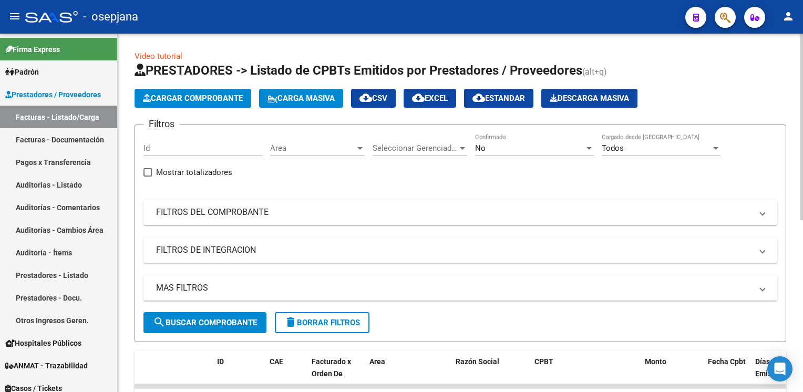
scroll to position [330, 0]
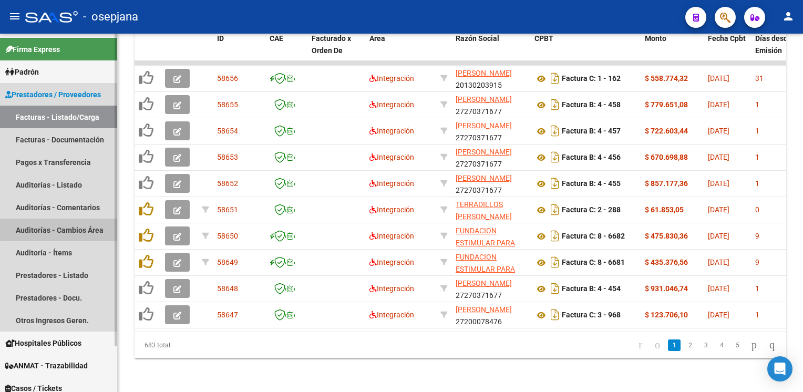
click at [64, 226] on link "Auditorías - Cambios Área" at bounding box center [58, 230] width 117 height 23
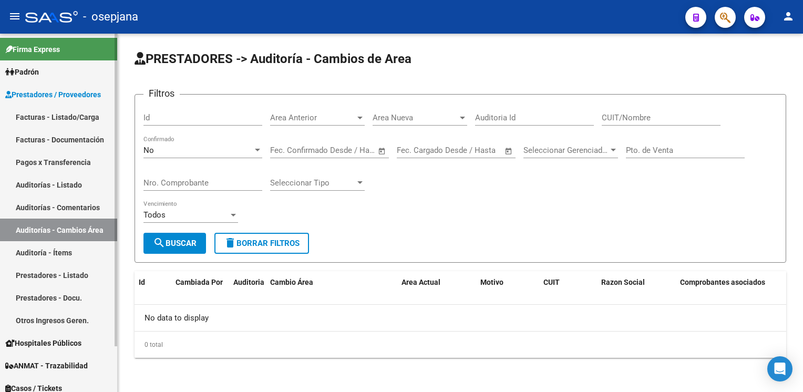
click at [55, 188] on link "Auditorías - Listado" at bounding box center [58, 184] width 117 height 23
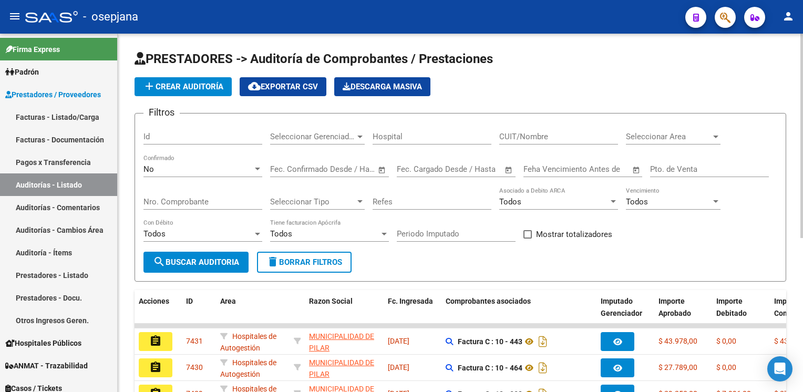
click at [700, 173] on div "Pto. de Venta" at bounding box center [709, 165] width 119 height 23
click at [696, 173] on input "Pto. de Venta" at bounding box center [709, 168] width 119 height 9
type input "8"
click at [181, 200] on input "Nro. Comprobante" at bounding box center [202, 201] width 119 height 9
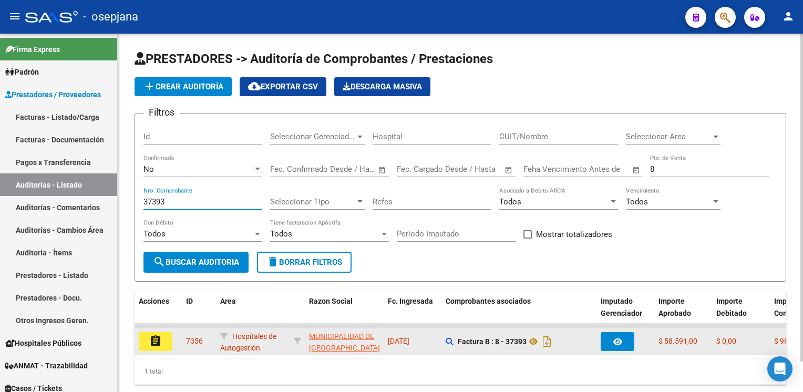
type input "37393"
click at [152, 339] on mat-icon "assignment" at bounding box center [155, 341] width 13 height 13
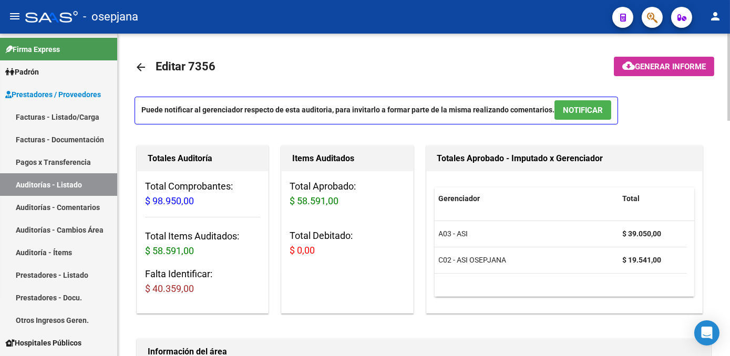
drag, startPoint x: 507, startPoint y: 16, endPoint x: 375, endPoint y: 63, distance: 139.4
click at [375, 63] on mat-toolbar-row "arrow_back Editar 7356" at bounding box center [360, 67] width 451 height 34
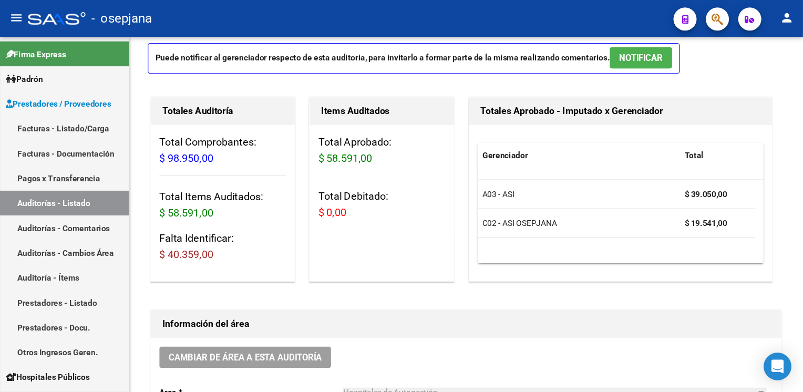
scroll to position [57, 0]
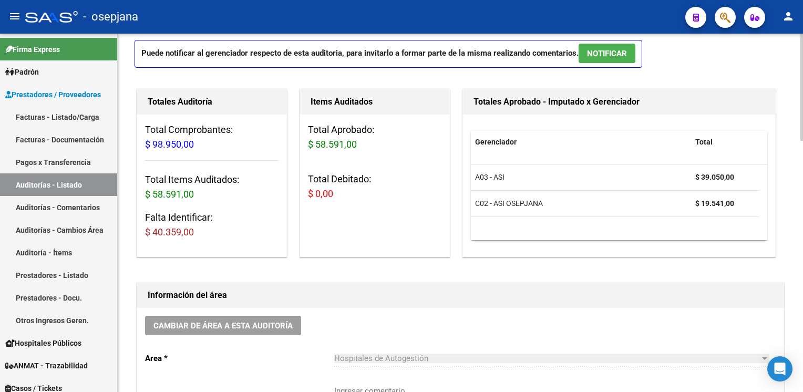
drag, startPoint x: 715, startPoint y: 1, endPoint x: 420, endPoint y: 288, distance: 411.4
click at [420, 288] on h1 "Información del área" at bounding box center [460, 295] width 625 height 17
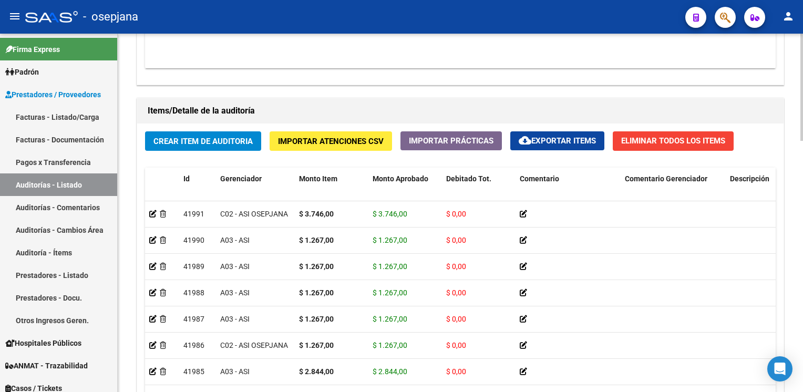
scroll to position [676, 0]
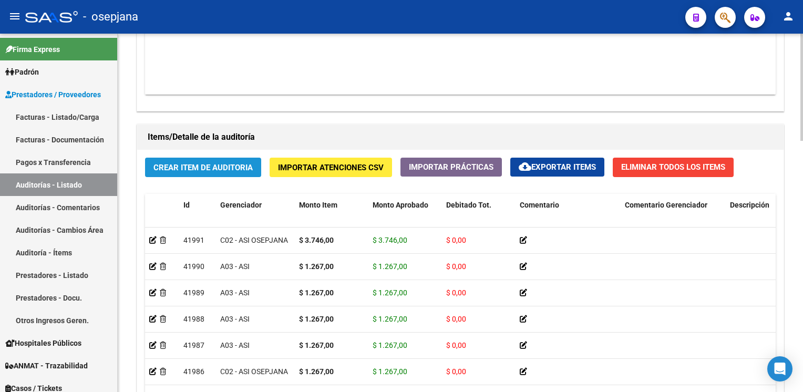
click at [166, 159] on button "Crear Item de Auditoria" at bounding box center [203, 167] width 116 height 19
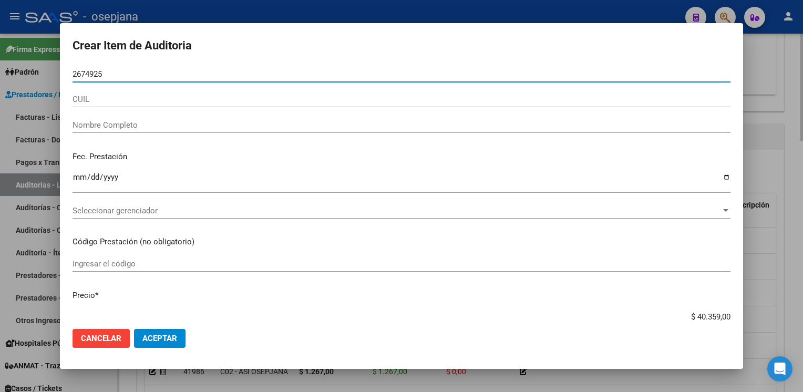
type input "26749256"
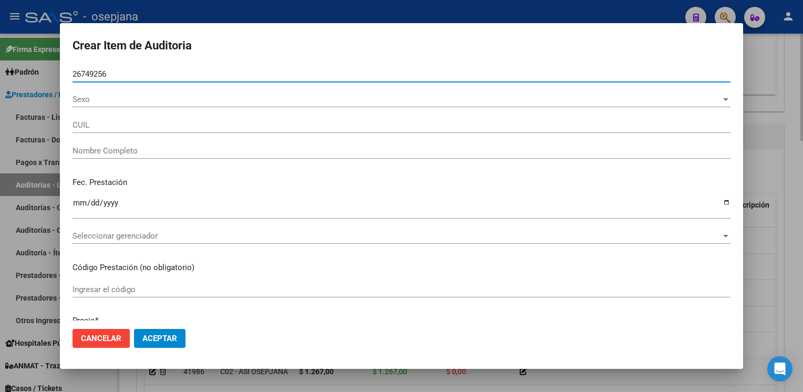
type input "27267492560"
type input "NOVARESE MARIA LAURA"
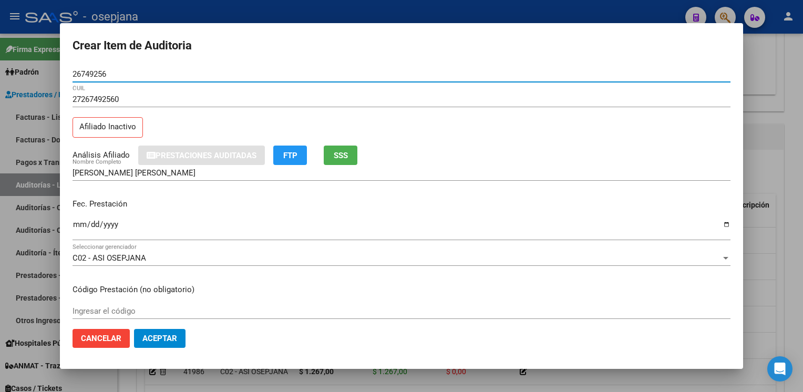
type input "26749256"
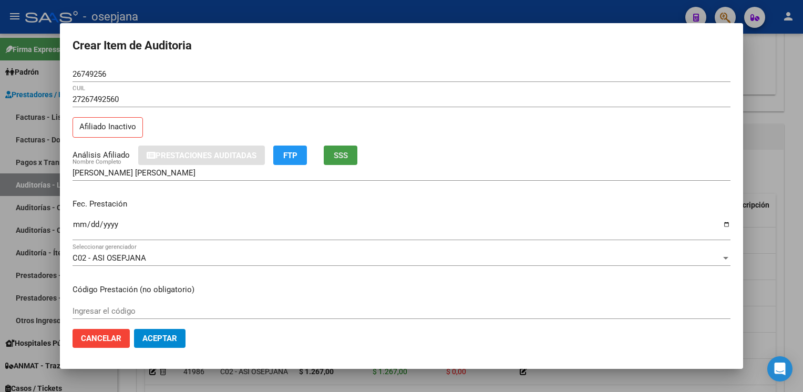
click at [347, 155] on span "SSS" at bounding box center [341, 155] width 14 height 9
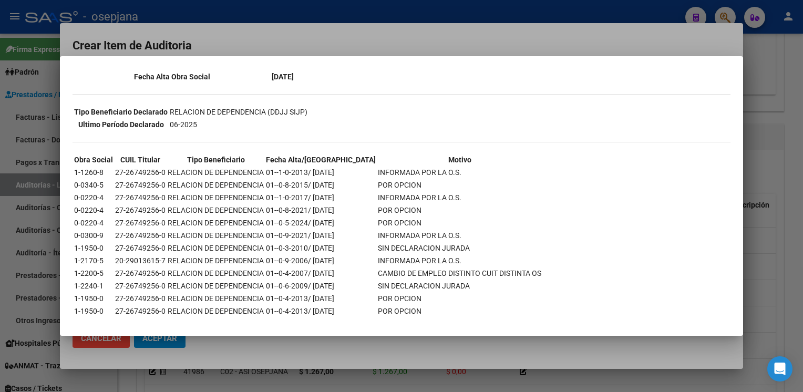
scroll to position [216, 0]
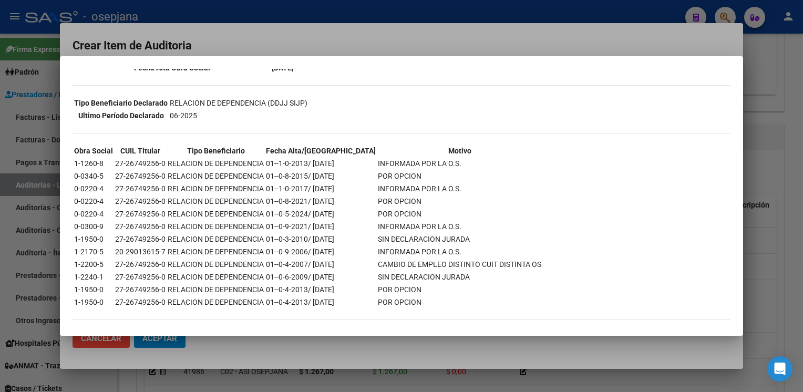
click at [315, 213] on td "01--0-5-2024/ 31-12-2024" at bounding box center [320, 214] width 111 height 12
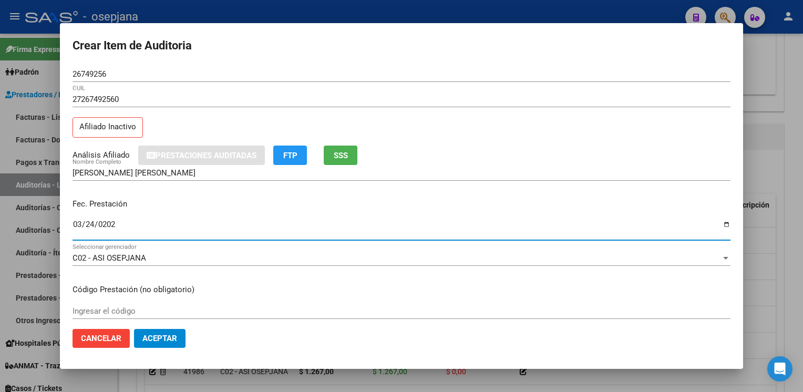
type input "2024-03-24"
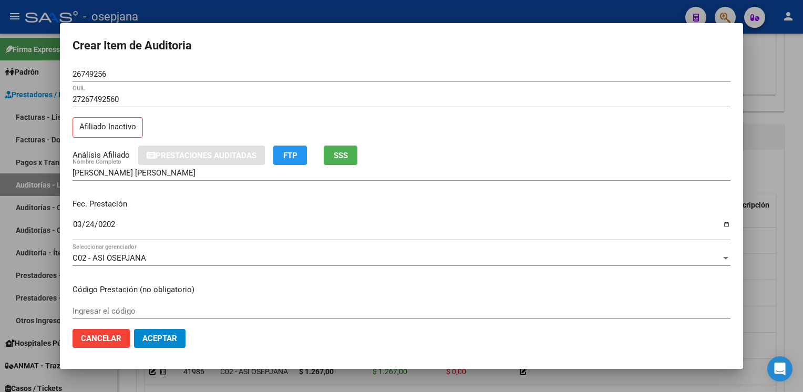
scroll to position [170, 0]
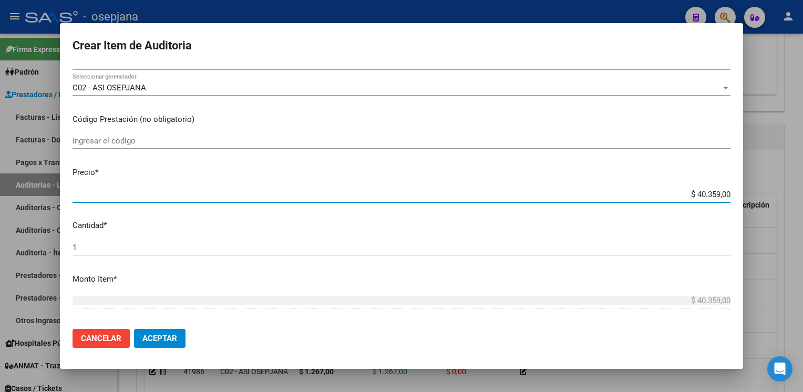
type input "$ 0,02"
type input "$ 0,21"
type input "$ 2,16"
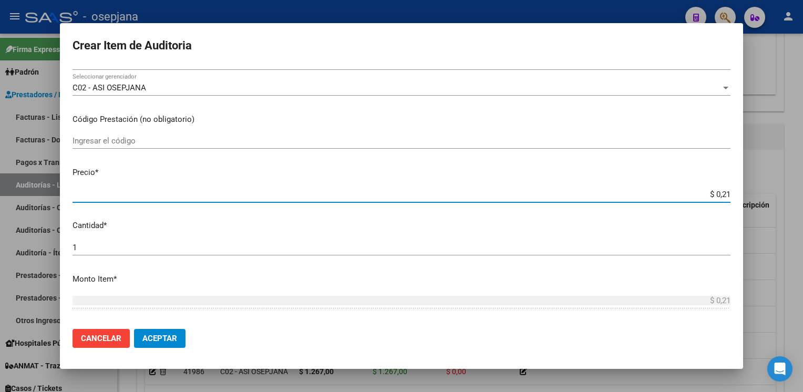
type input "$ 2,16"
type input "$ 21,69"
type input "$ 216,90"
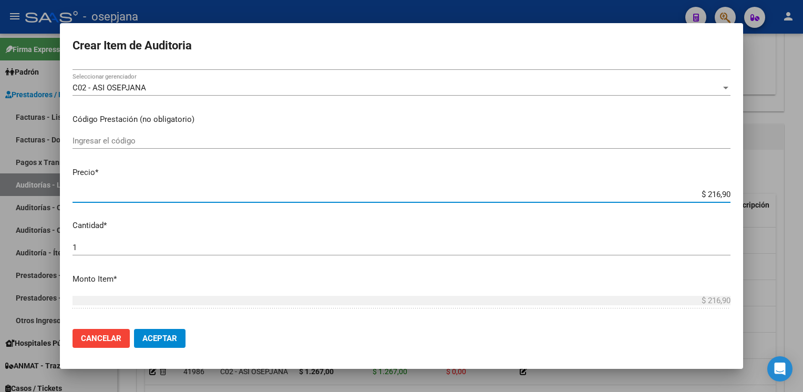
type input "$ 2.169,00"
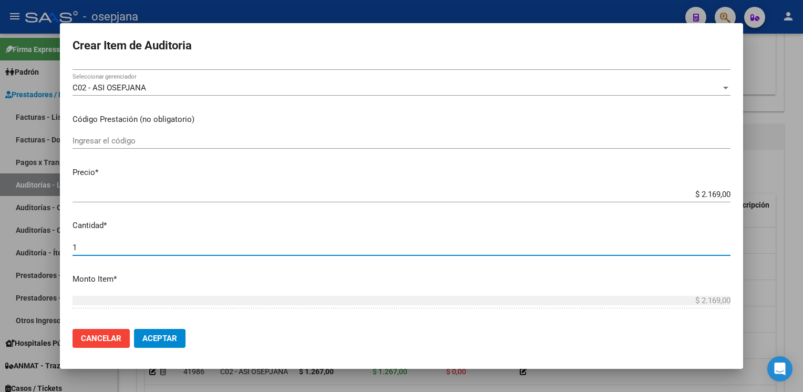
scroll to position [330, 0]
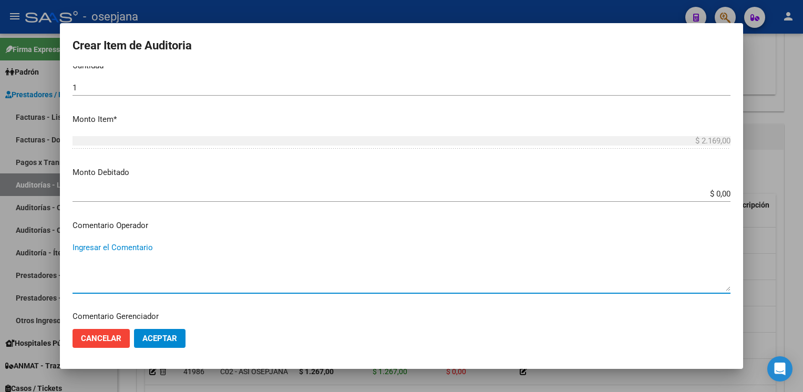
type textarea "a"
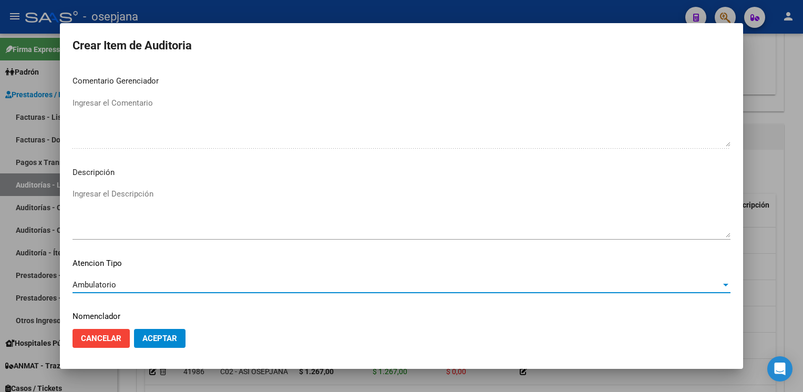
scroll to position [600, 0]
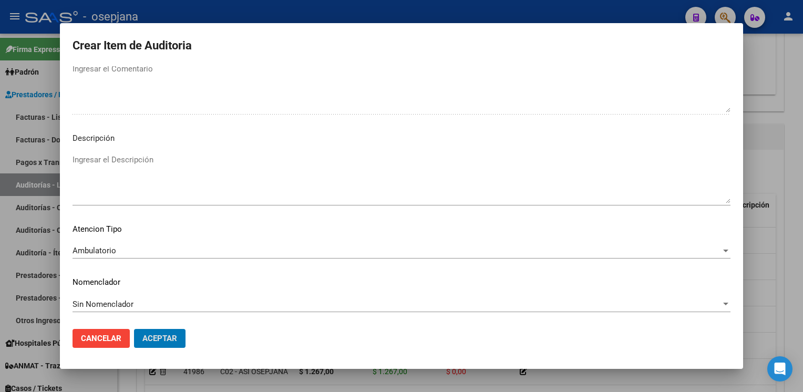
click at [134, 329] on button "Aceptar" at bounding box center [159, 338] width 51 height 19
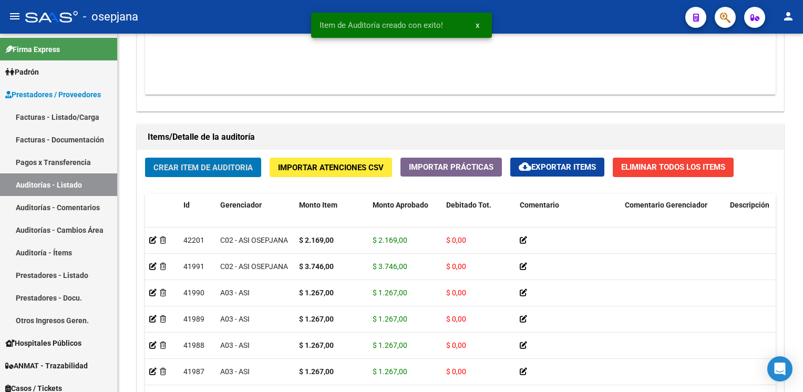
click at [145, 158] on button "Crear Item de Auditoria" at bounding box center [203, 167] width 116 height 19
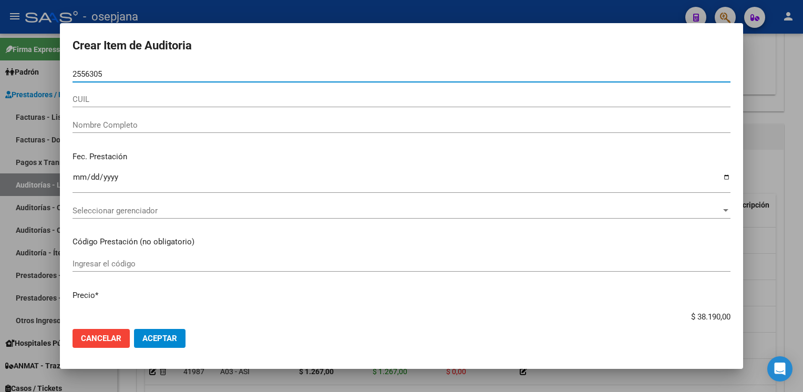
type input "25563058"
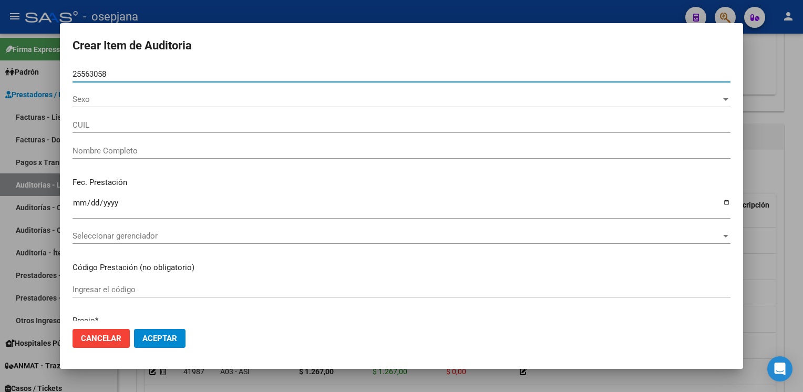
type input "20255630580"
type input "REY WALTER GUSTAVO"
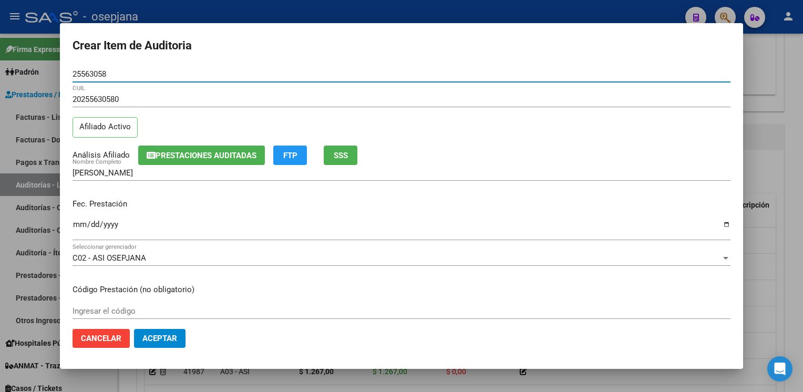
type input "25563058"
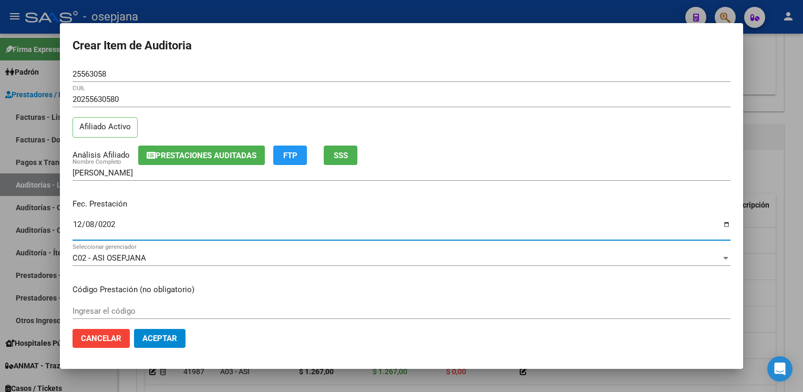
type input "2024-12-08"
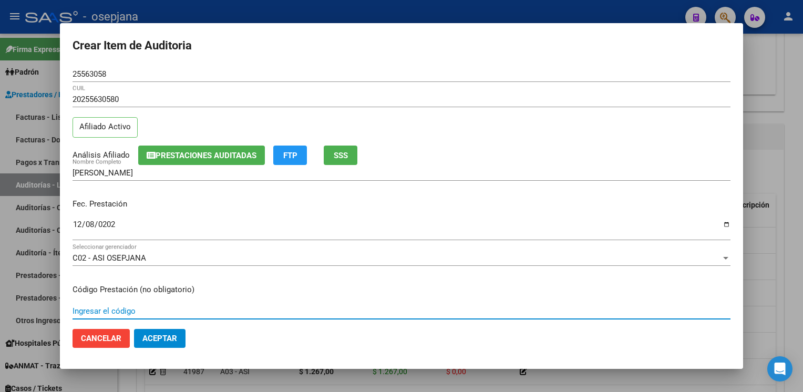
scroll to position [170, 0]
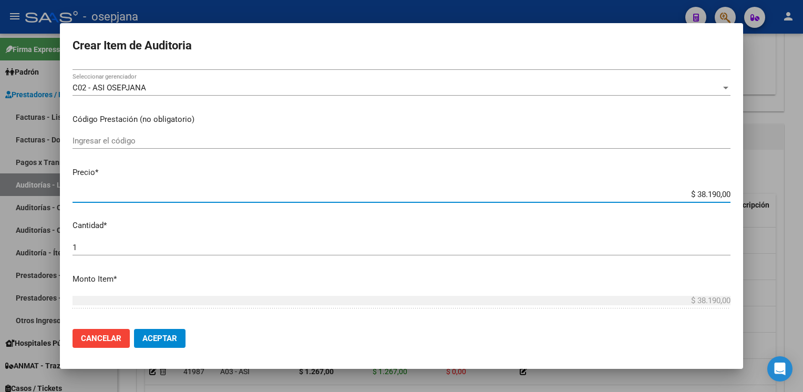
type input "$ 0,03"
type input "$ 0,39"
type input "$ 3,99"
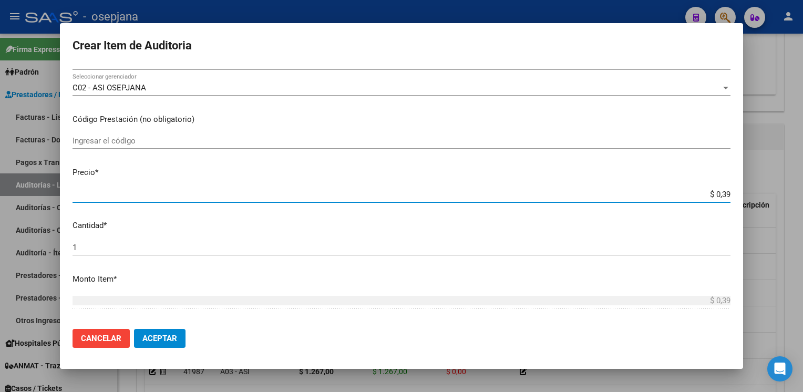
type input "$ 3,99"
type input "$ 39,98"
type input "$ 399,80"
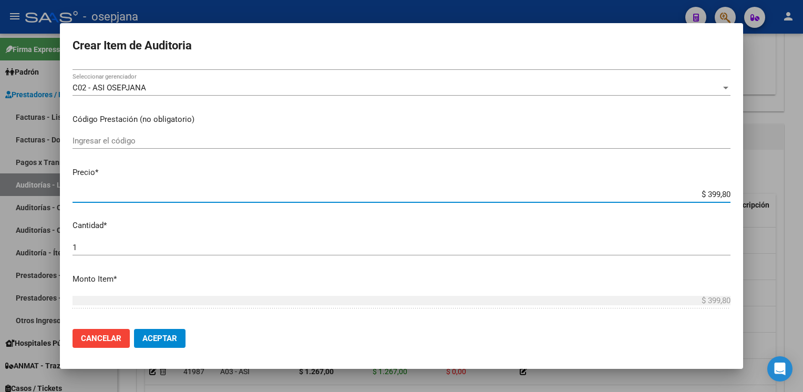
type input "$ 3.998,00"
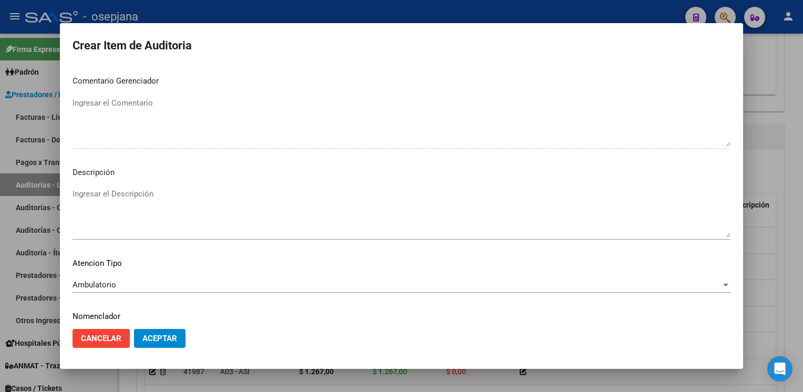
scroll to position [600, 0]
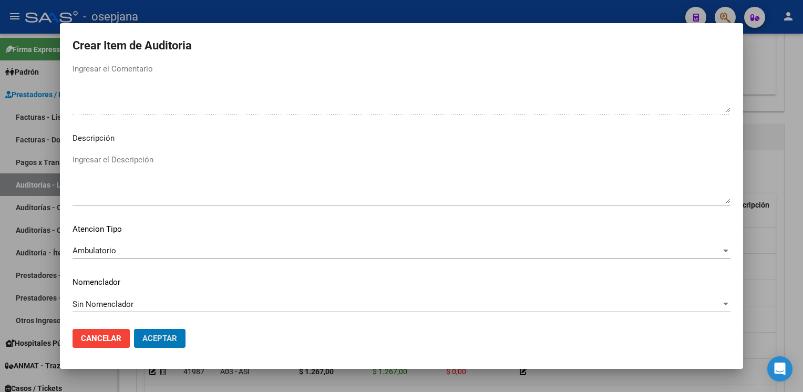
click at [134, 329] on button "Aceptar" at bounding box center [159, 338] width 51 height 19
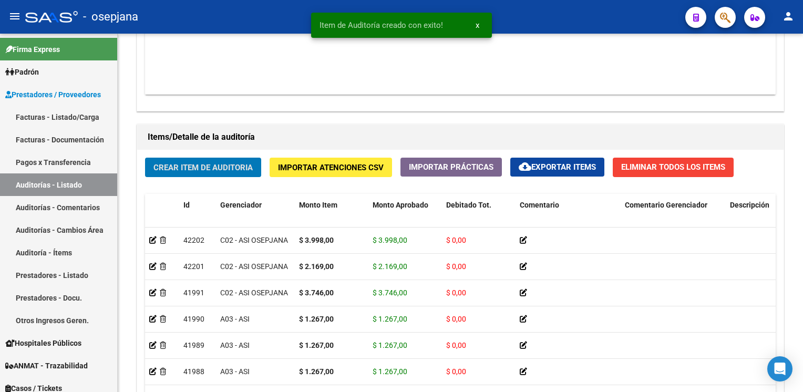
click at [145, 158] on button "Crear Item de Auditoria" at bounding box center [203, 167] width 116 height 19
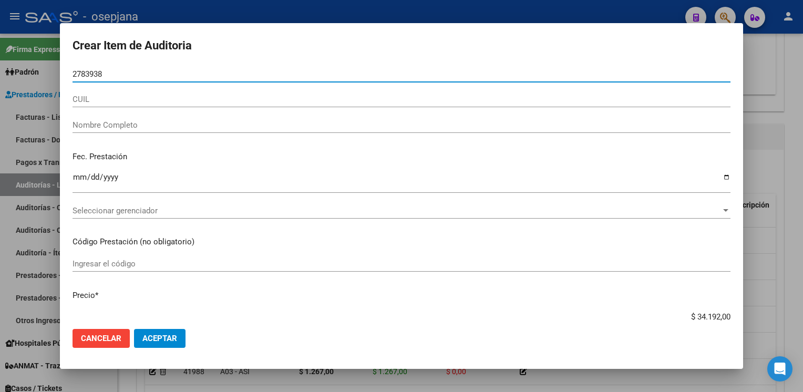
type input "27839386"
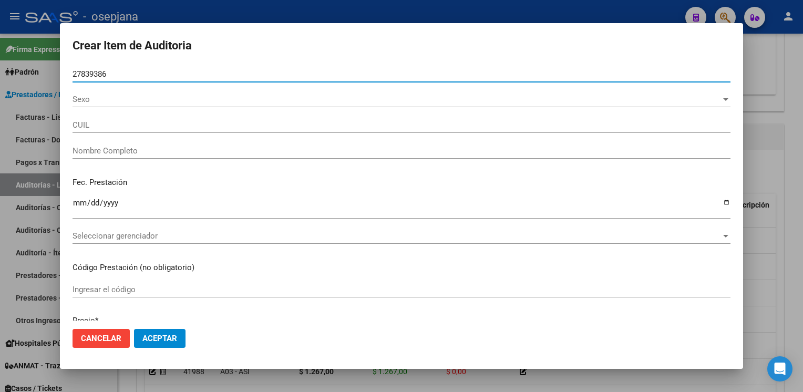
type input "27278393866"
type input "ROMAN [PERSON_NAME]"
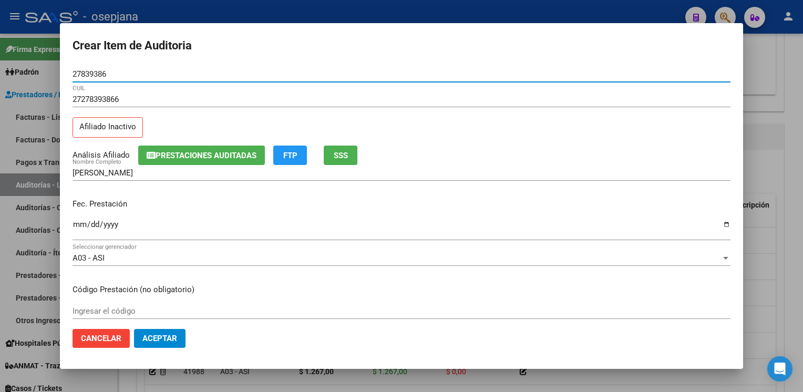
type input "27839386"
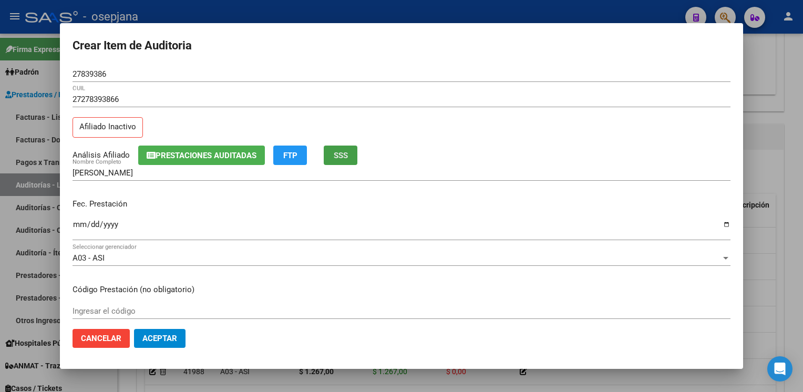
click at [331, 151] on button "SSS" at bounding box center [341, 155] width 34 height 19
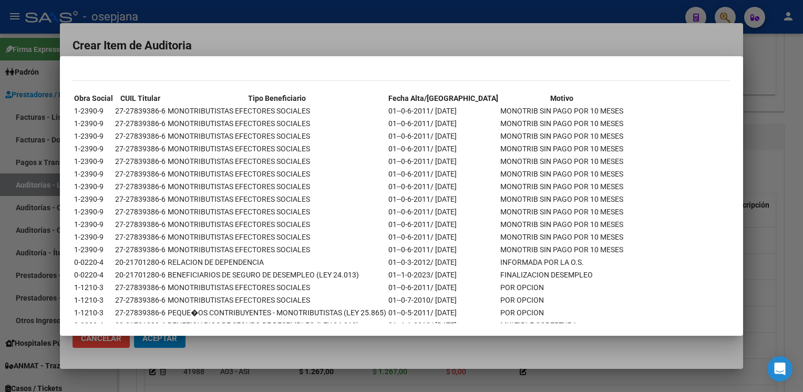
scroll to position [85, 0]
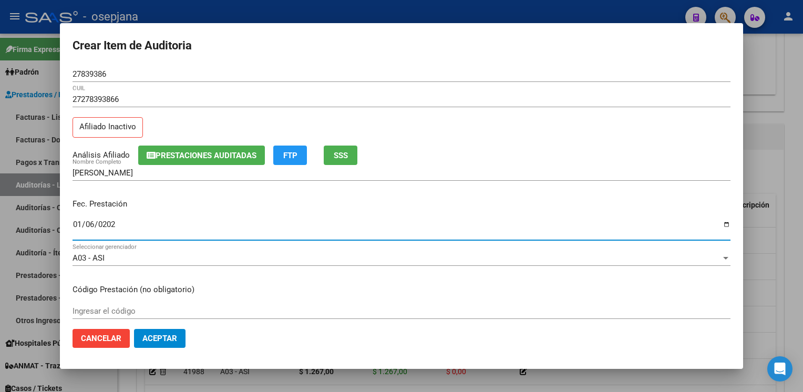
type input "2025-01-06"
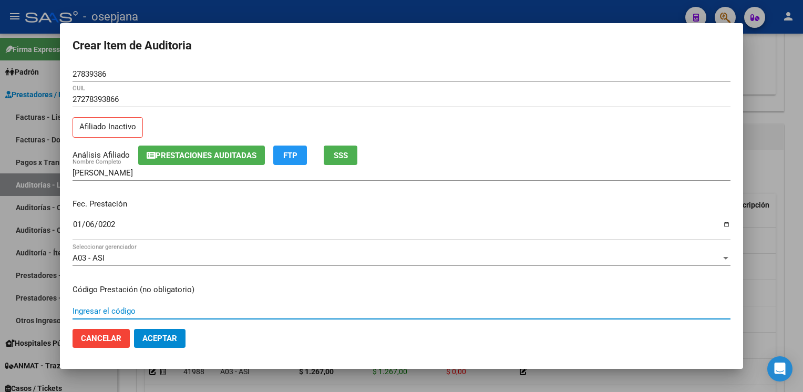
scroll to position [170, 0]
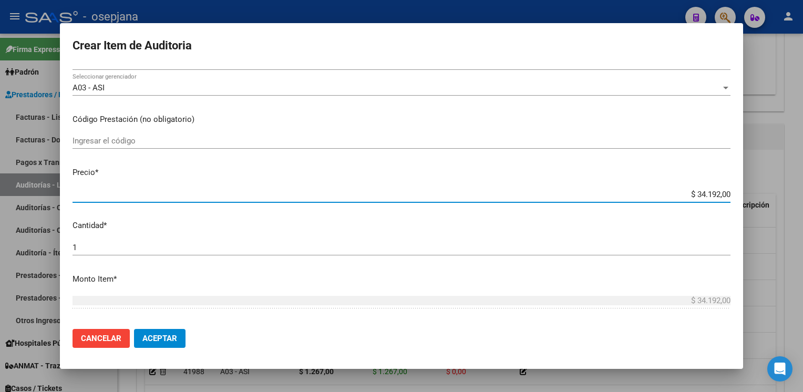
type input "$ 0,01"
type input "$ 0,12"
type input "$ 1,26"
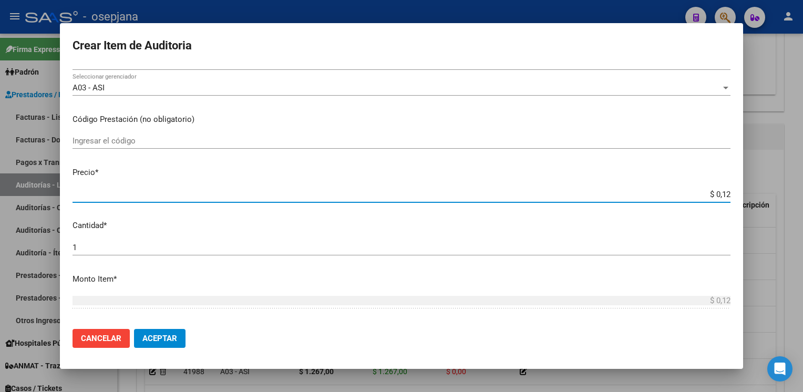
type input "$ 1,26"
type input "$ 12,67"
type input "$ 126,70"
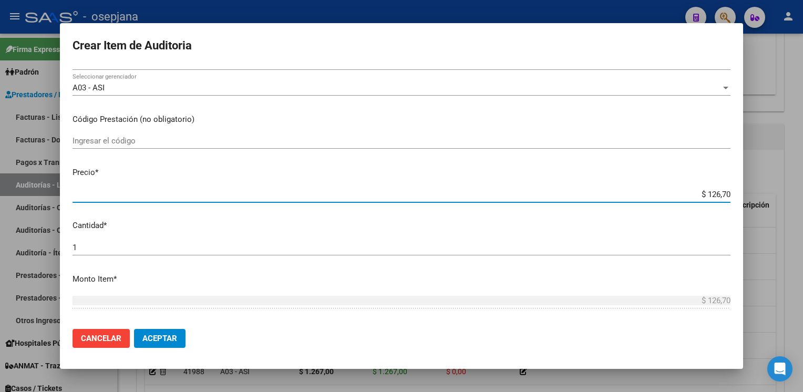
type input "$ 1.267,00"
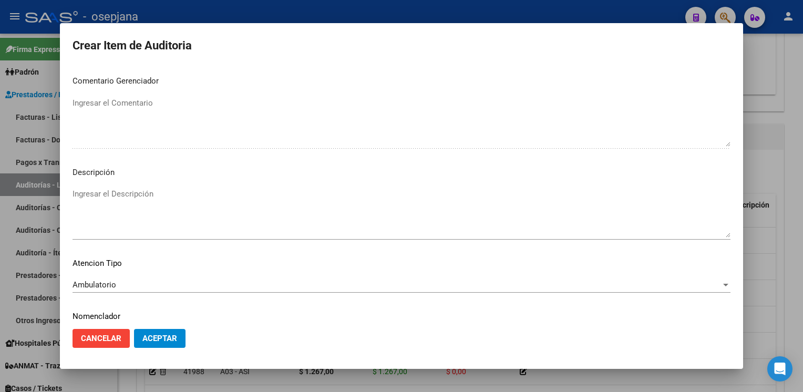
scroll to position [600, 0]
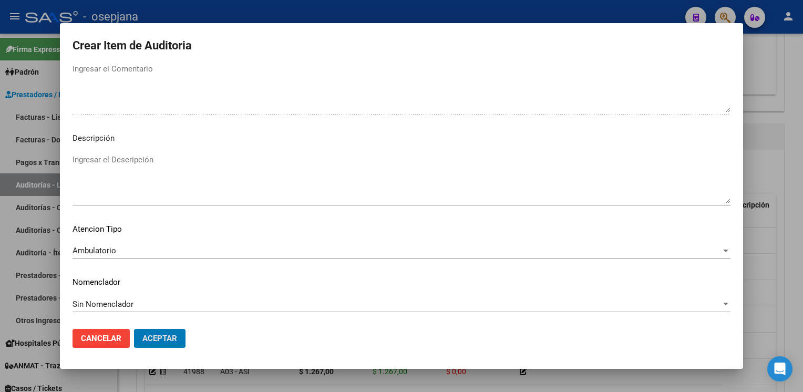
click at [134, 329] on button "Aceptar" at bounding box center [159, 338] width 51 height 19
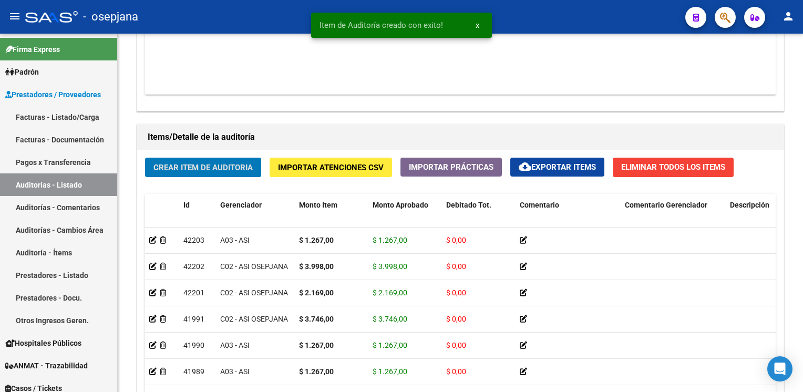
click at [145, 158] on button "Crear Item de Auditoria" at bounding box center [203, 167] width 116 height 19
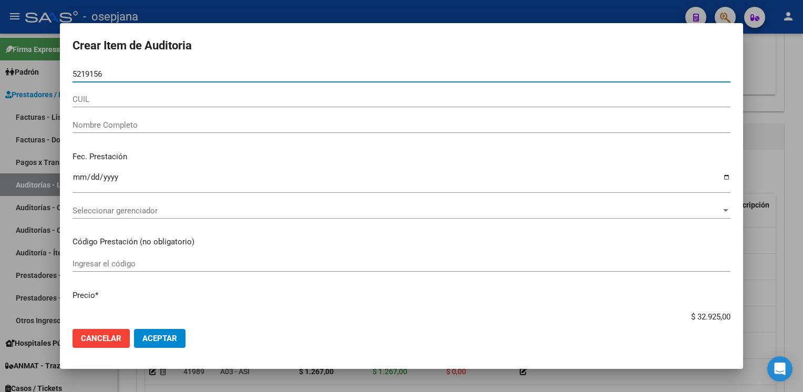
type input "52191569"
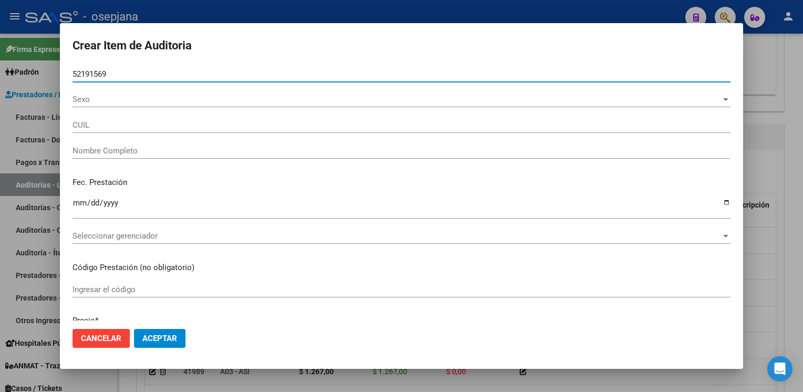
type input "20521915693"
type input "ROMERO TOMAS JOAQUIN"
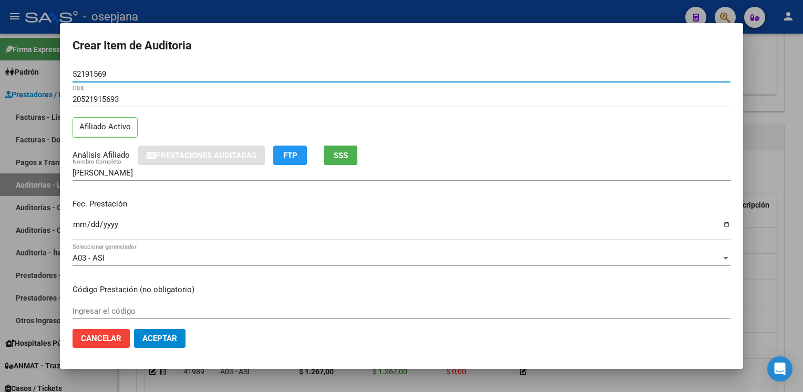
type input "52191569"
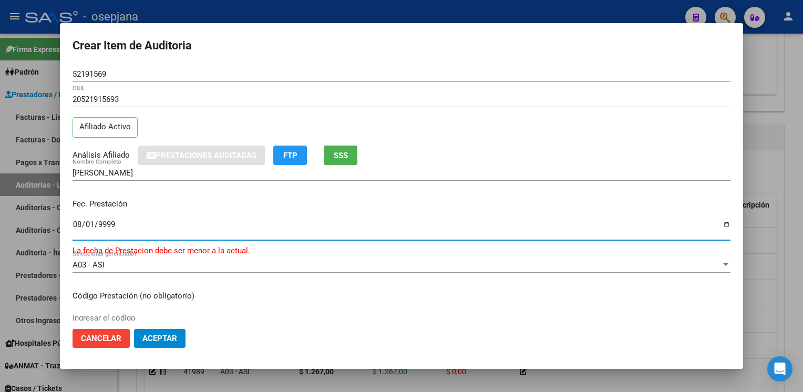
type input "9999-08-18"
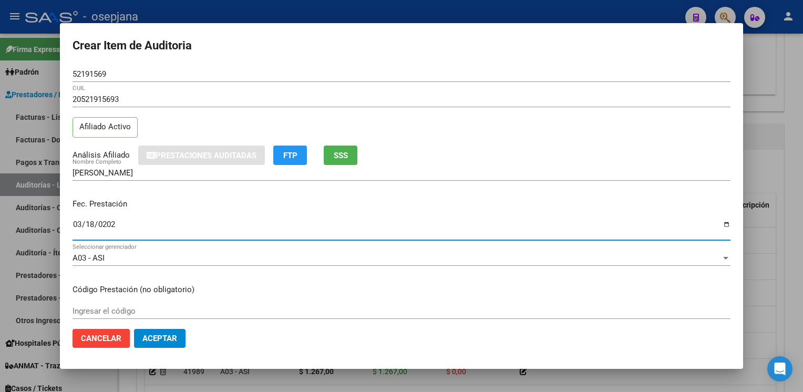
type input "2024-03-18"
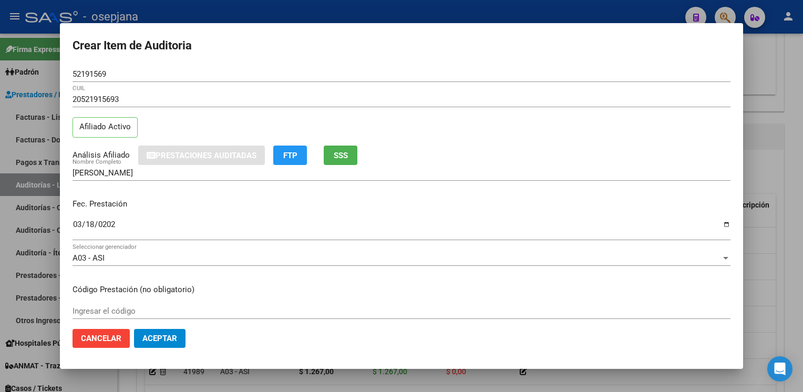
scroll to position [170, 0]
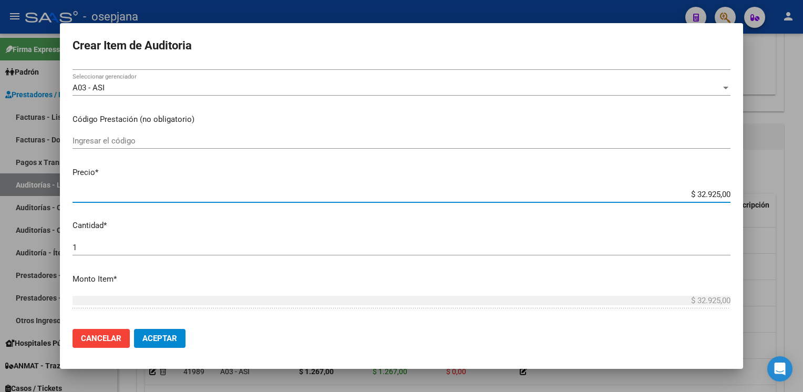
type input "$ 0,08"
type input "$ 0,80"
type input "$ 8,06"
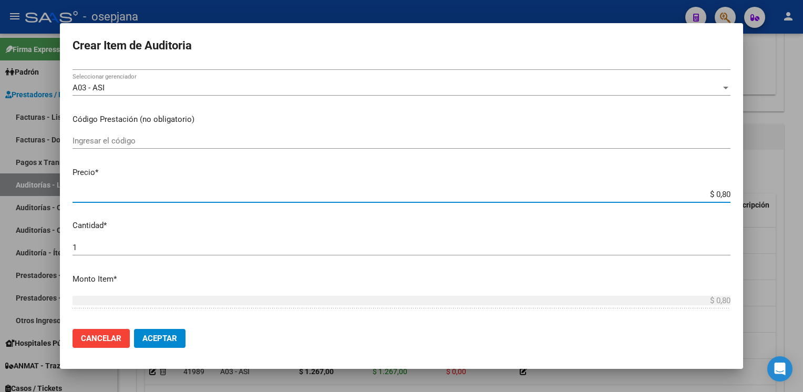
type input "$ 8,06"
type input "$ 80,64"
type input "$ 806,40"
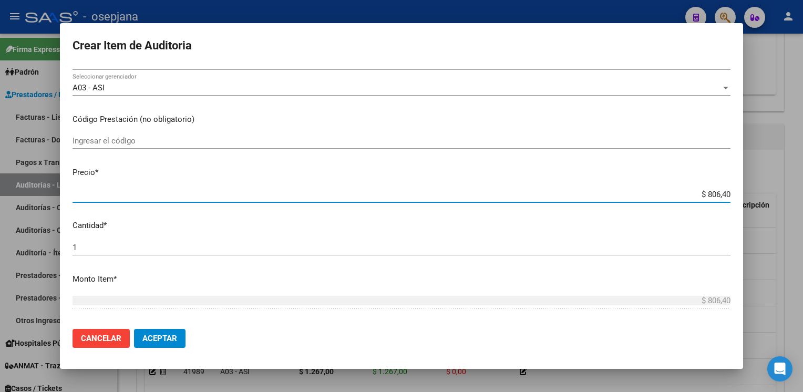
type input "$ 8.064,00"
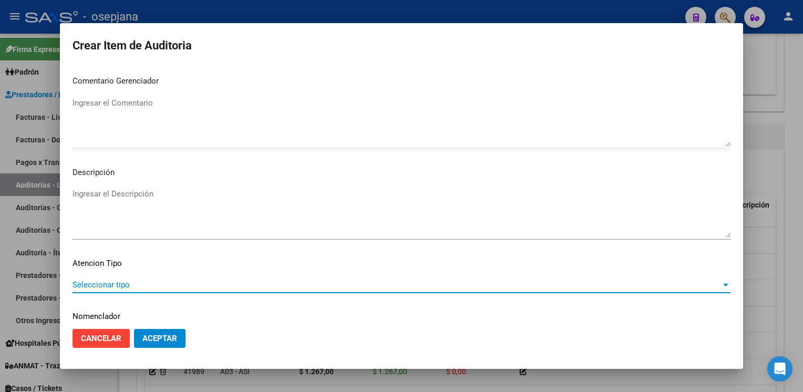
scroll to position [600, 0]
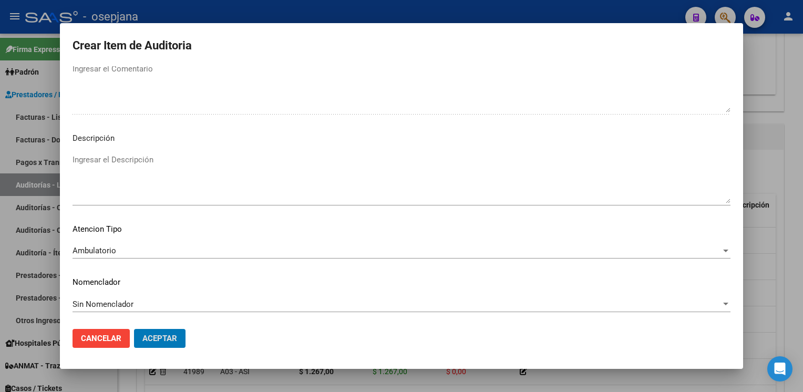
click at [134, 329] on button "Aceptar" at bounding box center [159, 338] width 51 height 19
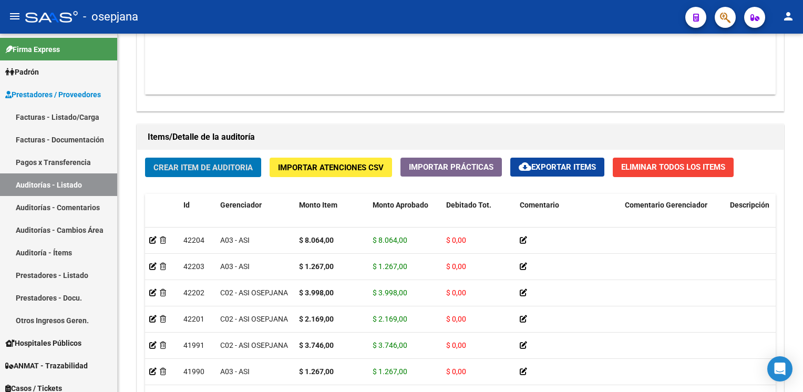
click at [145, 158] on button "Crear Item de Auditoria" at bounding box center [203, 167] width 116 height 19
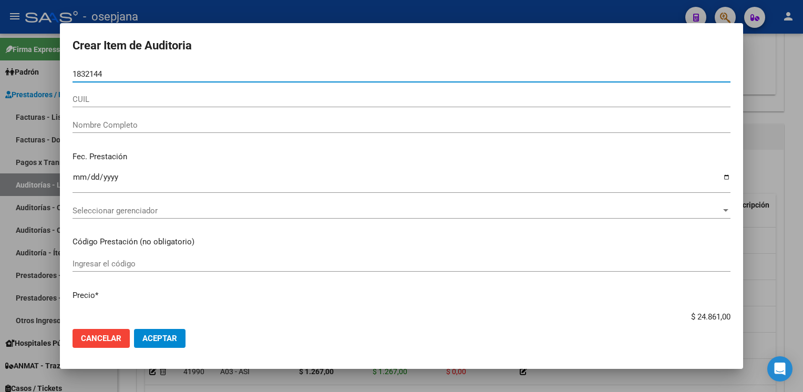
type input "18321442"
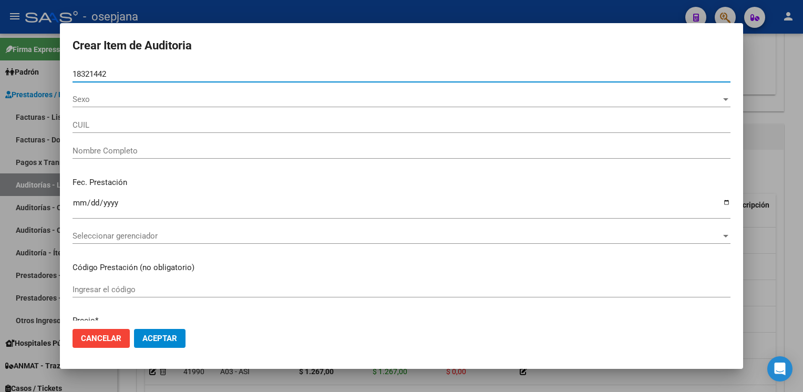
type input "20183214420"
type input "SIERRA VICENTE DANIEL"
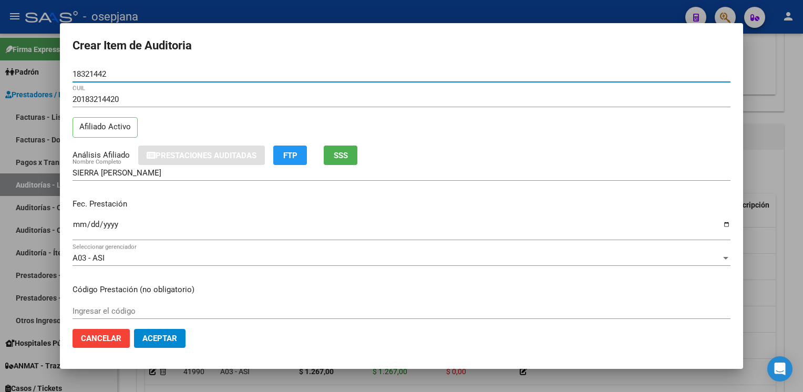
type input "18321442"
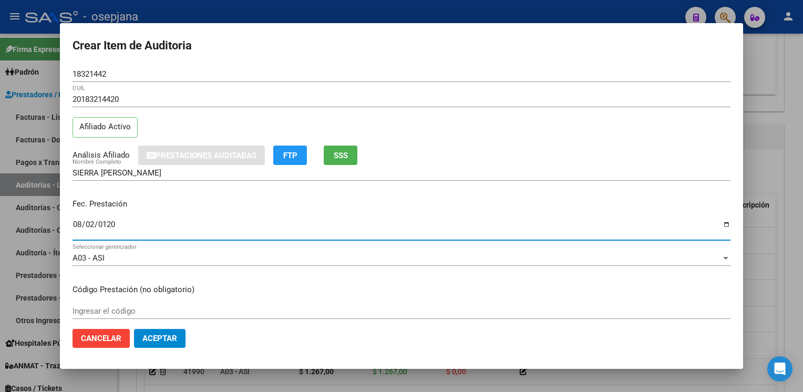
type input "0120-08-28"
type input "[DATE]"
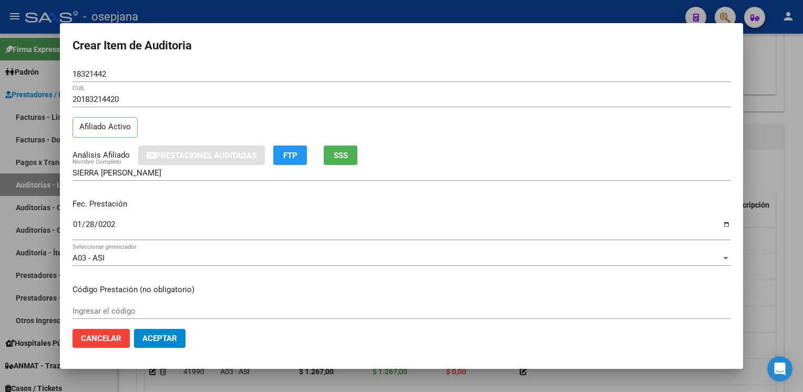
scroll to position [170, 0]
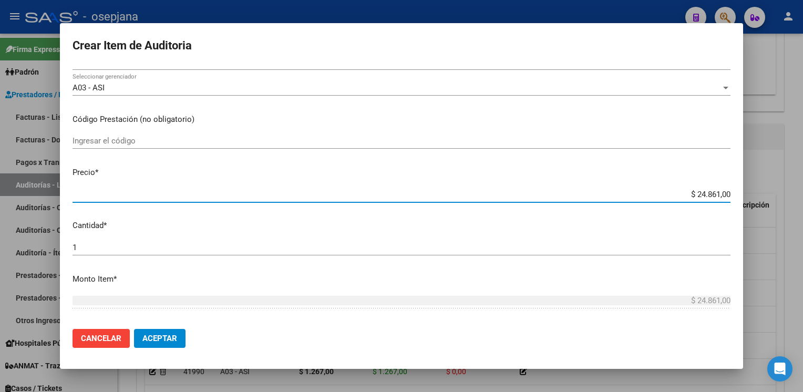
type input "$ 0,05"
type input "$ 0,52"
type input "$ 5,26"
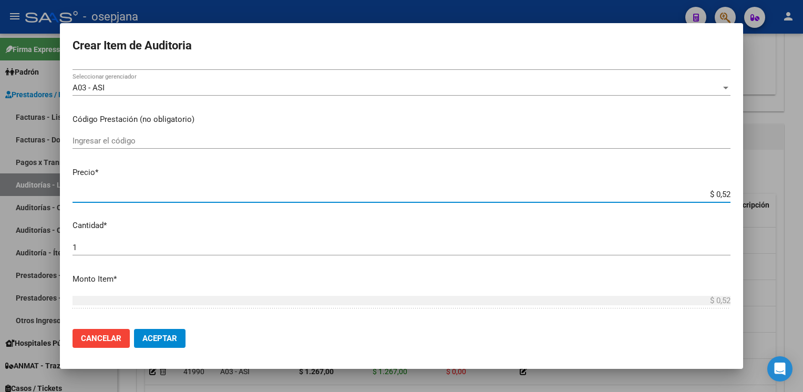
type input "$ 5,26"
type input "$ 52,65"
type input "$ 526,50"
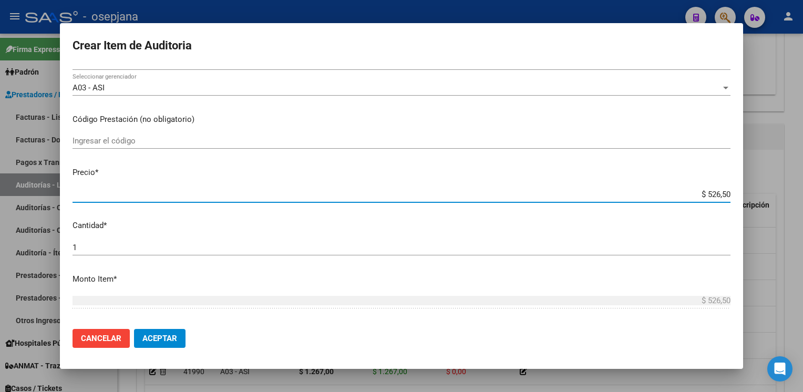
type input "$ 5.265,00"
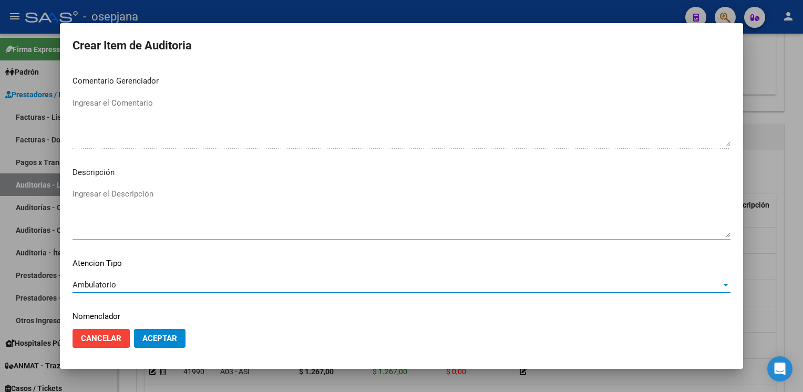
scroll to position [600, 0]
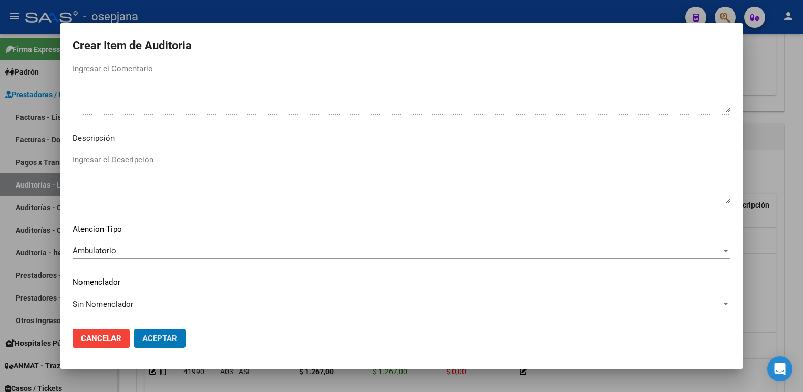
click at [134, 329] on button "Aceptar" at bounding box center [159, 338] width 51 height 19
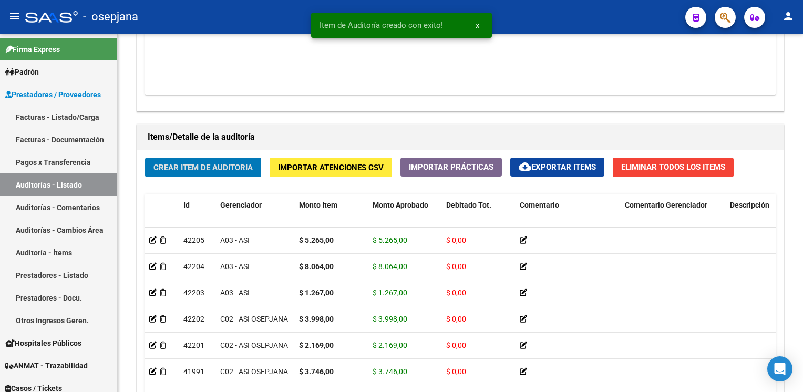
click at [145, 158] on button "Crear Item de Auditoria" at bounding box center [203, 167] width 116 height 19
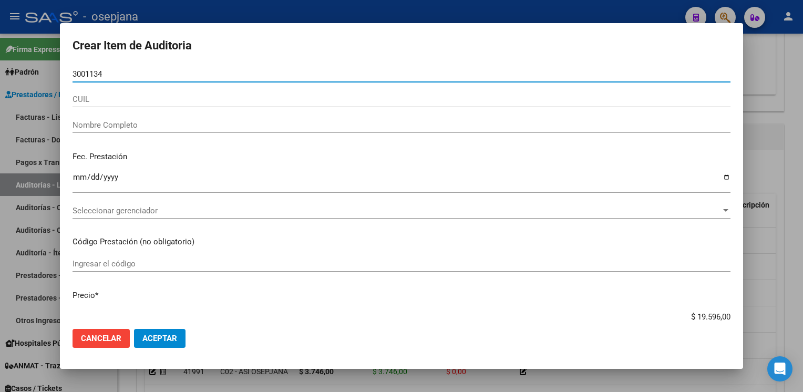
type input "30011341"
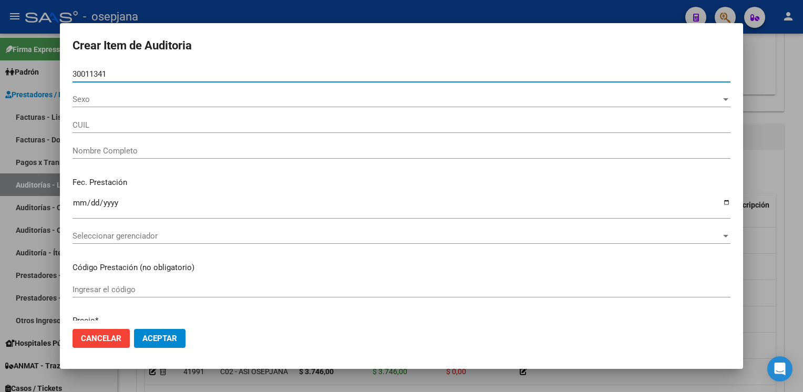
type input "27300113414"
type input "SOSA VANESA MARIA -"
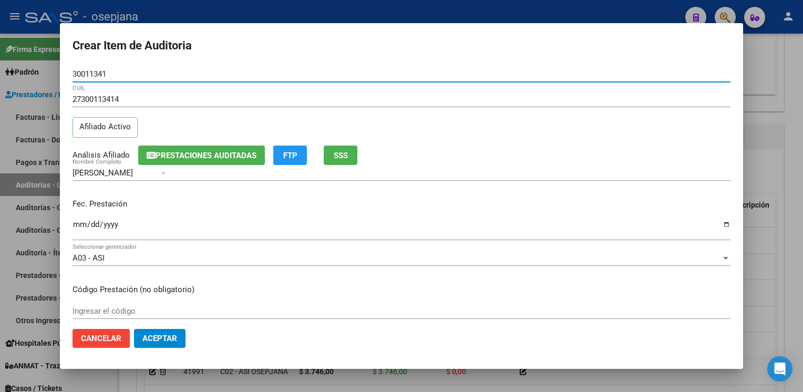
type input "30011341"
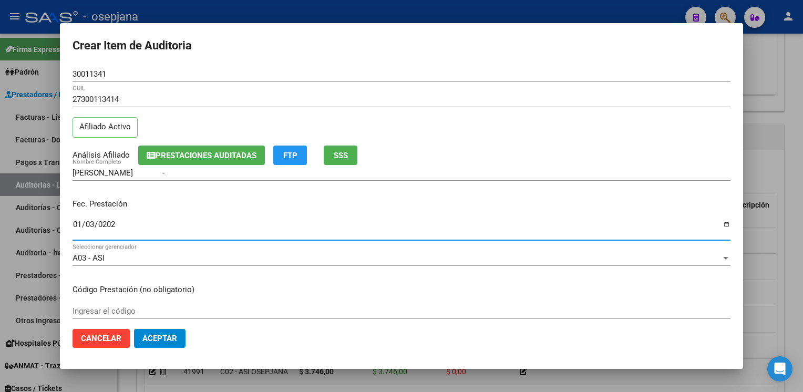
type input "[DATE]"
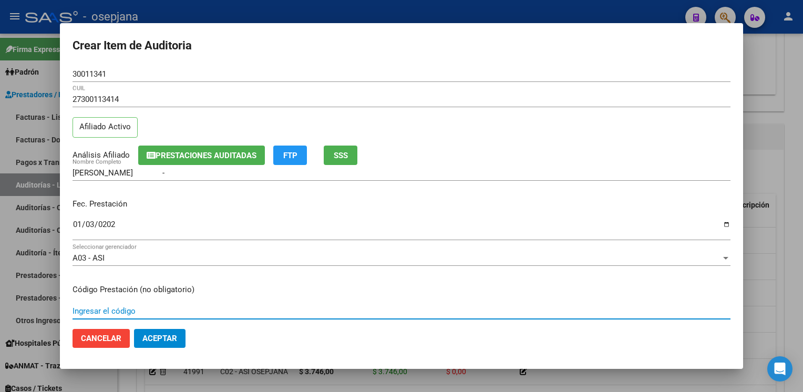
scroll to position [170, 0]
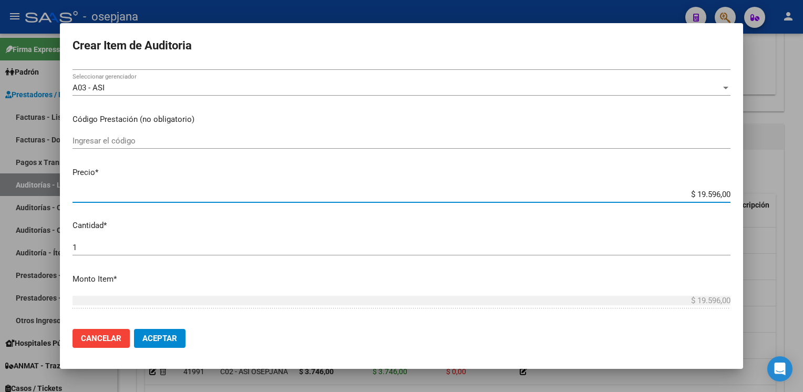
type input "$ 0,01"
type input "$ 0,12"
type input "$ 1,26"
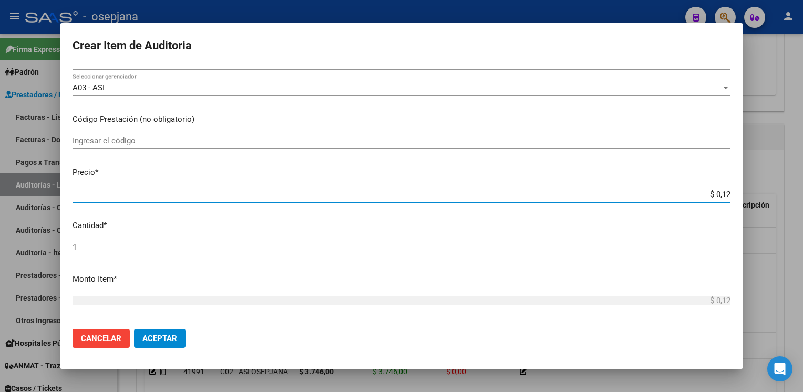
type input "$ 1,26"
type input "$ 12,67"
type input "$ 126,70"
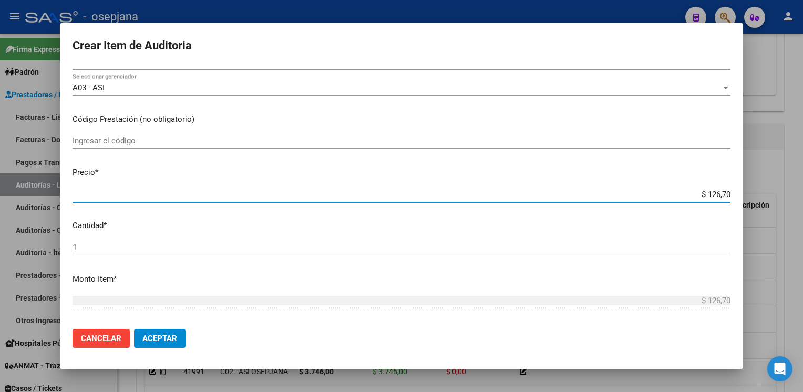
type input "$ 1.267,00"
type input "$ 12.670,00"
type input "$ 1.267,00"
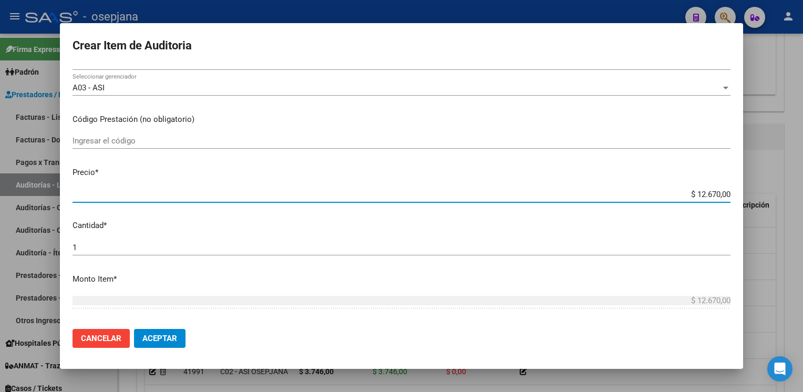
type input "$ 1.267,00"
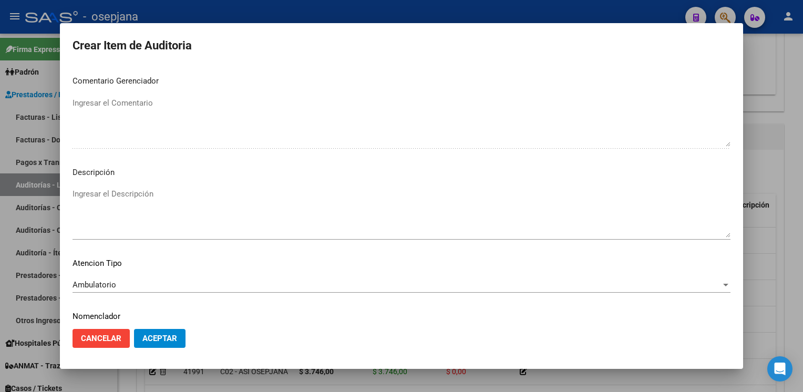
scroll to position [600, 0]
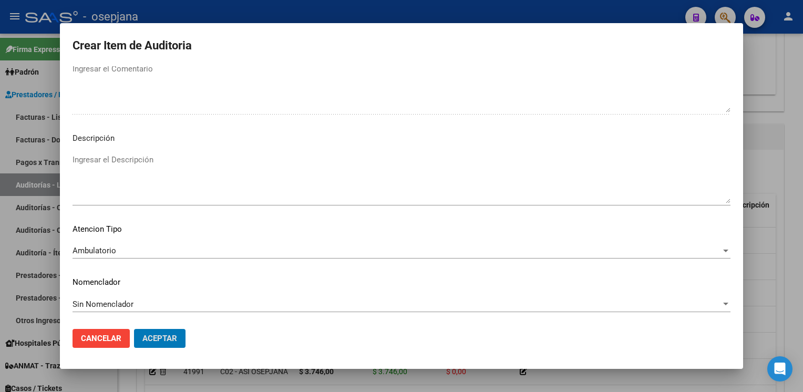
click at [134, 329] on button "Aceptar" at bounding box center [159, 338] width 51 height 19
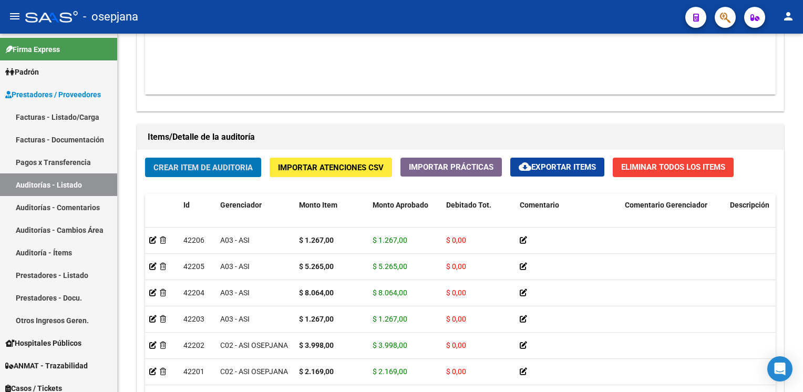
click at [145, 158] on button "Crear Item de Auditoria" at bounding box center [203, 167] width 116 height 19
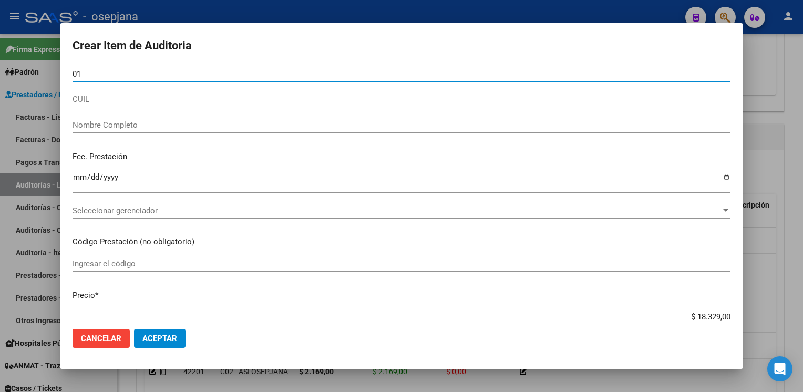
type input "0"
type input "30011341"
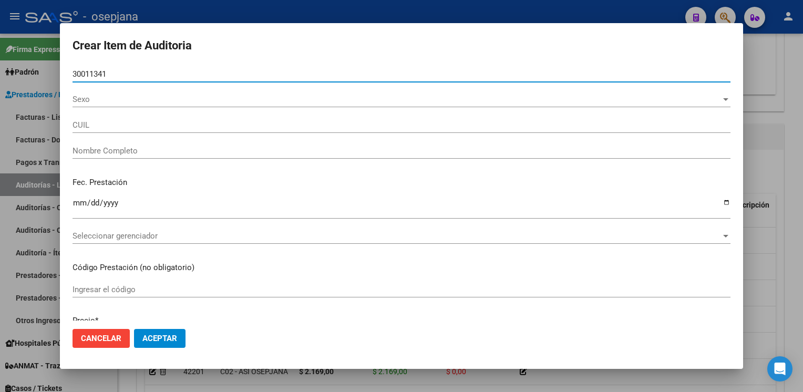
type input "27300113414"
type input "SOSA VANESA MARIA -"
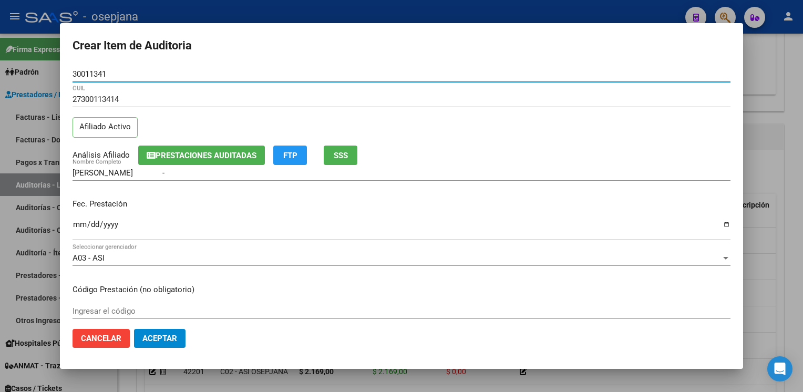
type input "30011341"
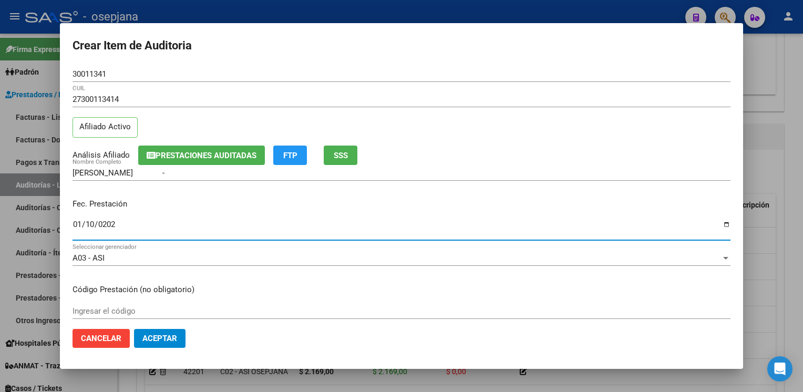
type input "2025-01-10"
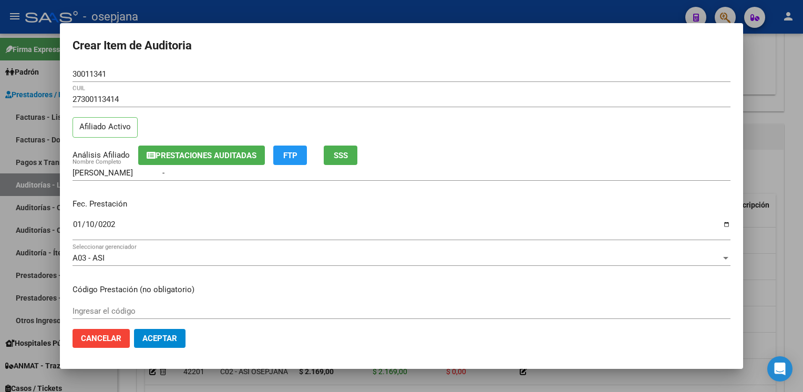
scroll to position [170, 0]
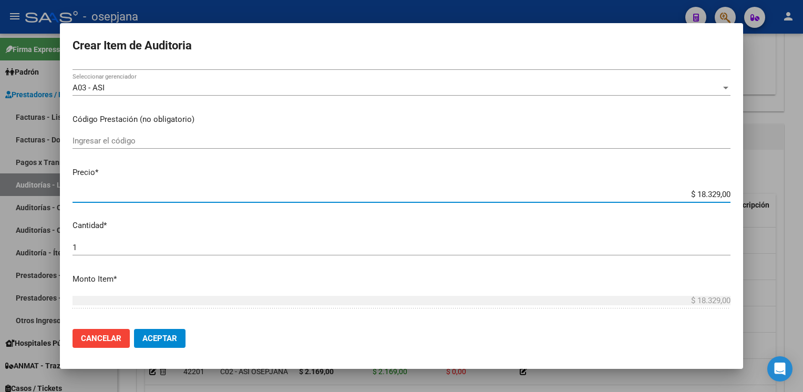
type input "$ 0,01"
type input "$ 0,12"
type input "$ 1,26"
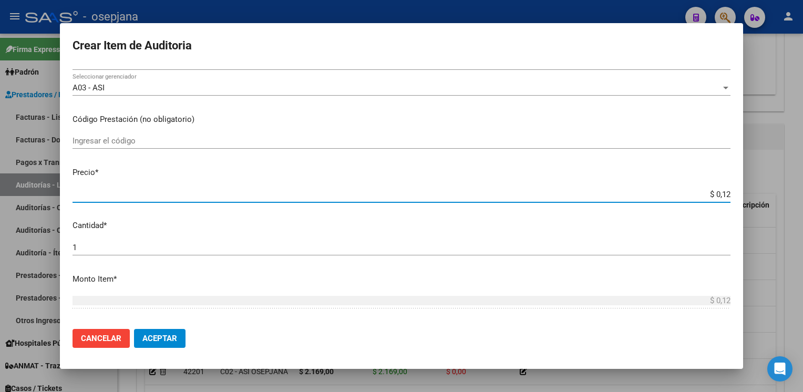
type input "$ 1,26"
type input "$ 12,67"
type input "$ 126,70"
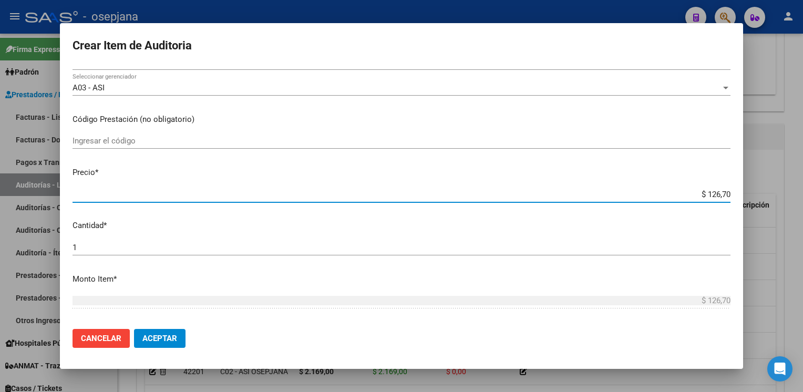
type input "$ 1.267,00"
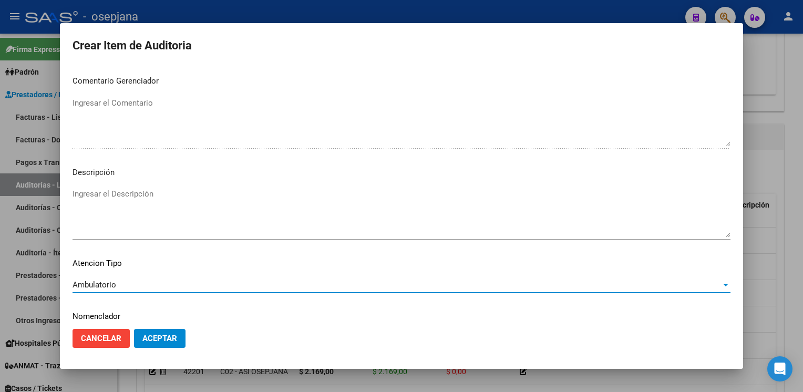
scroll to position [600, 0]
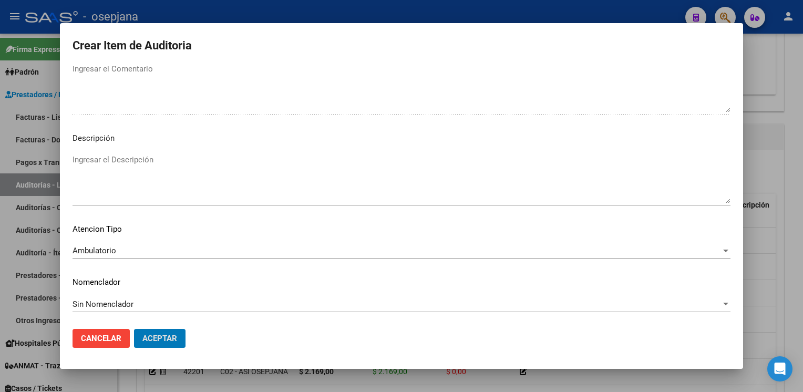
click at [134, 329] on button "Aceptar" at bounding box center [159, 338] width 51 height 19
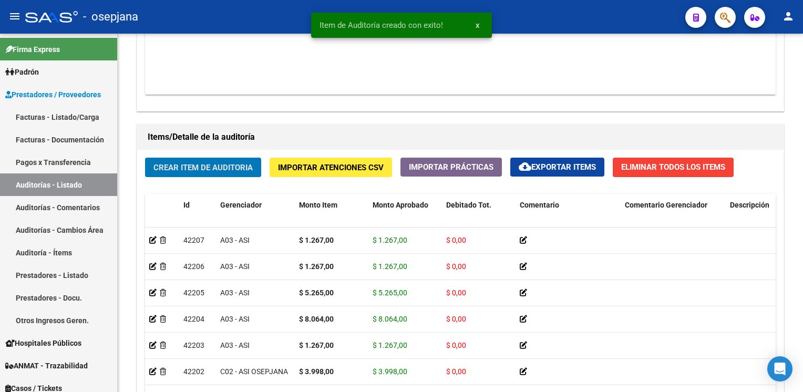
click at [145, 158] on button "Crear Item de Auditoria" at bounding box center [203, 167] width 116 height 19
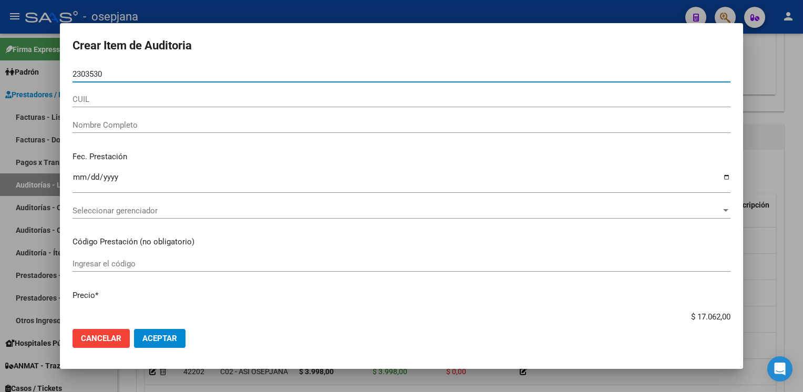
type input "23035307"
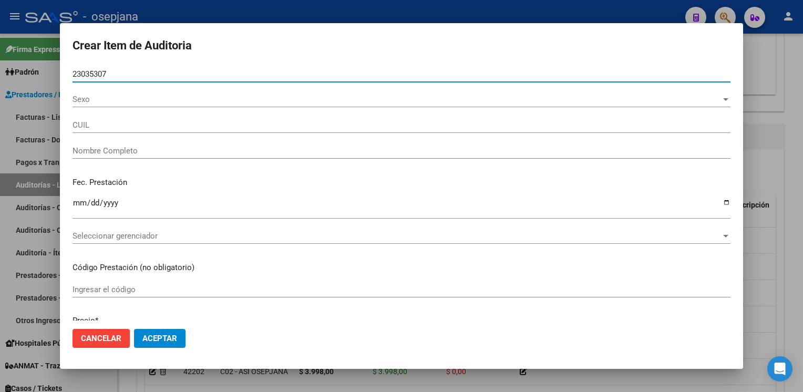
type input "20230353078"
type input "SOTO RAFAEL JUAN CARLOS"
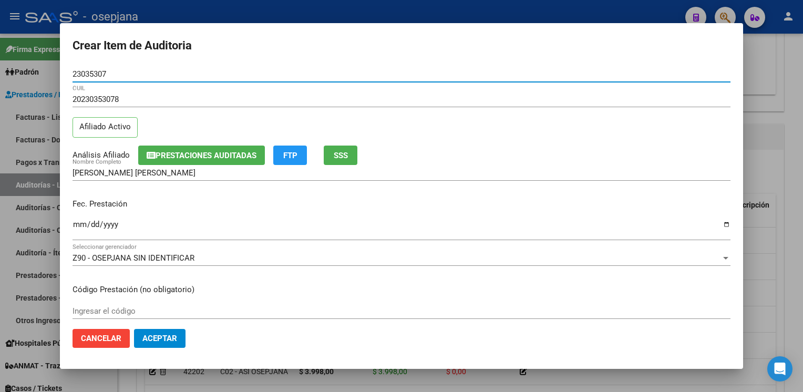
type input "23035307"
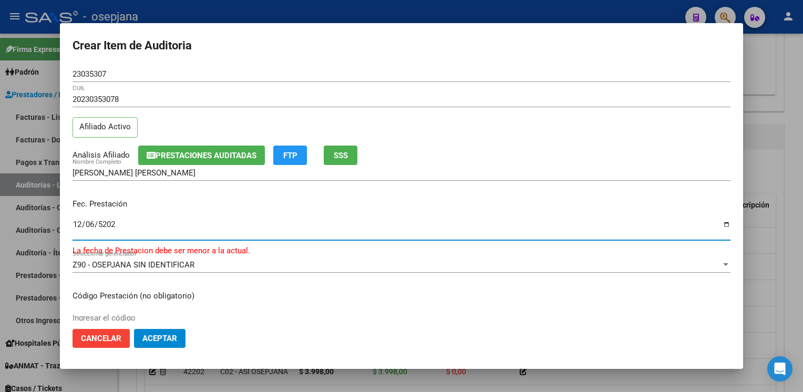
type input "2024-12-06"
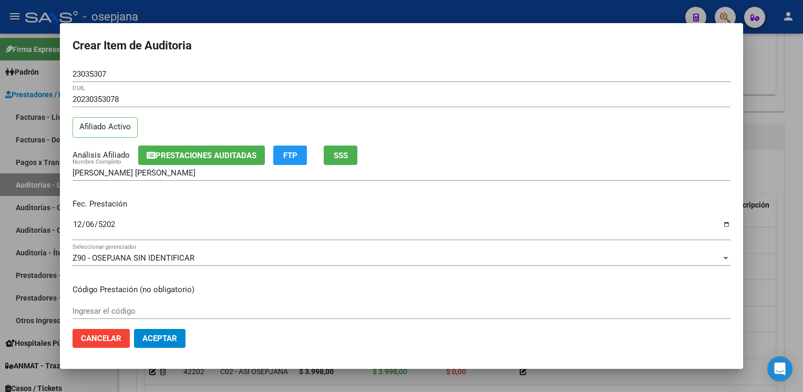
scroll to position [170, 0]
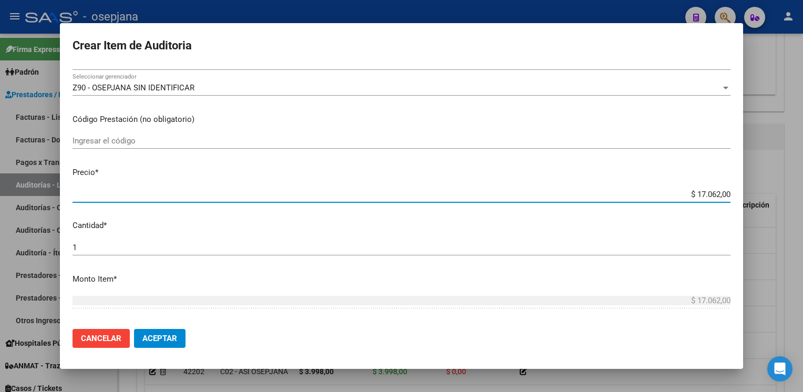
type input "$ 0,07"
type input "$ 0,79"
type input "$ 7,99"
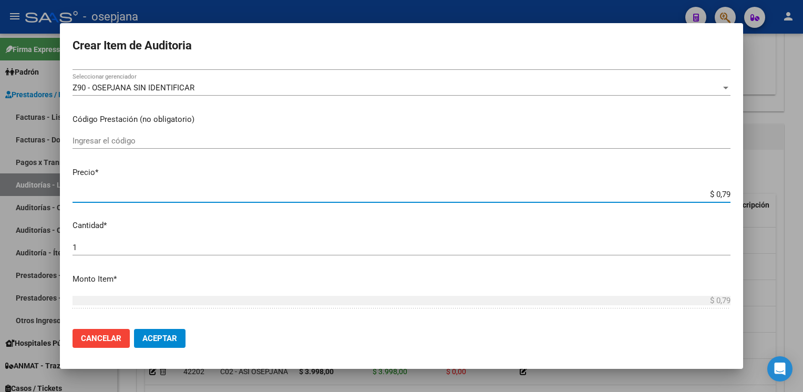
type input "$ 7,99"
type input "$ 79,96"
type input "$ 799,60"
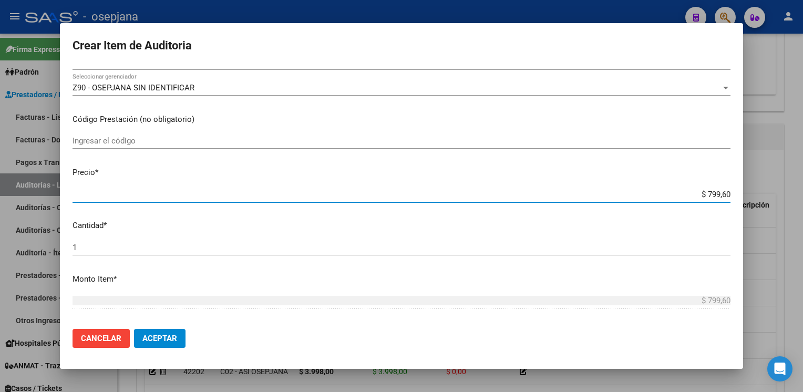
type input "$ 7.996,00"
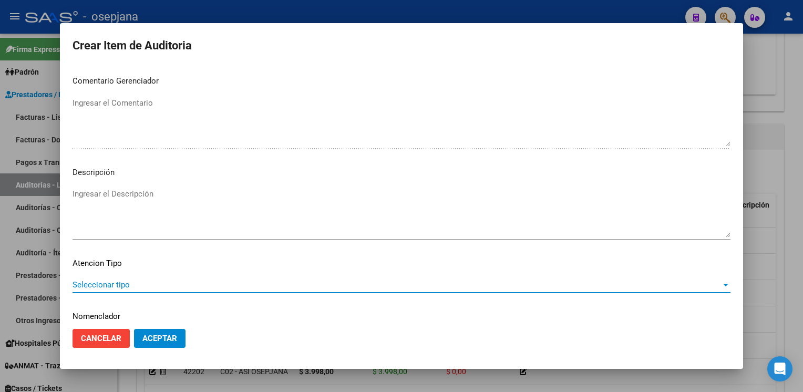
scroll to position [600, 0]
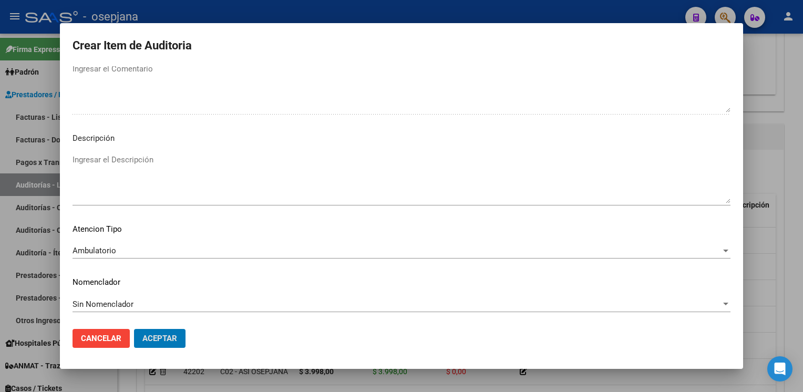
click at [134, 329] on button "Aceptar" at bounding box center [159, 338] width 51 height 19
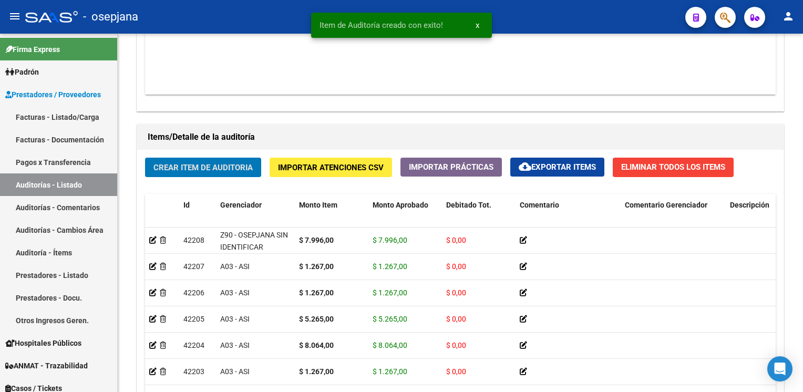
click at [145, 158] on button "Crear Item de Auditoria" at bounding box center [203, 167] width 116 height 19
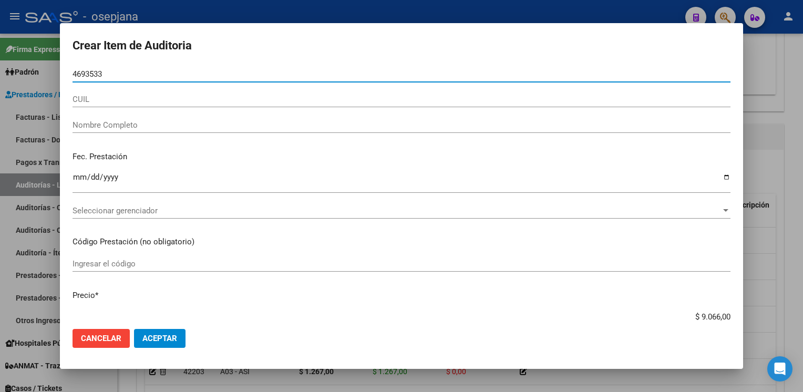
type input "46935336"
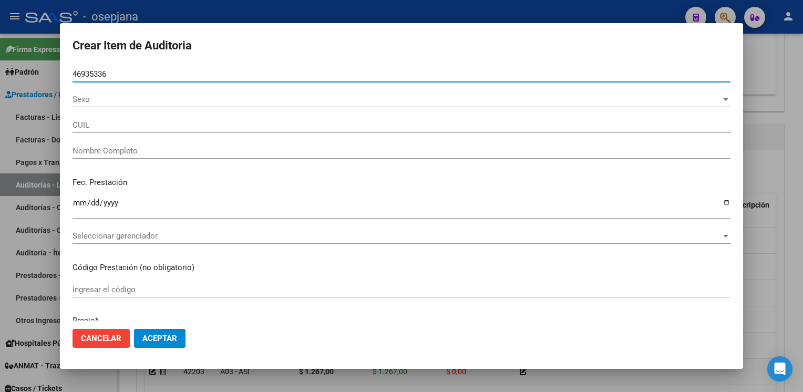
type input "27469353368"
type input "TABORDA ZOE MORENA"
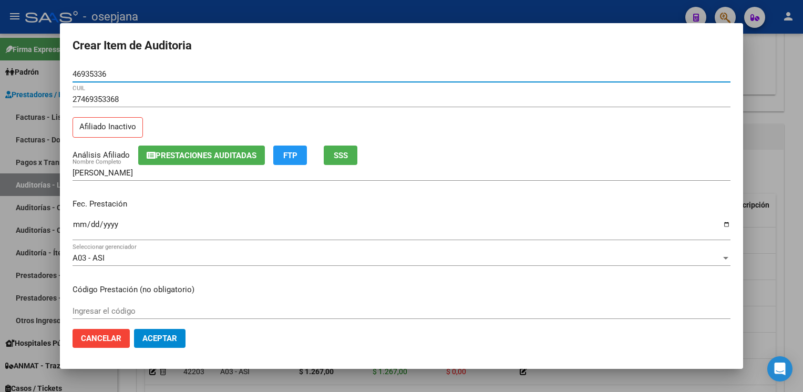
type input "46935336"
click at [347, 158] on span "SSS" at bounding box center [341, 155] width 14 height 9
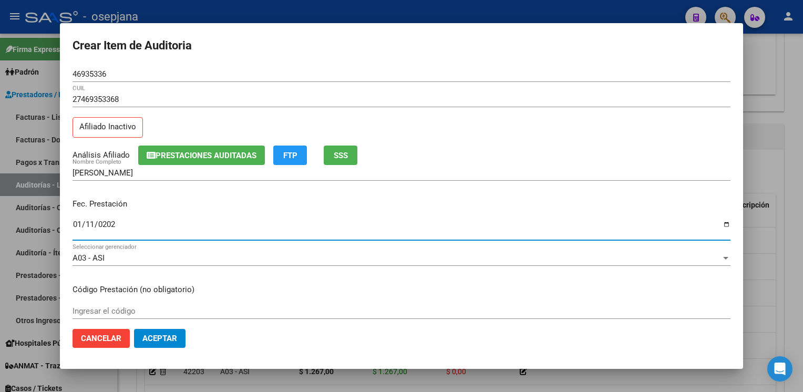
type input "2025-01-11"
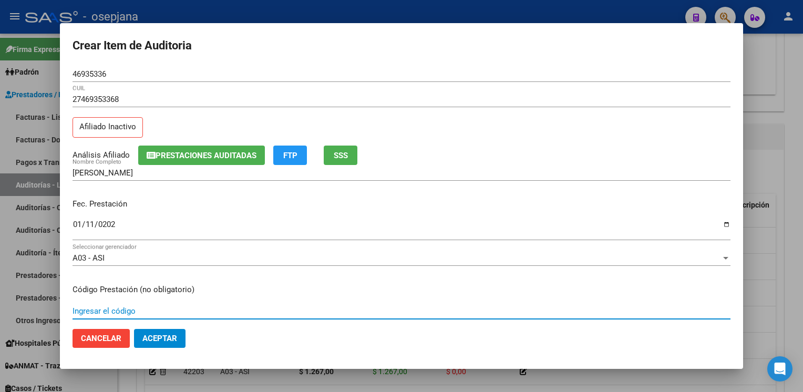
scroll to position [170, 0]
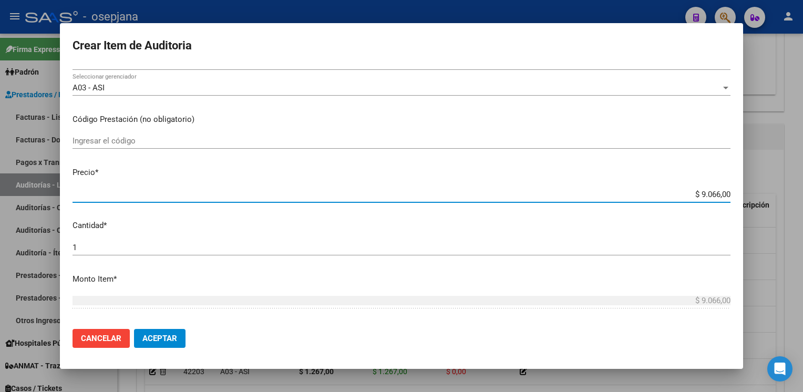
type input "$ 0,01"
type input "$ 0,12"
type input "$ 1,26"
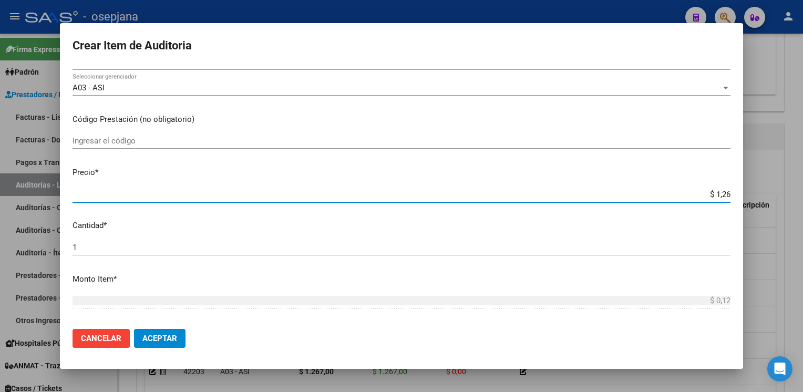
type input "$ 1,26"
type input "$ 12,67"
type input "$ 126,70"
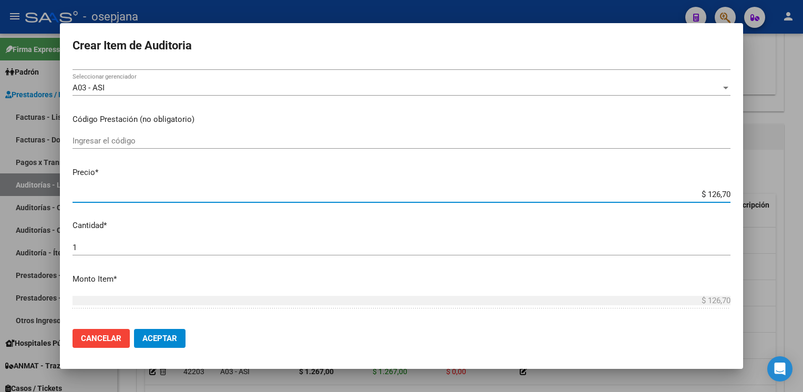
type input "$ 1.267,00"
type input "$ 12.670,00"
type input "$ 1.267,00"
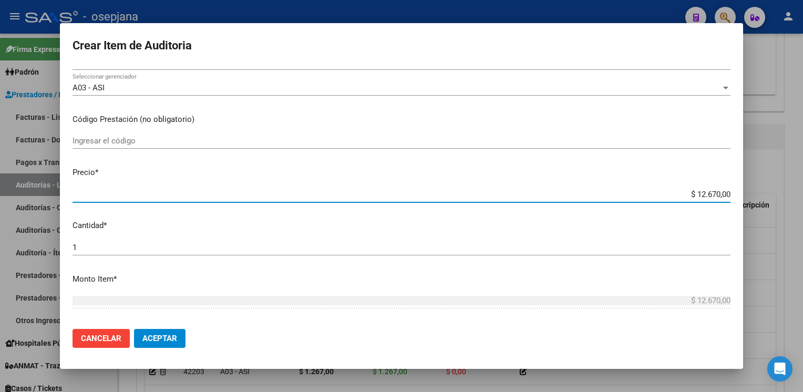
type input "$ 1.267,00"
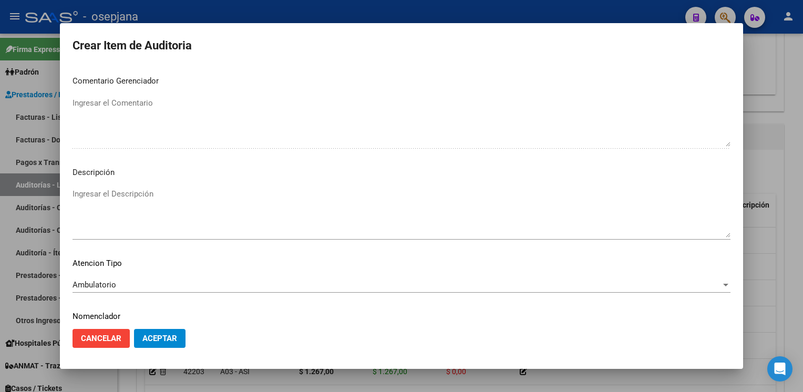
scroll to position [600, 0]
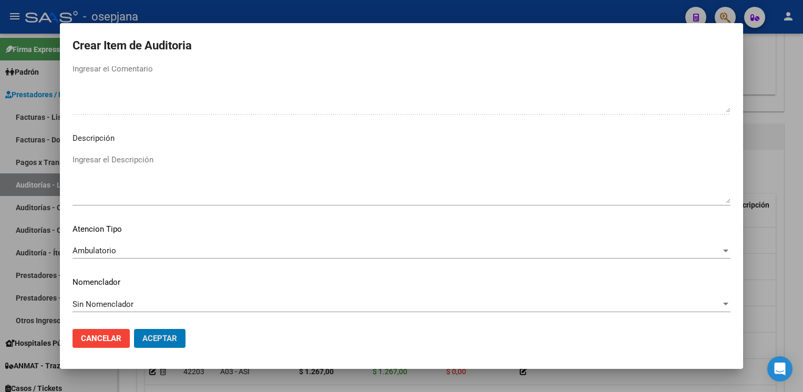
click at [134, 329] on button "Aceptar" at bounding box center [159, 338] width 51 height 19
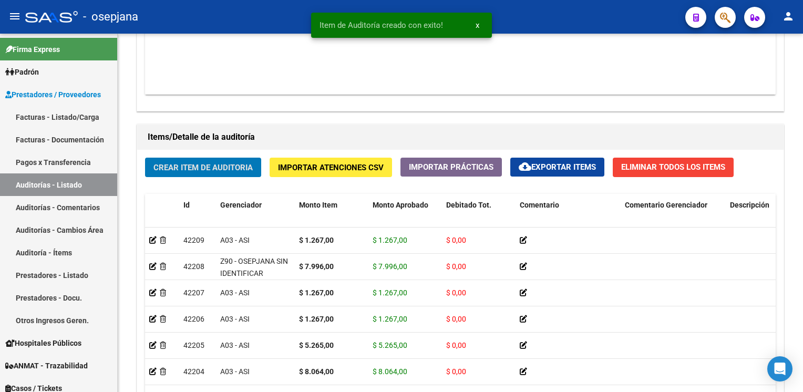
click at [145, 158] on button "Crear Item de Auditoria" at bounding box center [203, 167] width 116 height 19
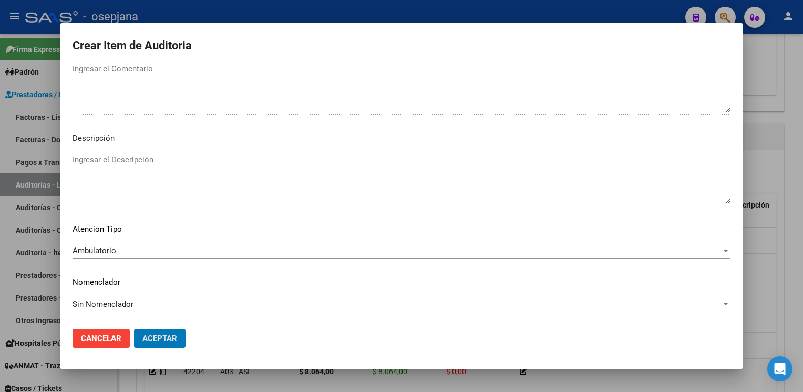
click at [134, 329] on button "Aceptar" at bounding box center [159, 338] width 51 height 19
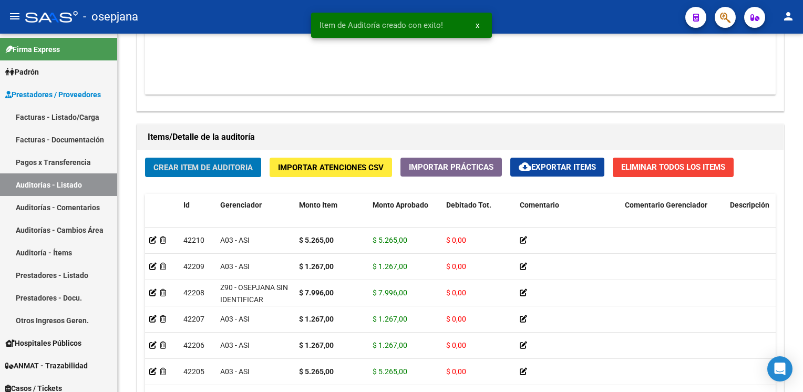
click at [145, 158] on button "Crear Item de Auditoria" at bounding box center [203, 167] width 116 height 19
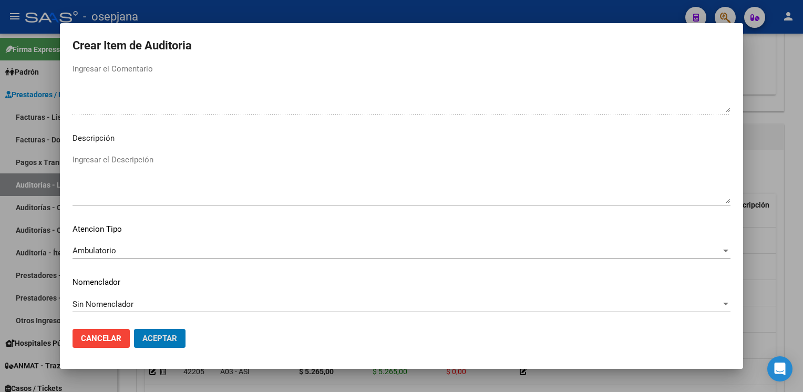
click at [134, 329] on button "Aceptar" at bounding box center [159, 338] width 51 height 19
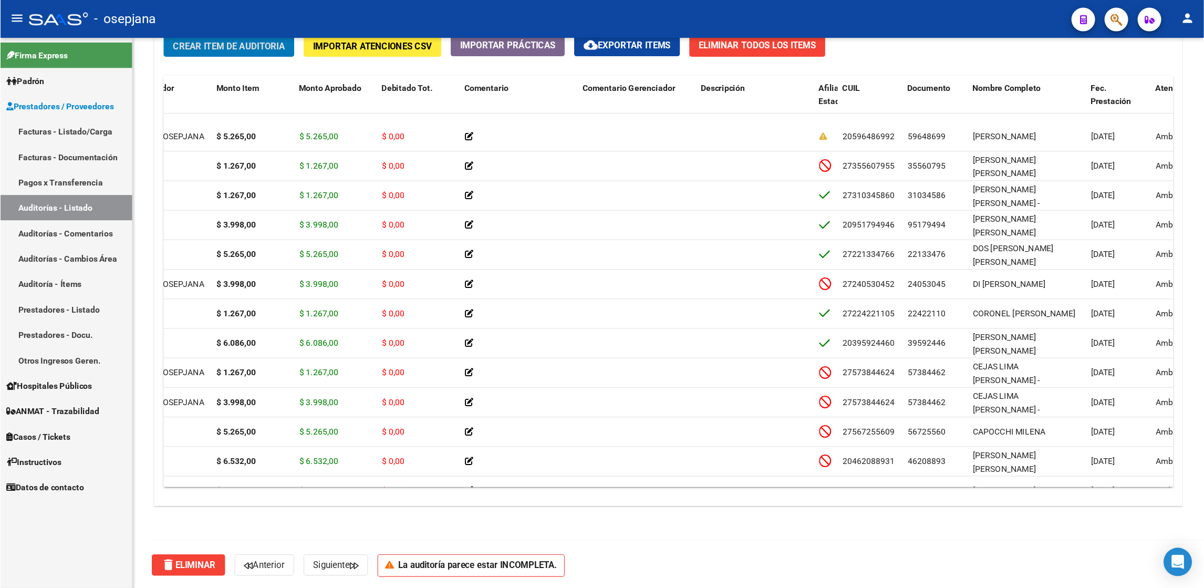
scroll to position [478, 107]
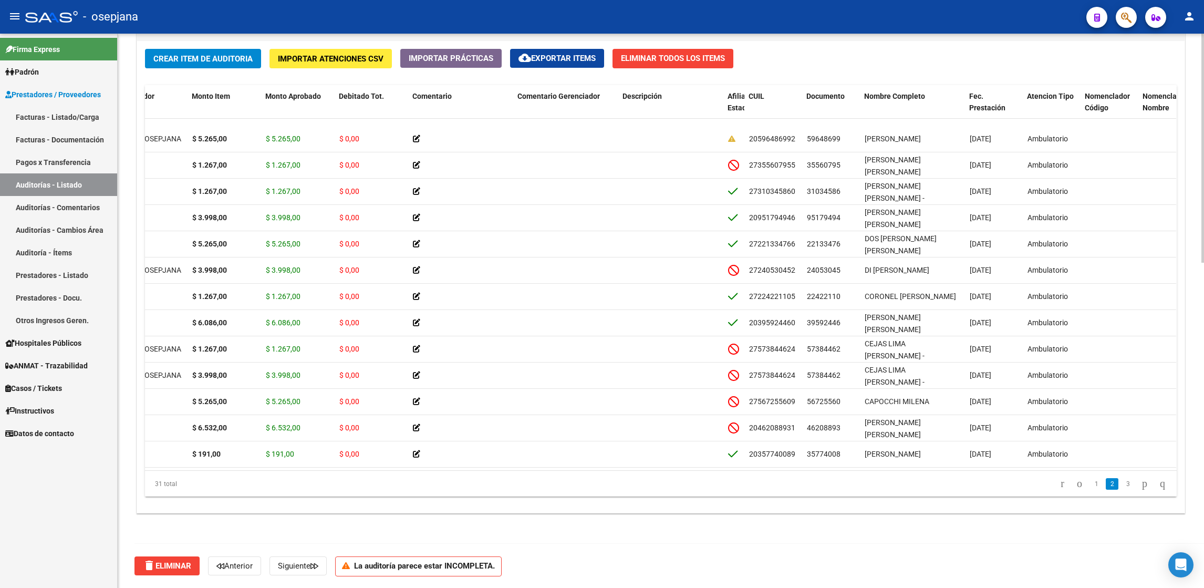
drag, startPoint x: 566, startPoint y: 35, endPoint x: 729, endPoint y: 508, distance: 500.2
click at [729, 391] on div "Crear Item de Auditoria Importar Atenciones CSV Importar Prácticas cloud_downlo…" at bounding box center [661, 277] width 1048 height 472
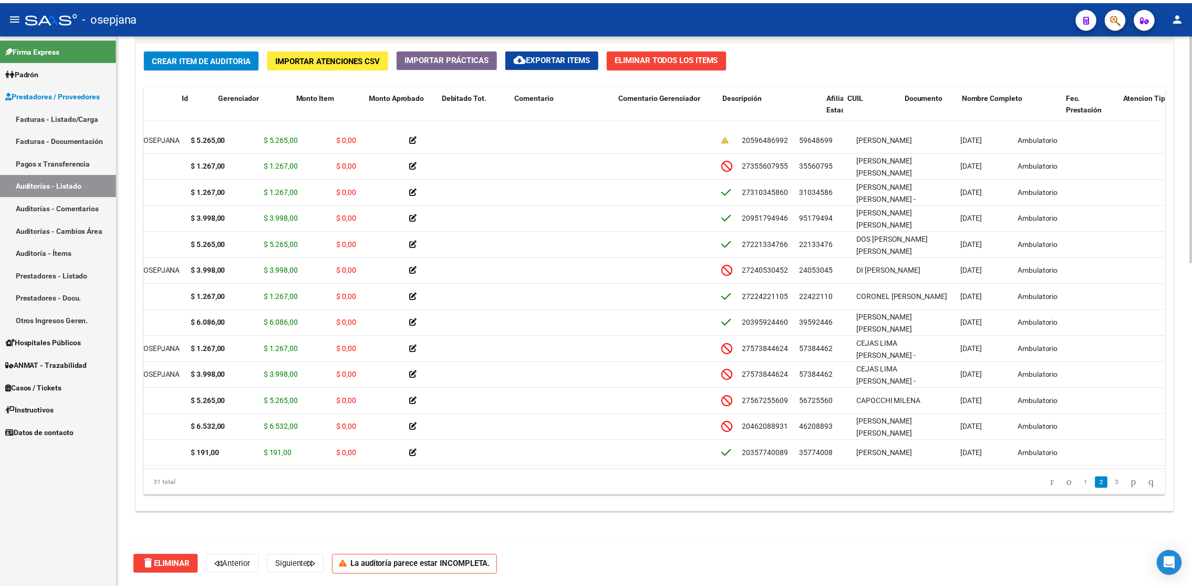
scroll to position [478, 0]
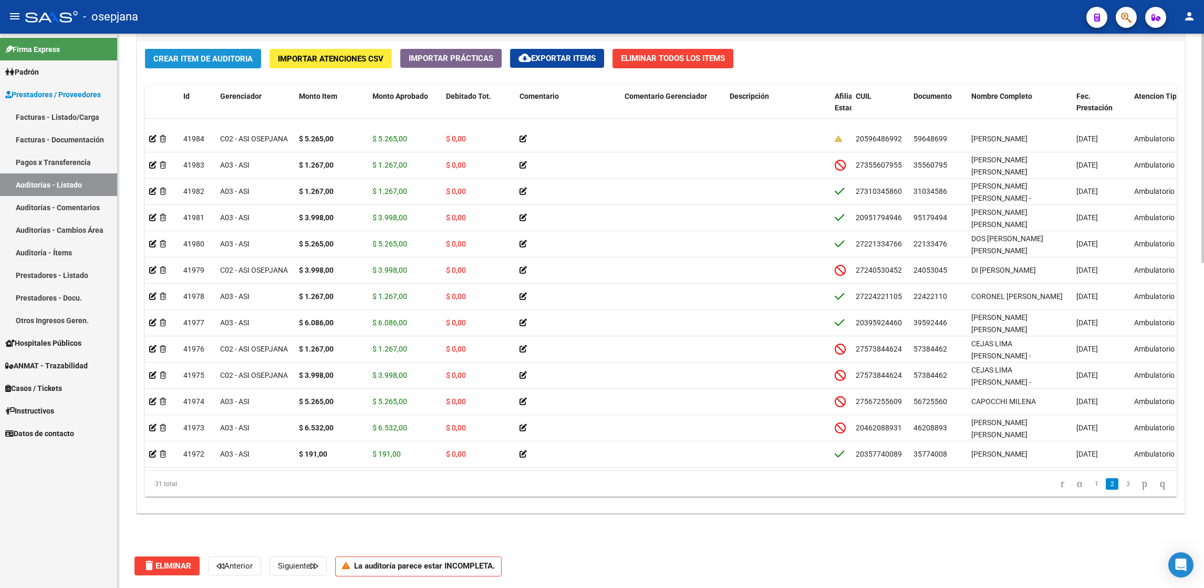
click at [176, 59] on span "Crear Item de Auditoria" at bounding box center [202, 58] width 99 height 9
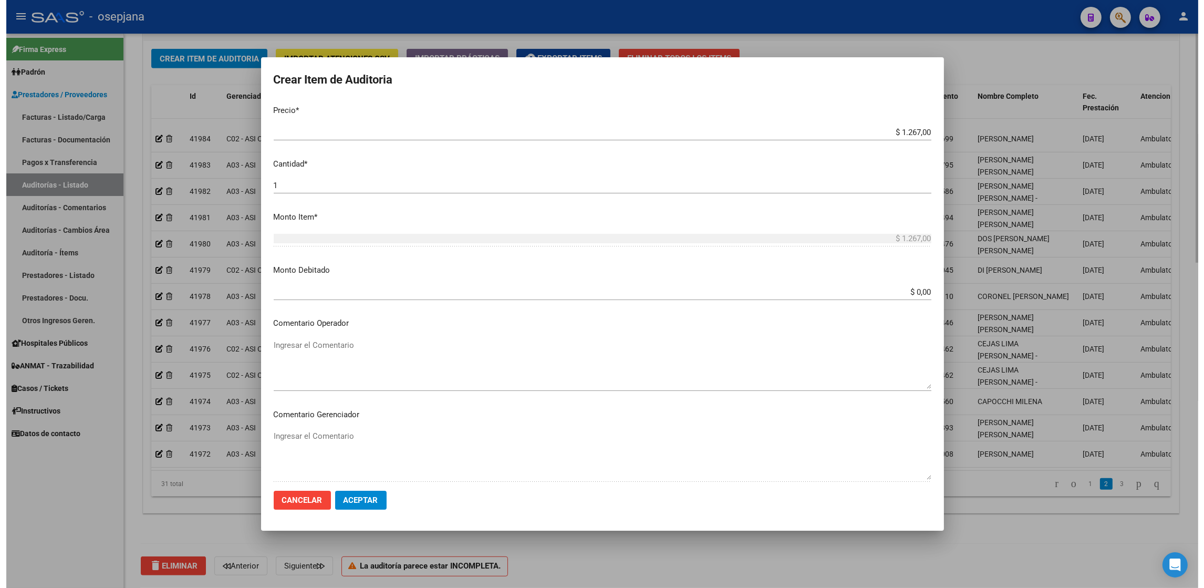
scroll to position [473, 0]
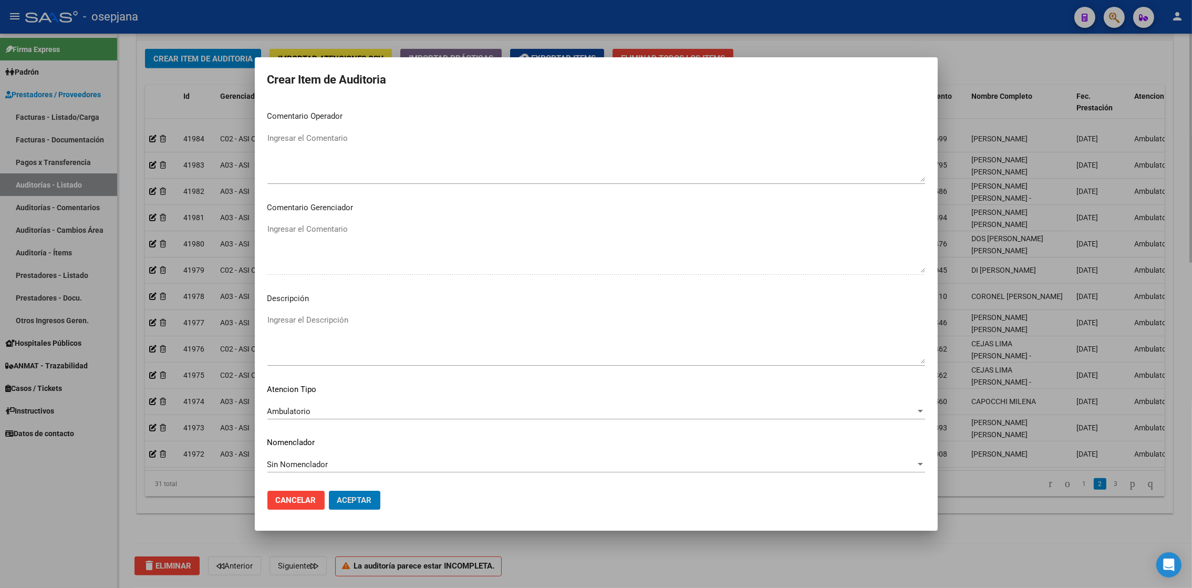
click at [329, 391] on button "Aceptar" at bounding box center [354, 500] width 51 height 19
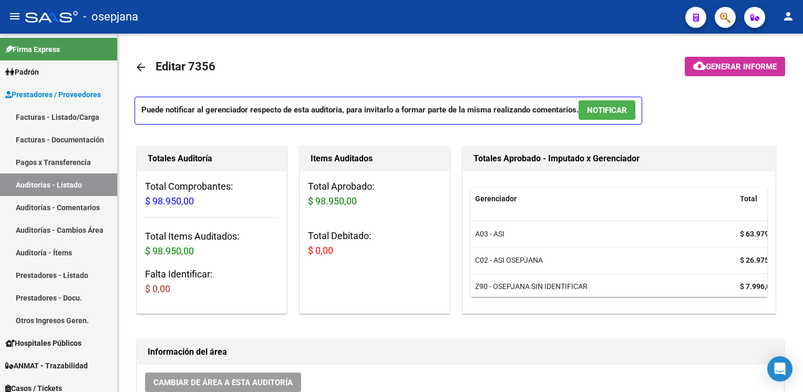
scroll to position [478, 0]
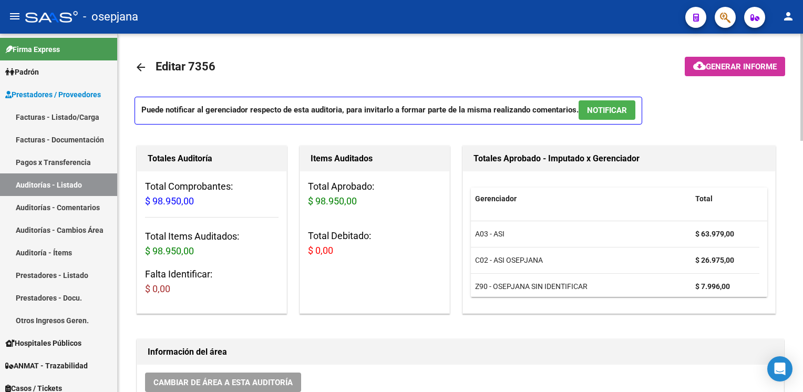
drag, startPoint x: 1023, startPoint y: 1, endPoint x: 349, endPoint y: 76, distance: 677.8
click at [349, 76] on mat-toolbar-row "arrow_back Editar 7356" at bounding box center [389, 67] width 508 height 34
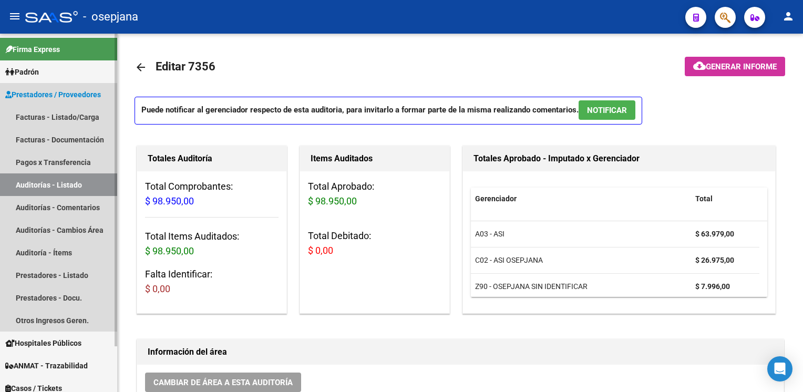
click at [80, 185] on link "Auditorías - Listado" at bounding box center [58, 184] width 117 height 23
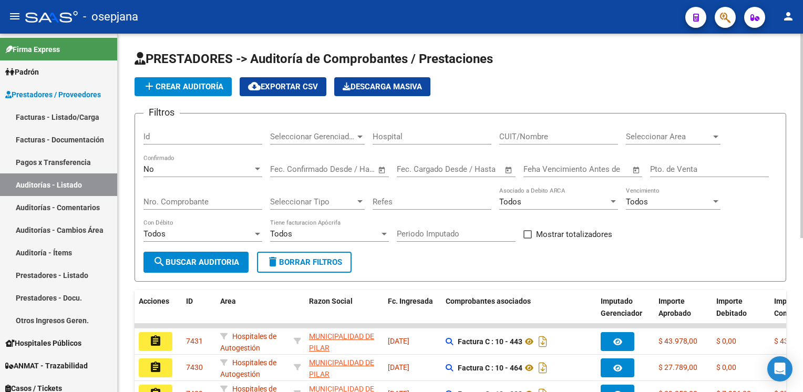
click at [187, 90] on span "add Crear Auditoría" at bounding box center [183, 86] width 80 height 9
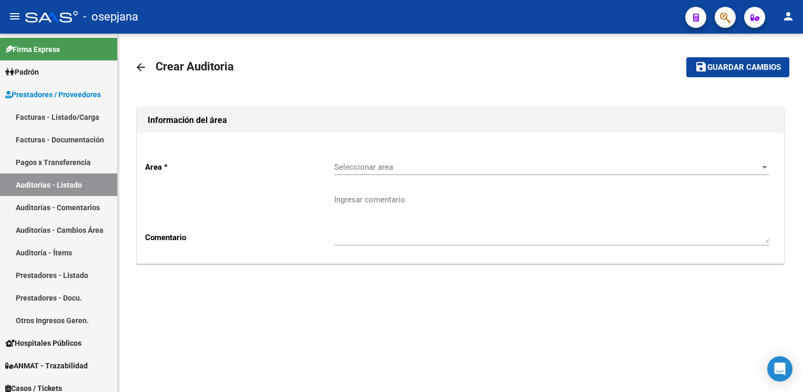
click at [399, 172] on div "Seleccionar area Seleccionar area" at bounding box center [551, 163] width 435 height 23
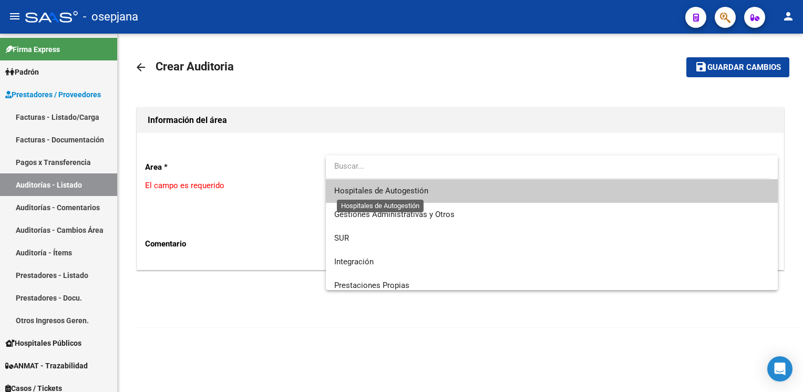
click at [395, 187] on span "Hospitales de Autogestión" at bounding box center [381, 190] width 94 height 9
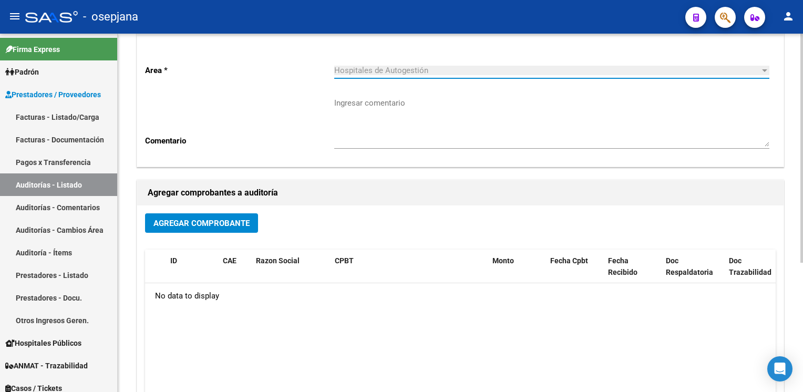
scroll to position [96, 0]
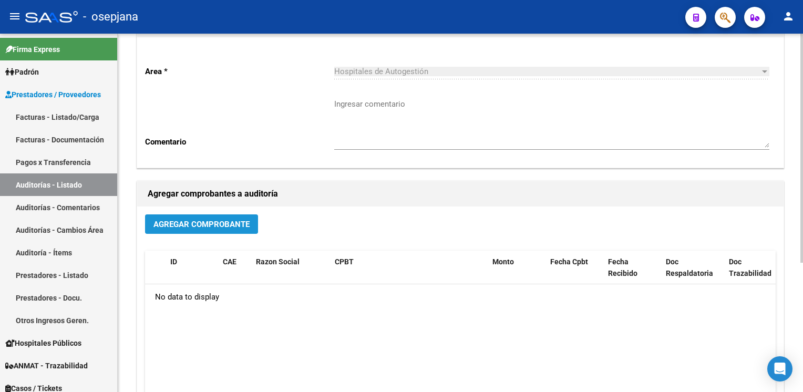
click at [231, 220] on span "Agregar Comprobante" at bounding box center [201, 224] width 96 height 9
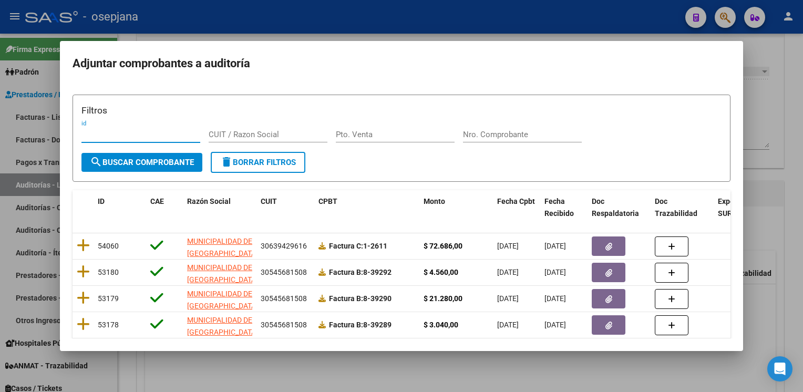
click at [471, 130] on input "Nro. Comprobante" at bounding box center [522, 134] width 119 height 9
click at [173, 164] on span "search Buscar Comprobante" at bounding box center [142, 162] width 104 height 9
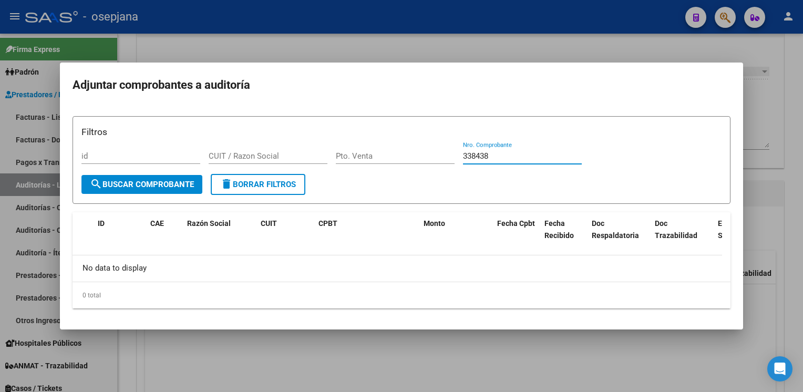
click at [469, 154] on input "338438" at bounding box center [522, 155] width 119 height 9
click at [146, 180] on span "search Buscar Comprobante" at bounding box center [142, 184] width 104 height 9
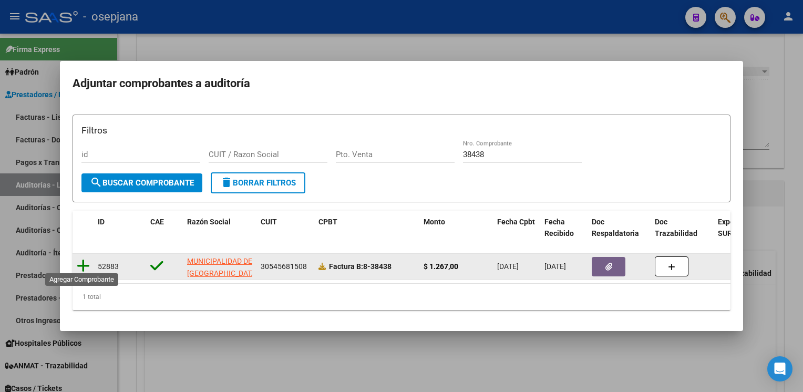
click at [80, 261] on icon at bounding box center [83, 266] width 13 height 15
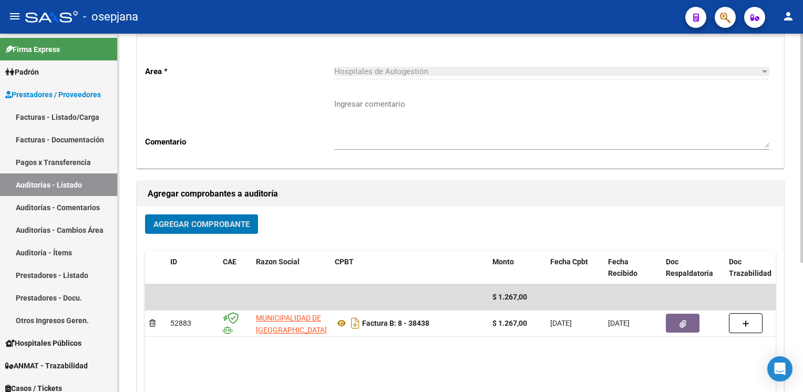
scroll to position [0, 0]
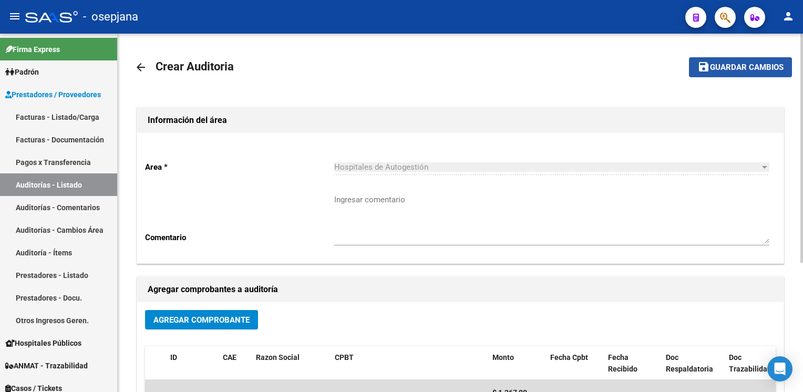
click at [759, 73] on button "save Guardar cambios" at bounding box center [740, 66] width 103 height 19
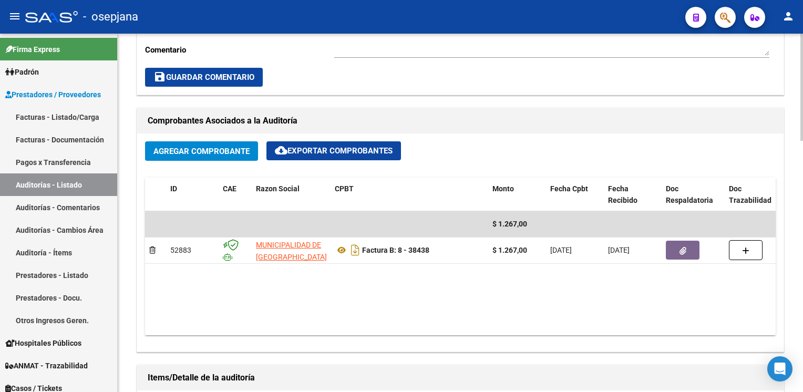
scroll to position [435, 0]
click at [204, 147] on span "Agregar Comprobante" at bounding box center [201, 151] width 96 height 9
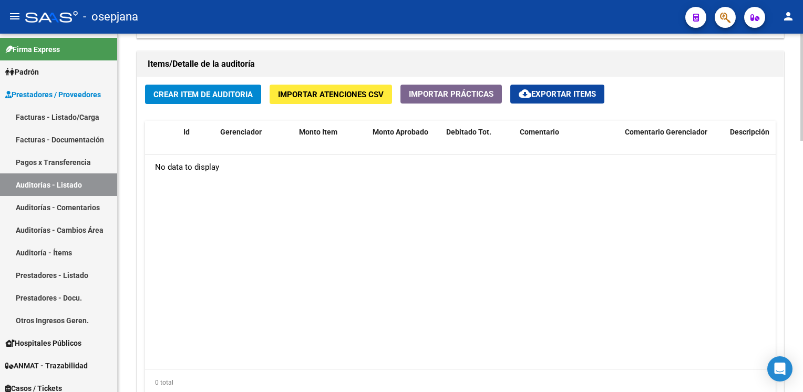
scroll to position [747, 0]
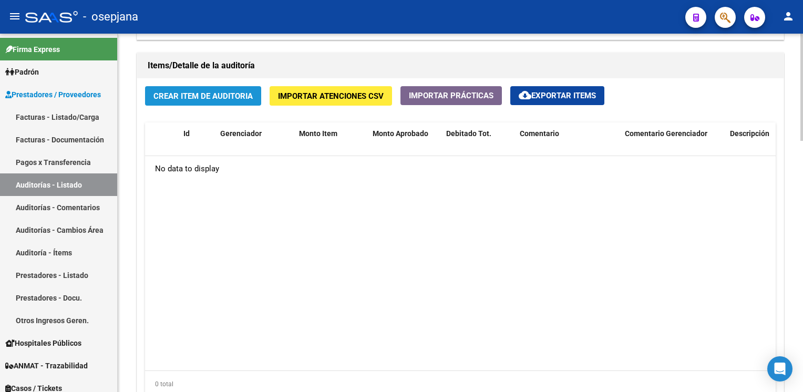
click at [231, 91] on span "Crear Item de Auditoria" at bounding box center [202, 95] width 99 height 9
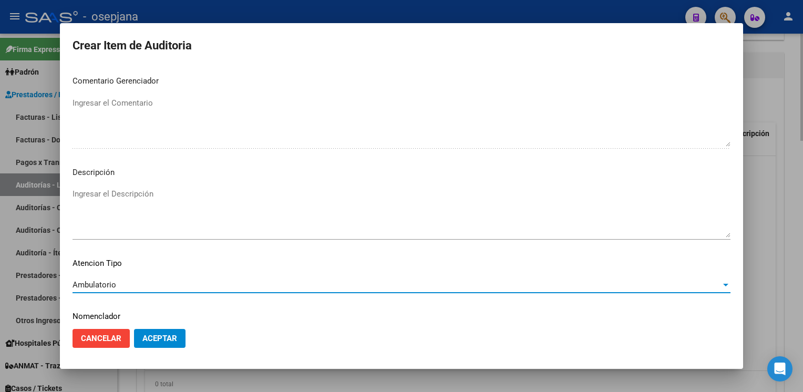
scroll to position [600, 0]
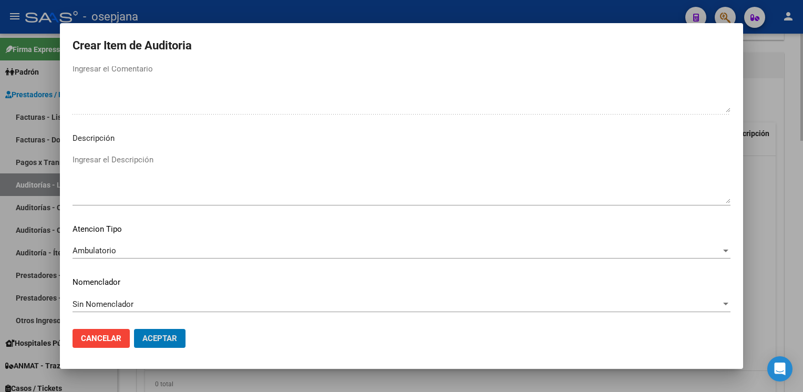
click at [134, 329] on button "Aceptar" at bounding box center [159, 338] width 51 height 19
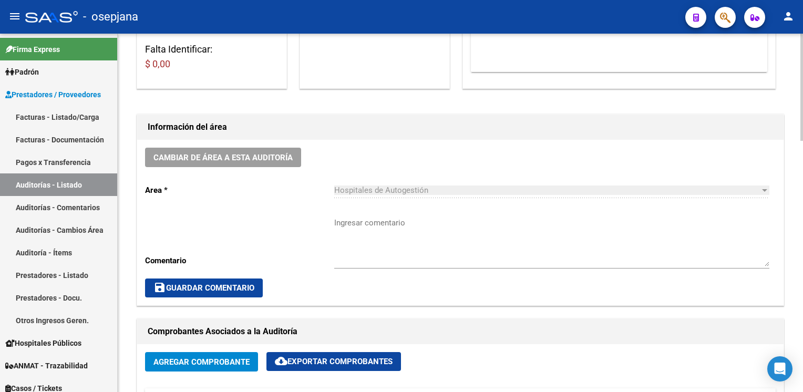
scroll to position [149, 0]
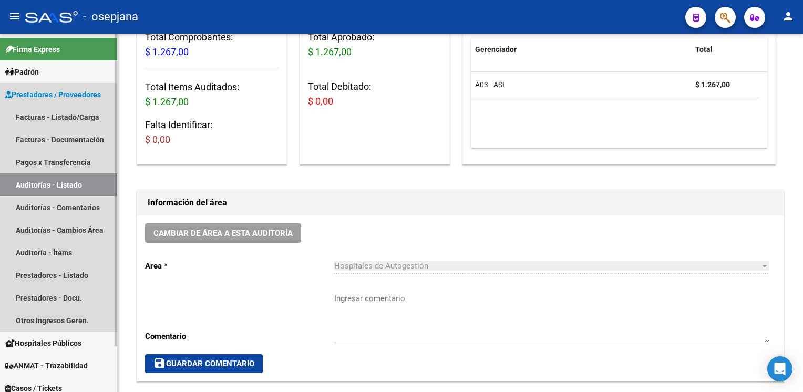
click at [68, 188] on link "Auditorías - Listado" at bounding box center [58, 184] width 117 height 23
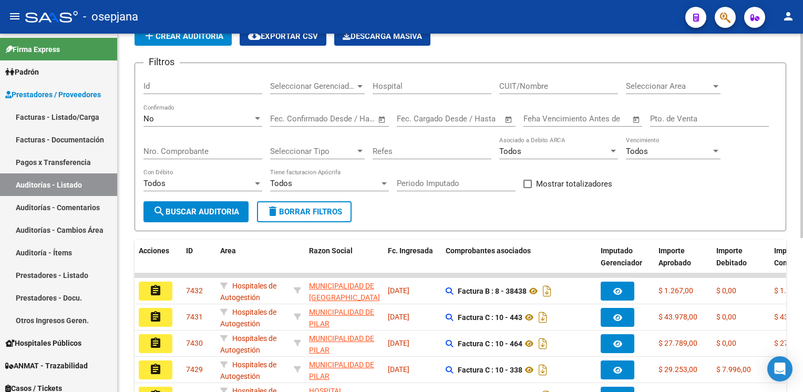
scroll to position [51, 0]
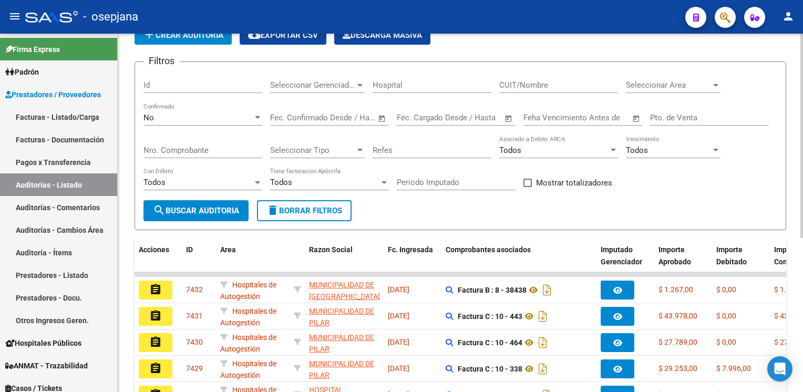
click at [205, 209] on span "search Buscar Auditoria" at bounding box center [196, 210] width 86 height 9
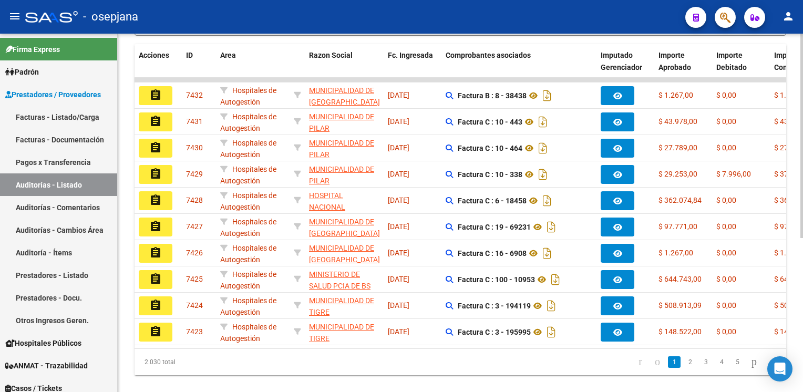
scroll to position [0, 0]
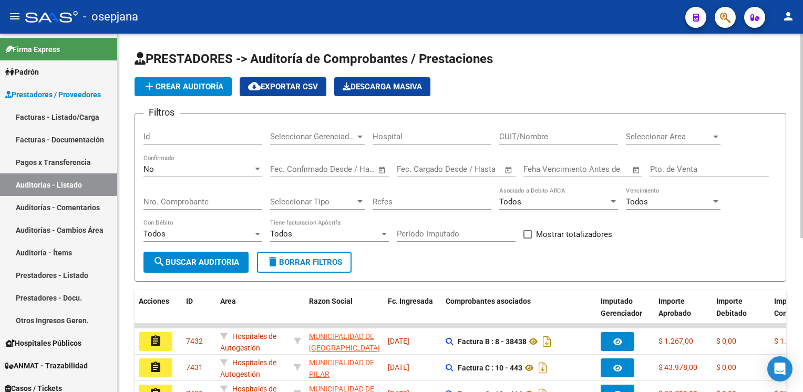
click at [174, 82] on span "add Crear Auditoría" at bounding box center [183, 86] width 80 height 9
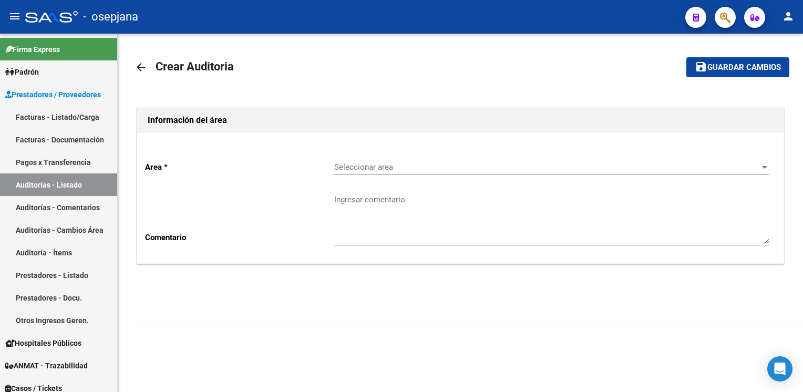
click at [346, 161] on div "Seleccionar area Seleccionar area" at bounding box center [551, 163] width 435 height 23
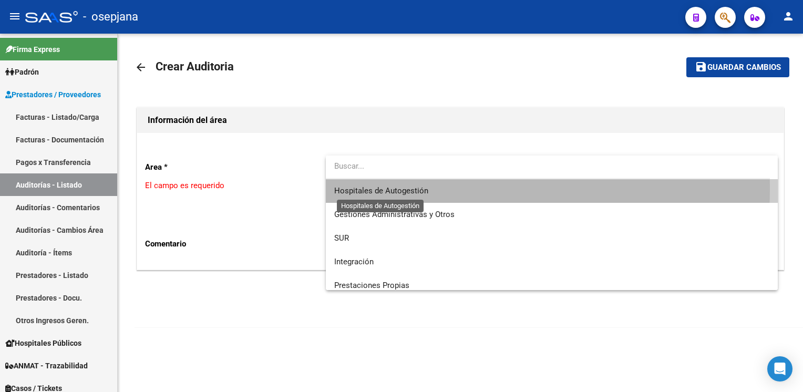
click at [352, 188] on span "Hospitales de Autogestión" at bounding box center [381, 190] width 94 height 9
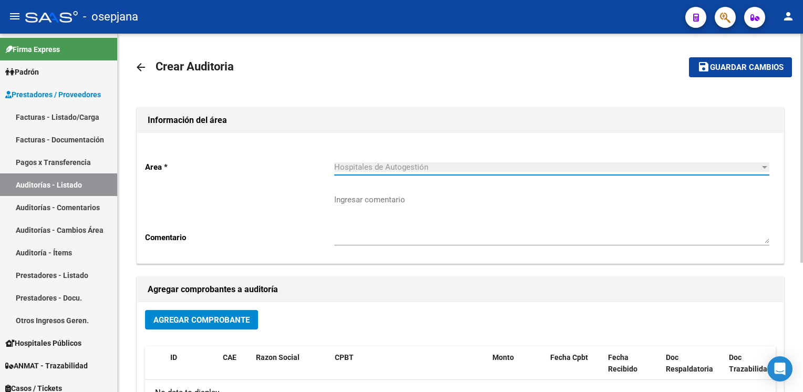
click at [198, 316] on span "Agregar Comprobante" at bounding box center [201, 319] width 96 height 9
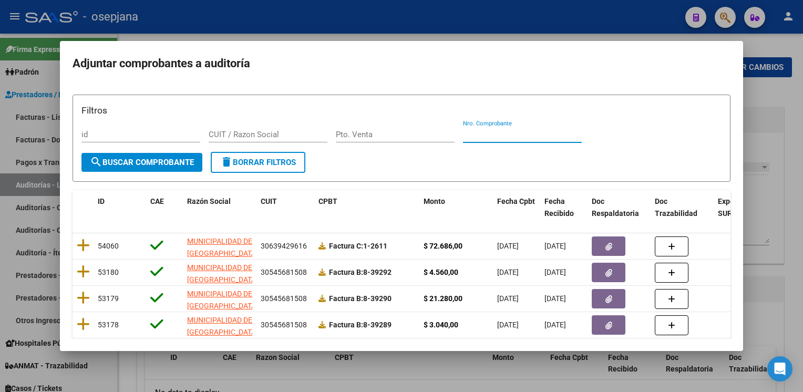
click at [502, 137] on input "Nro. Comprobante" at bounding box center [522, 134] width 119 height 9
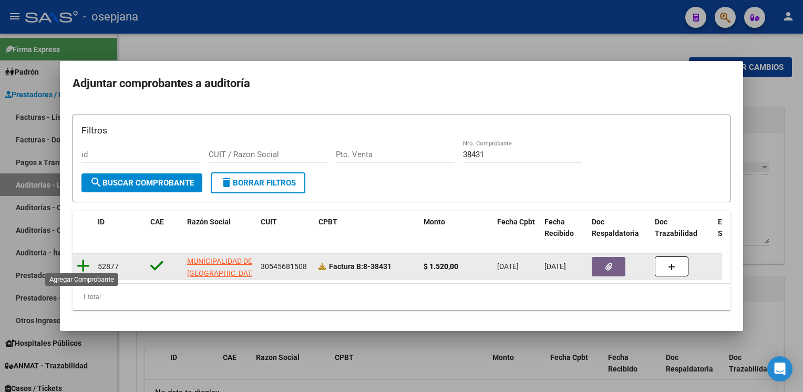
click at [82, 262] on icon at bounding box center [83, 266] width 13 height 15
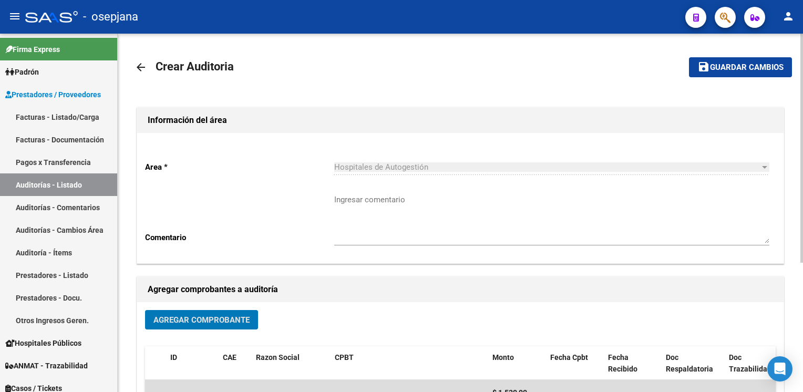
click at [737, 68] on span "Guardar cambios" at bounding box center [747, 67] width 74 height 9
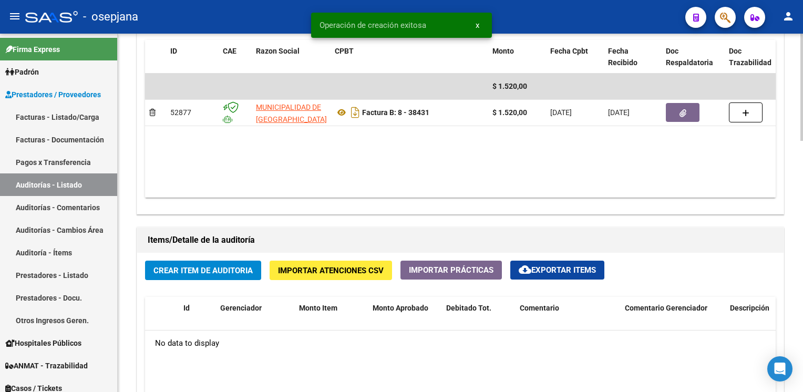
scroll to position [570, 0]
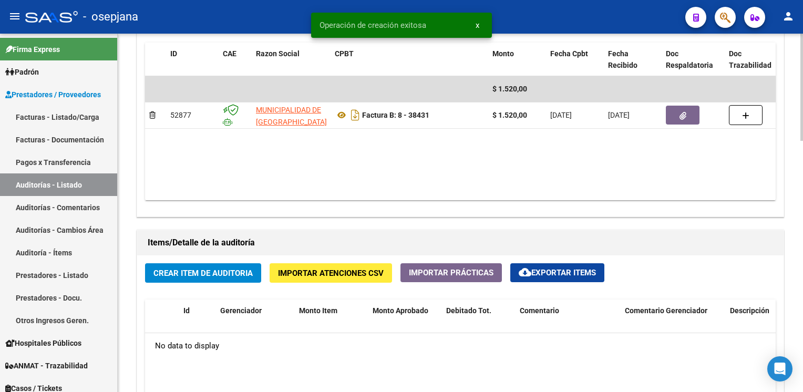
click at [212, 274] on span "Crear Item de Auditoria" at bounding box center [202, 273] width 99 height 9
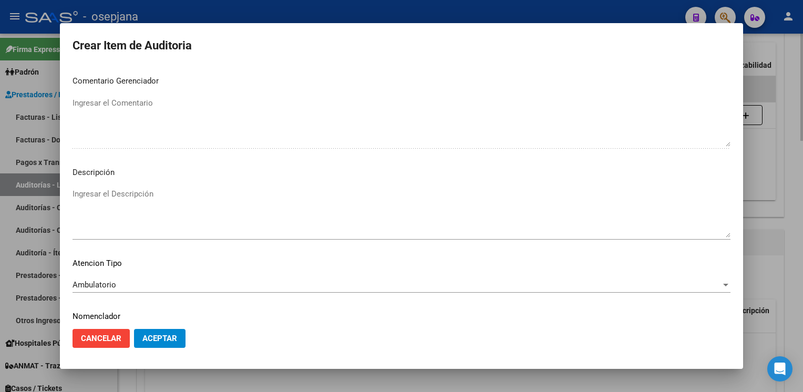
scroll to position [600, 0]
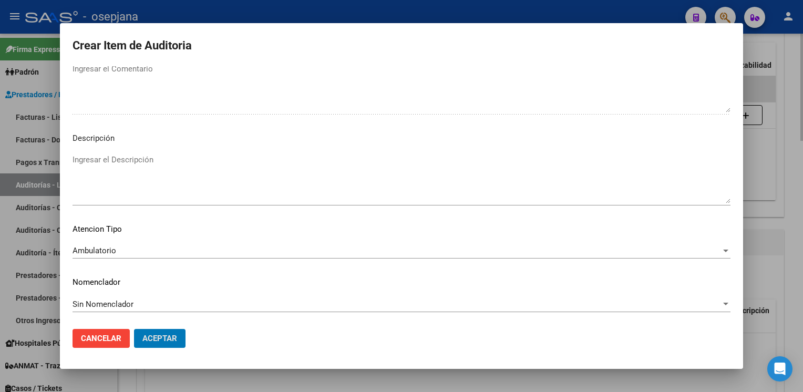
click at [134, 329] on button "Aceptar" at bounding box center [159, 338] width 51 height 19
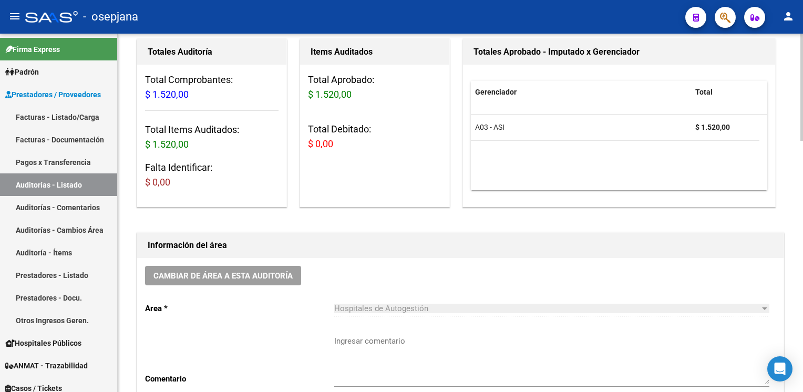
scroll to position [0, 0]
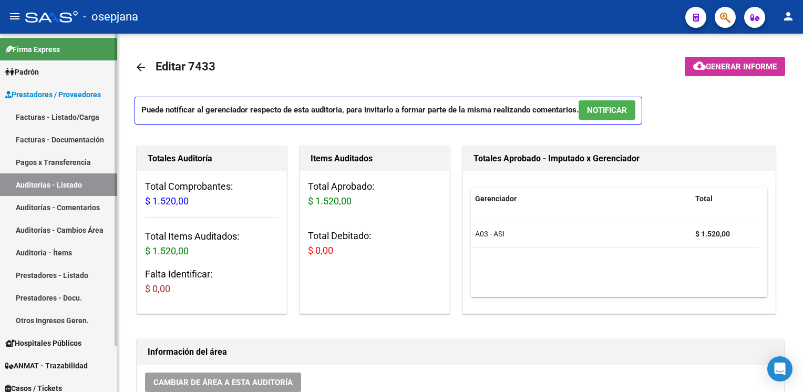
click at [64, 181] on link "Auditorías - Listado" at bounding box center [58, 184] width 117 height 23
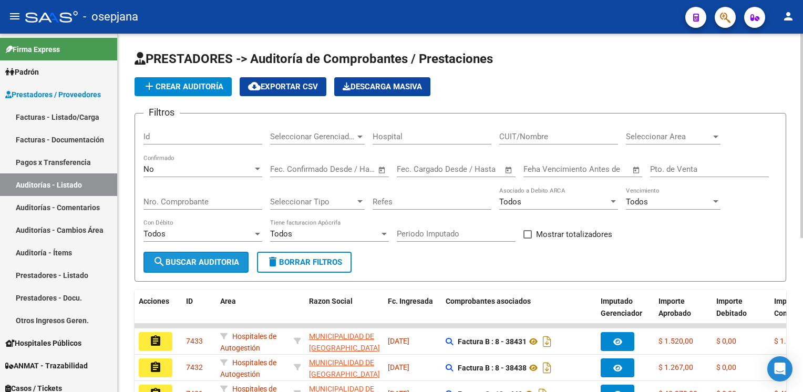
click at [209, 257] on span "search Buscar Auditoria" at bounding box center [196, 261] width 86 height 9
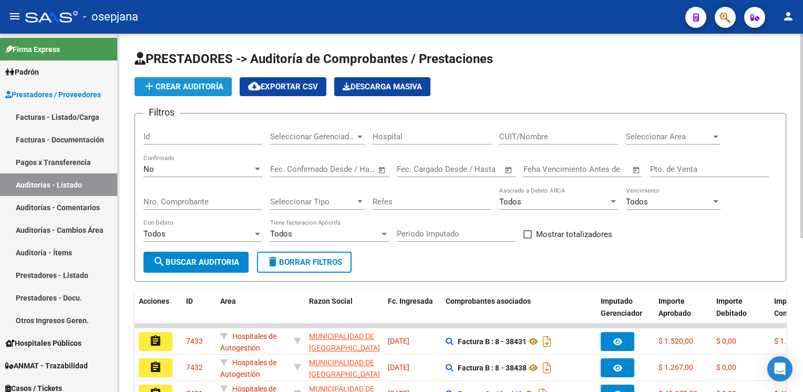
click at [193, 83] on span "add Crear Auditoría" at bounding box center [183, 86] width 80 height 9
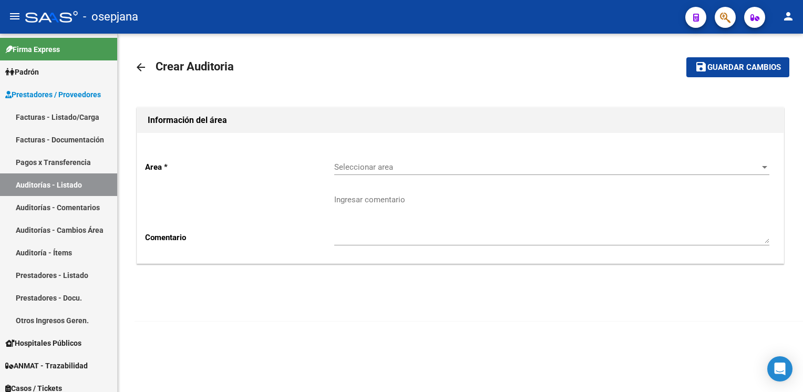
click at [424, 176] on div "Seleccionar area Seleccionar area" at bounding box center [551, 168] width 435 height 33
click at [414, 158] on div "Seleccionar area Seleccionar area" at bounding box center [551, 163] width 435 height 23
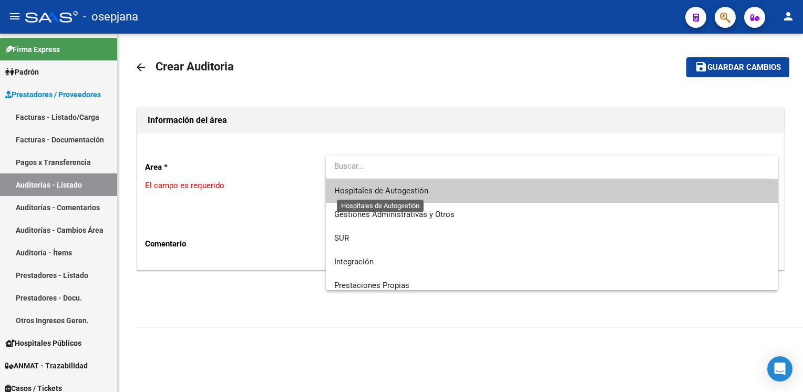
click at [407, 188] on span "Hospitales de Autogestión" at bounding box center [381, 190] width 94 height 9
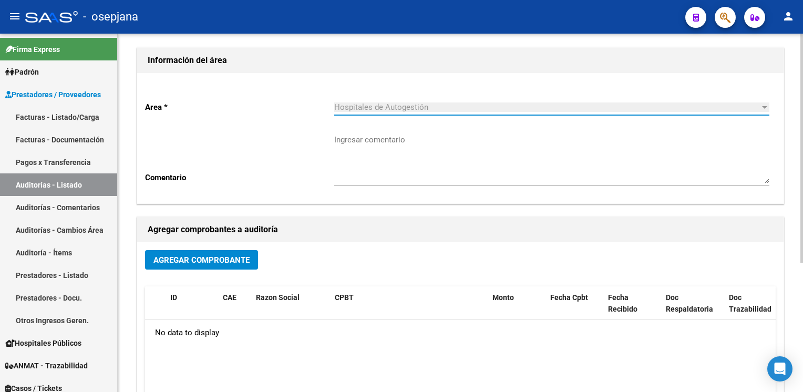
scroll to position [63, 0]
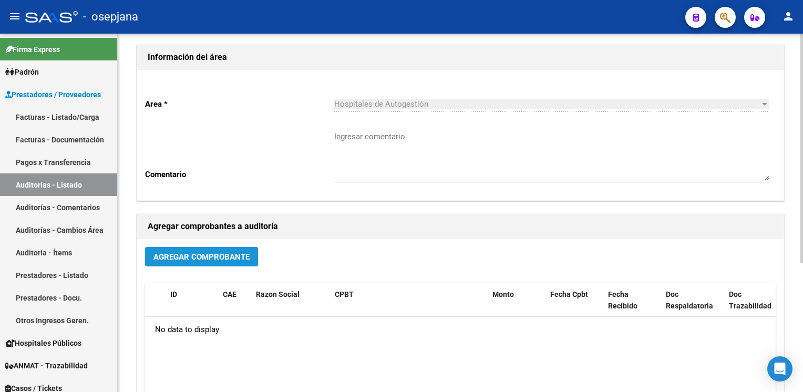
click at [219, 259] on span "Agregar Comprobante" at bounding box center [201, 256] width 96 height 9
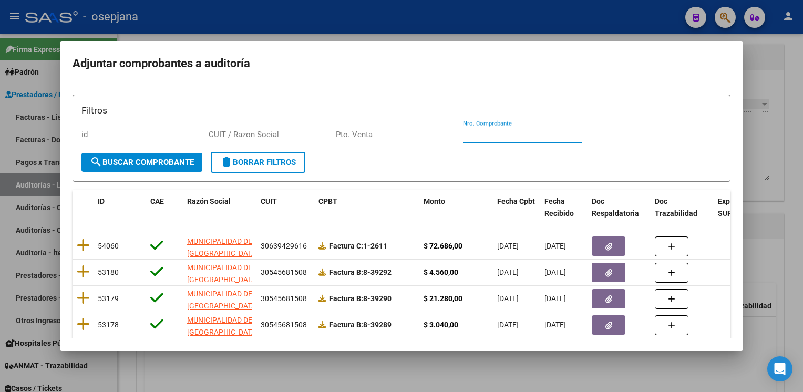
click at [522, 133] on input "Nro. Comprobante" at bounding box center [522, 134] width 119 height 9
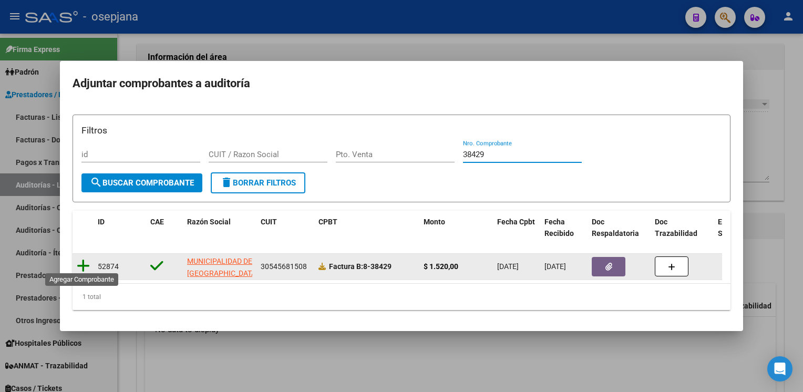
click at [80, 261] on icon at bounding box center [83, 266] width 13 height 15
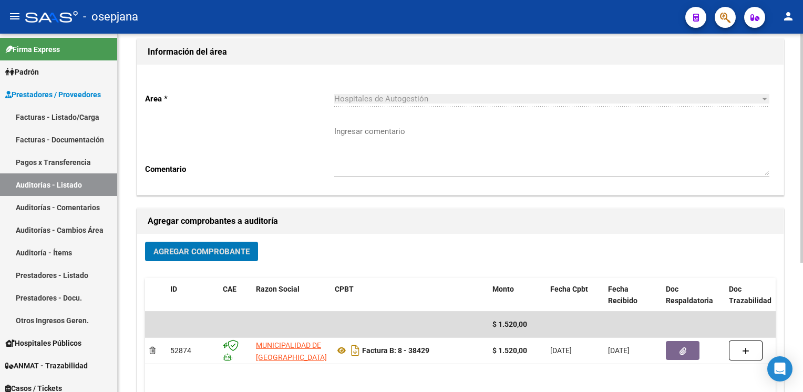
scroll to position [0, 0]
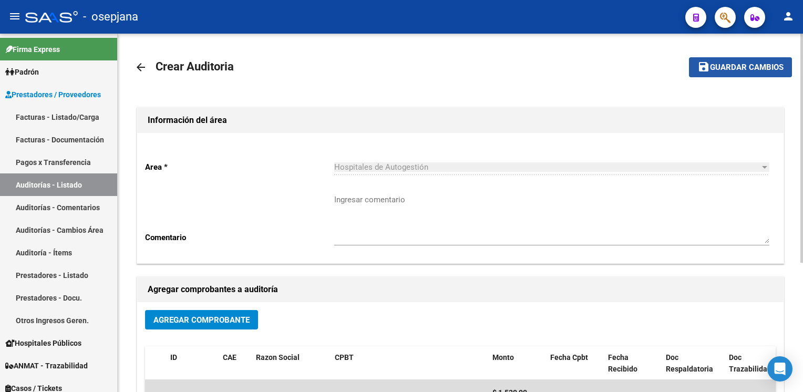
click at [767, 57] on button "save Guardar cambios" at bounding box center [740, 66] width 103 height 19
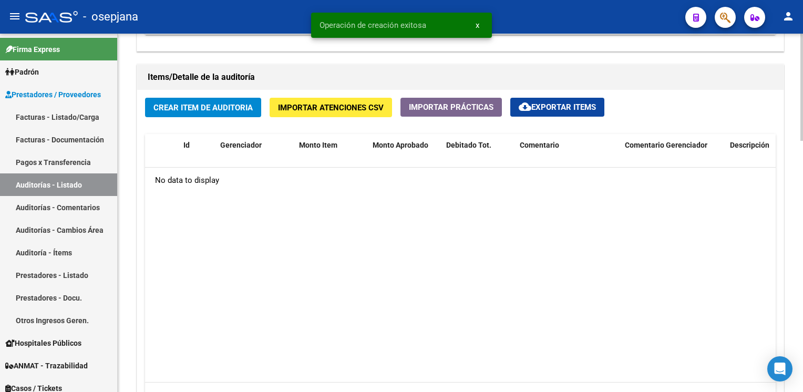
scroll to position [632, 0]
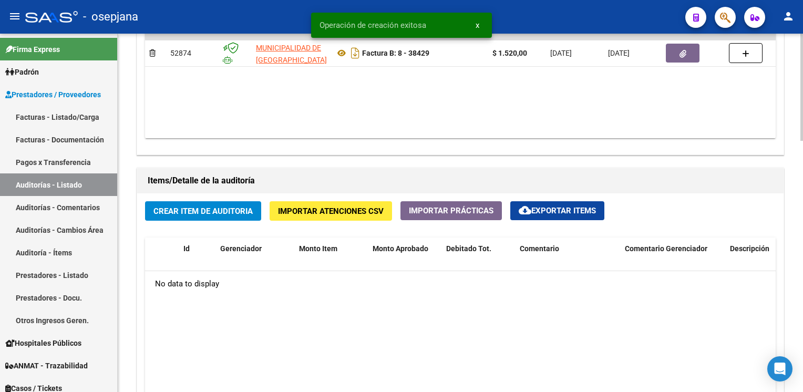
click at [189, 207] on span "Crear Item de Auditoria" at bounding box center [202, 211] width 99 height 9
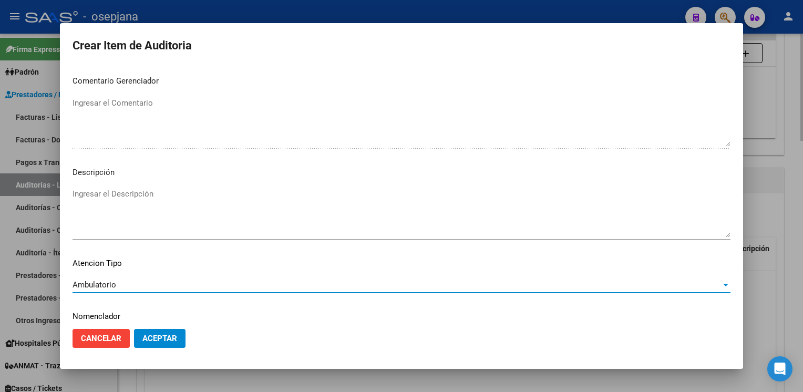
scroll to position [600, 0]
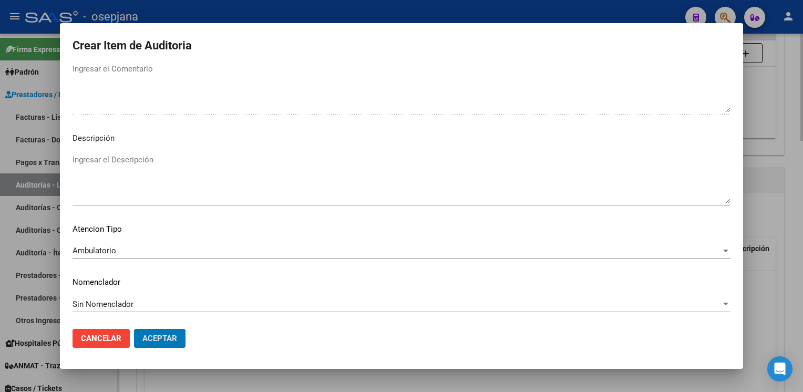
click at [134, 329] on button "Aceptar" at bounding box center [159, 338] width 51 height 19
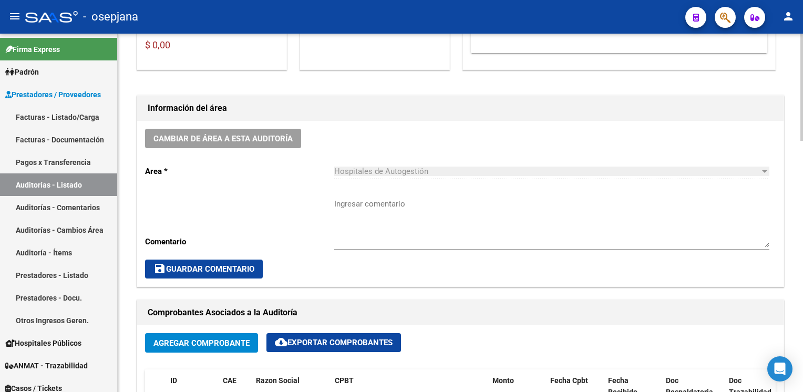
scroll to position [243, 0]
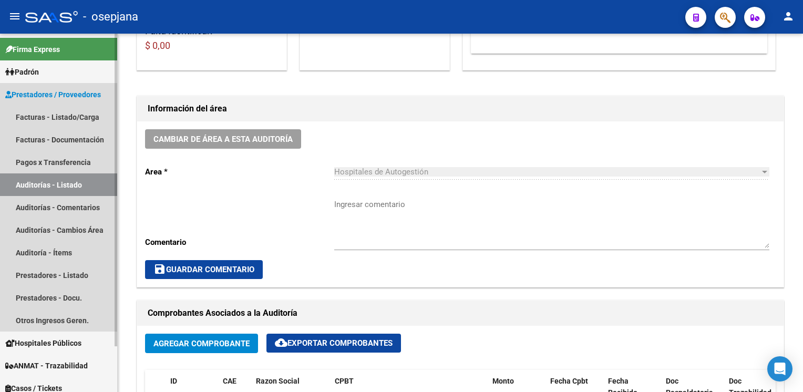
click at [44, 185] on link "Auditorías - Listado" at bounding box center [58, 184] width 117 height 23
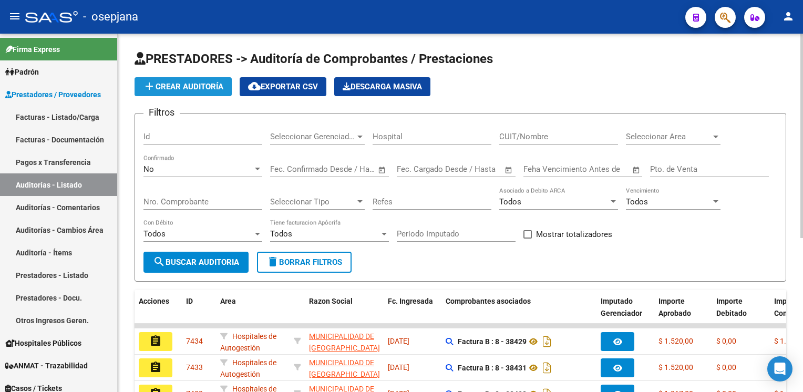
click at [200, 87] on span "add Crear Auditoría" at bounding box center [183, 86] width 80 height 9
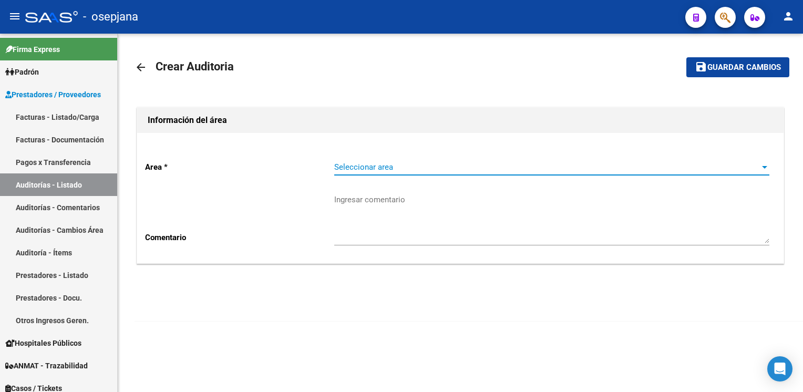
click at [481, 168] on span "Seleccionar area" at bounding box center [547, 166] width 426 height 9
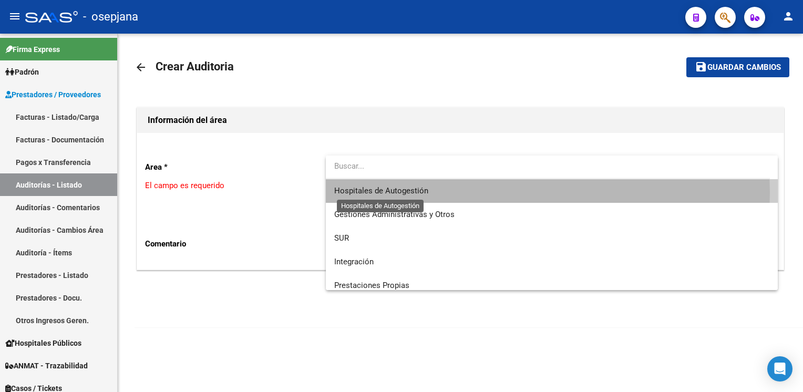
click at [405, 192] on span "Hospitales de Autogestión" at bounding box center [381, 190] width 94 height 9
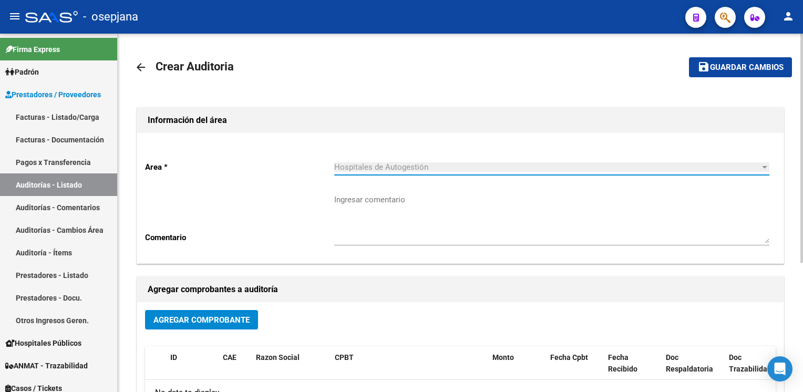
click at [235, 323] on span "Agregar Comprobante" at bounding box center [201, 319] width 96 height 9
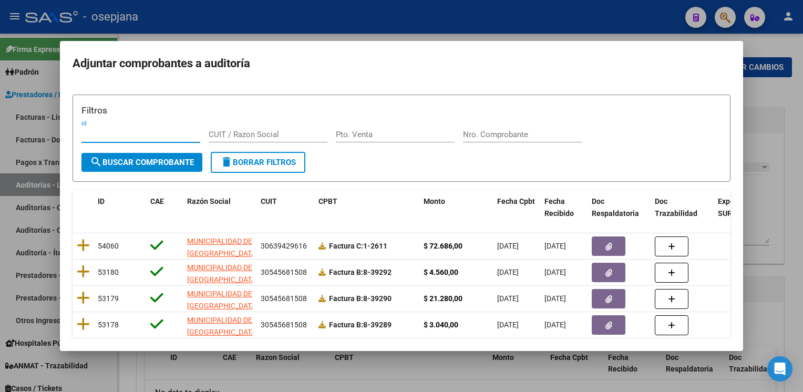
click at [541, 137] on input "Nro. Comprobante" at bounding box center [522, 134] width 119 height 9
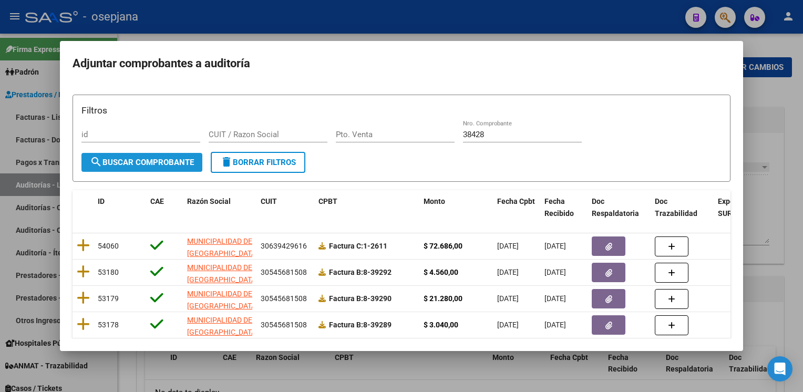
click at [166, 167] on button "search Buscar Comprobante" at bounding box center [141, 162] width 121 height 19
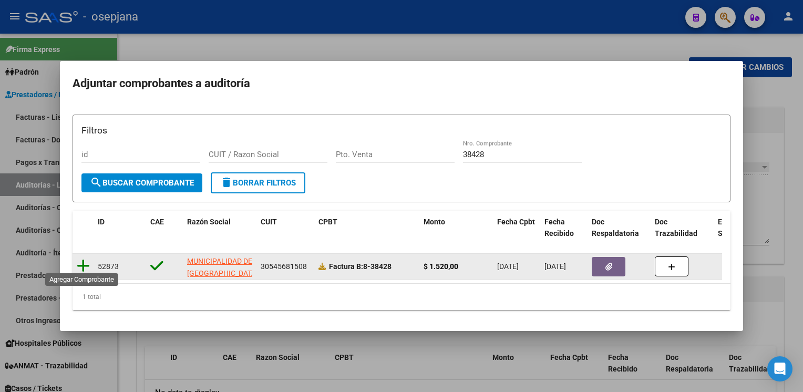
click at [82, 263] on icon at bounding box center [83, 266] width 13 height 15
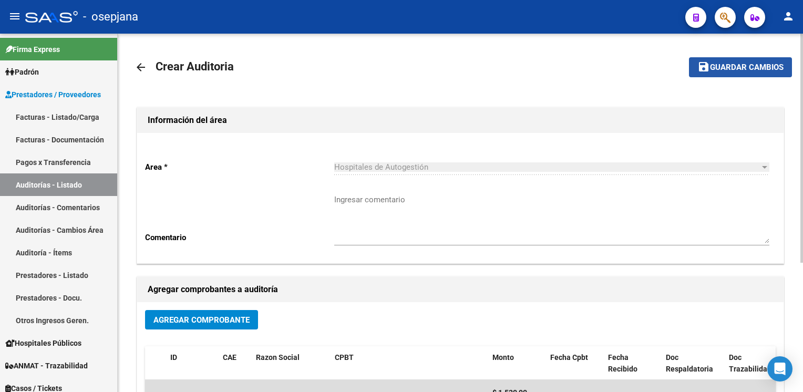
click at [732, 75] on button "save Guardar cambios" at bounding box center [740, 66] width 103 height 19
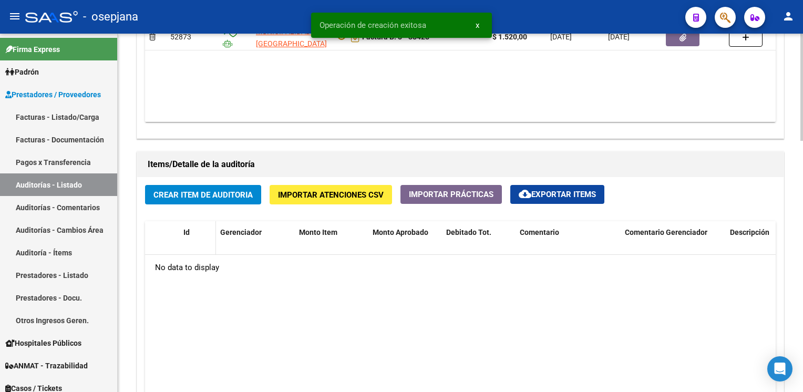
scroll to position [645, 0]
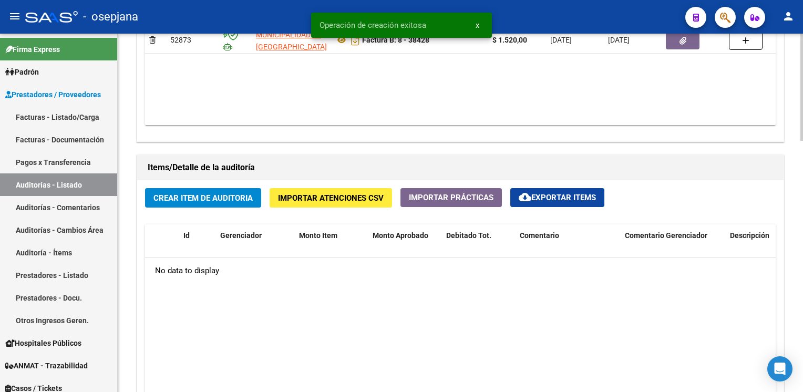
click at [210, 188] on button "Crear Item de Auditoria" at bounding box center [203, 197] width 116 height 19
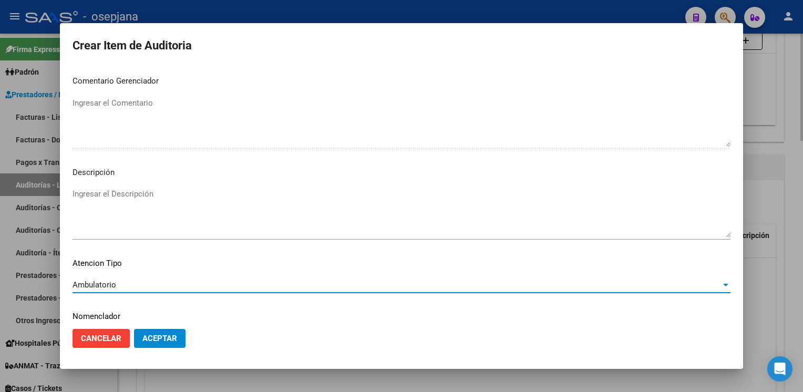
scroll to position [600, 0]
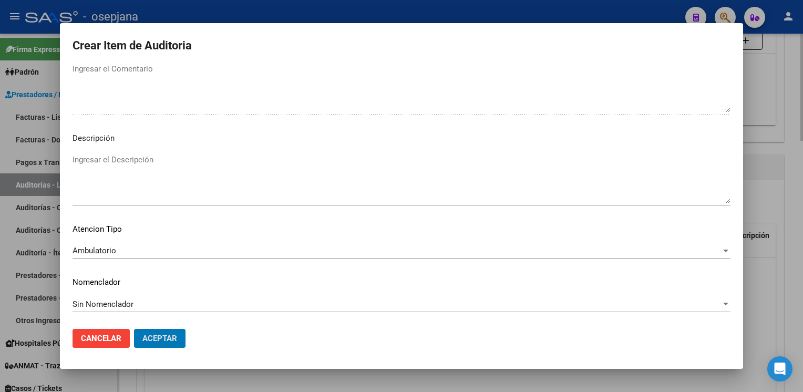
click at [134, 329] on button "Aceptar" at bounding box center [159, 338] width 51 height 19
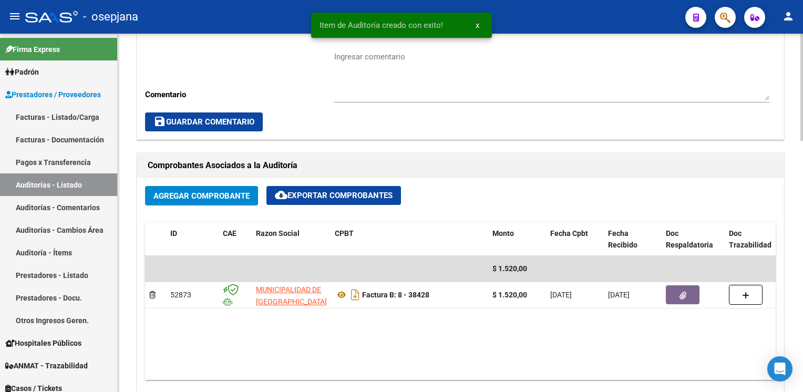
scroll to position [373, 0]
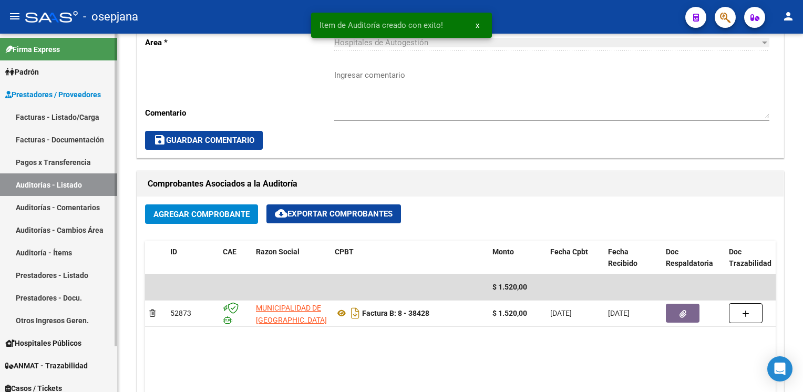
click at [43, 176] on link "Auditorías - Listado" at bounding box center [58, 184] width 117 height 23
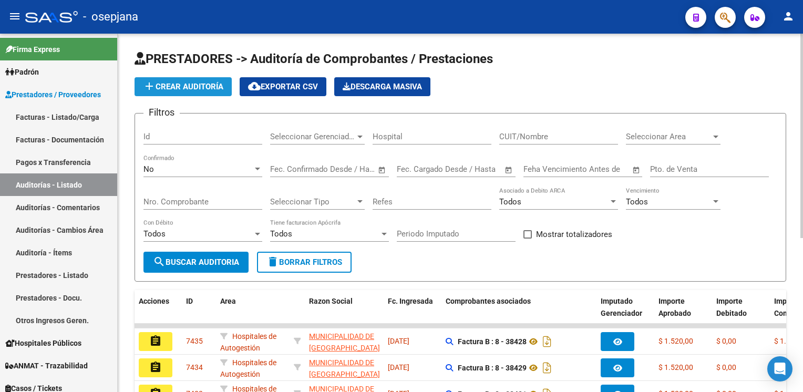
click at [192, 89] on span "add Crear Auditoría" at bounding box center [183, 86] width 80 height 9
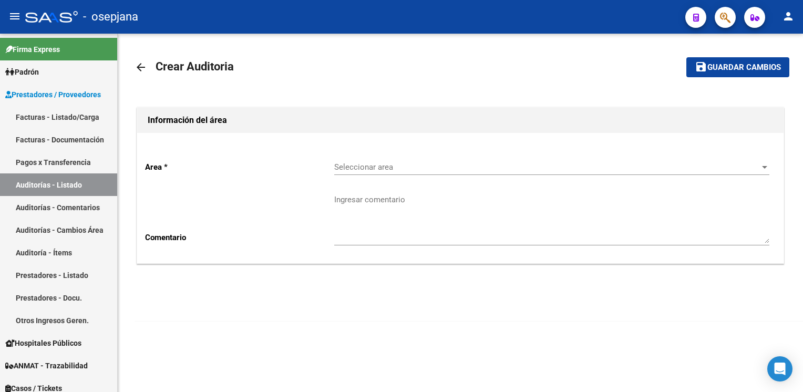
click at [384, 166] on span "Seleccionar area" at bounding box center [547, 166] width 426 height 9
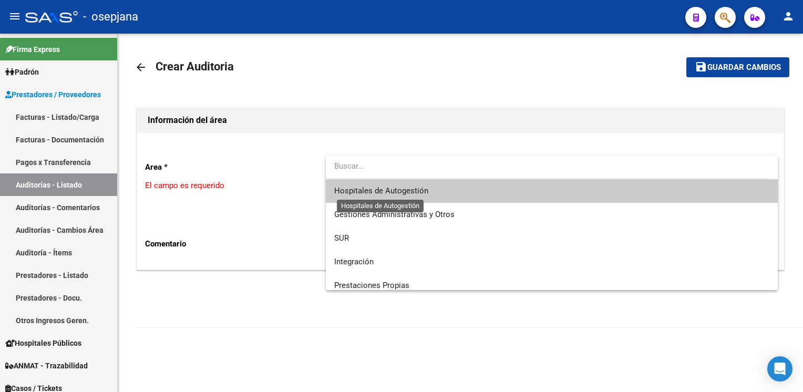
click at [381, 188] on span "Hospitales de Autogestión" at bounding box center [381, 190] width 94 height 9
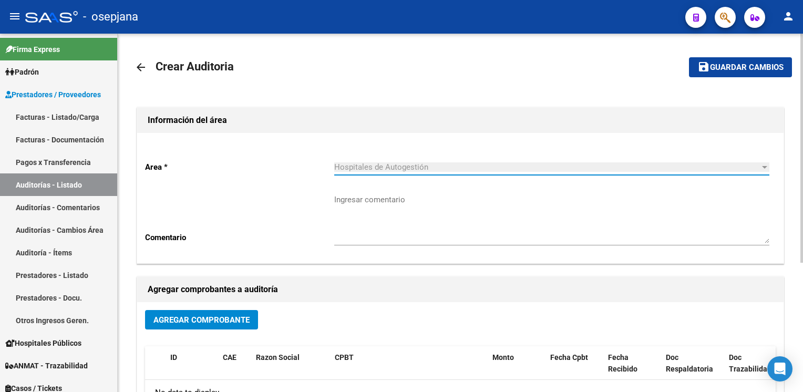
click at [210, 318] on span "Agregar Comprobante" at bounding box center [201, 319] width 96 height 9
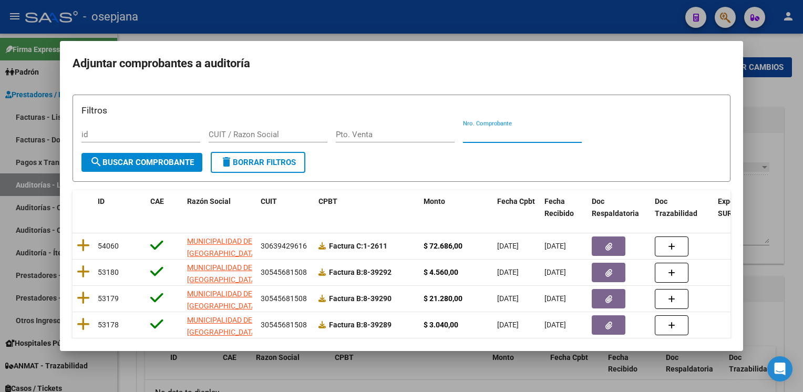
click at [530, 131] on input "Nro. Comprobante" at bounding box center [522, 134] width 119 height 9
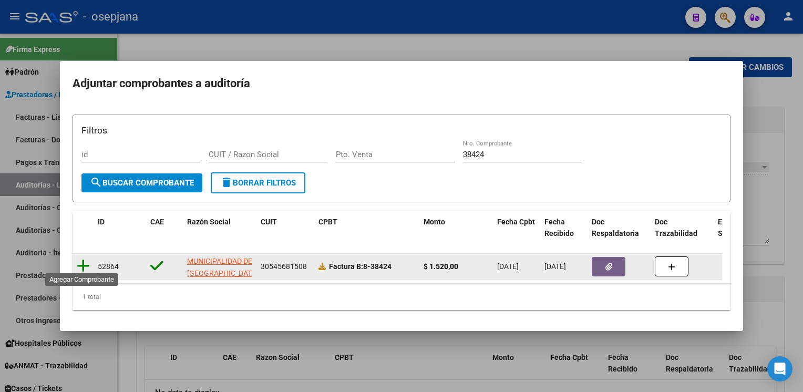
click at [81, 264] on icon at bounding box center [83, 266] width 13 height 15
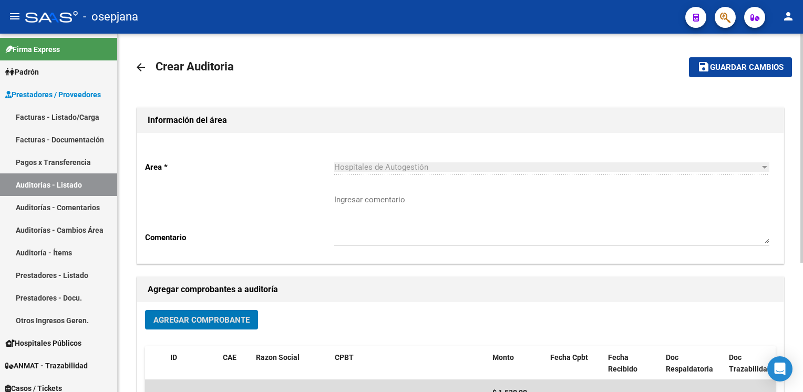
click at [729, 67] on span "Guardar cambios" at bounding box center [747, 67] width 74 height 9
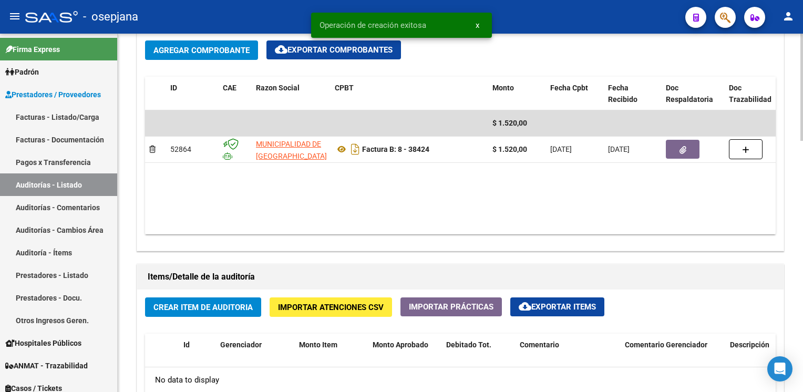
scroll to position [564, 0]
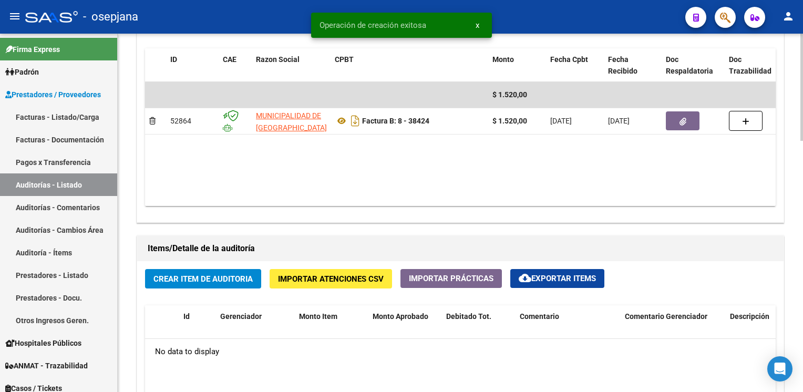
click at [198, 270] on button "Crear Item de Auditoria" at bounding box center [203, 278] width 116 height 19
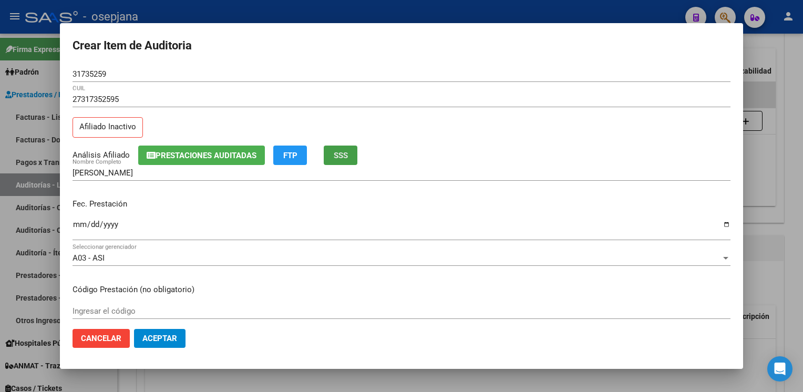
click at [348, 157] on span "SSS" at bounding box center [341, 155] width 14 height 9
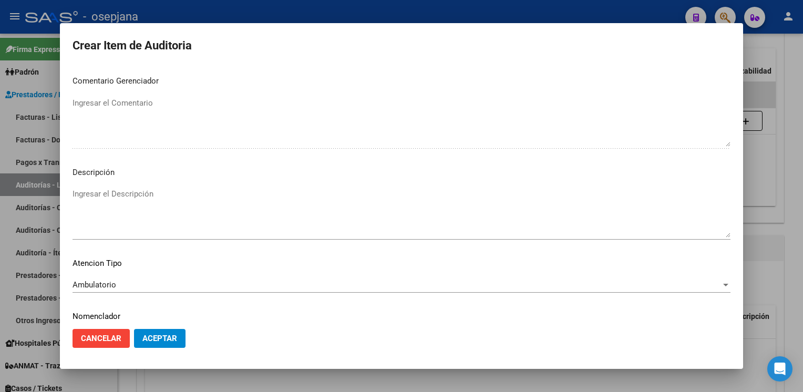
scroll to position [600, 0]
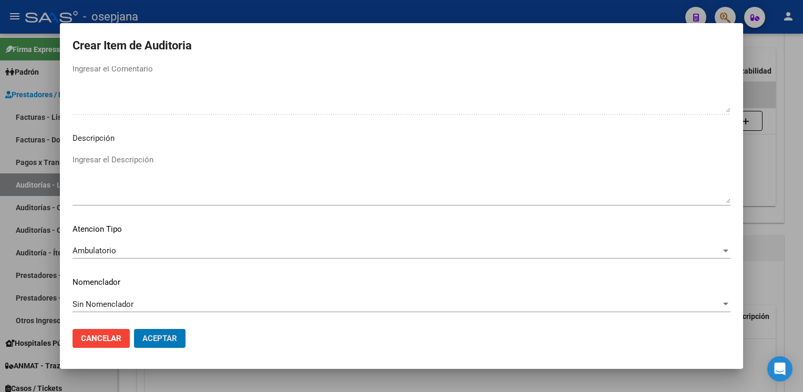
click at [134, 329] on button "Aceptar" at bounding box center [159, 338] width 51 height 19
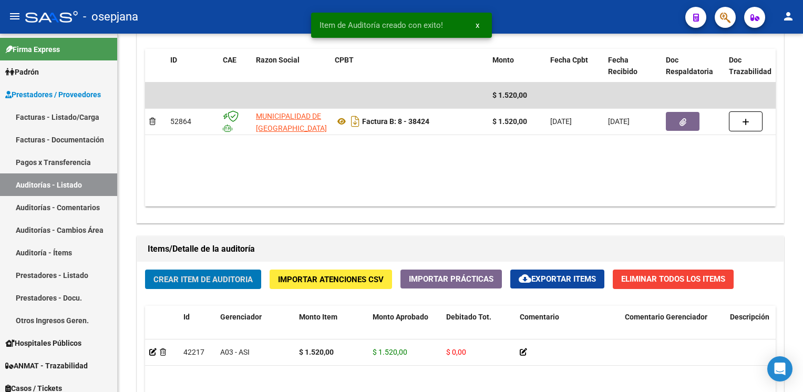
scroll to position [565, 0]
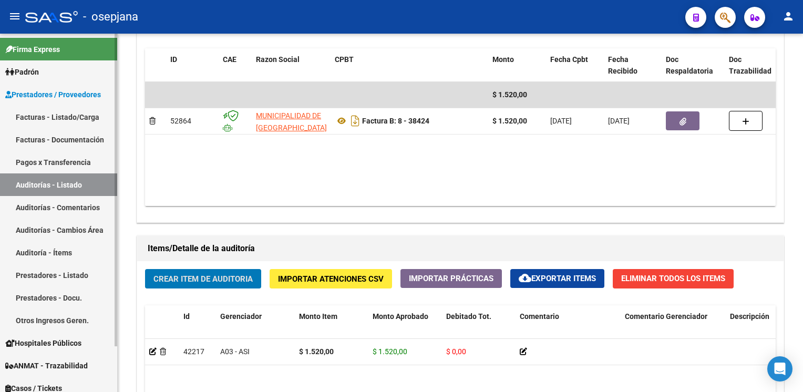
click at [62, 184] on link "Auditorías - Listado" at bounding box center [58, 184] width 117 height 23
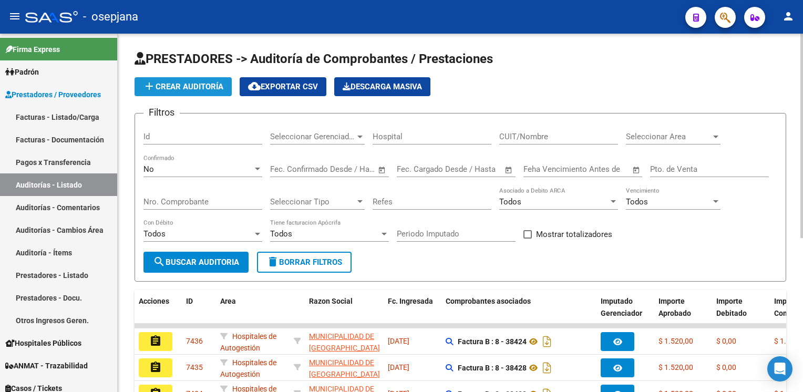
click at [170, 82] on span "add Crear Auditoría" at bounding box center [183, 86] width 80 height 9
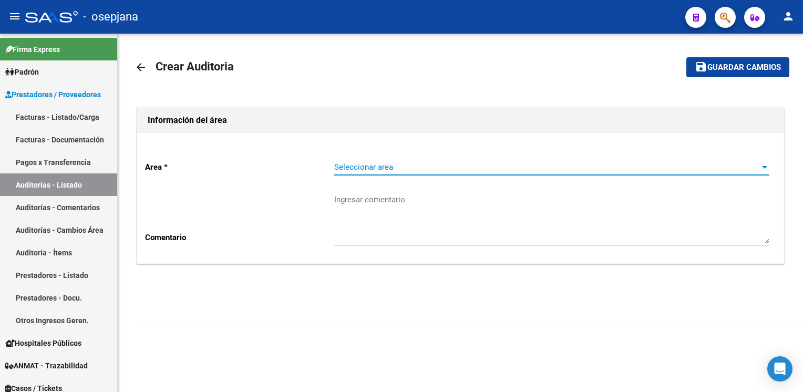
click at [393, 164] on span "Seleccionar area" at bounding box center [547, 166] width 426 height 9
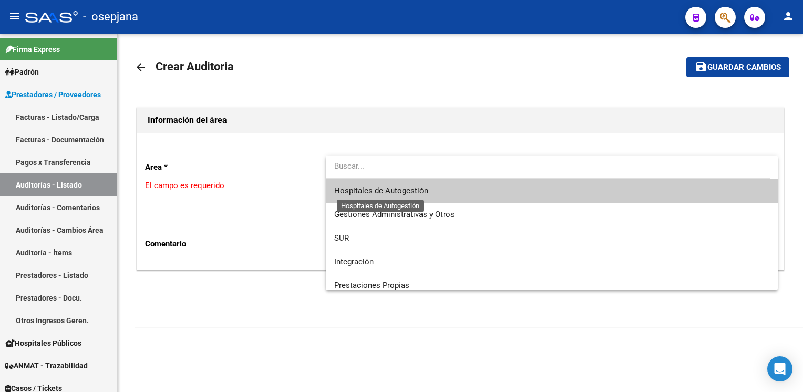
click at [390, 188] on span "Hospitales de Autogestión" at bounding box center [381, 190] width 94 height 9
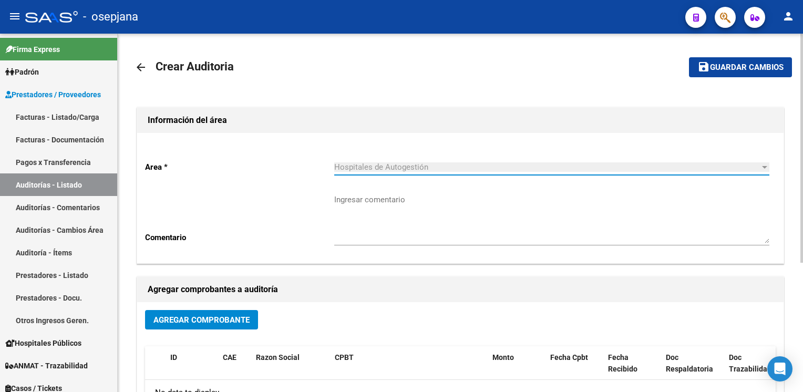
click at [199, 322] on span "Agregar Comprobante" at bounding box center [201, 319] width 96 height 9
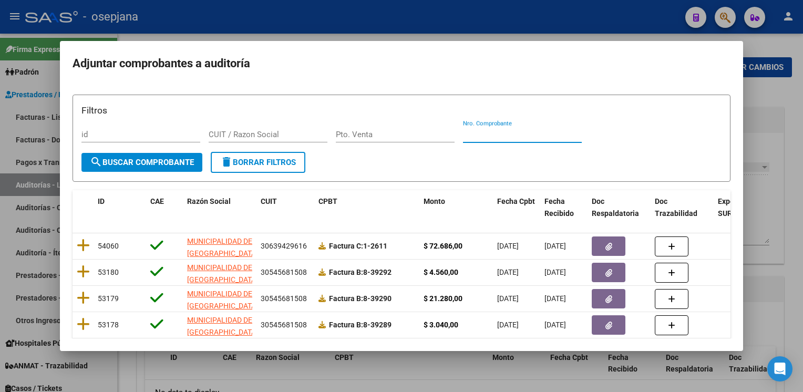
click at [498, 135] on input "Nro. Comprobante" at bounding box center [522, 134] width 119 height 9
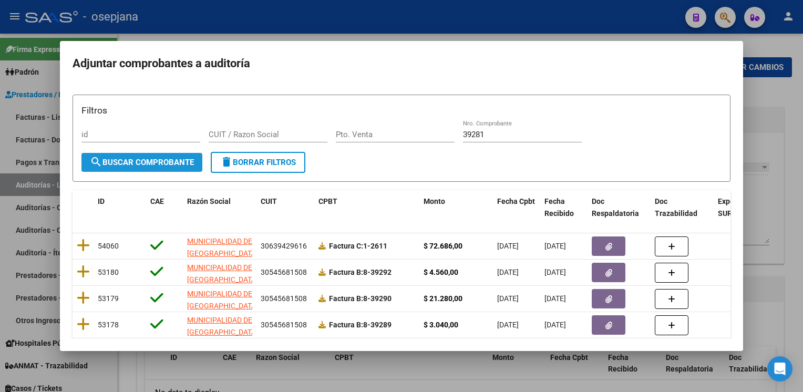
click at [139, 167] on button "search Buscar Comprobante" at bounding box center [141, 162] width 121 height 19
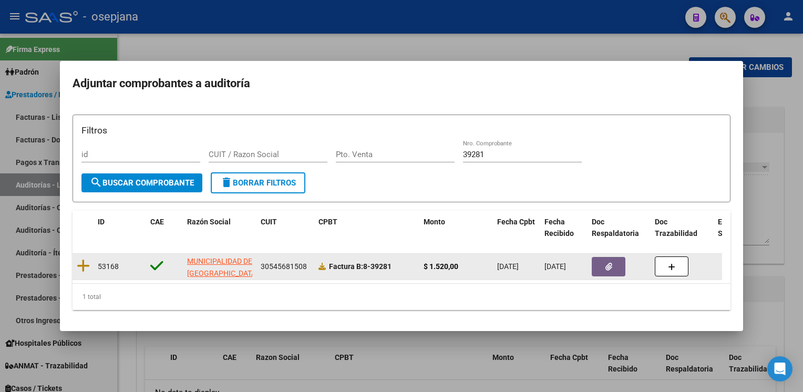
click at [76, 262] on datatable-body-cell at bounding box center [83, 267] width 21 height 26
click at [84, 262] on icon at bounding box center [83, 266] width 13 height 15
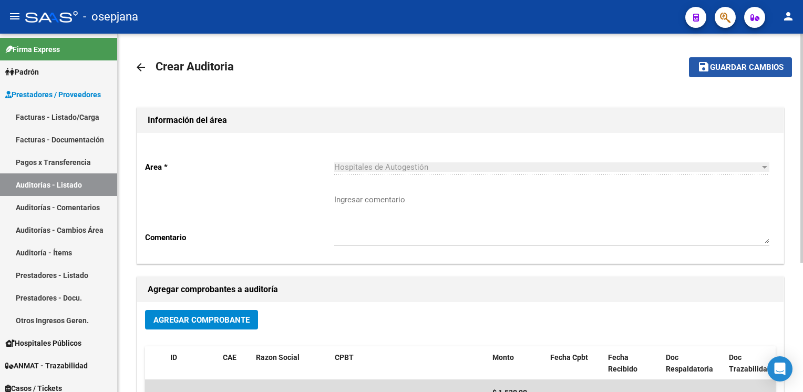
click at [722, 66] on span "Guardar cambios" at bounding box center [747, 67] width 74 height 9
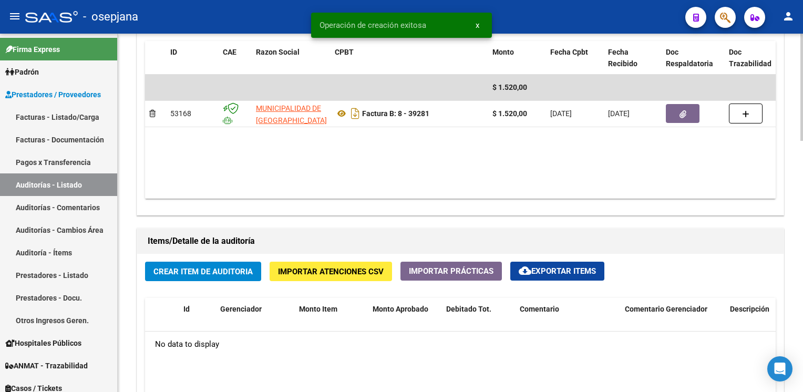
scroll to position [625, 0]
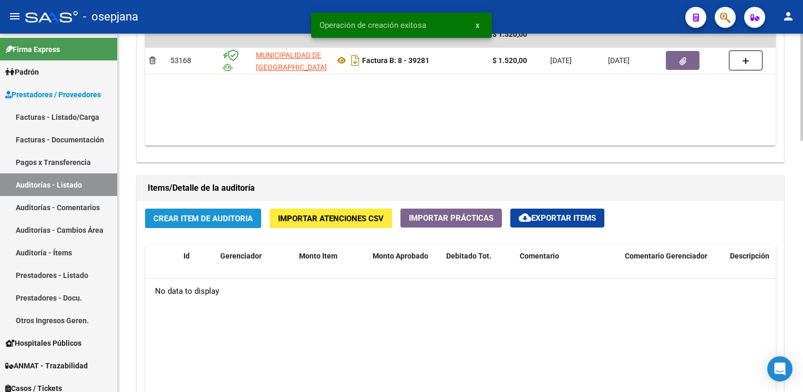
click at [187, 222] on button "Crear Item de Auditoria" at bounding box center [203, 218] width 116 height 19
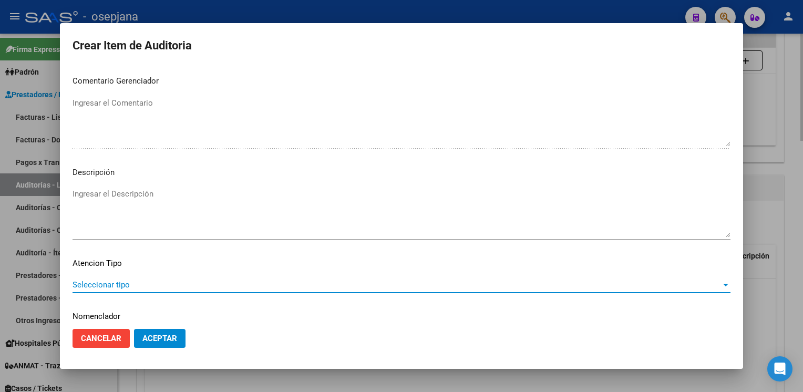
scroll to position [600, 0]
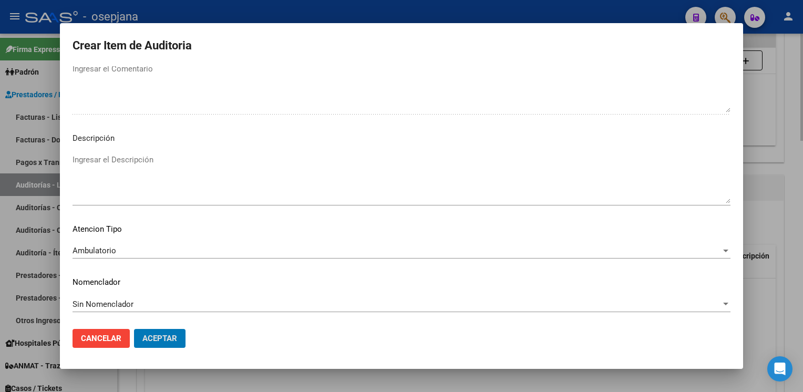
click at [134, 329] on button "Aceptar" at bounding box center [159, 338] width 51 height 19
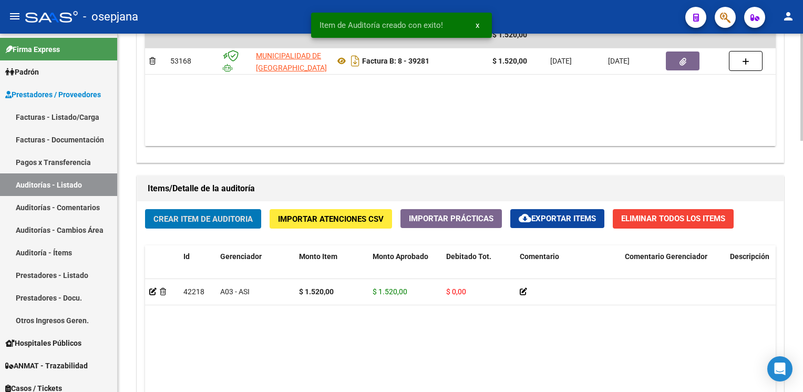
scroll to position [626, 0]
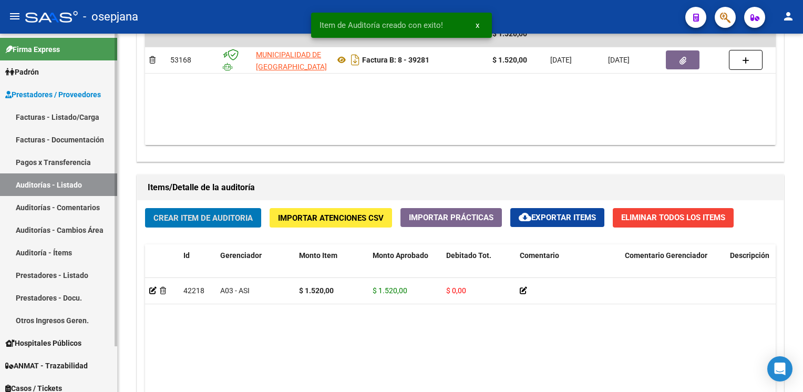
click at [37, 182] on link "Auditorías - Listado" at bounding box center [58, 184] width 117 height 23
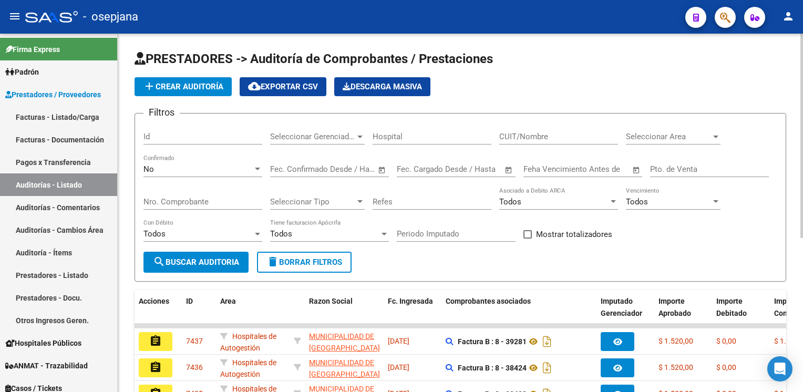
click at [205, 266] on button "search Buscar Auditoria" at bounding box center [195, 262] width 105 height 21
click at [213, 83] on span "add Crear Auditoría" at bounding box center [183, 86] width 80 height 9
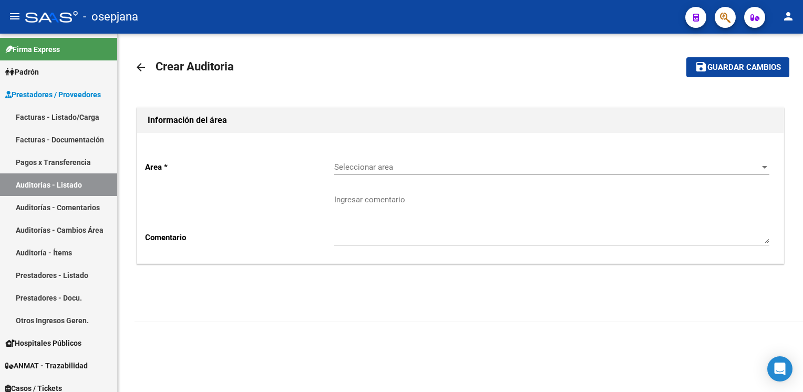
click at [358, 147] on div "Area * Seleccionar area Seleccionar area Comentario Ingresar comentario" at bounding box center [460, 198] width 646 height 130
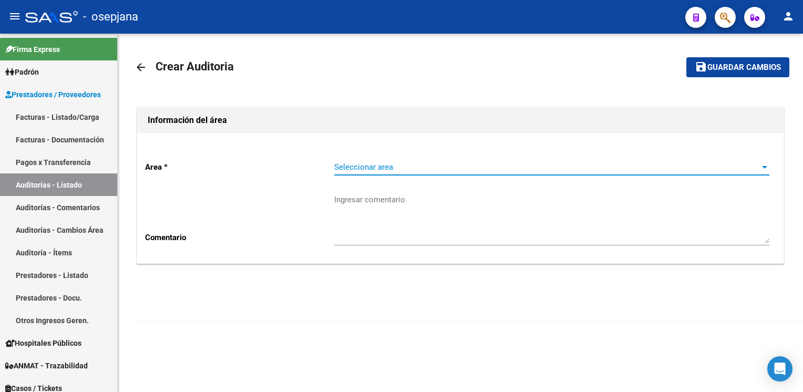
click at [361, 163] on span "Seleccionar area" at bounding box center [547, 166] width 426 height 9
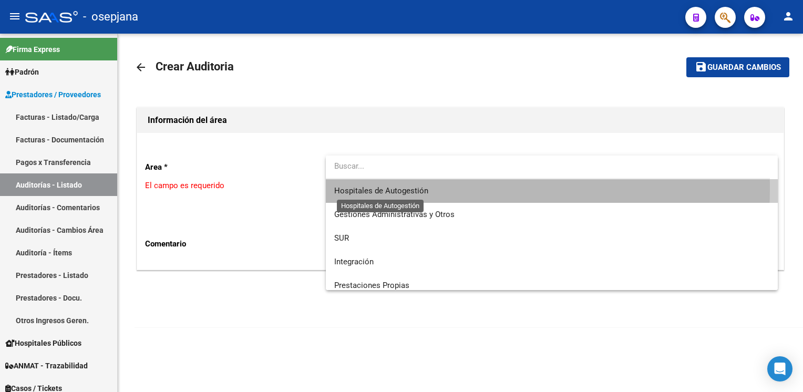
click at [362, 188] on span "Hospitales de Autogestión" at bounding box center [381, 190] width 94 height 9
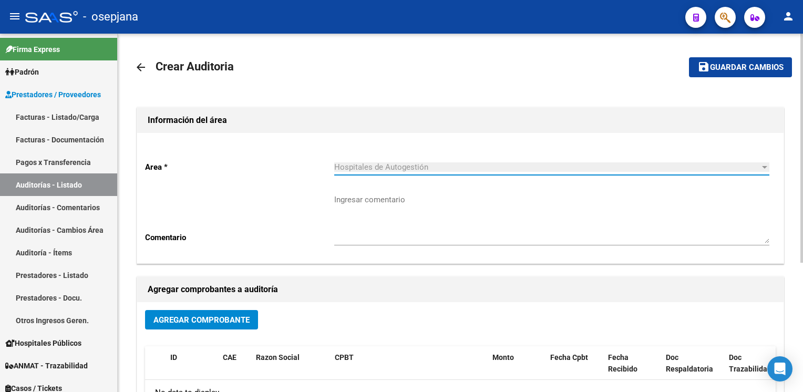
scroll to position [202, 0]
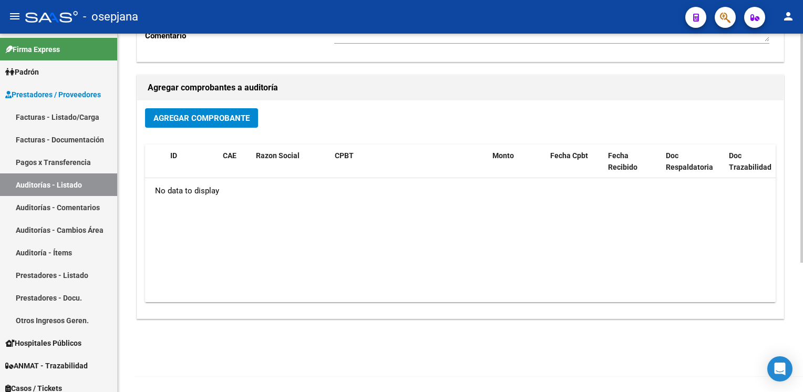
click at [235, 123] on button "Agregar Comprobante" at bounding box center [201, 117] width 113 height 19
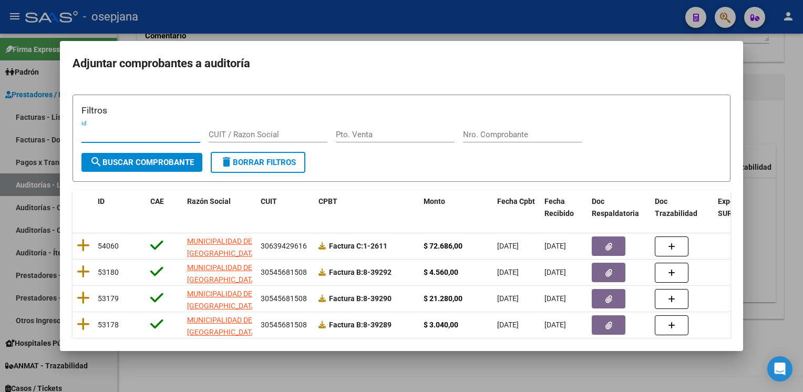
click at [478, 133] on input "Nro. Comprobante" at bounding box center [522, 134] width 119 height 9
click at [156, 160] on span "search Buscar Comprobante" at bounding box center [142, 162] width 104 height 9
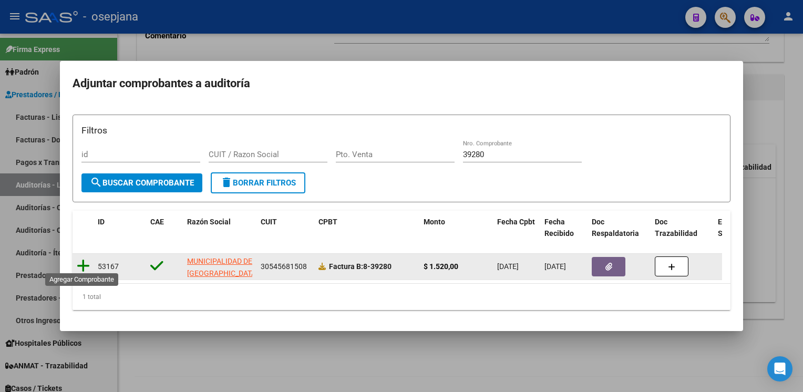
click at [81, 262] on icon at bounding box center [83, 266] width 13 height 15
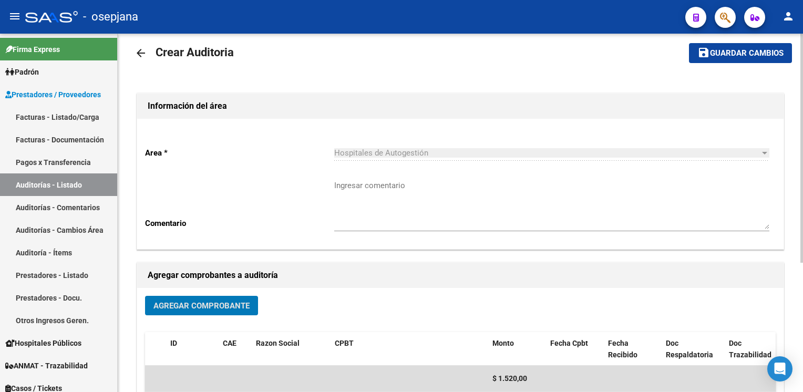
scroll to position [0, 0]
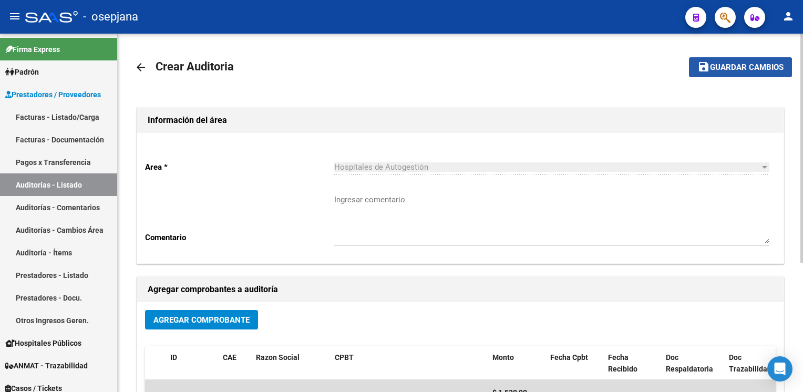
click at [714, 70] on span "Guardar cambios" at bounding box center [747, 67] width 74 height 9
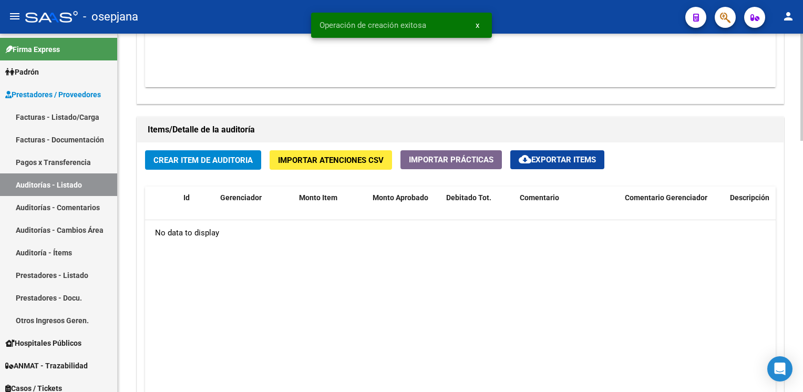
scroll to position [689, 0]
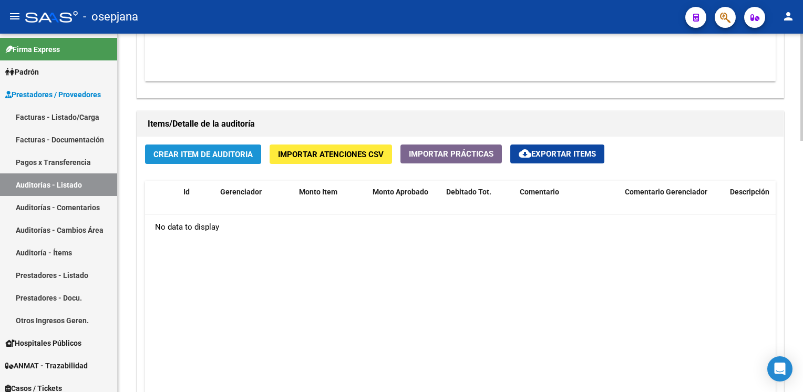
click at [219, 156] on span "Crear Item de Auditoria" at bounding box center [202, 154] width 99 height 9
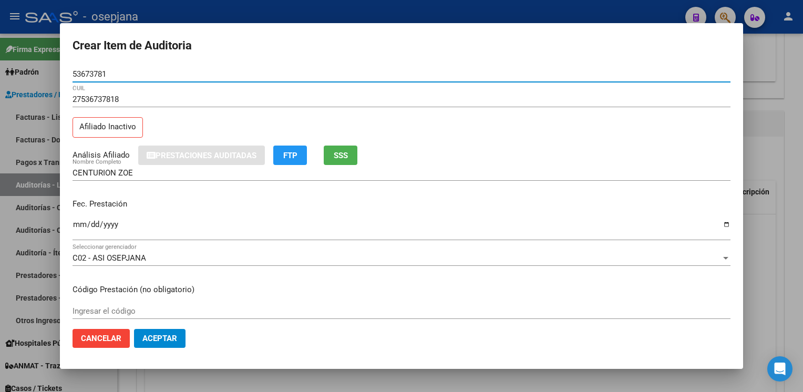
click at [347, 156] on span "SSS" at bounding box center [341, 155] width 14 height 9
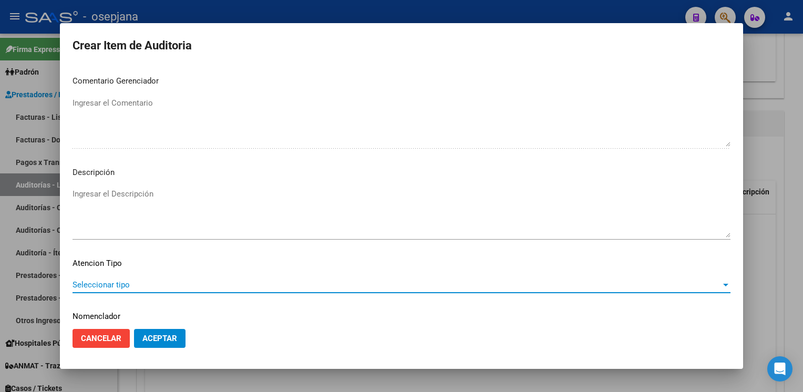
scroll to position [600, 0]
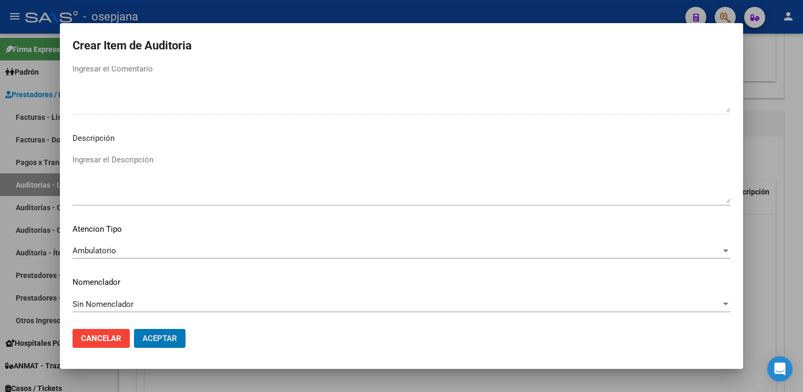
click at [134, 329] on button "Aceptar" at bounding box center [159, 338] width 51 height 19
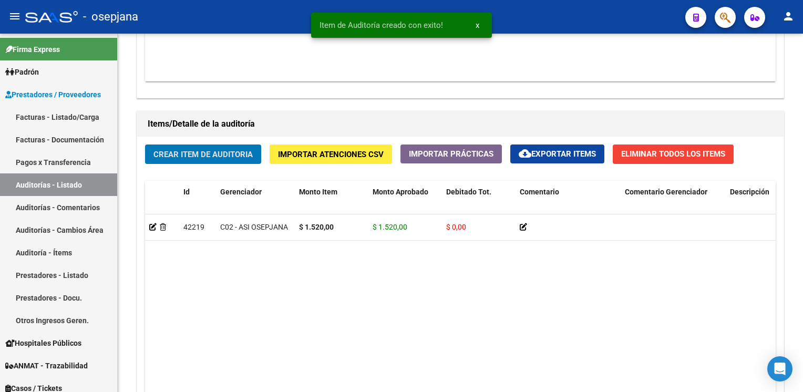
scroll to position [689, 0]
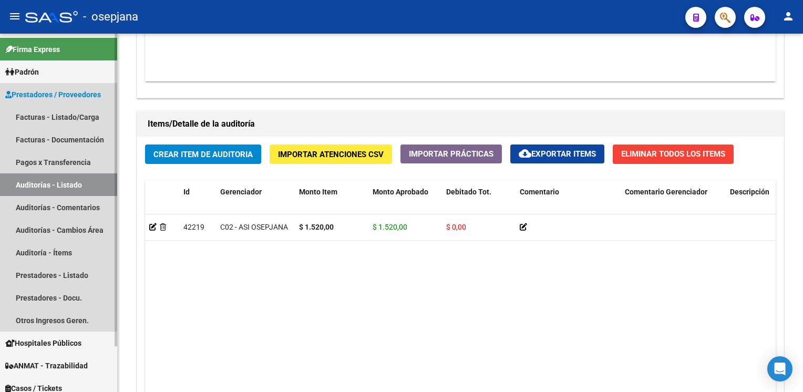
click at [73, 181] on link "Auditorías - Listado" at bounding box center [58, 184] width 117 height 23
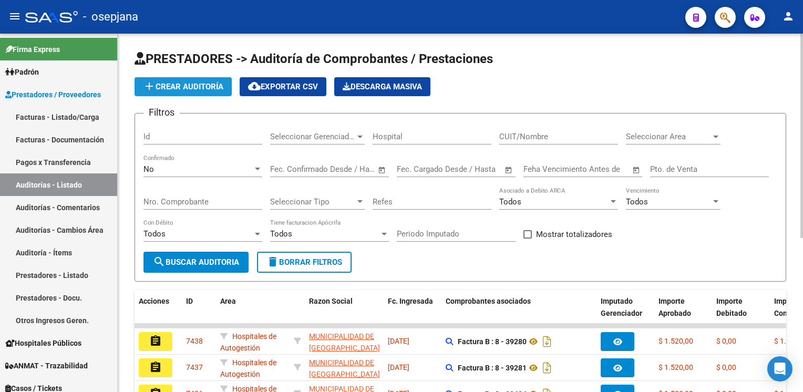
click at [174, 85] on span "add Crear Auditoría" at bounding box center [183, 86] width 80 height 9
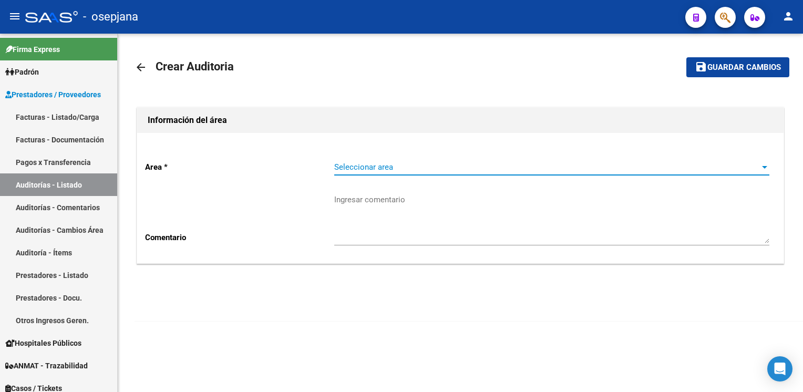
click at [468, 163] on span "Seleccionar area" at bounding box center [547, 166] width 426 height 9
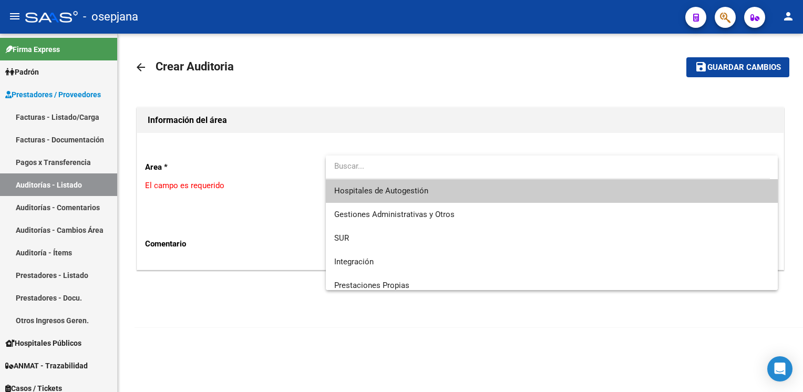
click at [456, 194] on span "Hospitales de Autogestión" at bounding box center [551, 191] width 435 height 24
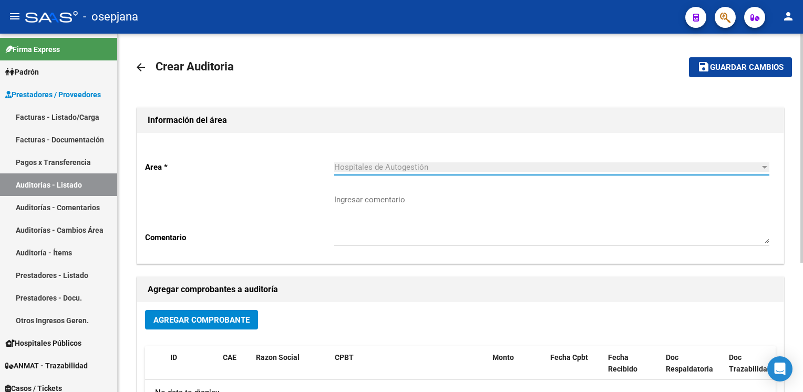
click at [206, 321] on span "Agregar Comprobante" at bounding box center [201, 319] width 96 height 9
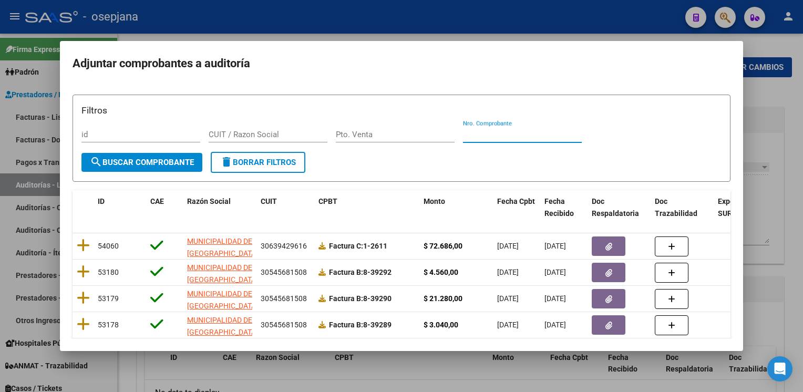
click at [497, 132] on input "Nro. Comprobante" at bounding box center [522, 134] width 119 height 9
click at [473, 133] on input "358439" at bounding box center [522, 134] width 119 height 9
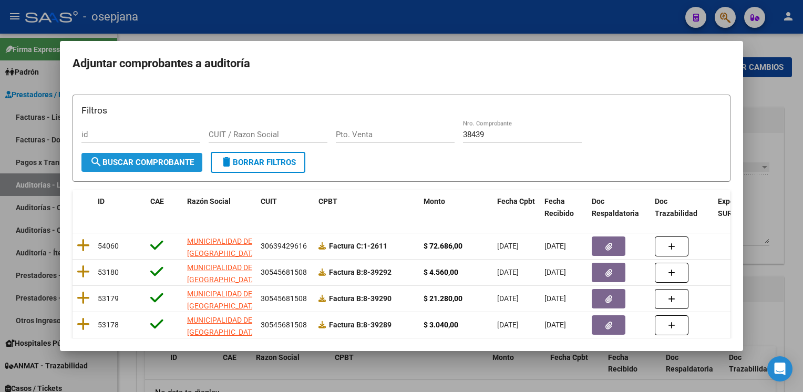
click at [175, 163] on span "search Buscar Comprobante" at bounding box center [142, 162] width 104 height 9
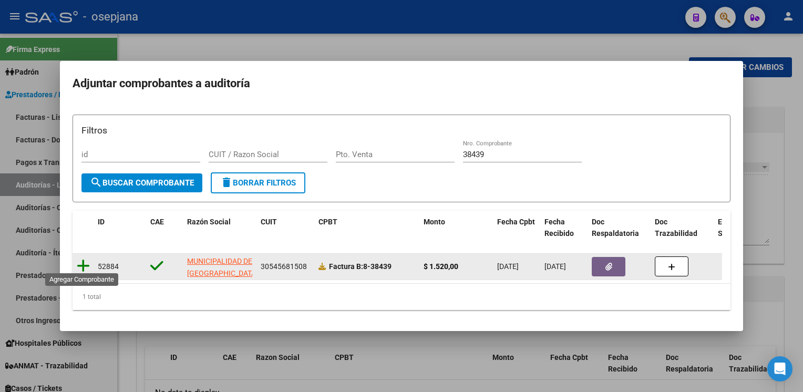
click at [81, 259] on icon at bounding box center [83, 266] width 13 height 15
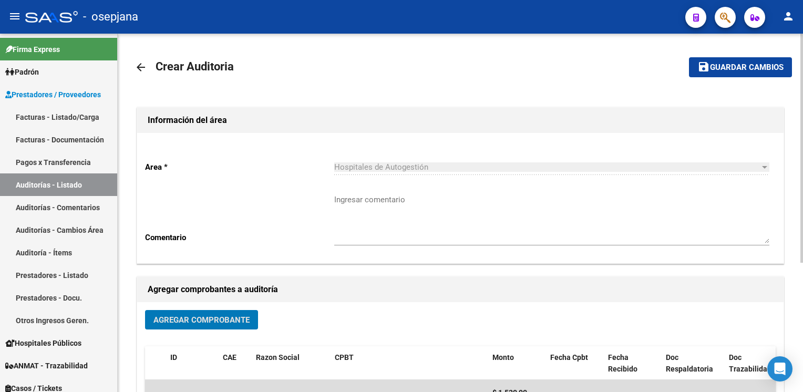
click at [747, 66] on span "Guardar cambios" at bounding box center [747, 67] width 74 height 9
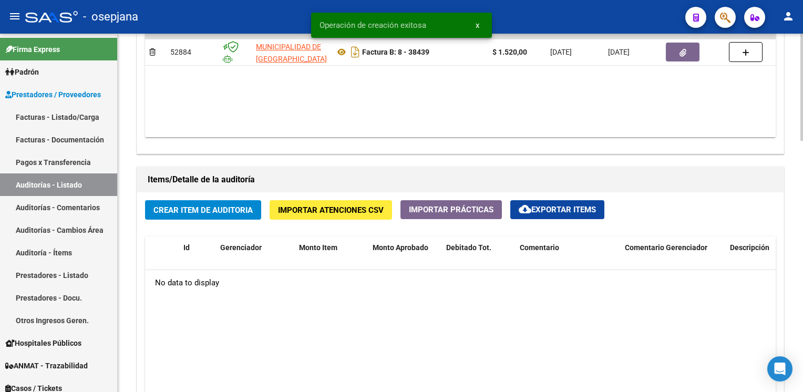
scroll to position [635, 0]
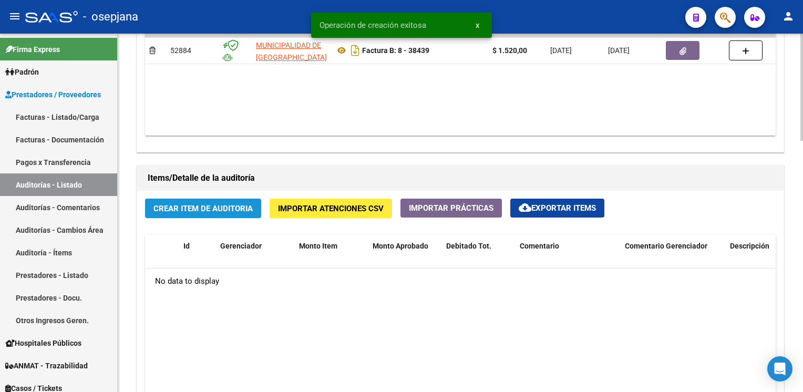
click at [199, 204] on span "Crear Item de Auditoria" at bounding box center [202, 208] width 99 height 9
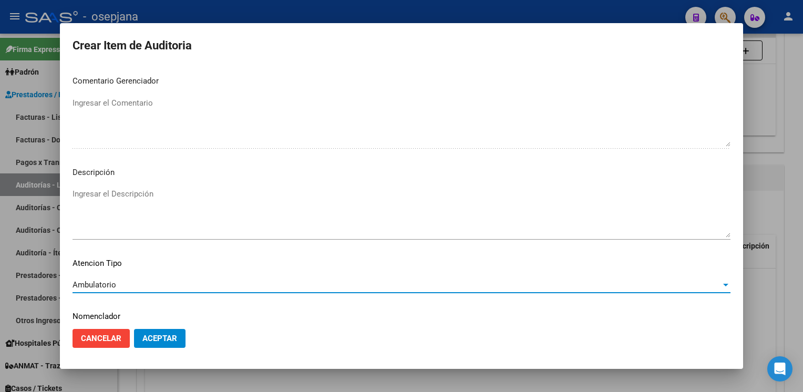
scroll to position [600, 0]
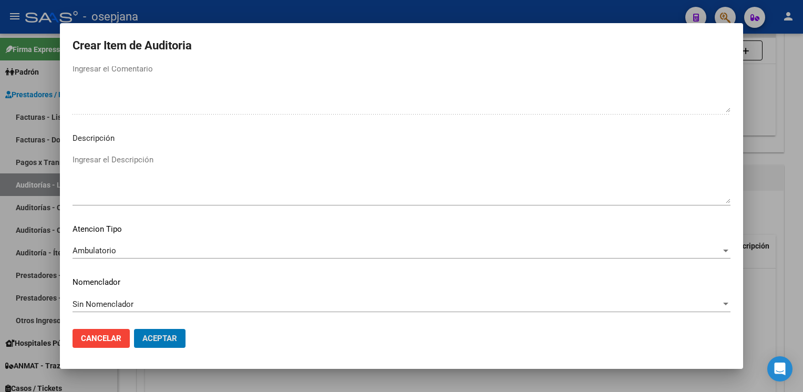
click at [134, 329] on button "Aceptar" at bounding box center [159, 338] width 51 height 19
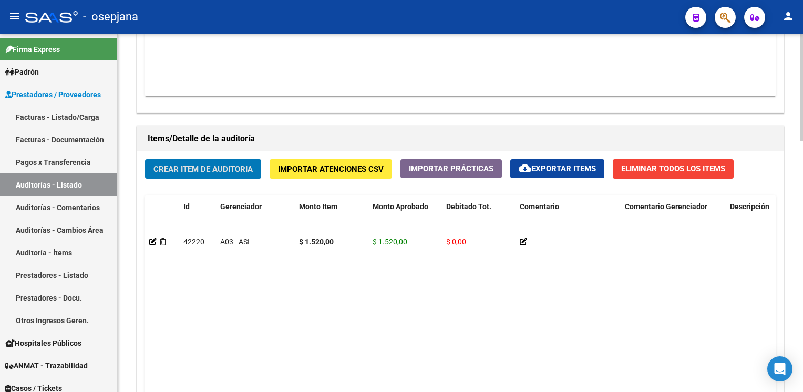
scroll to position [674, 0]
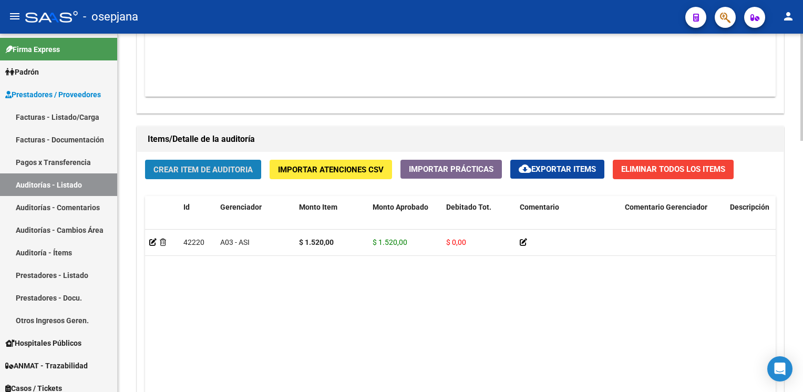
click at [199, 168] on span "Crear Item de Auditoria" at bounding box center [202, 169] width 99 height 9
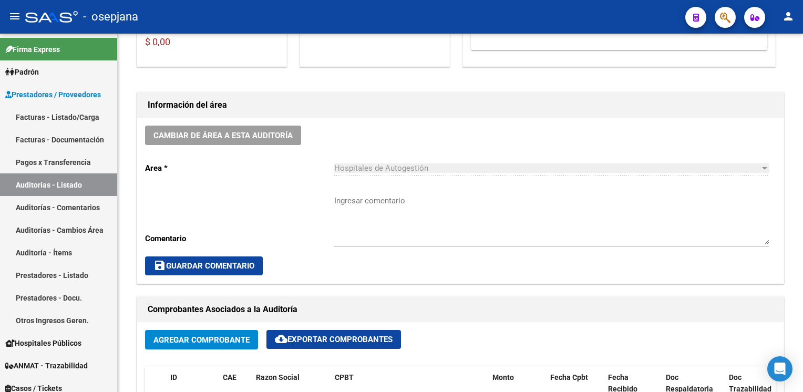
scroll to position [0, 0]
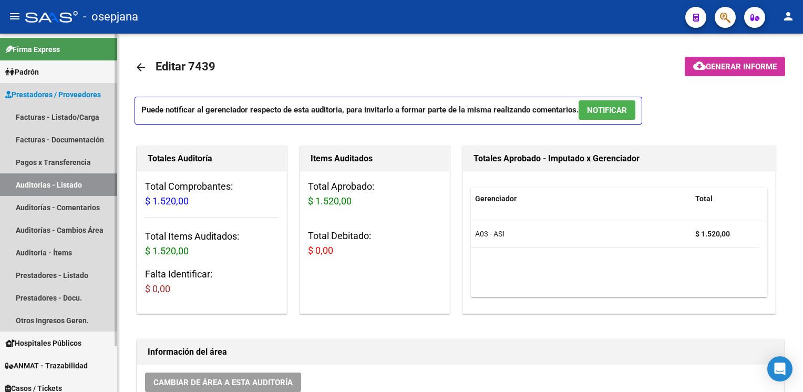
click at [59, 184] on link "Auditorías - Listado" at bounding box center [58, 184] width 117 height 23
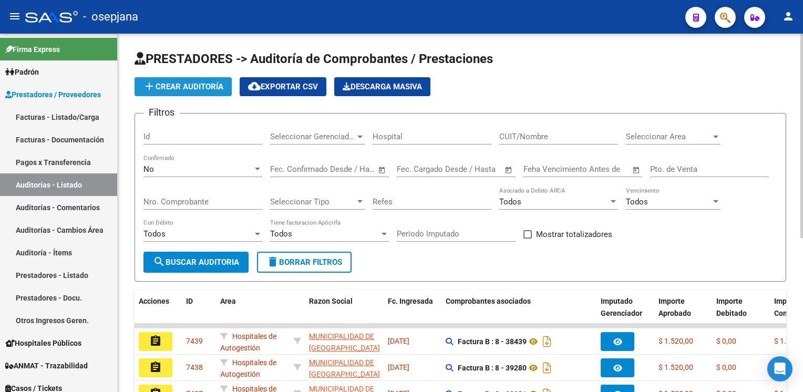
click at [204, 82] on span "add Crear Auditoría" at bounding box center [183, 86] width 80 height 9
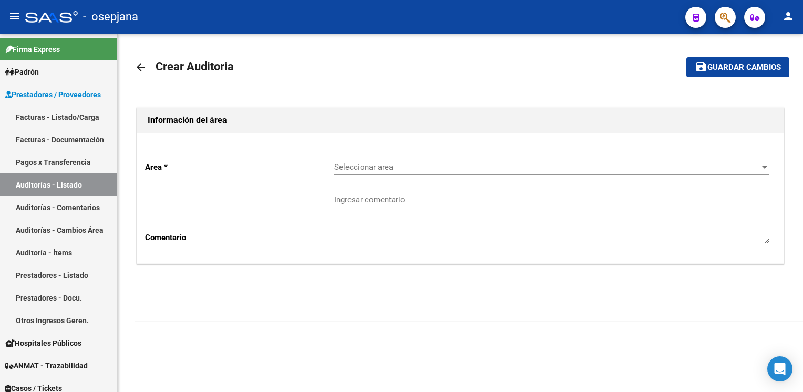
click at [416, 167] on span "Seleccionar area" at bounding box center [547, 166] width 426 height 9
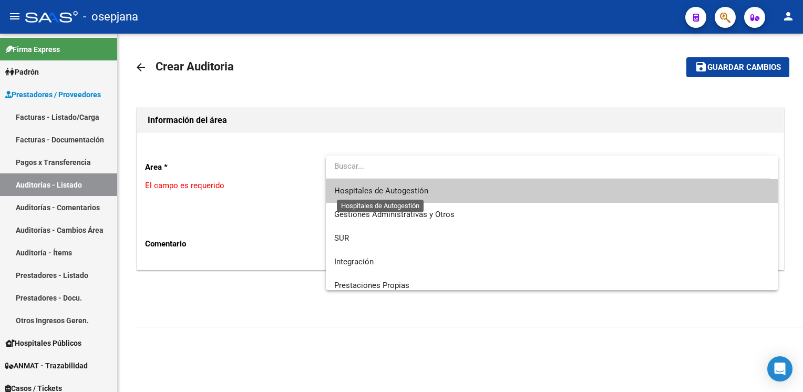
click at [388, 190] on span "Hospitales de Autogestión" at bounding box center [381, 190] width 94 height 9
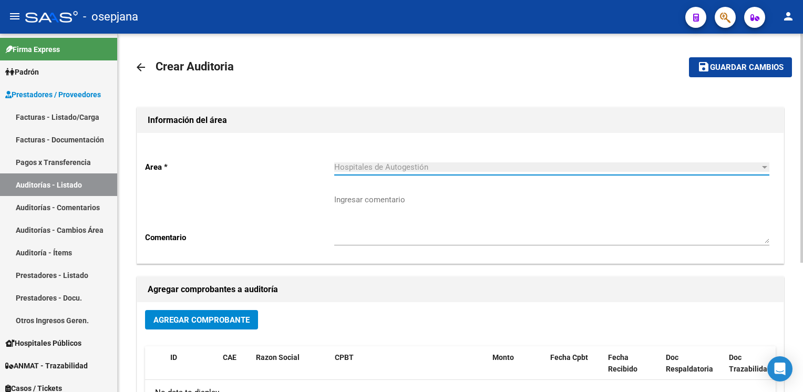
click at [228, 319] on span "Agregar Comprobante" at bounding box center [201, 319] width 96 height 9
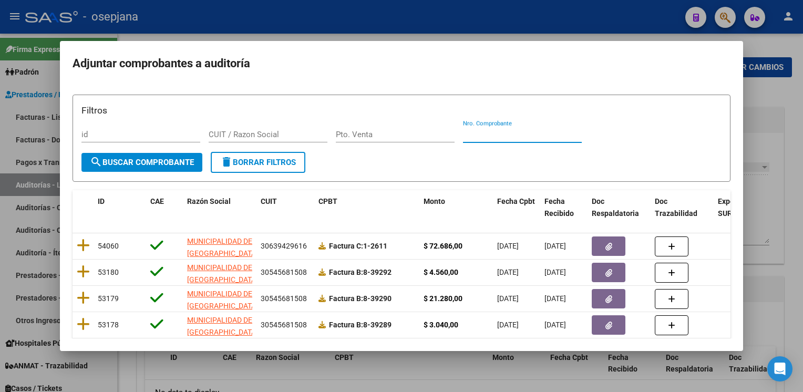
click at [530, 135] on input "Nro. Comprobante" at bounding box center [522, 134] width 119 height 9
click at [164, 158] on span "search Buscar Comprobante" at bounding box center [142, 162] width 104 height 9
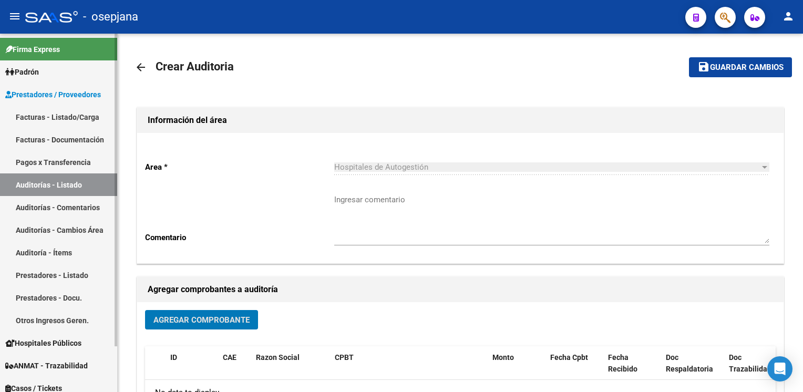
click at [64, 184] on link "Auditorías - Listado" at bounding box center [58, 184] width 117 height 23
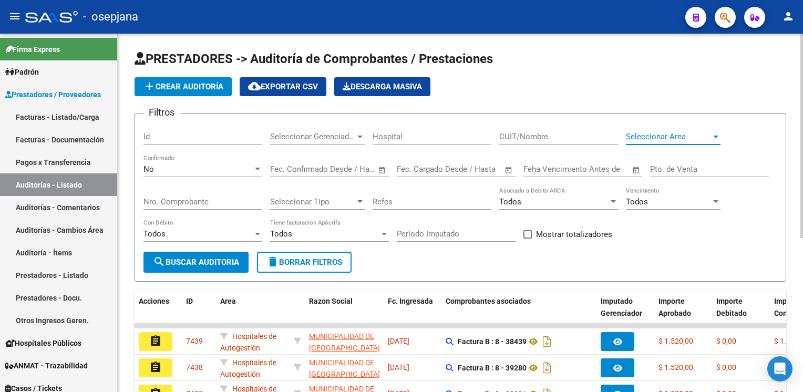
click at [661, 138] on span "Seleccionar Area" at bounding box center [668, 136] width 85 height 9
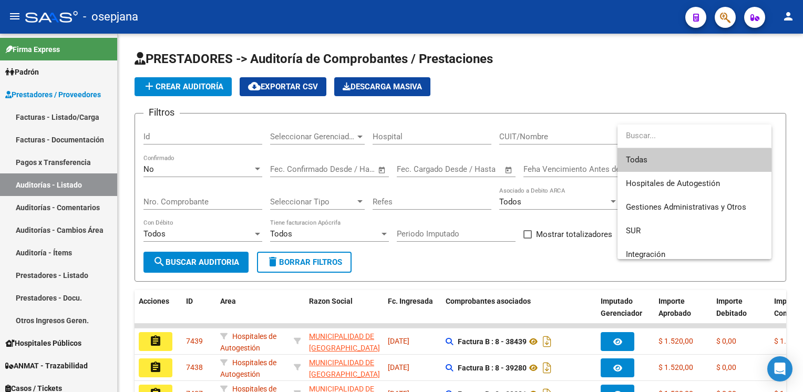
click at [614, 84] on div at bounding box center [401, 196] width 803 height 392
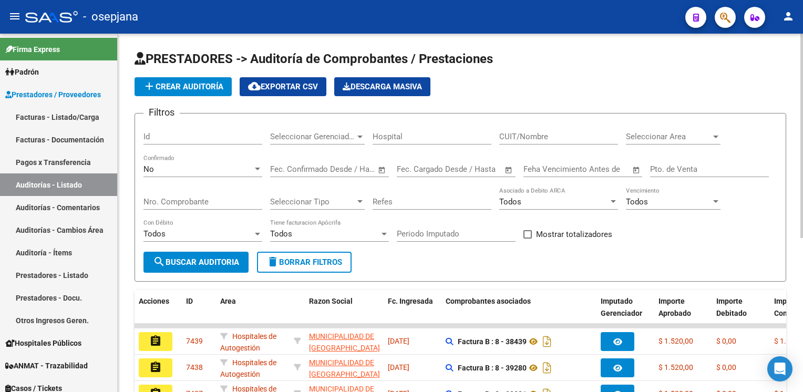
click at [681, 165] on input "Pto. de Venta" at bounding box center [709, 168] width 119 height 9
click at [173, 203] on input "Nro. Comprobante" at bounding box center [202, 201] width 119 height 9
click at [177, 250] on div "Todos Con Débito" at bounding box center [202, 235] width 119 height 33
click at [178, 257] on span "search Buscar Auditoria" at bounding box center [196, 261] width 86 height 9
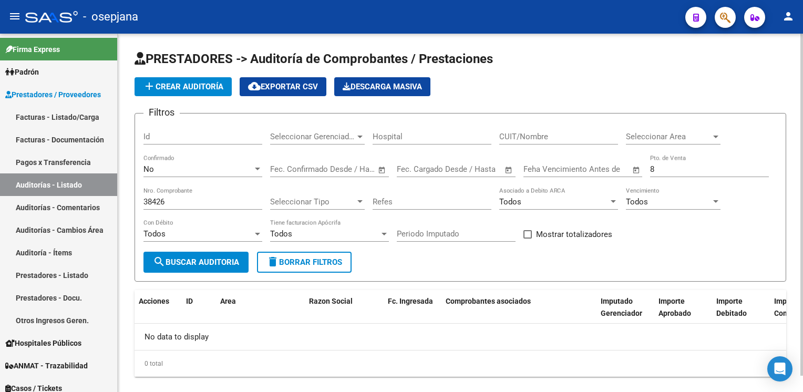
scroll to position [17, 0]
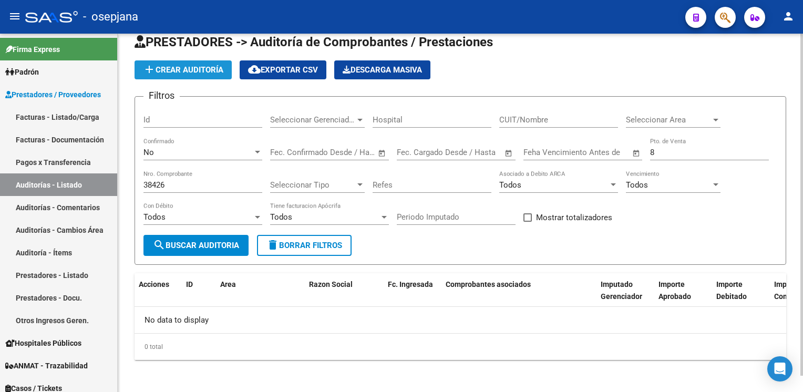
click at [211, 67] on span "add Crear Auditoría" at bounding box center [183, 69] width 80 height 9
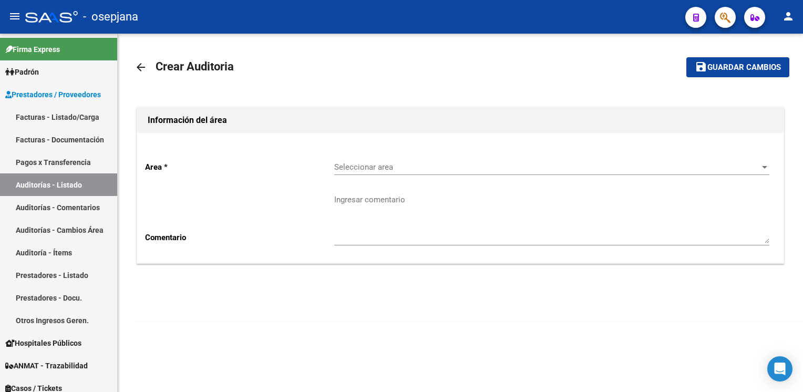
click at [423, 164] on span "Seleccionar area" at bounding box center [547, 166] width 426 height 9
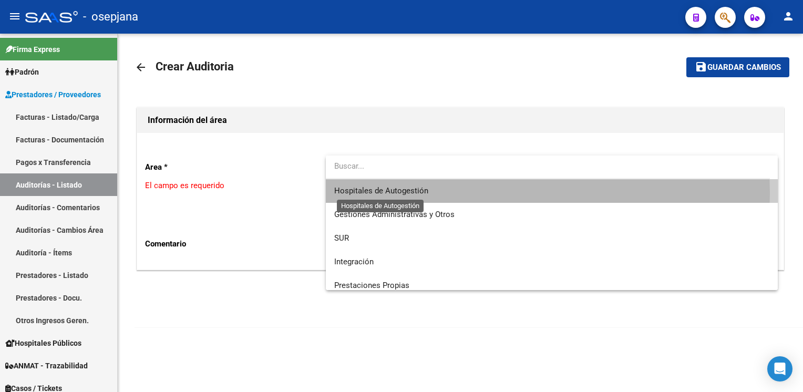
click at [401, 193] on span "Hospitales de Autogestión" at bounding box center [381, 190] width 94 height 9
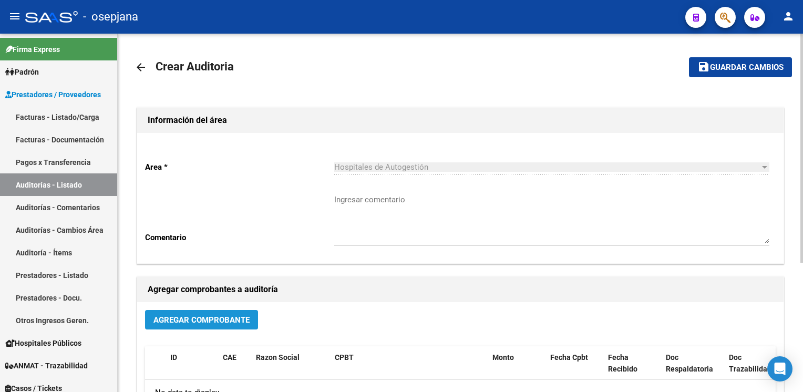
click at [199, 315] on span "Agregar Comprobante" at bounding box center [201, 319] width 96 height 9
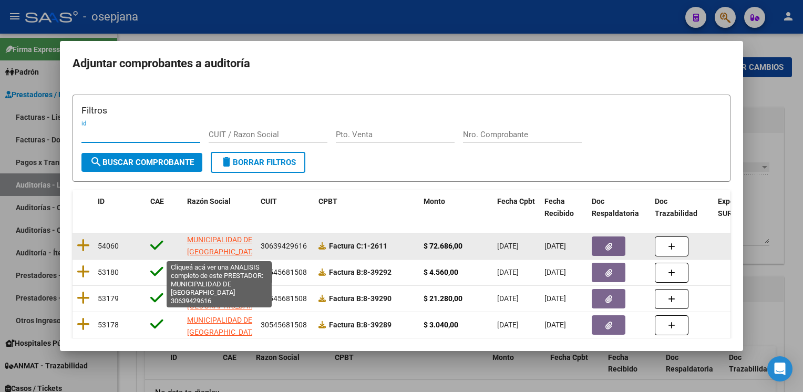
scroll to position [2, 0]
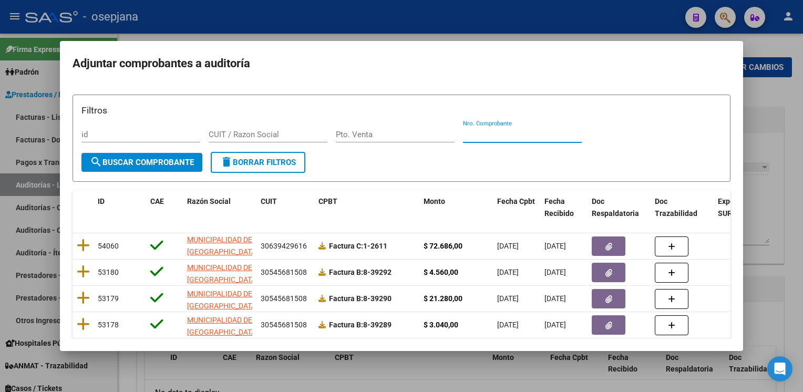
click at [471, 130] on input "Nro. Comprobante" at bounding box center [522, 134] width 119 height 9
click at [162, 159] on span "search Buscar Comprobante" at bounding box center [142, 162] width 104 height 9
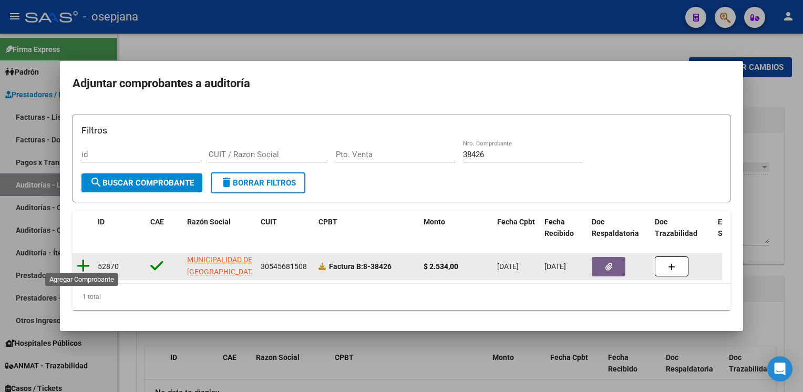
click at [81, 261] on icon at bounding box center [83, 266] width 13 height 15
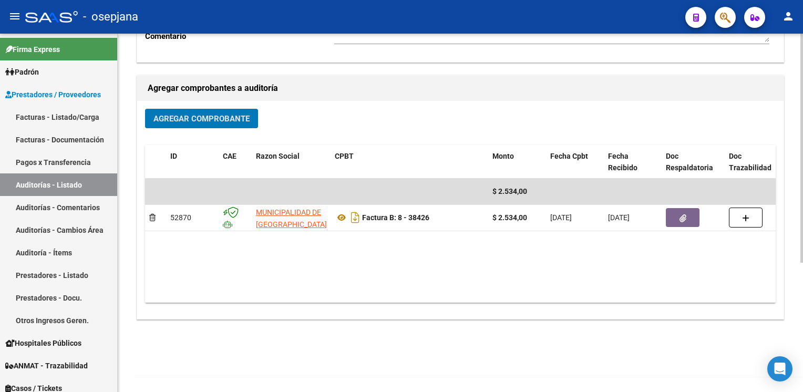
scroll to position [0, 0]
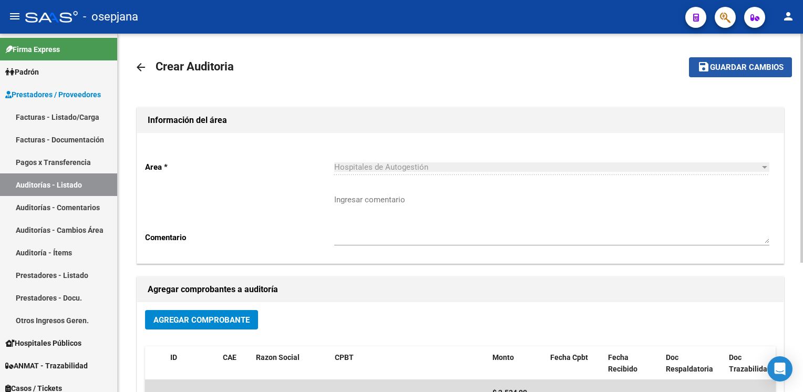
click at [718, 66] on span "Guardar cambios" at bounding box center [747, 67] width 74 height 9
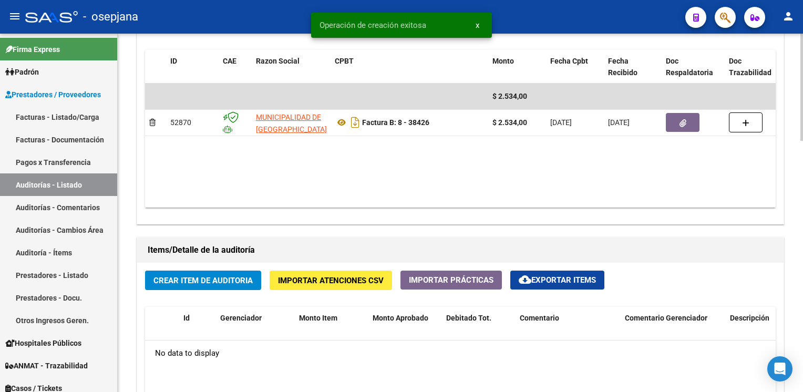
scroll to position [557, 0]
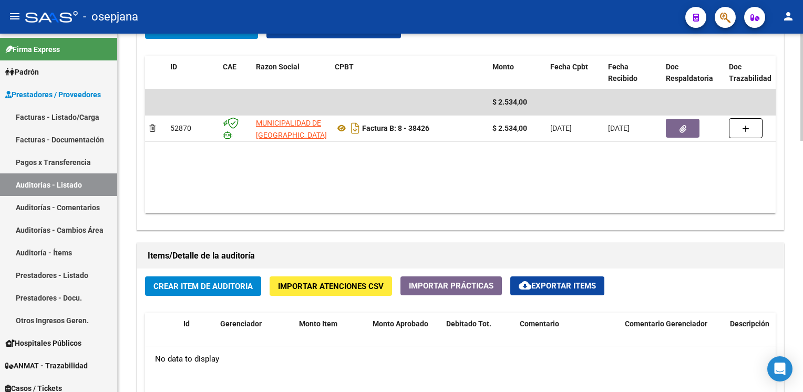
click at [224, 290] on button "Crear Item de Auditoria" at bounding box center [203, 285] width 116 height 19
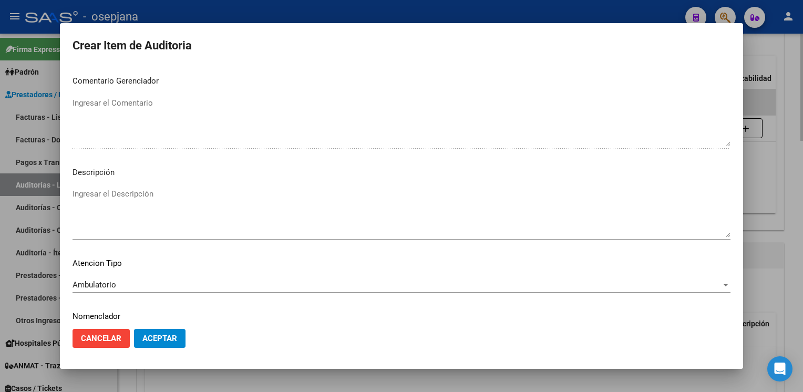
scroll to position [600, 0]
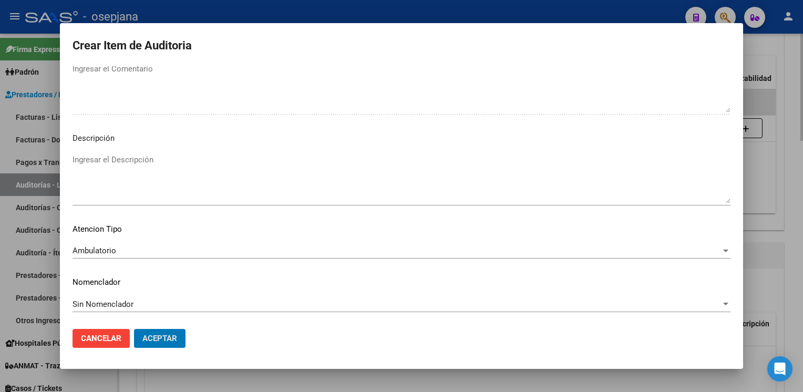
click at [134, 329] on button "Aceptar" at bounding box center [159, 338] width 51 height 19
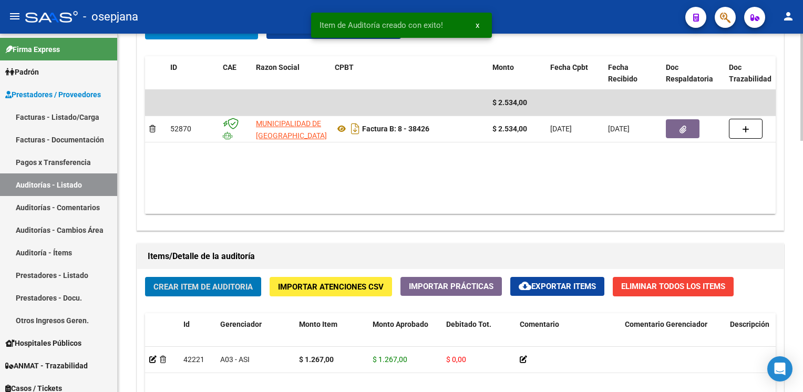
scroll to position [558, 0]
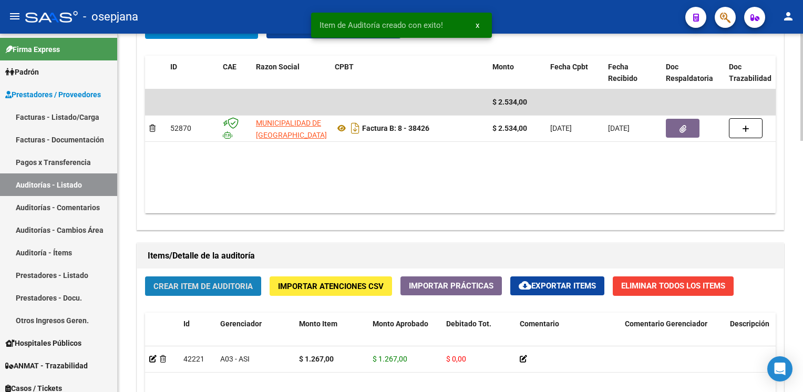
click at [224, 290] on button "Crear Item de Auditoria" at bounding box center [203, 285] width 116 height 19
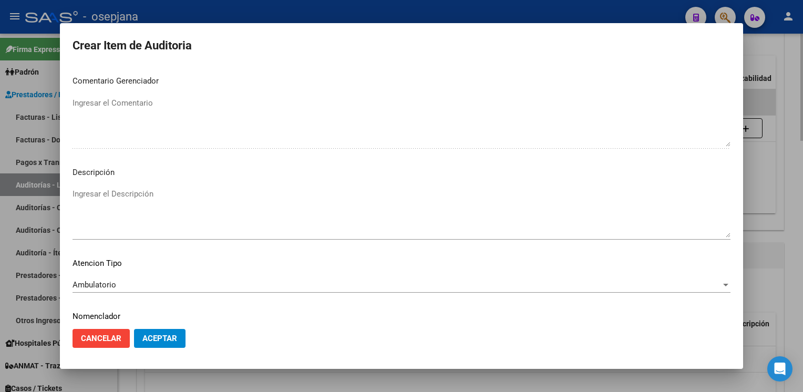
scroll to position [600, 0]
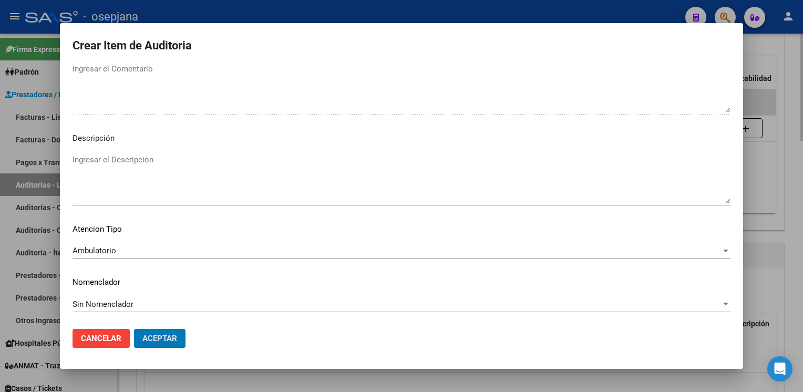
click at [134, 329] on button "Aceptar" at bounding box center [159, 338] width 51 height 19
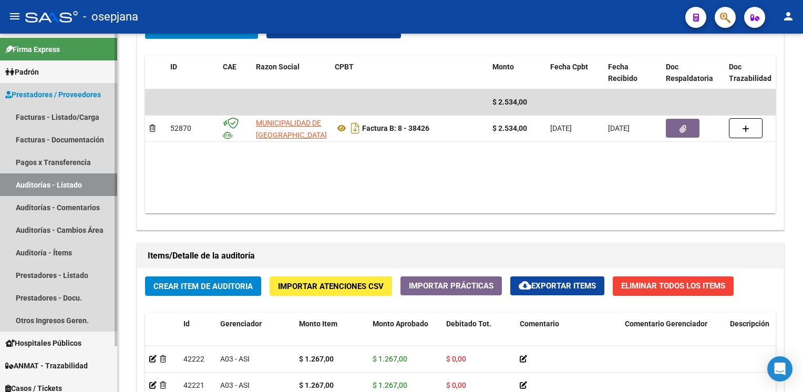
click at [43, 183] on link "Auditorías - Listado" at bounding box center [58, 184] width 117 height 23
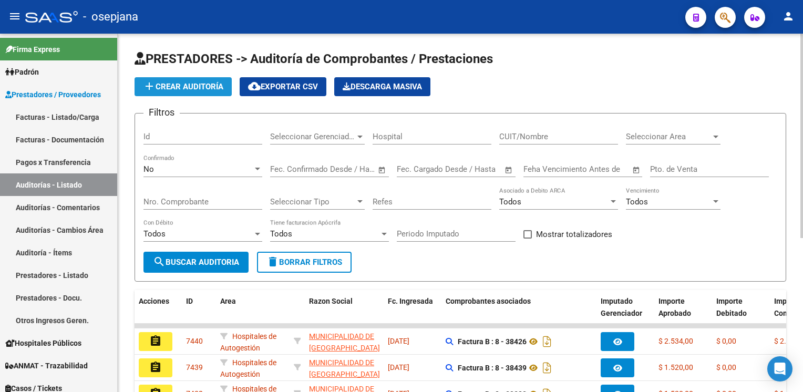
click at [208, 89] on span "add Crear Auditoría" at bounding box center [183, 86] width 80 height 9
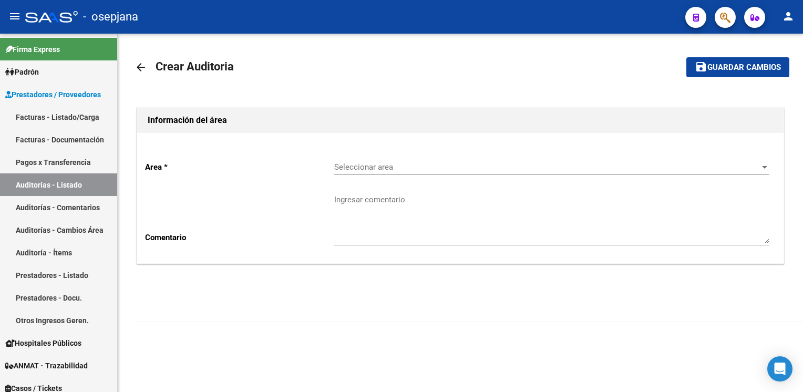
click at [387, 167] on span "Seleccionar area" at bounding box center [547, 166] width 426 height 9
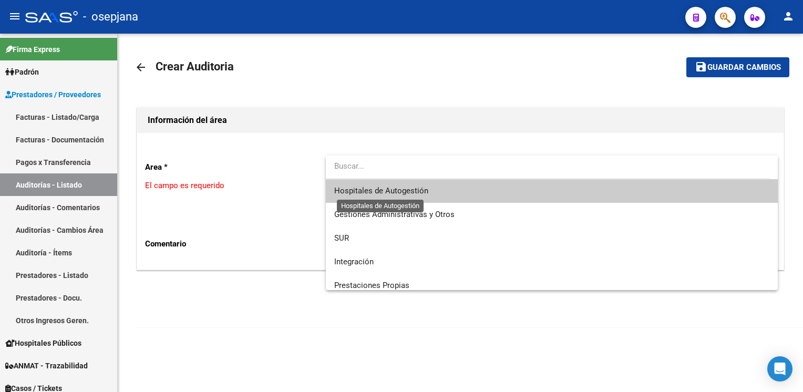
click at [378, 190] on span "Hospitales de Autogestión" at bounding box center [381, 190] width 94 height 9
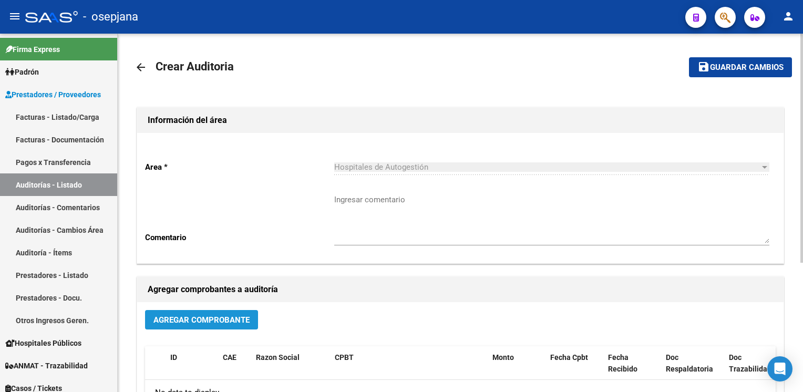
click at [235, 316] on span "Agregar Comprobante" at bounding box center [201, 319] width 96 height 9
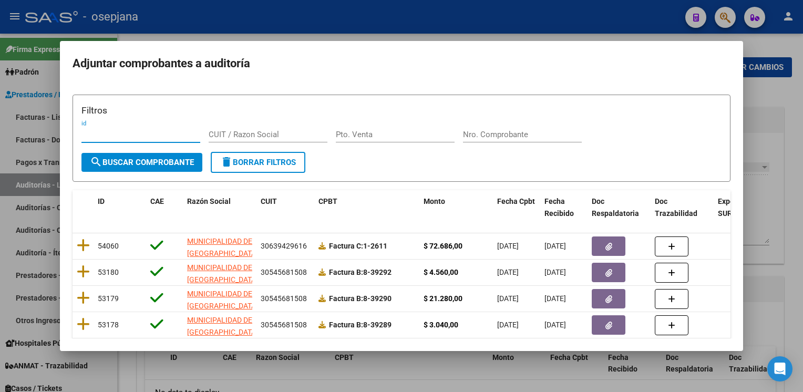
click at [515, 131] on input "Nro. Comprobante" at bounding box center [522, 134] width 119 height 9
click at [195, 156] on button "search Buscar Comprobante" at bounding box center [141, 162] width 121 height 19
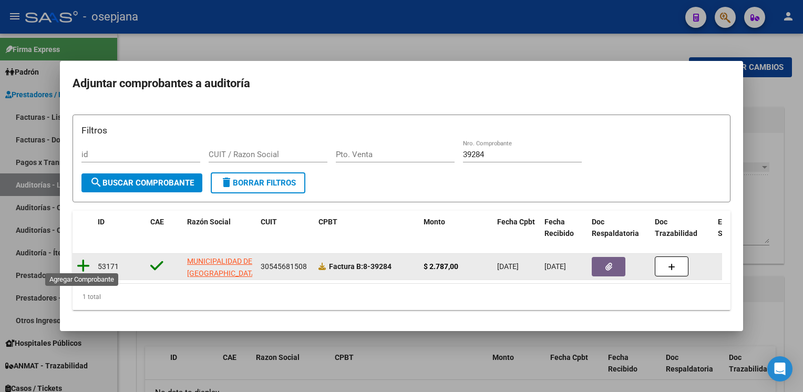
click at [83, 261] on icon at bounding box center [83, 266] width 13 height 15
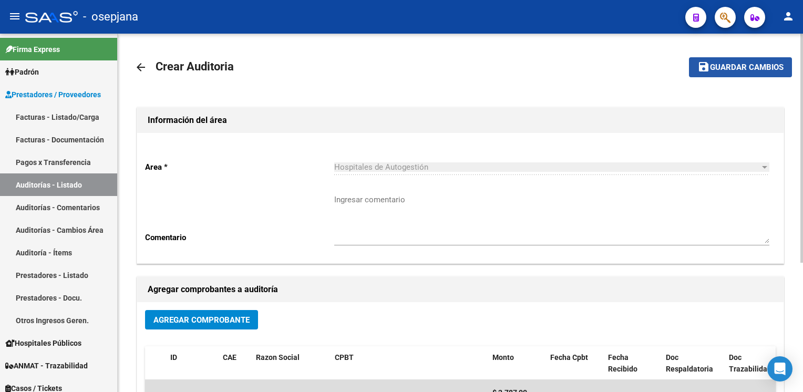
click at [749, 72] on button "save Guardar cambios" at bounding box center [740, 66] width 103 height 19
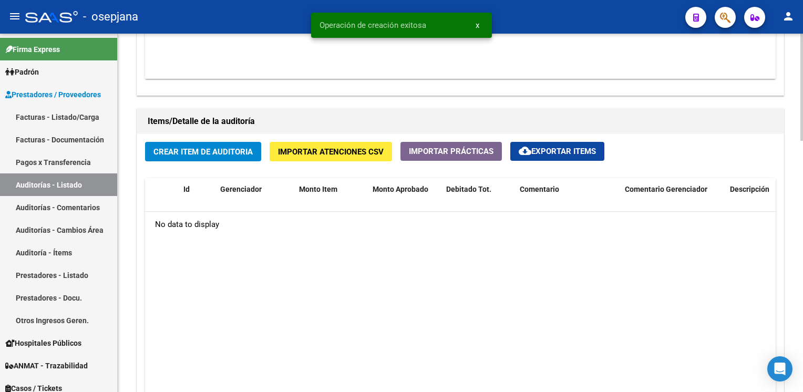
scroll to position [690, 0]
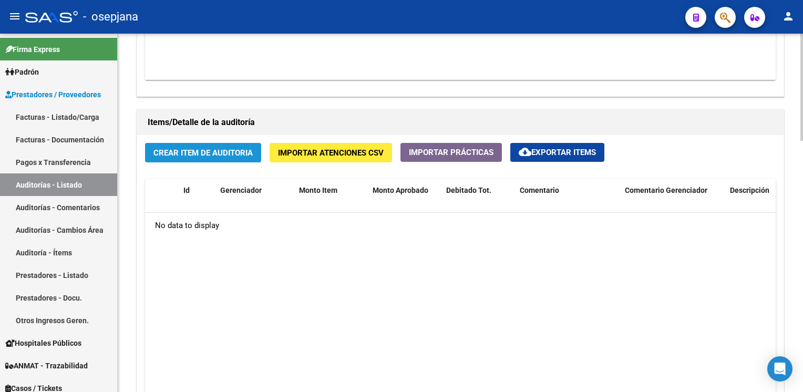
click at [210, 149] on span "Crear Item de Auditoria" at bounding box center [202, 152] width 99 height 9
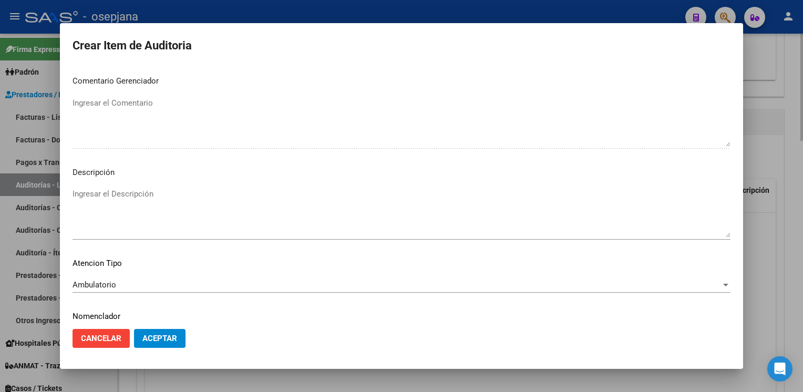
scroll to position [600, 0]
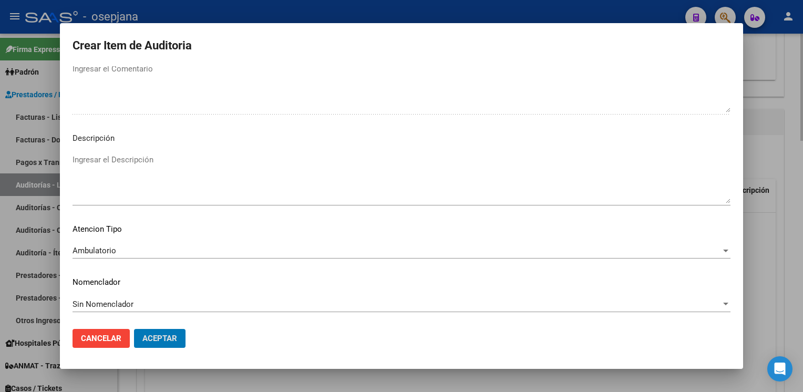
click at [134, 329] on button "Aceptar" at bounding box center [159, 338] width 51 height 19
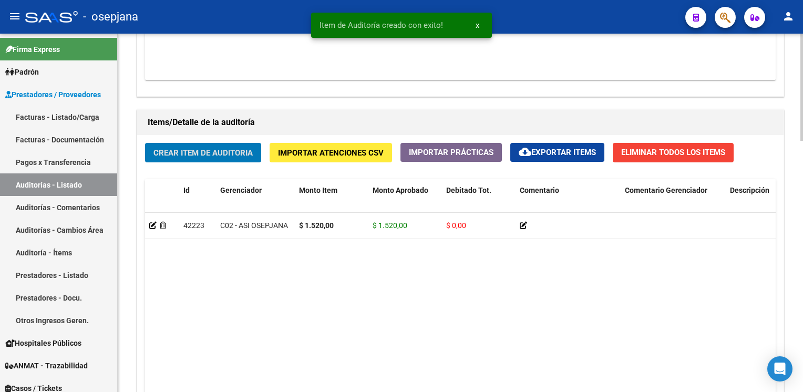
scroll to position [692, 0]
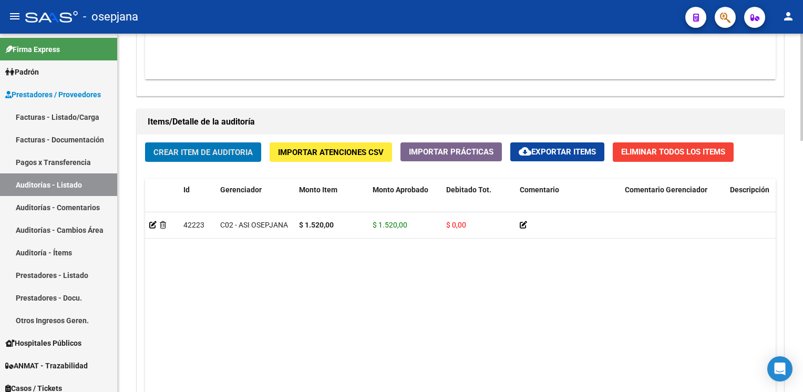
click at [145, 142] on button "Crear Item de Auditoria" at bounding box center [203, 151] width 116 height 19
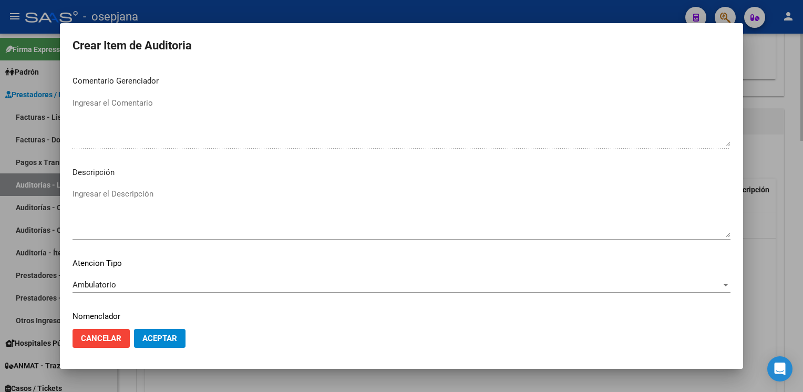
scroll to position [600, 0]
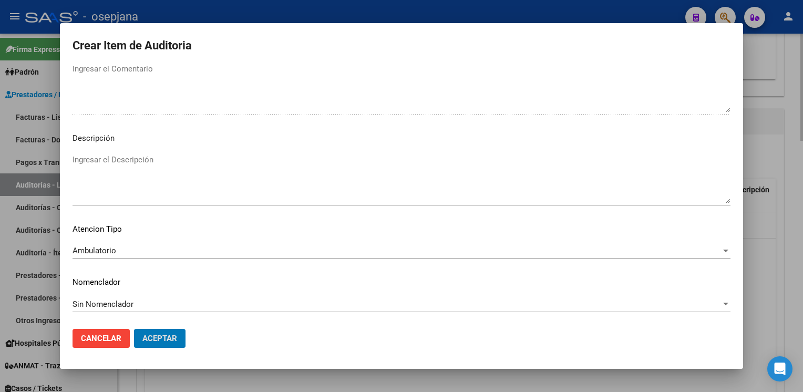
click at [134, 329] on button "Aceptar" at bounding box center [159, 338] width 51 height 19
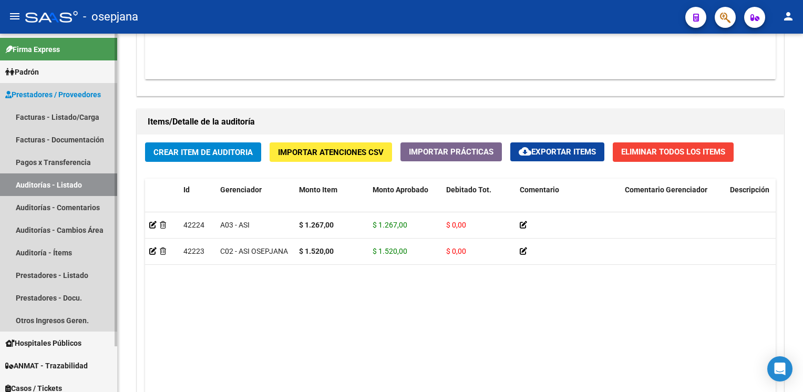
click at [43, 185] on link "Auditorías - Listado" at bounding box center [58, 184] width 117 height 23
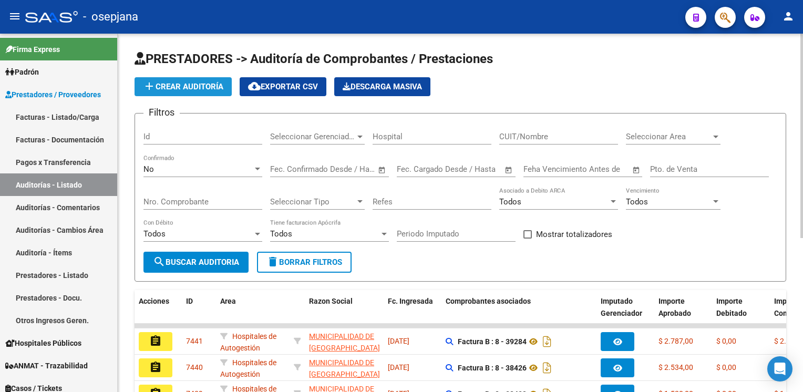
click at [174, 88] on span "add Crear Auditoría" at bounding box center [183, 86] width 80 height 9
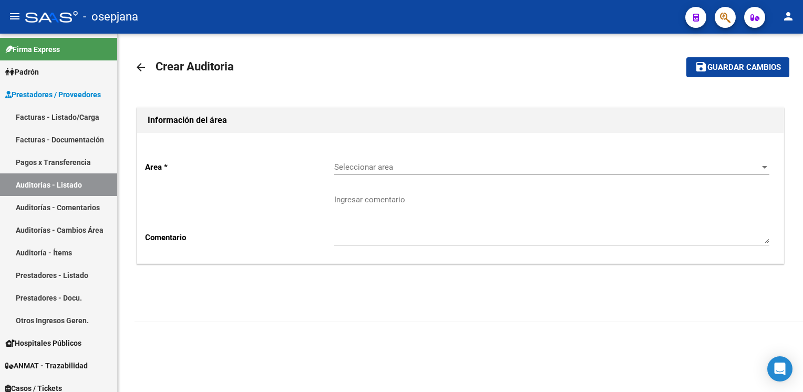
click at [383, 161] on div "Seleccionar area Seleccionar area" at bounding box center [551, 163] width 435 height 23
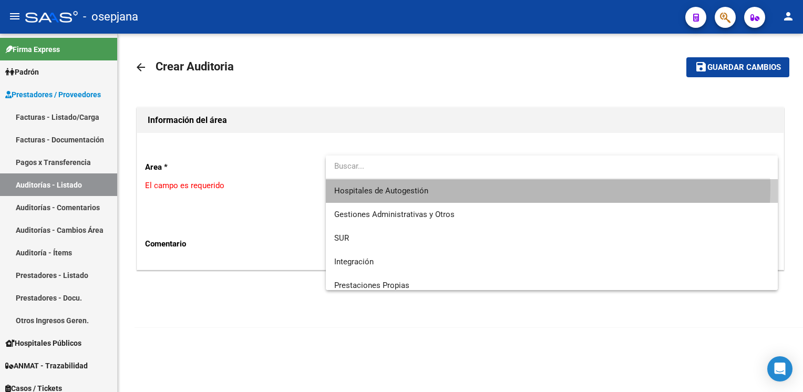
click at [380, 184] on span "Hospitales de Autogestión" at bounding box center [551, 191] width 435 height 24
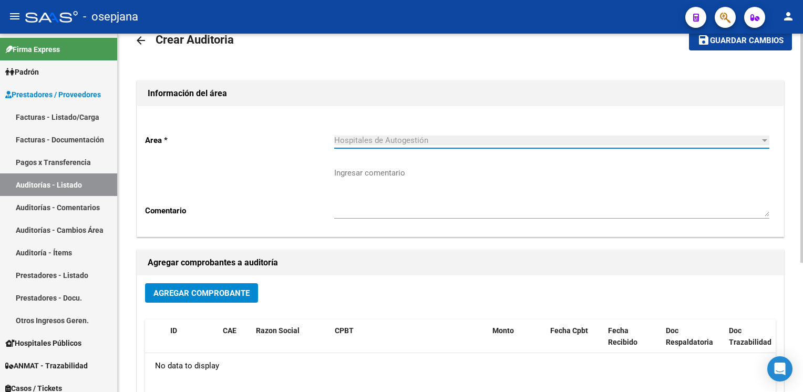
scroll to position [30, 0]
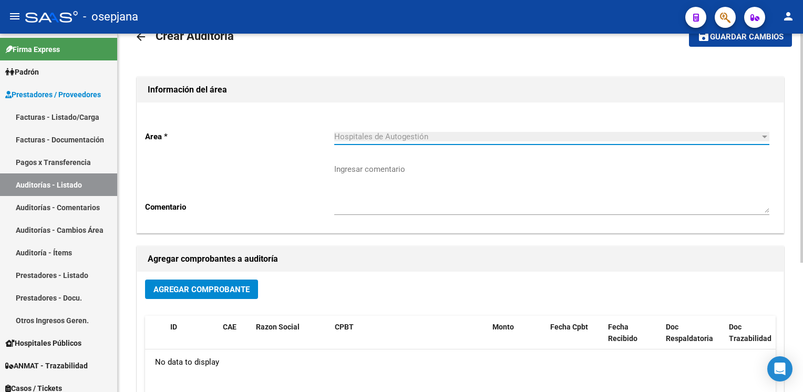
click at [233, 290] on span "Agregar Comprobante" at bounding box center [201, 289] width 96 height 9
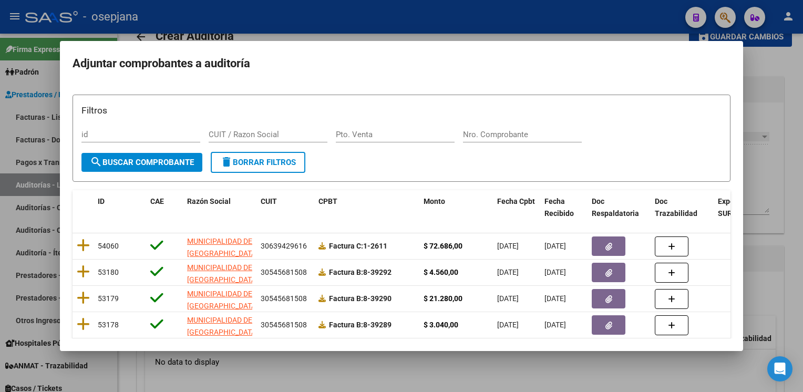
click at [479, 141] on div "Nro. Comprobante" at bounding box center [522, 135] width 119 height 16
click at [189, 166] on span "search Buscar Comprobante" at bounding box center [142, 162] width 104 height 9
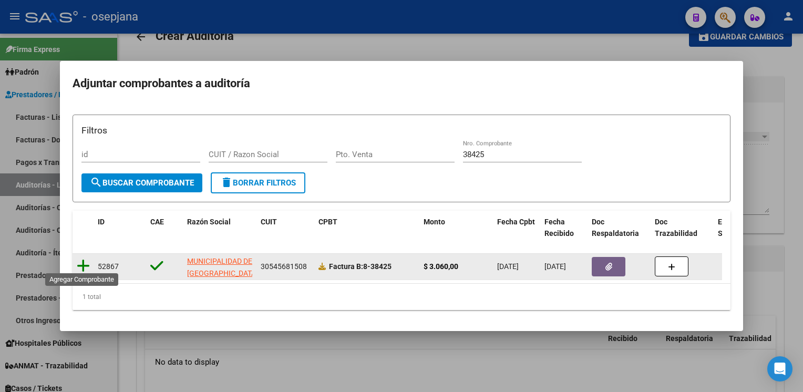
click at [81, 262] on icon at bounding box center [83, 266] width 13 height 15
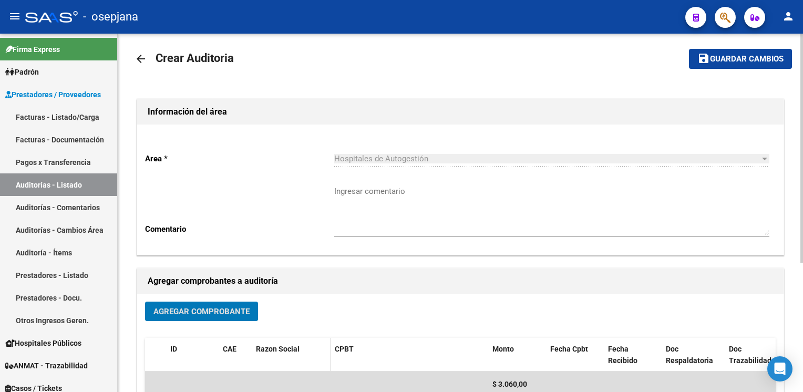
scroll to position [0, 0]
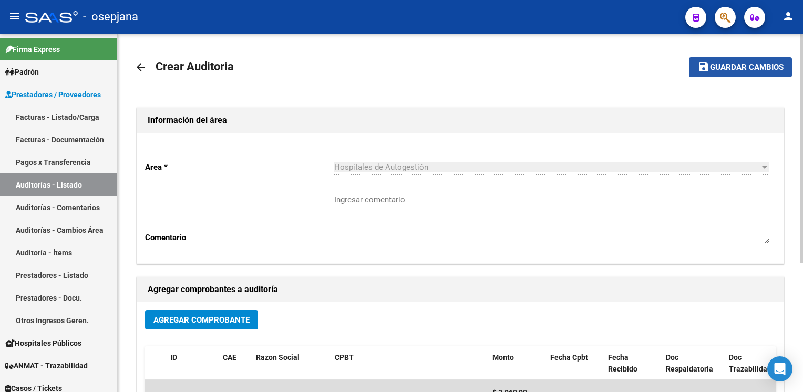
click at [740, 64] on span "Guardar cambios" at bounding box center [747, 67] width 74 height 9
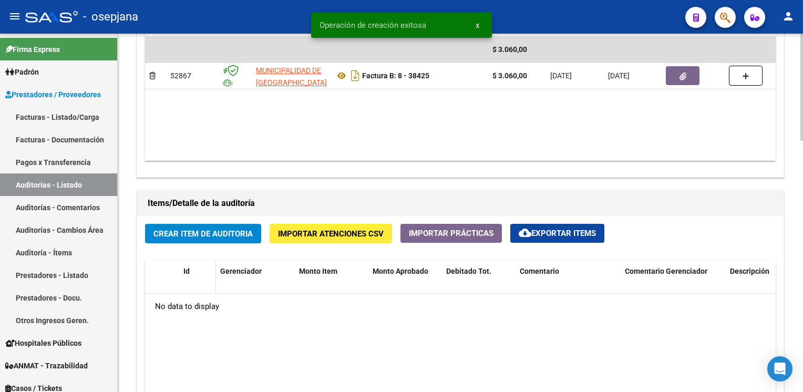
scroll to position [609, 0]
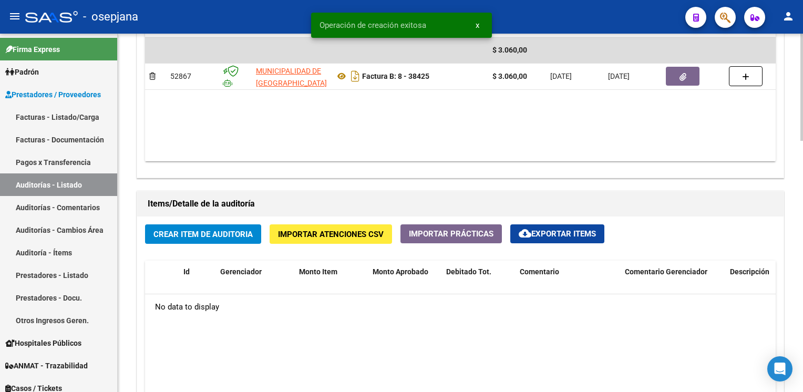
click at [188, 238] on button "Crear Item de Auditoria" at bounding box center [203, 233] width 116 height 19
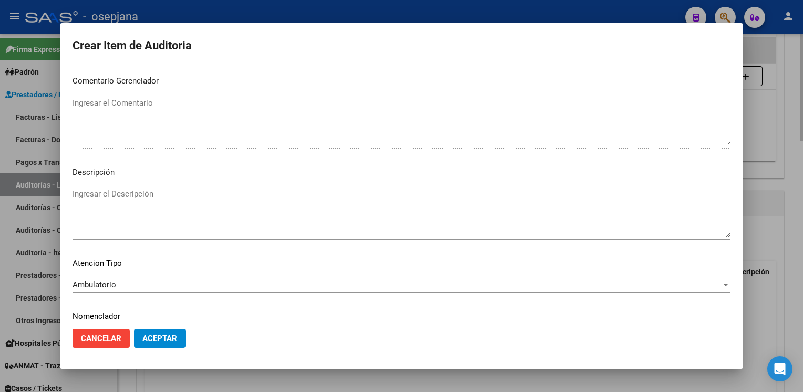
scroll to position [600, 0]
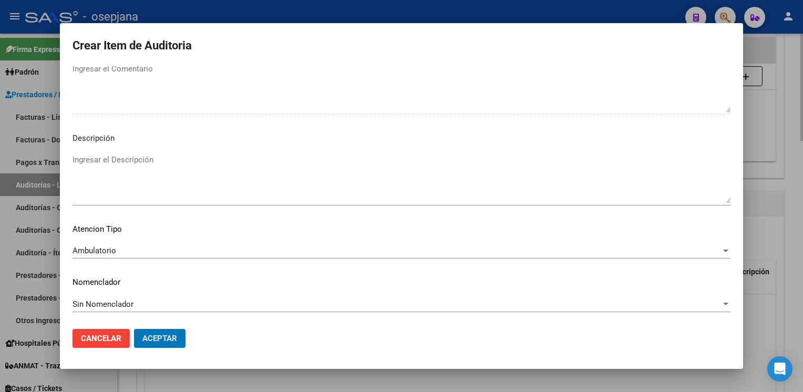
click at [134, 329] on button "Aceptar" at bounding box center [159, 338] width 51 height 19
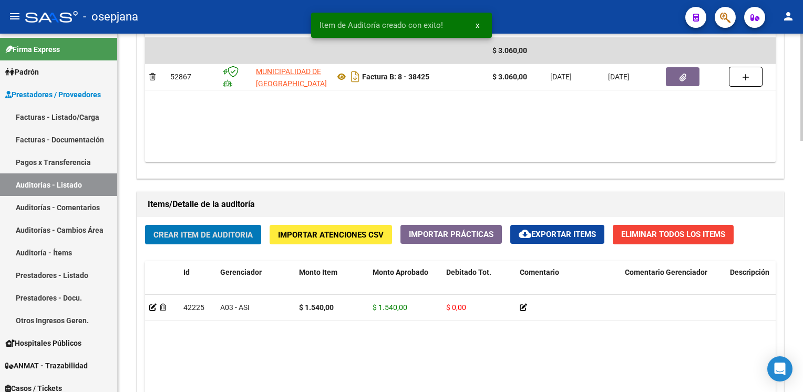
scroll to position [610, 0]
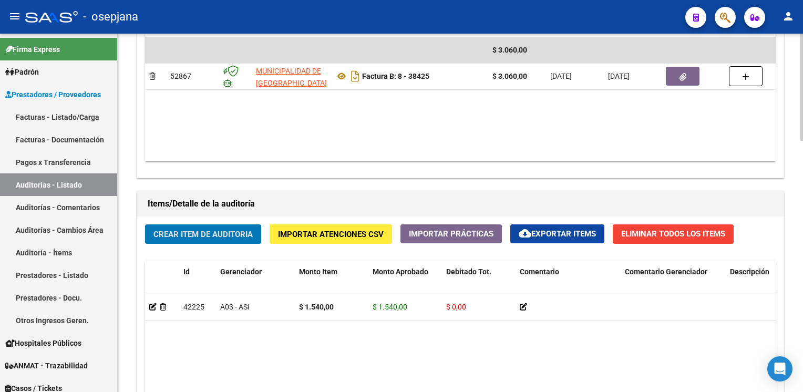
click at [145, 224] on button "Crear Item de Auditoria" at bounding box center [203, 233] width 116 height 19
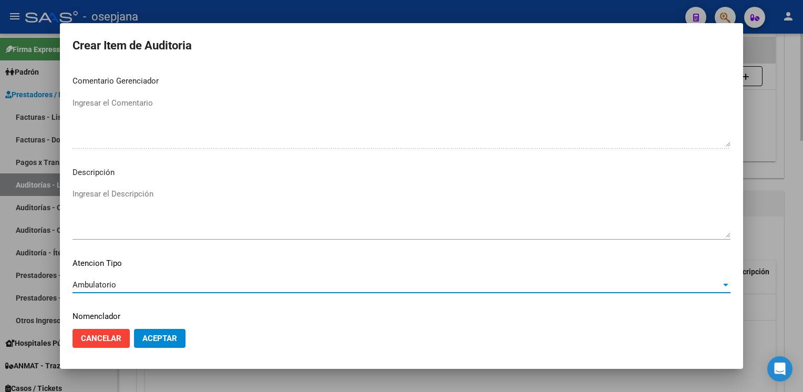
scroll to position [600, 0]
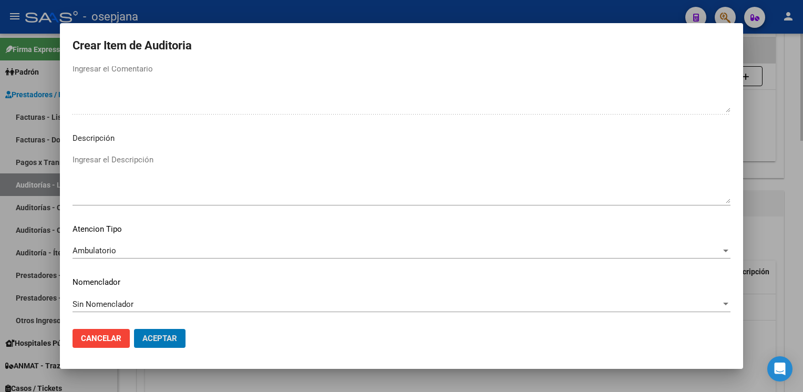
click at [134, 329] on button "Aceptar" at bounding box center [159, 338] width 51 height 19
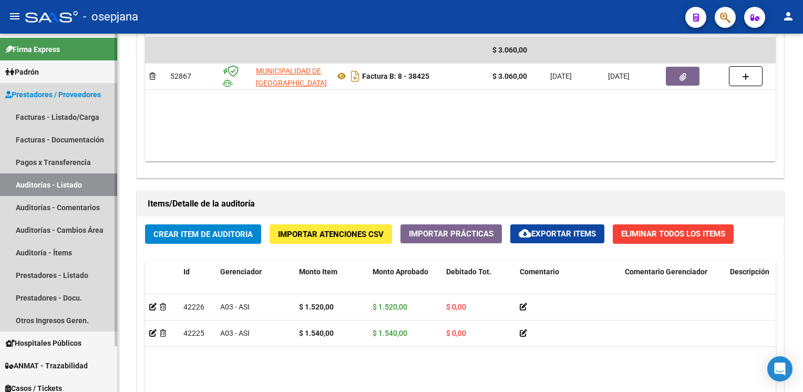
click at [35, 186] on link "Auditorías - Listado" at bounding box center [58, 184] width 117 height 23
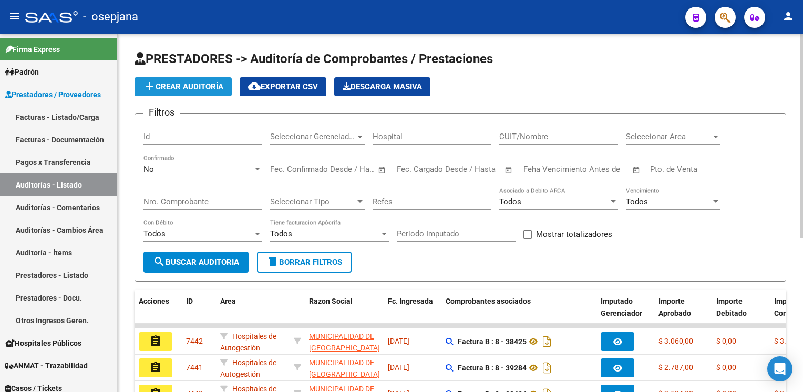
click at [174, 85] on span "add Crear Auditoría" at bounding box center [183, 86] width 80 height 9
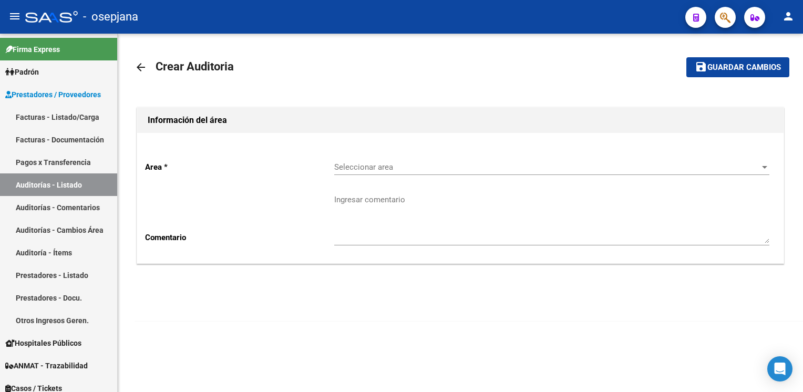
click at [513, 161] on div "Seleccionar area Seleccionar area" at bounding box center [551, 163] width 435 height 23
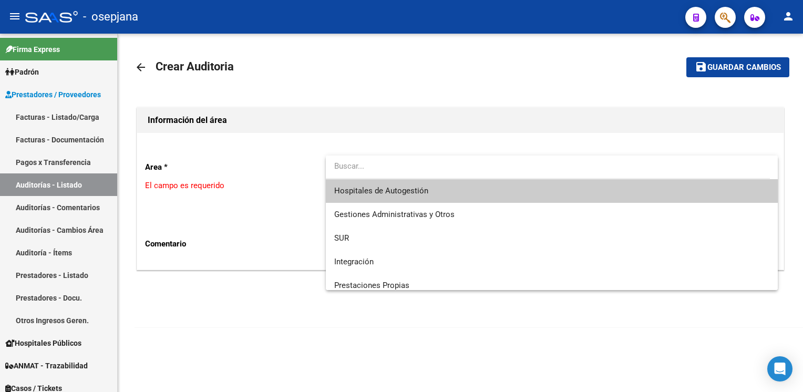
click at [426, 185] on span "Hospitales de Autogestión" at bounding box center [551, 191] width 435 height 24
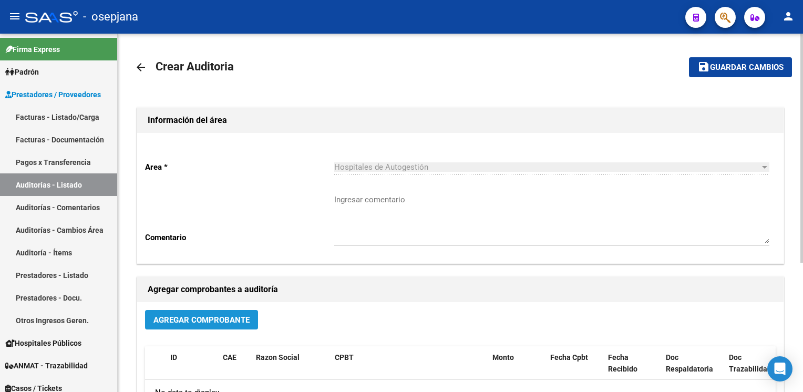
click at [199, 325] on button "Agregar Comprobante" at bounding box center [201, 319] width 113 height 19
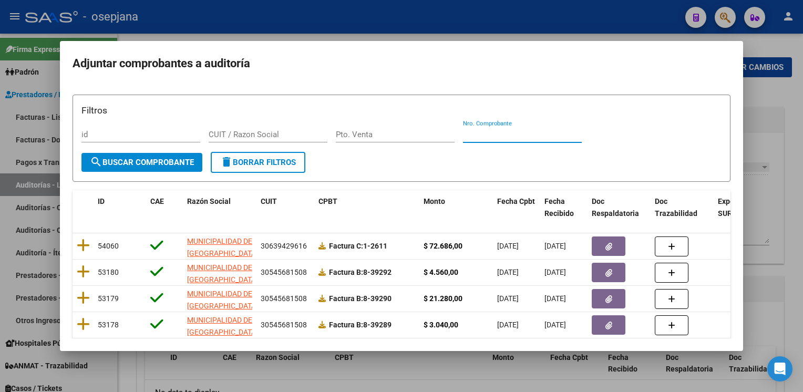
click at [486, 138] on input "Nro. Comprobante" at bounding box center [522, 134] width 119 height 9
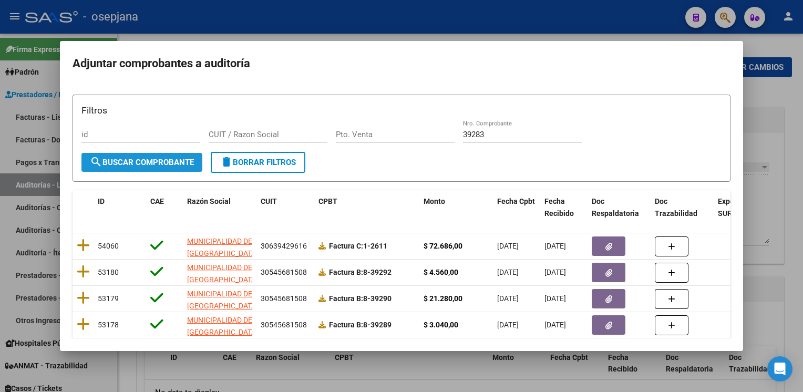
click at [128, 154] on button "search Buscar Comprobante" at bounding box center [141, 162] width 121 height 19
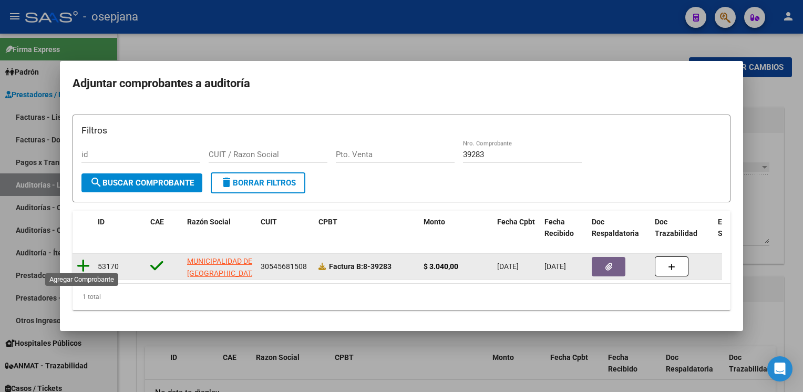
click at [82, 265] on icon at bounding box center [83, 266] width 13 height 15
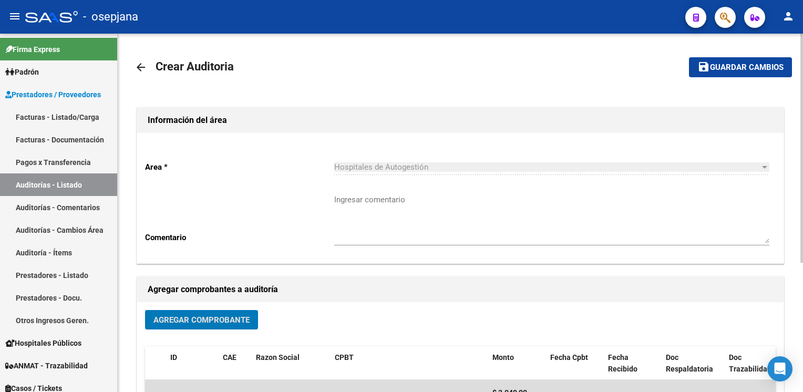
click at [717, 66] on span "Guardar cambios" at bounding box center [747, 67] width 74 height 9
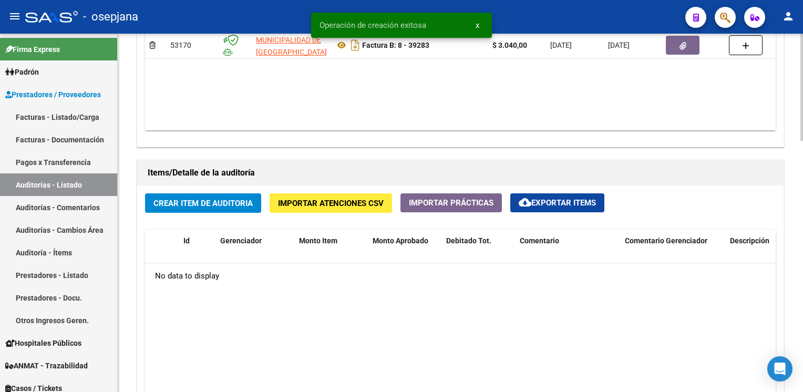
scroll to position [679, 0]
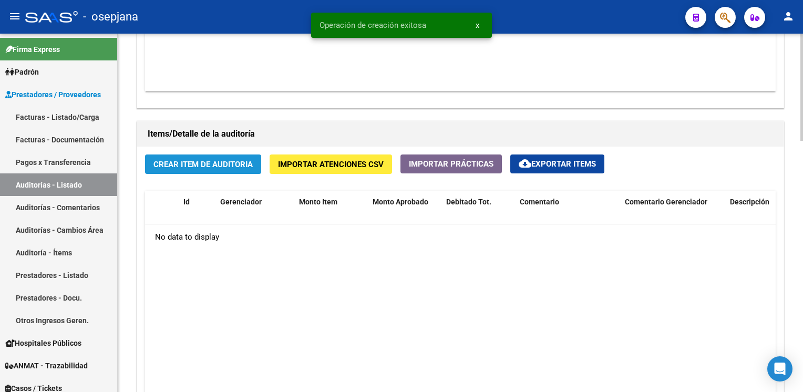
click at [210, 160] on span "Crear Item de Auditoria" at bounding box center [202, 164] width 99 height 9
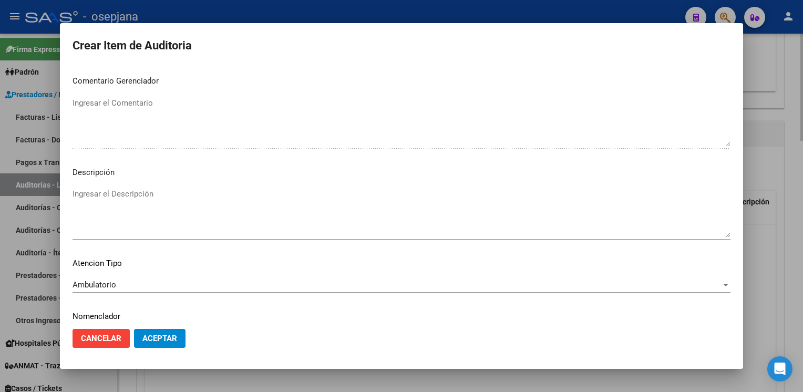
scroll to position [600, 0]
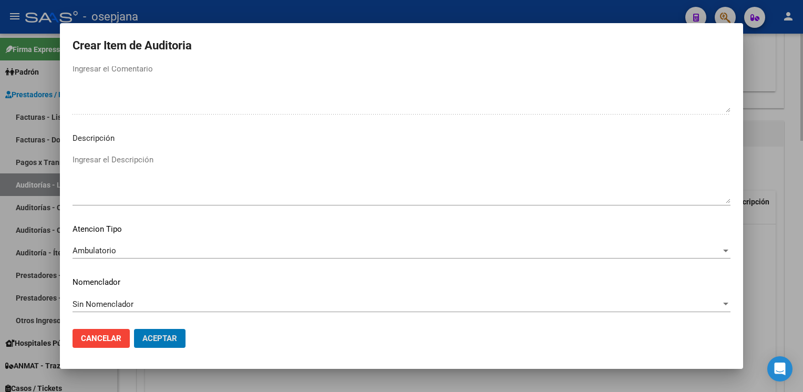
click at [134, 329] on button "Aceptar" at bounding box center [159, 338] width 51 height 19
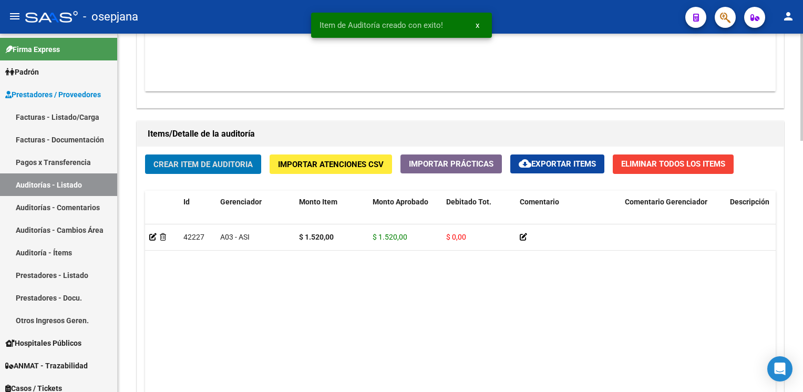
scroll to position [679, 0]
click at [145, 154] on button "Crear Item de Auditoria" at bounding box center [203, 163] width 116 height 19
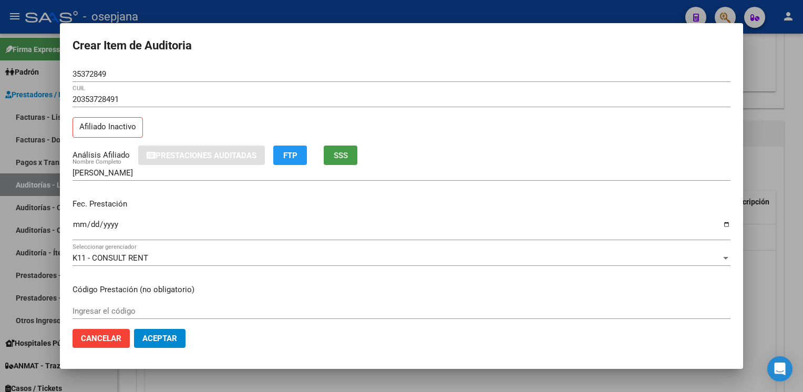
click at [342, 151] on span "SSS" at bounding box center [341, 155] width 14 height 9
click at [348, 160] on button "SSS" at bounding box center [341, 155] width 34 height 19
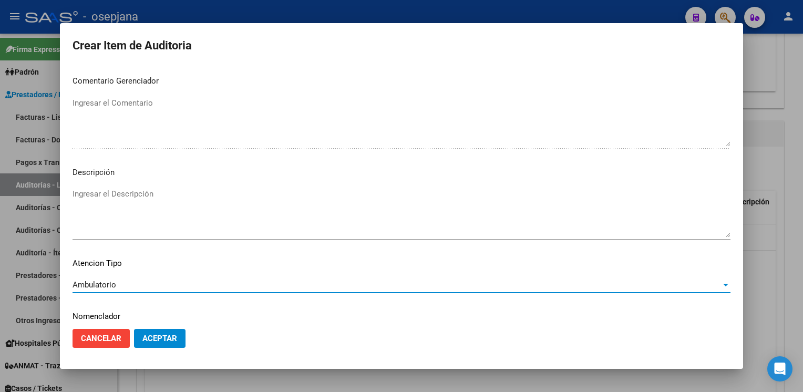
scroll to position [600, 0]
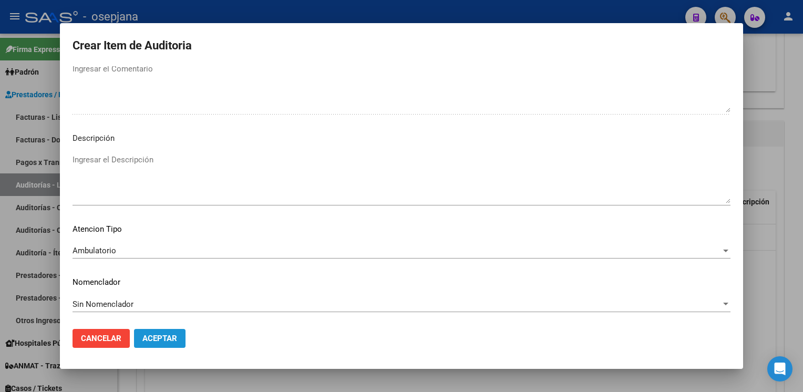
click at [153, 334] on span "Aceptar" at bounding box center [159, 338] width 35 height 9
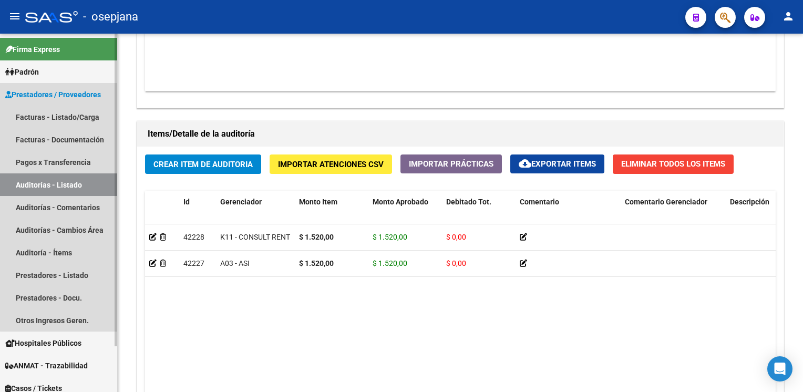
click at [79, 187] on link "Auditorías - Listado" at bounding box center [58, 184] width 117 height 23
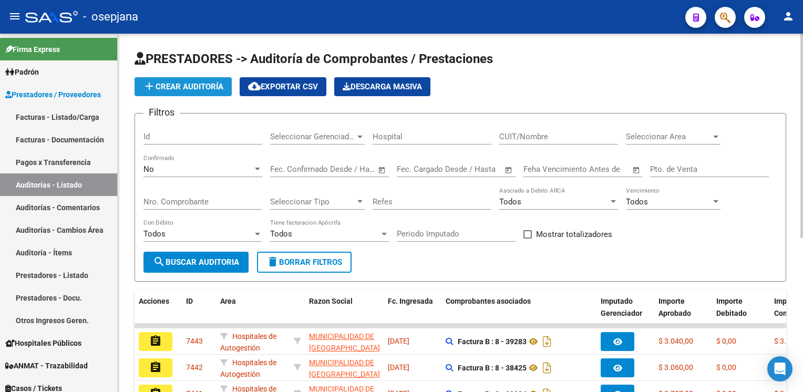
click at [162, 85] on span "add Crear Auditoría" at bounding box center [183, 86] width 80 height 9
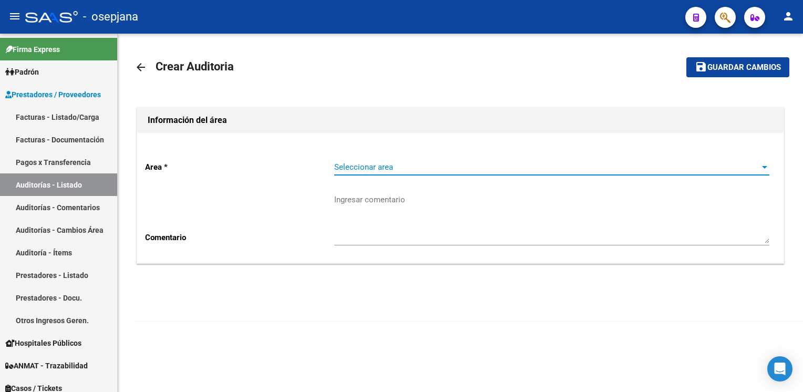
click at [498, 166] on span "Seleccionar area" at bounding box center [547, 166] width 426 height 9
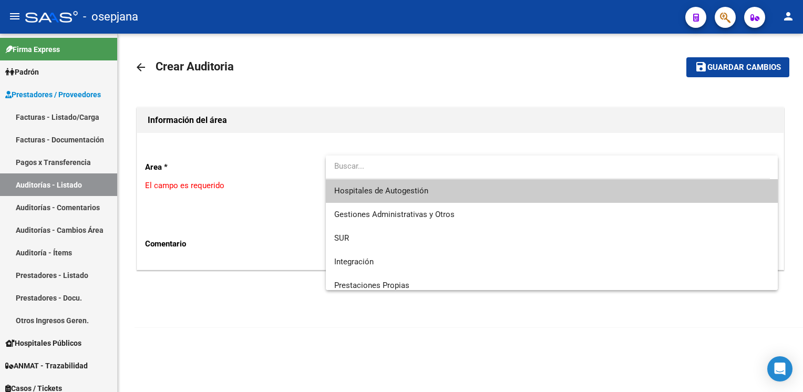
click at [441, 193] on span "Hospitales de Autogestión" at bounding box center [551, 191] width 435 height 24
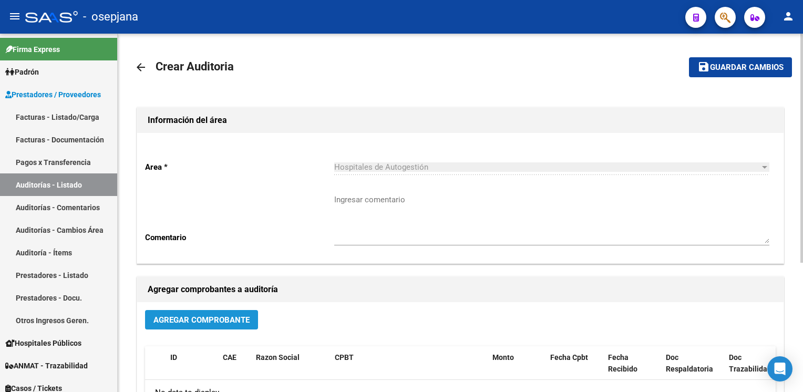
click at [219, 322] on span "Agregar Comprobante" at bounding box center [201, 319] width 96 height 9
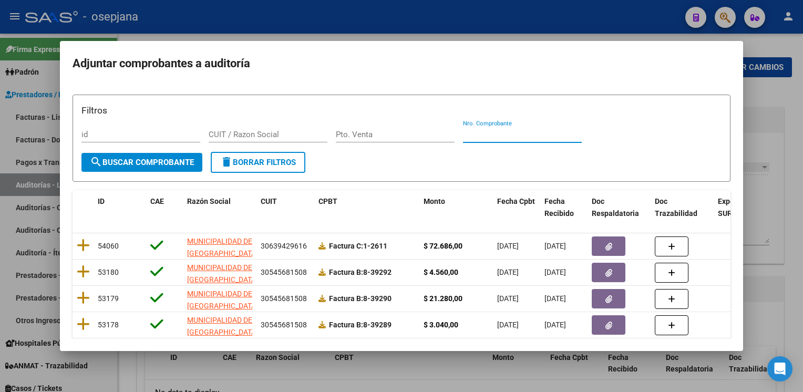
click at [486, 138] on input "Nro. Comprobante" at bounding box center [522, 134] width 119 height 9
click at [162, 160] on span "search Buscar Comprobante" at bounding box center [142, 162] width 104 height 9
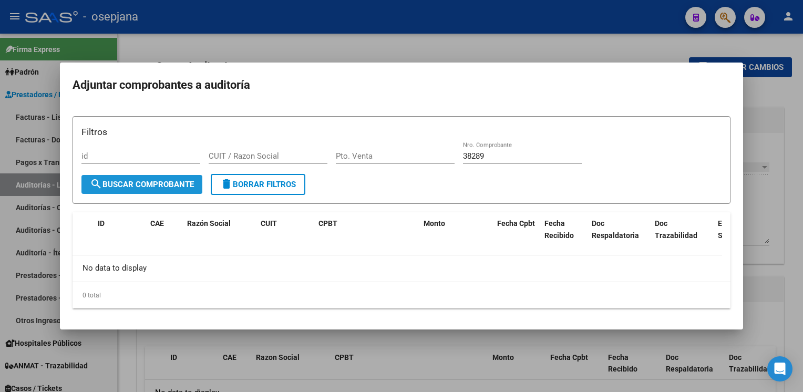
click at [111, 190] on button "search Buscar Comprobante" at bounding box center [141, 184] width 121 height 19
click at [492, 157] on input "38289" at bounding box center [522, 155] width 119 height 9
click at [164, 188] on span "search Buscar Comprobante" at bounding box center [142, 184] width 104 height 9
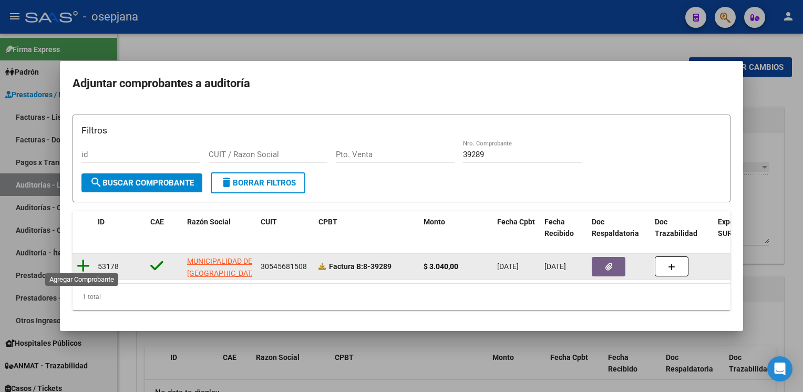
click at [80, 262] on icon at bounding box center [83, 266] width 13 height 15
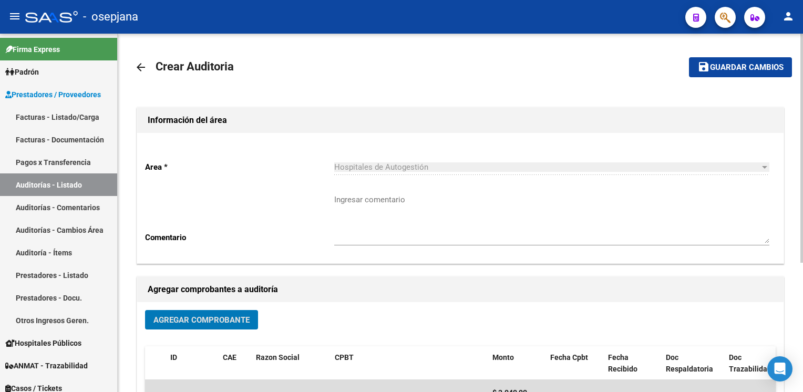
click at [771, 63] on span "Guardar cambios" at bounding box center [747, 67] width 74 height 9
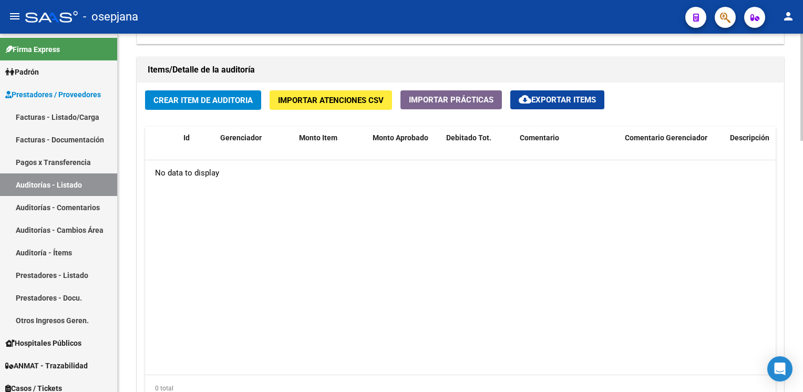
scroll to position [747, 0]
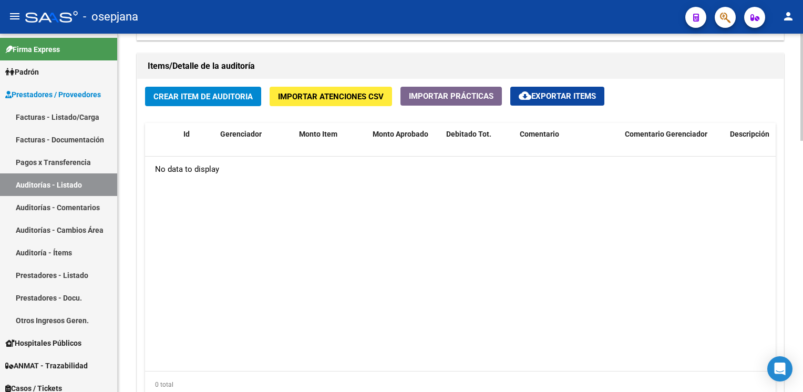
click at [242, 98] on button "Crear Item de Auditoria" at bounding box center [203, 96] width 116 height 19
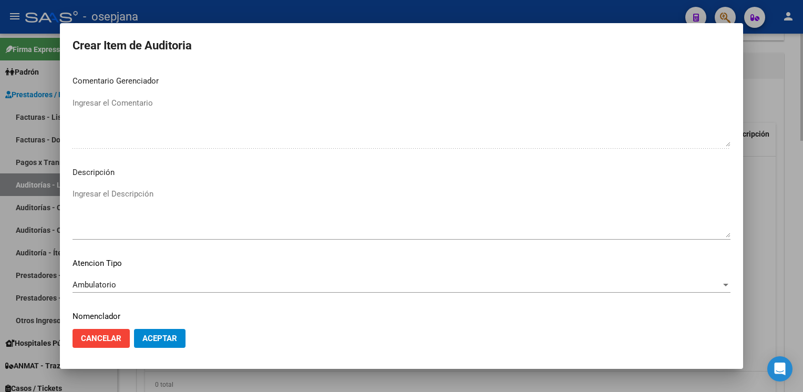
scroll to position [600, 0]
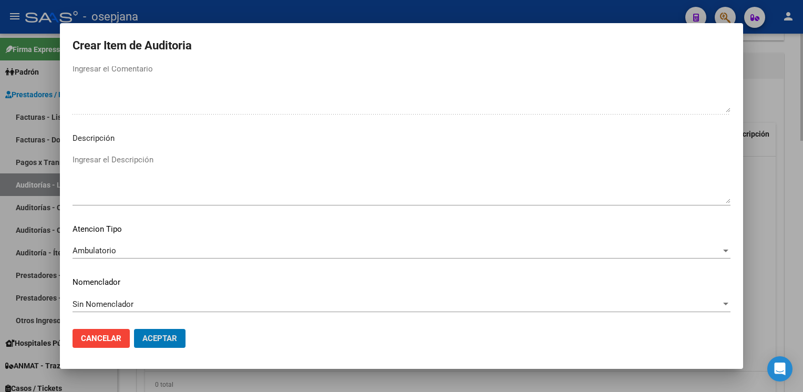
click at [134, 329] on button "Aceptar" at bounding box center [159, 338] width 51 height 19
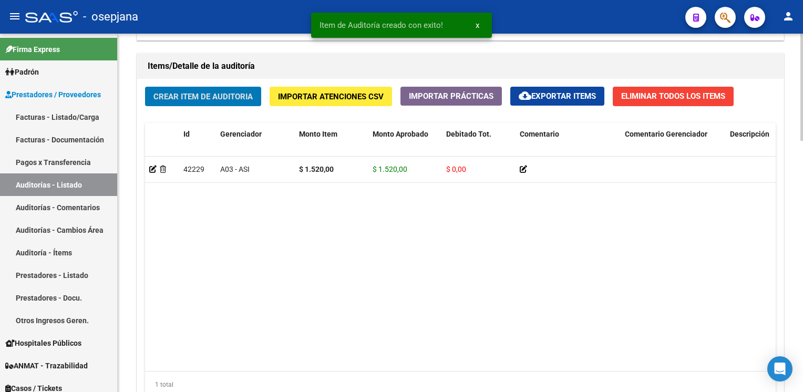
scroll to position [747, 0]
click at [145, 87] on button "Crear Item de Auditoria" at bounding box center [203, 96] width 116 height 19
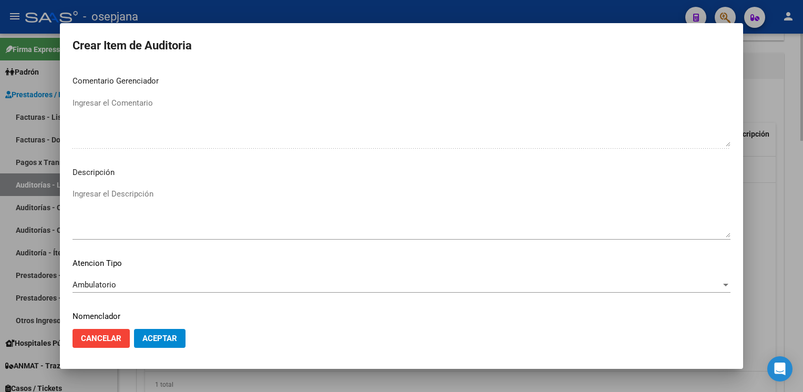
scroll to position [600, 0]
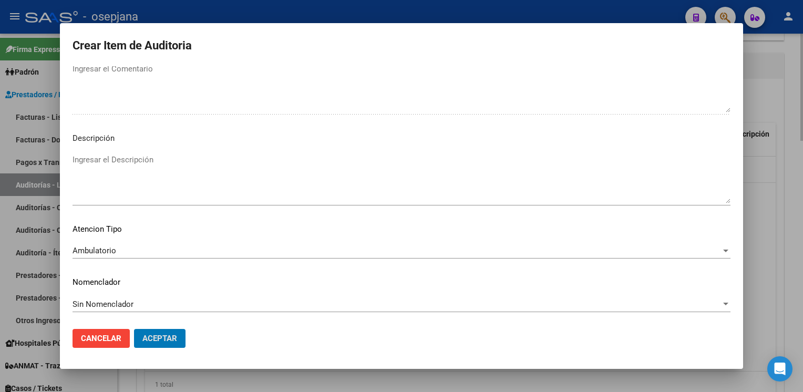
click at [134, 329] on button "Aceptar" at bounding box center [159, 338] width 51 height 19
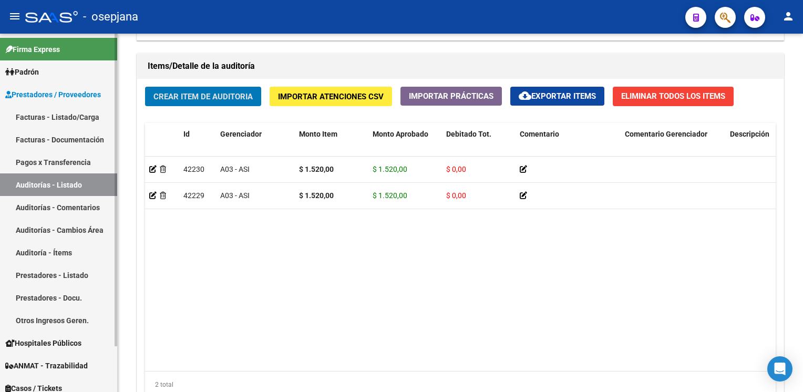
click at [81, 183] on link "Auditorías - Listado" at bounding box center [58, 184] width 117 height 23
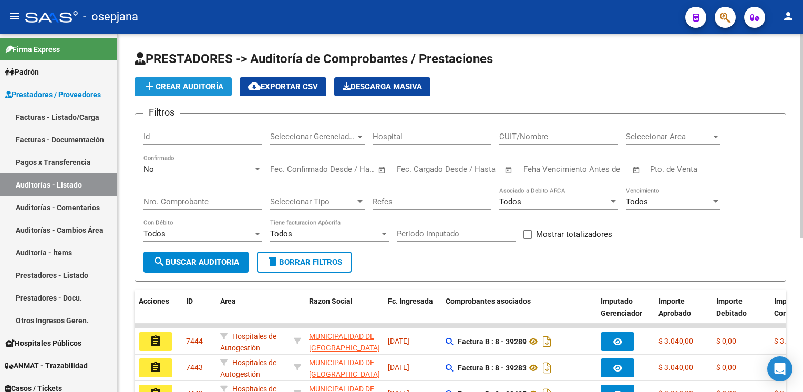
click at [198, 89] on span "add Crear Auditoría" at bounding box center [183, 86] width 80 height 9
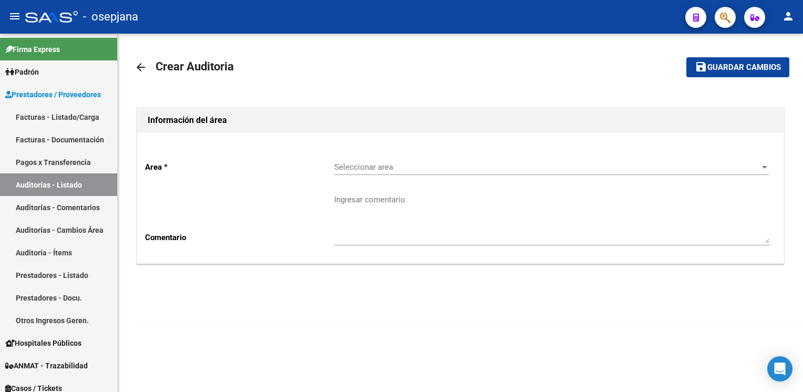
click at [368, 159] on div "Seleccionar area Seleccionar area" at bounding box center [551, 163] width 435 height 23
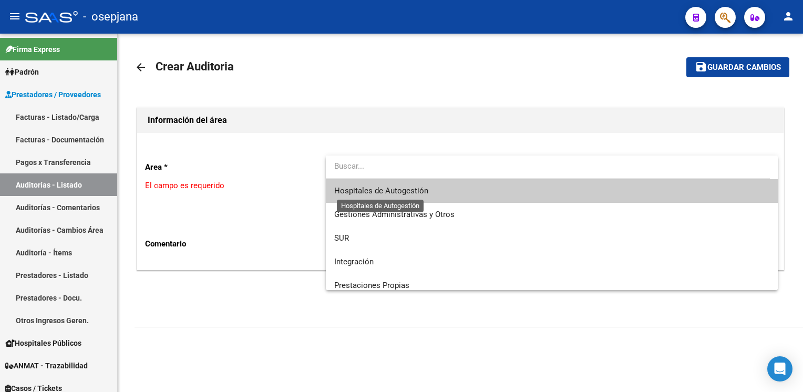
click at [368, 190] on span "Hospitales de Autogestión" at bounding box center [381, 190] width 94 height 9
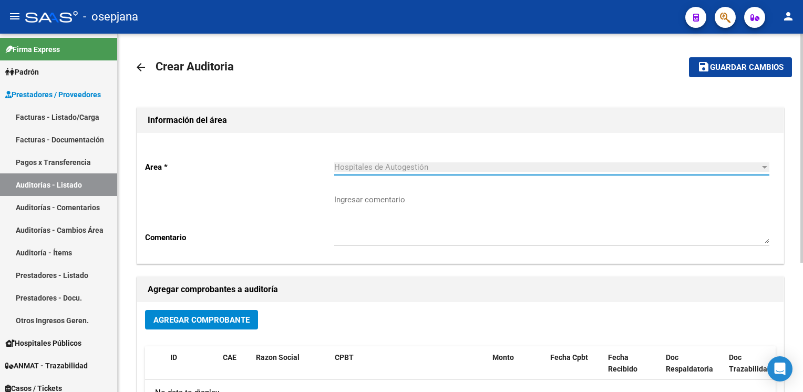
click at [183, 310] on button "Agregar Comprobante" at bounding box center [201, 319] width 113 height 19
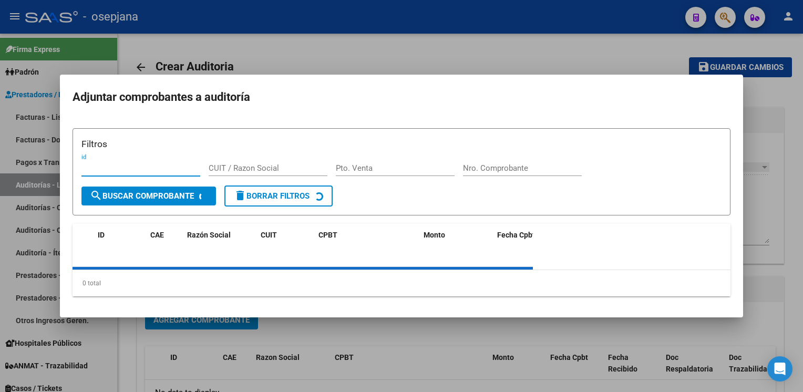
click at [183, 312] on mat-dialog-container "Adjuntar comprobantes a auditoría Filtros id CUIT / Razon Social Pto. Venta Nro…" at bounding box center [401, 196] width 683 height 243
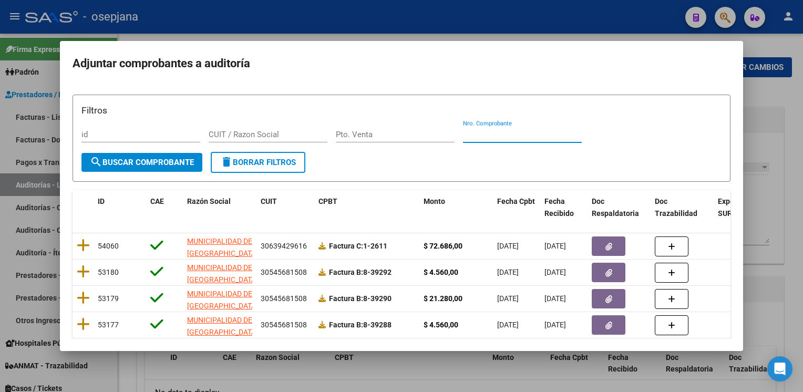
click at [490, 130] on input "Nro. Comprobante" at bounding box center [522, 134] width 119 height 9
click at [483, 140] on div "Nro. Comprobante" at bounding box center [522, 135] width 119 height 16
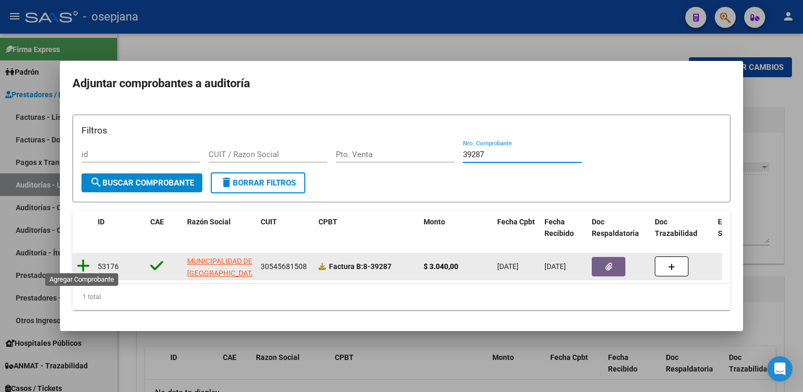
click at [83, 264] on icon at bounding box center [83, 266] width 13 height 15
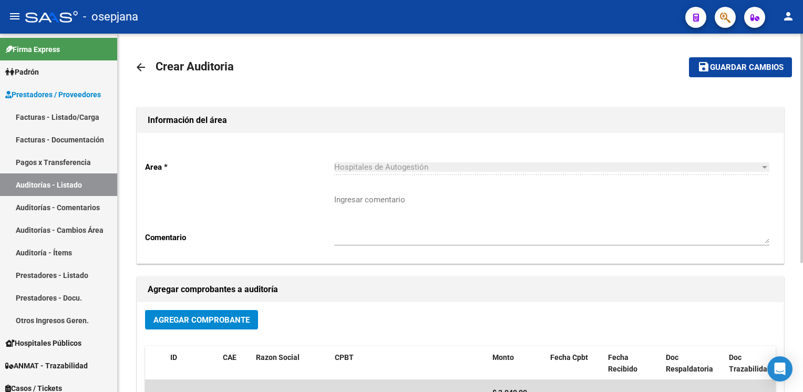
click at [736, 77] on mat-toolbar-row "save Guardar cambios" at bounding box center [723, 67] width 138 height 34
click at [748, 64] on span "Guardar cambios" at bounding box center [747, 67] width 74 height 9
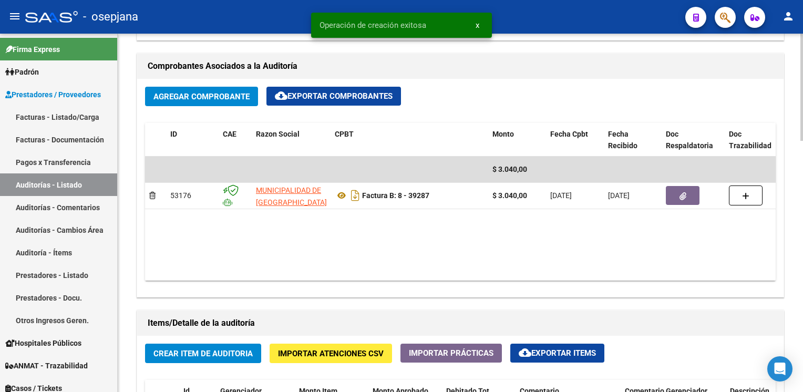
scroll to position [504, 0]
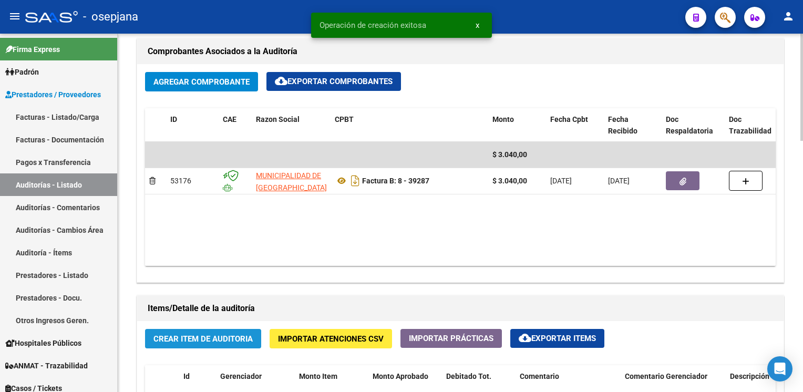
click at [204, 339] on span "Crear Item de Auditoria" at bounding box center [202, 338] width 99 height 9
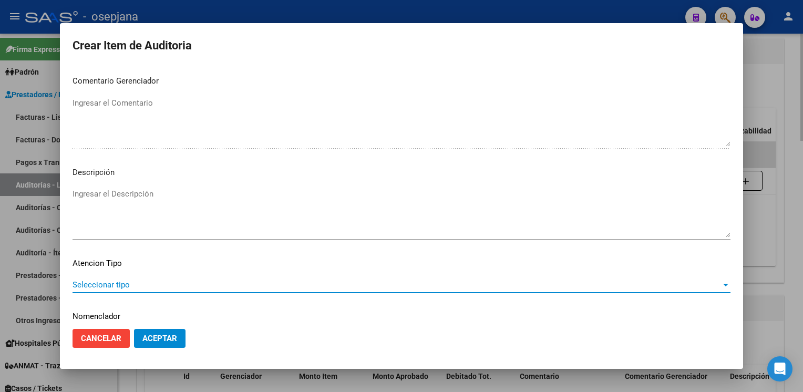
scroll to position [600, 0]
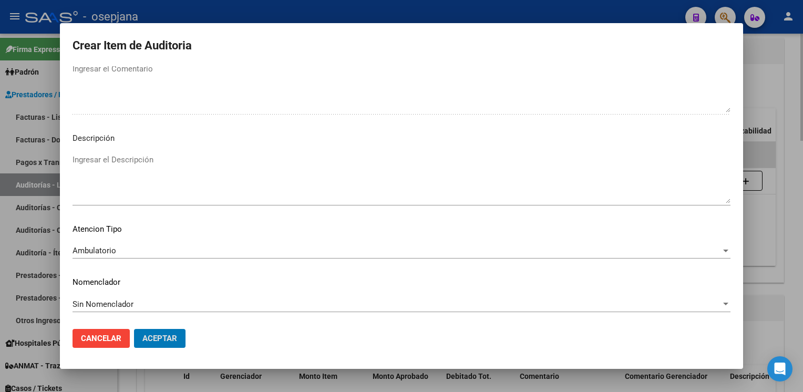
click at [134, 329] on button "Aceptar" at bounding box center [159, 338] width 51 height 19
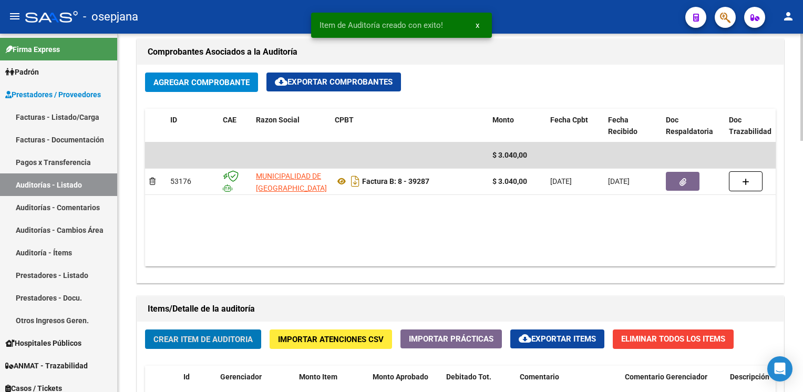
scroll to position [505, 0]
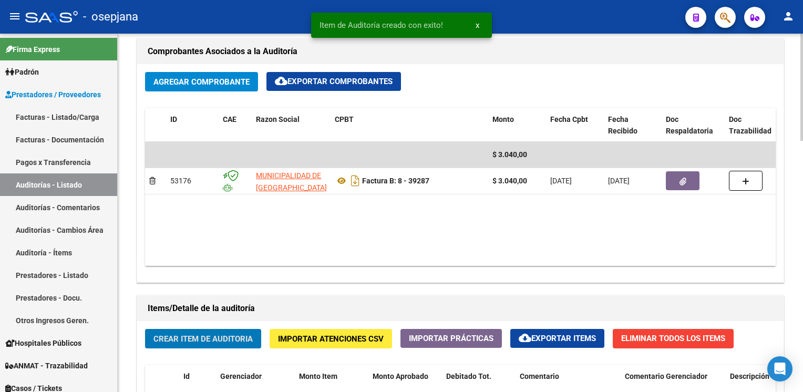
click at [145, 329] on button "Crear Item de Auditoria" at bounding box center [203, 338] width 116 height 19
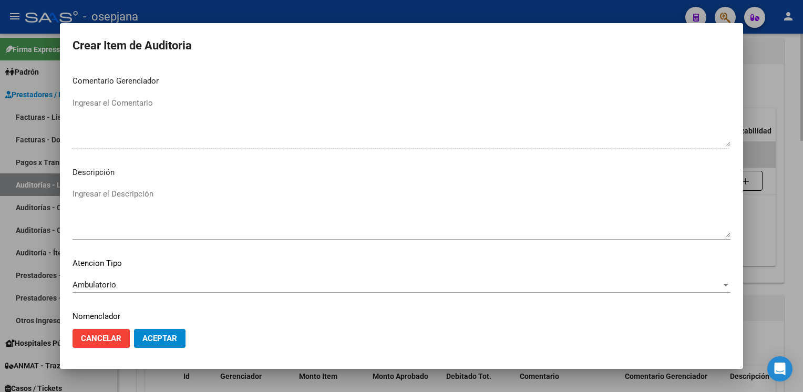
scroll to position [600, 0]
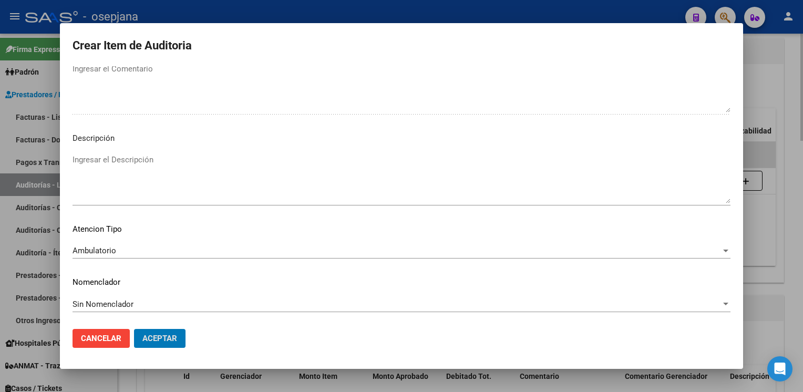
click at [134, 329] on button "Aceptar" at bounding box center [159, 338] width 51 height 19
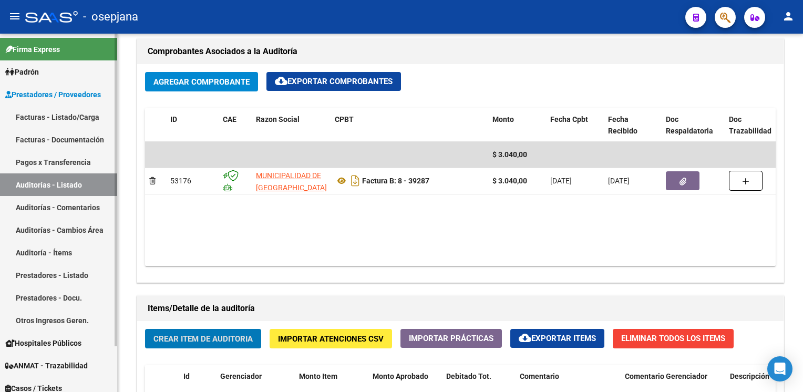
click at [70, 189] on link "Auditorías - Listado" at bounding box center [58, 184] width 117 height 23
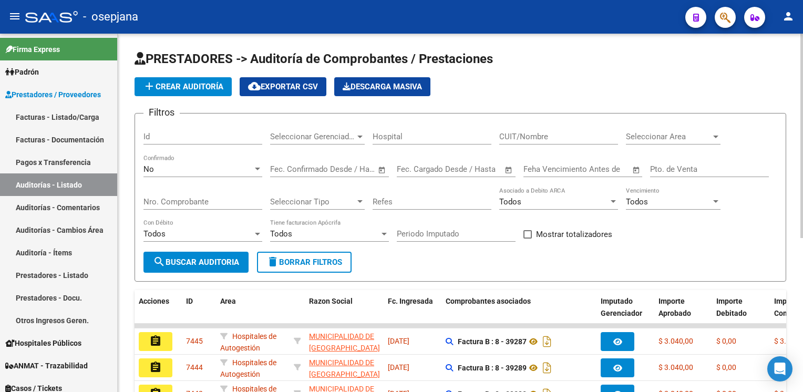
click at [179, 88] on span "add Crear Auditoría" at bounding box center [183, 86] width 80 height 9
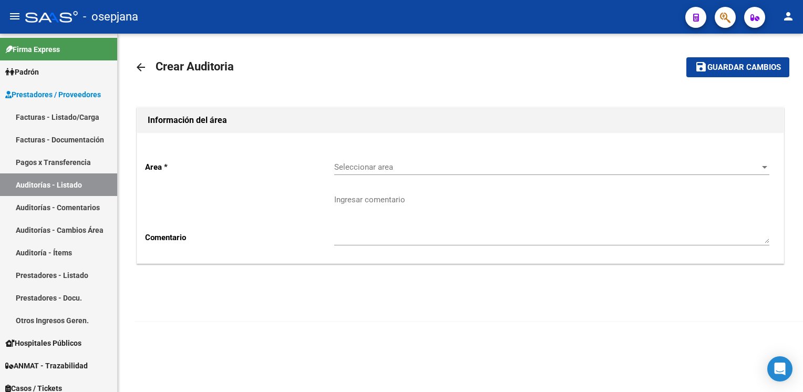
click at [410, 174] on div "Seleccionar area Seleccionar area" at bounding box center [551, 163] width 435 height 23
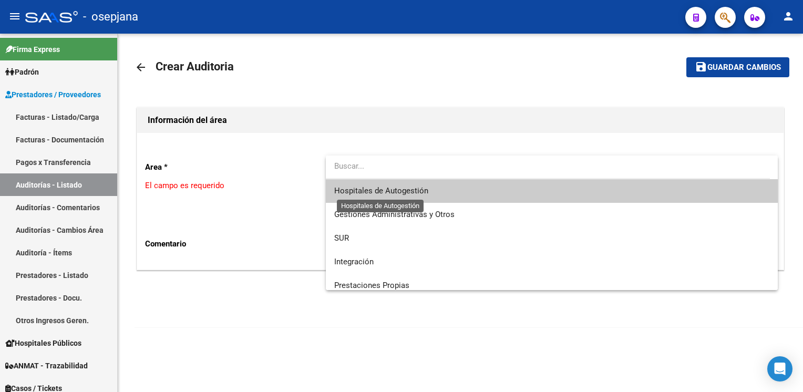
click at [401, 192] on span "Hospitales de Autogestión" at bounding box center [381, 190] width 94 height 9
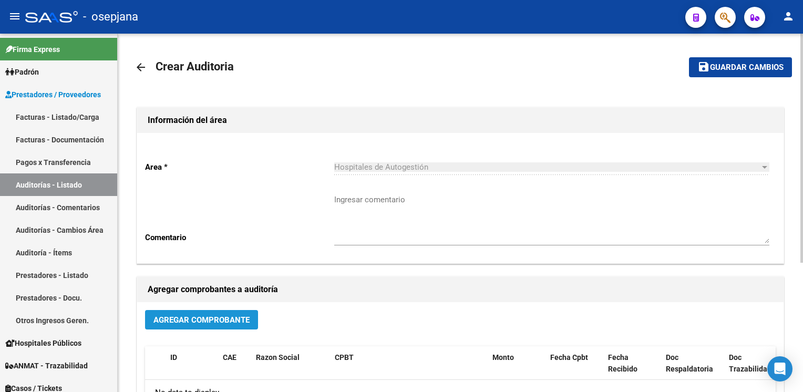
click at [234, 324] on button "Agregar Comprobante" at bounding box center [201, 319] width 113 height 19
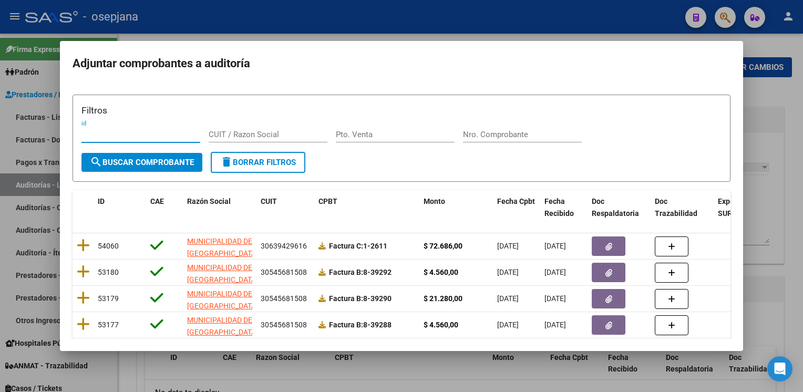
click at [481, 131] on input "Nro. Comprobante" at bounding box center [522, 134] width 119 height 9
click at [162, 163] on span "search Buscar Comprobante" at bounding box center [142, 162] width 104 height 9
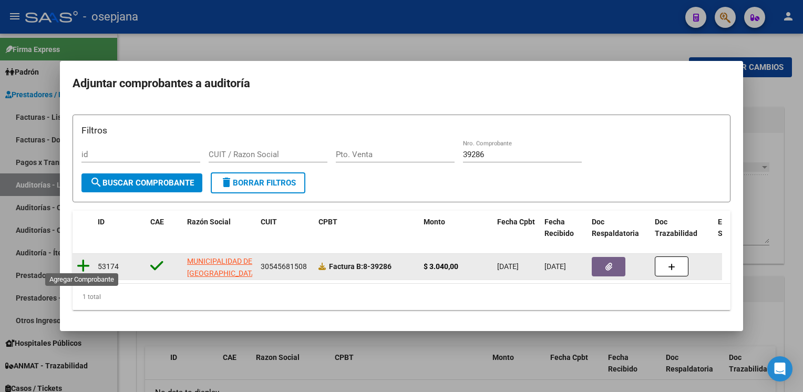
click at [80, 265] on icon at bounding box center [83, 266] width 13 height 15
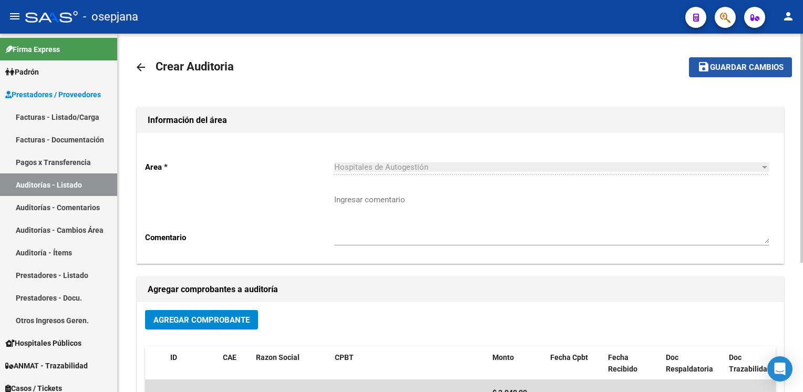
click at [712, 65] on span "Guardar cambios" at bounding box center [747, 67] width 74 height 9
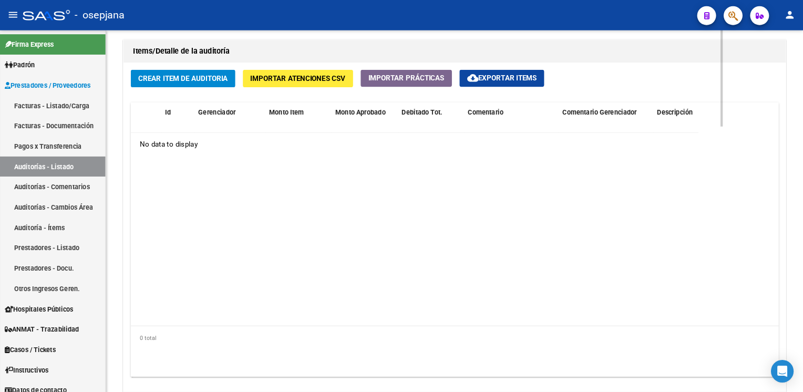
scroll to position [756, 0]
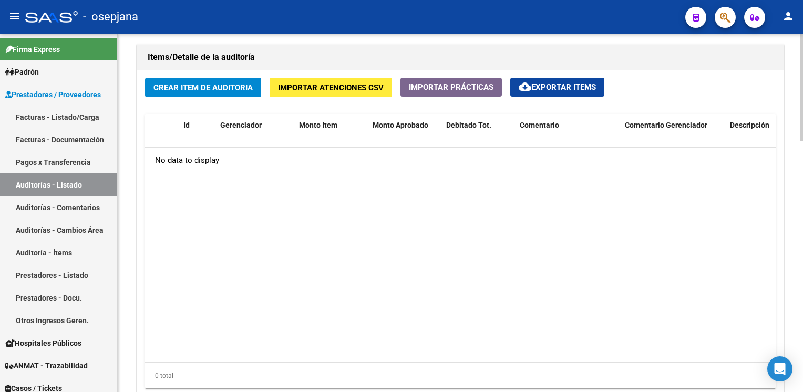
drag, startPoint x: 470, startPoint y: 8, endPoint x: 322, endPoint y: 201, distance: 243.6
click at [322, 201] on datatable-body "No data to display" at bounding box center [460, 255] width 631 height 214
click at [240, 90] on button "Crear Item de Auditoria" at bounding box center [203, 87] width 116 height 19
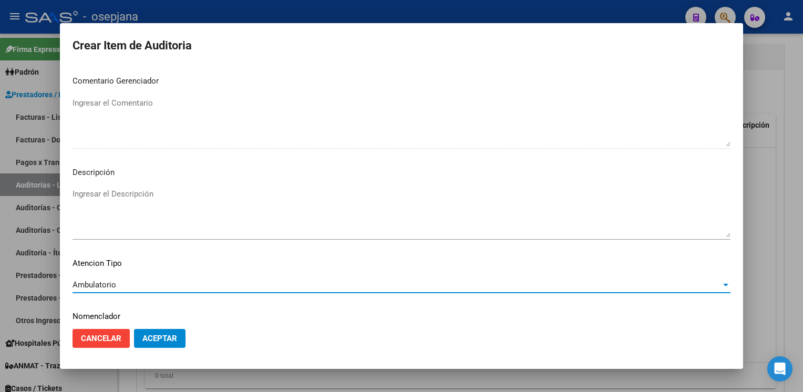
scroll to position [600, 0]
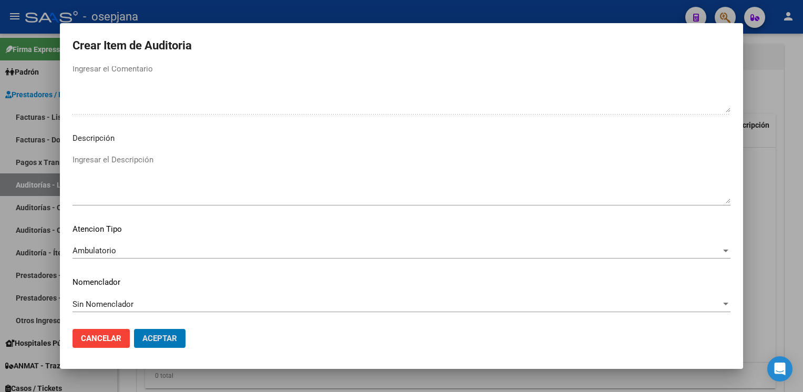
click at [134, 329] on button "Aceptar" at bounding box center [159, 338] width 51 height 19
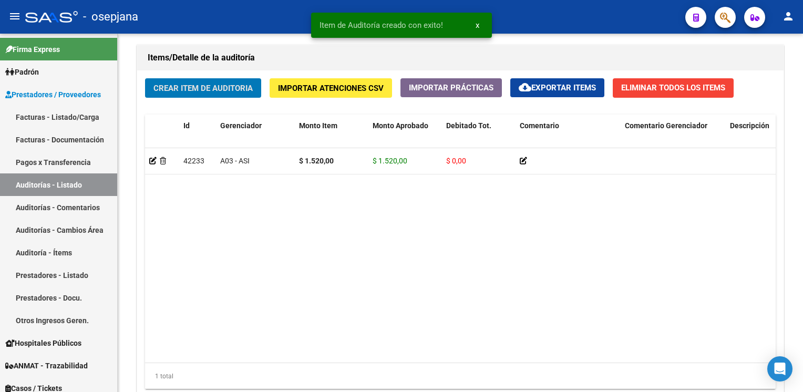
scroll to position [757, 0]
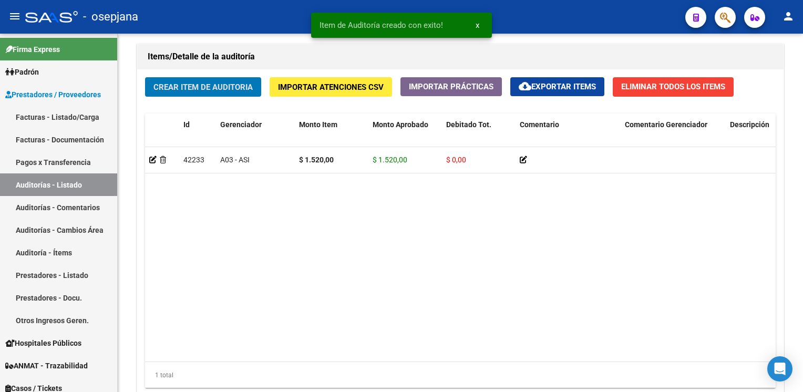
click at [145, 77] on button "Crear Item de Auditoria" at bounding box center [203, 86] width 116 height 19
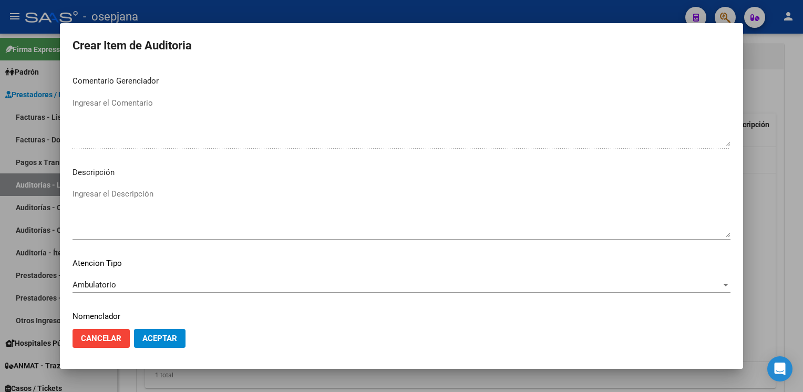
scroll to position [600, 0]
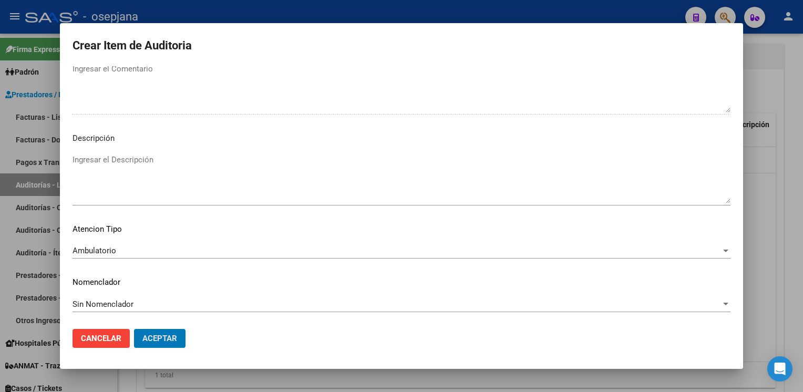
click at [134, 329] on button "Aceptar" at bounding box center [159, 338] width 51 height 19
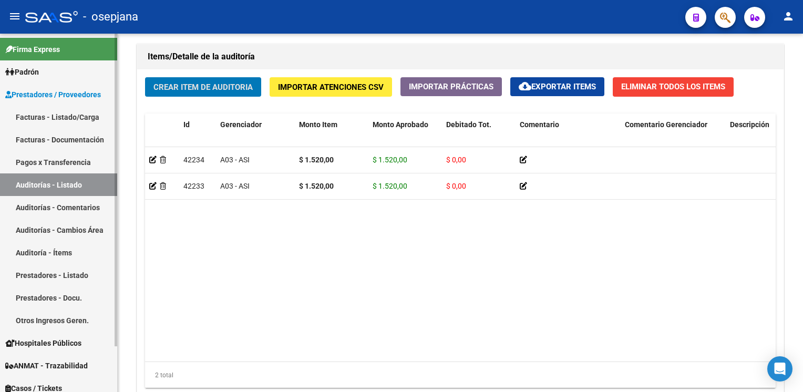
click at [84, 183] on link "Auditorías - Listado" at bounding box center [58, 184] width 117 height 23
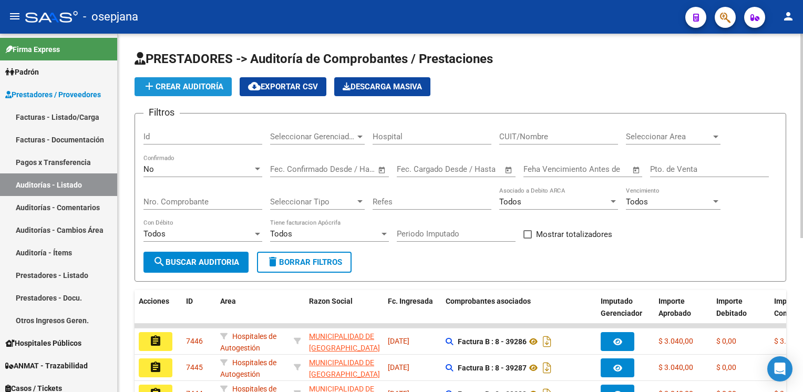
click at [198, 90] on span "add Crear Auditoría" at bounding box center [183, 86] width 80 height 9
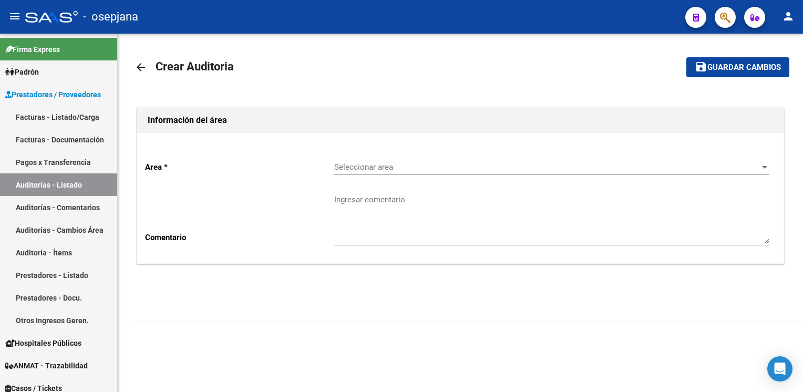
click at [429, 158] on div "Seleccionar area Seleccionar area" at bounding box center [551, 163] width 435 height 23
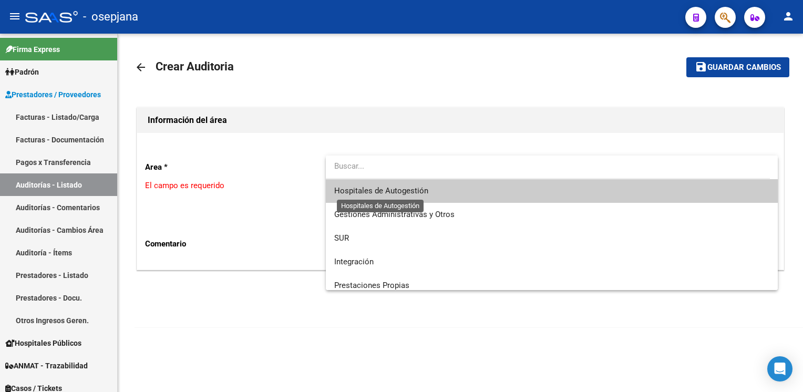
click at [409, 194] on span "Hospitales de Autogestión" at bounding box center [381, 190] width 94 height 9
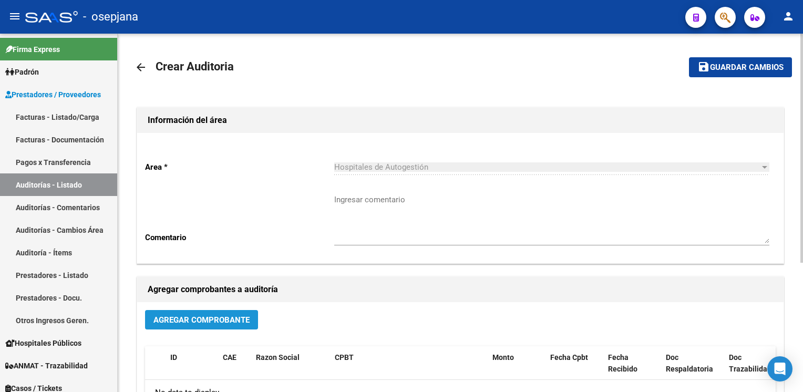
click at [189, 310] on button "Agregar Comprobante" at bounding box center [201, 319] width 113 height 19
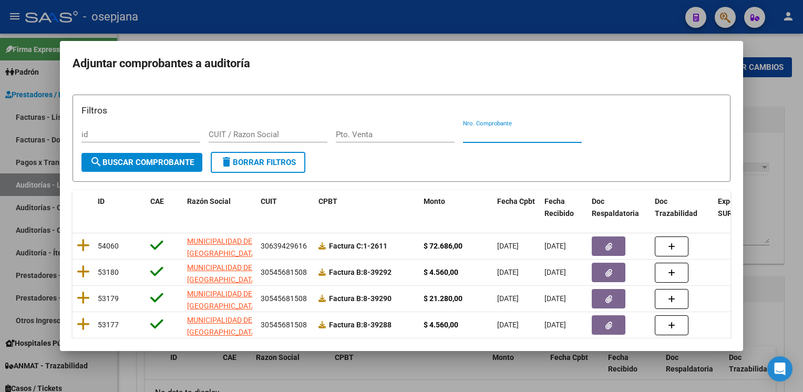
click at [515, 135] on input "Nro. Comprobante" at bounding box center [522, 134] width 119 height 9
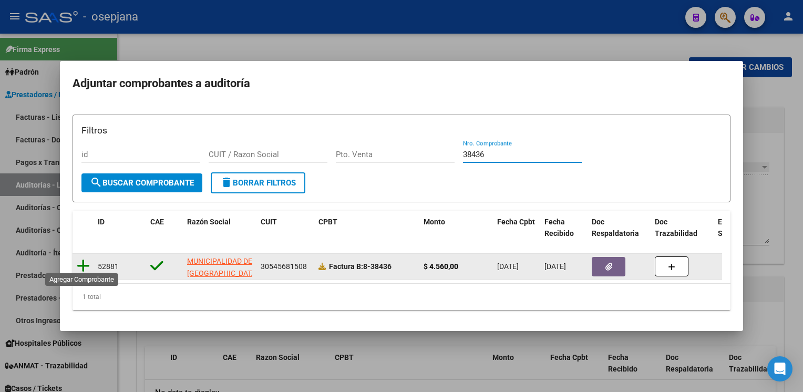
click at [84, 260] on icon at bounding box center [83, 266] width 13 height 15
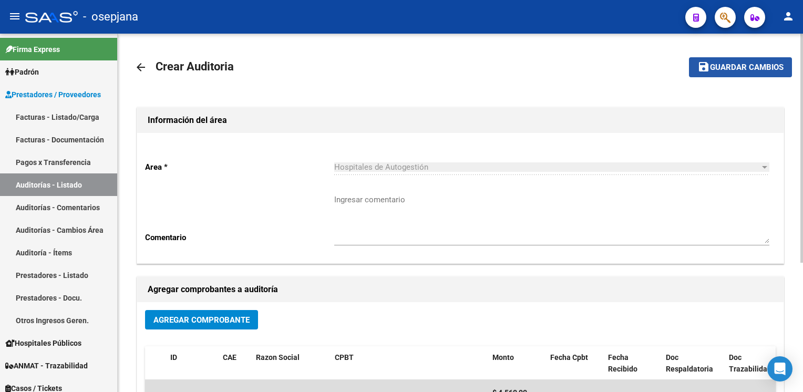
click at [729, 70] on span "Guardar cambios" at bounding box center [747, 67] width 74 height 9
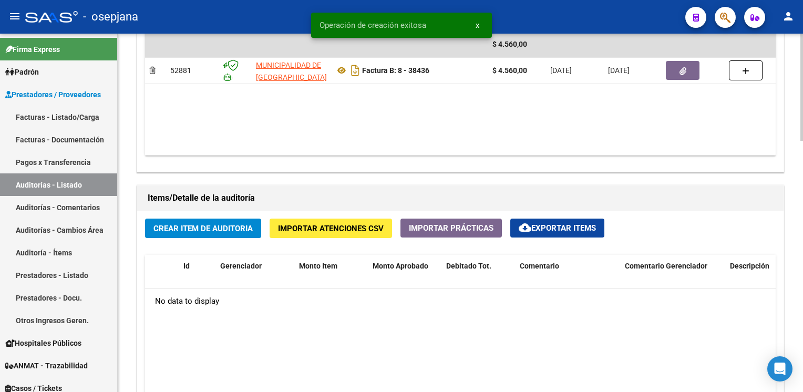
scroll to position [692, 0]
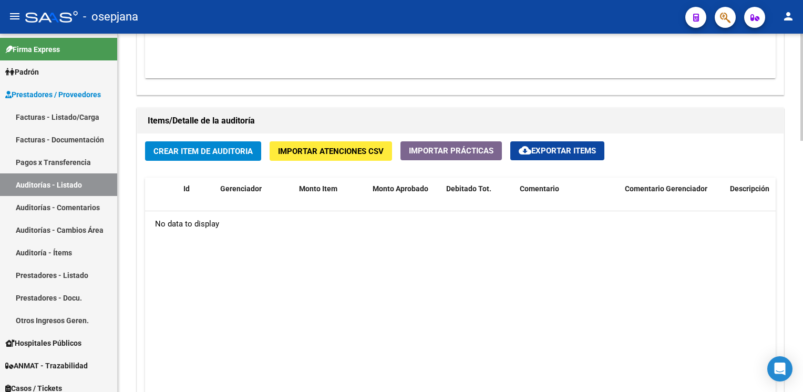
click at [222, 147] on span "Crear Item de Auditoria" at bounding box center [202, 151] width 99 height 9
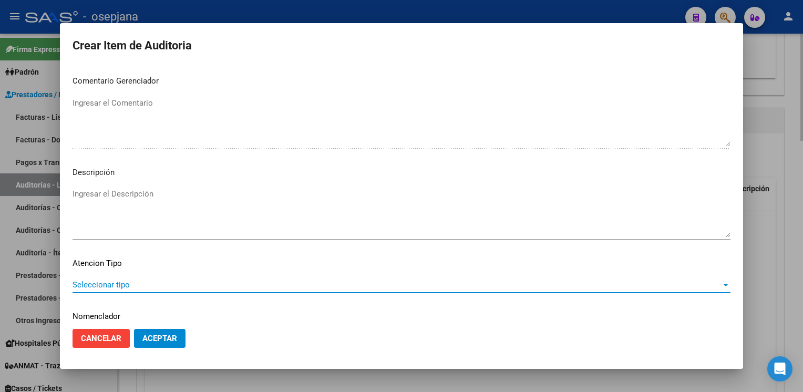
scroll to position [600, 0]
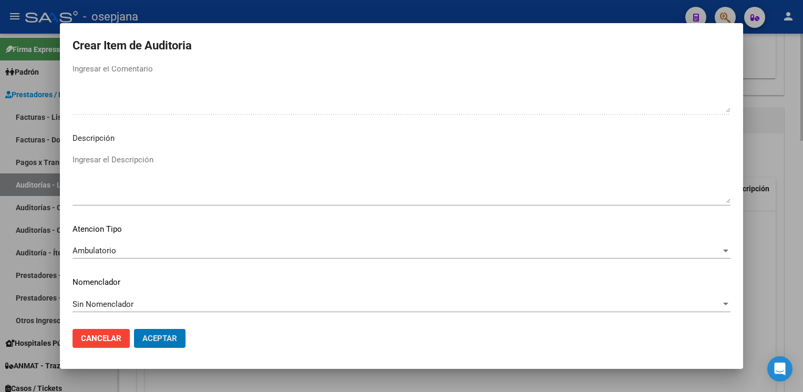
click at [134, 329] on button "Aceptar" at bounding box center [159, 338] width 51 height 19
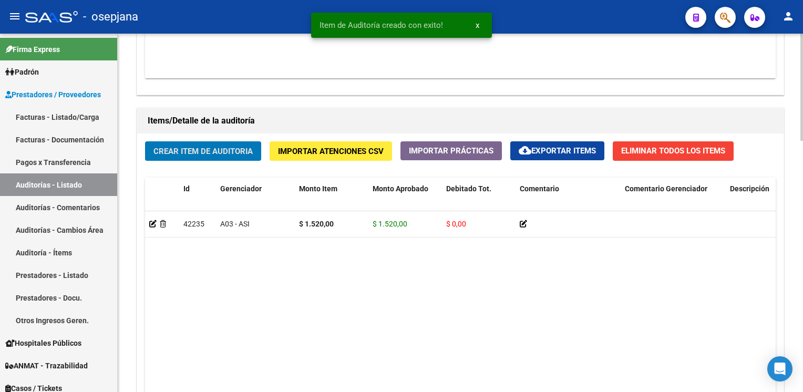
scroll to position [693, 0]
click at [145, 141] on button "Crear Item de Auditoria" at bounding box center [203, 150] width 116 height 19
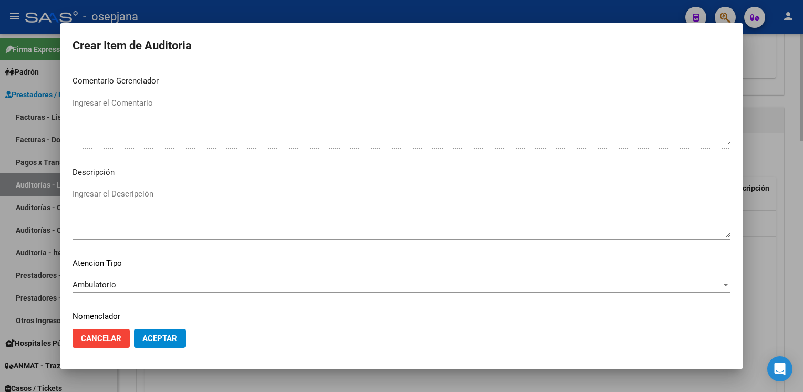
scroll to position [600, 0]
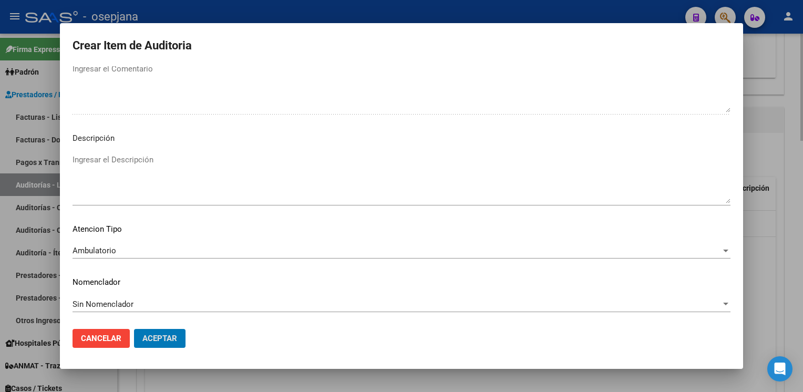
click at [134, 329] on button "Aceptar" at bounding box center [159, 338] width 51 height 19
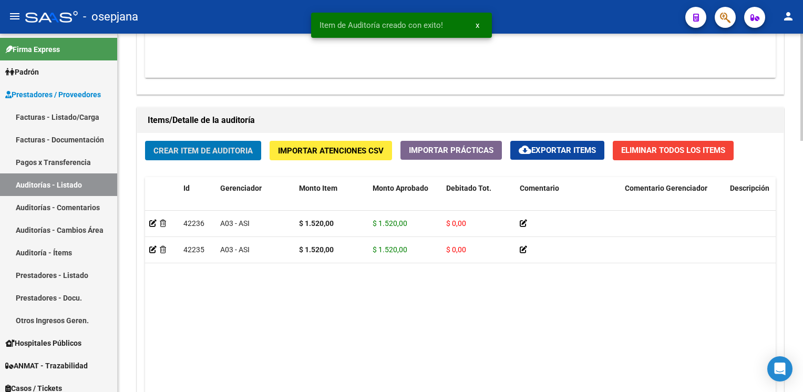
click at [145, 141] on button "Crear Item de Auditoria" at bounding box center [203, 150] width 116 height 19
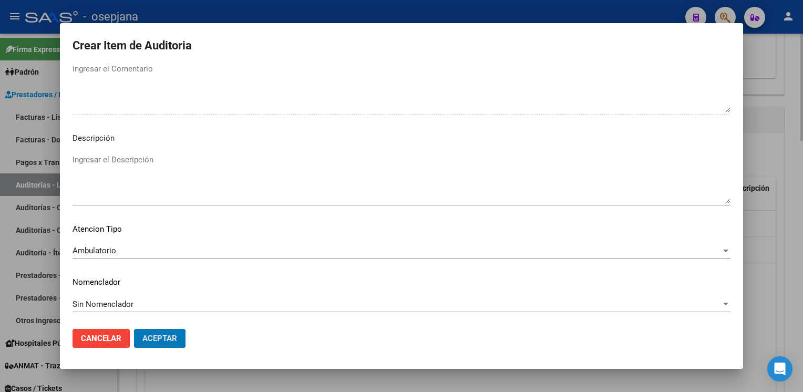
click at [134, 329] on button "Aceptar" at bounding box center [159, 338] width 51 height 19
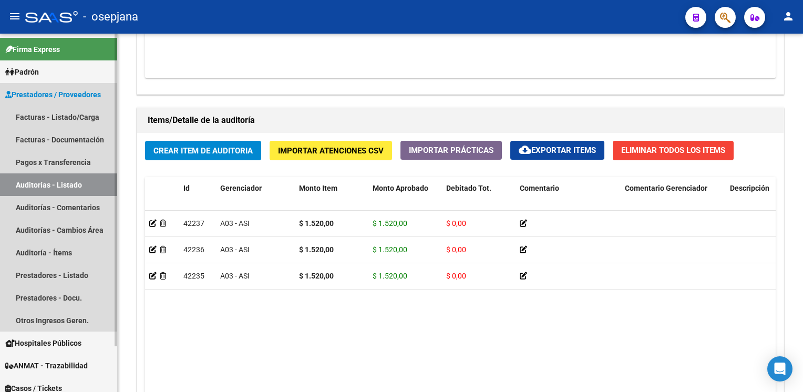
click at [76, 186] on link "Auditorías - Listado" at bounding box center [58, 184] width 117 height 23
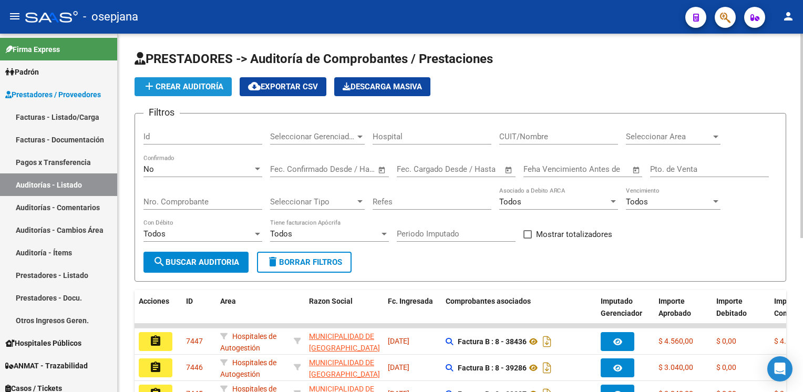
click at [197, 91] on button "add Crear Auditoría" at bounding box center [183, 86] width 97 height 19
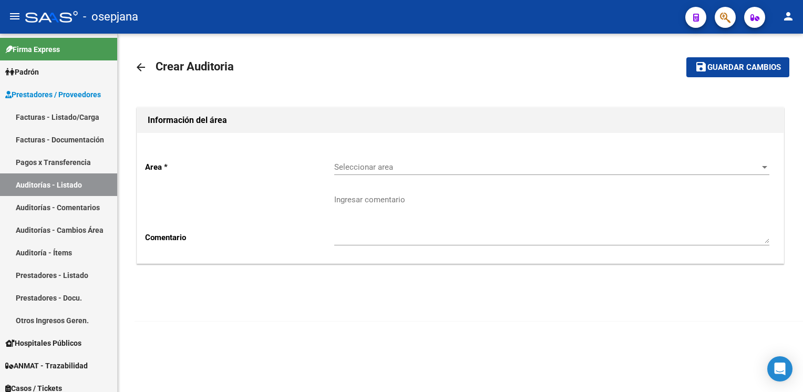
click at [414, 158] on div "Seleccionar area Seleccionar area" at bounding box center [551, 163] width 435 height 23
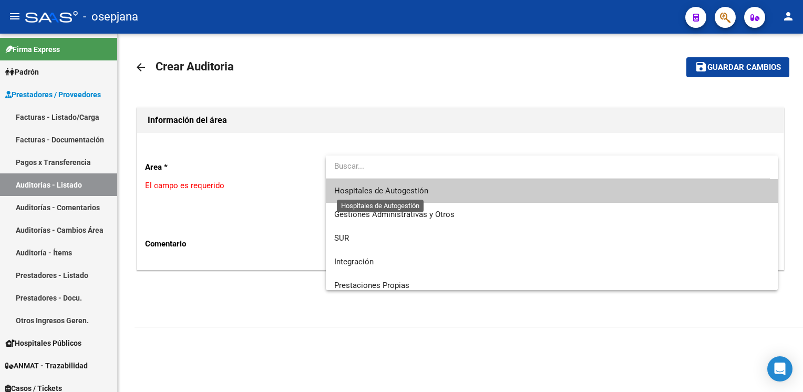
click at [400, 190] on span "Hospitales de Autogestión" at bounding box center [381, 190] width 94 height 9
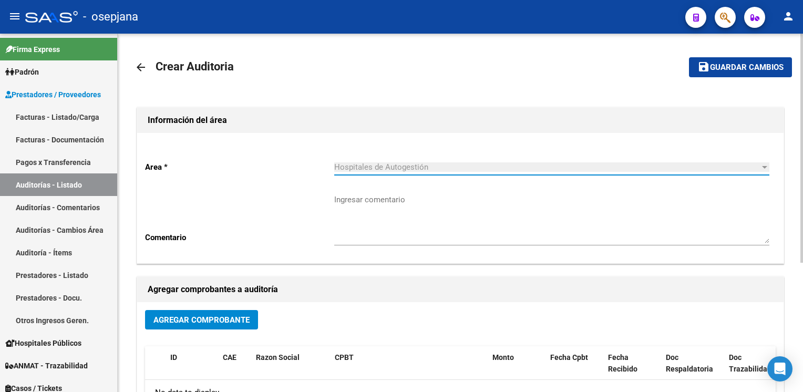
scroll to position [202, 0]
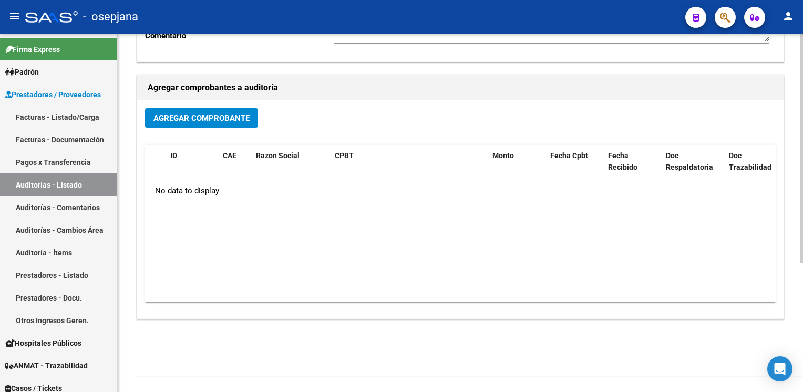
click at [237, 116] on span "Agregar Comprobante" at bounding box center [201, 118] width 96 height 9
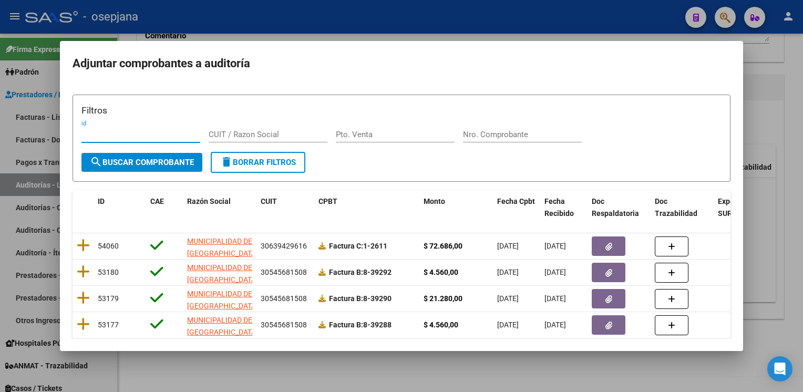
click at [509, 131] on input "Nro. Comprobante" at bounding box center [522, 134] width 119 height 9
click at [180, 163] on span "search Buscar Comprobante" at bounding box center [142, 162] width 104 height 9
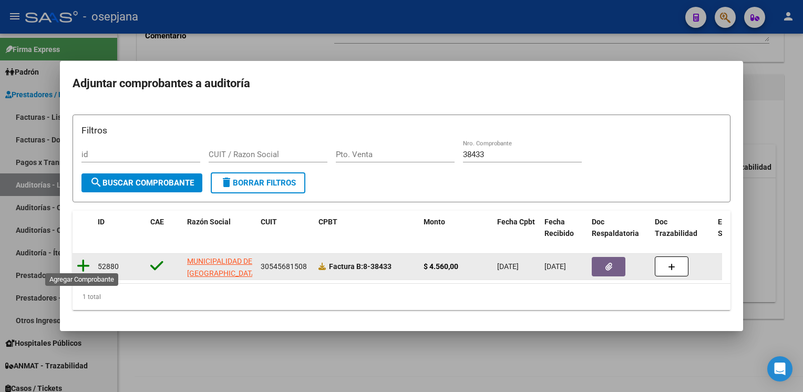
click at [81, 262] on icon at bounding box center [83, 266] width 13 height 15
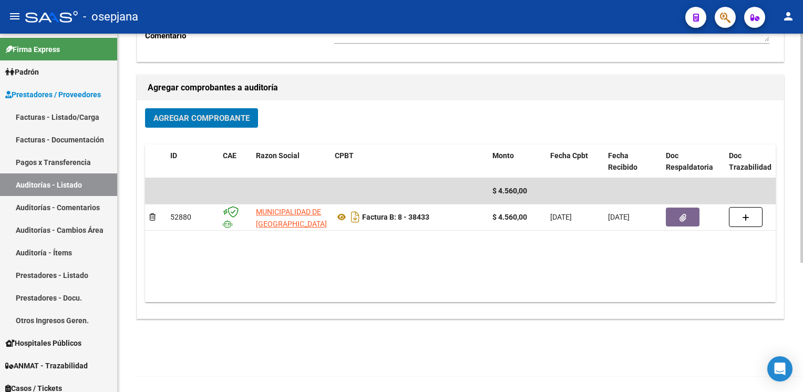
scroll to position [0, 0]
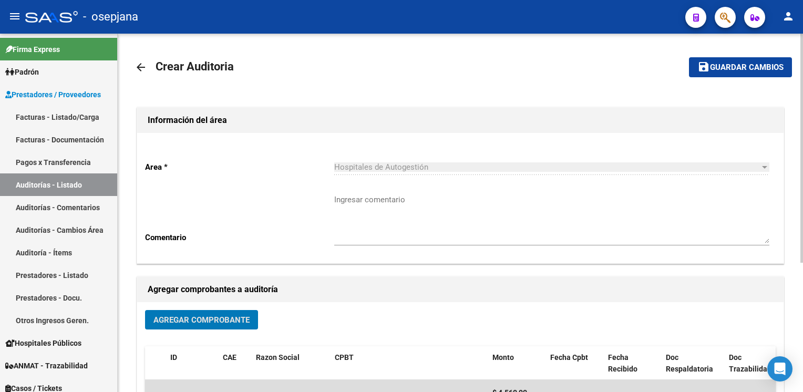
click at [714, 76] on button "save Guardar cambios" at bounding box center [740, 66] width 103 height 19
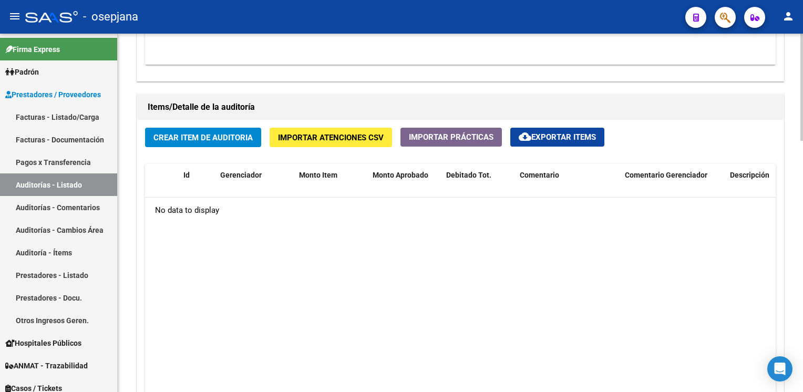
scroll to position [694, 0]
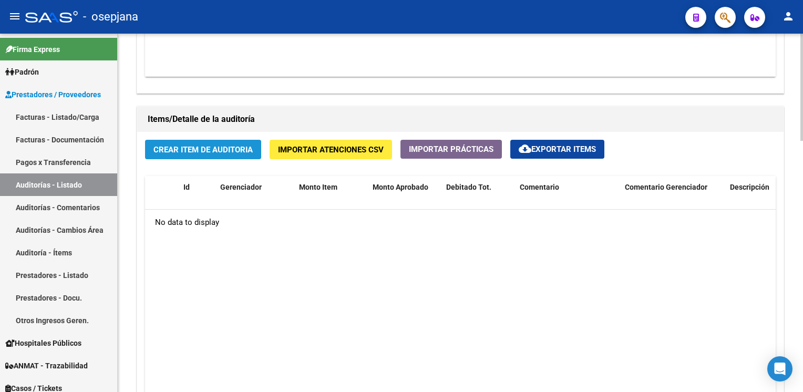
click at [189, 145] on span "Crear Item de Auditoria" at bounding box center [202, 149] width 99 height 9
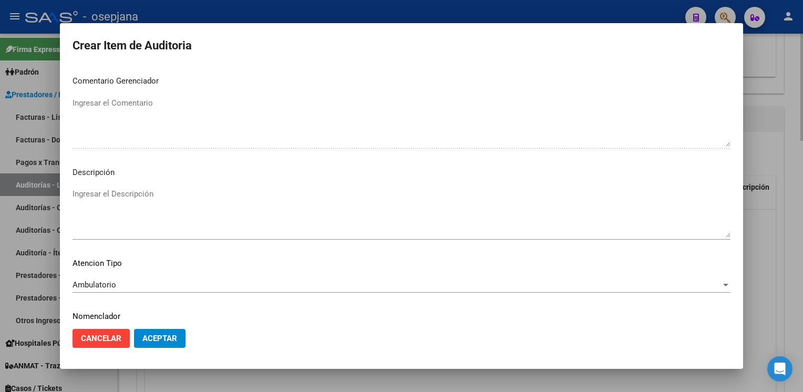
scroll to position [600, 0]
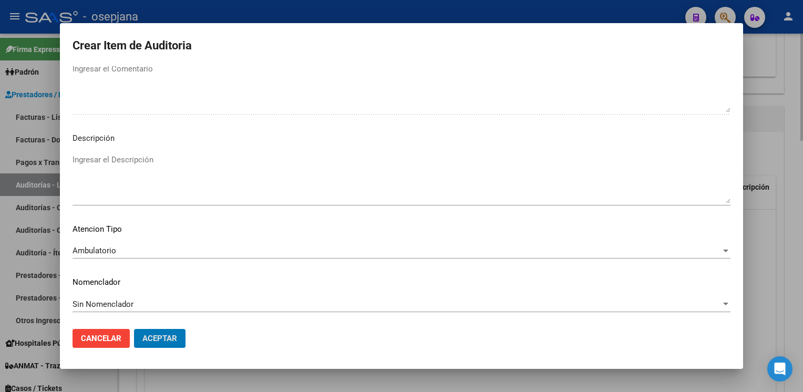
click at [134, 329] on button "Aceptar" at bounding box center [159, 338] width 51 height 19
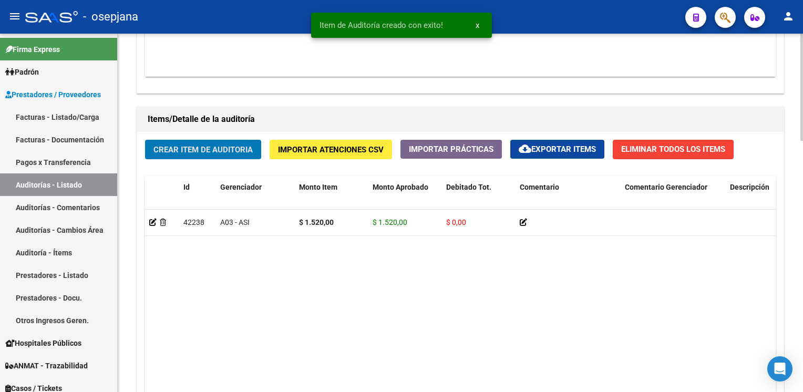
scroll to position [695, 0]
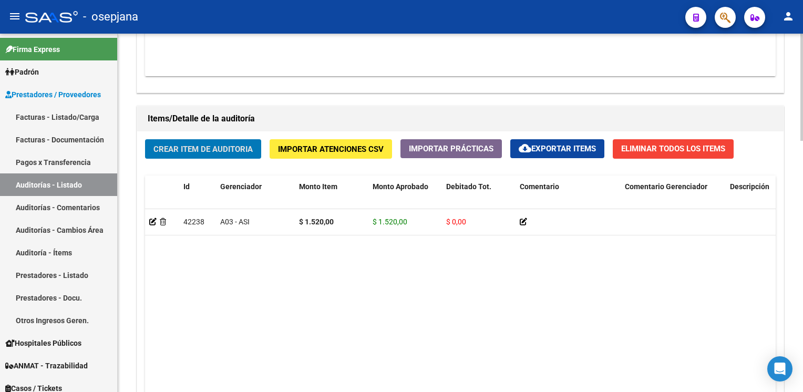
click at [145, 139] on button "Crear Item de Auditoria" at bounding box center [203, 148] width 116 height 19
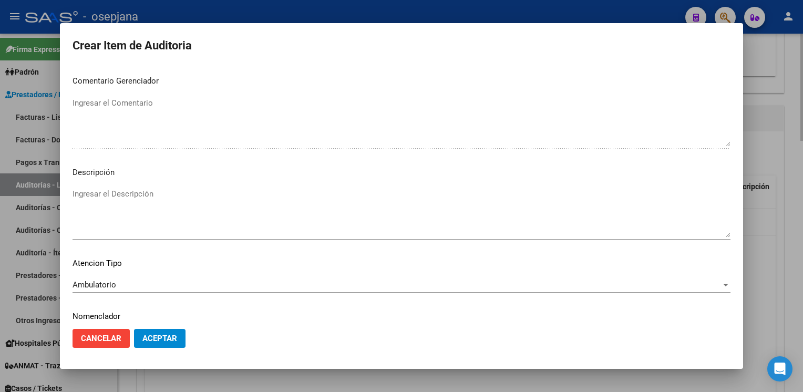
scroll to position [600, 0]
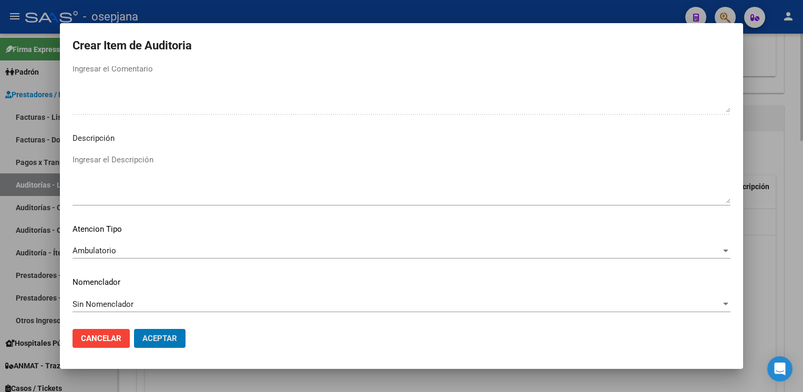
click at [134, 329] on button "Aceptar" at bounding box center [159, 338] width 51 height 19
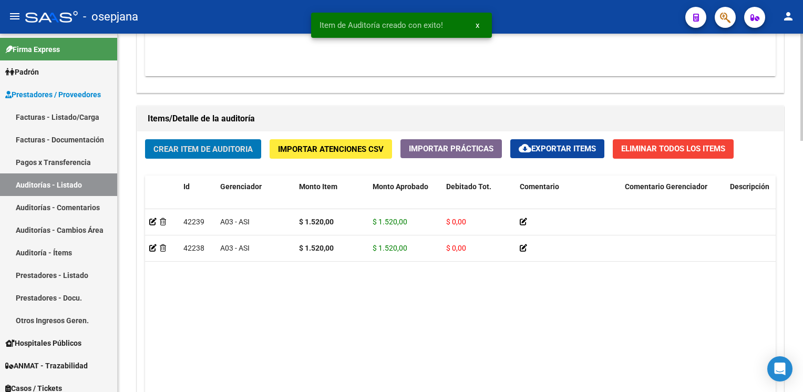
click at [145, 139] on button "Crear Item de Auditoria" at bounding box center [203, 148] width 116 height 19
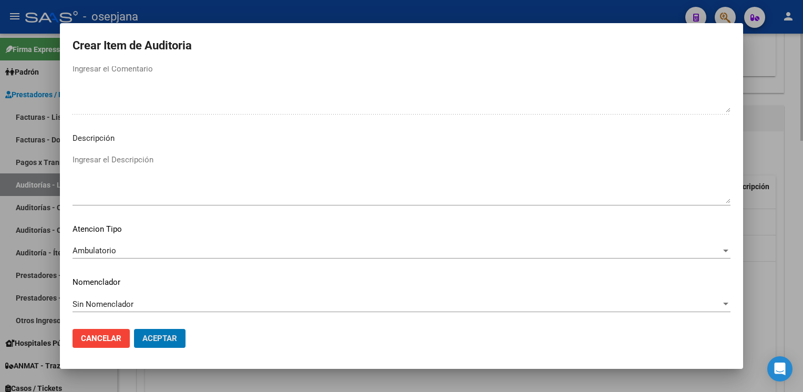
click at [134, 329] on button "Aceptar" at bounding box center [159, 338] width 51 height 19
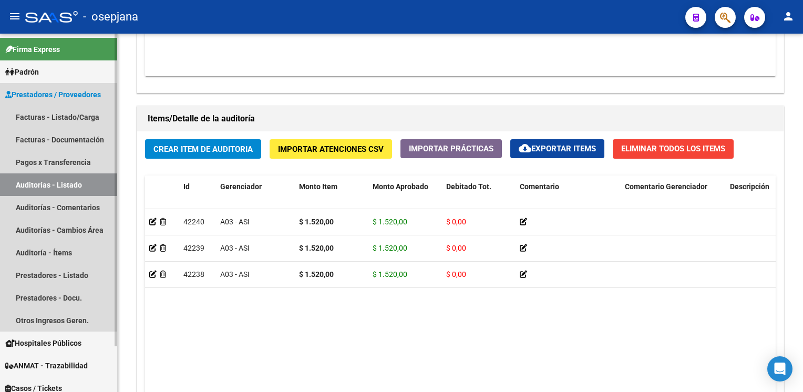
click at [39, 187] on link "Auditorías - Listado" at bounding box center [58, 184] width 117 height 23
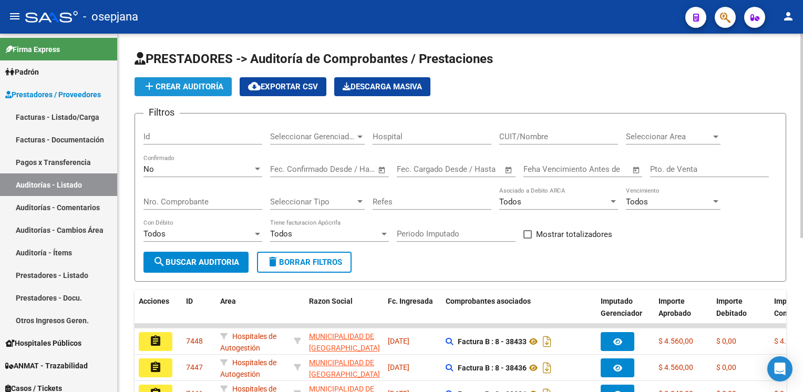
click at [190, 90] on span "add Crear Auditoría" at bounding box center [183, 86] width 80 height 9
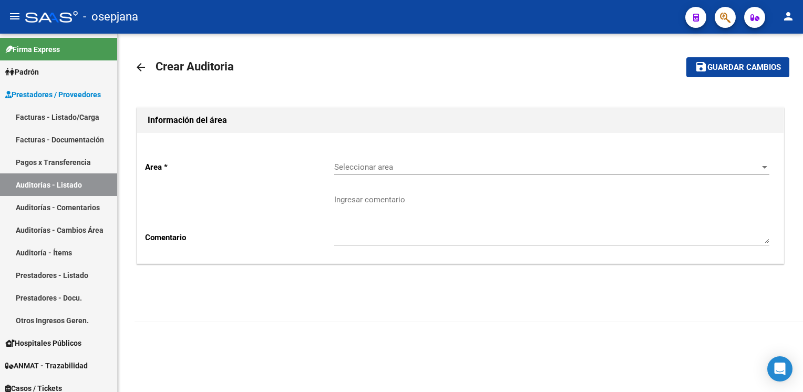
click at [440, 161] on div "Seleccionar area Seleccionar area" at bounding box center [551, 163] width 435 height 23
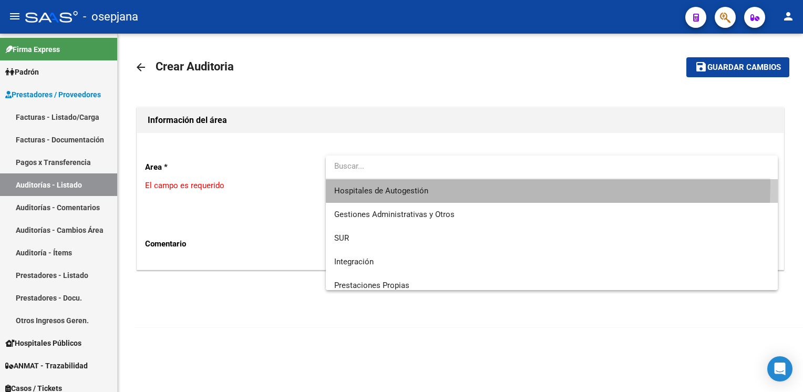
click at [419, 184] on span "Hospitales de Autogestión" at bounding box center [551, 191] width 435 height 24
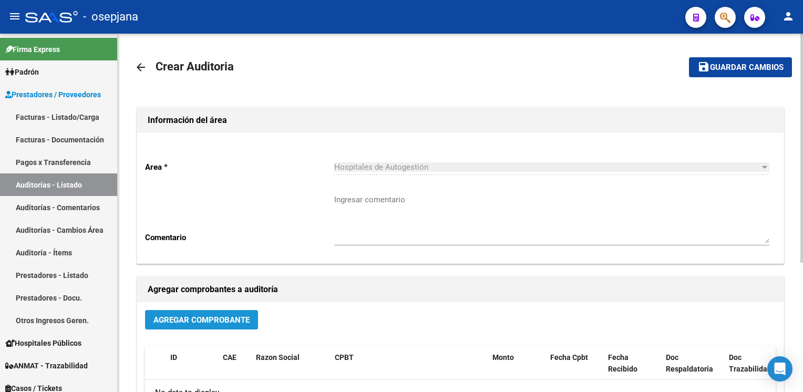
click at [201, 312] on button "Agregar Comprobante" at bounding box center [201, 319] width 113 height 19
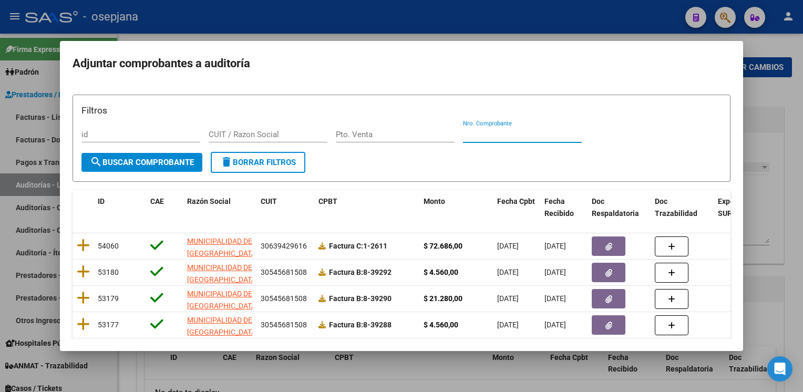
click at [517, 133] on input "Nro. Comprobante" at bounding box center [522, 134] width 119 height 9
click at [148, 165] on span "search Buscar Comprobante" at bounding box center [142, 162] width 104 height 9
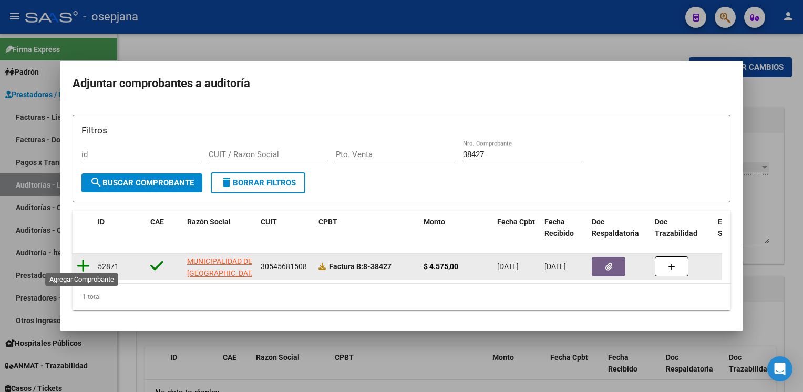
click at [82, 260] on icon at bounding box center [83, 266] width 13 height 15
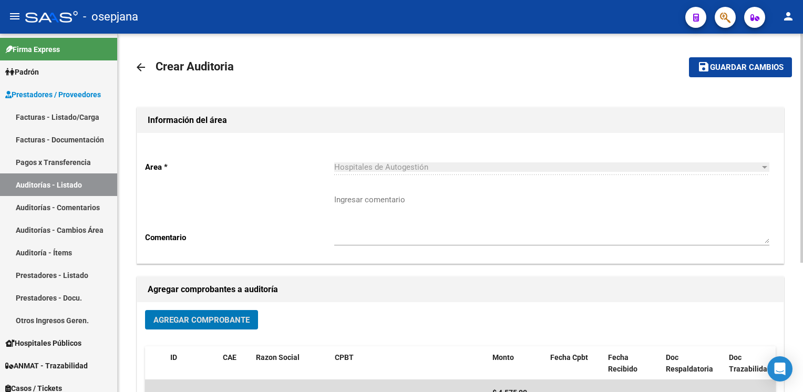
click at [767, 68] on span "Guardar cambios" at bounding box center [747, 67] width 74 height 9
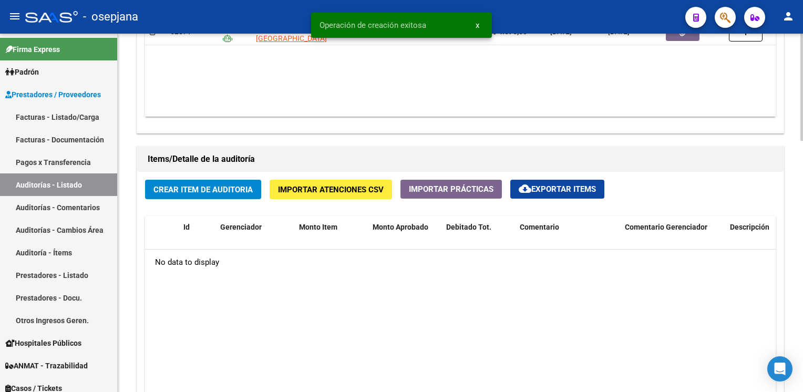
scroll to position [663, 0]
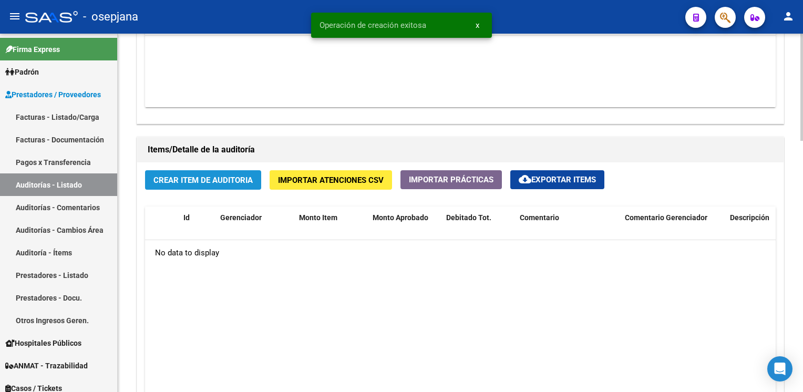
click at [211, 180] on span "Crear Item de Auditoria" at bounding box center [202, 180] width 99 height 9
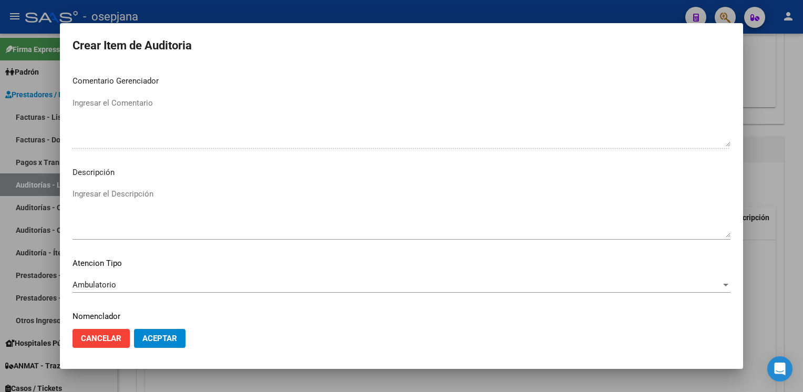
scroll to position [600, 0]
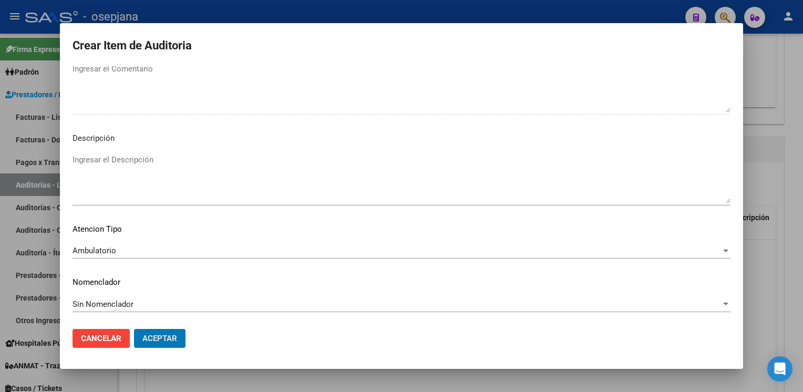
click at [134, 329] on button "Aceptar" at bounding box center [159, 338] width 51 height 19
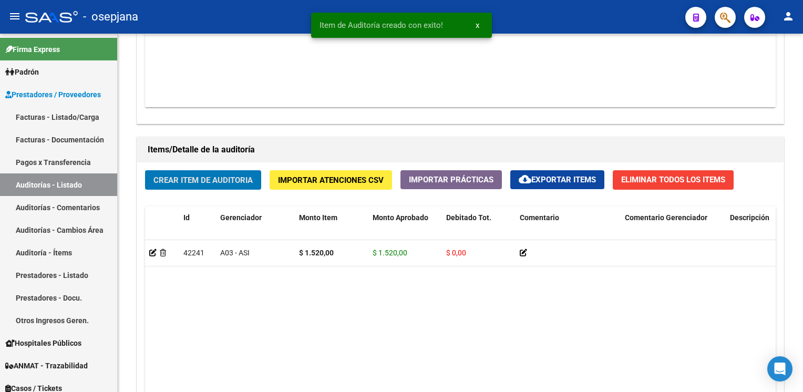
scroll to position [664, 0]
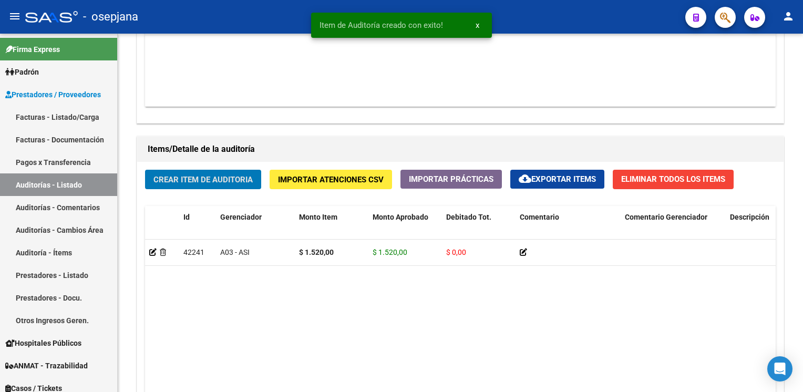
click at [145, 170] on button "Crear Item de Auditoria" at bounding box center [203, 179] width 116 height 19
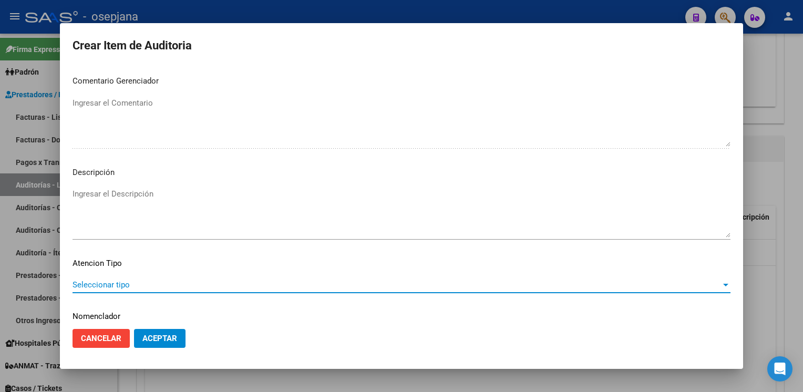
scroll to position [600, 0]
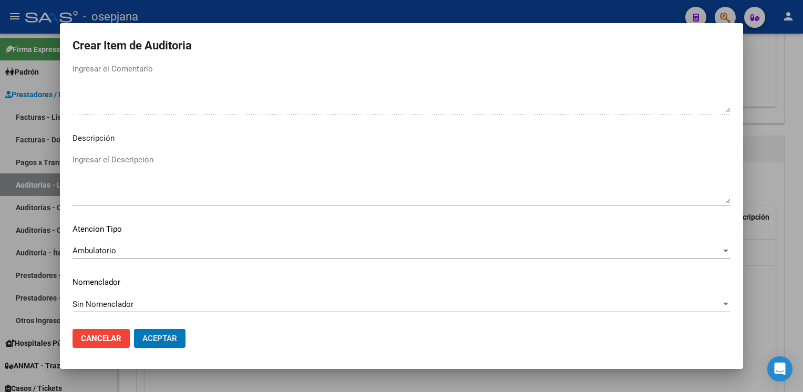
click at [134, 329] on button "Aceptar" at bounding box center [159, 338] width 51 height 19
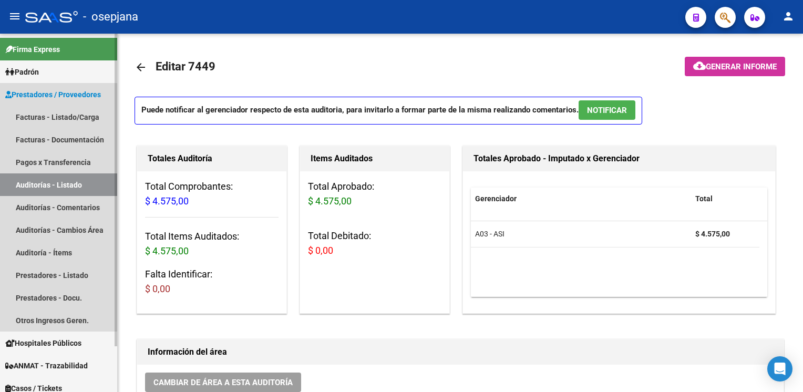
click at [79, 178] on link "Auditorías - Listado" at bounding box center [58, 184] width 117 height 23
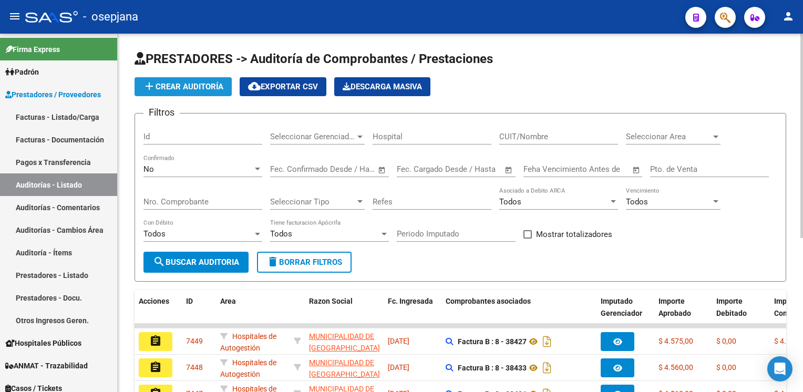
click at [183, 90] on span "add Crear Auditoría" at bounding box center [183, 86] width 80 height 9
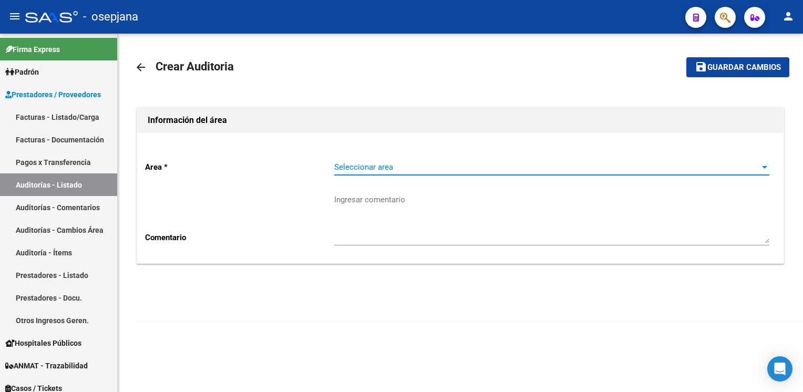
click at [490, 164] on span "Seleccionar area" at bounding box center [547, 166] width 426 height 9
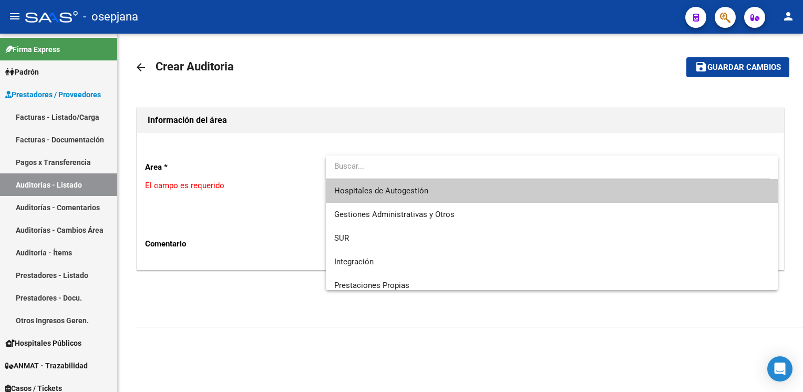
click at [427, 182] on span "Hospitales de Autogestión" at bounding box center [551, 191] width 435 height 24
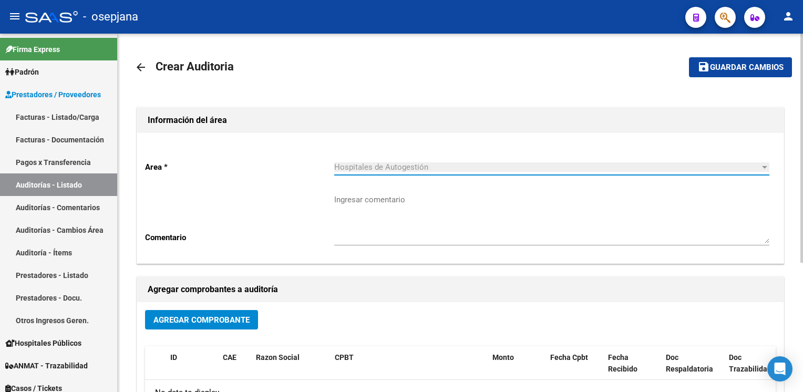
click at [224, 313] on button "Agregar Comprobante" at bounding box center [201, 319] width 113 height 19
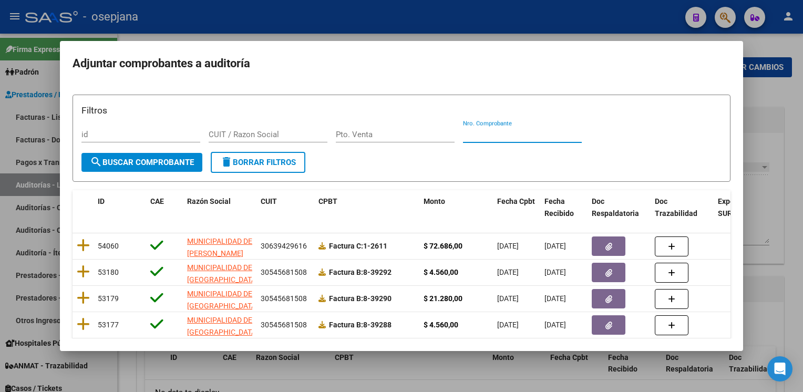
click at [487, 132] on input "Nro. Comprobante" at bounding box center [522, 134] width 119 height 9
type input "39285"
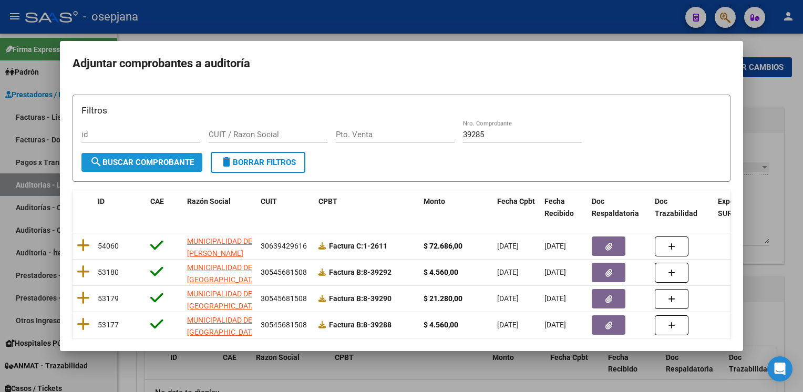
click at [174, 160] on span "search Buscar Comprobante" at bounding box center [142, 162] width 104 height 9
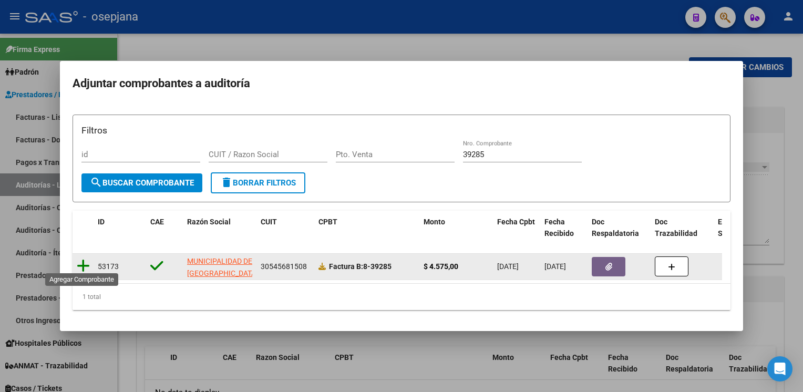
click at [84, 259] on icon at bounding box center [83, 266] width 13 height 15
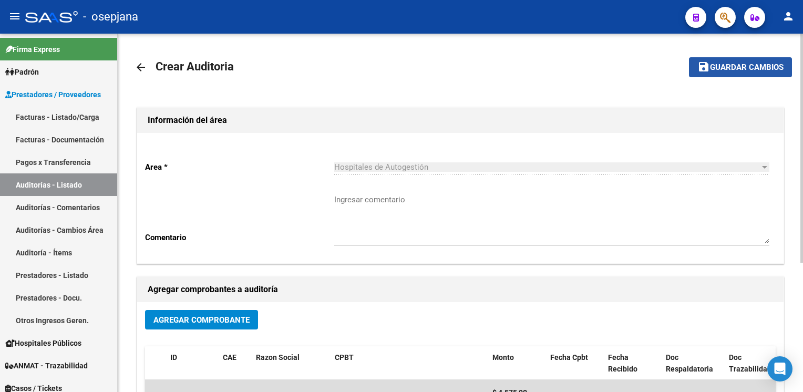
click at [742, 66] on span "Guardar cambios" at bounding box center [747, 67] width 74 height 9
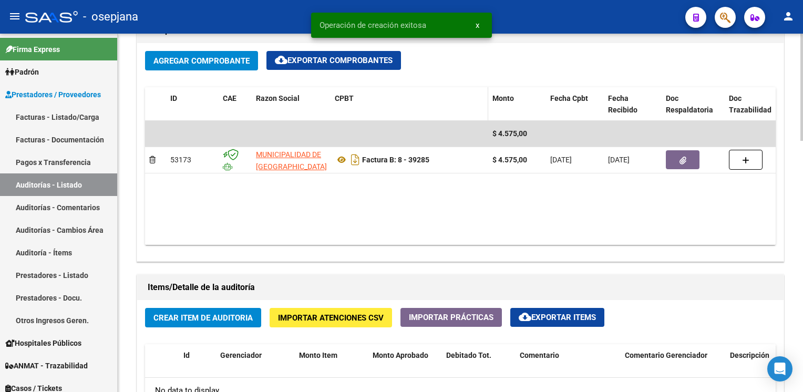
scroll to position [571, 0]
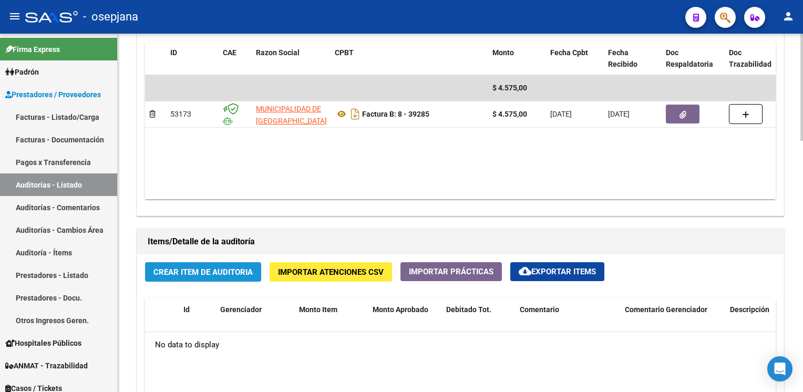
click at [181, 269] on span "Crear Item de Auditoria" at bounding box center [202, 271] width 99 height 9
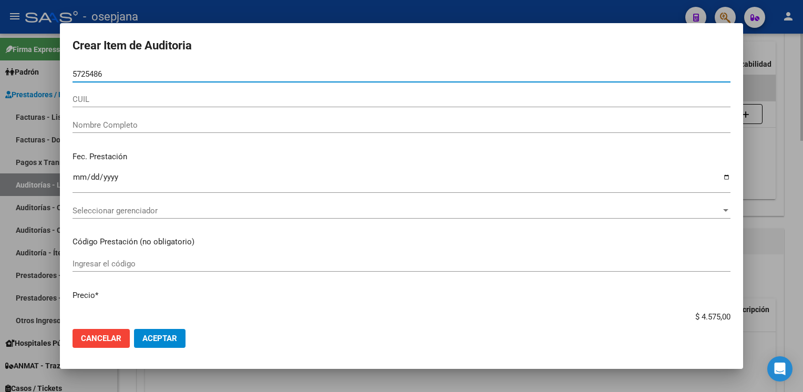
type input "57254868"
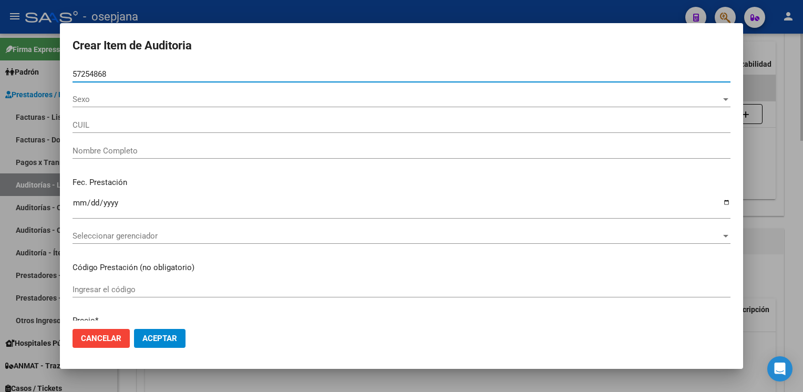
type input "20572548687"
type input "ESCOBAR TADEO LEONARDO -"
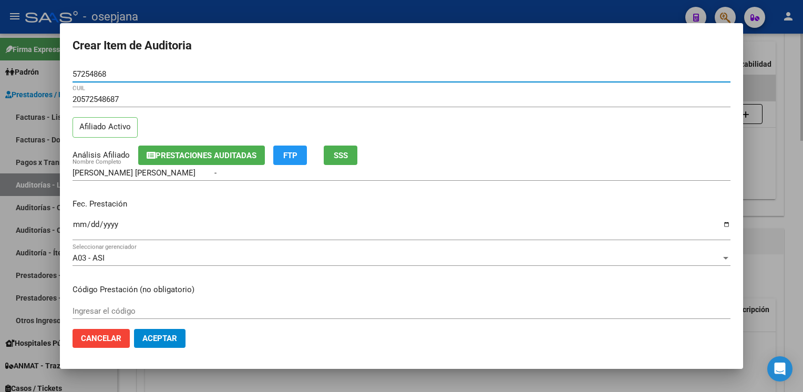
type input "57254868"
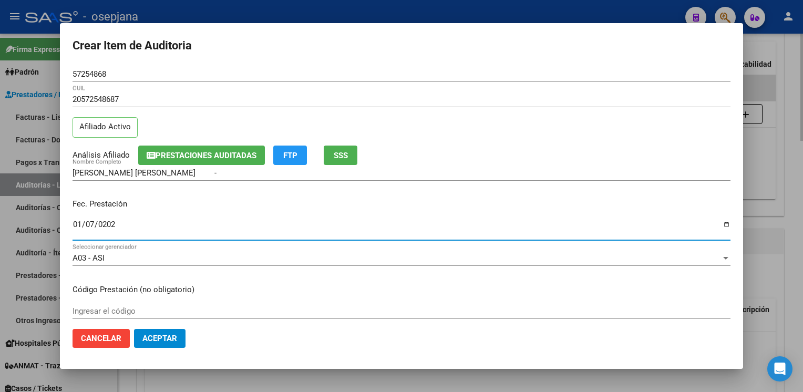
type input "2025-01-07"
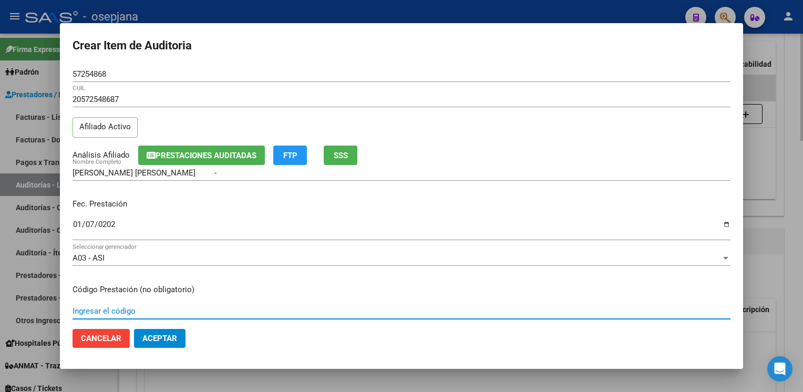
scroll to position [170, 0]
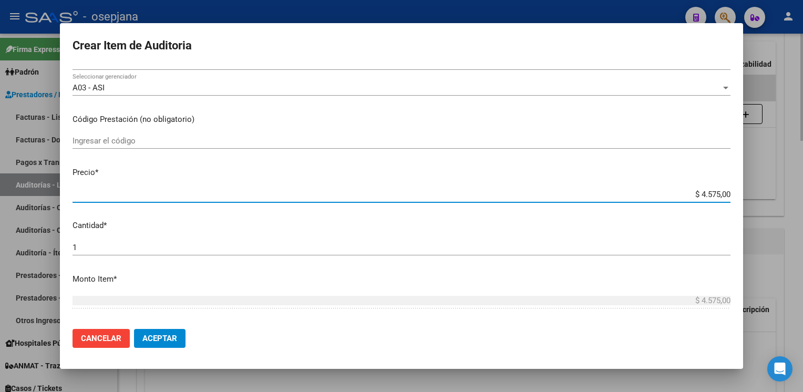
type input "$ 0,01"
type input "$ 0,15"
type input "$ 1,52"
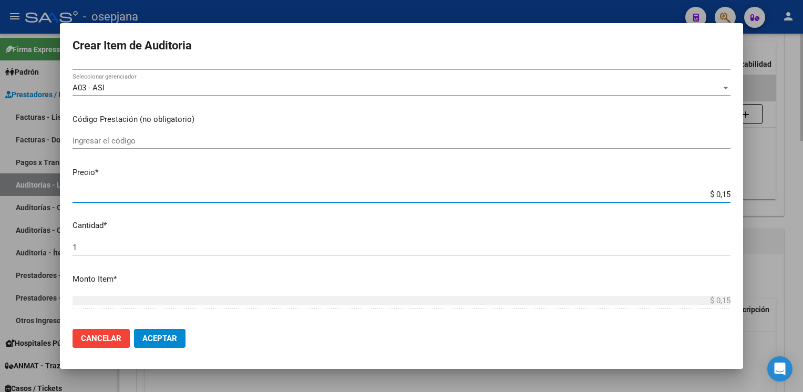
type input "$ 1,52"
type input "$ 15,20"
type input "$ 152,00"
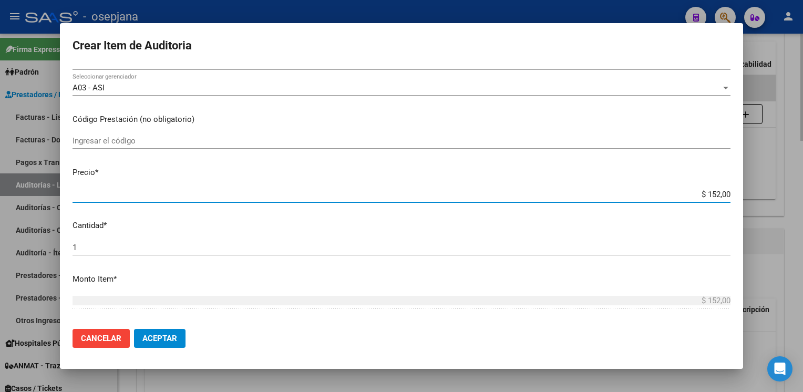
type input "$ 1.520,00"
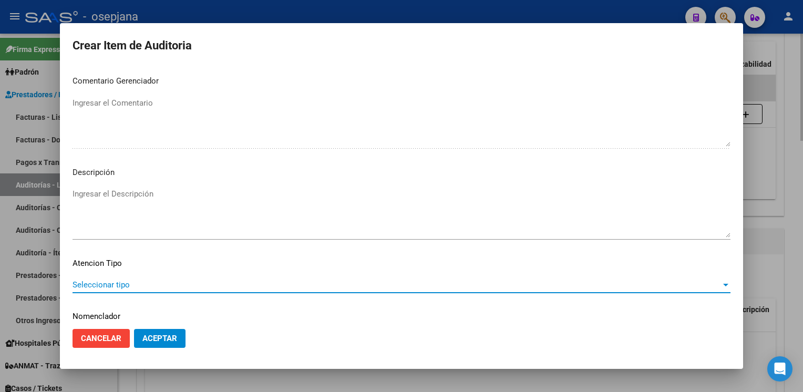
scroll to position [600, 0]
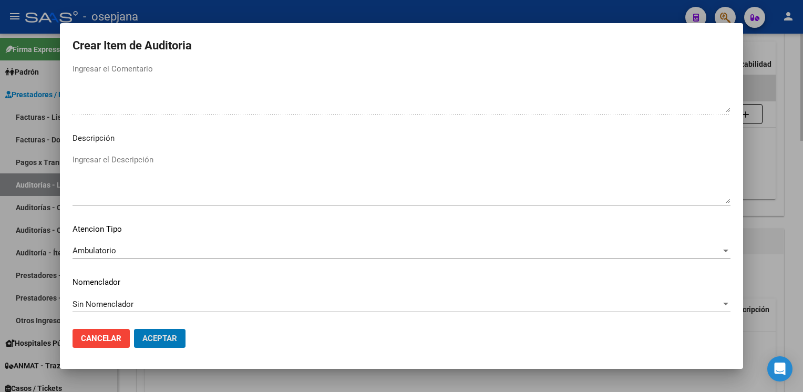
click at [134, 329] on button "Aceptar" at bounding box center [159, 338] width 51 height 19
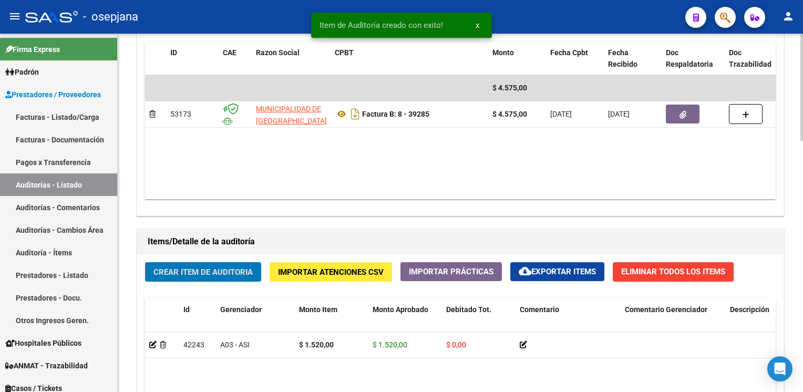
scroll to position [572, 0]
click at [145, 262] on button "Crear Item de Auditoria" at bounding box center [203, 271] width 116 height 19
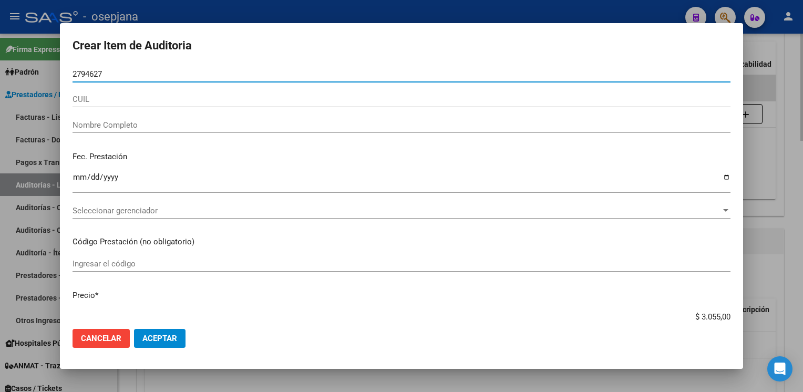
type input "27946275"
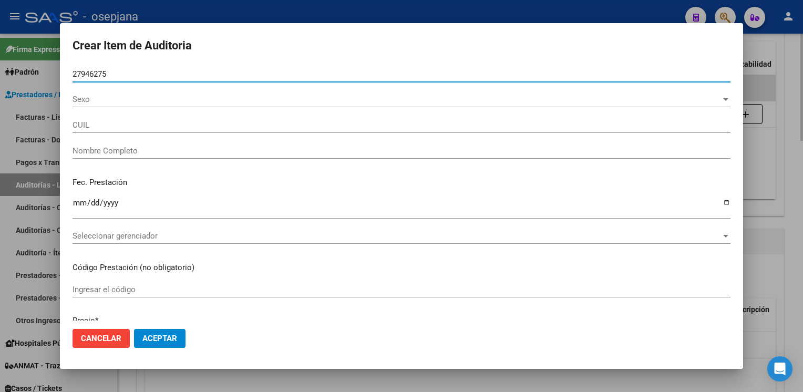
type input "27279462756"
type input "ESPINDOLA NATALIA ANDREA"
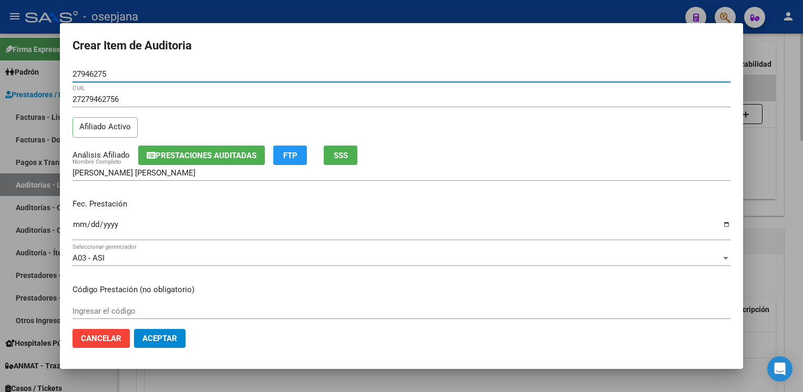
type input "27946275"
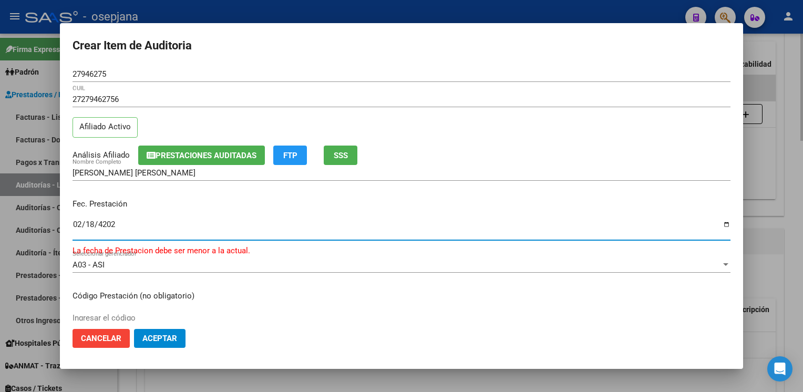
type input "[DATE]"
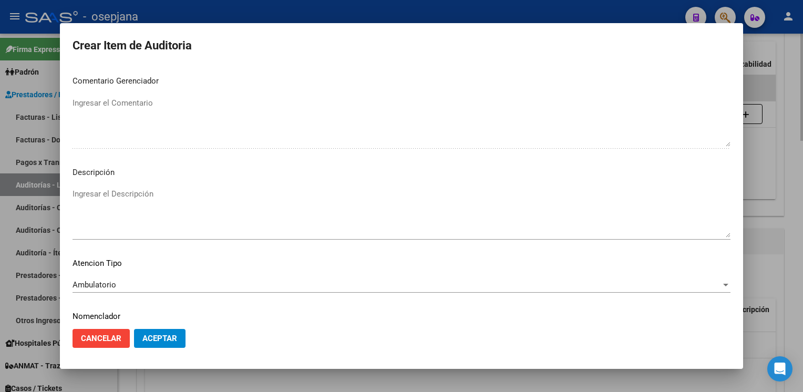
scroll to position [600, 0]
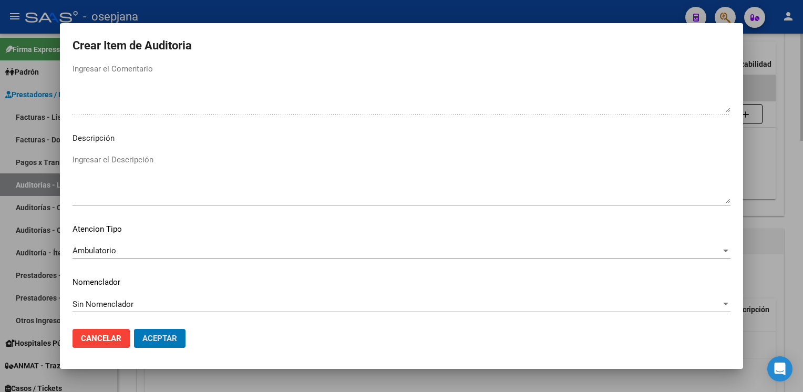
click at [134, 329] on button "Aceptar" at bounding box center [159, 338] width 51 height 19
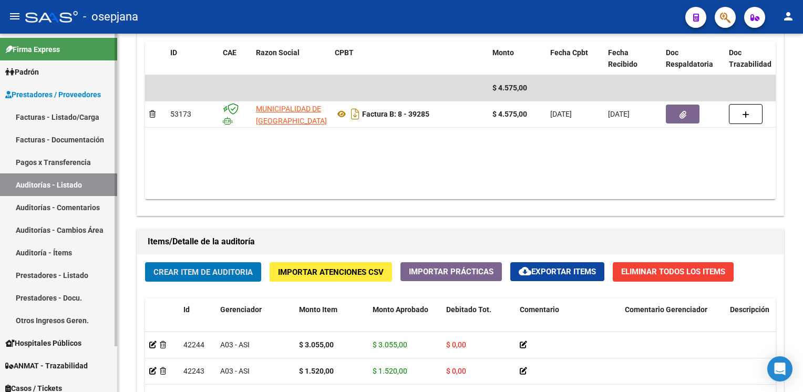
click at [32, 188] on link "Auditorías - Listado" at bounding box center [58, 184] width 117 height 23
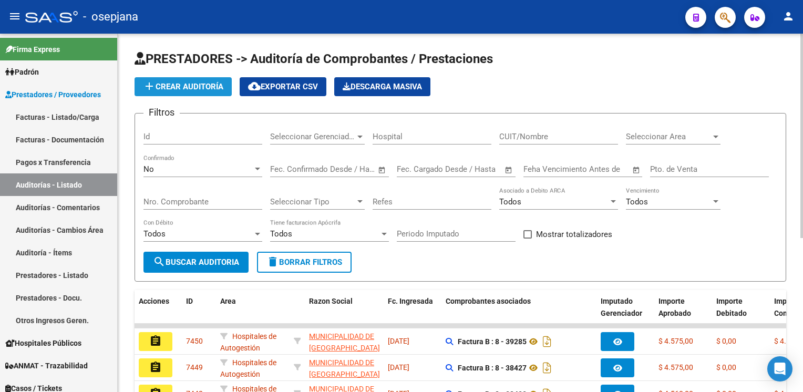
click at [181, 91] on button "add Crear Auditoría" at bounding box center [183, 86] width 97 height 19
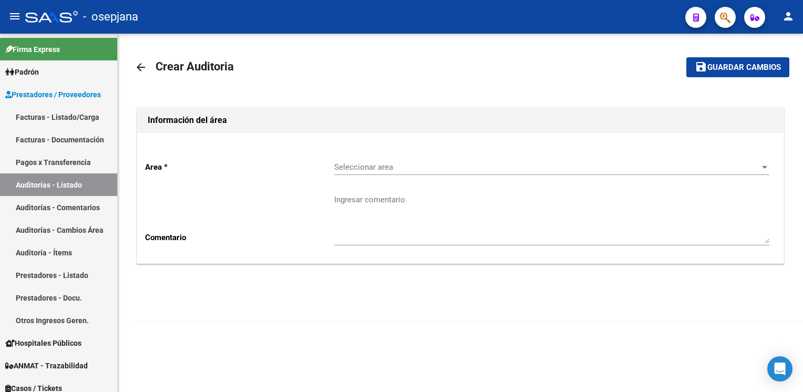
click at [355, 169] on span "Seleccionar area" at bounding box center [547, 166] width 426 height 9
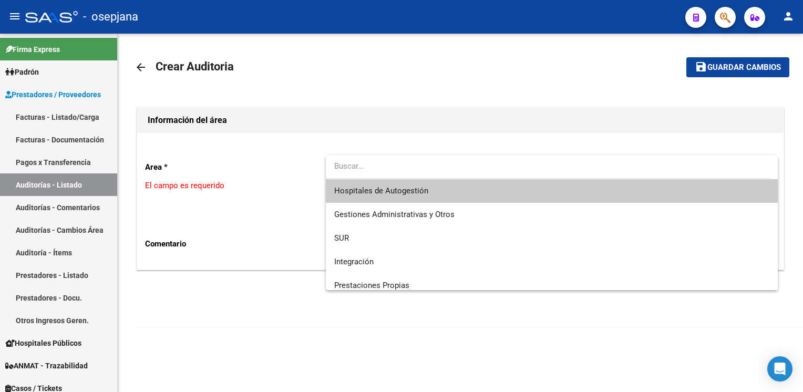
click at [347, 199] on span "Hospitales de Autogestión" at bounding box center [551, 191] width 435 height 24
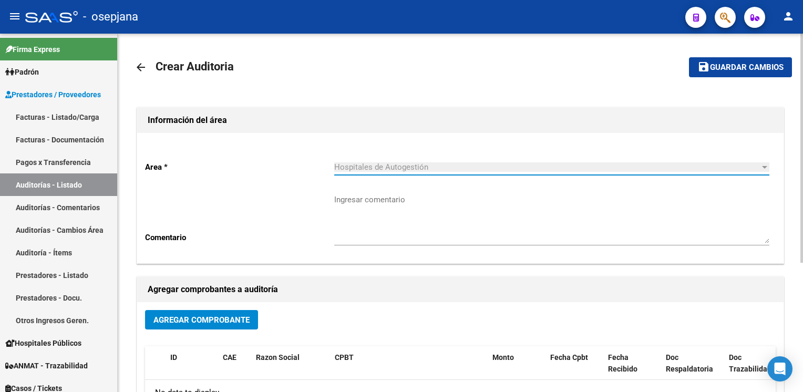
click at [190, 323] on span "Agregar Comprobante" at bounding box center [201, 319] width 96 height 9
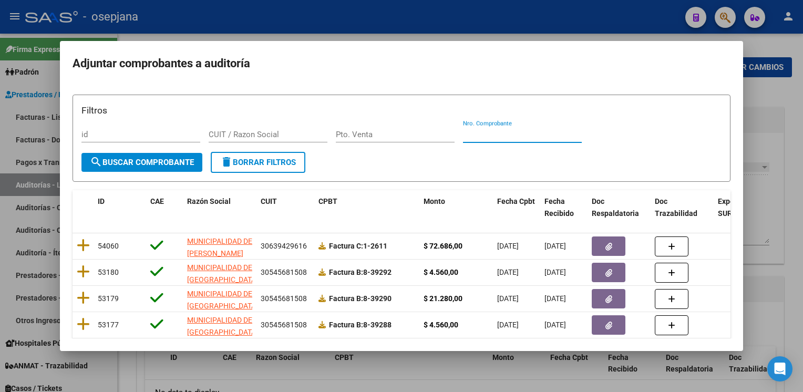
click at [496, 132] on input "Nro. Comprobante" at bounding box center [522, 134] width 119 height 9
type input "39288"
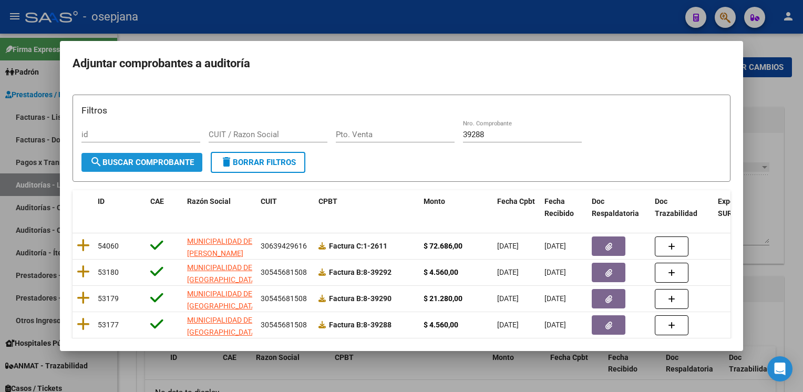
click at [173, 162] on span "search Buscar Comprobante" at bounding box center [142, 162] width 104 height 9
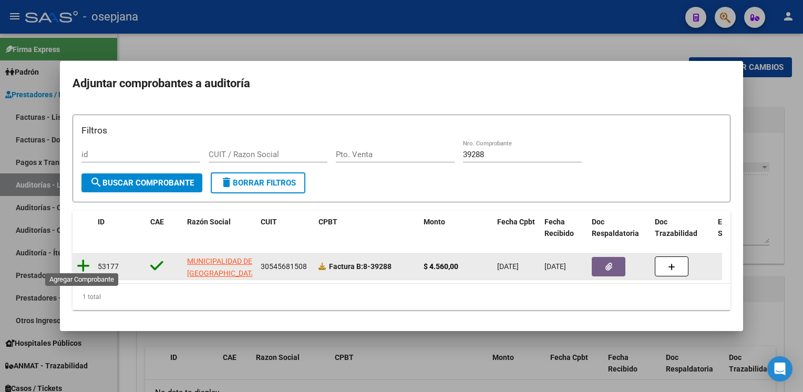
click at [82, 261] on icon at bounding box center [83, 266] width 13 height 15
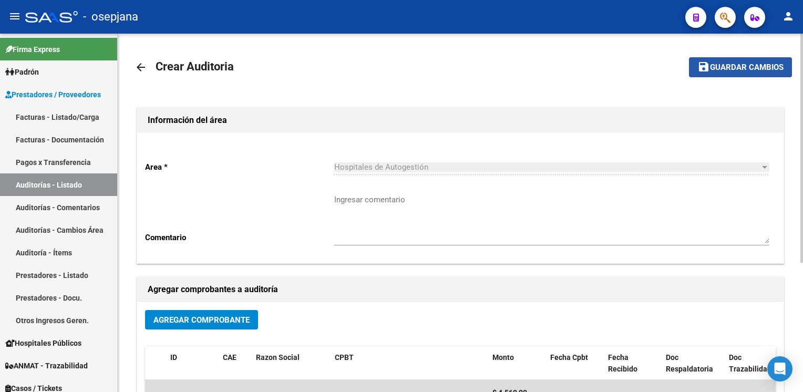
click at [734, 74] on button "save Guardar cambios" at bounding box center [740, 66] width 103 height 19
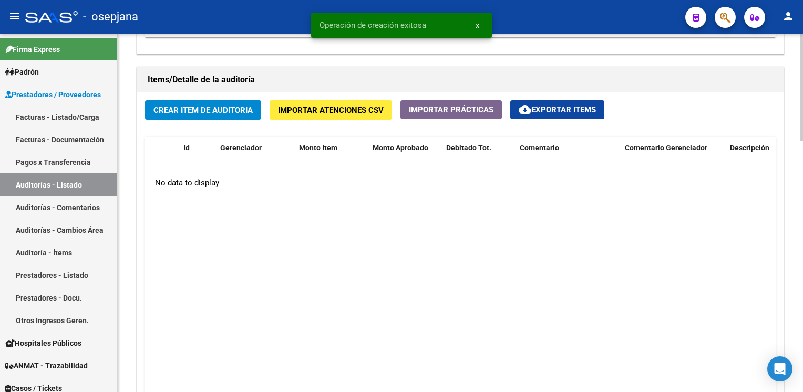
scroll to position [732, 0]
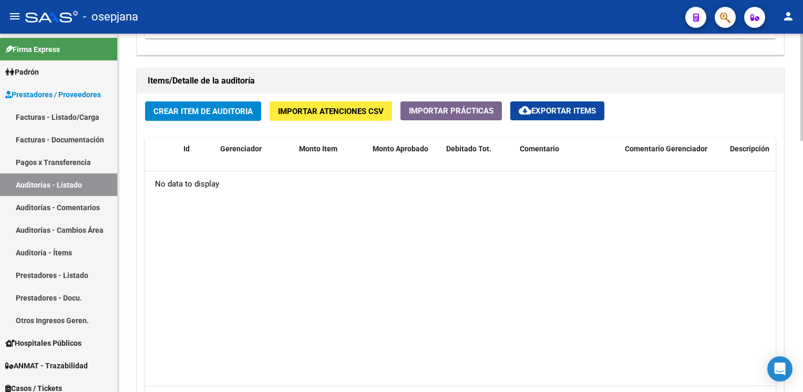
click at [219, 107] on span "Crear Item de Auditoria" at bounding box center [202, 111] width 99 height 9
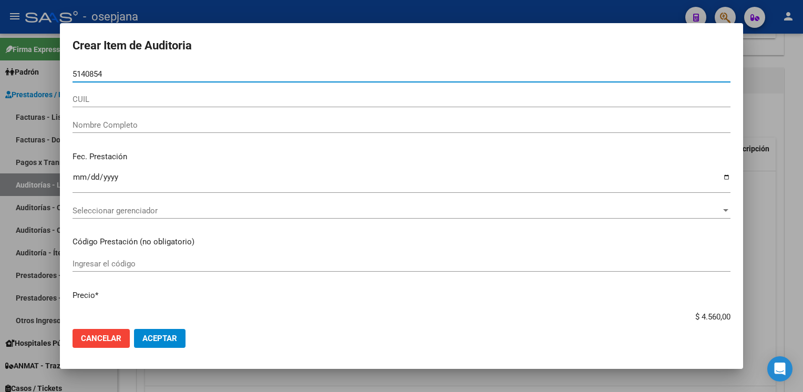
type input "51408546"
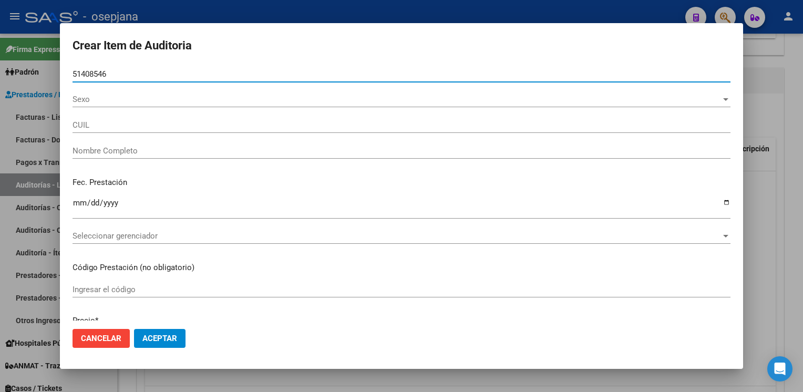
type input "27514085469"
type input "GAUNA EUGENIA ROCIO -"
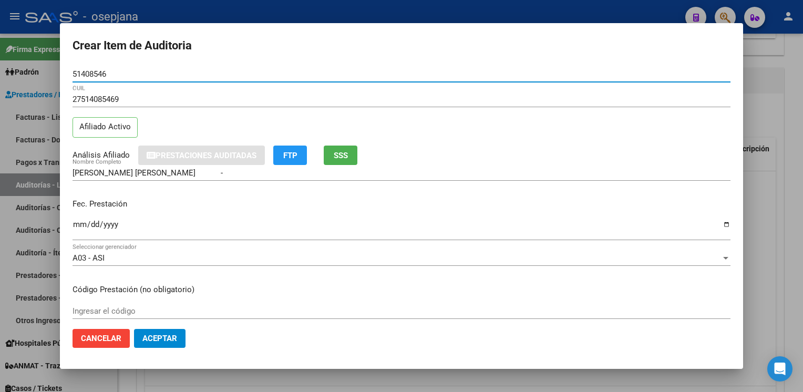
type input "51408546"
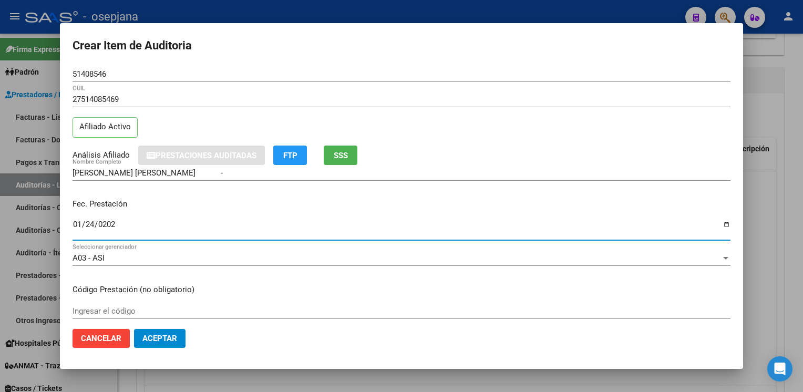
type input "[DATE]"
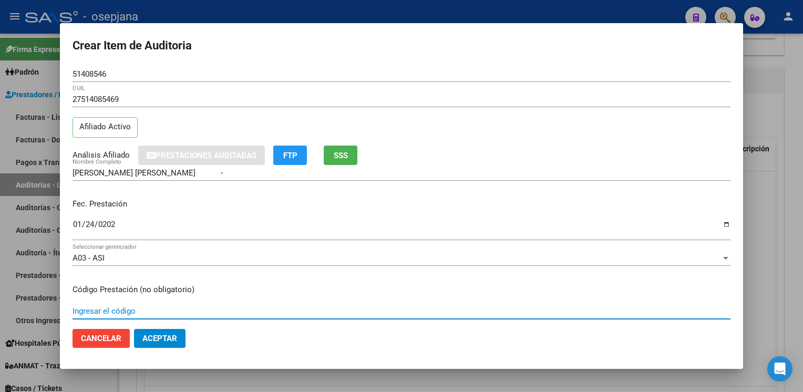
scroll to position [170, 0]
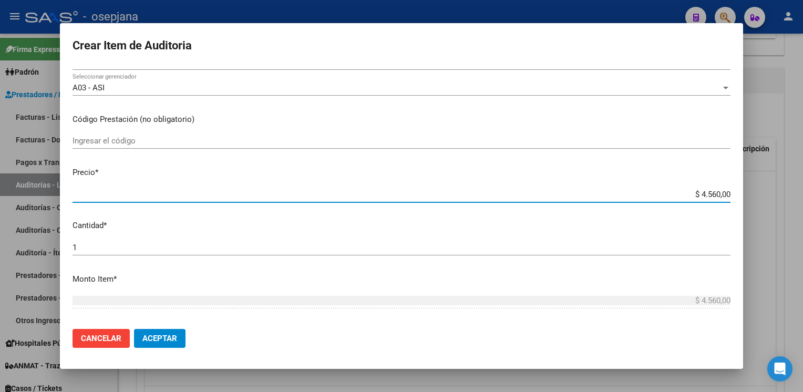
type input "$ 0,01"
type input "$ 0,15"
type input "$ 1,52"
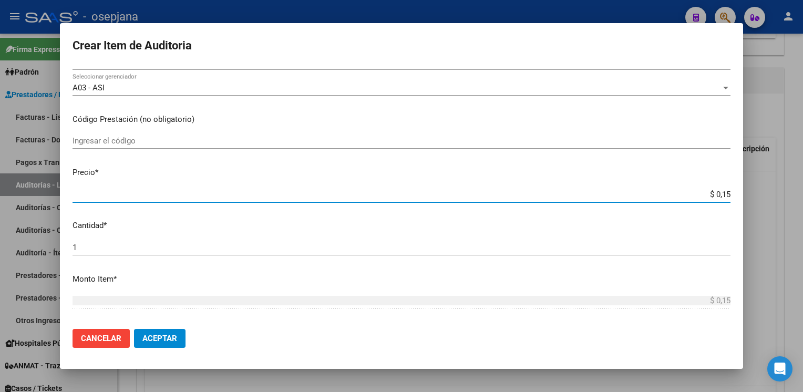
type input "$ 1,52"
type input "$ 15,20"
type input "$ 152,00"
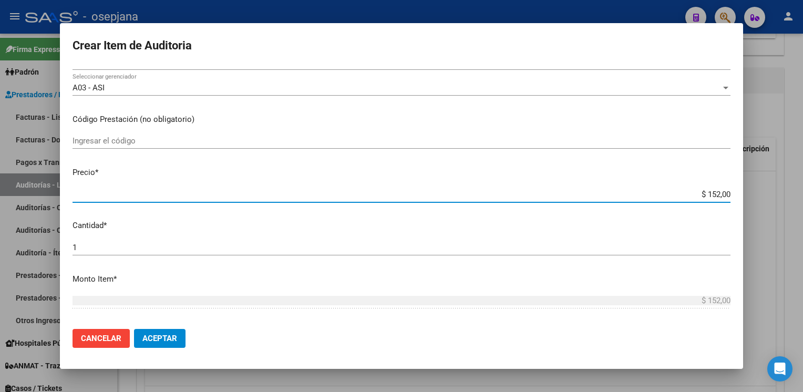
type input "$ 1.520,00"
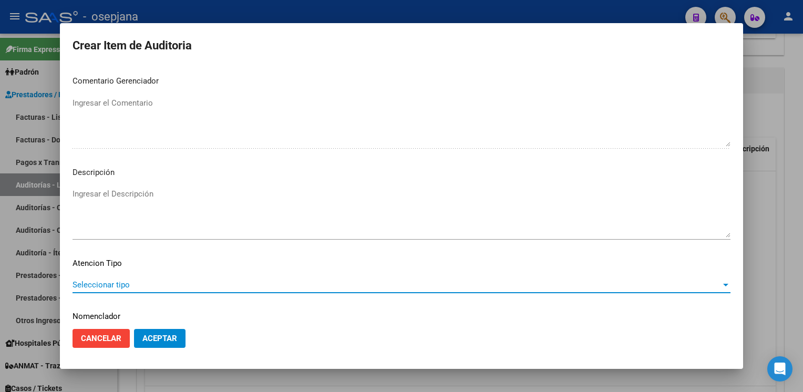
scroll to position [600, 0]
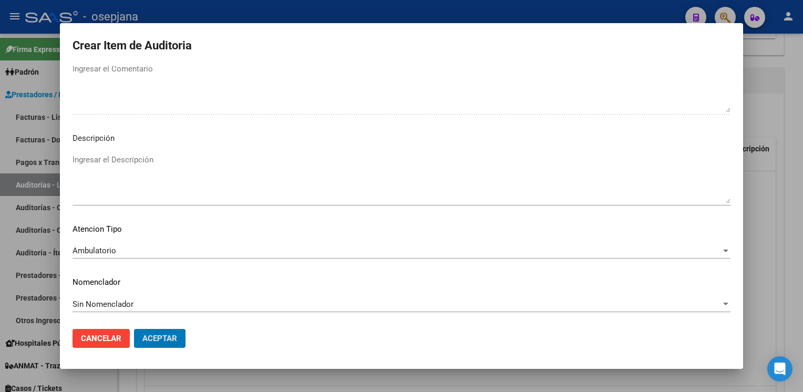
click at [134, 329] on button "Aceptar" at bounding box center [159, 338] width 51 height 19
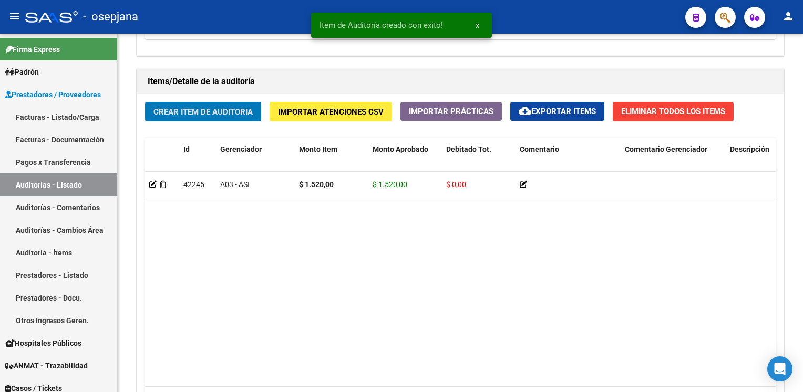
scroll to position [733, 0]
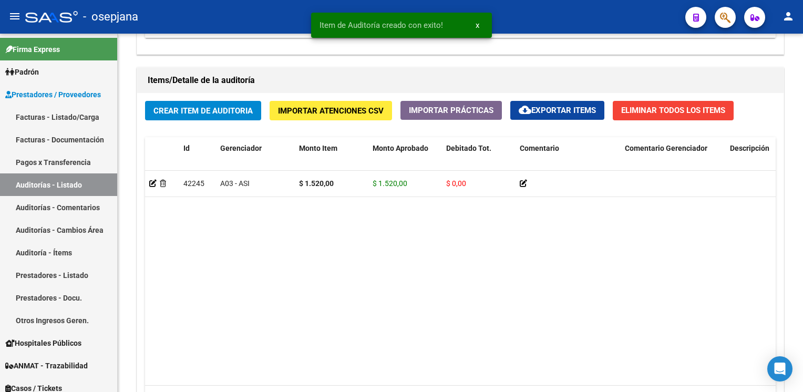
click at [217, 129] on div "Crear Item de Auditoria Importar Atenciones CSV Importar Prácticas cloud_downlo…" at bounding box center [460, 260] width 646 height 335
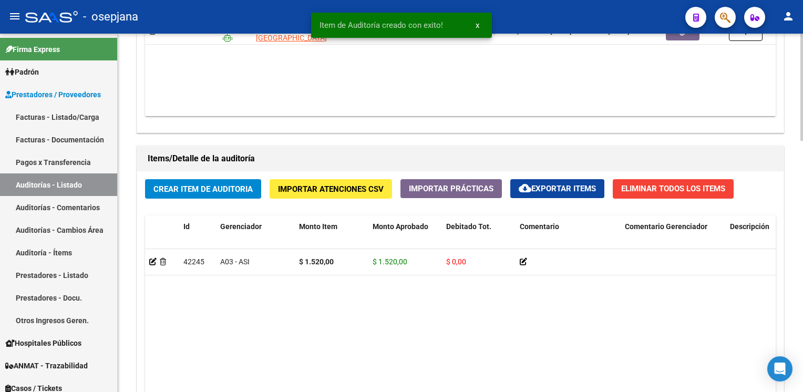
scroll to position [654, 0]
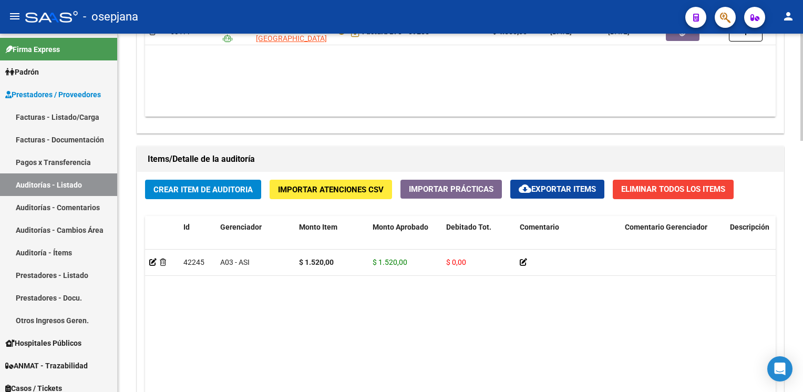
click at [193, 180] on button "Crear Item de Auditoria" at bounding box center [203, 189] width 116 height 19
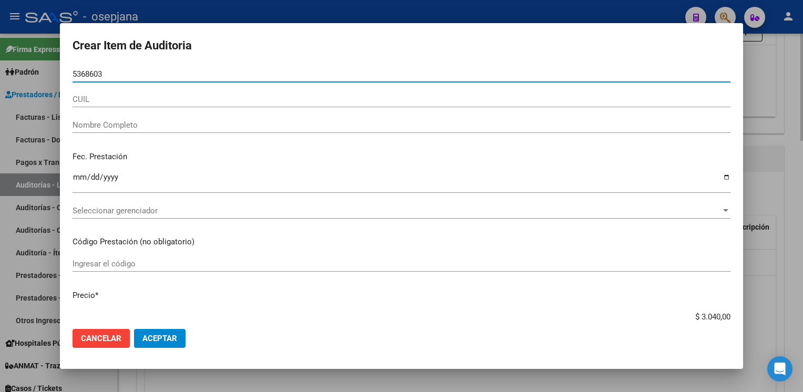
type input "53686037"
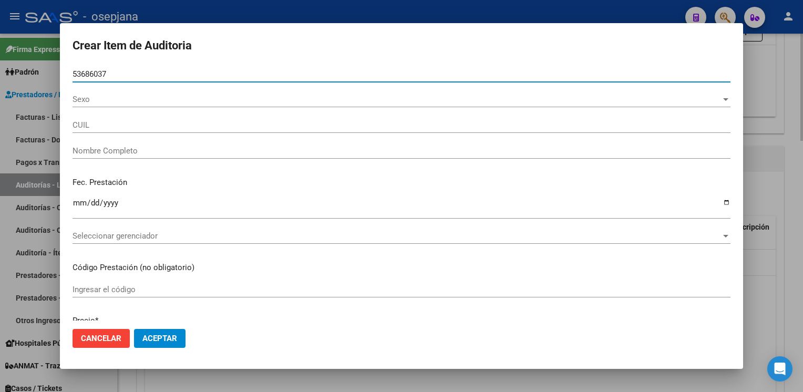
type input "20536860372"
type input "RUFFINI JUAN IGNACIO"
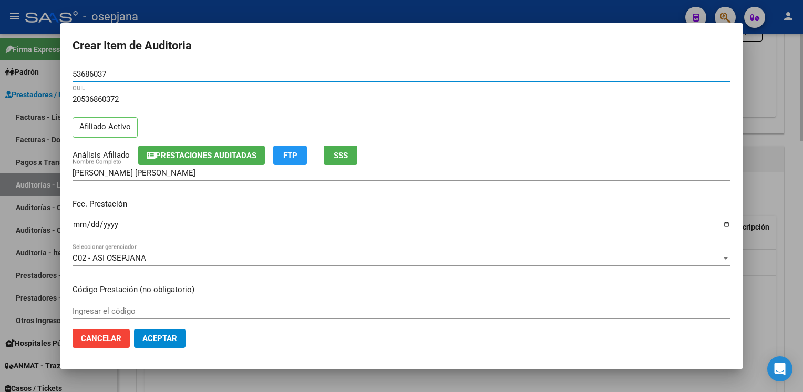
type input "53686037"
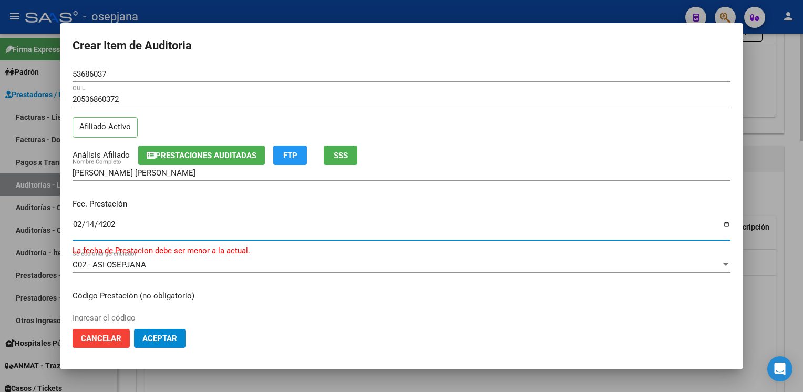
type input "[DATE]"
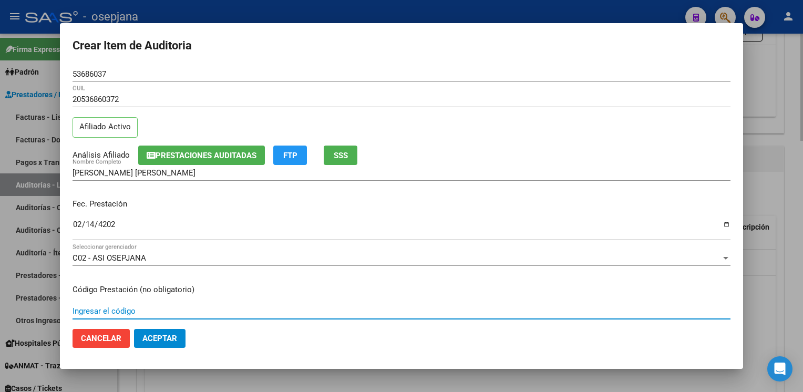
scroll to position [170, 0]
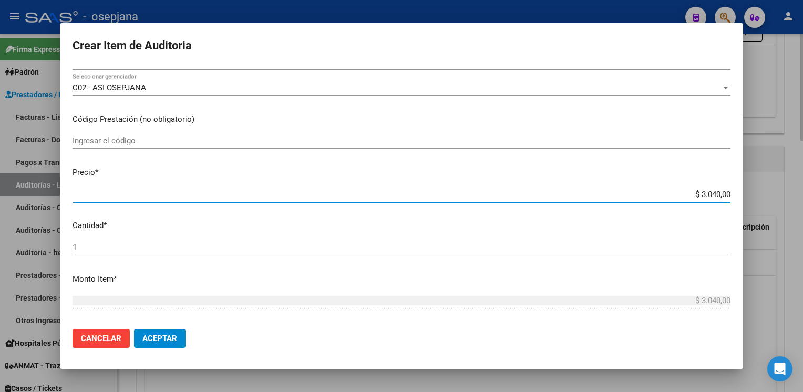
type input "$ 0,01"
type input "$ 0,15"
type input "$ 1,52"
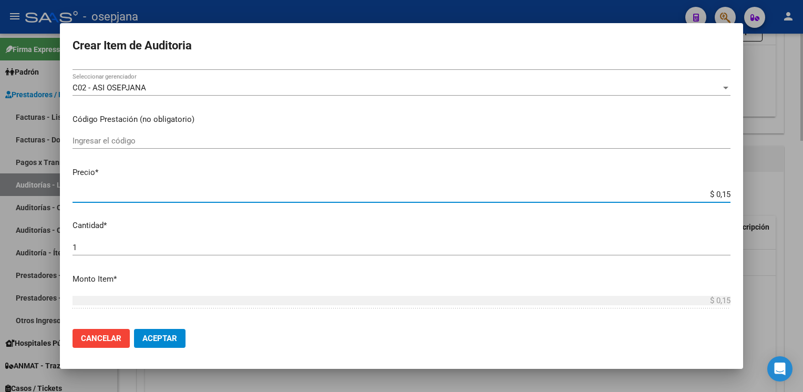
type input "$ 1,52"
type input "$ 15,20"
type input "$ 152,00"
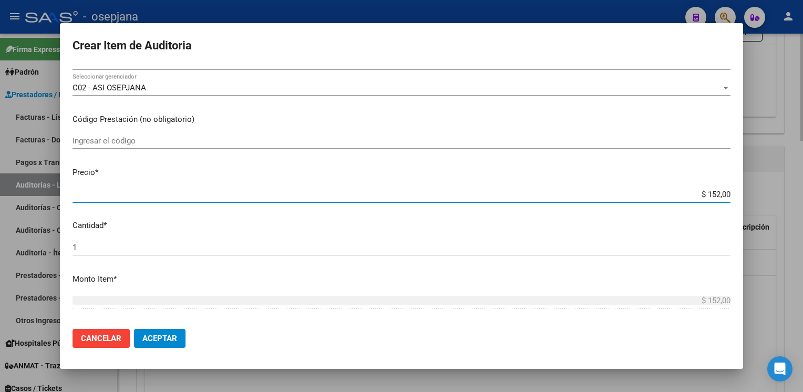
type input "$ 1.520,00"
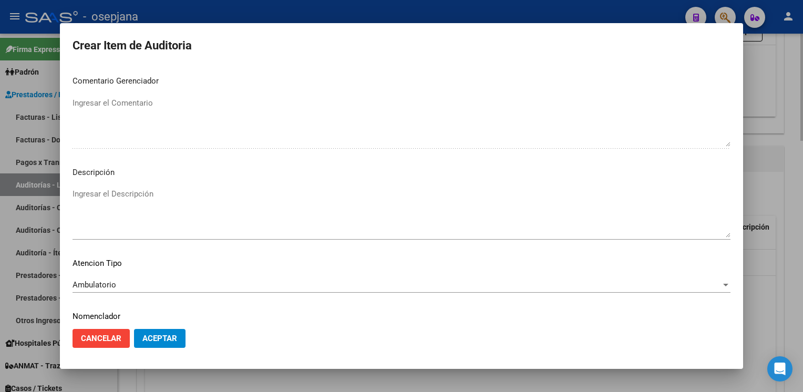
scroll to position [600, 0]
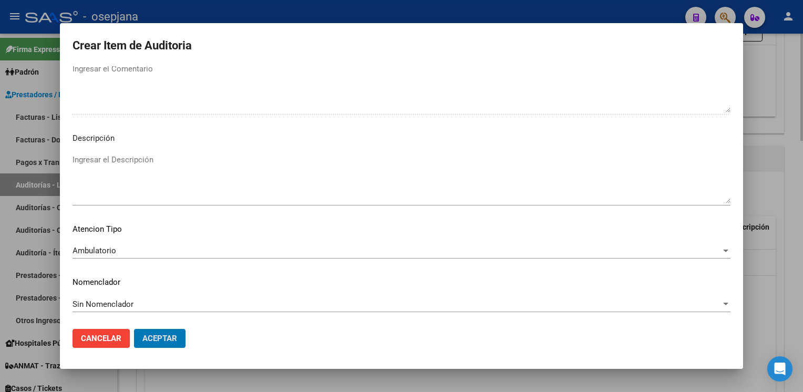
click at [134, 329] on button "Aceptar" at bounding box center [159, 338] width 51 height 19
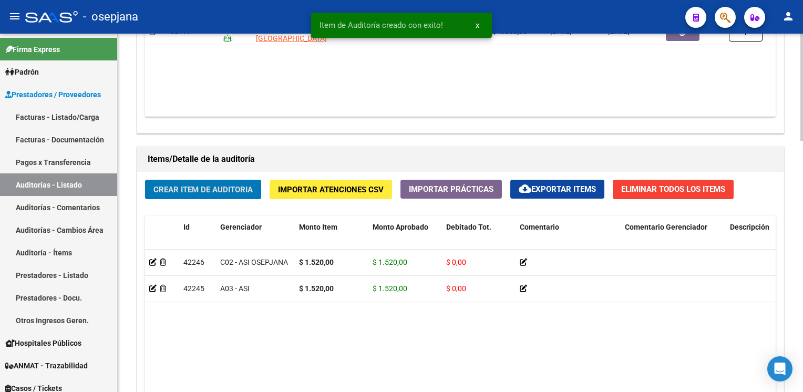
click at [145, 180] on button "Crear Item de Auditoria" at bounding box center [203, 189] width 116 height 19
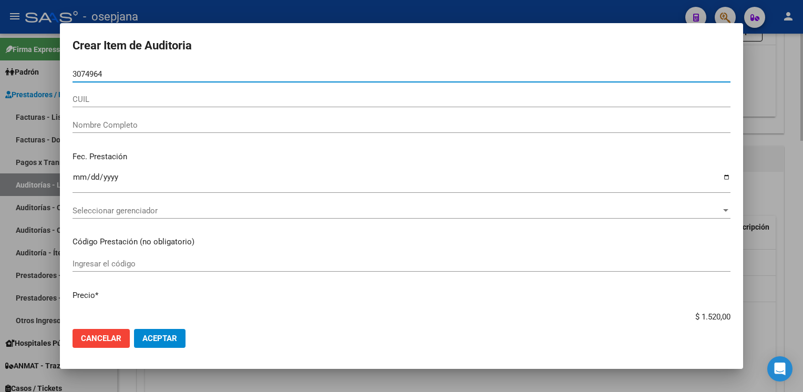
type input "30749644"
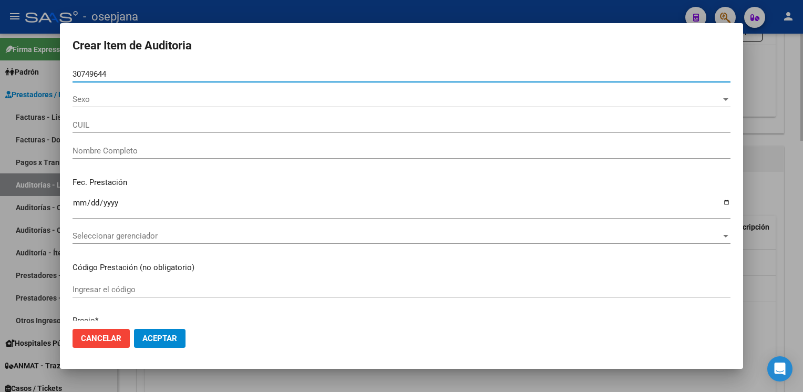
type input "27307496440"
type input "SAVOY LUCIANA DANIELA"
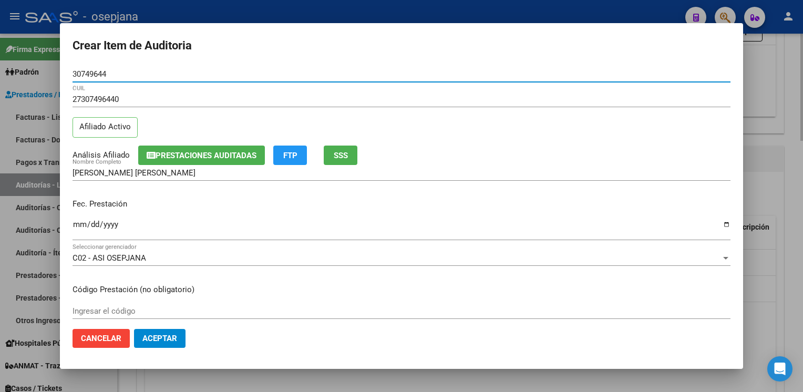
type input "30749644"
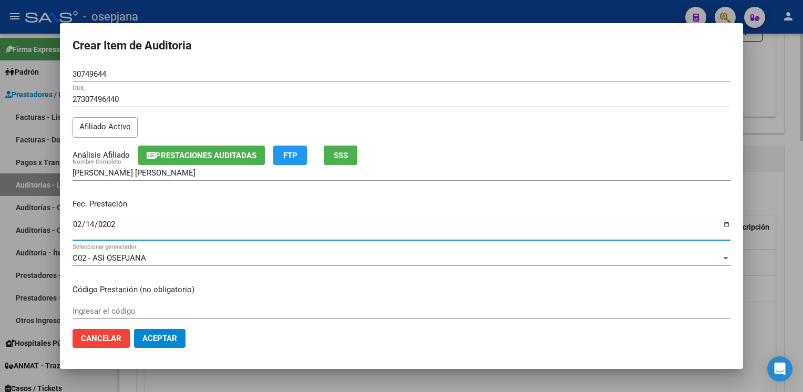
type input "[DATE]"
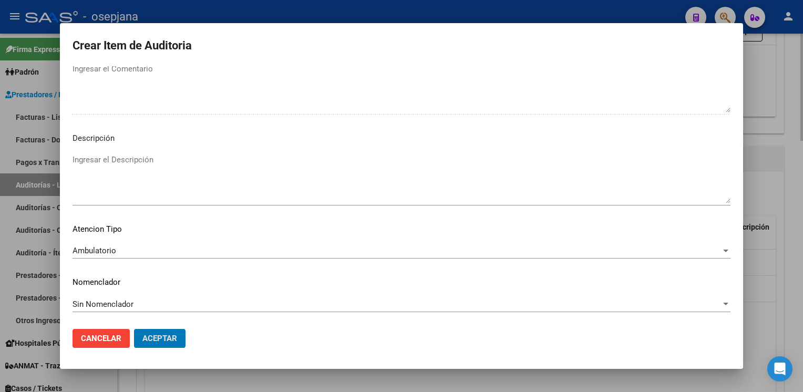
click at [134, 329] on button "Aceptar" at bounding box center [159, 338] width 51 height 19
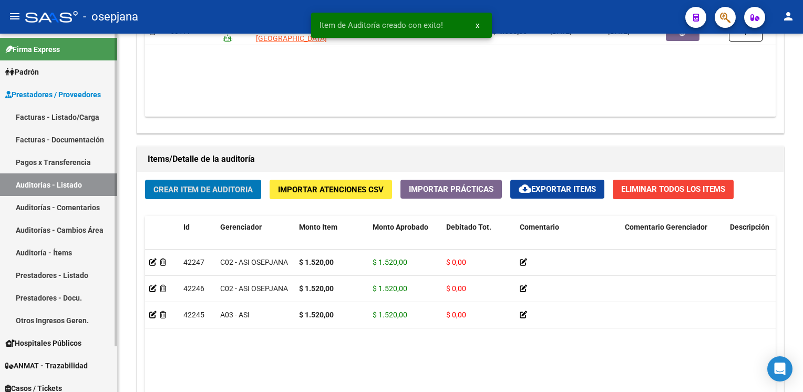
click at [30, 187] on link "Auditorías - Listado" at bounding box center [58, 184] width 117 height 23
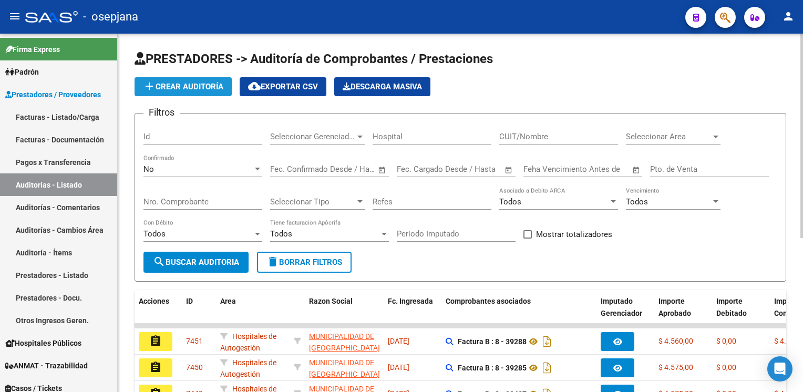
click at [200, 91] on button "add Crear Auditoría" at bounding box center [183, 86] width 97 height 19
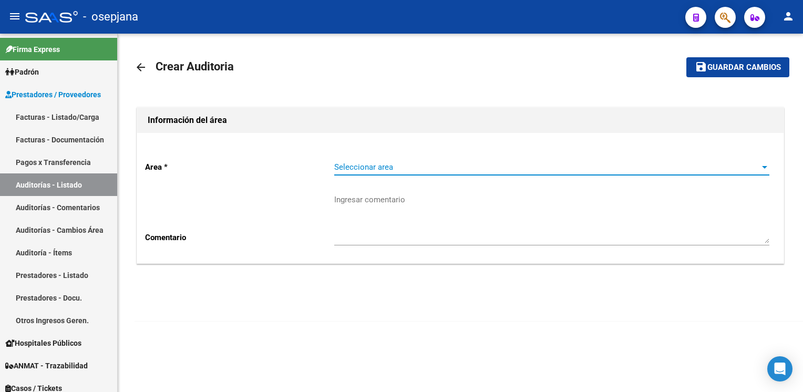
click at [417, 171] on span "Seleccionar area" at bounding box center [547, 166] width 426 height 9
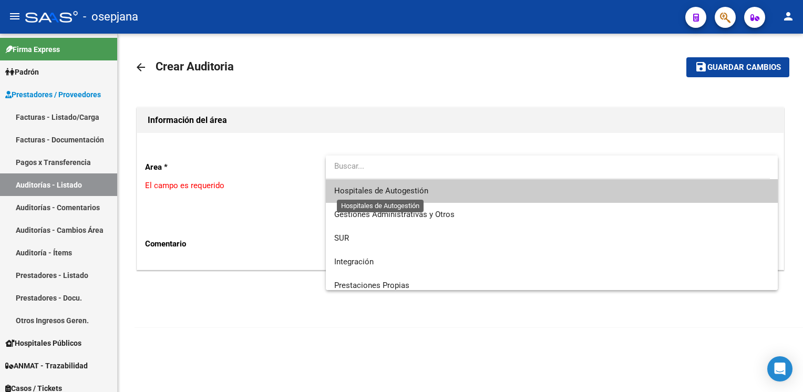
click at [407, 191] on span "Hospitales de Autogestión" at bounding box center [381, 190] width 94 height 9
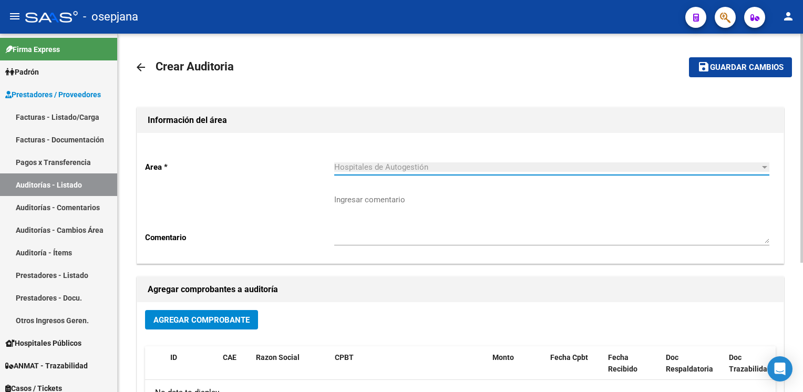
click at [198, 326] on button "Agregar Comprobante" at bounding box center [201, 319] width 113 height 19
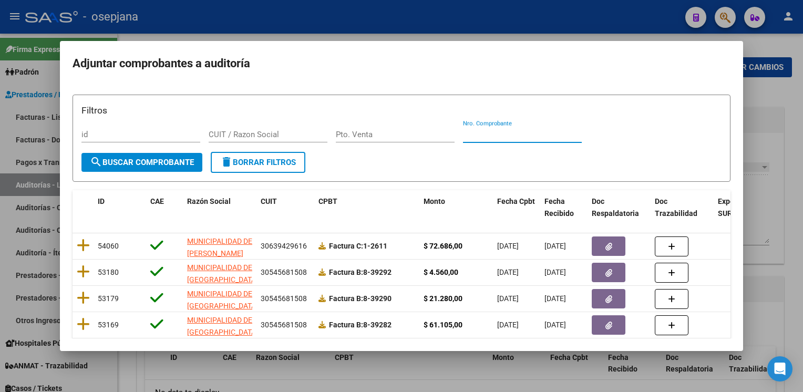
click at [489, 131] on input "Nro. Comprobante" at bounding box center [522, 134] width 119 height 9
type input "38430"
click at [187, 166] on span "search Buscar Comprobante" at bounding box center [142, 162] width 104 height 9
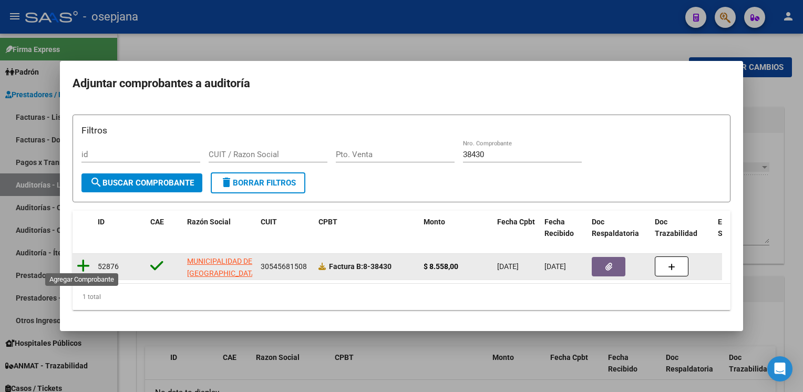
click at [80, 259] on icon at bounding box center [83, 266] width 13 height 15
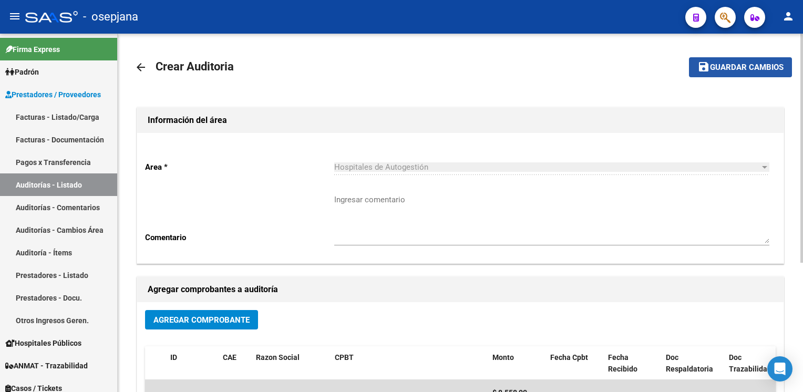
click at [719, 64] on span "Guardar cambios" at bounding box center [747, 67] width 74 height 9
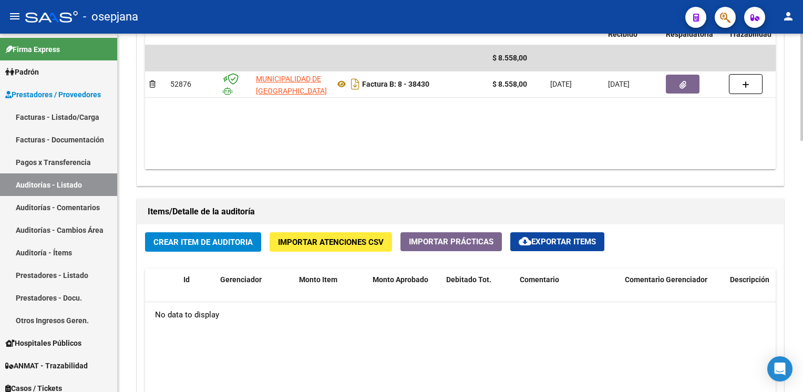
scroll to position [601, 0]
click at [204, 238] on span "Crear Item de Auditoria" at bounding box center [202, 242] width 99 height 9
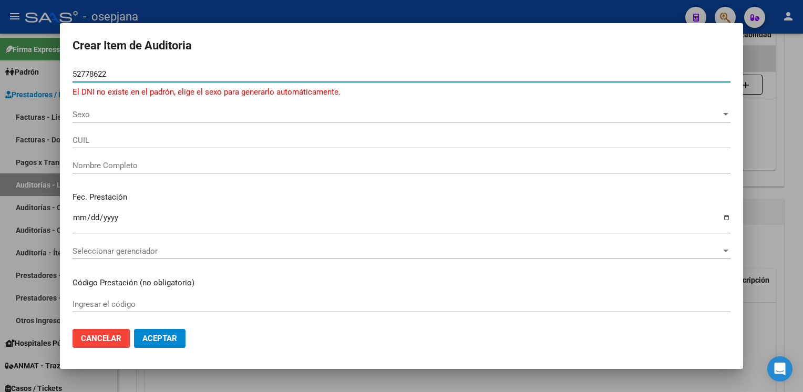
type input "52778622"
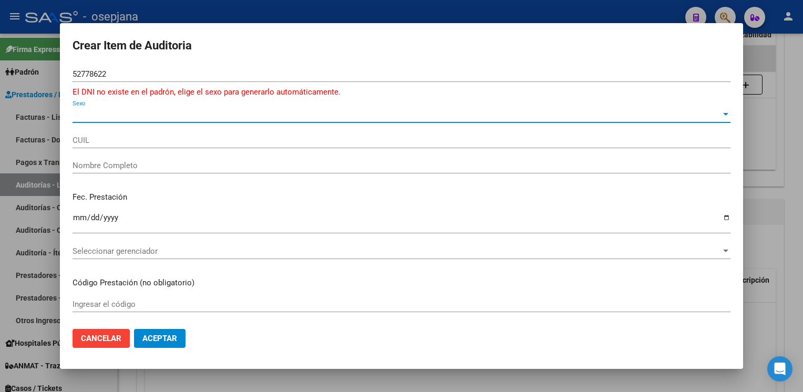
click at [99, 113] on span "Sexo" at bounding box center [397, 114] width 648 height 9
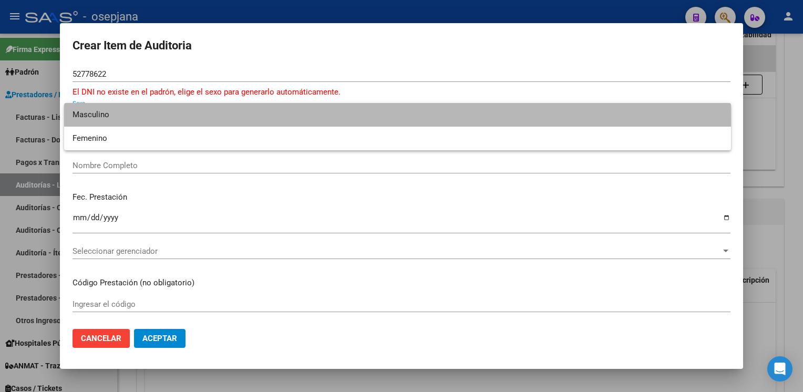
click at [99, 121] on span "Masculino" at bounding box center [398, 115] width 650 height 24
type input "20527786224"
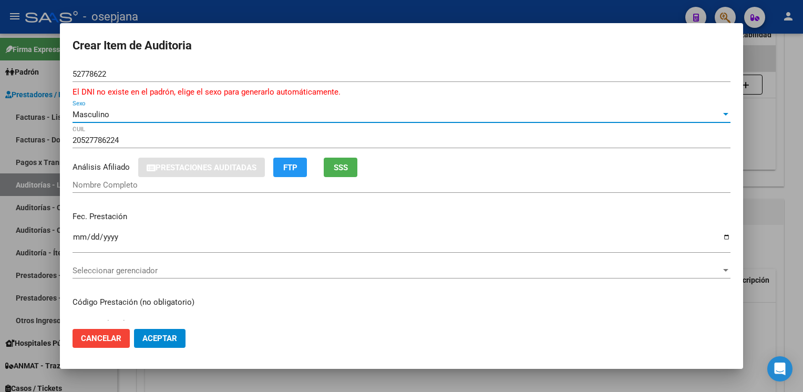
type input "BLANCO DE CERCHIO LUCAS NICOLAS"
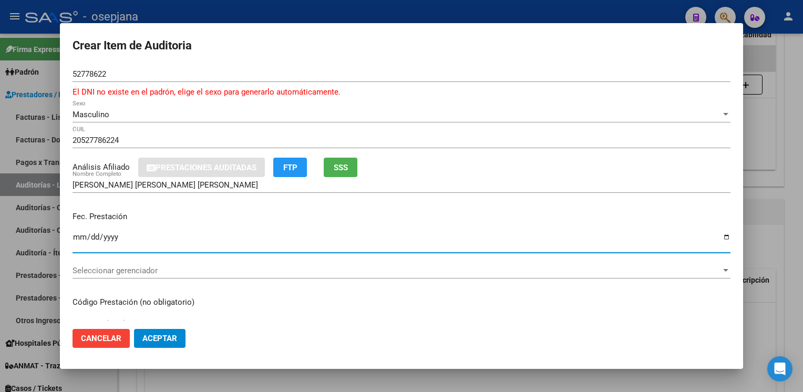
click at [75, 237] on input "Ingresar la fecha" at bounding box center [402, 241] width 658 height 17
type input "[DATE]"
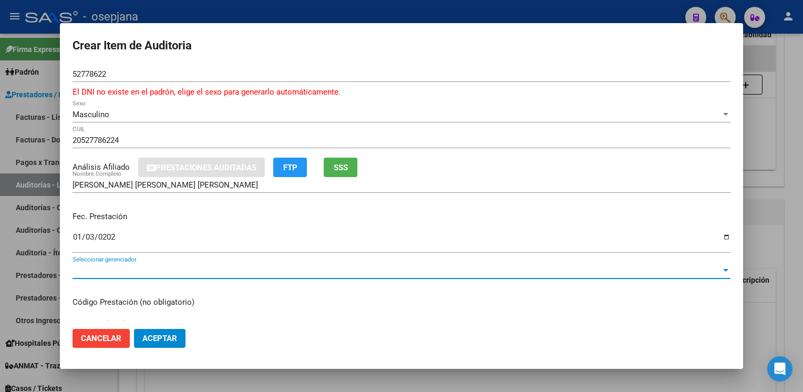
scroll to position [7, 0]
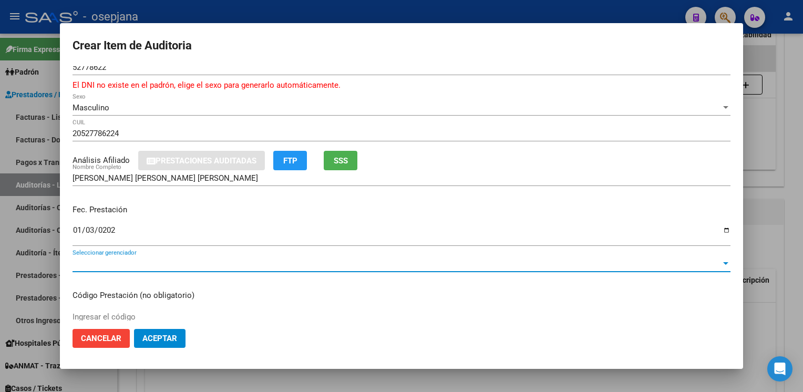
click at [96, 262] on span "Seleccionar gerenciador" at bounding box center [397, 263] width 648 height 9
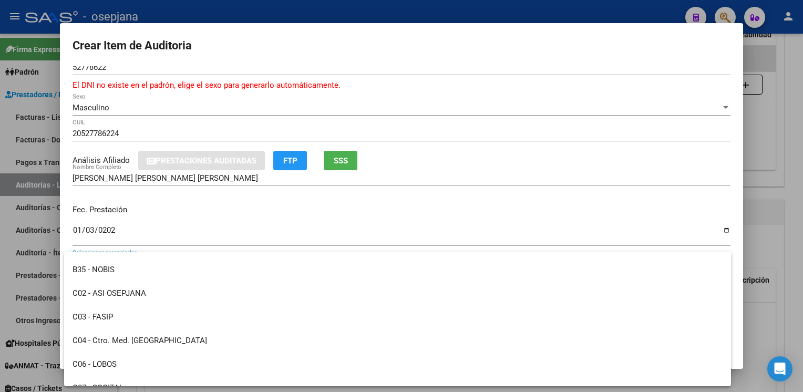
scroll to position [187, 0]
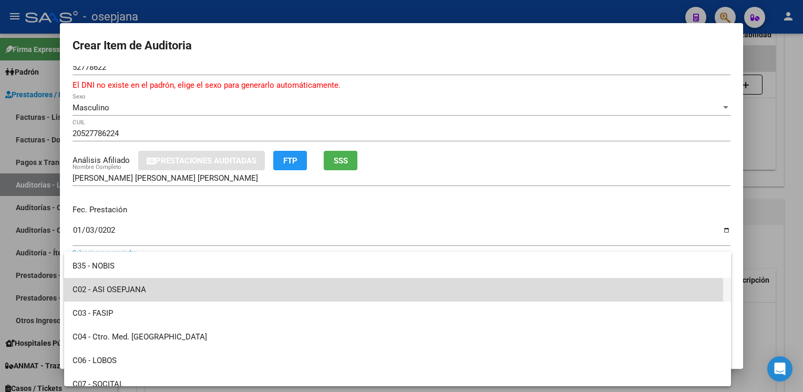
click at [116, 289] on span "C02 - ASI OSEPJANA" at bounding box center [398, 290] width 650 height 24
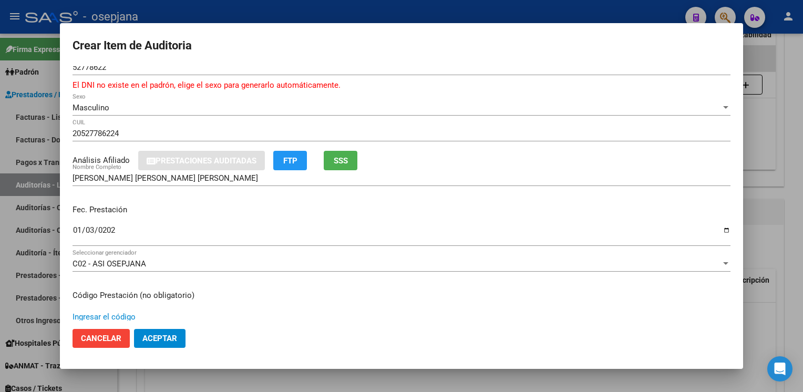
scroll to position [183, 0]
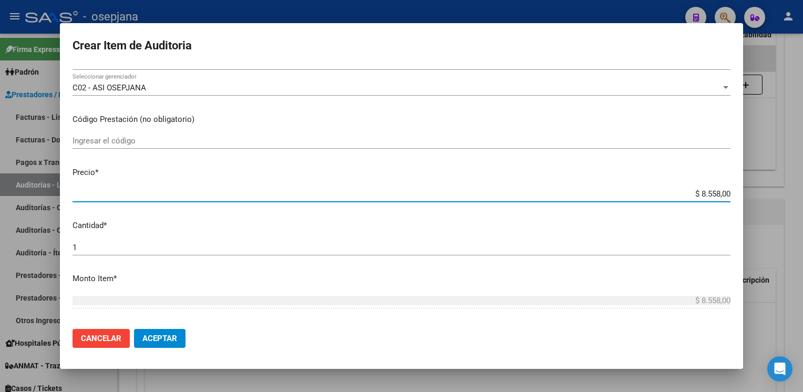
type input "$ 0,01"
type input "$ 0,15"
type input "$ 1,52"
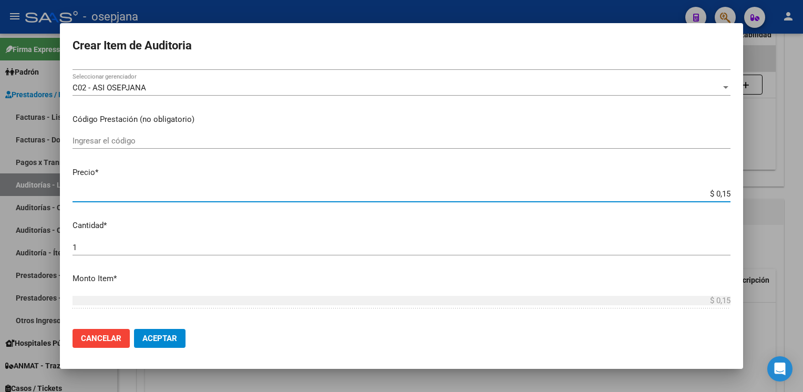
type input "$ 1,52"
type input "$ 15,20"
type input "$ 152,00"
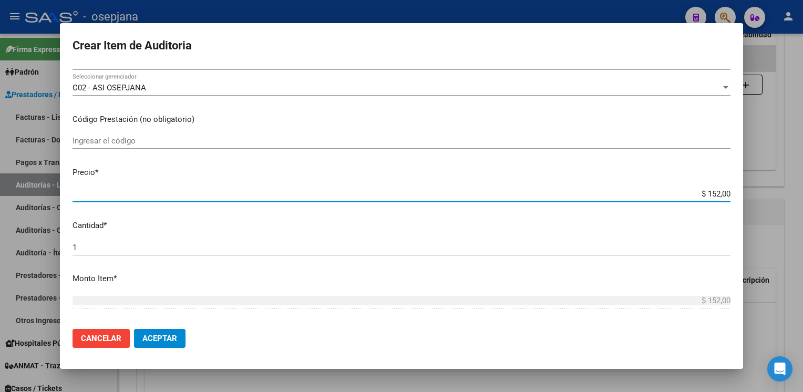
type input "$ 1.520,00"
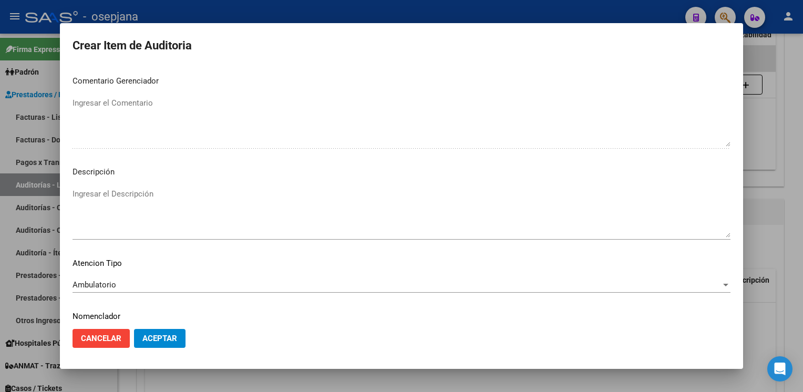
scroll to position [613, 0]
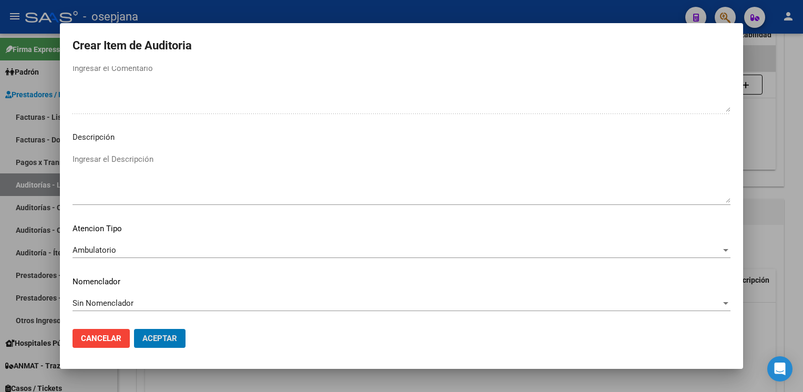
click at [134, 329] on button "Aceptar" at bounding box center [159, 338] width 51 height 19
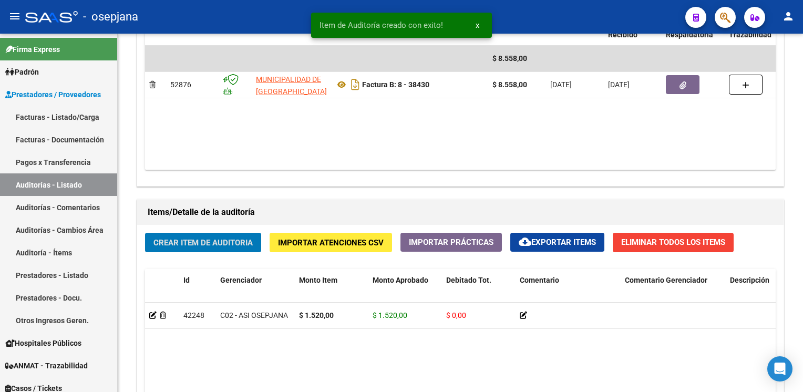
scroll to position [601, 0]
click at [145, 233] on button "Crear Item de Auditoria" at bounding box center [203, 242] width 116 height 19
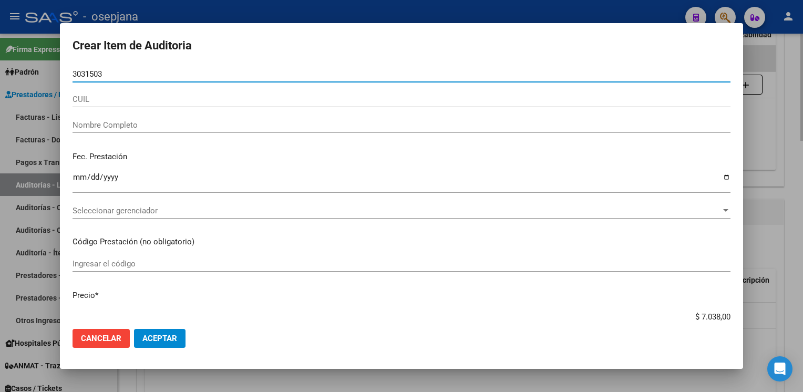
type input "30315034"
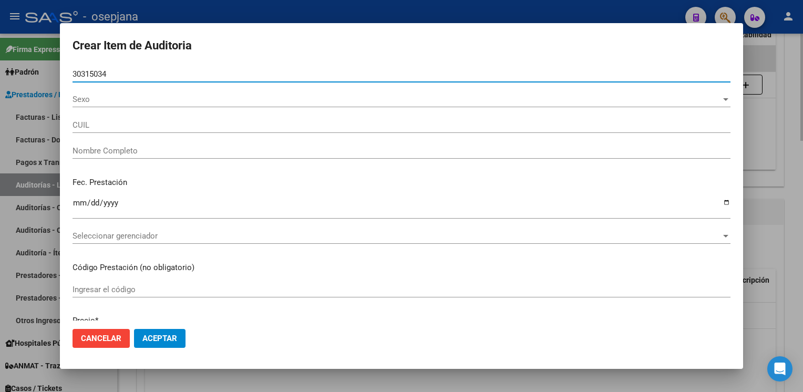
type input "27303150345"
type input "FERNANDEZ CLAUDIA SILVANA"
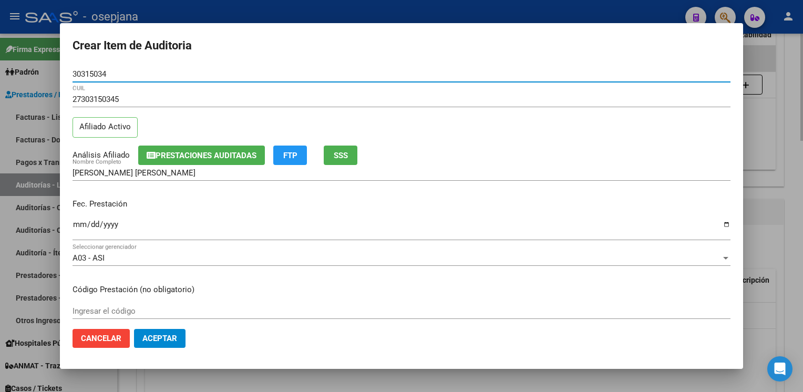
type input "30315034"
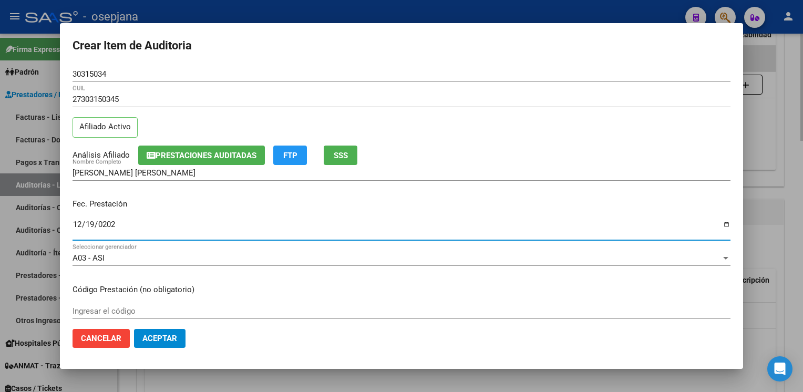
type input "2024-12-19"
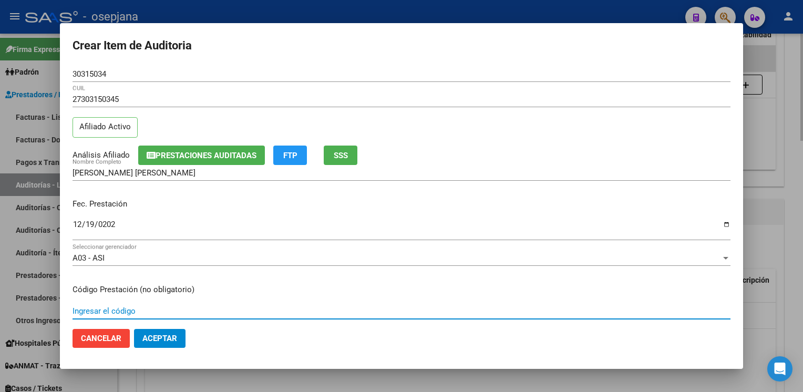
scroll to position [170, 0]
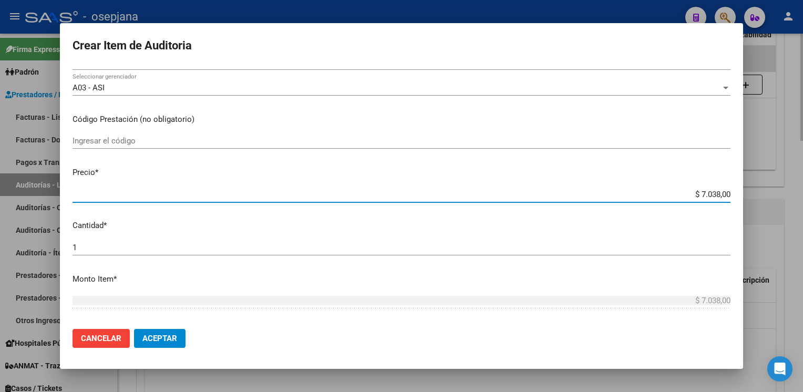
type input "$ 0,01"
type input "$ 0,15"
type input "$ 1,52"
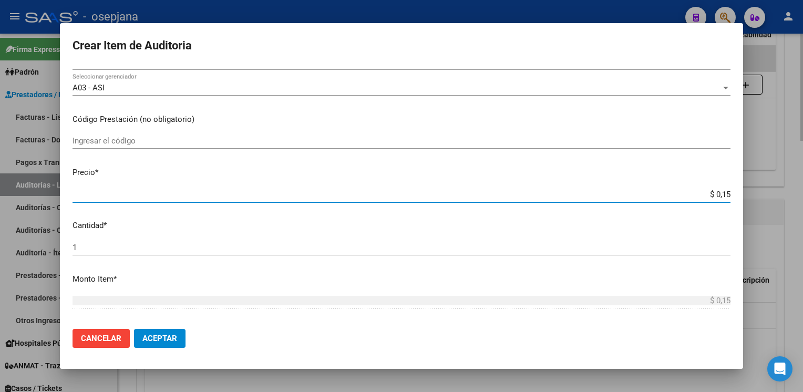
type input "$ 1,52"
type input "$ 15,20"
type input "$ 152,00"
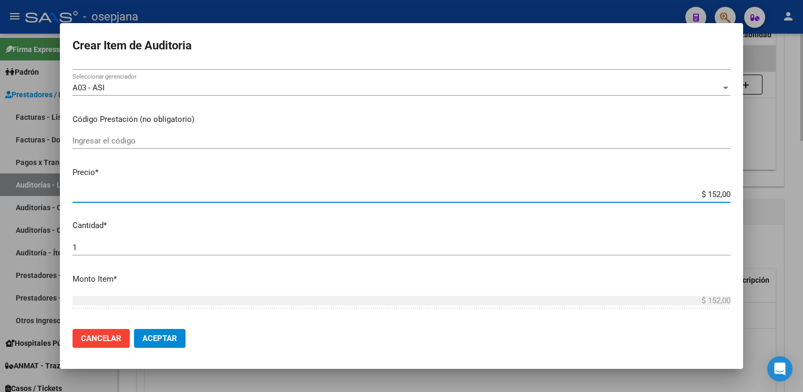
type input "$ 1.520,00"
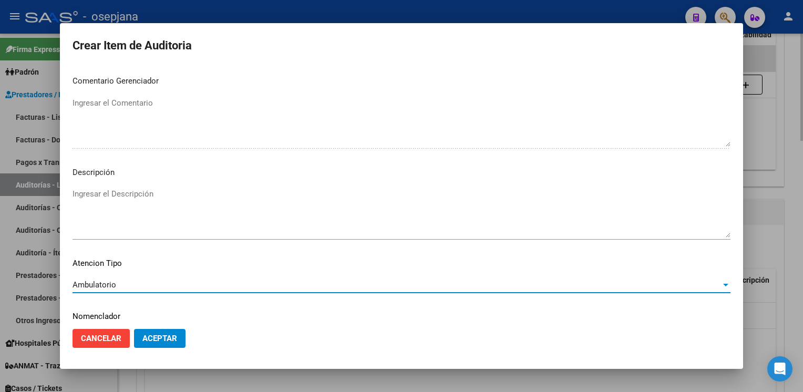
scroll to position [600, 0]
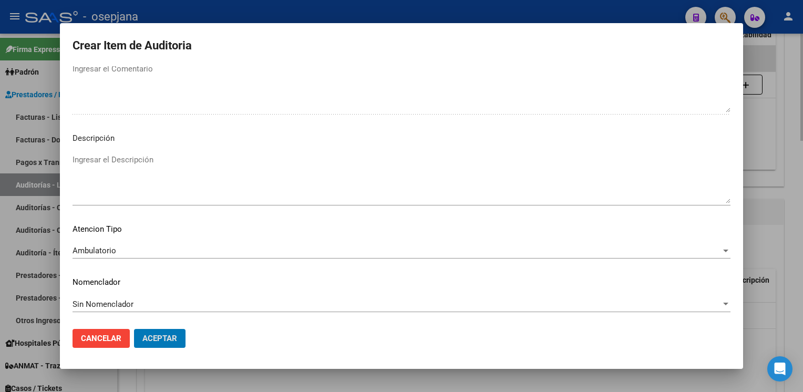
click at [134, 329] on button "Aceptar" at bounding box center [159, 338] width 51 height 19
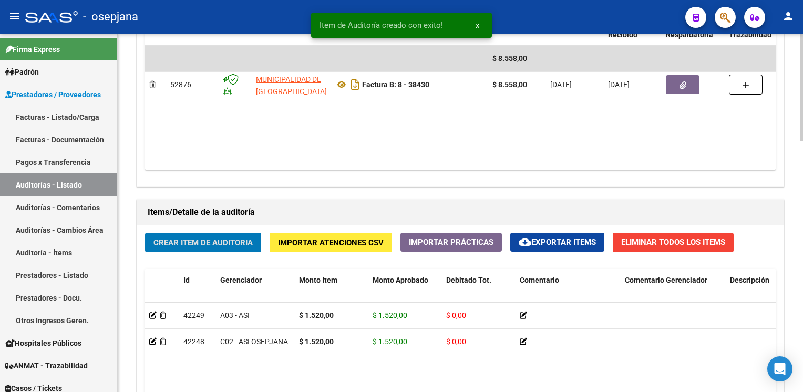
click at [145, 233] on button "Crear Item de Auditoria" at bounding box center [203, 242] width 116 height 19
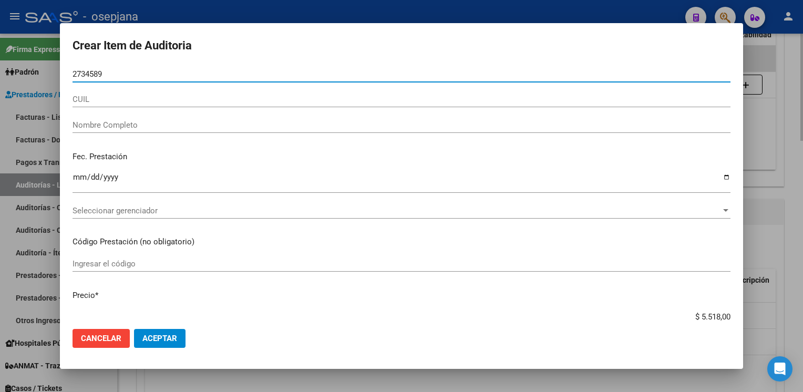
type input "27345896"
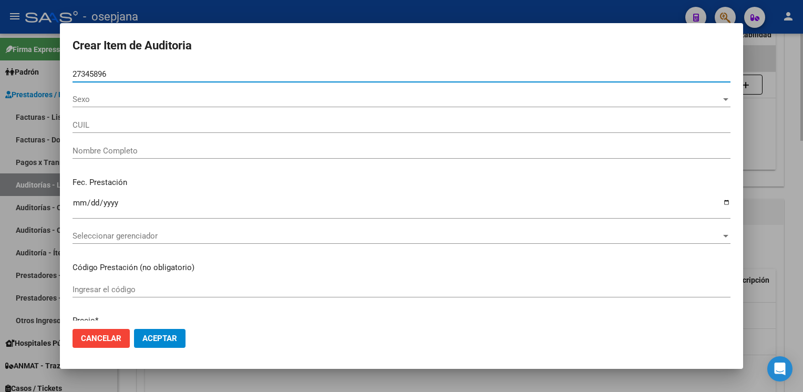
type input "20273458965"
type input "FERNANDEZ CRISTIAN DARIO CRISTIAN DARIO"
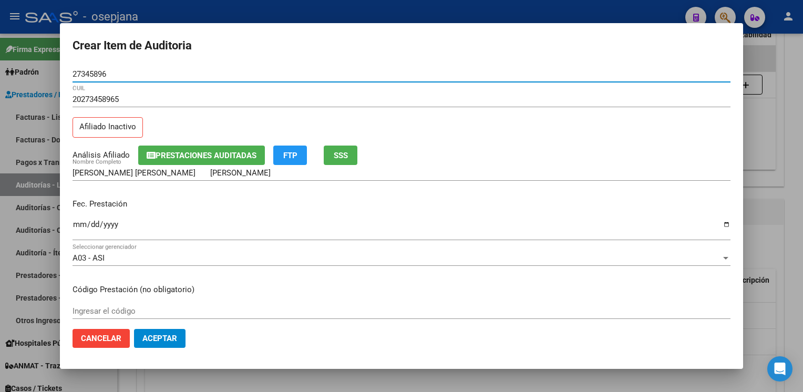
type input "27345896"
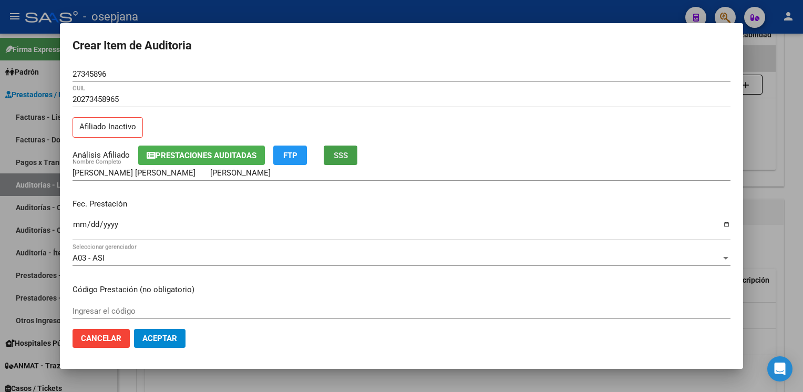
click at [338, 158] on span "SSS" at bounding box center [341, 155] width 14 height 9
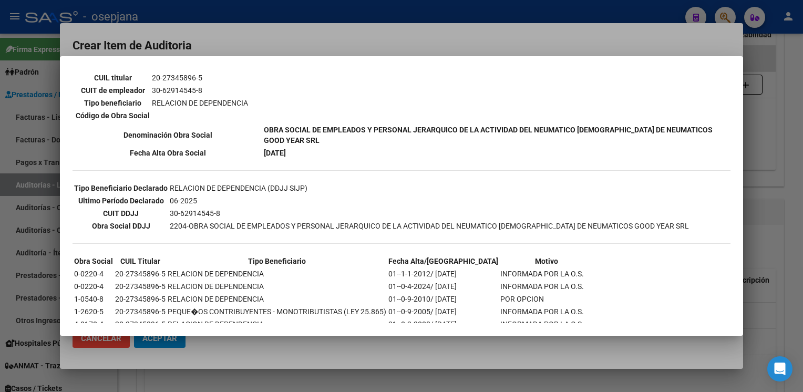
scroll to position [221, 0]
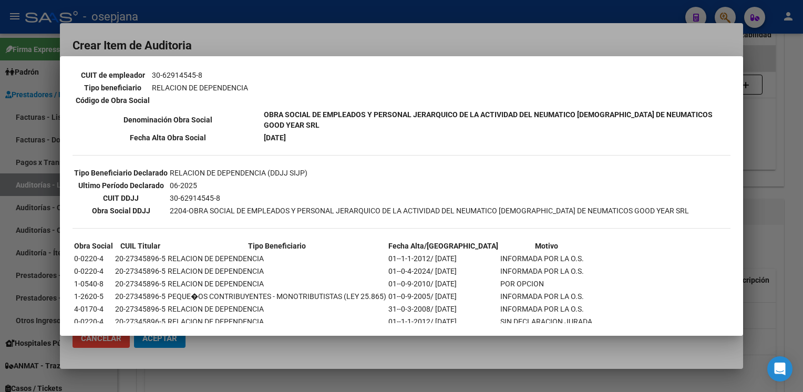
drag, startPoint x: 466, startPoint y: 236, endPoint x: 446, endPoint y: 235, distance: 19.5
click at [446, 265] on td "01--0-4-2024/ 31-05-2024" at bounding box center [443, 271] width 111 height 12
drag, startPoint x: 446, startPoint y: 235, endPoint x: 466, endPoint y: 236, distance: 19.5
click at [466, 265] on td "01--0-4-2024/ 31-05-2024" at bounding box center [443, 271] width 111 height 12
drag, startPoint x: 469, startPoint y: 232, endPoint x: 432, endPoint y: 234, distance: 36.3
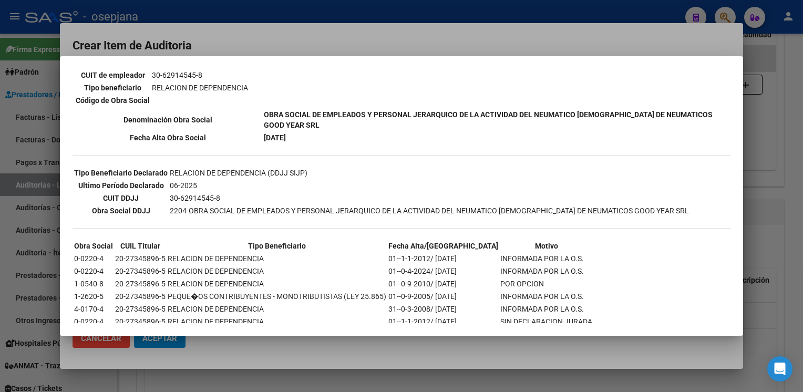
click at [432, 265] on td "01--0-4-2024/ 31-05-2024" at bounding box center [443, 271] width 111 height 12
copy td "31-05-2024"
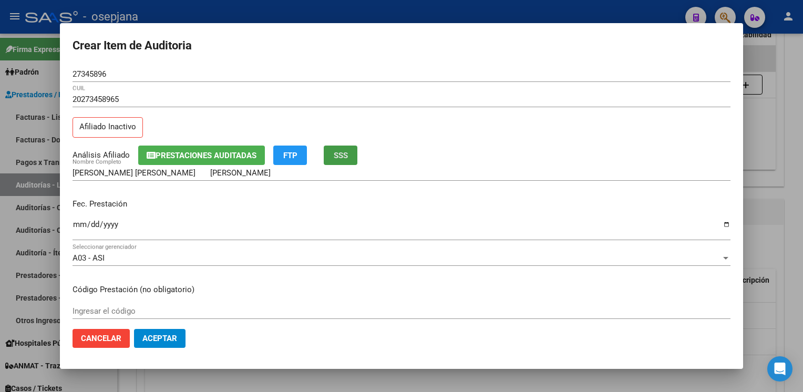
click at [78, 228] on input "Ingresar la fecha" at bounding box center [402, 228] width 658 height 17
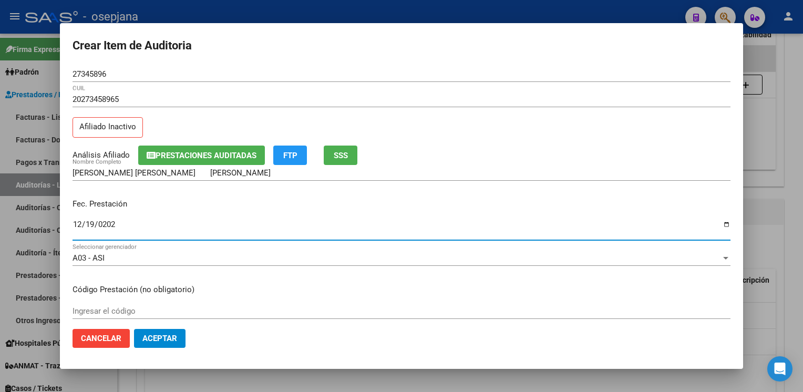
type input "2024-12-19"
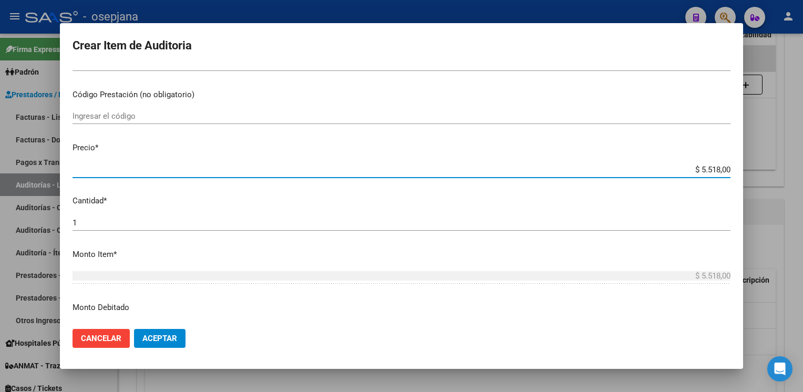
scroll to position [196, 0]
type input "$ 0,01"
type input "$ 0,15"
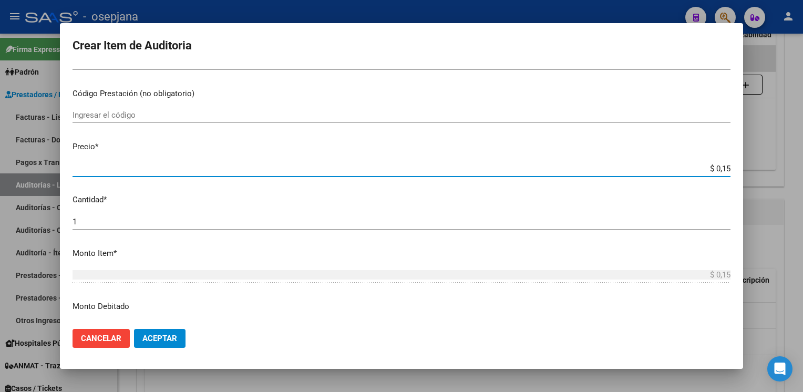
type input "$ 1,52"
type input "$ 15,20"
type input "$ 152,00"
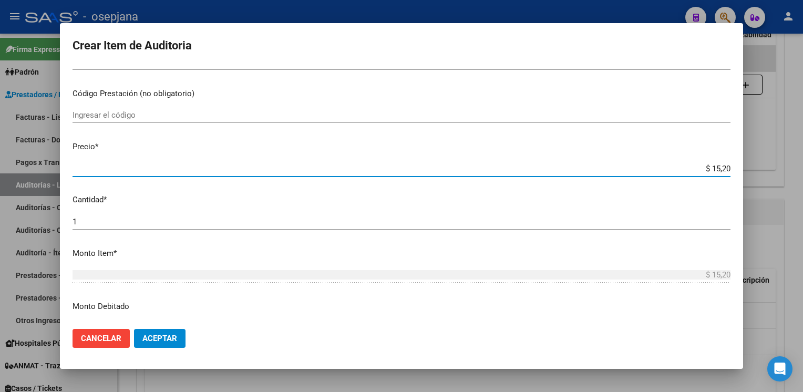
type input "$ 152,00"
type input "$ 1.520,00"
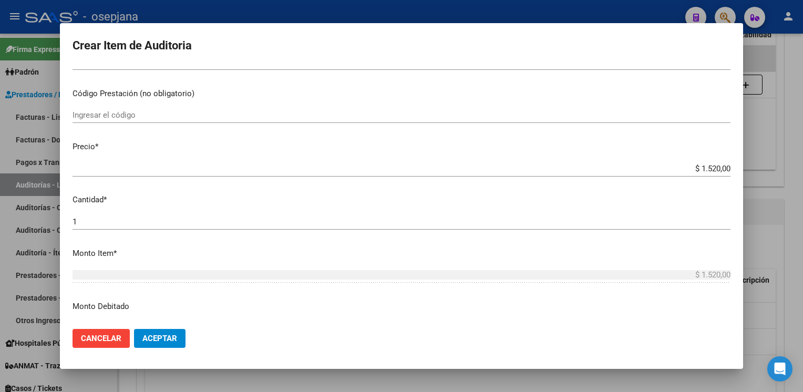
scroll to position [330, 0]
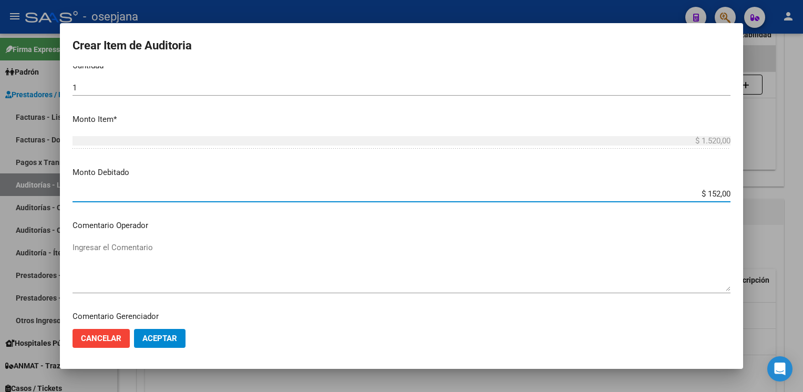
type input "$ 1.520,00"
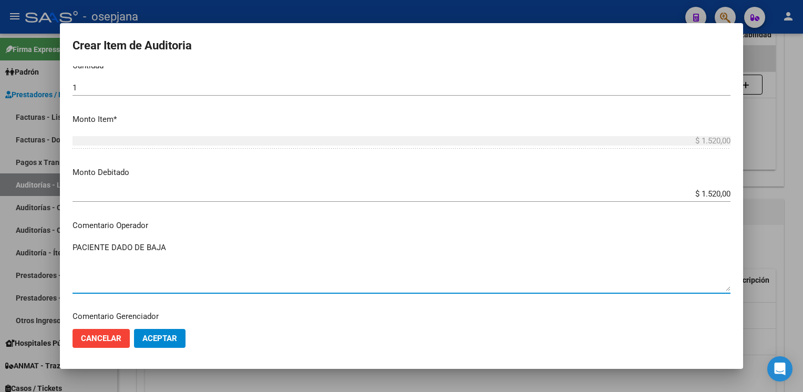
paste textarea "31-05-2024"
drag, startPoint x: 215, startPoint y: 243, endPoint x: 59, endPoint y: 238, distance: 156.2
click at [60, 238] on mat-dialog-content "27345896 Nro Documento 20273458965 CUIL Afiliado Inactivo Análisis Afiliado Pre…" at bounding box center [401, 193] width 683 height 255
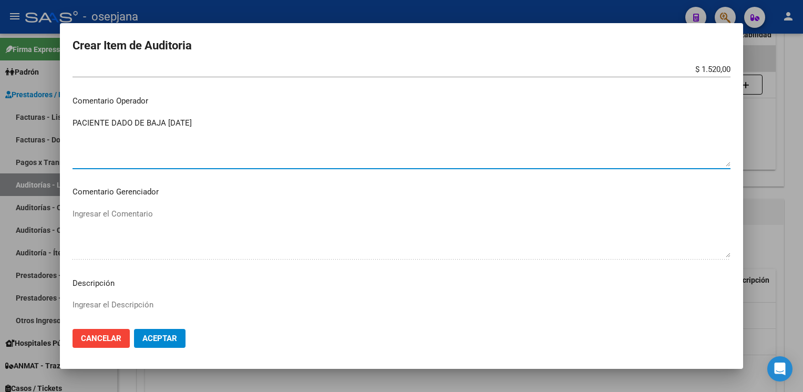
scroll to position [457, 0]
type textarea "PACIENTE DADO DE BAJA 31-05-2024"
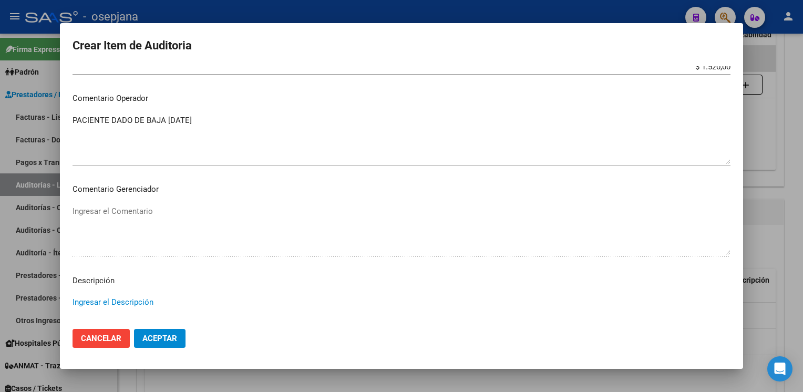
scroll to position [600, 0]
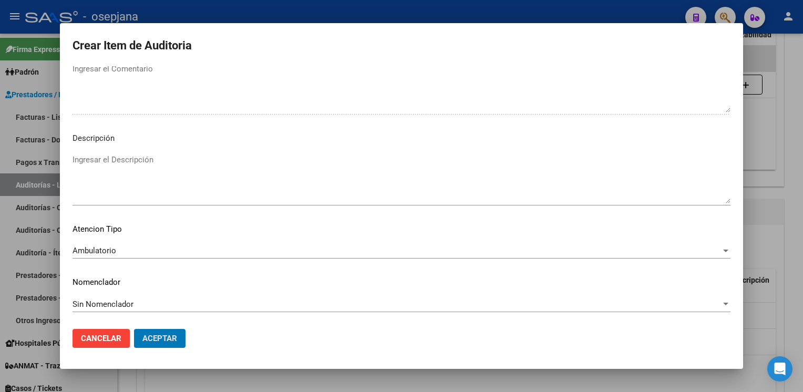
click at [134, 329] on button "Aceptar" at bounding box center [159, 338] width 51 height 19
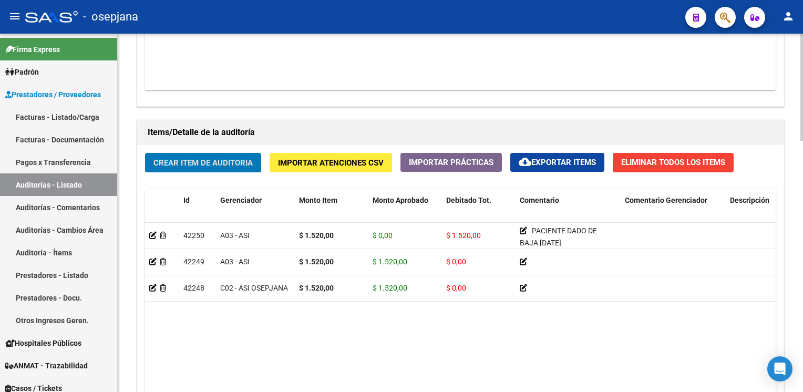
scroll to position [729, 0]
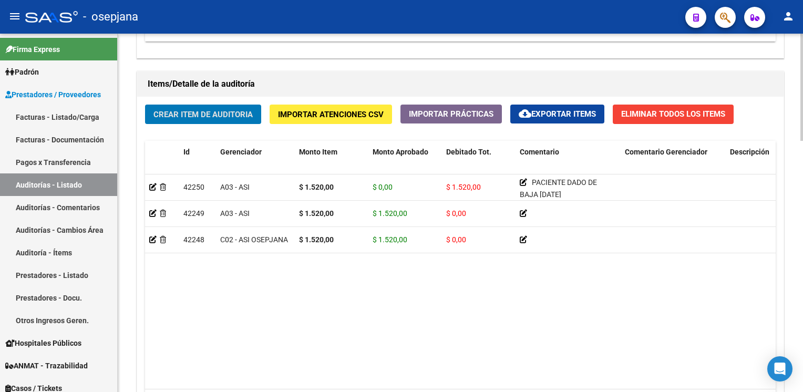
click at [221, 112] on span "Crear Item de Auditoria" at bounding box center [202, 114] width 99 height 9
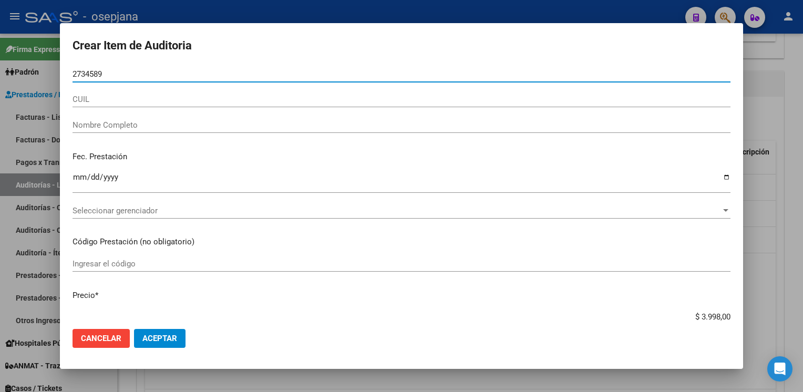
type input "27345896"
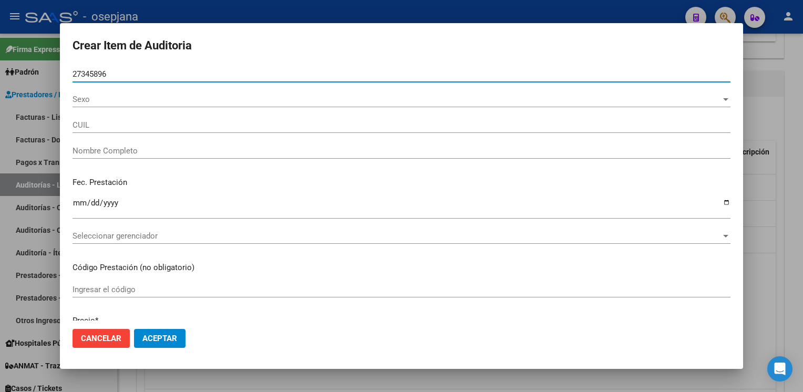
type input "20273458965"
type input "FERNANDEZ CRISTIAN DARIO CRISTIAN DARIO"
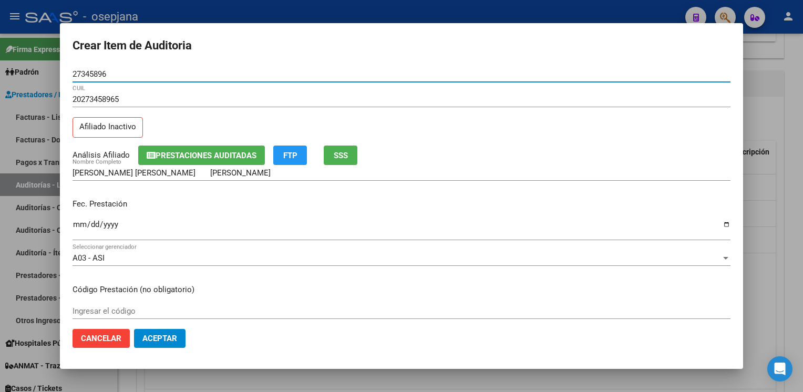
type input "27345896"
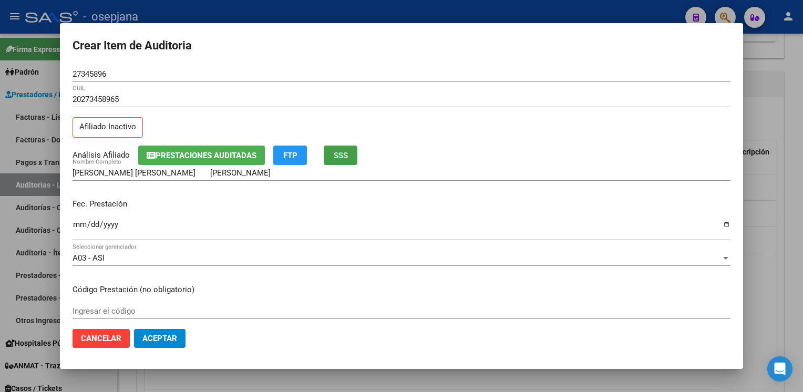
click at [357, 157] on button "SSS" at bounding box center [341, 155] width 34 height 19
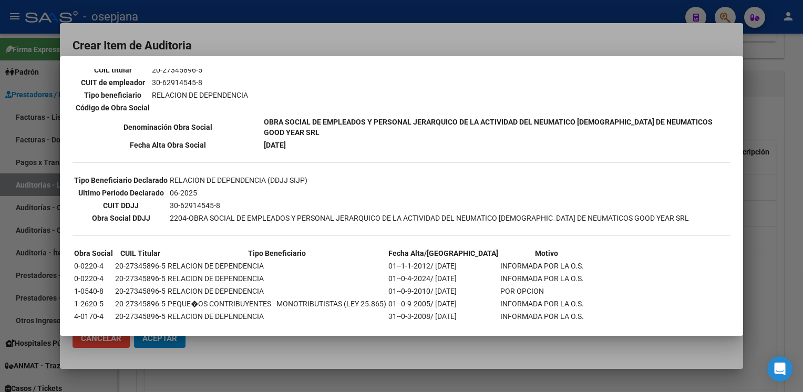
scroll to position [221, 0]
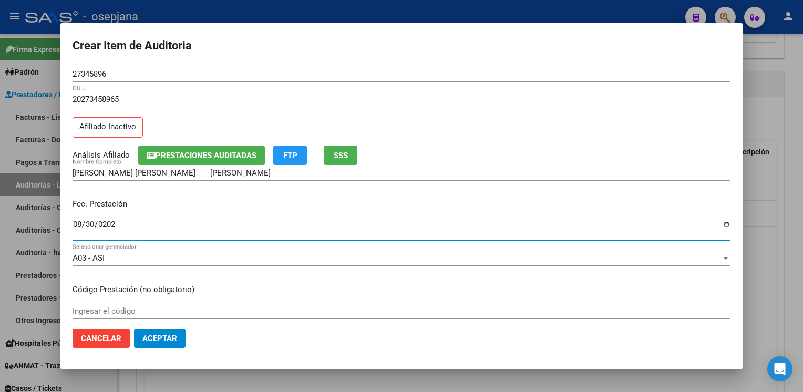
type input "2024-08-30"
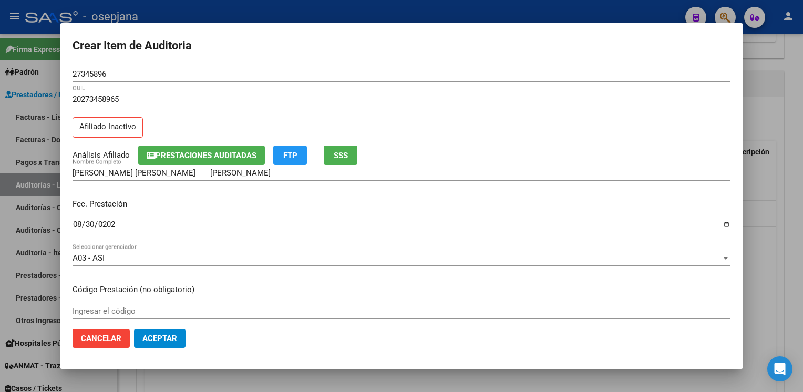
scroll to position [170, 0]
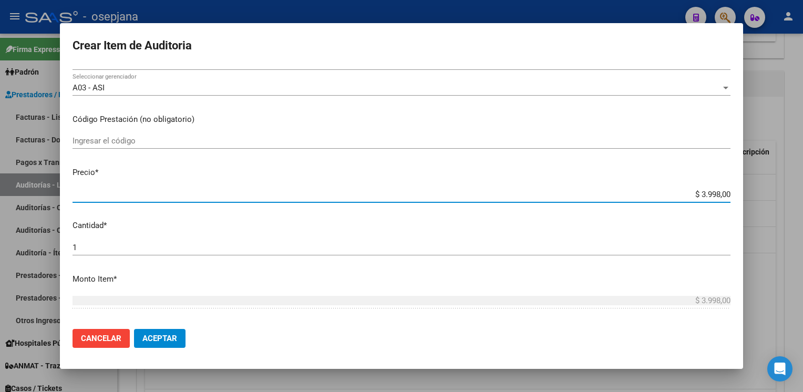
click at [98, 339] on span "Cancelar" at bounding box center [101, 338] width 40 height 9
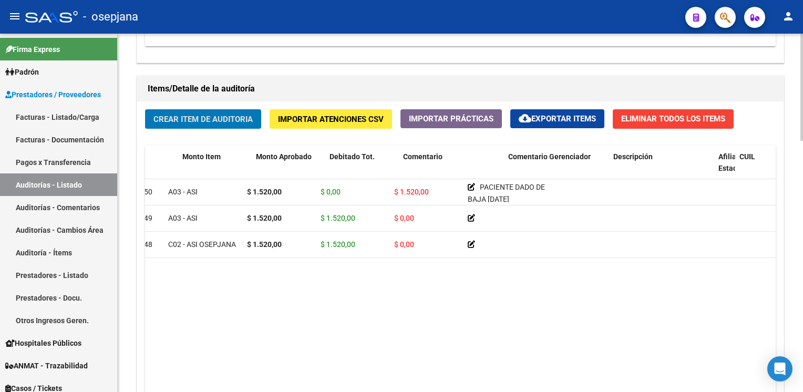
scroll to position [0, 0]
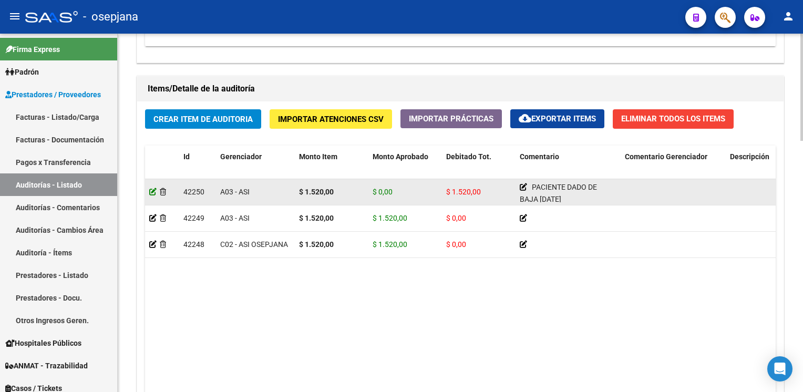
click at [153, 188] on icon at bounding box center [152, 191] width 7 height 7
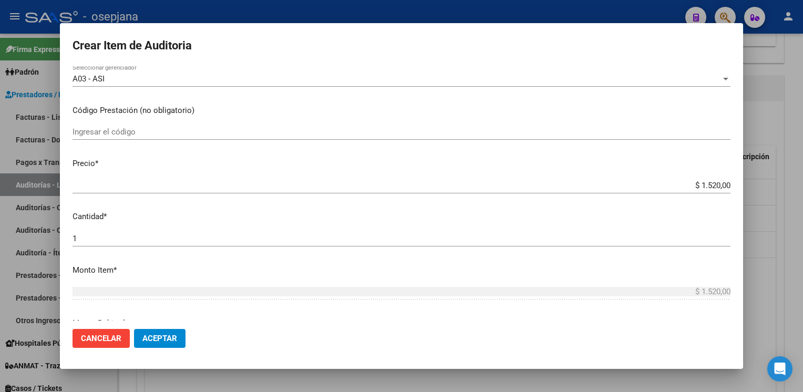
scroll to position [161, 0]
click at [675, 195] on div "$ 1.520,00 Ingresar el precio" at bounding box center [402, 190] width 658 height 26
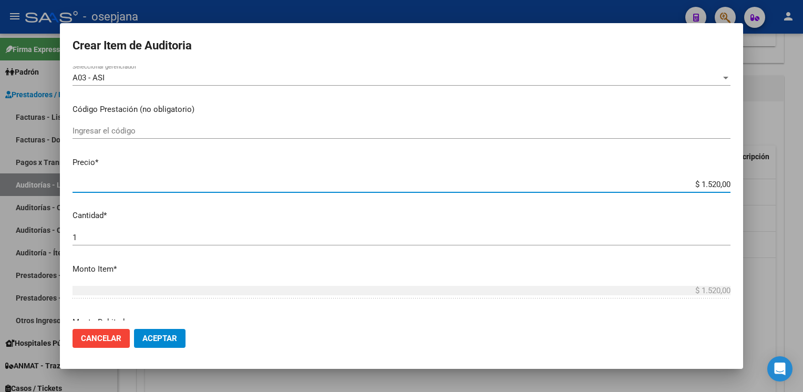
click at [682, 186] on input "$ 1.520,00" at bounding box center [402, 184] width 658 height 9
drag, startPoint x: 689, startPoint y: 179, endPoint x: 760, endPoint y: 176, distance: 71.0
click at [760, 176] on div "Crear Item de Auditoria 27345896 Nro Documento 20273458965 CUIL Afiliado Inacti…" at bounding box center [401, 196] width 803 height 392
type input "$ 0,02"
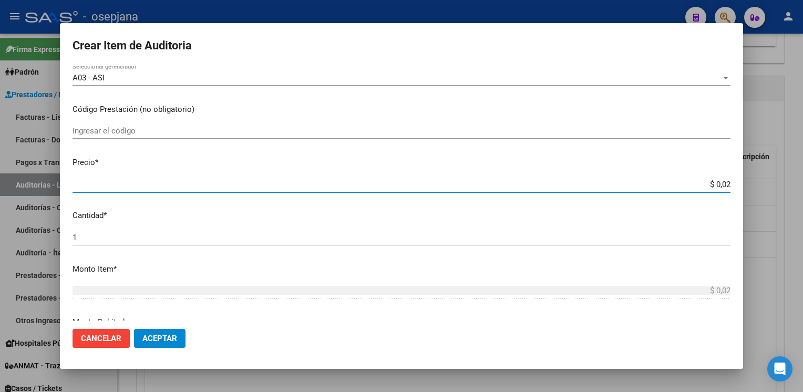
type input "$ 0,29"
type input "$ 2,99"
type input "$ 0,29"
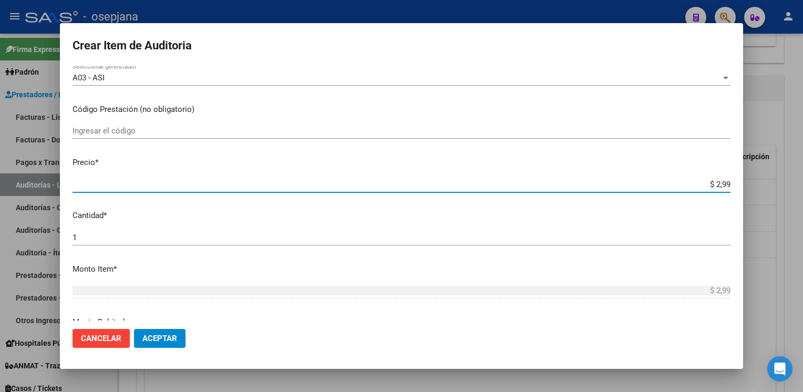
type input "$ 0,29"
type input "$ 0,02"
type input "$ 0,03"
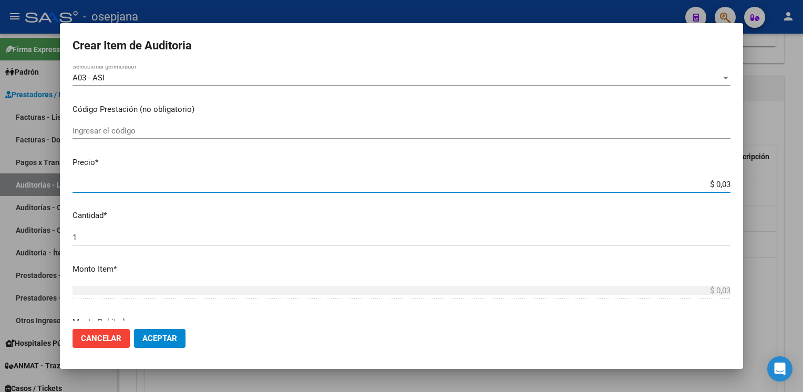
type input "$ 0,39"
type input "$ 3,99"
type input "$ 39,98"
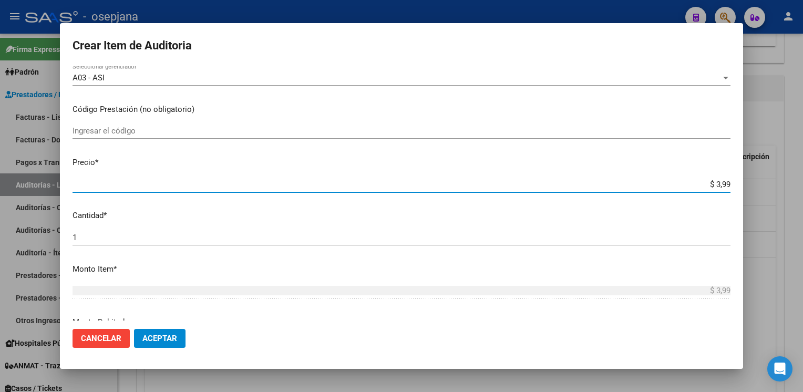
type input "$ 39,98"
type input "$ 399,80"
type input "$ 3.998,00"
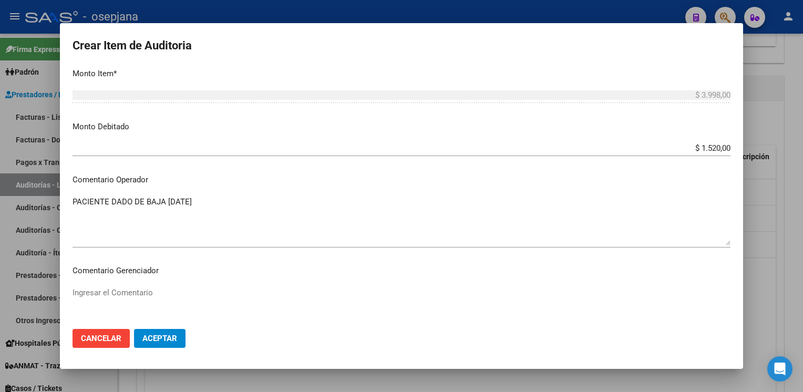
scroll to position [335, 0]
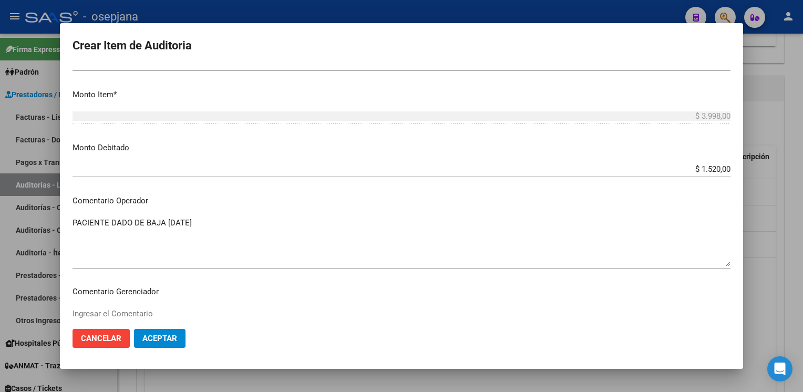
click at [705, 162] on div "$ 1.520,00 Ingresar el monto" at bounding box center [402, 169] width 658 height 16
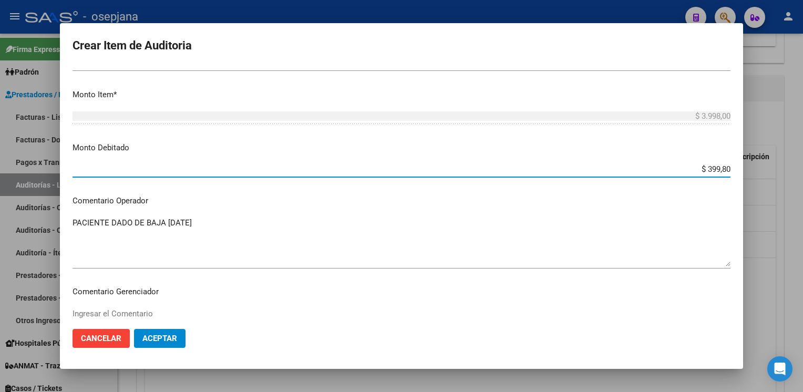
type input "$ 3.998,00"
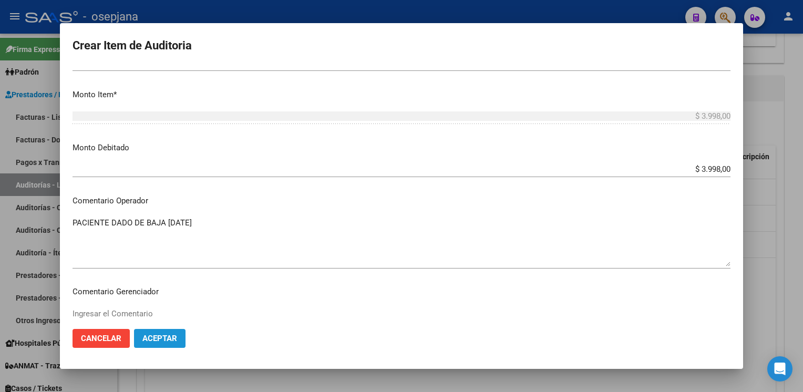
click at [171, 334] on span "Aceptar" at bounding box center [159, 338] width 35 height 9
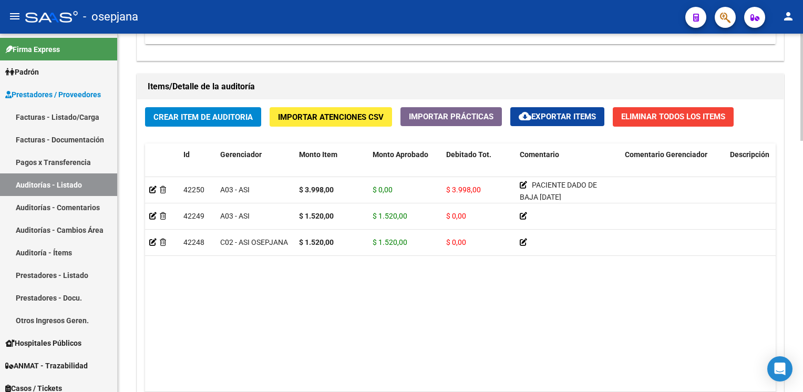
scroll to position [801, 0]
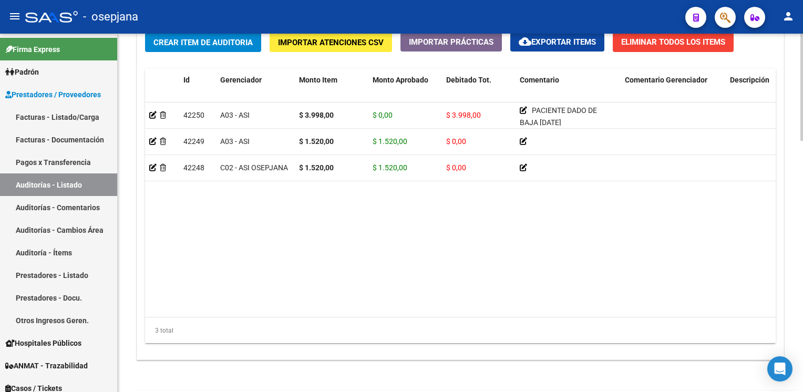
click at [230, 42] on span "Crear Item de Auditoria" at bounding box center [202, 42] width 99 height 9
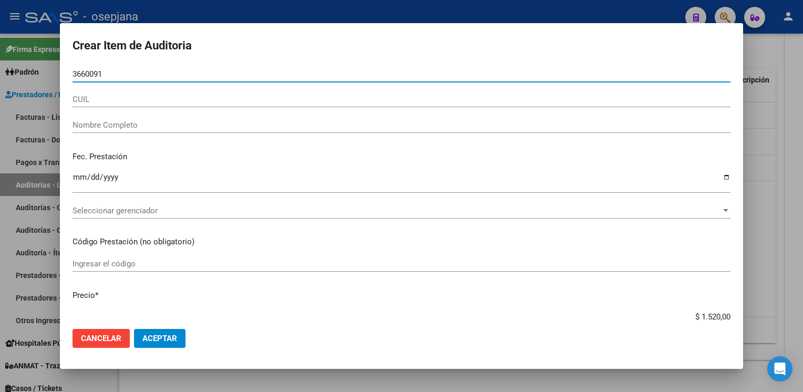
type input "36600913"
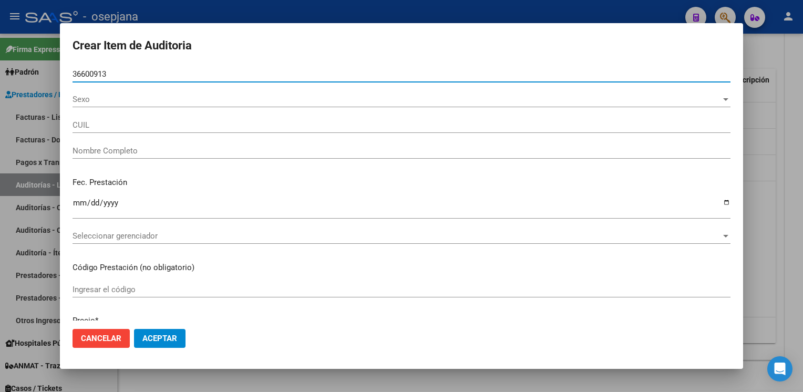
type input "24366009139"
type input "MORALES MABEL MARILIN"
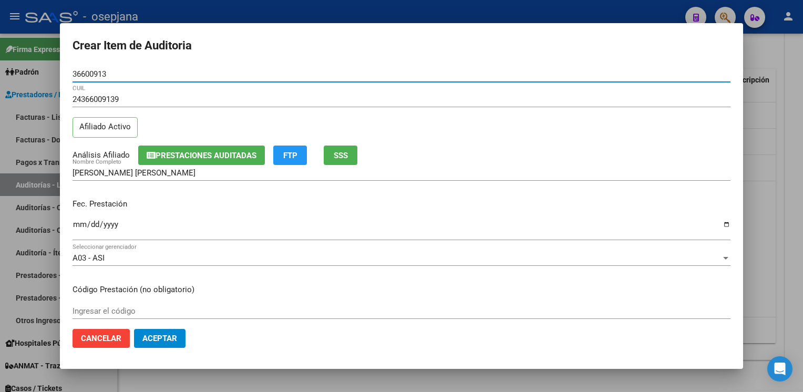
type input "36600913"
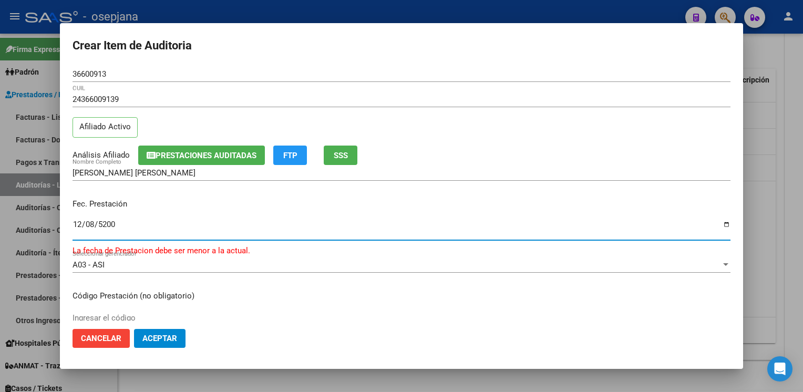
type input "2000-12-08"
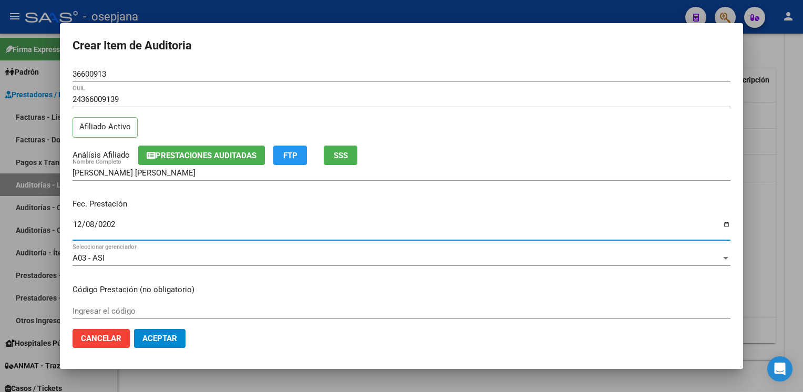
type input "2025-12-08"
type input "2025-01-08"
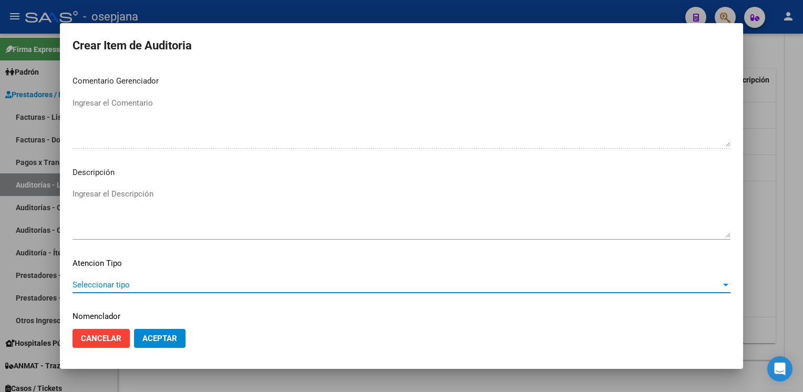
scroll to position [600, 0]
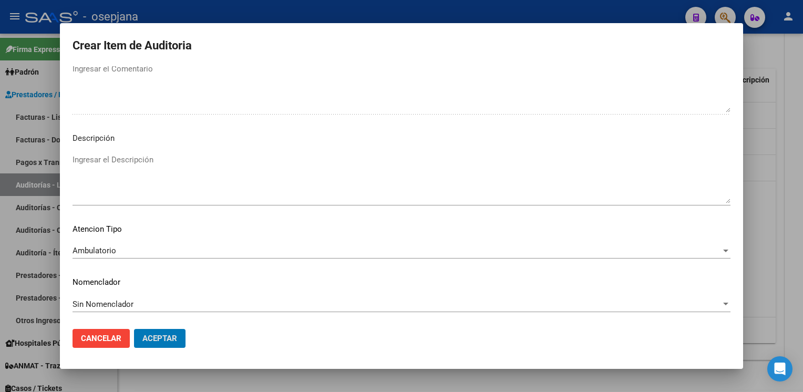
click at [134, 329] on button "Aceptar" at bounding box center [159, 338] width 51 height 19
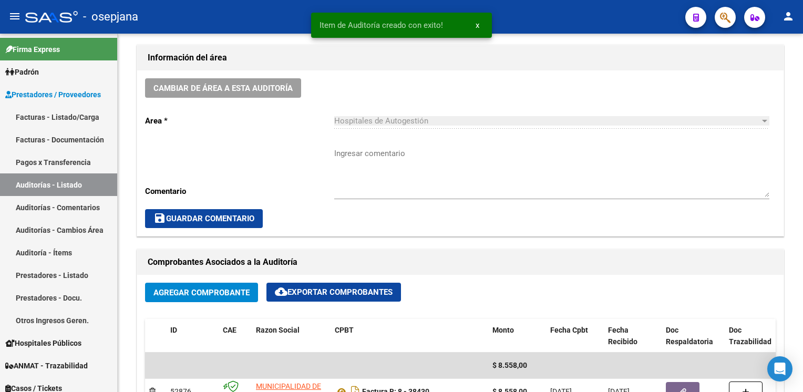
scroll to position [292, 0]
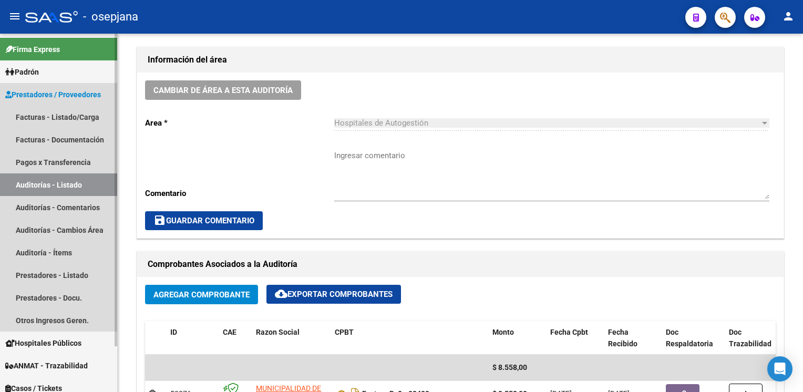
click at [67, 188] on link "Auditorías - Listado" at bounding box center [58, 184] width 117 height 23
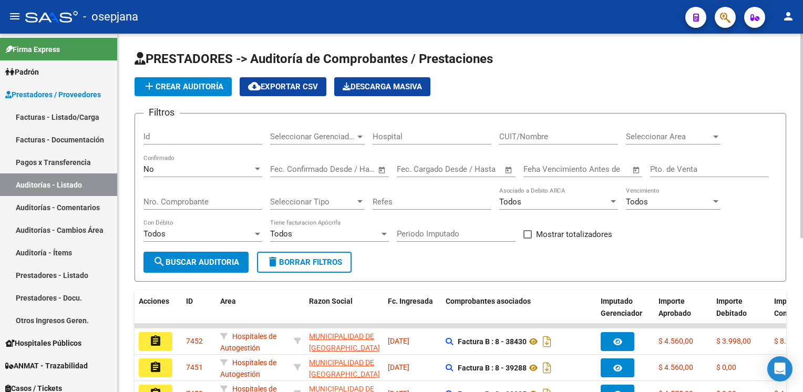
click at [179, 87] on span "add Crear Auditoría" at bounding box center [183, 86] width 80 height 9
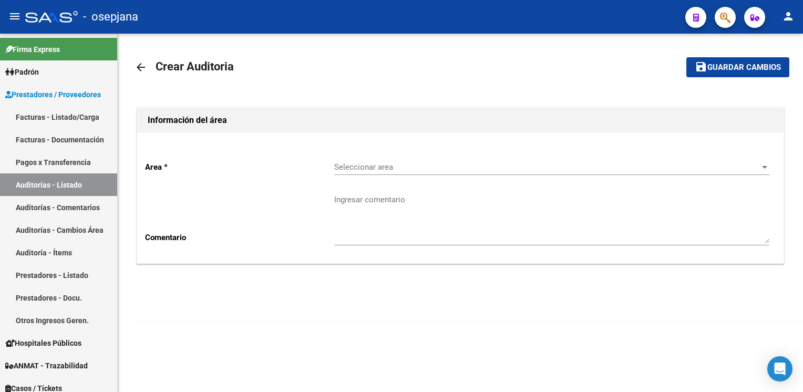
click at [465, 165] on span "Seleccionar area" at bounding box center [547, 166] width 426 height 9
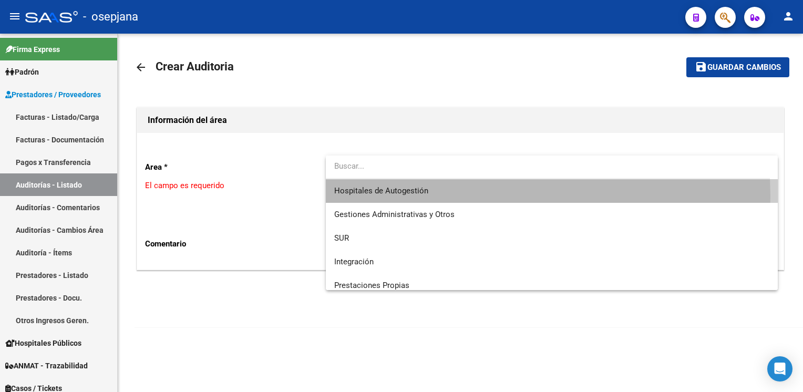
click at [454, 197] on span "Hospitales de Autogestión" at bounding box center [551, 191] width 435 height 24
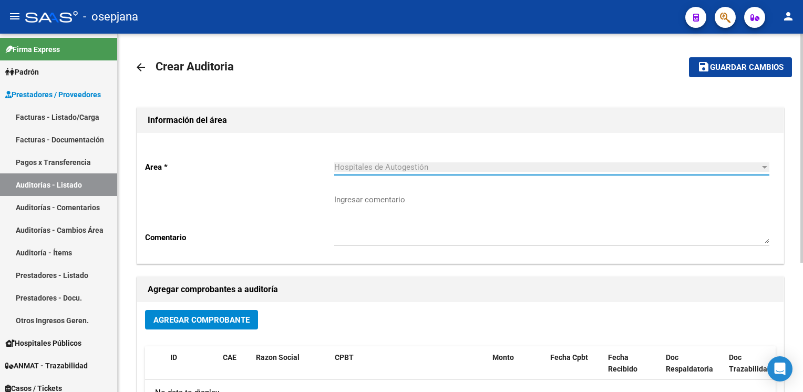
click at [188, 317] on span "Agregar Comprobante" at bounding box center [201, 319] width 96 height 9
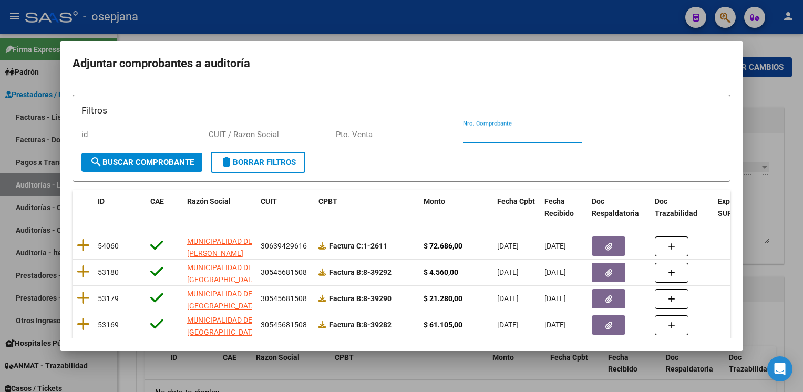
click at [508, 137] on input "Nro. Comprobante" at bounding box center [522, 134] width 119 height 9
type input "39290"
click at [145, 161] on span "search Buscar Comprobante" at bounding box center [142, 162] width 104 height 9
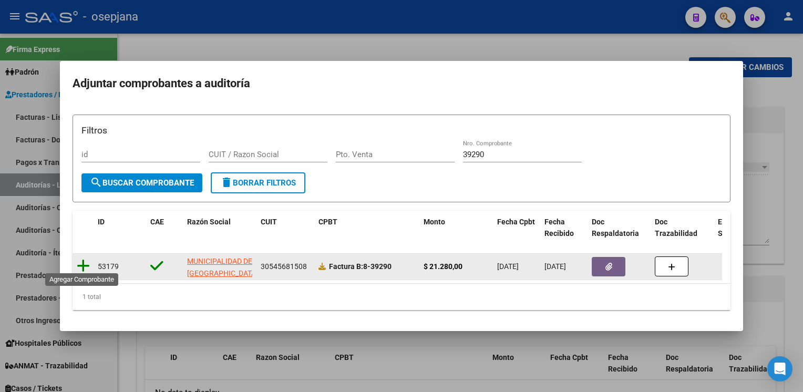
click at [82, 260] on icon at bounding box center [83, 266] width 13 height 15
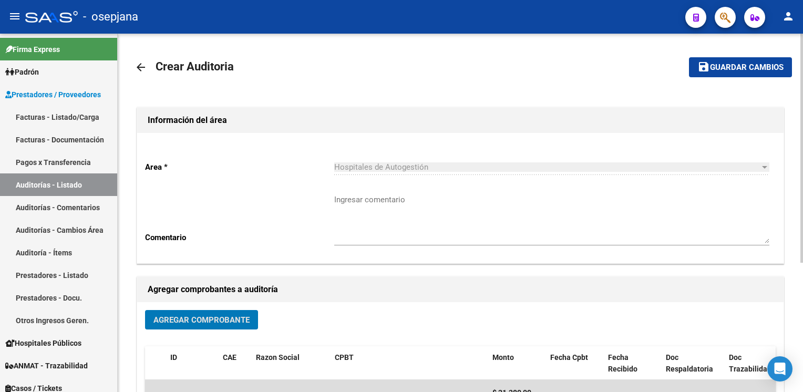
click at [721, 65] on span "Guardar cambios" at bounding box center [747, 67] width 74 height 9
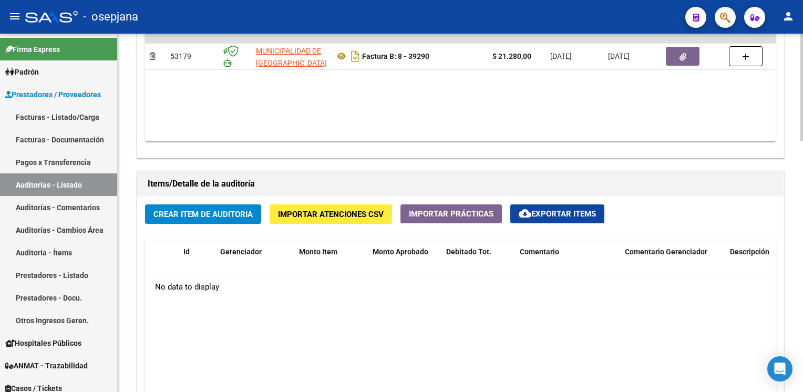
scroll to position [652, 0]
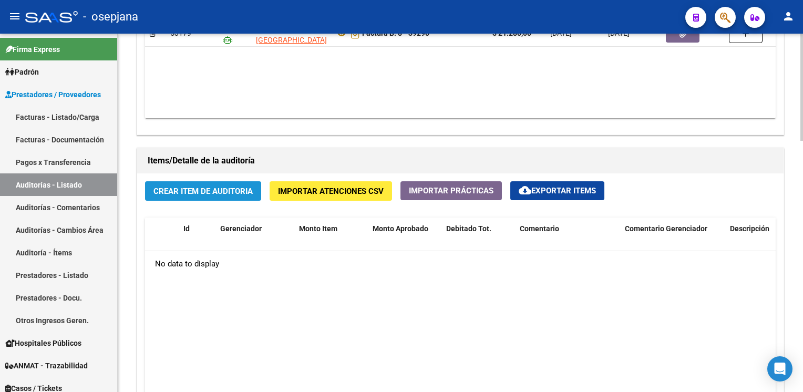
click at [233, 181] on button "Crear Item de Auditoria" at bounding box center [203, 190] width 116 height 19
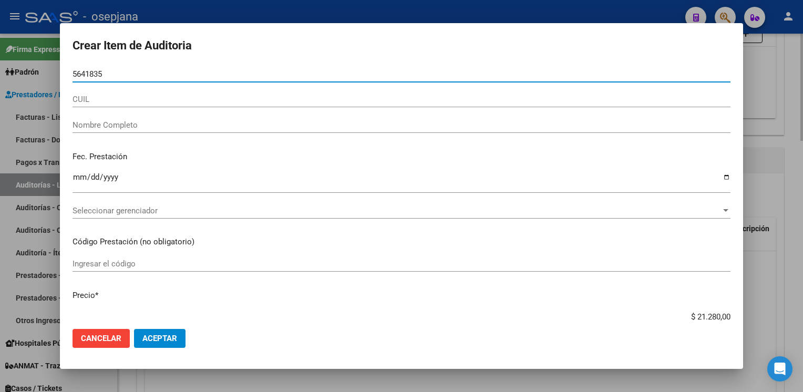
type input "56418359"
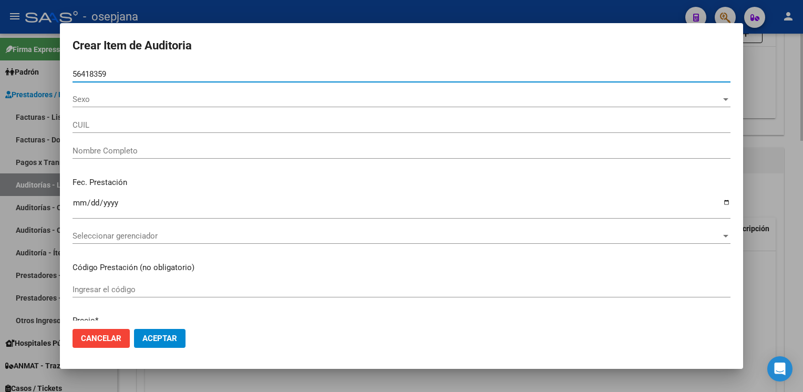
type input "20564183599"
type input "ACOSTA CIRO ALEJANDRO"
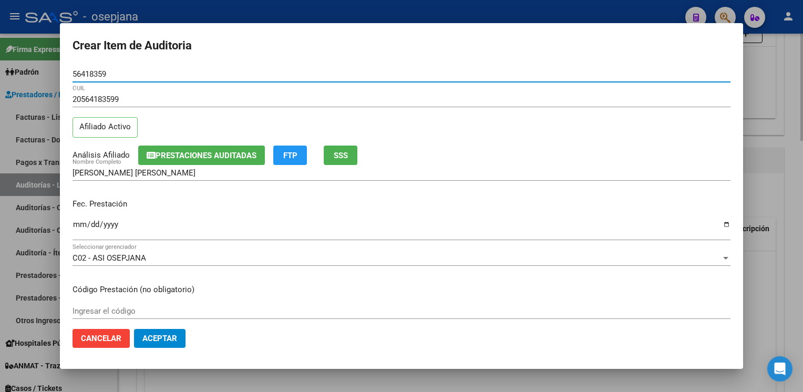
type input "56418359"
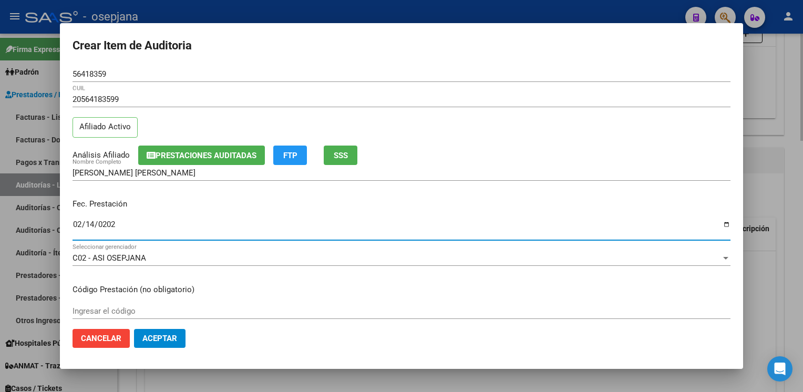
type input "[DATE]"
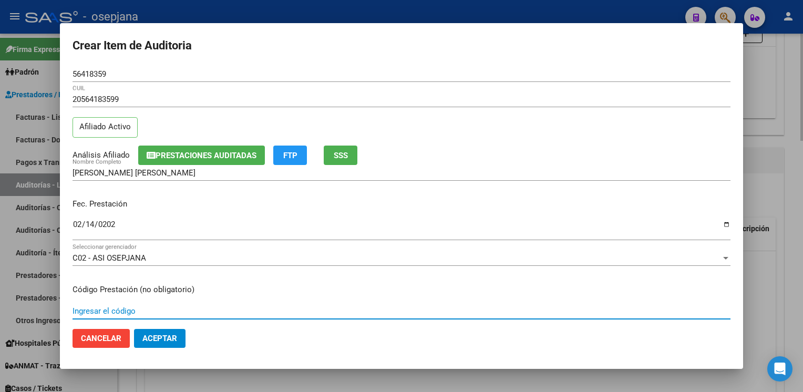
scroll to position [170, 0]
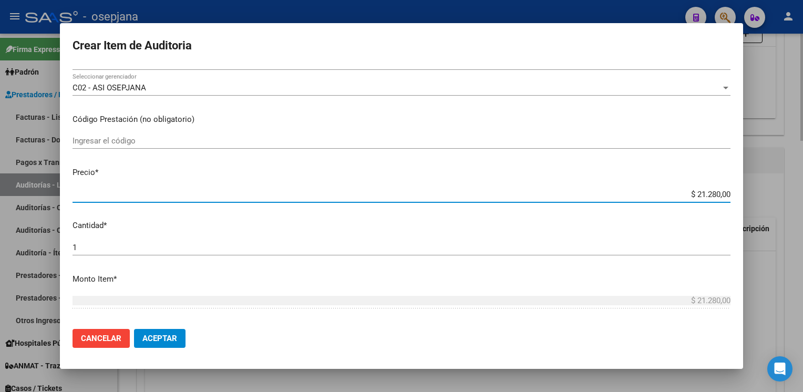
type input "$ 0,01"
type input "$ 0,15"
type input "$ 1,52"
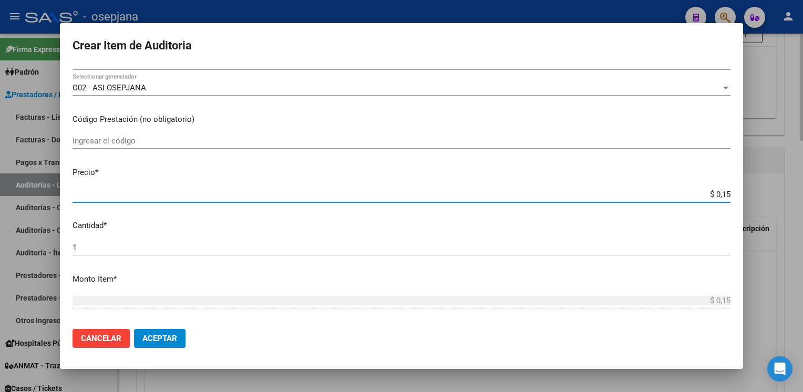
type input "$ 1,52"
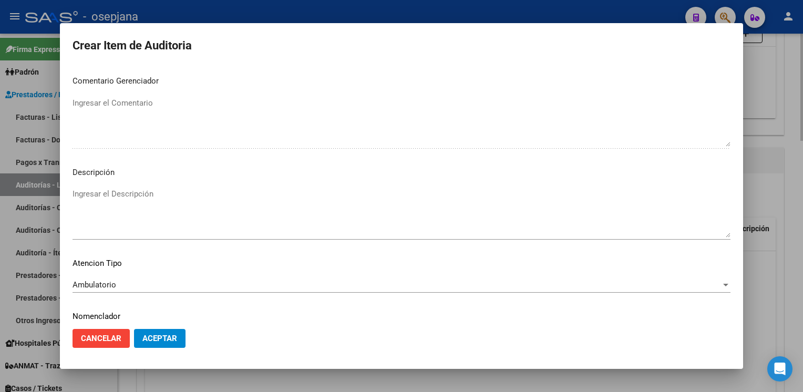
scroll to position [600, 0]
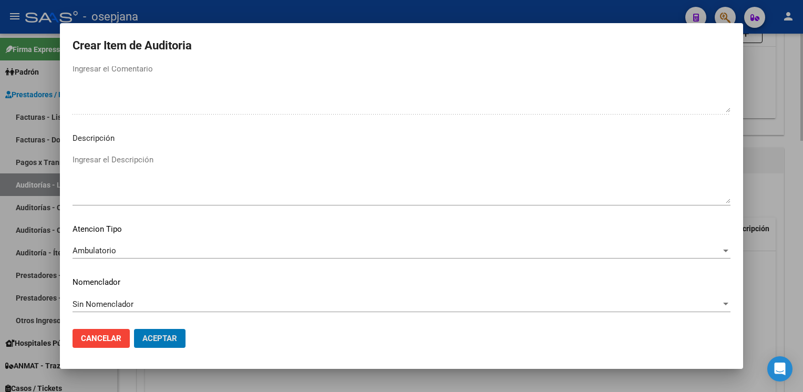
click at [134, 329] on button "Aceptar" at bounding box center [159, 338] width 51 height 19
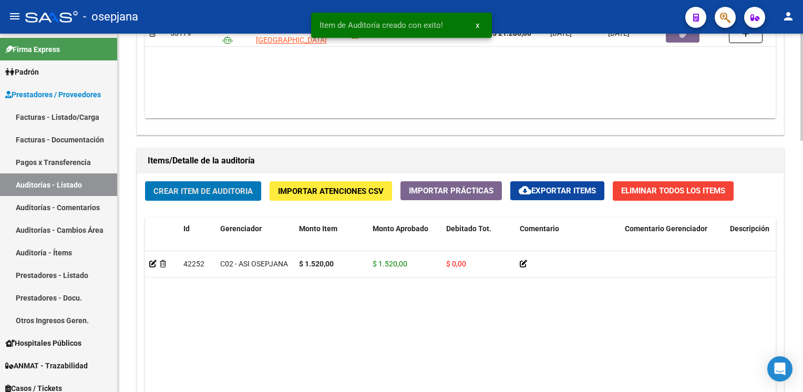
scroll to position [653, 0]
click at [145, 181] on button "Crear Item de Auditoria" at bounding box center [203, 190] width 116 height 19
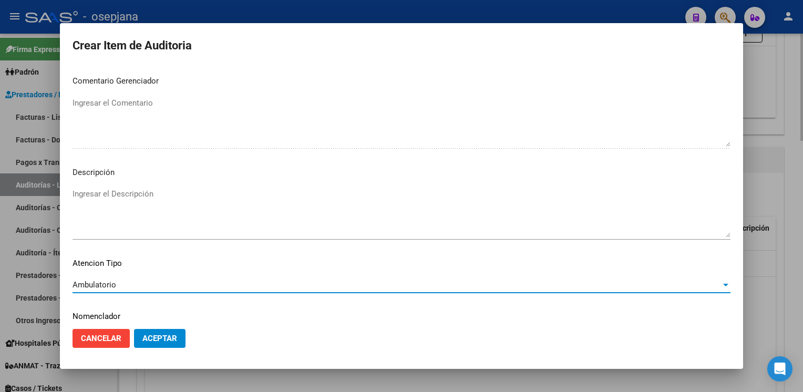
scroll to position [600, 0]
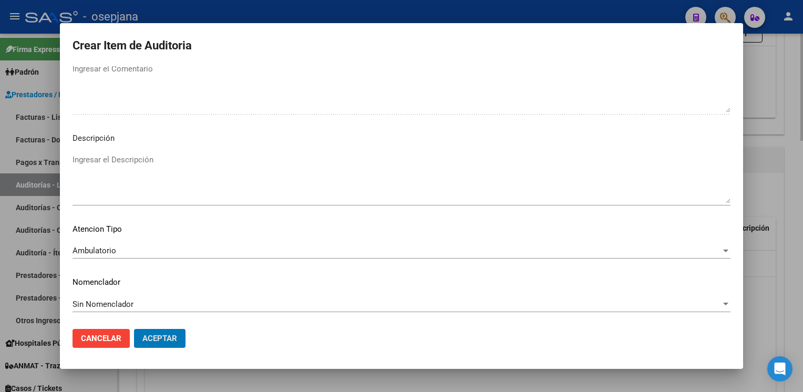
click at [134, 329] on button "Aceptar" at bounding box center [159, 338] width 51 height 19
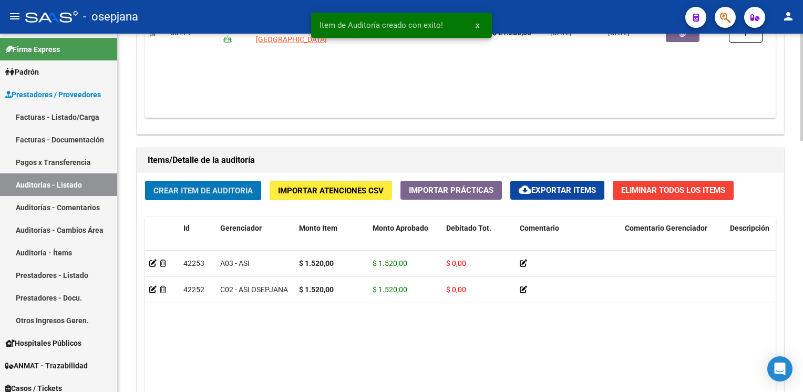
click at [145, 181] on button "Crear Item de Auditoria" at bounding box center [203, 190] width 116 height 19
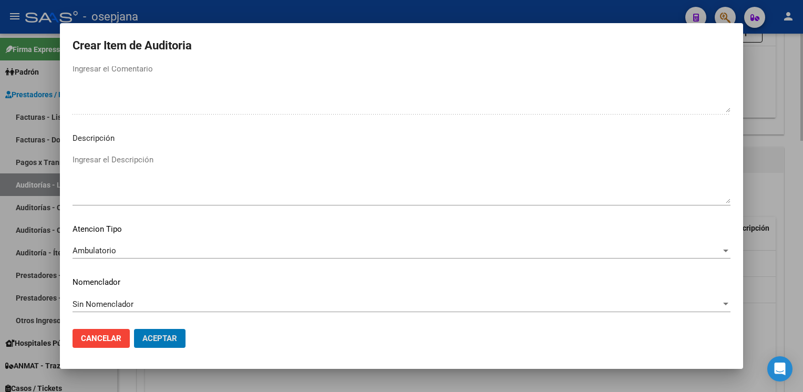
click at [134, 329] on button "Aceptar" at bounding box center [159, 338] width 51 height 19
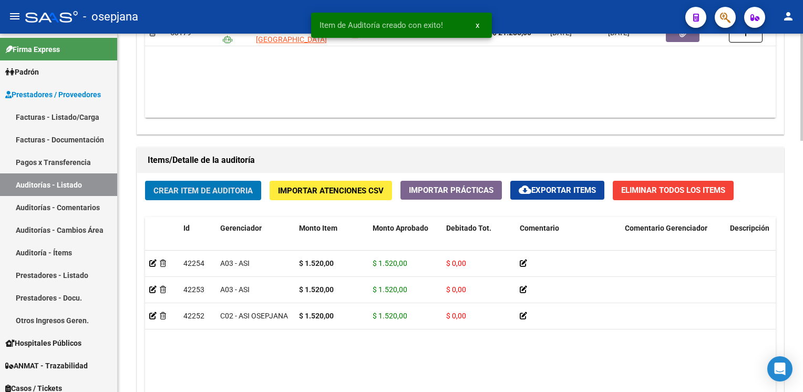
click at [145, 181] on button "Crear Item de Auditoria" at bounding box center [203, 190] width 116 height 19
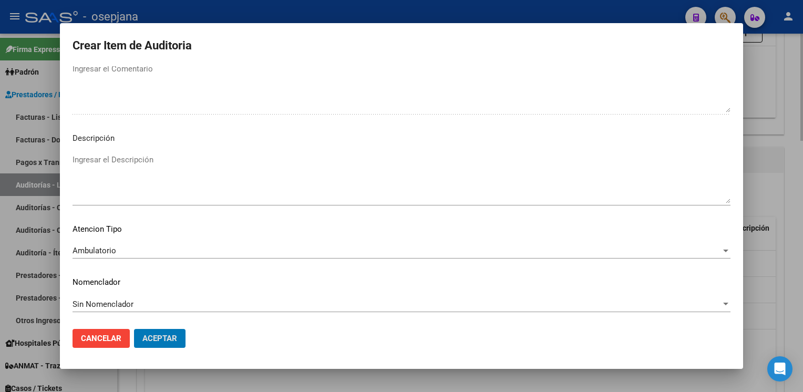
click at [134, 329] on button "Aceptar" at bounding box center [159, 338] width 51 height 19
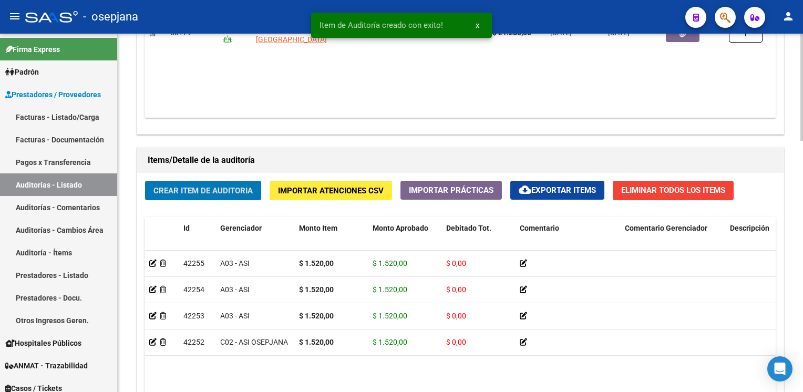
click at [145, 181] on button "Crear Item de Auditoria" at bounding box center [203, 190] width 116 height 19
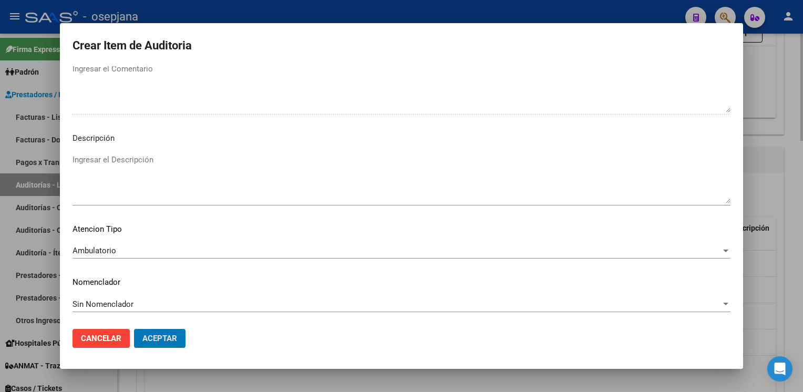
click at [134, 329] on button "Aceptar" at bounding box center [159, 338] width 51 height 19
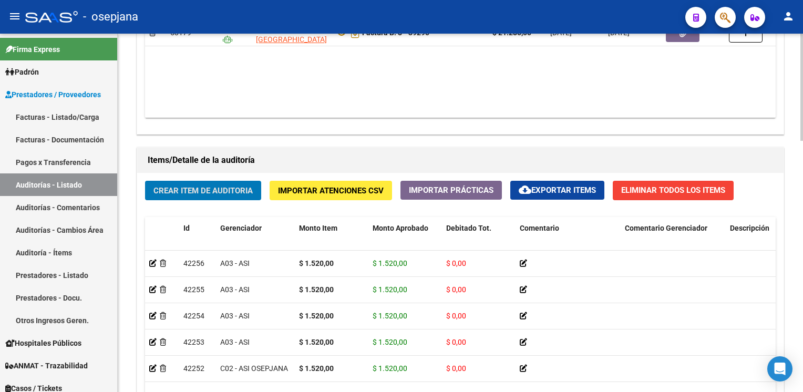
click at [145, 181] on button "Crear Item de Auditoria" at bounding box center [203, 190] width 116 height 19
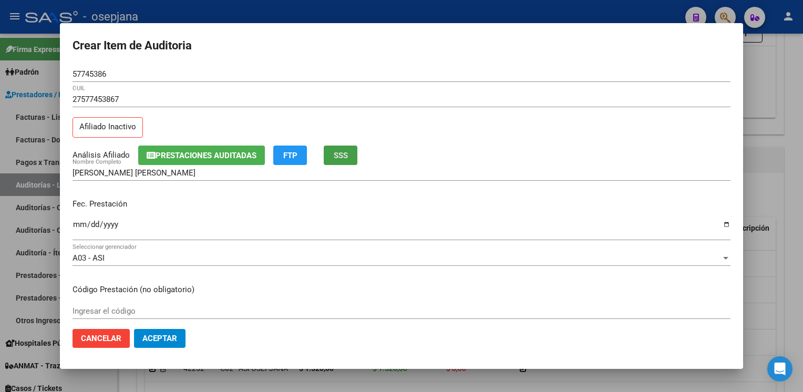
click at [343, 154] on span "SSS" at bounding box center [341, 155] width 14 height 9
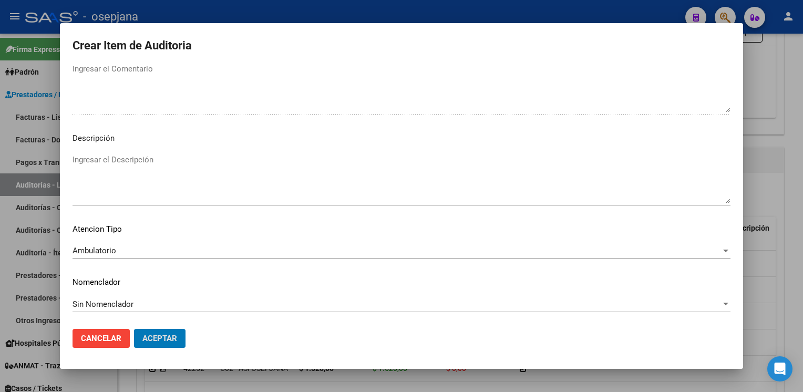
click at [134, 329] on button "Aceptar" at bounding box center [159, 338] width 51 height 19
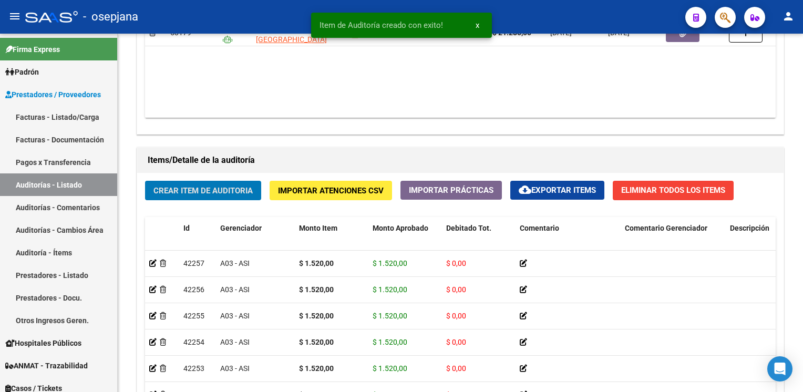
click at [145, 181] on button "Crear Item de Auditoria" at bounding box center [203, 190] width 116 height 19
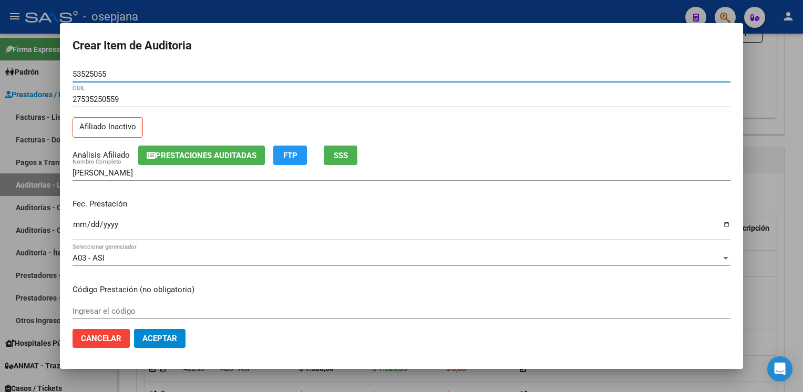
click at [342, 153] on span "SSS" at bounding box center [341, 155] width 14 height 9
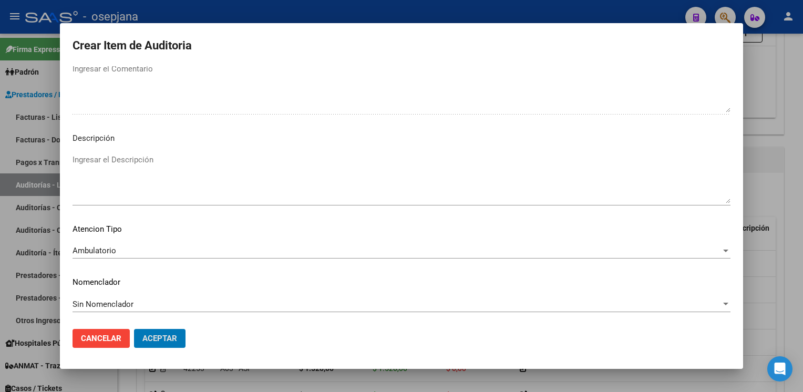
click at [134, 329] on button "Aceptar" at bounding box center [159, 338] width 51 height 19
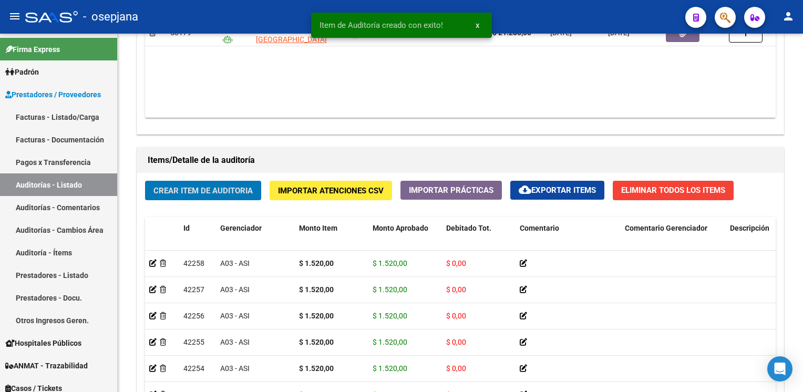
click at [145, 181] on button "Crear Item de Auditoria" at bounding box center [203, 190] width 116 height 19
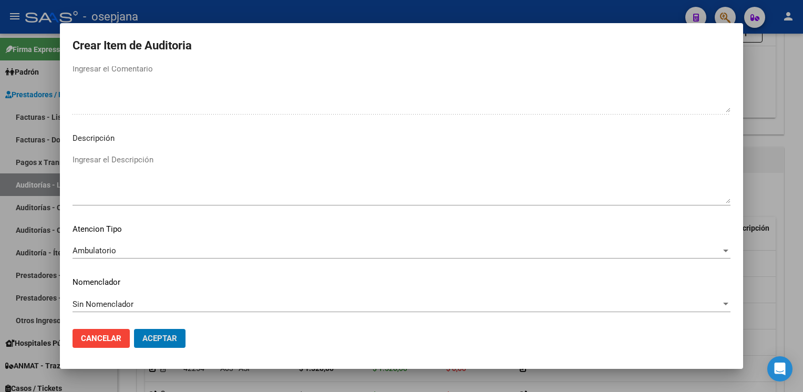
click at [134, 329] on button "Aceptar" at bounding box center [159, 338] width 51 height 19
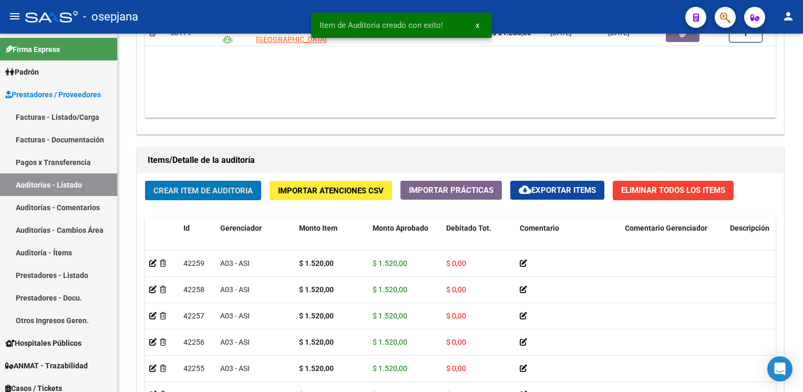
click at [145, 181] on button "Crear Item de Auditoria" at bounding box center [203, 190] width 116 height 19
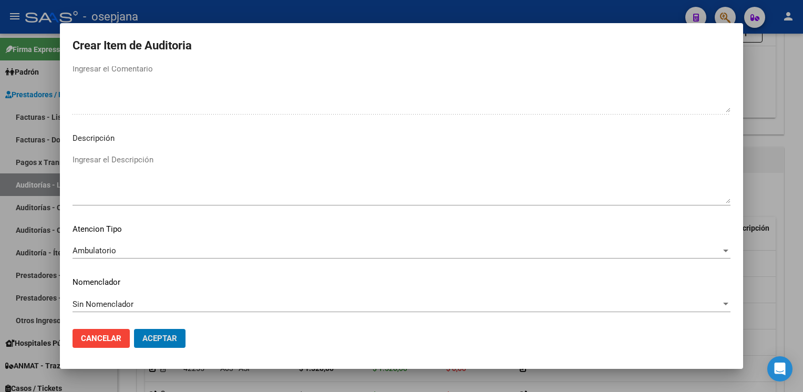
click at [134, 329] on button "Aceptar" at bounding box center [159, 338] width 51 height 19
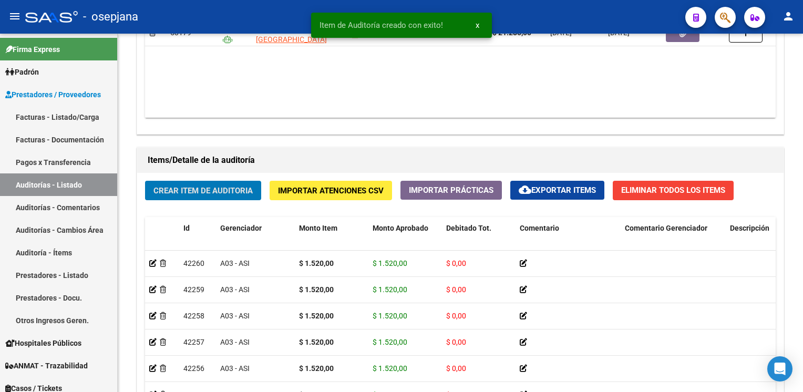
click at [145, 181] on button "Crear Item de Auditoria" at bounding box center [203, 190] width 116 height 19
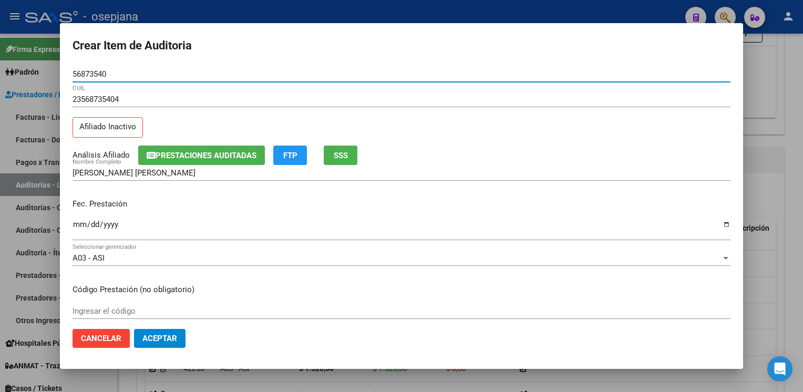
click at [342, 153] on span "SSS" at bounding box center [341, 155] width 14 height 9
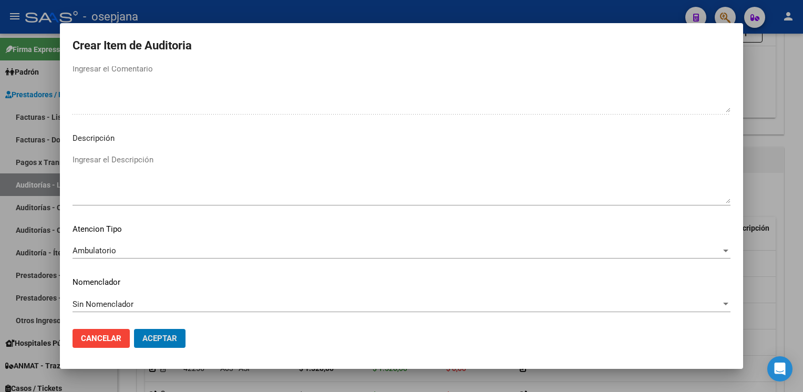
click at [134, 329] on button "Aceptar" at bounding box center [159, 338] width 51 height 19
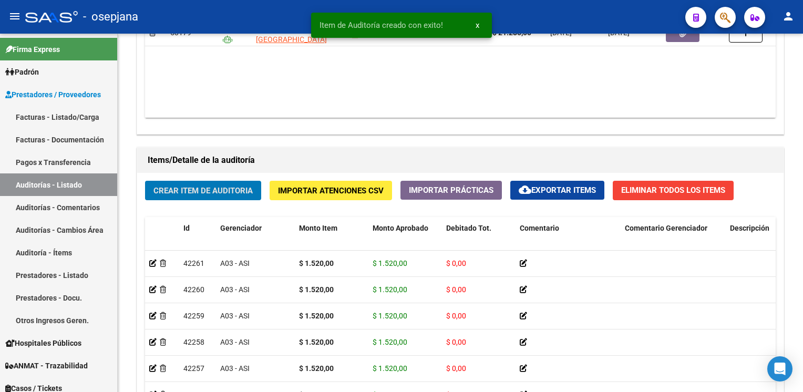
click at [145, 181] on button "Crear Item de Auditoria" at bounding box center [203, 190] width 116 height 19
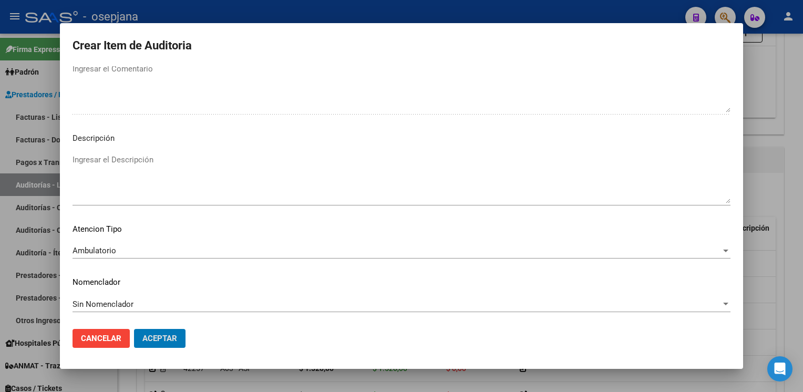
click at [134, 329] on button "Aceptar" at bounding box center [159, 338] width 51 height 19
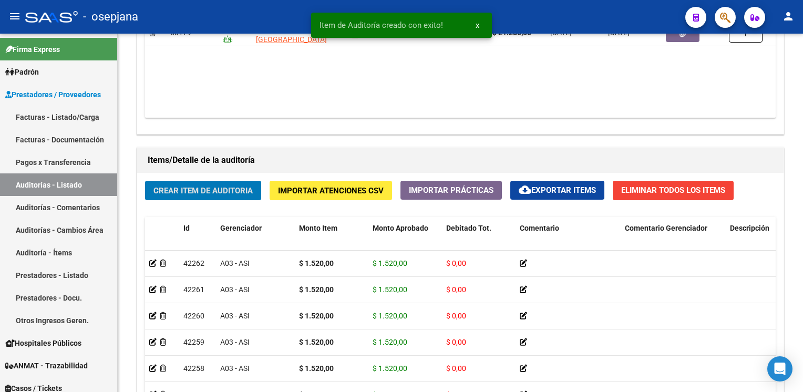
click at [145, 181] on button "Crear Item de Auditoria" at bounding box center [203, 190] width 116 height 19
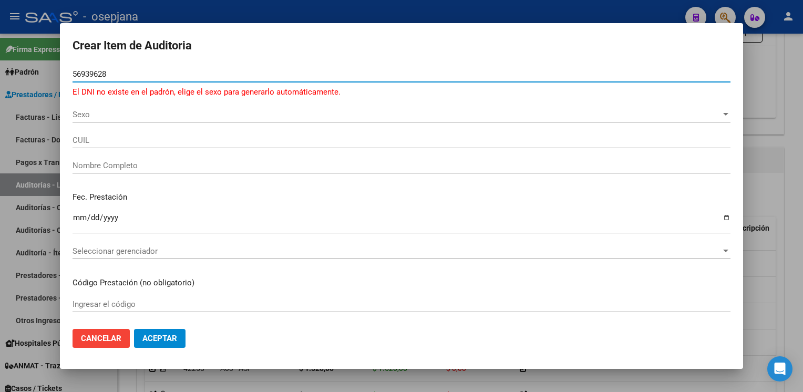
click at [80, 111] on span "Sexo" at bounding box center [397, 114] width 648 height 9
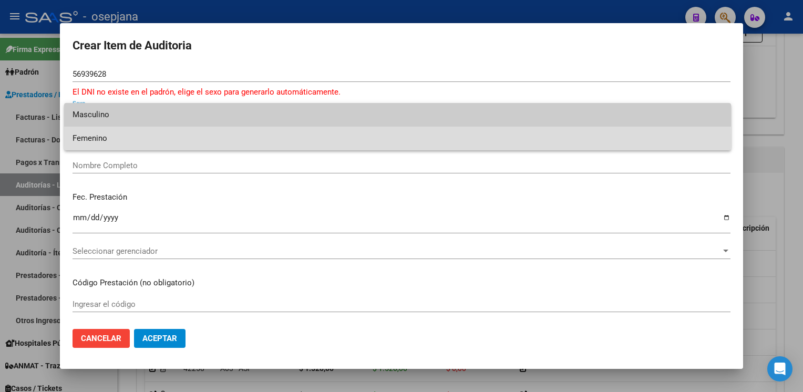
click at [86, 138] on span "Femenino" at bounding box center [398, 139] width 650 height 24
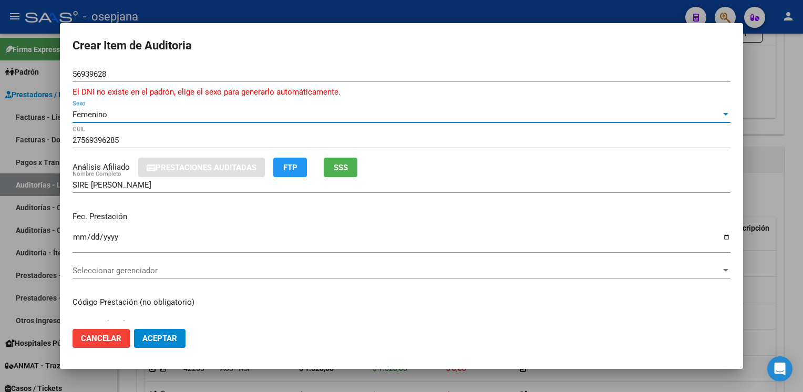
click at [74, 235] on input "Ingresar la fecha" at bounding box center [402, 241] width 658 height 17
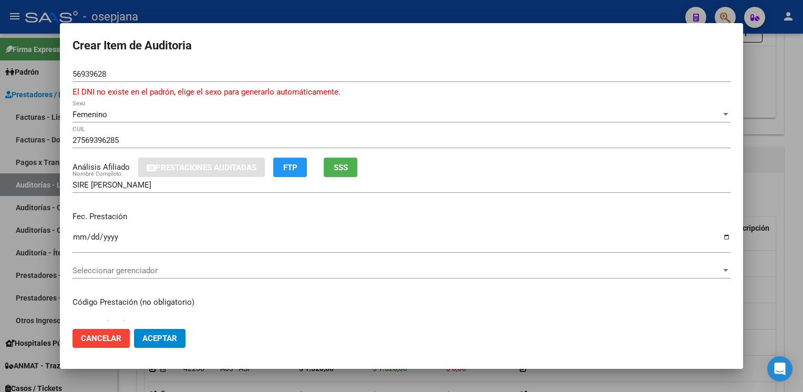
click at [98, 276] on div "Seleccionar gerenciador Seleccionar gerenciador" at bounding box center [402, 271] width 658 height 16
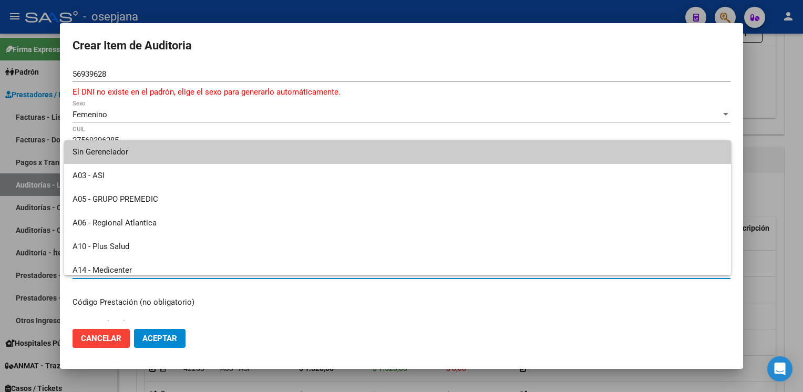
click at [179, 152] on span "Sin Gerenciador" at bounding box center [398, 152] width 650 height 24
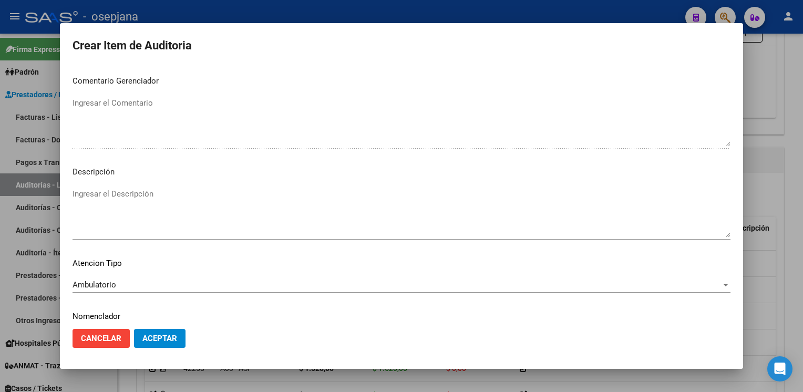
scroll to position [613, 0]
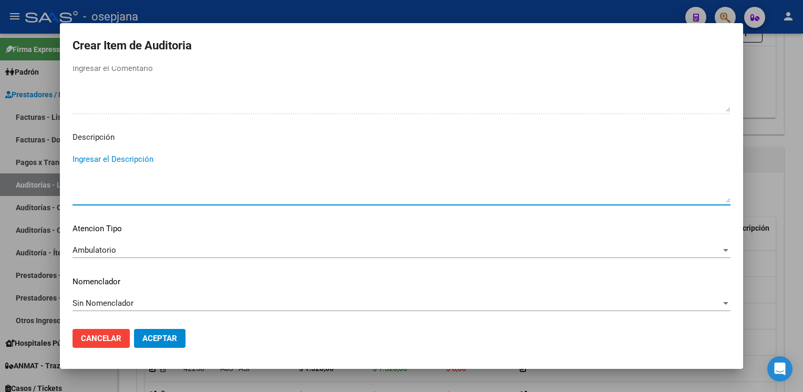
click at [105, 167] on textarea "Ingresar el Descripción" at bounding box center [402, 177] width 658 height 49
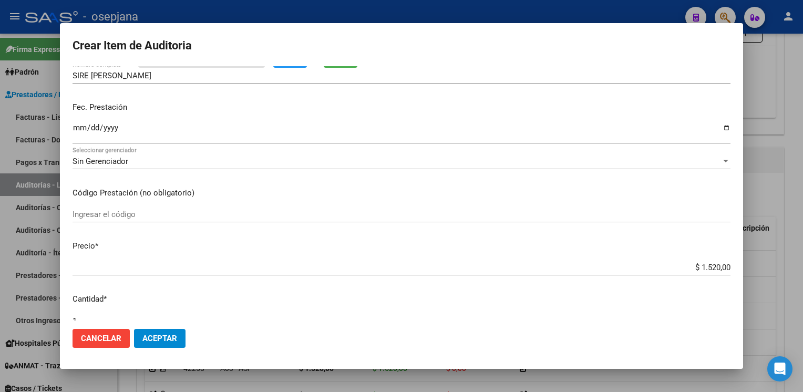
scroll to position [107, 0]
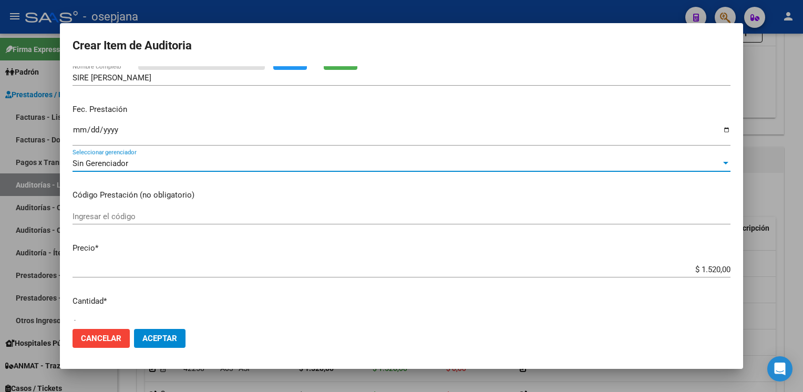
click at [197, 166] on div "Sin Gerenciador" at bounding box center [397, 163] width 648 height 9
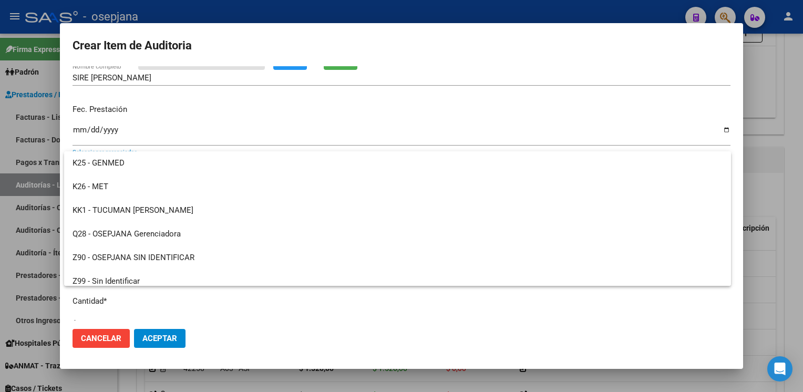
scroll to position [385, 0]
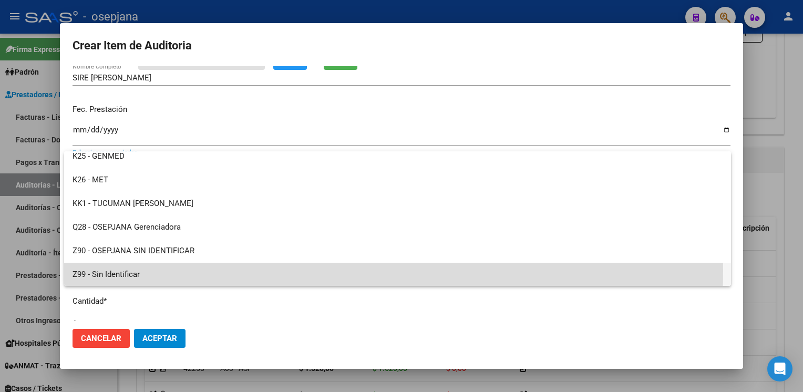
click at [171, 270] on span "Z99 - Sin Identificar" at bounding box center [398, 275] width 650 height 24
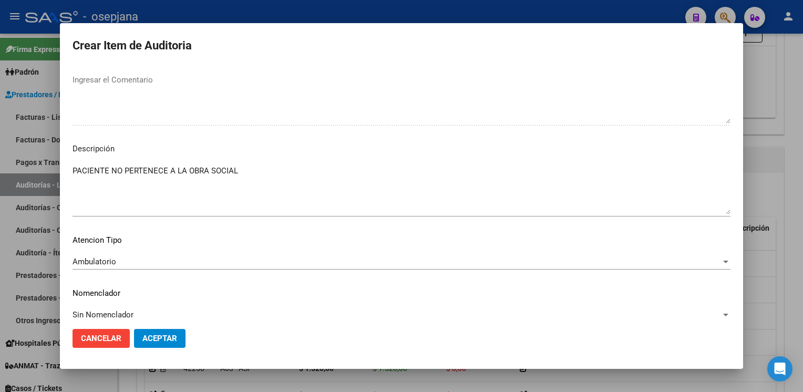
scroll to position [613, 0]
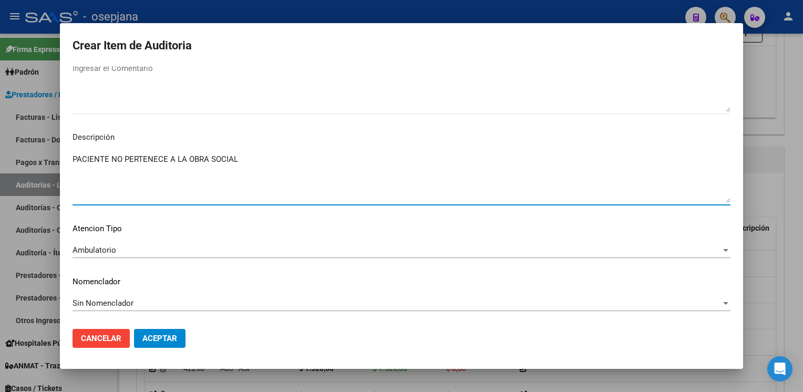
drag, startPoint x: 256, startPoint y: 164, endPoint x: 69, endPoint y: 158, distance: 186.6
click at [69, 158] on mat-dialog-content "56939628 Nro Documento El DNI no existe en el padrón, elige el sexo para genera…" at bounding box center [401, 193] width 683 height 255
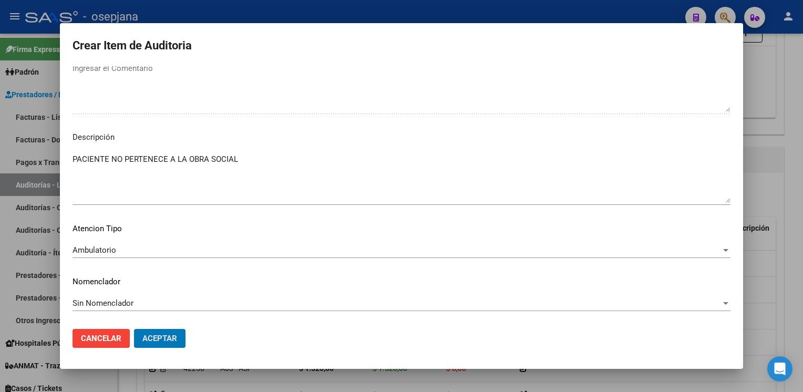
click at [134, 329] on button "Aceptar" at bounding box center [159, 338] width 51 height 19
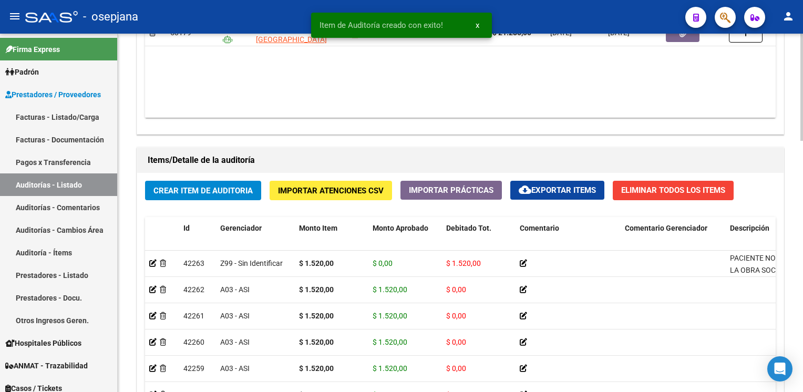
click at [137, 391] on div "Crear Item de Auditoria Importar Atenciones CSV Importar Prácticas cloud_downlo…" at bounding box center [460, 340] width 646 height 335
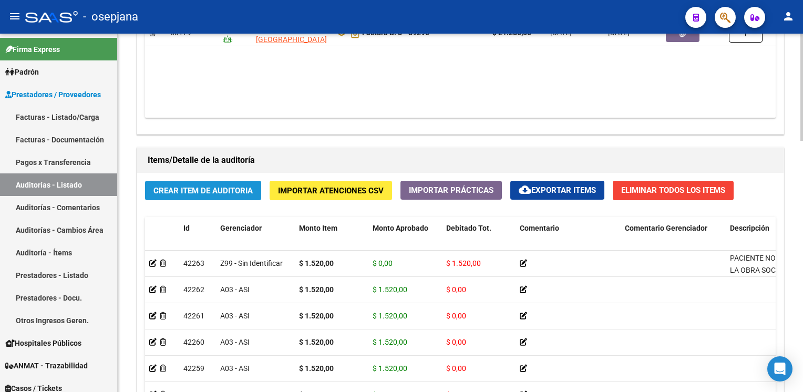
click at [222, 191] on span "Crear Item de Auditoria" at bounding box center [202, 190] width 99 height 9
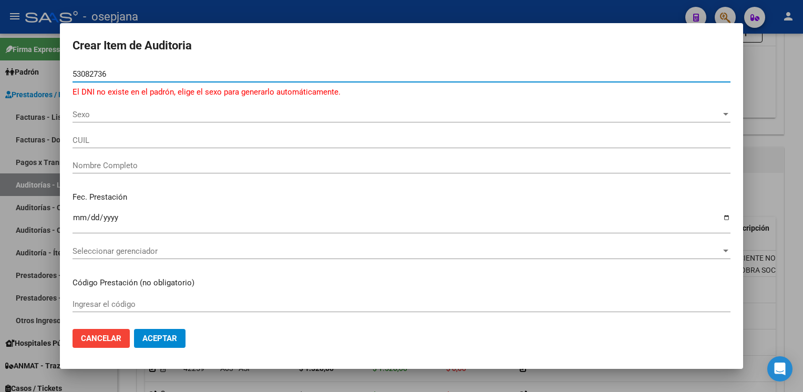
click at [105, 117] on span "Sexo" at bounding box center [397, 114] width 648 height 9
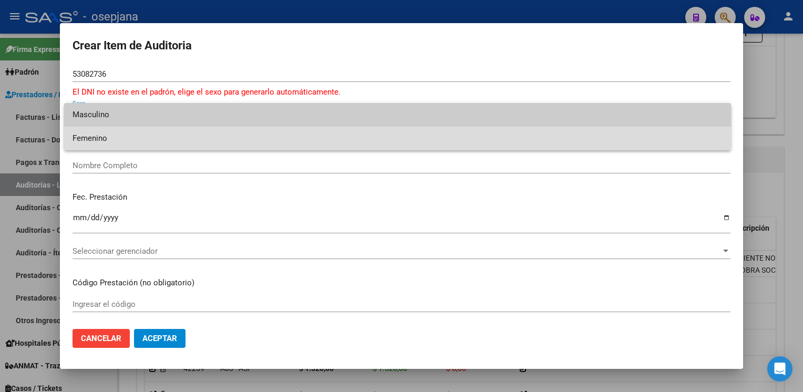
click at [102, 137] on span "Femenino" at bounding box center [398, 139] width 650 height 24
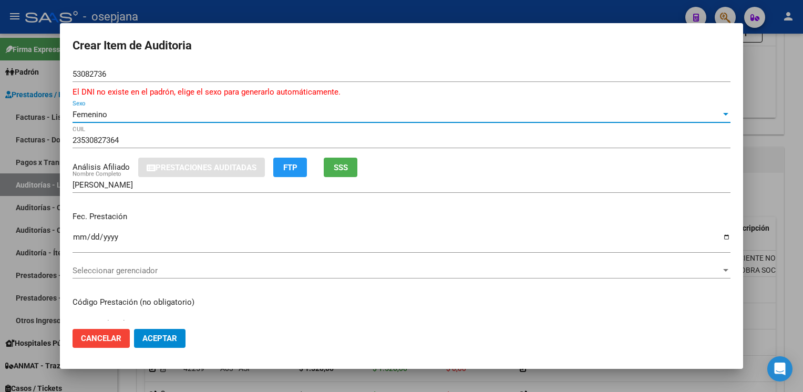
click at [78, 234] on input "Ingresar la fecha" at bounding box center [402, 241] width 658 height 17
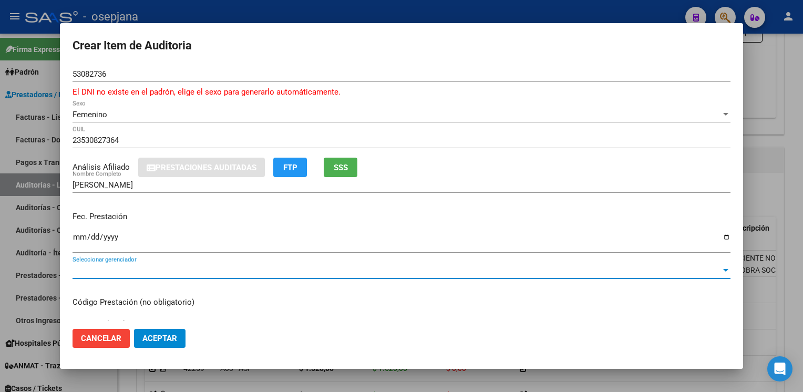
click at [721, 272] on div at bounding box center [725, 270] width 9 height 8
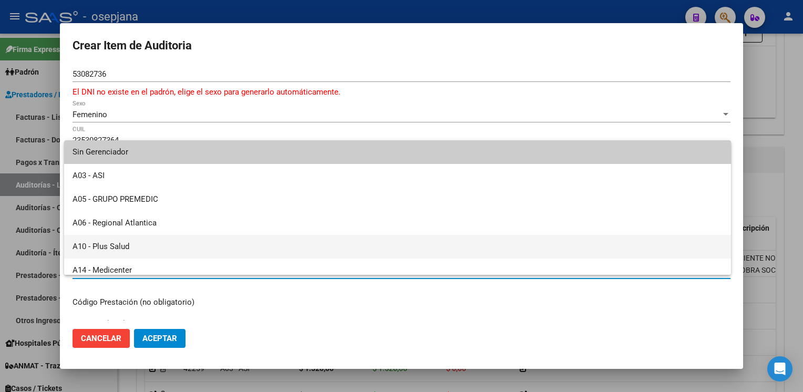
scroll to position [385, 0]
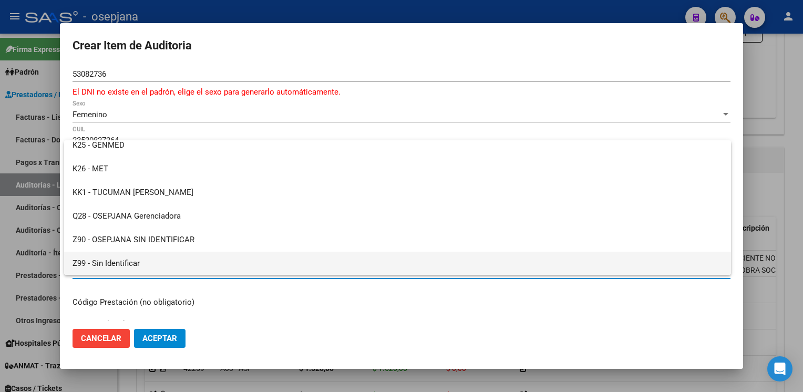
click at [211, 260] on span "Z99 - Sin Identificar" at bounding box center [398, 264] width 650 height 24
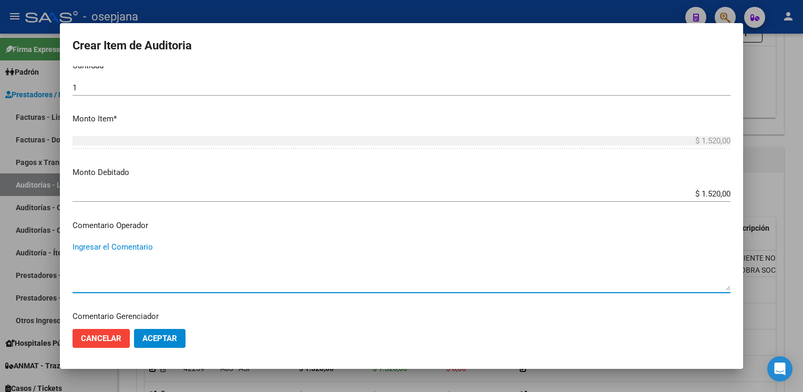
scroll to position [578, 0]
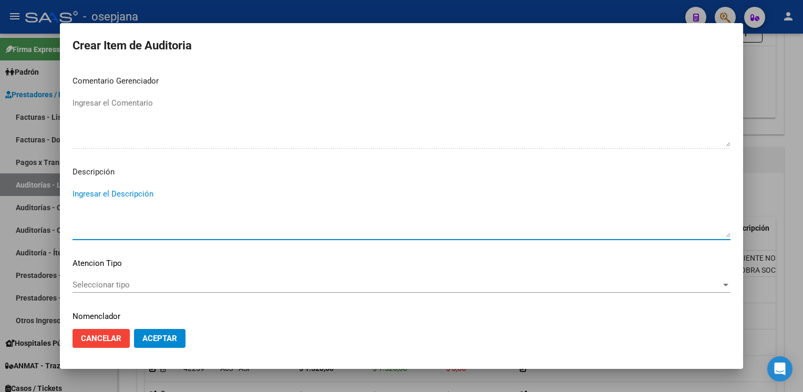
paste textarea "PACIENTE NO PERTENECE A LA OBRA SOCIAL"
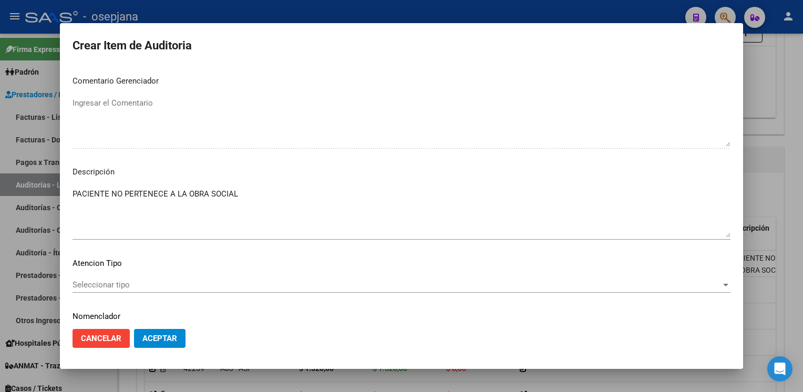
scroll to position [613, 0]
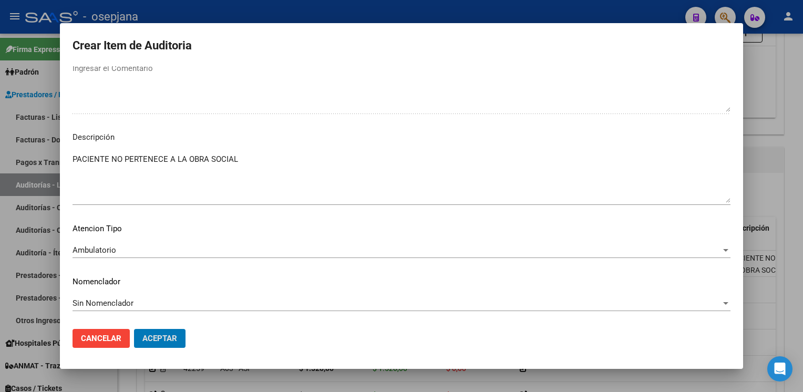
click at [134, 329] on button "Aceptar" at bounding box center [159, 338] width 51 height 19
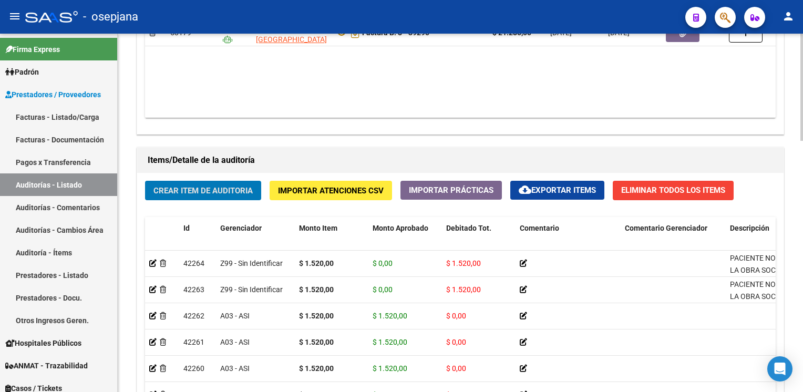
click at [145, 181] on button "Crear Item de Auditoria" at bounding box center [203, 190] width 116 height 19
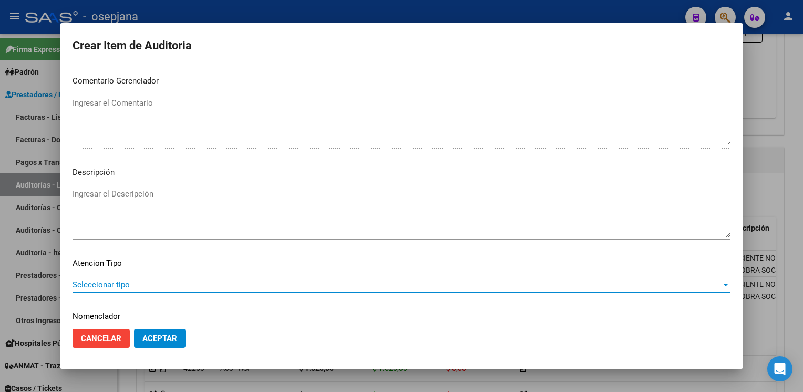
scroll to position [600, 0]
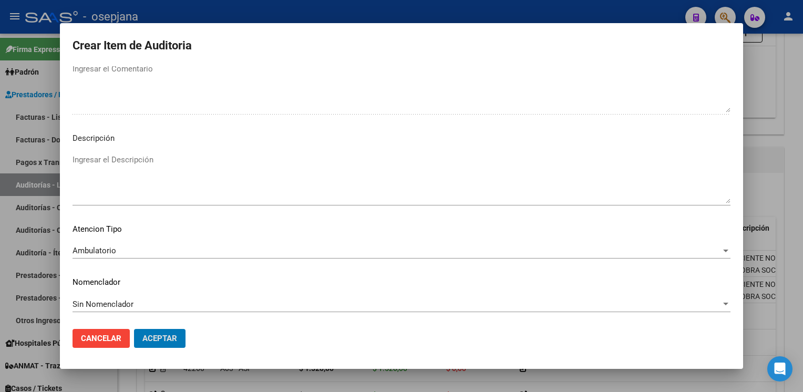
click at [134, 329] on button "Aceptar" at bounding box center [159, 338] width 51 height 19
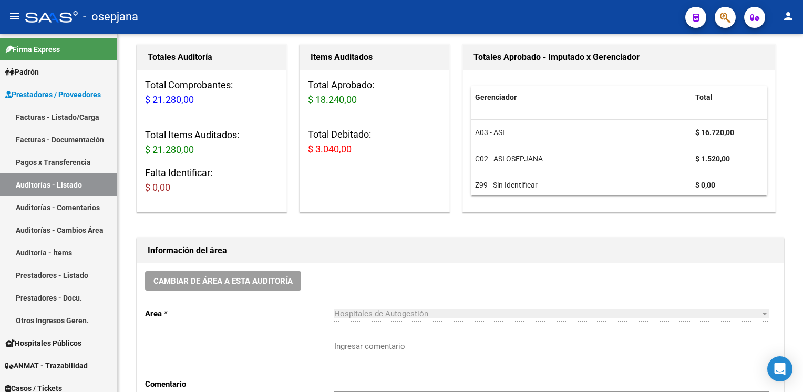
scroll to position [102, 0]
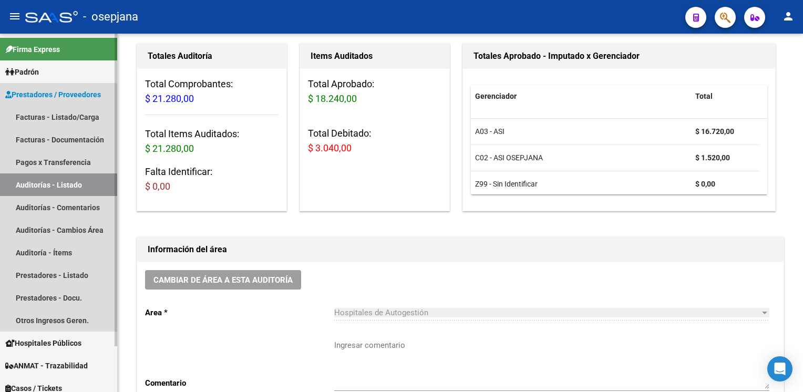
click at [59, 180] on link "Auditorías - Listado" at bounding box center [58, 184] width 117 height 23
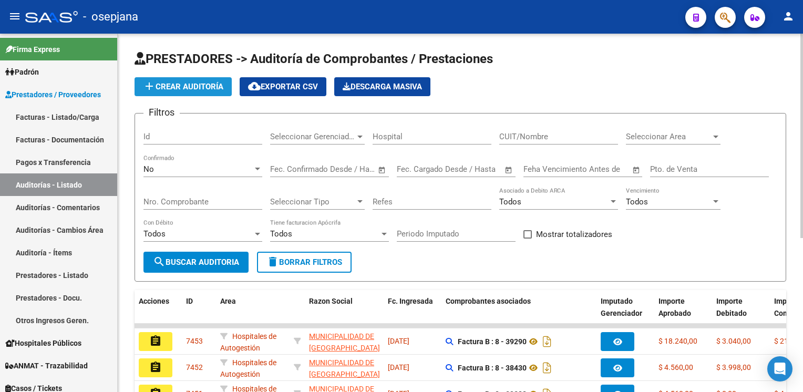
click at [202, 84] on span "add Crear Auditoría" at bounding box center [183, 86] width 80 height 9
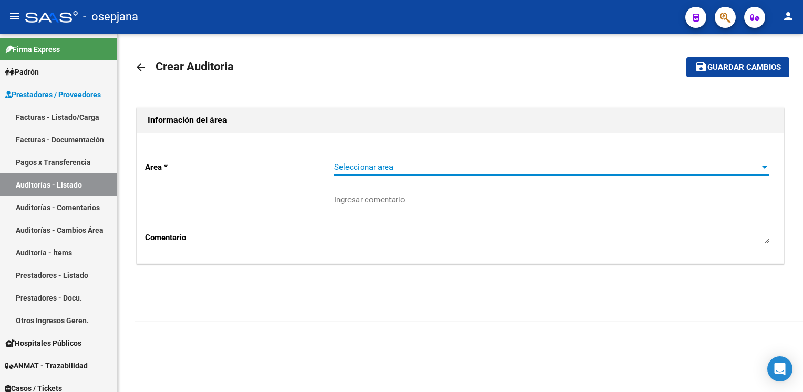
click at [414, 164] on span "Seleccionar area" at bounding box center [547, 166] width 426 height 9
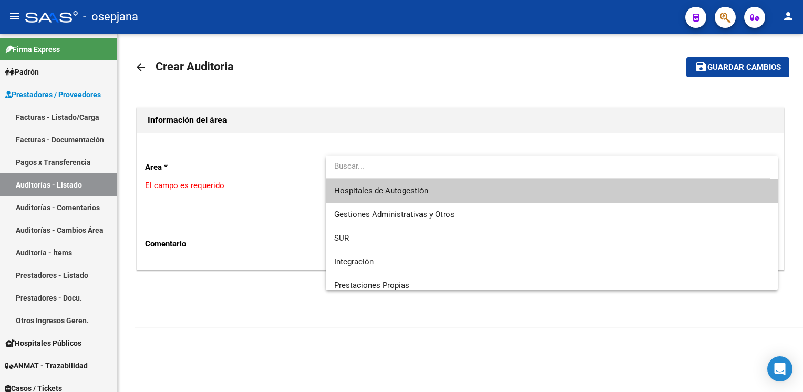
click at [387, 196] on span "Hospitales de Autogestión" at bounding box center [551, 191] width 435 height 24
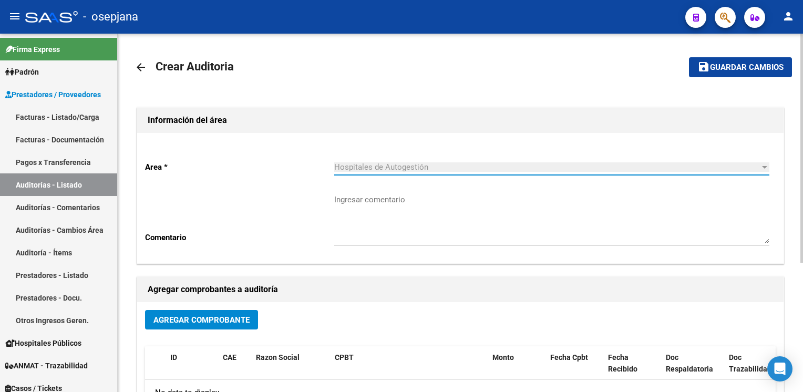
click at [193, 317] on span "Agregar Comprobante" at bounding box center [201, 319] width 96 height 9
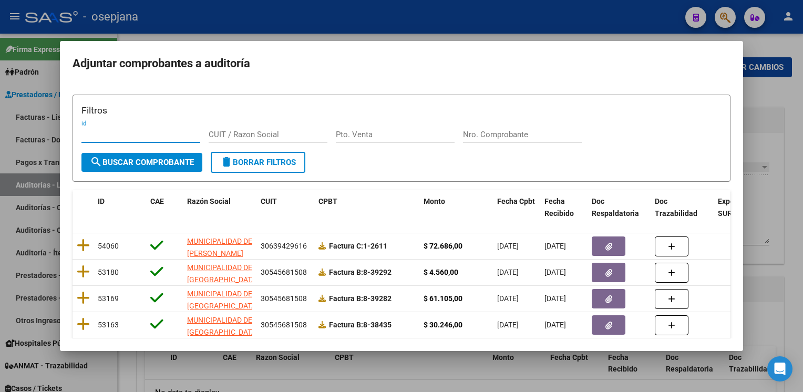
click at [481, 140] on div "Nro. Comprobante" at bounding box center [522, 135] width 119 height 16
click at [162, 164] on span "search Buscar Comprobante" at bounding box center [142, 162] width 104 height 9
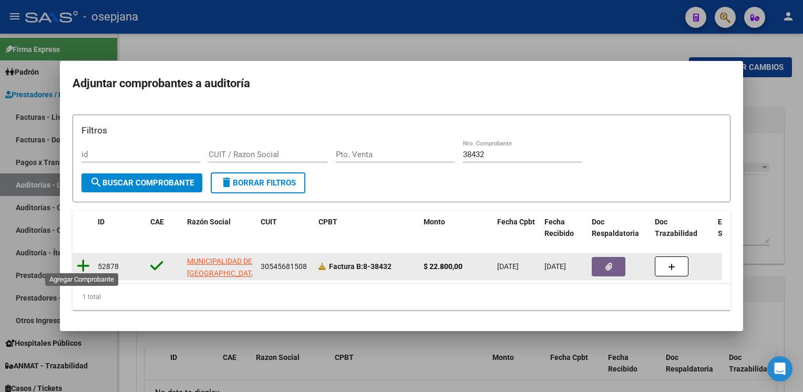
click at [82, 259] on icon at bounding box center [83, 266] width 13 height 15
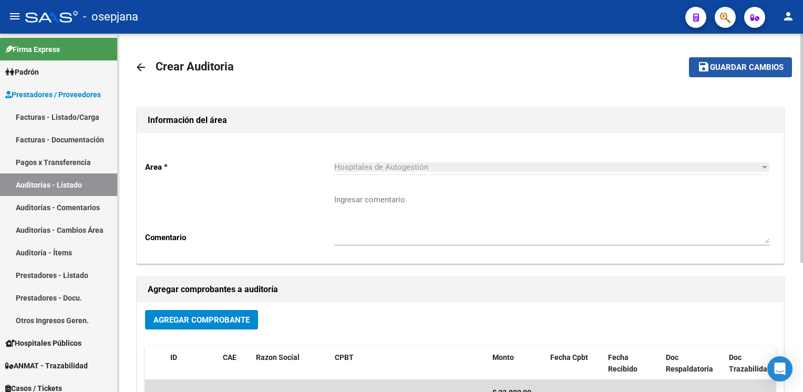
click at [707, 69] on mat-icon "save" at bounding box center [703, 66] width 13 height 13
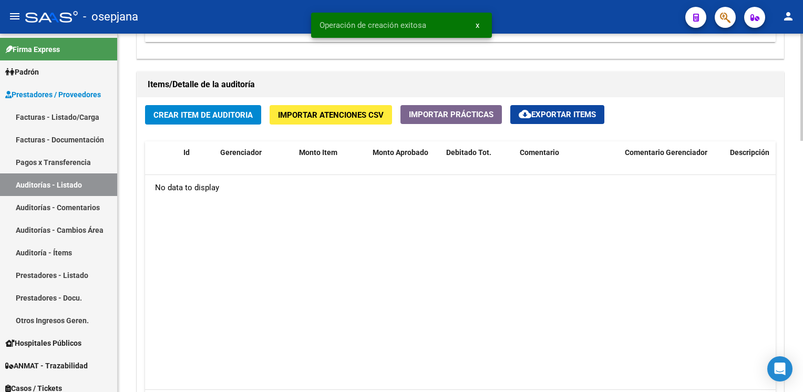
scroll to position [729, 0]
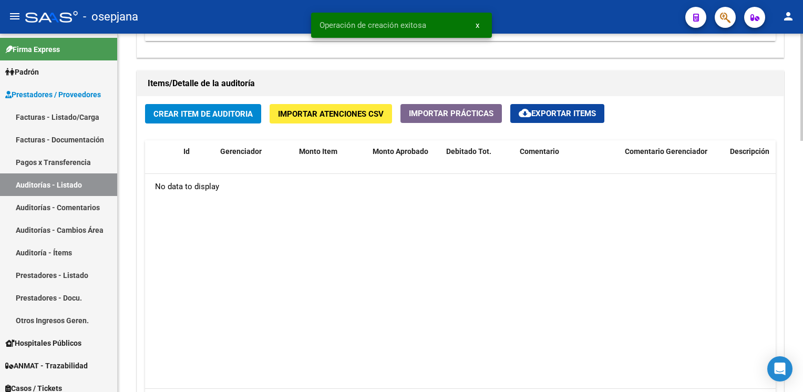
click at [236, 105] on button "Crear Item de Auditoria" at bounding box center [203, 113] width 116 height 19
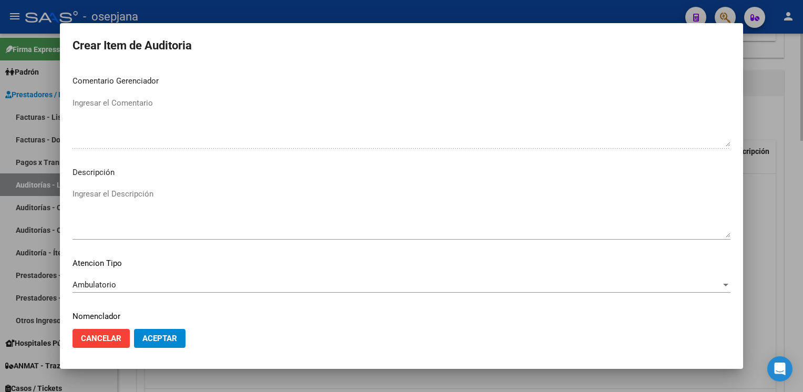
scroll to position [600, 0]
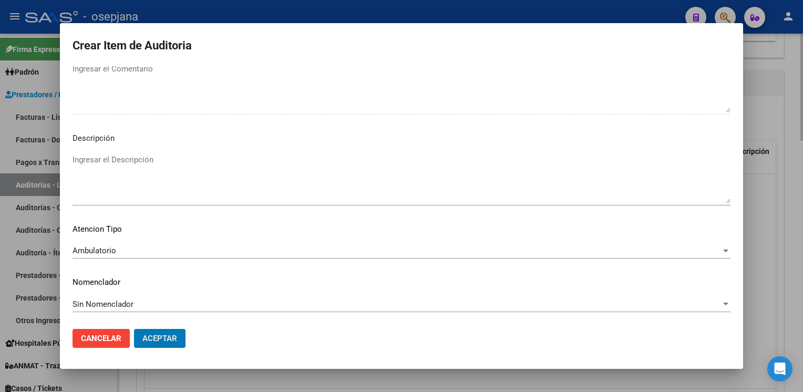
click at [134, 329] on button "Aceptar" at bounding box center [159, 338] width 51 height 19
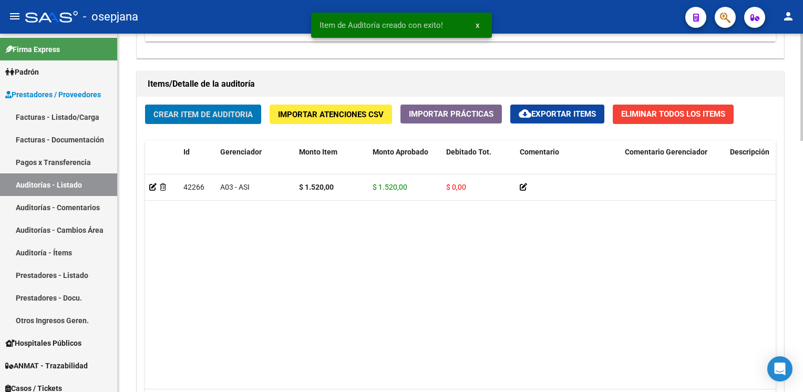
scroll to position [730, 0]
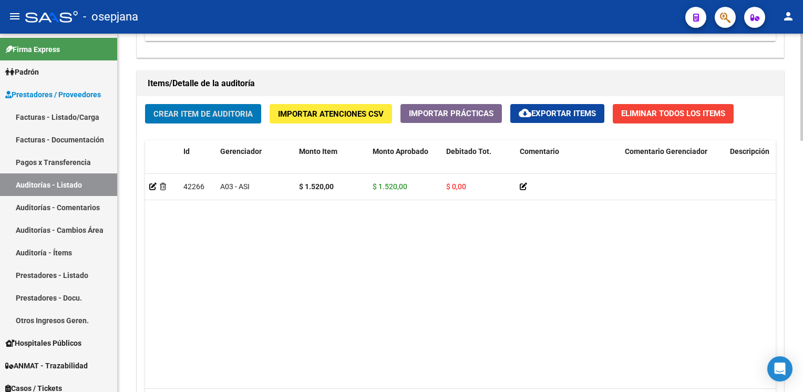
click at [145, 104] on button "Crear Item de Auditoria" at bounding box center [203, 113] width 116 height 19
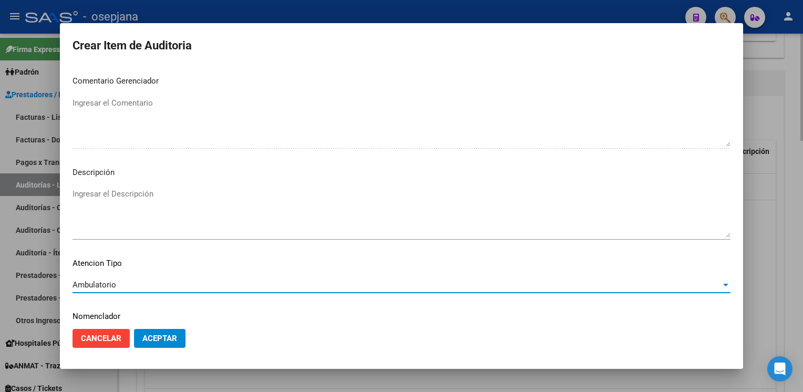
scroll to position [600, 0]
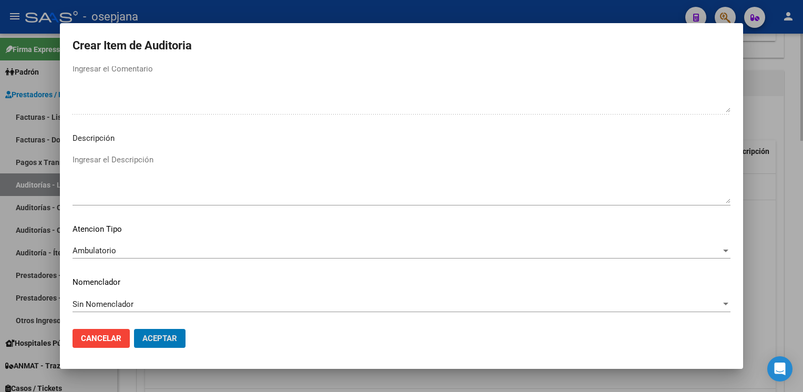
click at [134, 329] on button "Aceptar" at bounding box center [159, 338] width 51 height 19
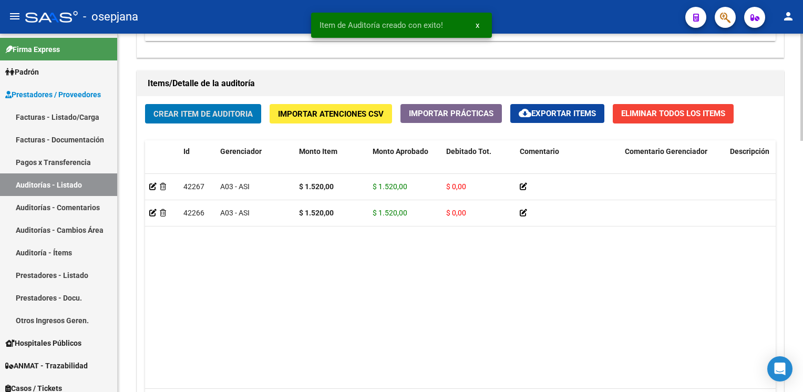
click at [145, 104] on button "Crear Item de Auditoria" at bounding box center [203, 113] width 116 height 19
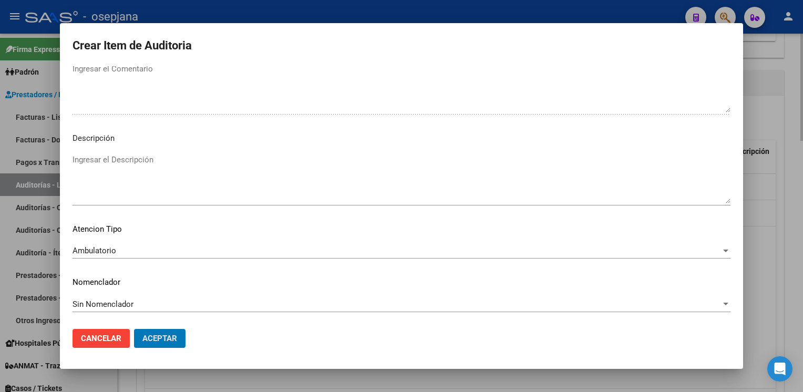
click at [134, 329] on button "Aceptar" at bounding box center [159, 338] width 51 height 19
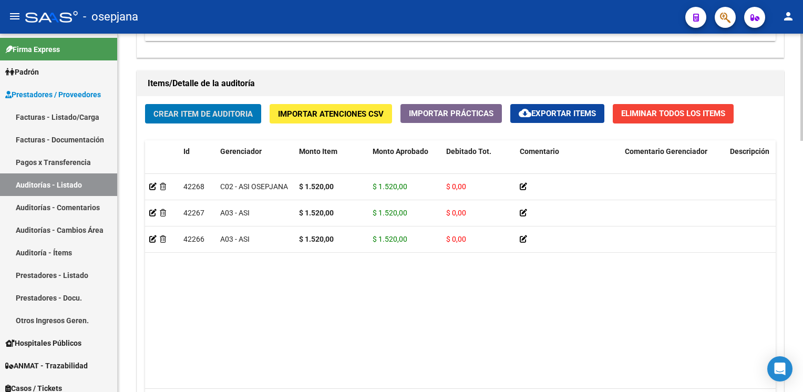
click at [145, 104] on button "Crear Item de Auditoria" at bounding box center [203, 113] width 116 height 19
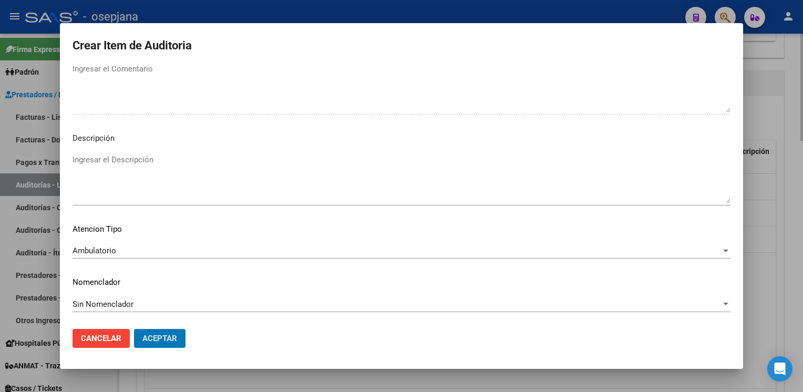
click at [134, 329] on button "Aceptar" at bounding box center [159, 338] width 51 height 19
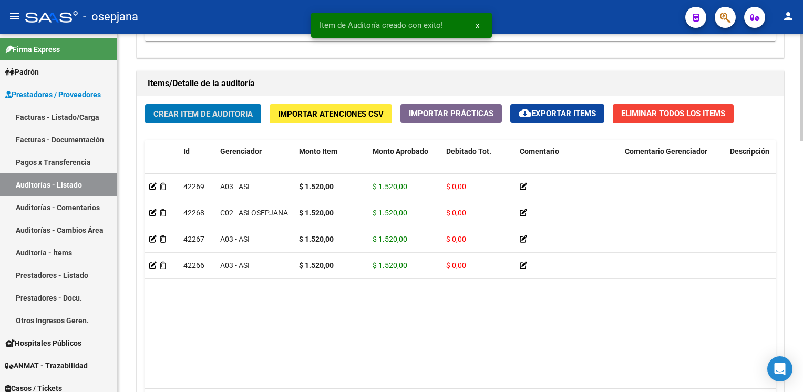
click at [145, 104] on button "Crear Item de Auditoria" at bounding box center [203, 113] width 116 height 19
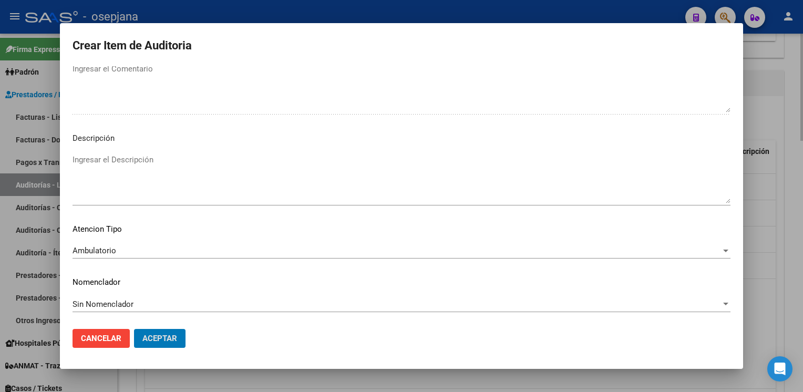
click at [134, 329] on button "Aceptar" at bounding box center [159, 338] width 51 height 19
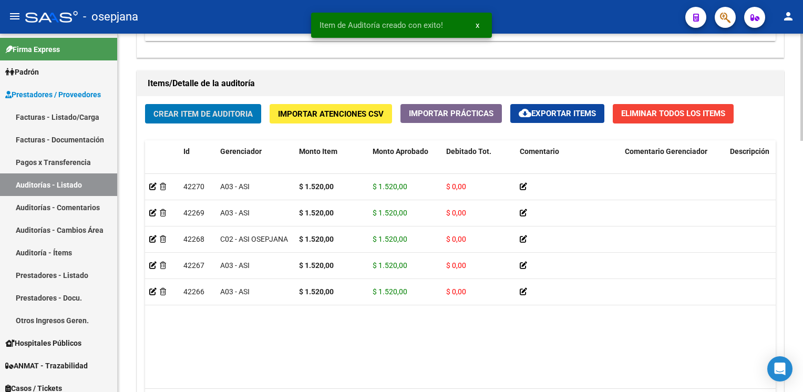
click at [145, 104] on button "Crear Item de Auditoria" at bounding box center [203, 113] width 116 height 19
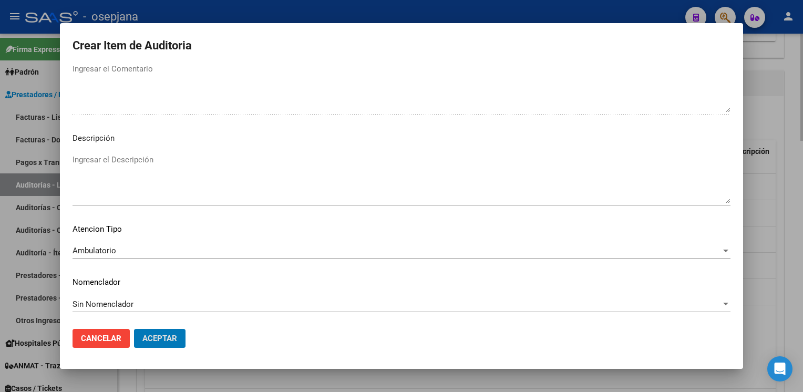
click at [134, 329] on button "Aceptar" at bounding box center [159, 338] width 51 height 19
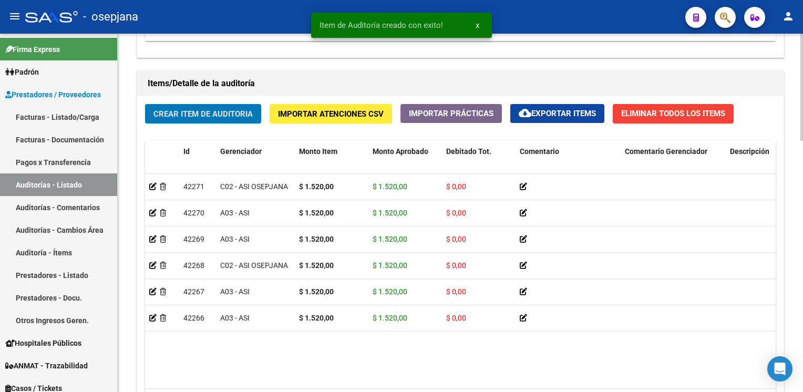
click at [145, 104] on button "Crear Item de Auditoria" at bounding box center [203, 113] width 116 height 19
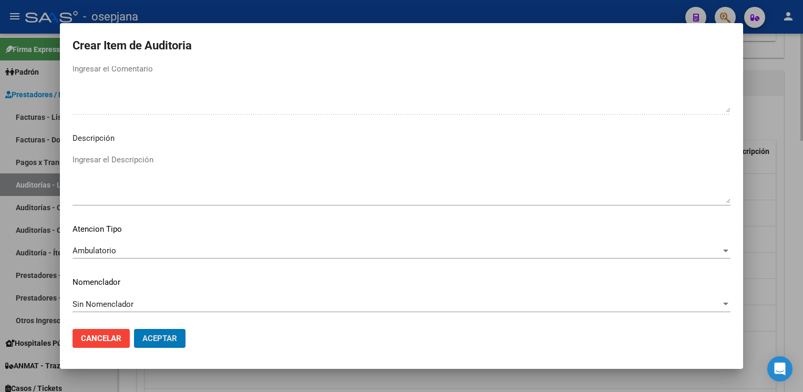
click at [134, 329] on button "Aceptar" at bounding box center [159, 338] width 51 height 19
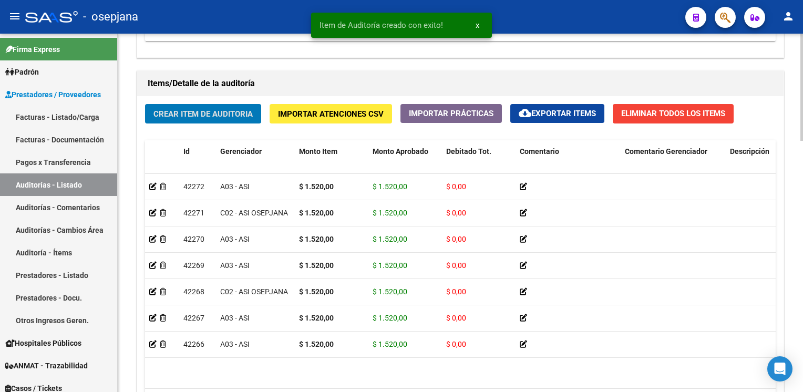
click at [145, 104] on button "Crear Item de Auditoria" at bounding box center [203, 113] width 116 height 19
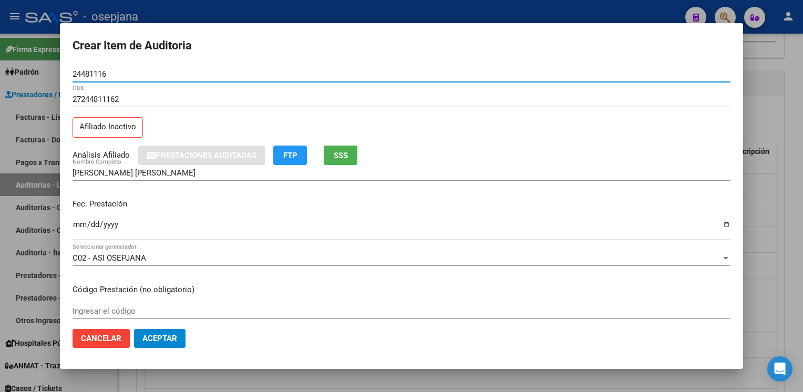
click at [343, 151] on span "SSS" at bounding box center [341, 155] width 14 height 9
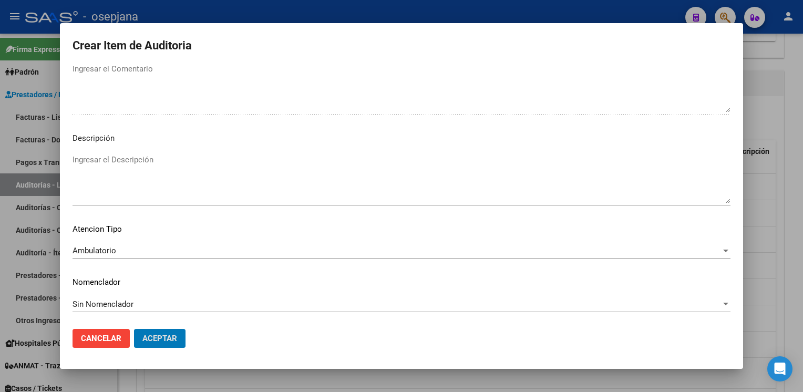
click at [134, 329] on button "Aceptar" at bounding box center [159, 338] width 51 height 19
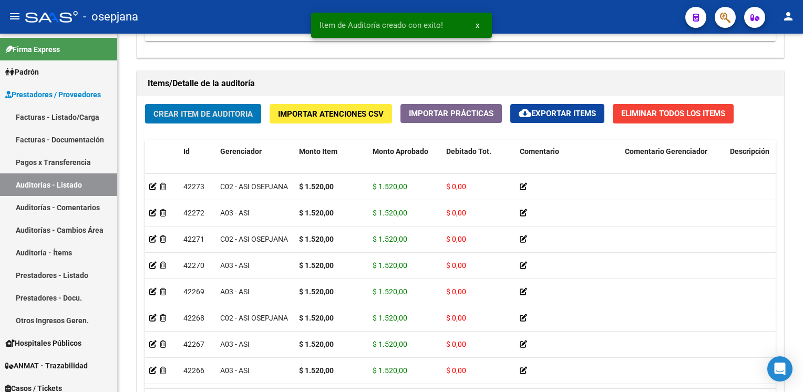
click at [145, 104] on button "Crear Item de Auditoria" at bounding box center [203, 113] width 116 height 19
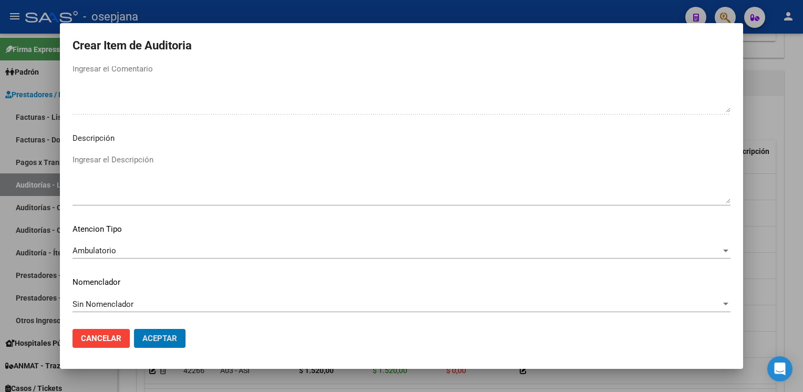
click at [134, 329] on button "Aceptar" at bounding box center [159, 338] width 51 height 19
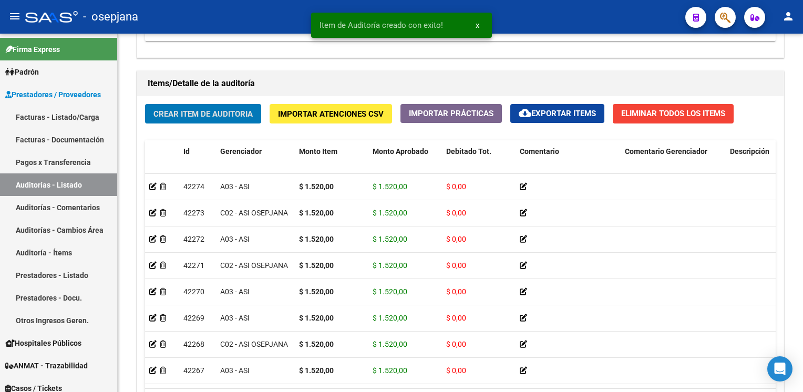
click at [145, 104] on button "Crear Item de Auditoria" at bounding box center [203, 113] width 116 height 19
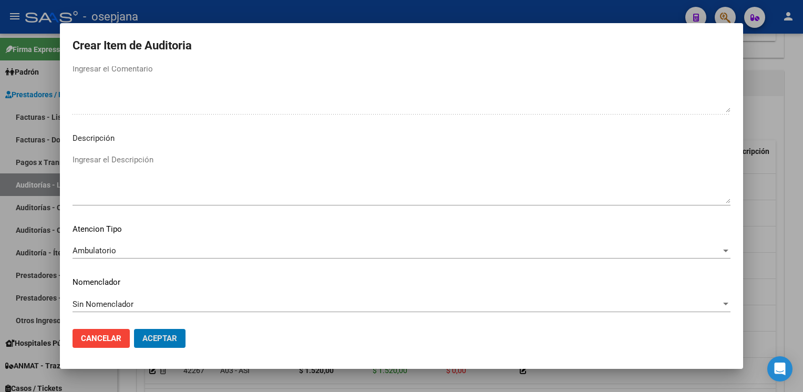
click at [134, 329] on button "Aceptar" at bounding box center [159, 338] width 51 height 19
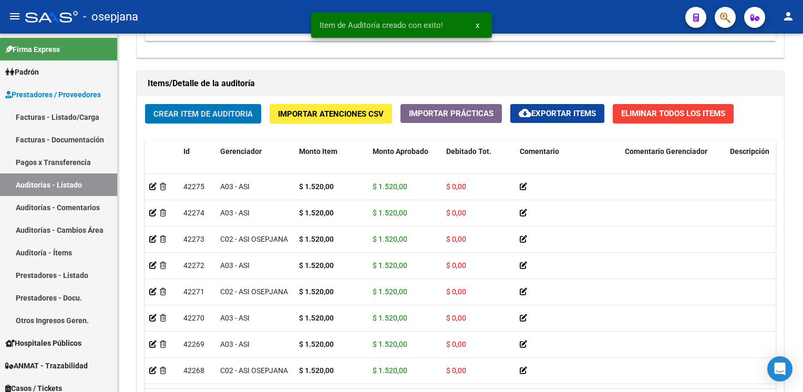
click at [145, 104] on button "Crear Item de Auditoria" at bounding box center [203, 113] width 116 height 19
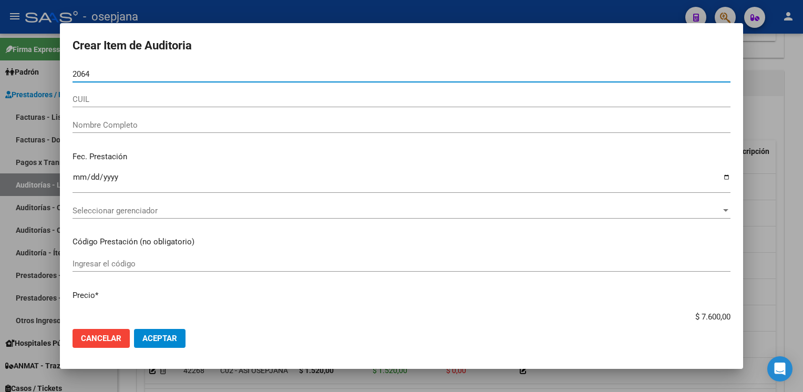
click at [134, 329] on button "Aceptar" at bounding box center [159, 338] width 51 height 19
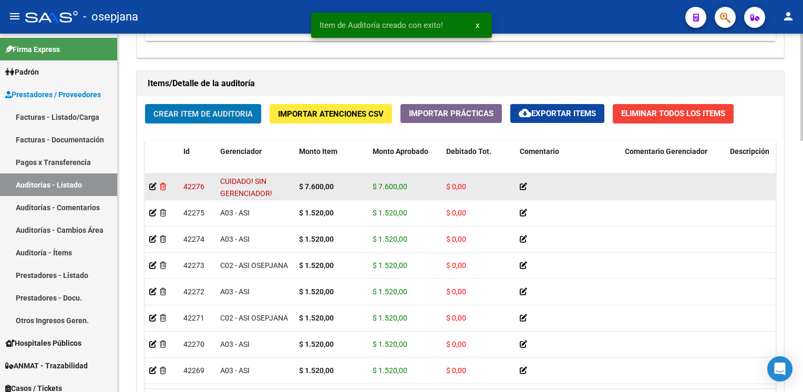
click at [166, 187] on icon at bounding box center [163, 186] width 6 height 7
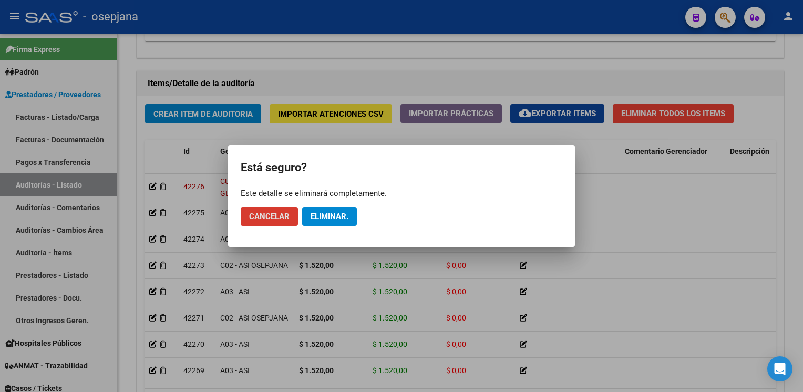
click at [315, 215] on span "Eliminar." at bounding box center [330, 216] width 38 height 9
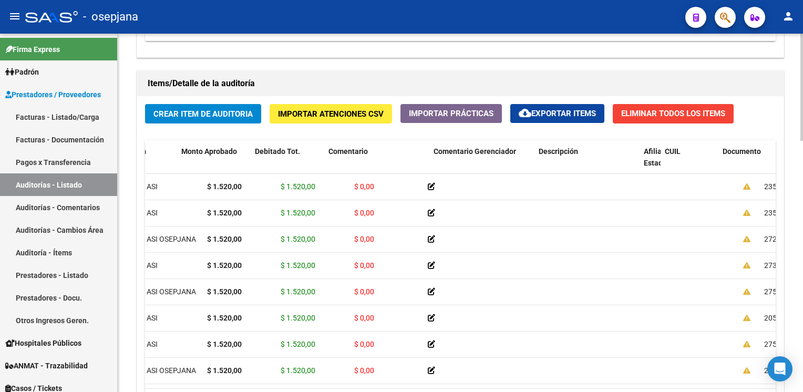
scroll to position [0, 0]
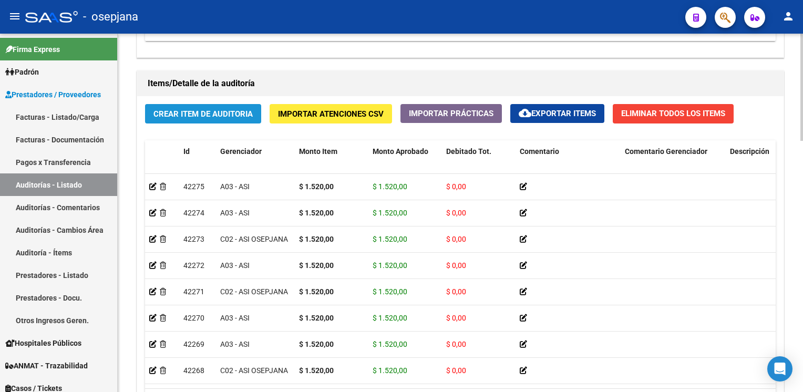
click at [219, 115] on span "Crear Item de Auditoria" at bounding box center [202, 113] width 99 height 9
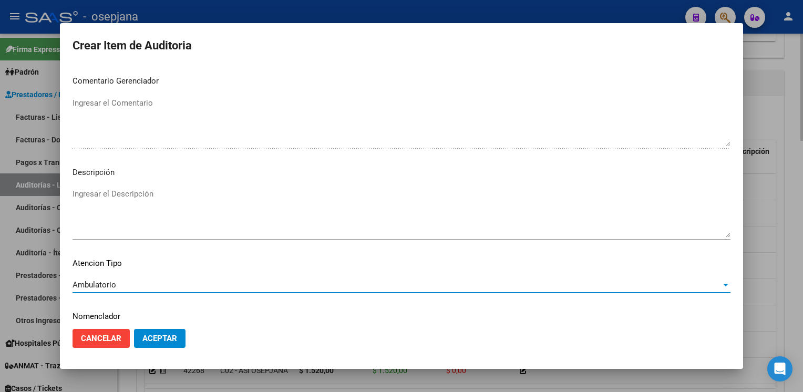
scroll to position [600, 0]
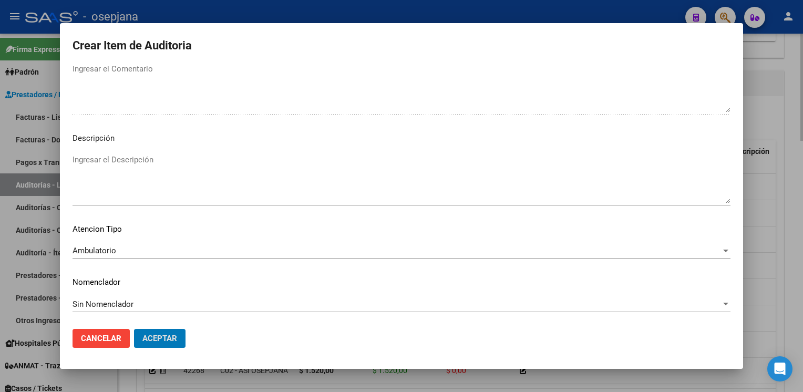
click at [134, 329] on button "Aceptar" at bounding box center [159, 338] width 51 height 19
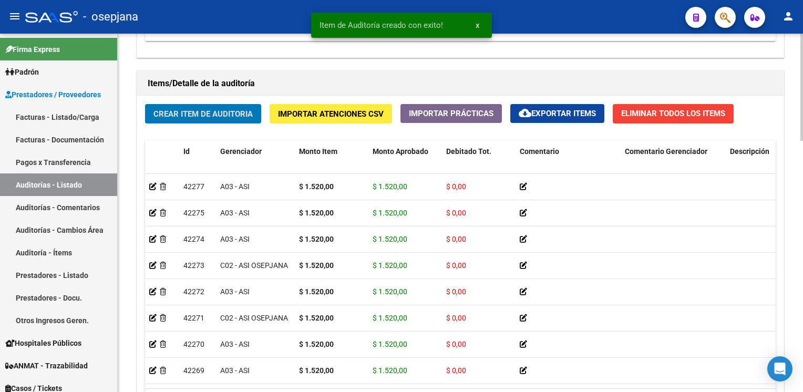
click at [145, 104] on button "Crear Item de Auditoria" at bounding box center [203, 113] width 116 height 19
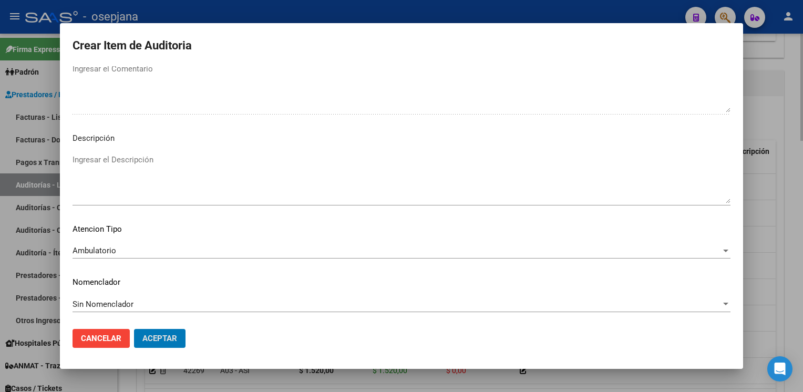
click at [134, 329] on button "Aceptar" at bounding box center [159, 338] width 51 height 19
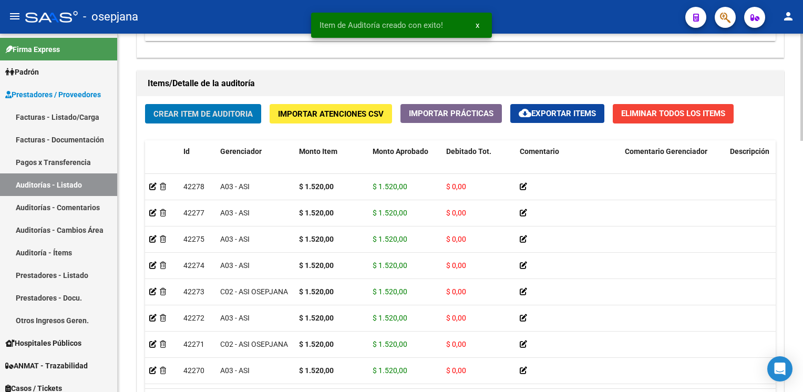
click at [145, 104] on button "Crear Item de Auditoria" at bounding box center [203, 113] width 116 height 19
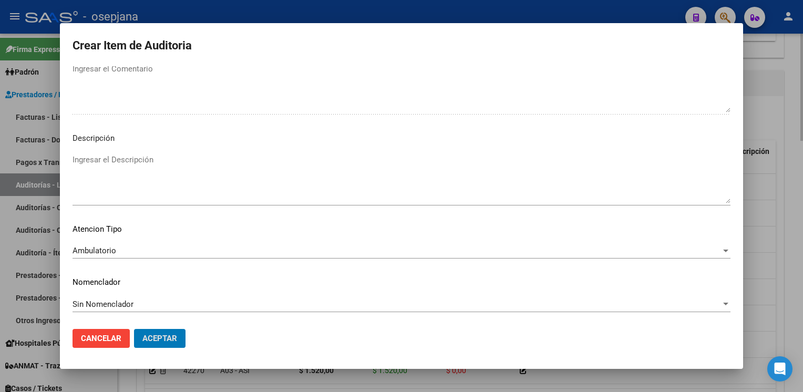
click at [134, 329] on button "Aceptar" at bounding box center [159, 338] width 51 height 19
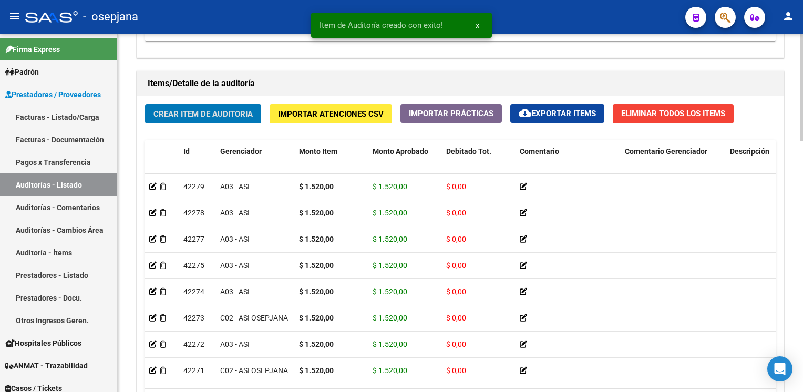
click at [145, 104] on button "Crear Item de Auditoria" at bounding box center [203, 113] width 116 height 19
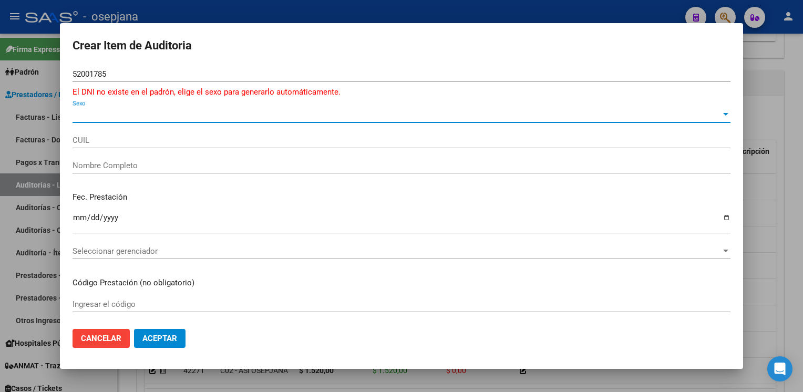
click at [85, 113] on span "Sexo" at bounding box center [397, 114] width 648 height 9
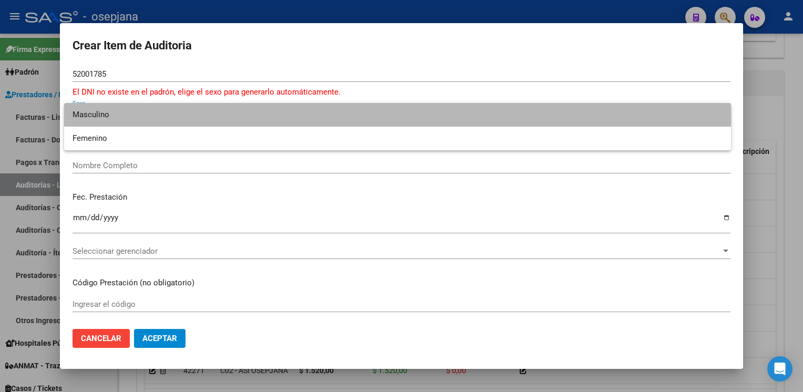
click at [91, 121] on span "Masculino" at bounding box center [398, 115] width 650 height 24
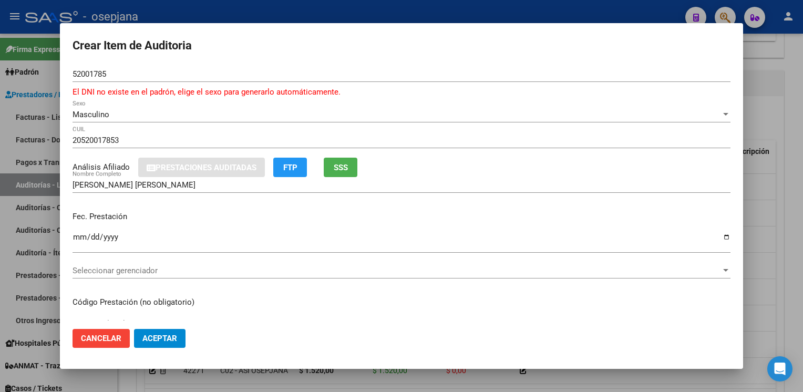
click at [70, 236] on mat-dialog-content "52001785 Nro Documento El DNI no existe en el padrón, elige el sexo para genera…" at bounding box center [401, 193] width 683 height 255
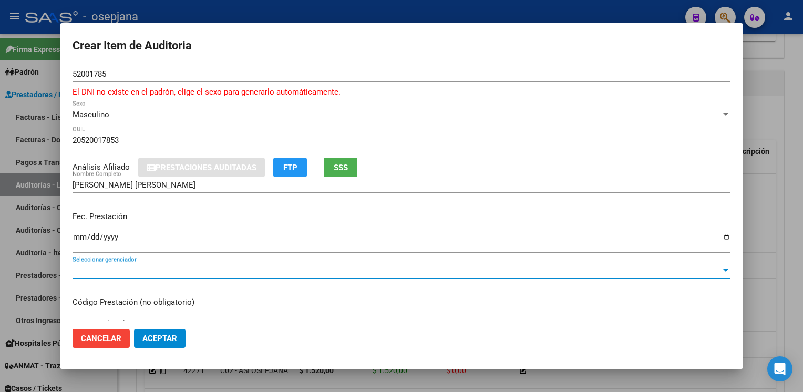
click at [675, 272] on span "Seleccionar gerenciador" at bounding box center [397, 270] width 648 height 9
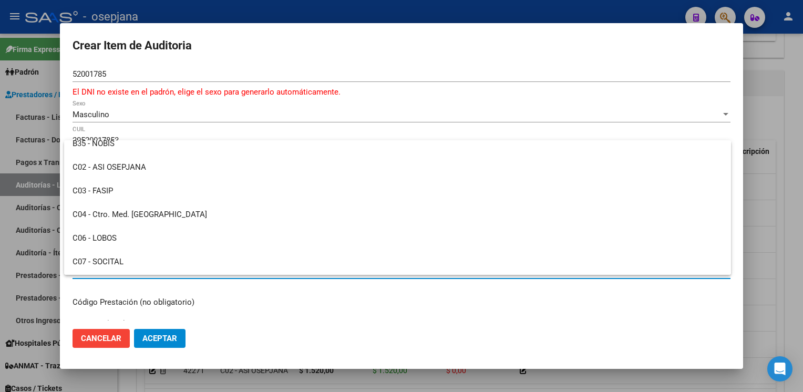
scroll to position [200, 0]
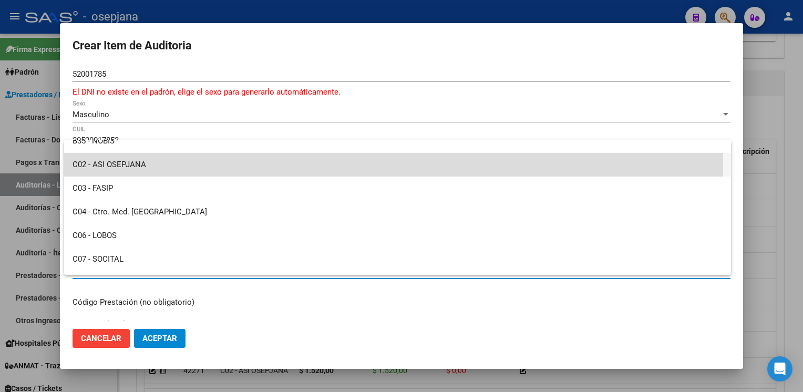
click at [249, 162] on span "C02 - ASI OSEPJANA" at bounding box center [398, 165] width 650 height 24
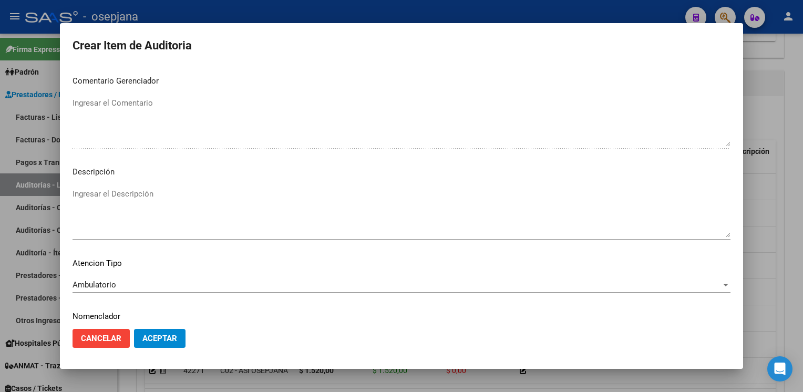
scroll to position [613, 0]
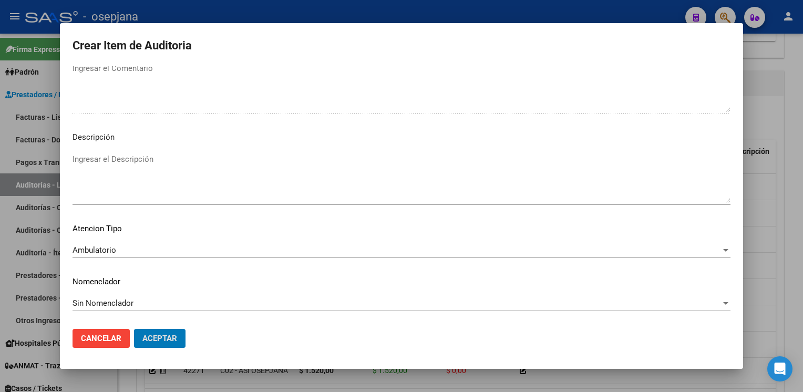
click at [134, 329] on button "Aceptar" at bounding box center [159, 338] width 51 height 19
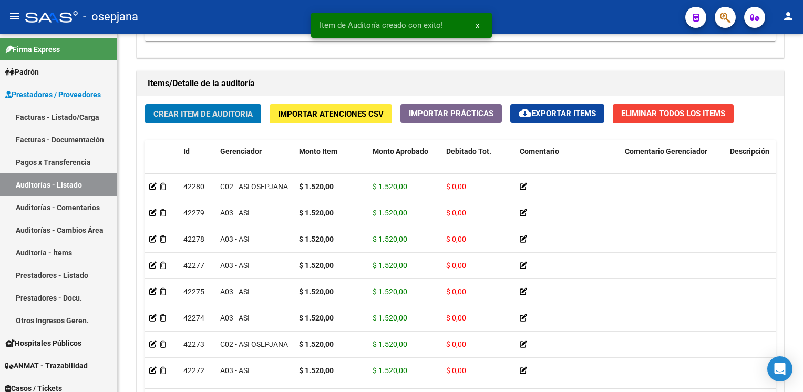
click at [145, 104] on button "Crear Item de Auditoria" at bounding box center [203, 113] width 116 height 19
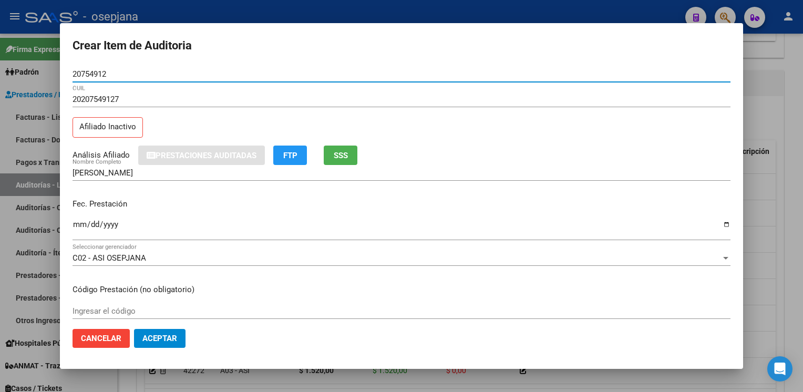
click at [343, 147] on button "SSS" at bounding box center [341, 155] width 34 height 19
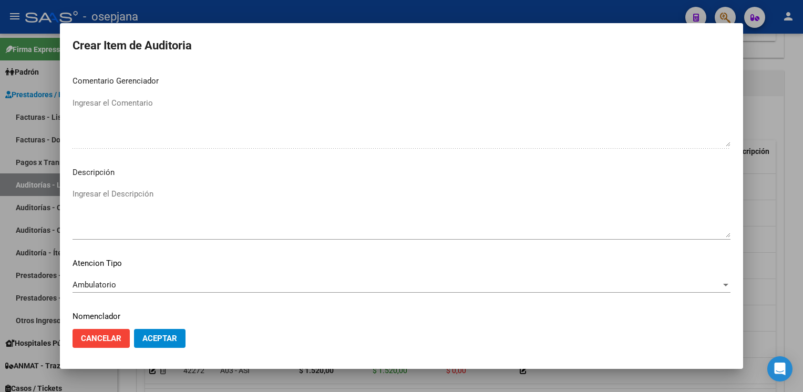
scroll to position [600, 0]
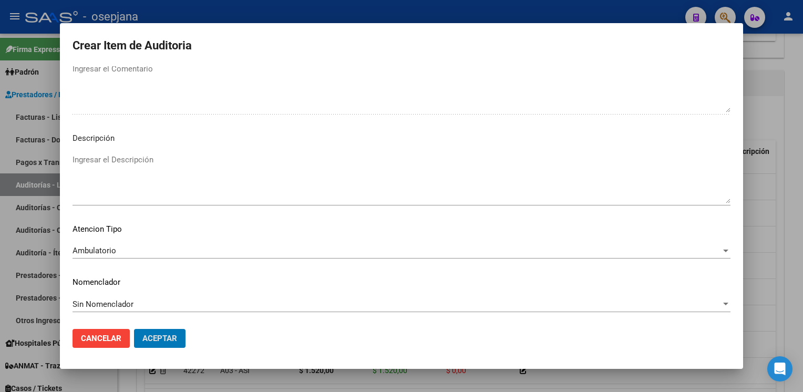
click at [134, 329] on button "Aceptar" at bounding box center [159, 338] width 51 height 19
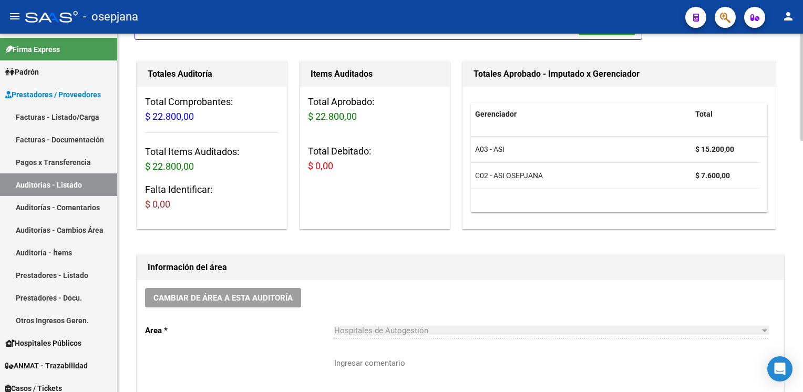
scroll to position [0, 0]
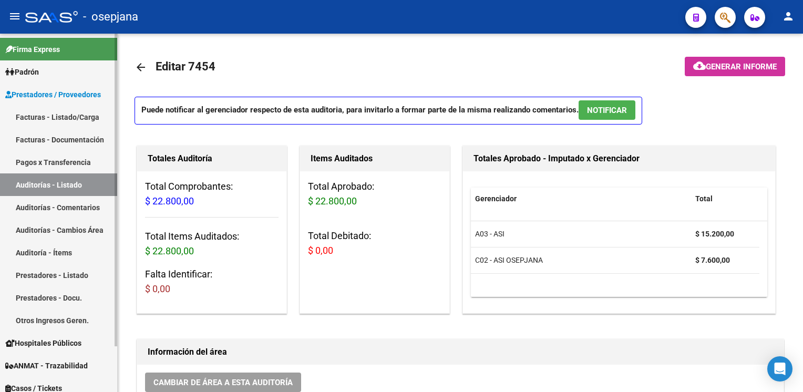
click at [67, 185] on link "Auditorías - Listado" at bounding box center [58, 184] width 117 height 23
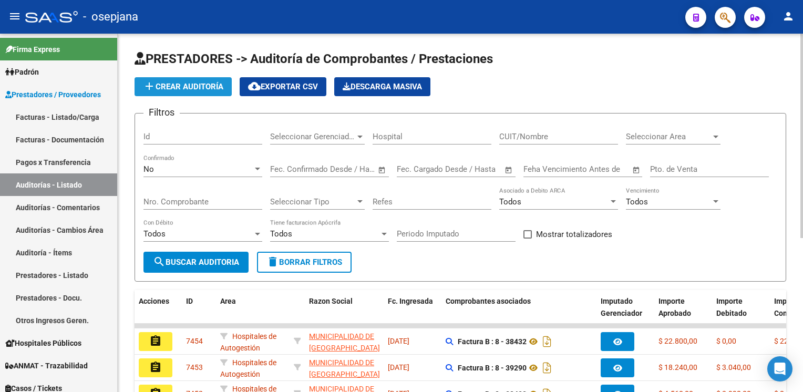
click at [166, 86] on span "add Crear Auditoría" at bounding box center [183, 86] width 80 height 9
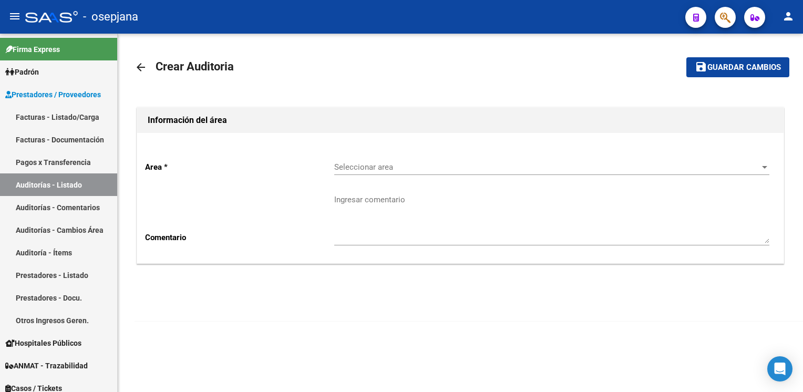
click at [421, 176] on div "Seleccionar area Seleccionar area" at bounding box center [551, 168] width 435 height 33
click at [414, 169] on span "Seleccionar area" at bounding box center [547, 166] width 426 height 9
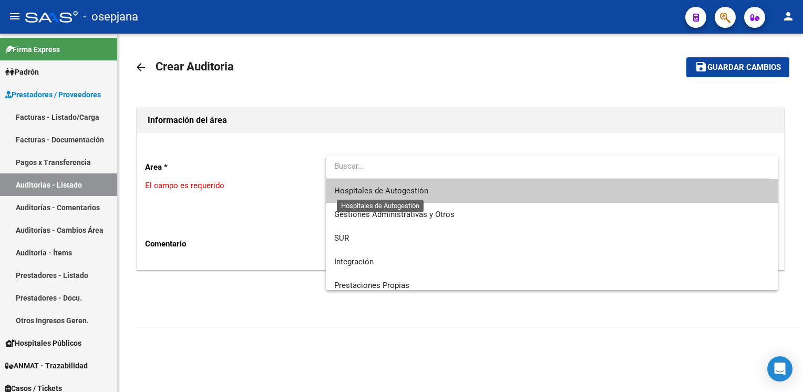
click at [389, 189] on span "Hospitales de Autogestión" at bounding box center [381, 190] width 94 height 9
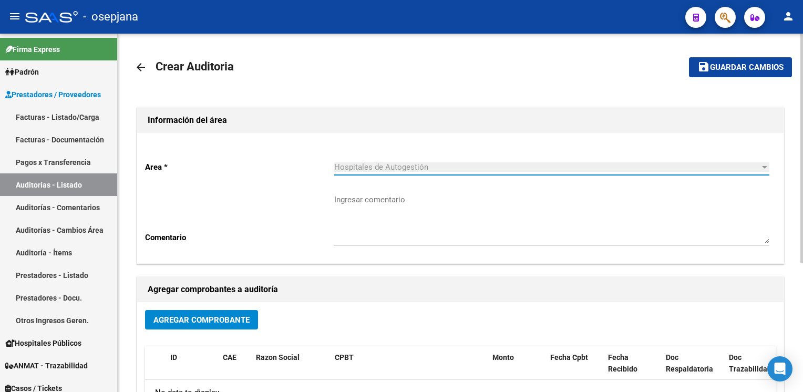
click at [193, 315] on span "Agregar Comprobante" at bounding box center [201, 319] width 96 height 9
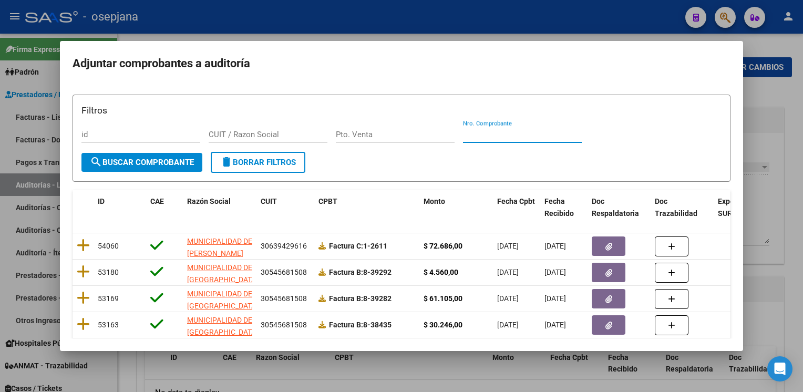
click at [532, 132] on input "Nro. Comprobante" at bounding box center [522, 134] width 119 height 9
click at [157, 159] on span "search Buscar Comprobante" at bounding box center [142, 162] width 104 height 9
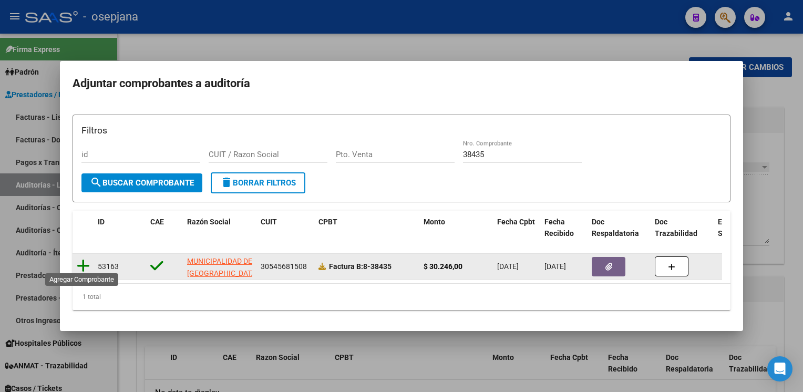
click at [82, 264] on icon at bounding box center [83, 266] width 13 height 15
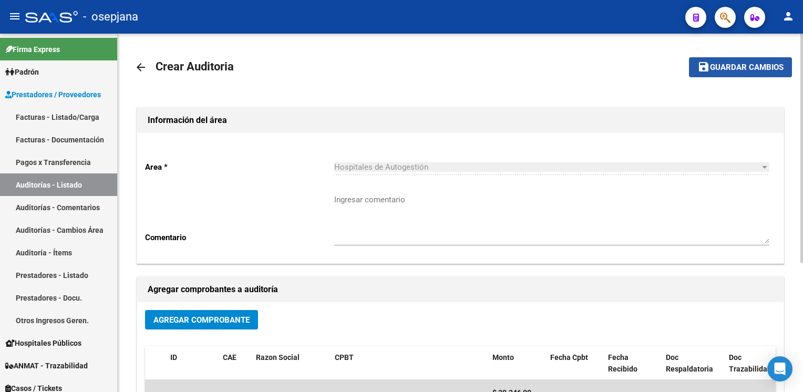
click at [718, 75] on button "save Guardar cambios" at bounding box center [740, 66] width 103 height 19
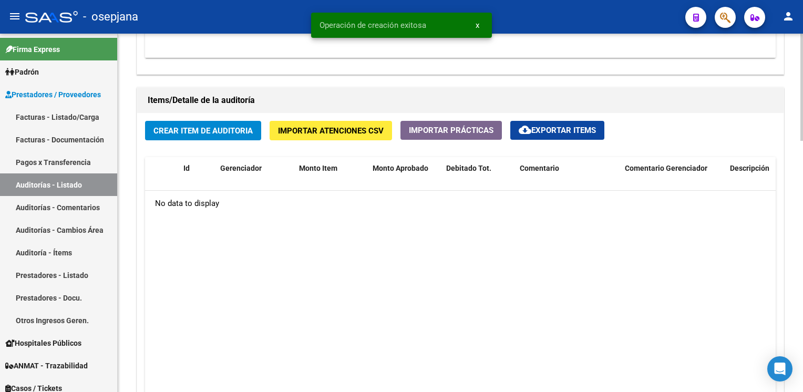
scroll to position [710, 0]
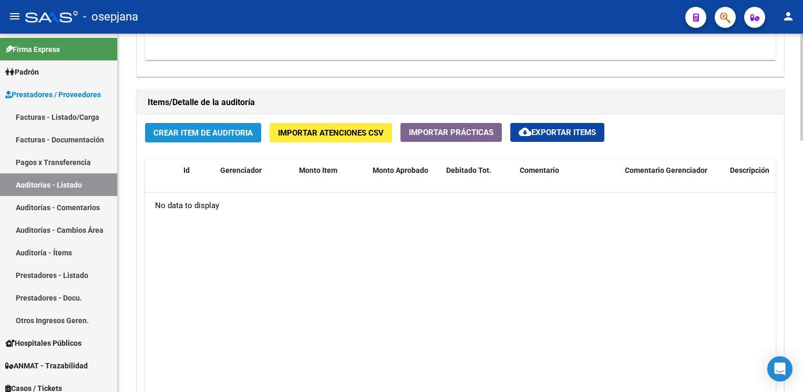
click at [223, 136] on button "Crear Item de Auditoria" at bounding box center [203, 132] width 116 height 19
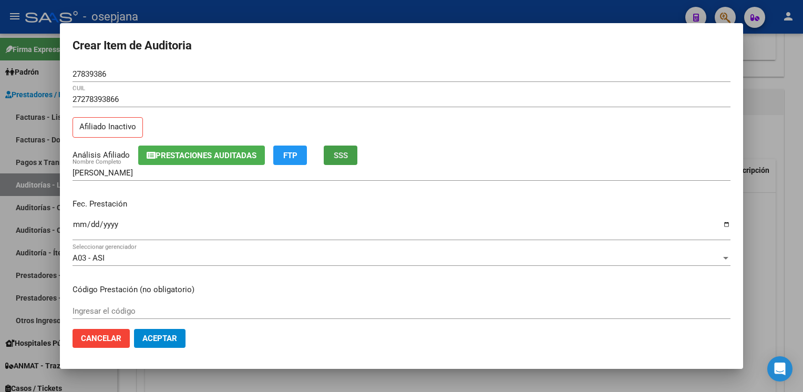
click at [345, 157] on span "SSS" at bounding box center [341, 155] width 14 height 9
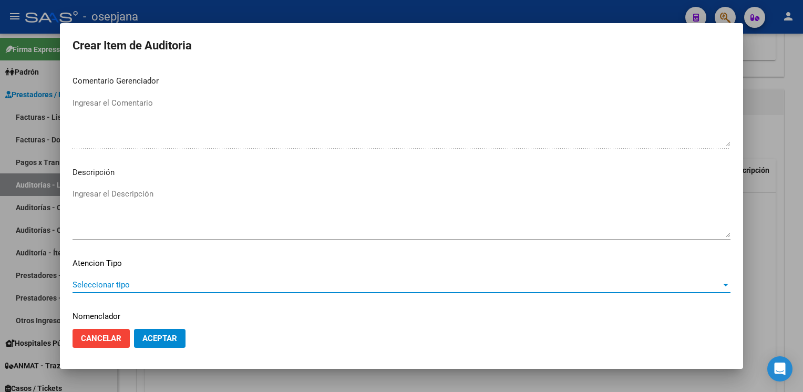
scroll to position [600, 0]
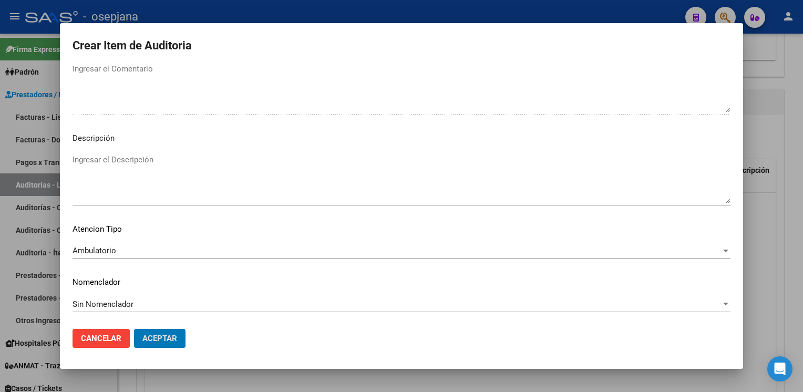
click at [134, 329] on button "Aceptar" at bounding box center [159, 338] width 51 height 19
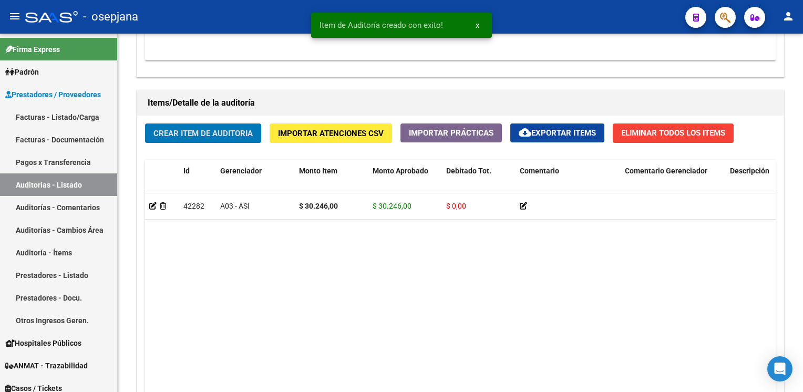
scroll to position [711, 0]
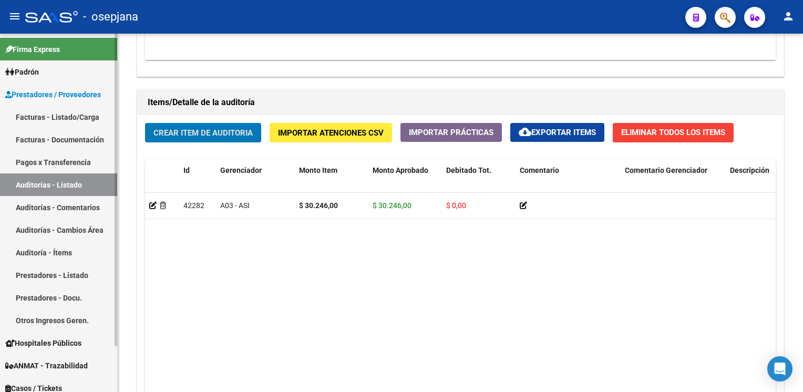
click at [74, 181] on link "Auditorías - Listado" at bounding box center [58, 184] width 117 height 23
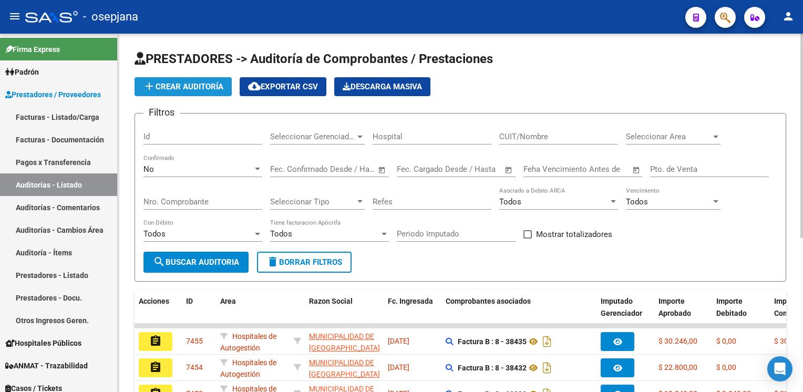
click at [184, 86] on span "add Crear Auditoría" at bounding box center [183, 86] width 80 height 9
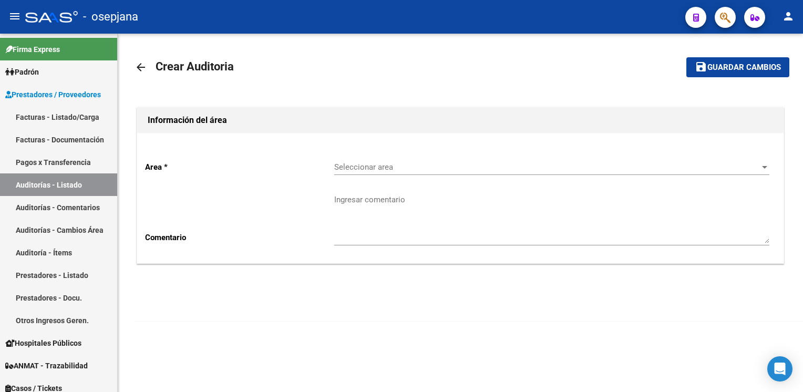
click at [418, 171] on div "Seleccionar area Seleccionar area" at bounding box center [551, 163] width 435 height 23
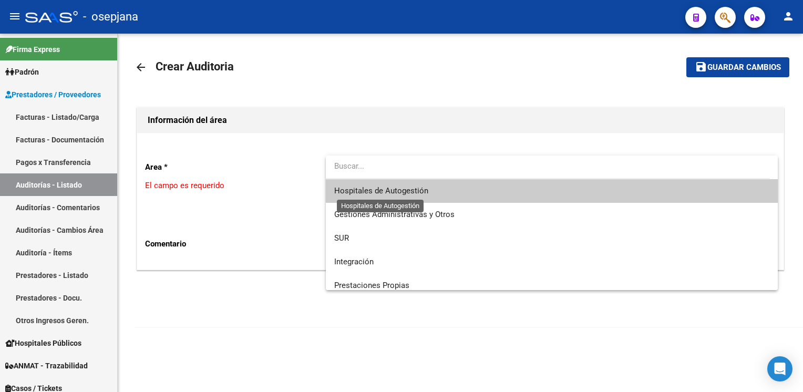
click at [406, 190] on span "Hospitales de Autogestión" at bounding box center [381, 190] width 94 height 9
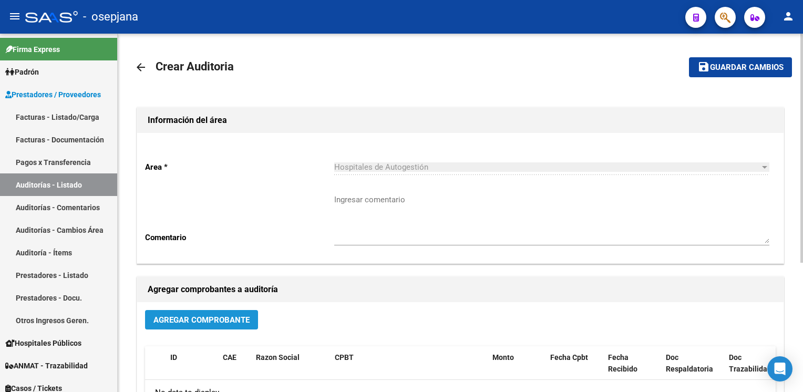
click at [203, 325] on button "Agregar Comprobante" at bounding box center [201, 319] width 113 height 19
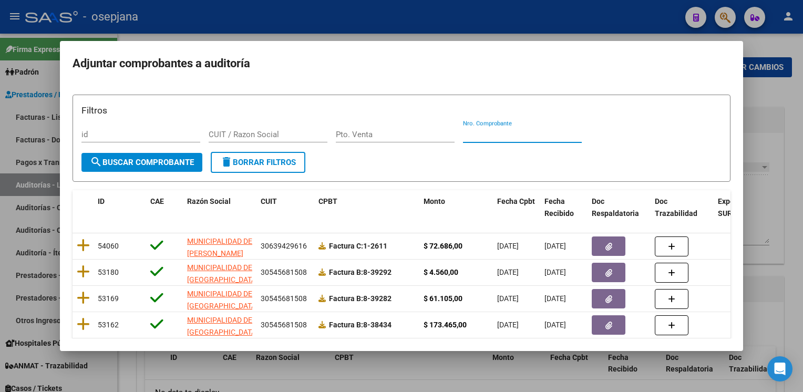
click at [491, 137] on input "Nro. Comprobante" at bounding box center [522, 134] width 119 height 9
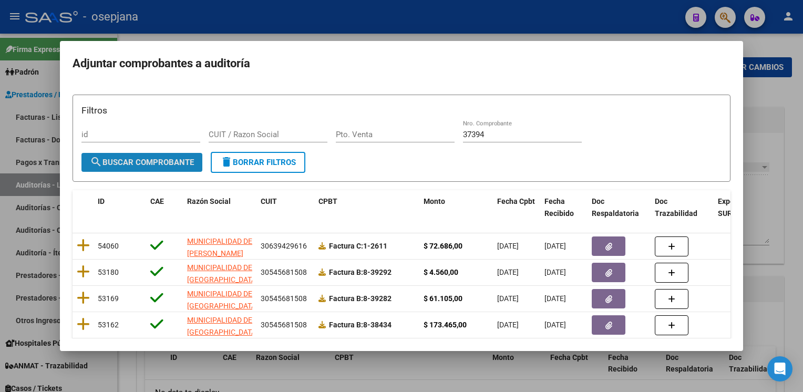
click at [125, 167] on button "search Buscar Comprobante" at bounding box center [141, 162] width 121 height 19
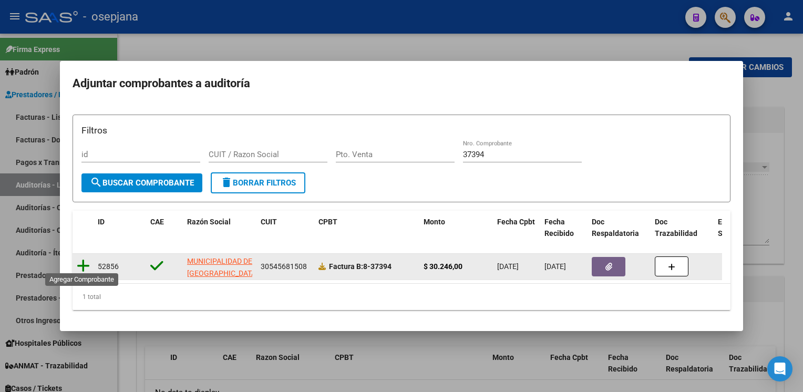
click at [80, 261] on icon at bounding box center [83, 266] width 13 height 15
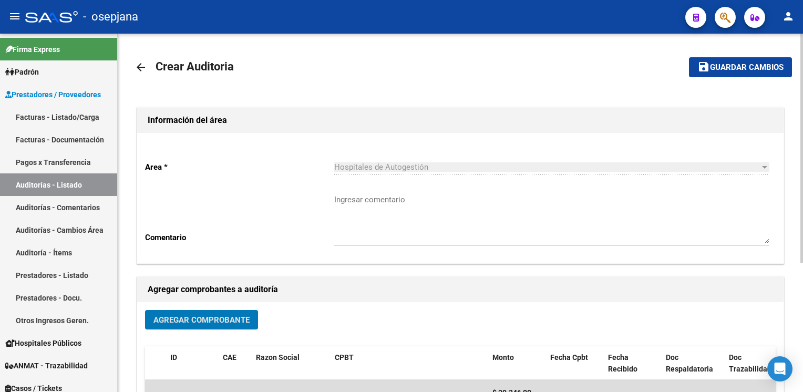
click at [749, 67] on span "Guardar cambios" at bounding box center [747, 67] width 74 height 9
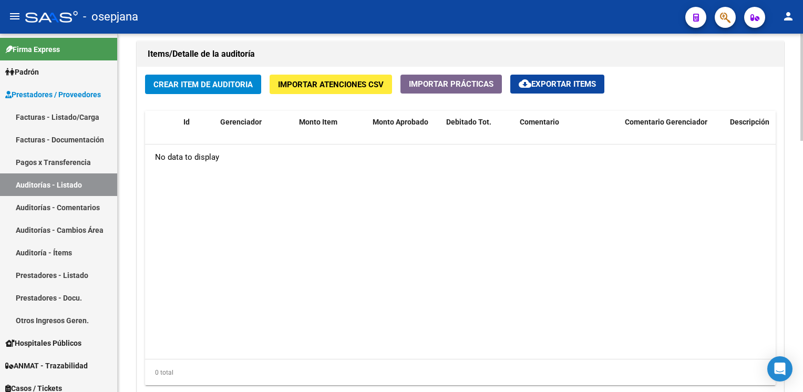
scroll to position [766, 0]
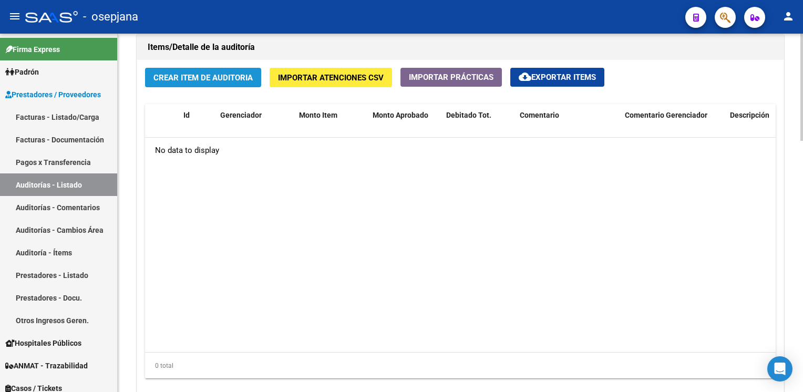
click at [219, 74] on span "Crear Item de Auditoria" at bounding box center [202, 77] width 99 height 9
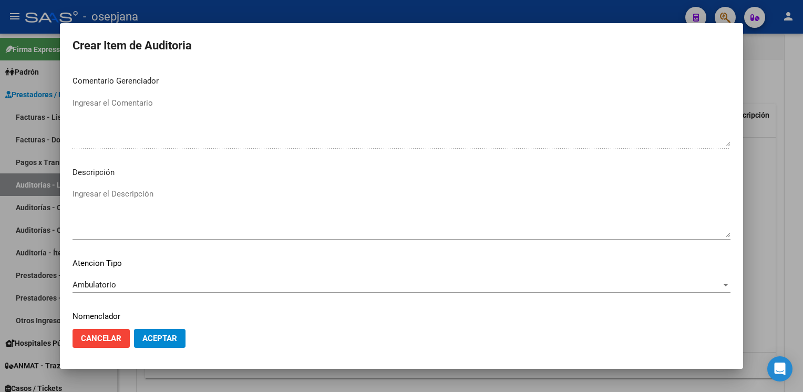
scroll to position [600, 0]
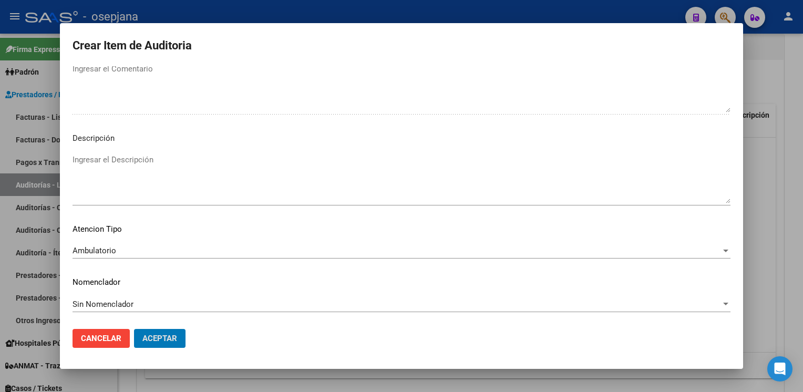
click at [134, 329] on button "Aceptar" at bounding box center [159, 338] width 51 height 19
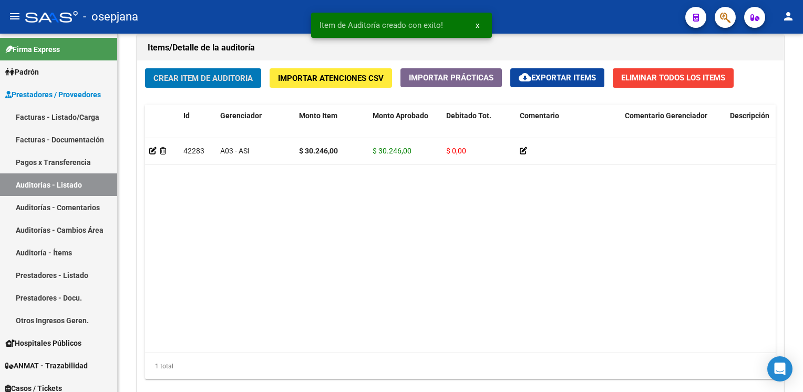
scroll to position [767, 0]
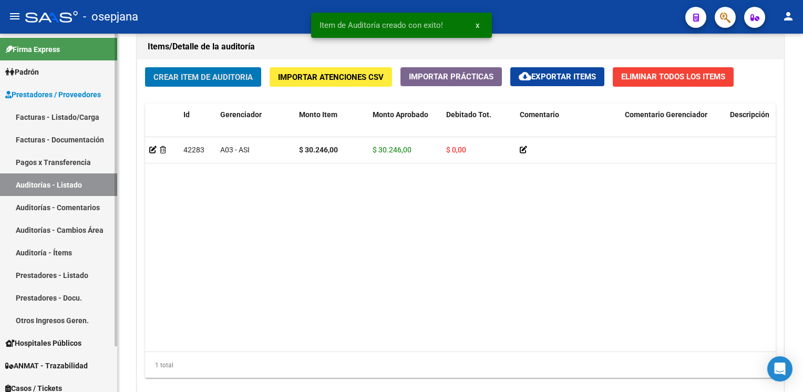
click at [55, 173] on link "Pagos x Transferencia" at bounding box center [58, 162] width 117 height 23
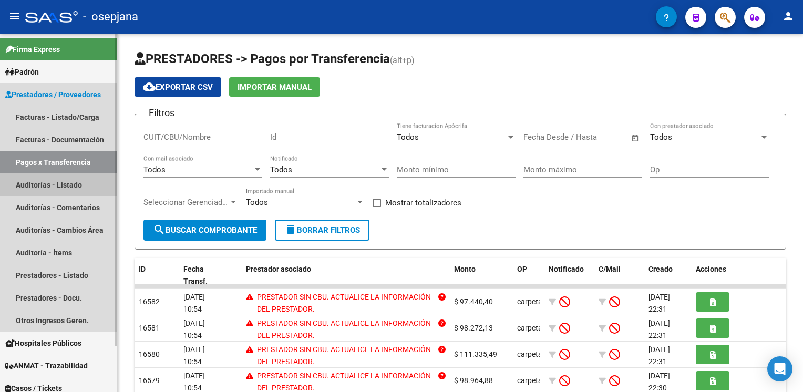
click at [55, 184] on link "Auditorías - Listado" at bounding box center [58, 184] width 117 height 23
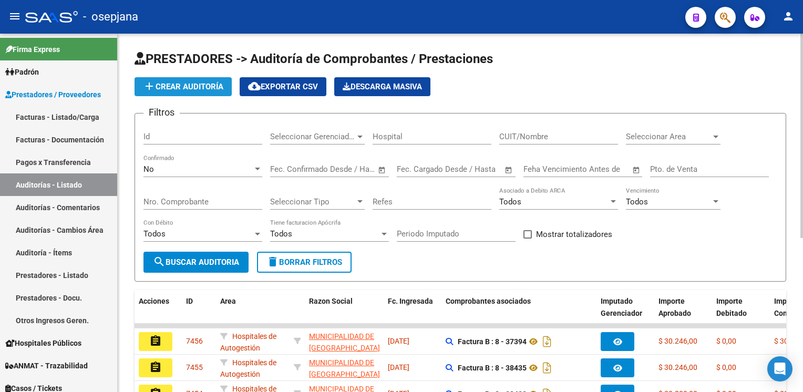
click at [182, 87] on span "add Crear Auditoría" at bounding box center [183, 86] width 80 height 9
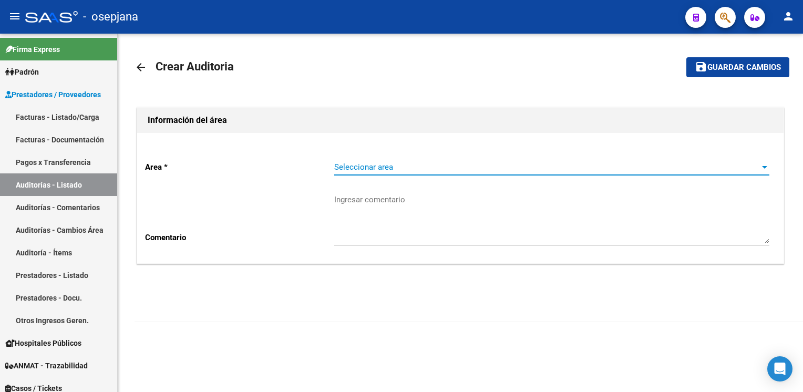
click at [353, 167] on span "Seleccionar area" at bounding box center [547, 166] width 426 height 9
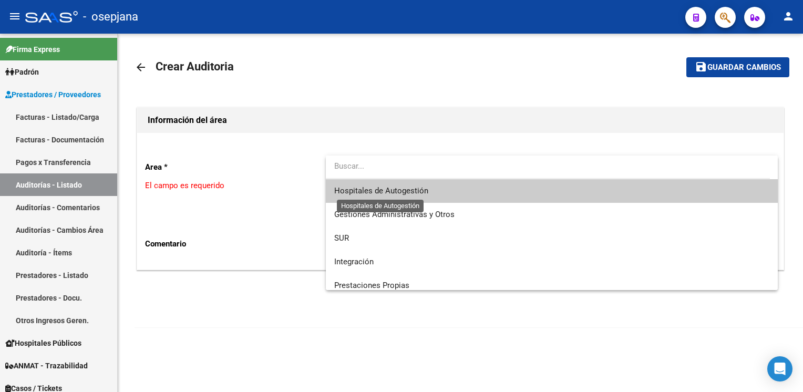
click at [357, 193] on span "Hospitales de Autogestión" at bounding box center [381, 190] width 94 height 9
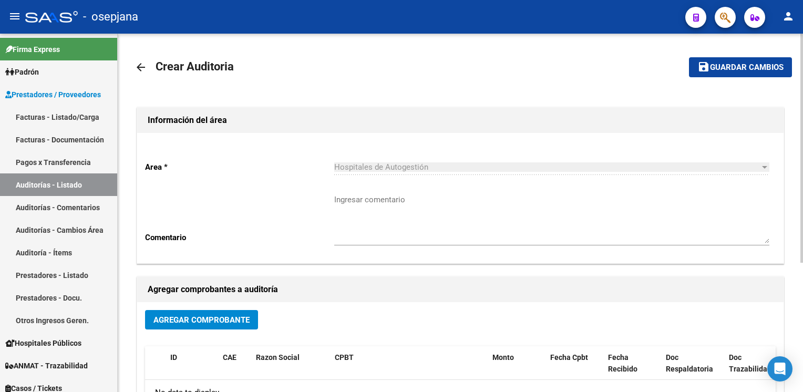
drag, startPoint x: 209, startPoint y: 316, endPoint x: 572, endPoint y: 193, distance: 383.4
click at [572, 193] on div "Ingresar comentario" at bounding box center [551, 215] width 435 height 60
click at [235, 322] on span "Agregar Comprobante" at bounding box center [201, 319] width 96 height 9
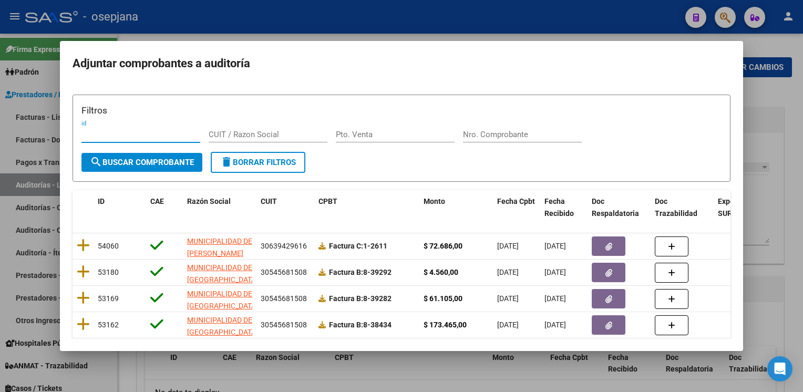
click at [493, 140] on div "Nro. Comprobante" at bounding box center [522, 135] width 119 height 16
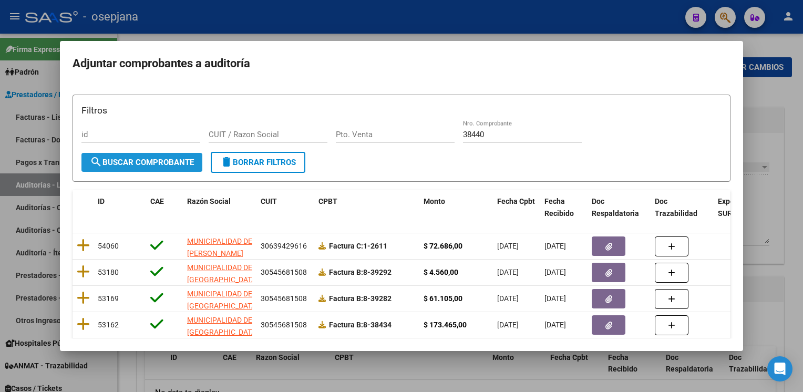
click at [118, 165] on span "search Buscar Comprobante" at bounding box center [142, 162] width 104 height 9
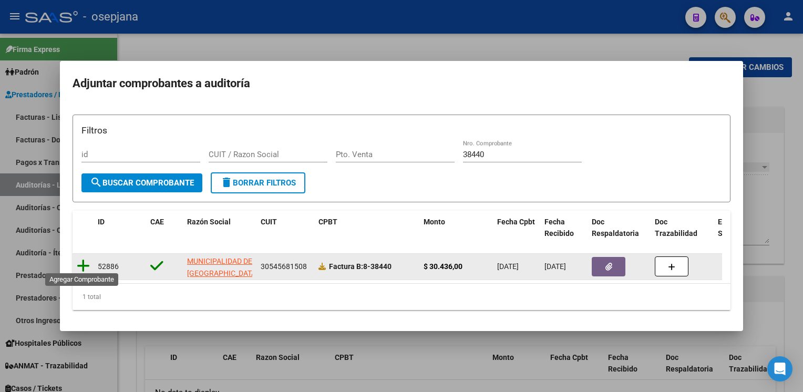
click at [81, 259] on icon at bounding box center [83, 266] width 13 height 15
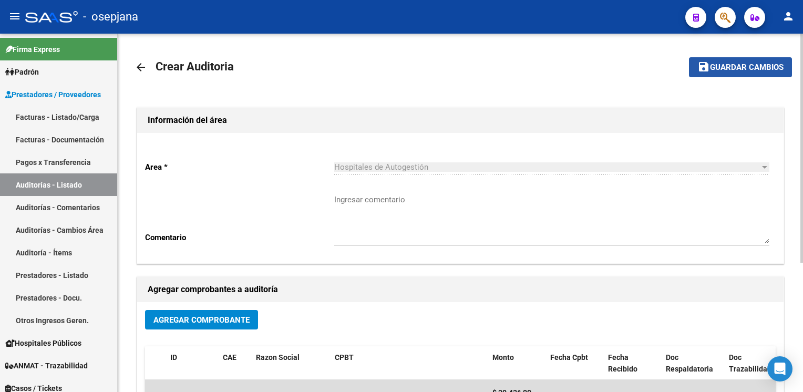
click at [766, 70] on span "Guardar cambios" at bounding box center [747, 67] width 74 height 9
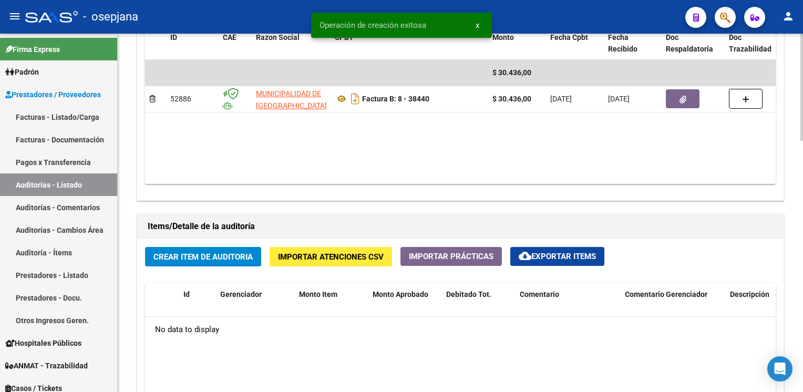
scroll to position [593, 0]
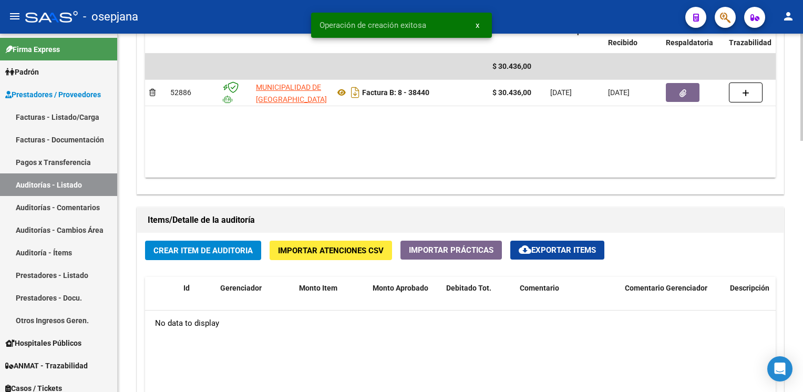
click at [220, 250] on span "Crear Item de Auditoria" at bounding box center [202, 250] width 99 height 9
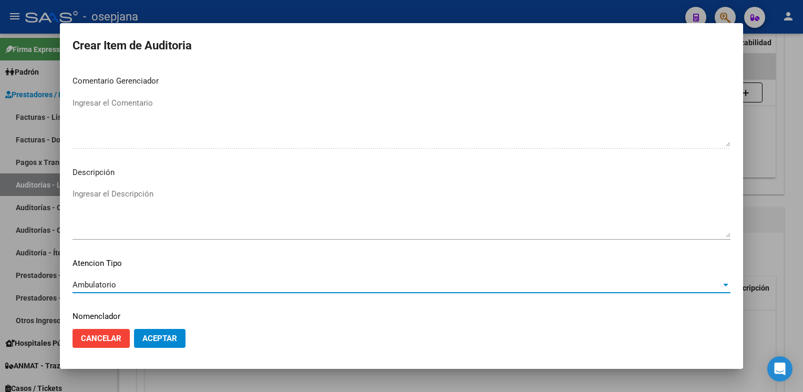
scroll to position [600, 0]
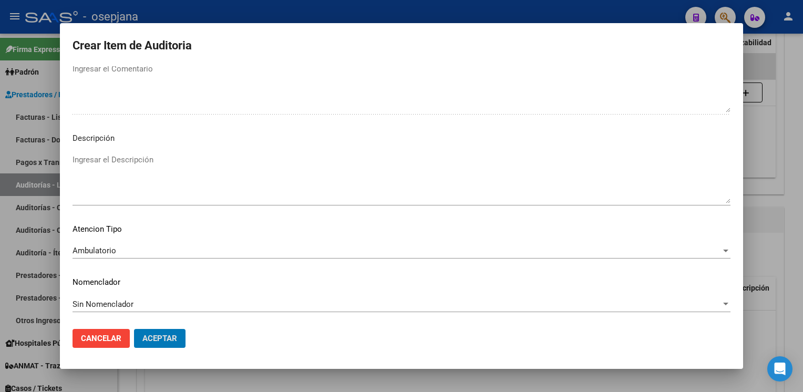
click at [134, 329] on button "Aceptar" at bounding box center [159, 338] width 51 height 19
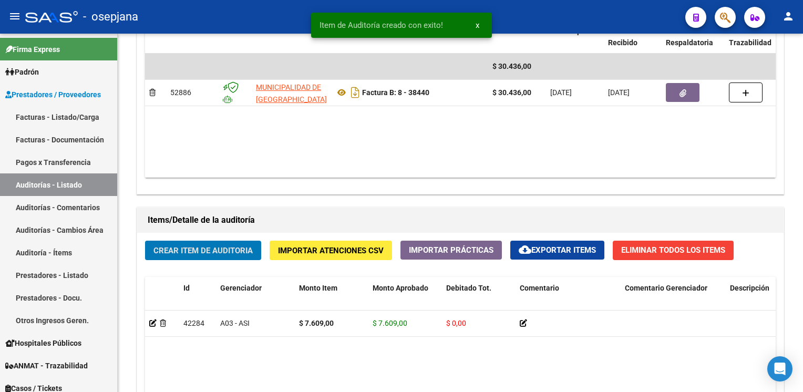
scroll to position [593, 0]
click at [145, 241] on button "Crear Item de Auditoria" at bounding box center [203, 250] width 116 height 19
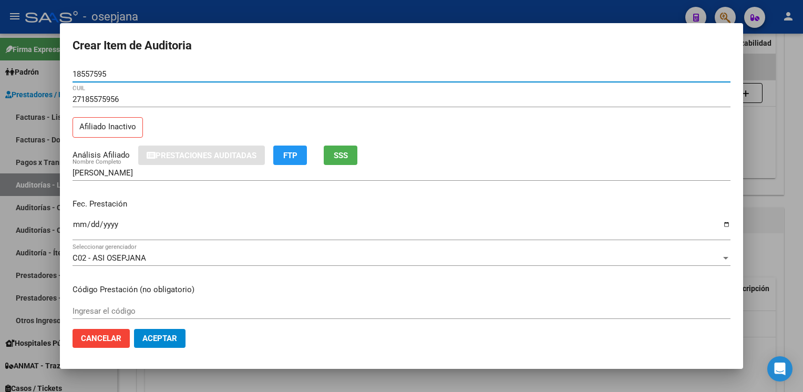
click at [346, 154] on span "SSS" at bounding box center [341, 155] width 14 height 9
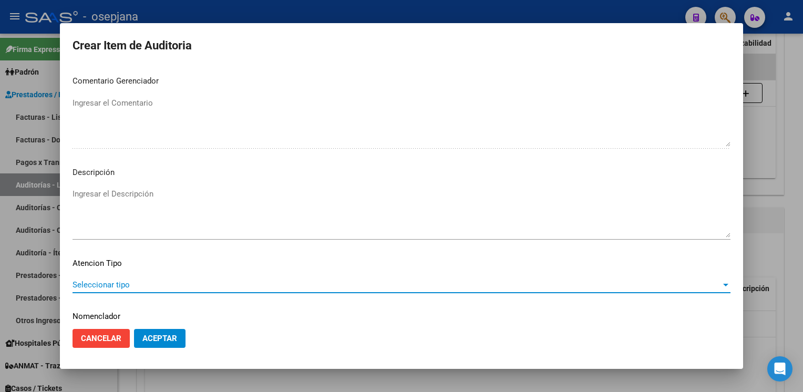
scroll to position [600, 0]
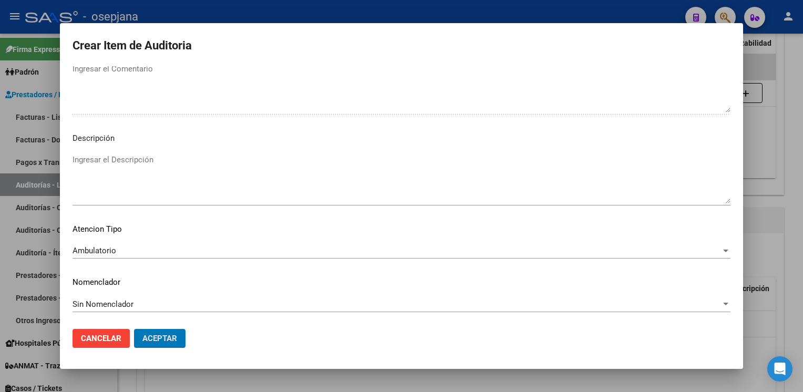
click at [134, 329] on button "Aceptar" at bounding box center [159, 338] width 51 height 19
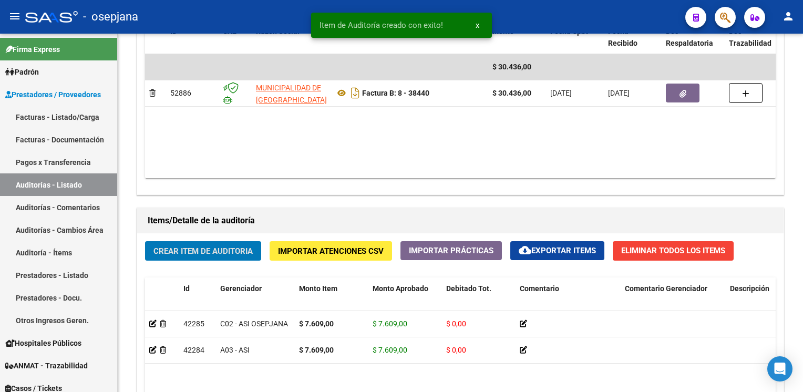
click at [145, 241] on button "Crear Item de Auditoria" at bounding box center [203, 250] width 116 height 19
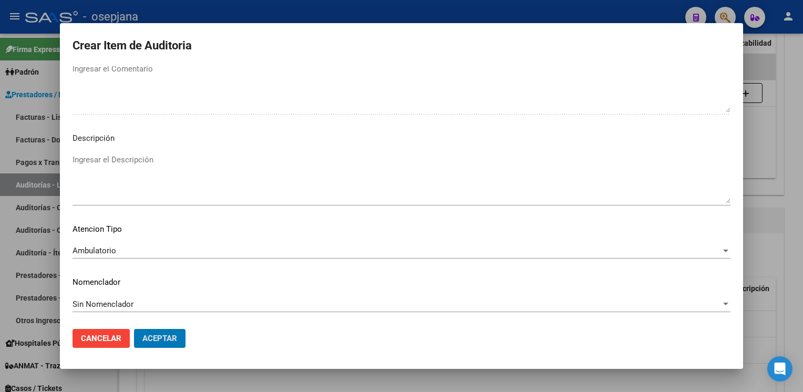
click at [134, 329] on button "Aceptar" at bounding box center [159, 338] width 51 height 19
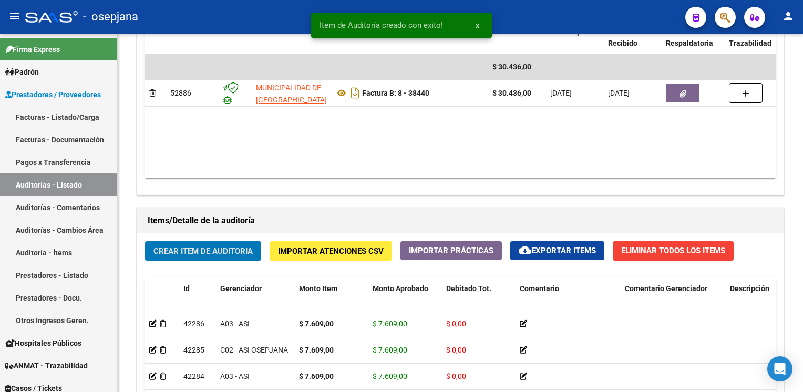
click at [145, 241] on button "Crear Item de Auditoria" at bounding box center [203, 250] width 116 height 19
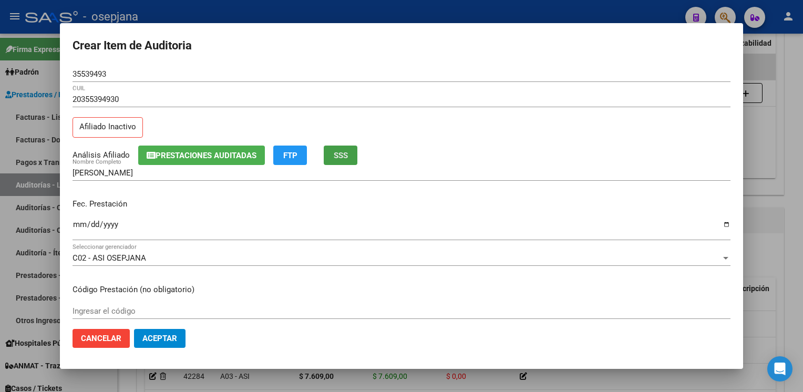
click at [353, 152] on button "SSS" at bounding box center [341, 155] width 34 height 19
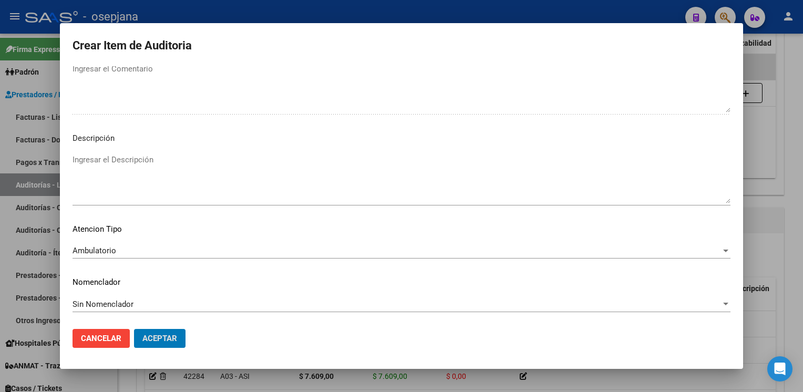
click at [134, 329] on button "Aceptar" at bounding box center [159, 338] width 51 height 19
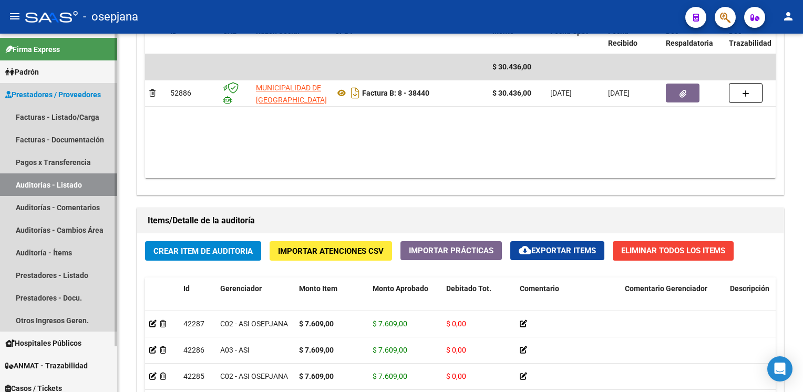
click at [76, 185] on link "Auditorías - Listado" at bounding box center [58, 184] width 117 height 23
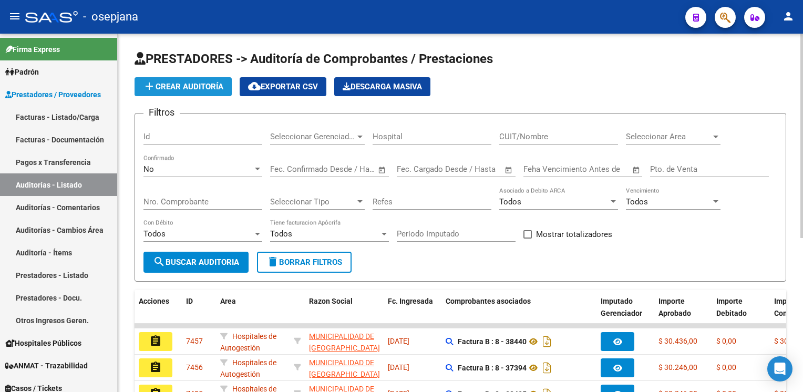
click at [176, 87] on span "add Crear Auditoría" at bounding box center [183, 86] width 80 height 9
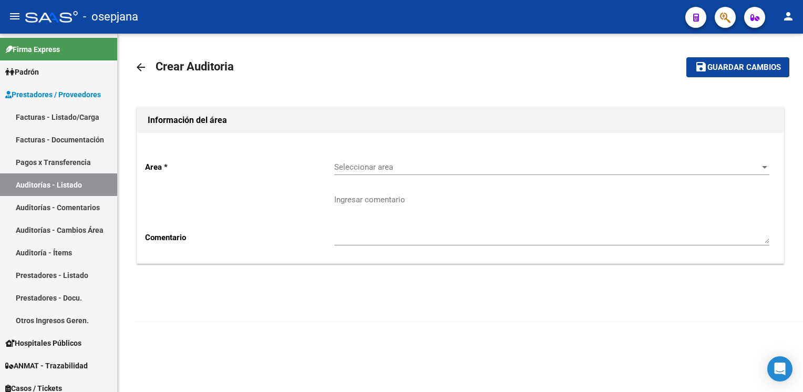
click at [379, 161] on div "Seleccionar area Seleccionar area" at bounding box center [551, 163] width 435 height 23
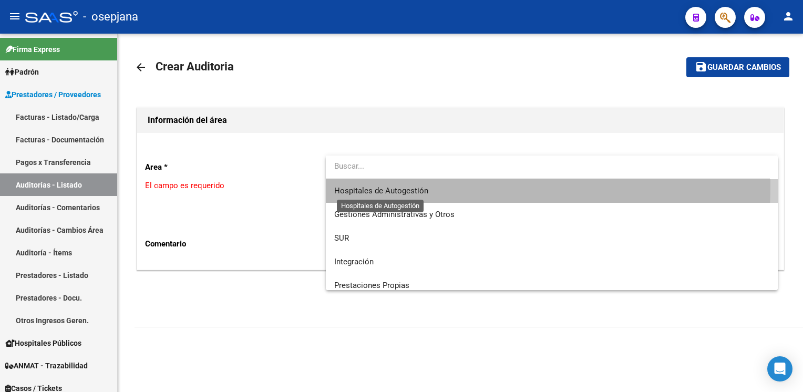
click at [358, 186] on span "Hospitales de Autogestión" at bounding box center [381, 190] width 94 height 9
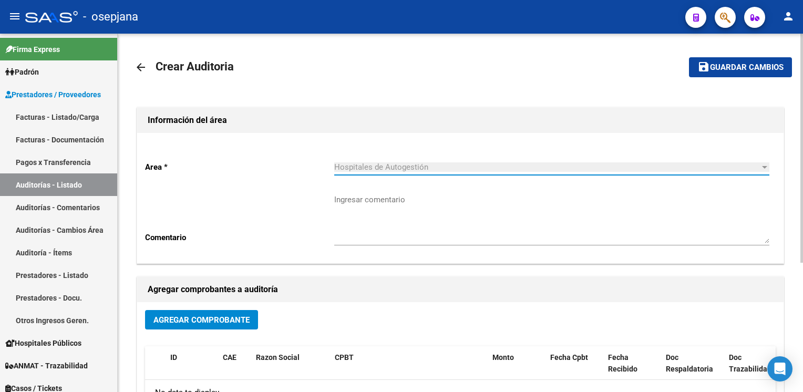
click at [195, 321] on span "Agregar Comprobante" at bounding box center [201, 319] width 96 height 9
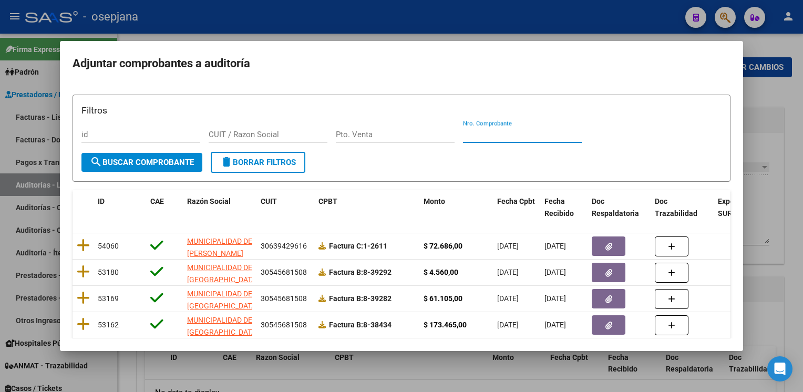
click at [484, 135] on input "Nro. Comprobante" at bounding box center [522, 134] width 119 height 9
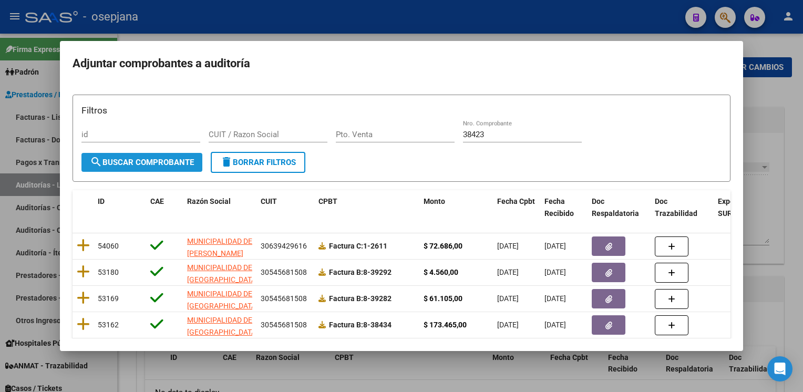
click at [179, 165] on span "search Buscar Comprobante" at bounding box center [142, 162] width 104 height 9
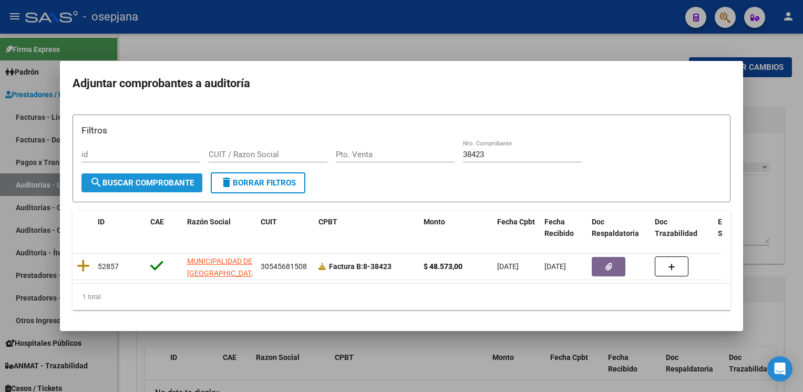
click at [160, 178] on span "search Buscar Comprobante" at bounding box center [142, 182] width 104 height 9
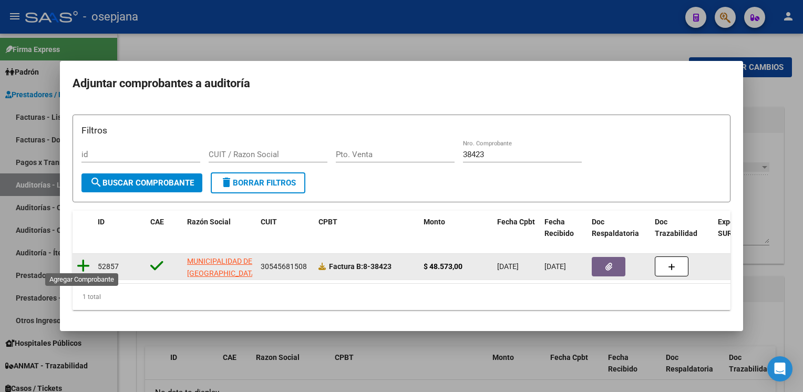
click at [84, 259] on icon at bounding box center [83, 266] width 13 height 15
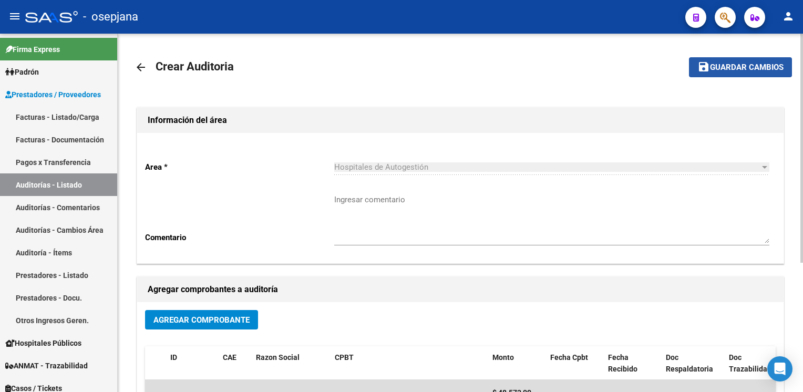
click at [734, 69] on span "Guardar cambios" at bounding box center [747, 67] width 74 height 9
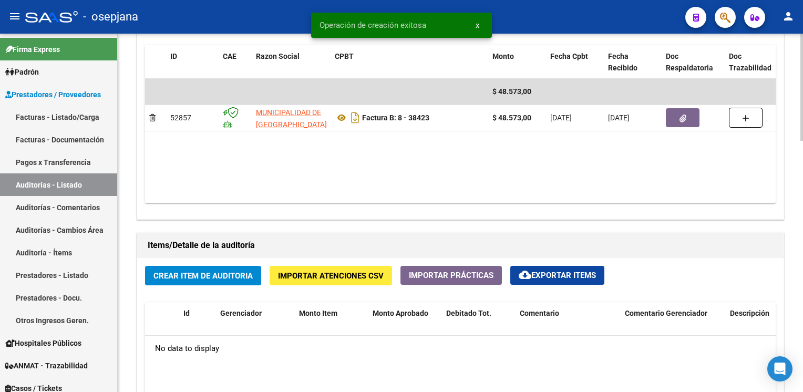
scroll to position [631, 0]
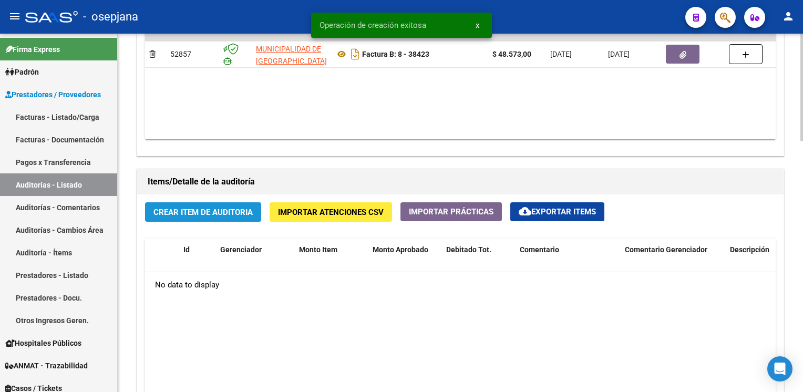
click at [214, 208] on span "Crear Item de Auditoria" at bounding box center [202, 212] width 99 height 9
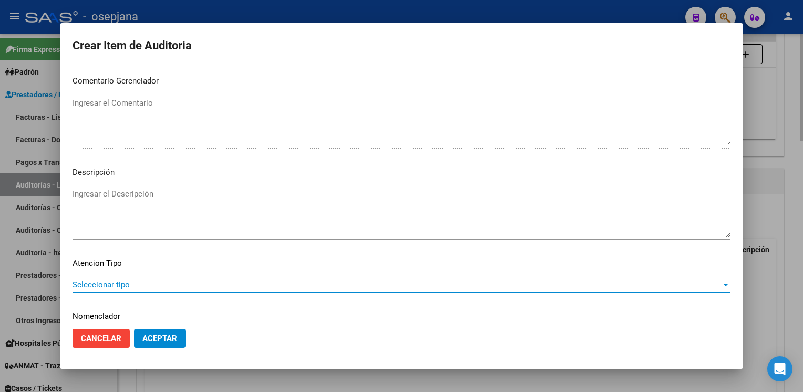
scroll to position [600, 0]
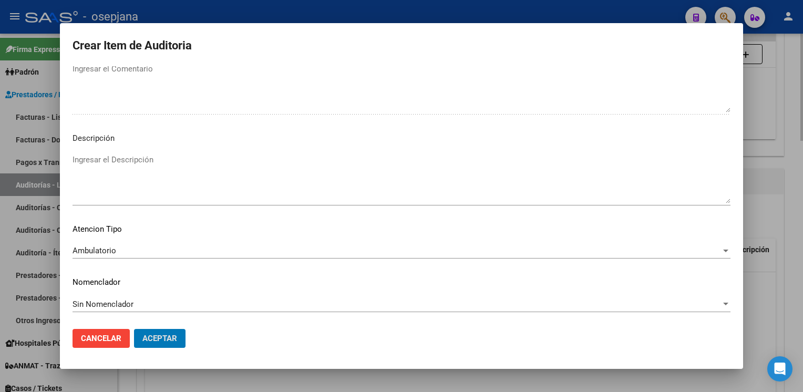
click at [134, 329] on button "Aceptar" at bounding box center [159, 338] width 51 height 19
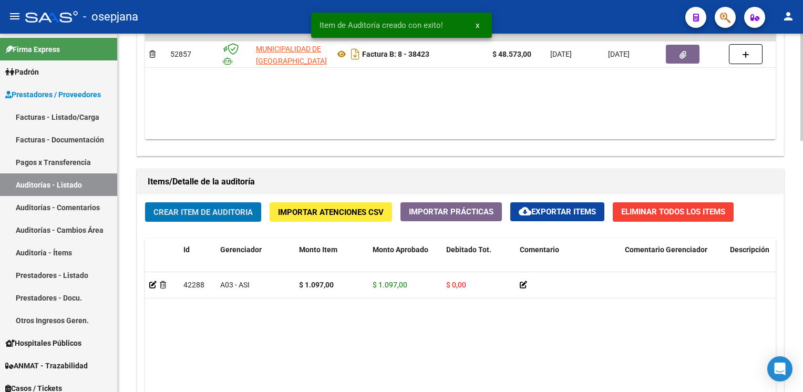
scroll to position [632, 0]
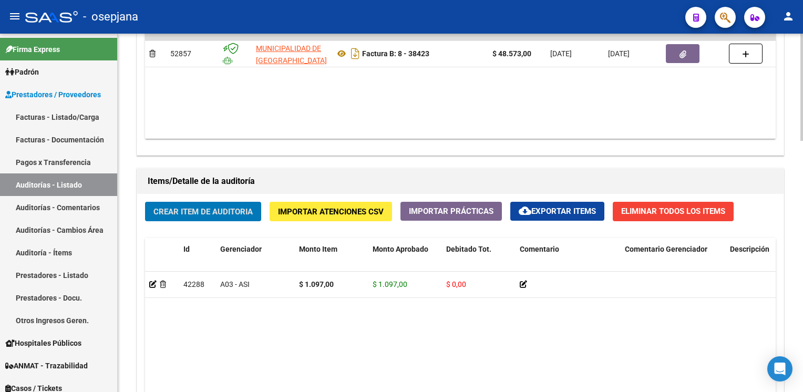
click at [145, 202] on button "Crear Item de Auditoria" at bounding box center [203, 211] width 116 height 19
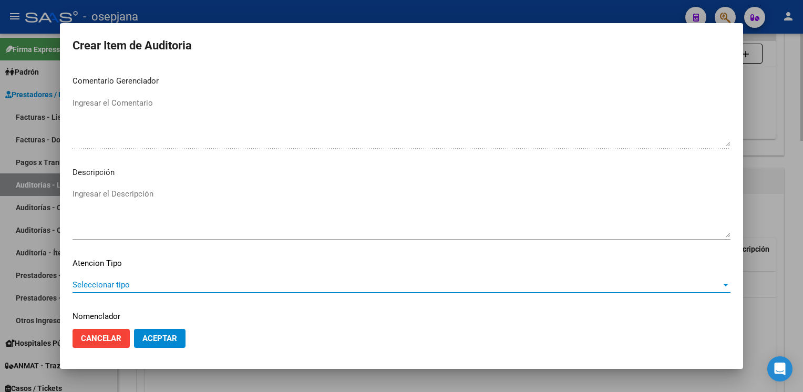
scroll to position [600, 0]
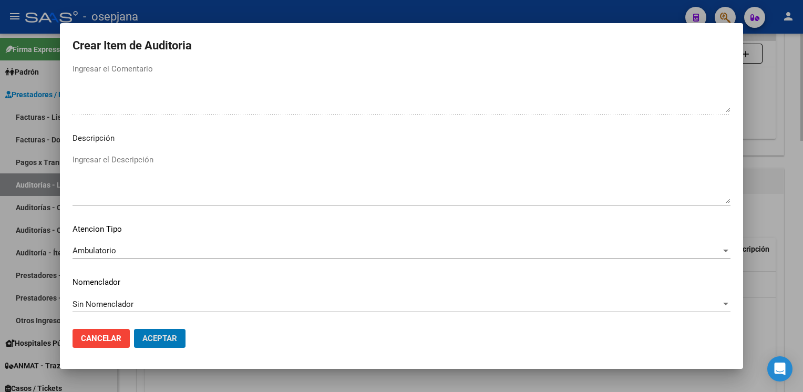
click at [134, 329] on button "Aceptar" at bounding box center [159, 338] width 51 height 19
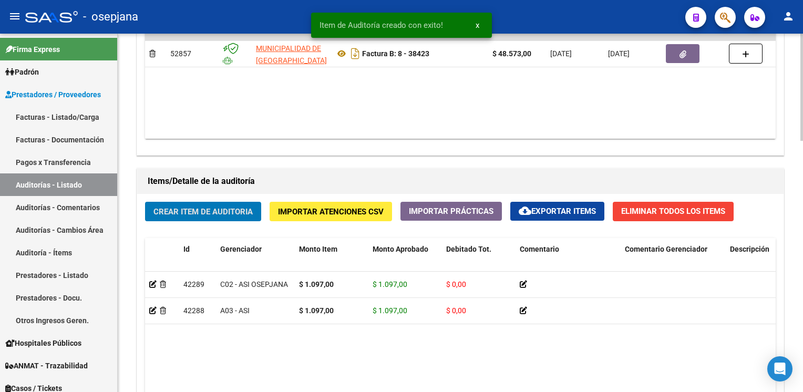
click at [145, 202] on button "Crear Item de Auditoria" at bounding box center [203, 211] width 116 height 19
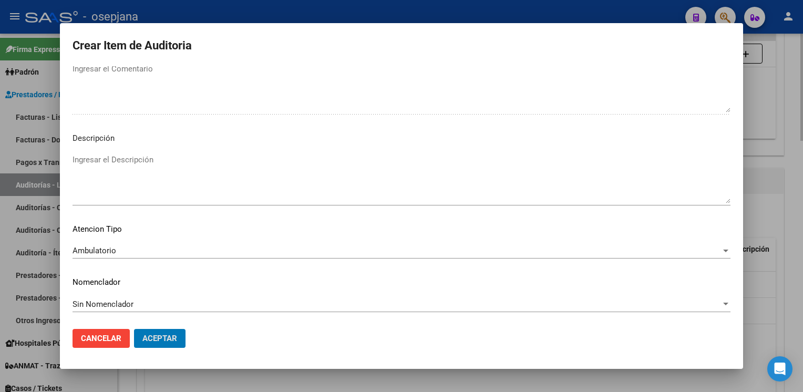
click at [134, 329] on button "Aceptar" at bounding box center [159, 338] width 51 height 19
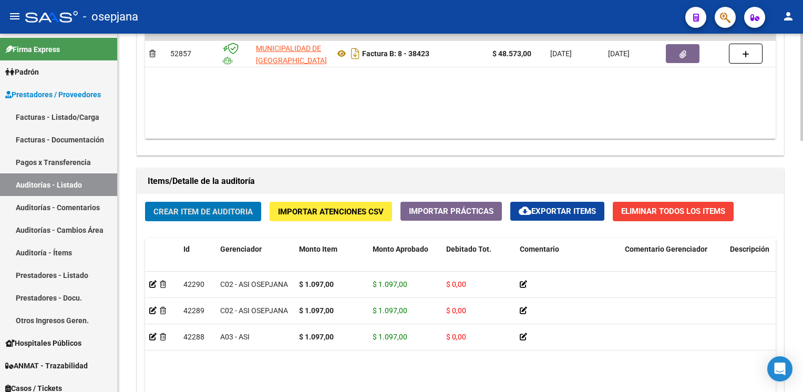
click at [145, 202] on button "Crear Item de Auditoria" at bounding box center [203, 211] width 116 height 19
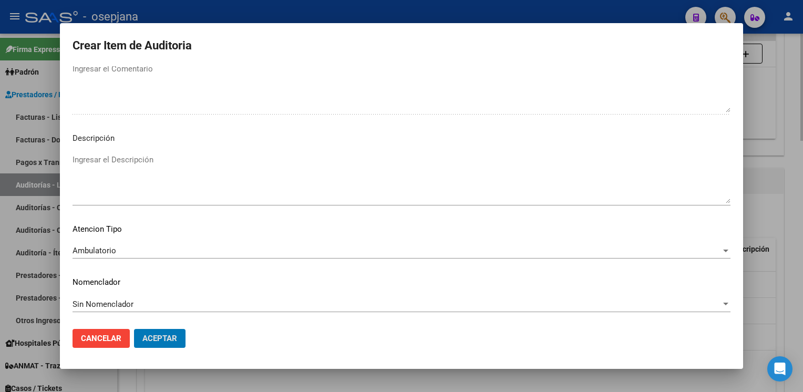
click at [134, 329] on button "Aceptar" at bounding box center [159, 338] width 51 height 19
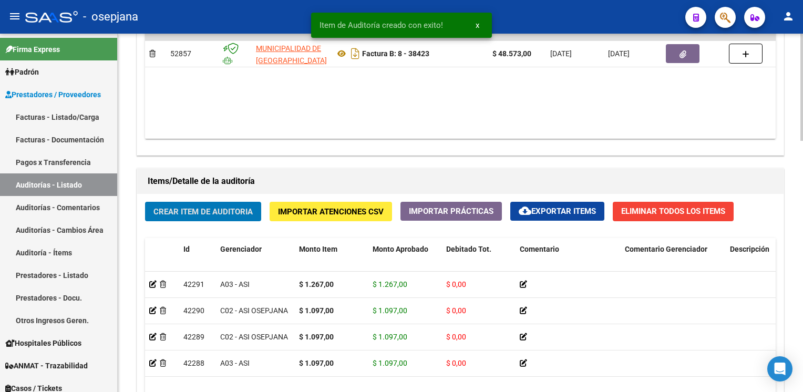
click at [145, 202] on button "Crear Item de Auditoria" at bounding box center [203, 211] width 116 height 19
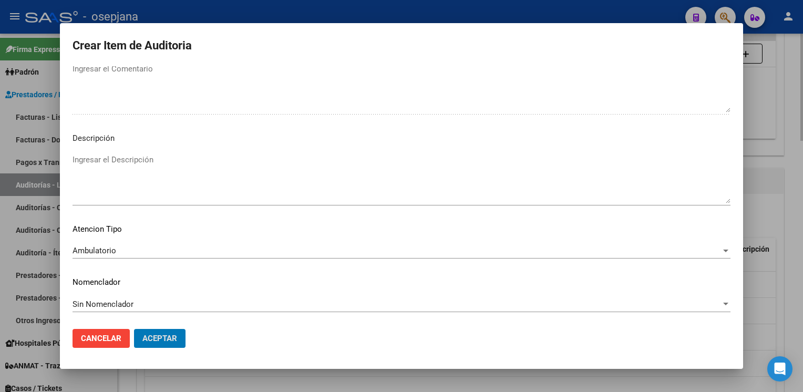
click at [134, 329] on button "Aceptar" at bounding box center [159, 338] width 51 height 19
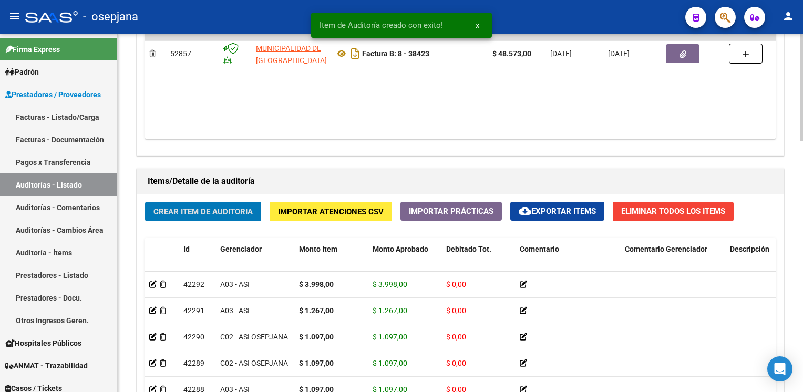
click at [145, 202] on button "Crear Item de Auditoria" at bounding box center [203, 211] width 116 height 19
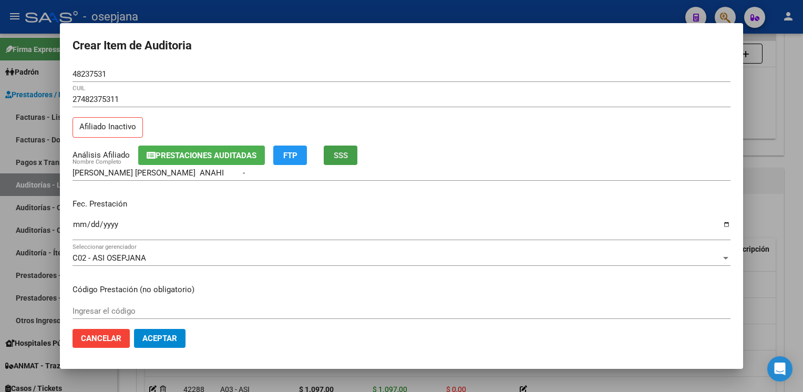
click at [335, 153] on button "SSS" at bounding box center [341, 155] width 34 height 19
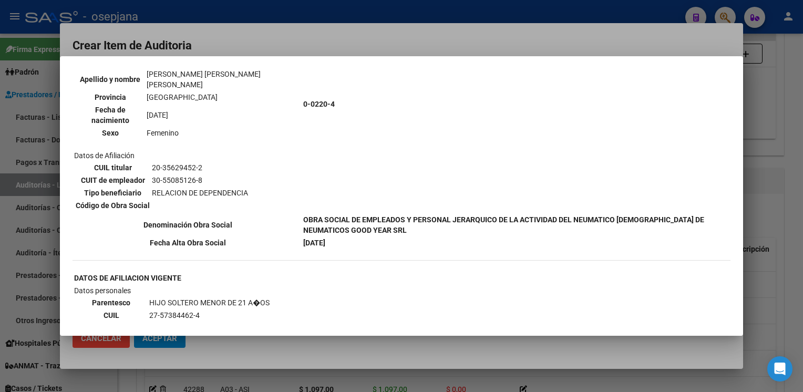
scroll to position [1053, 0]
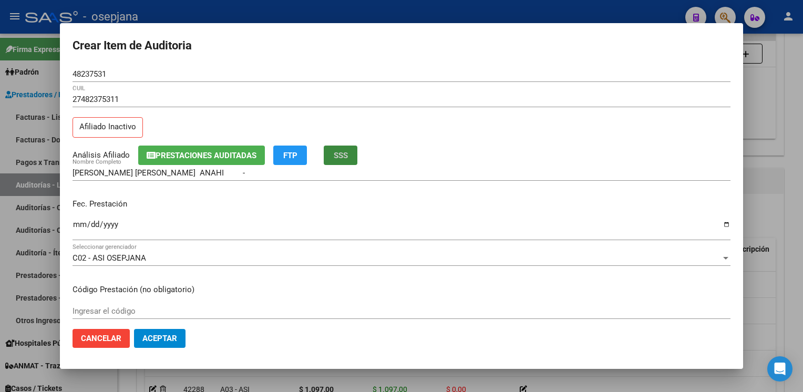
click at [348, 155] on span "SSS" at bounding box center [341, 155] width 14 height 9
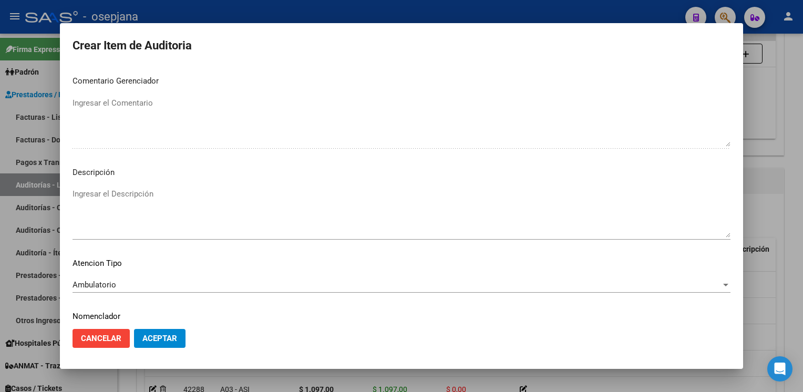
scroll to position [600, 0]
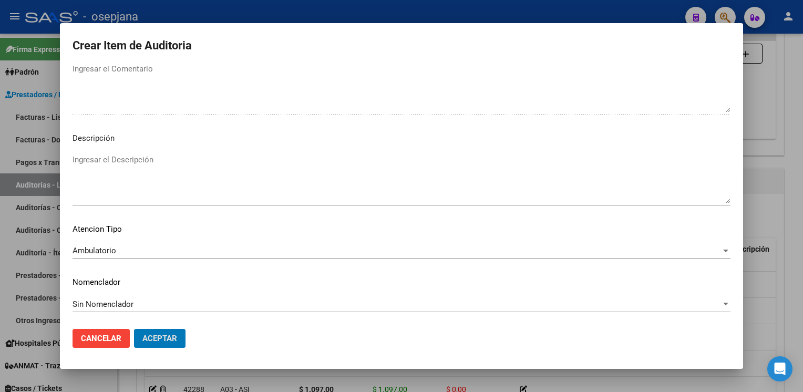
click at [134, 329] on button "Aceptar" at bounding box center [159, 338] width 51 height 19
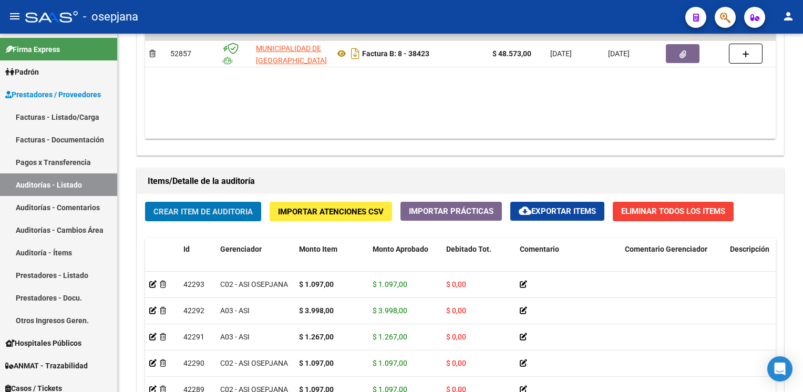
click at [145, 202] on button "Crear Item de Auditoria" at bounding box center [203, 211] width 116 height 19
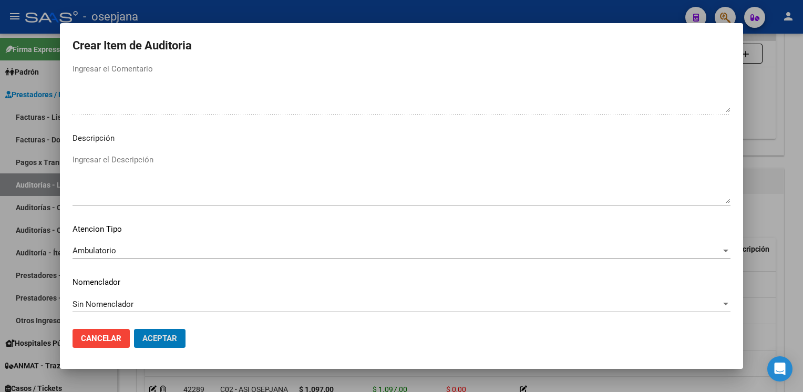
click at [134, 329] on button "Aceptar" at bounding box center [159, 338] width 51 height 19
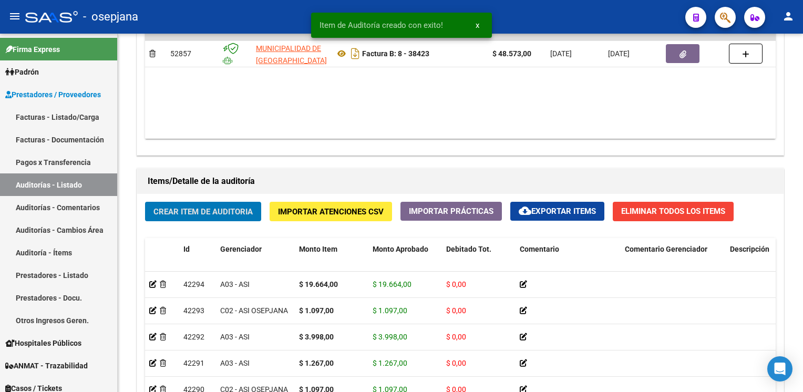
click at [145, 202] on button "Crear Item de Auditoria" at bounding box center [203, 211] width 116 height 19
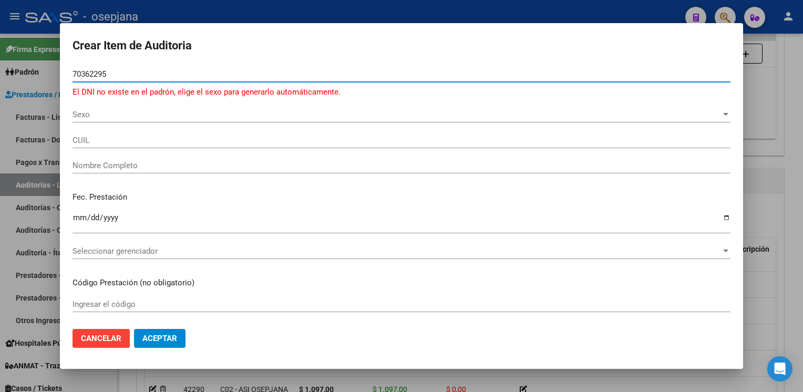
click at [121, 111] on span "Sexo" at bounding box center [397, 114] width 648 height 9
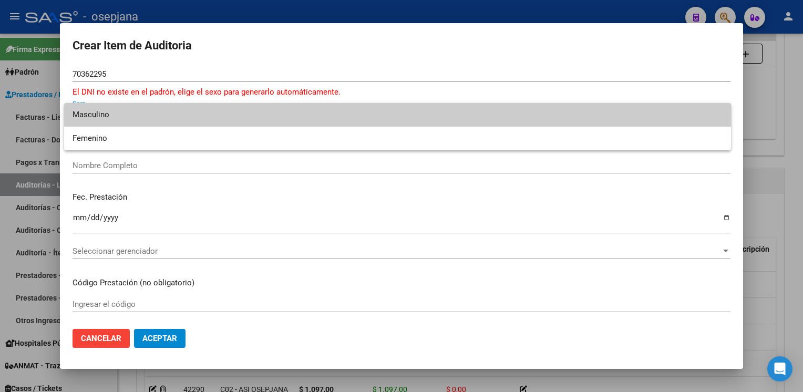
click at [119, 108] on span "Masculino" at bounding box center [398, 115] width 650 height 24
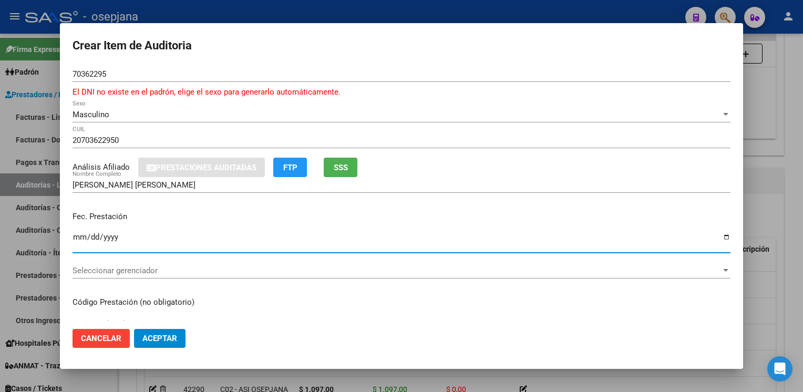
click at [78, 234] on input "Ingresar la fecha" at bounding box center [402, 241] width 658 height 17
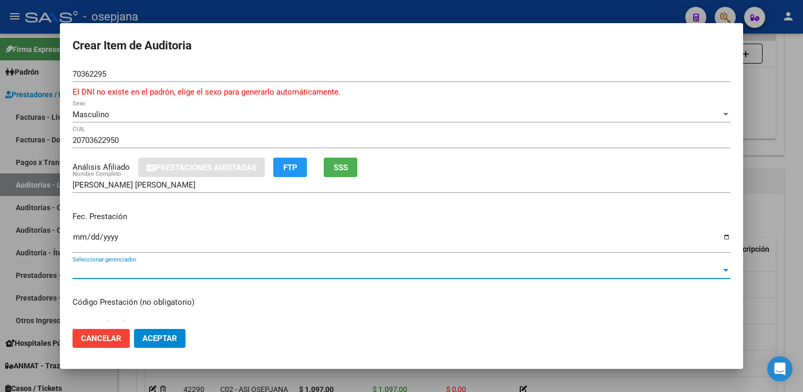
click at [144, 274] on span "Seleccionar gerenciador" at bounding box center [397, 270] width 648 height 9
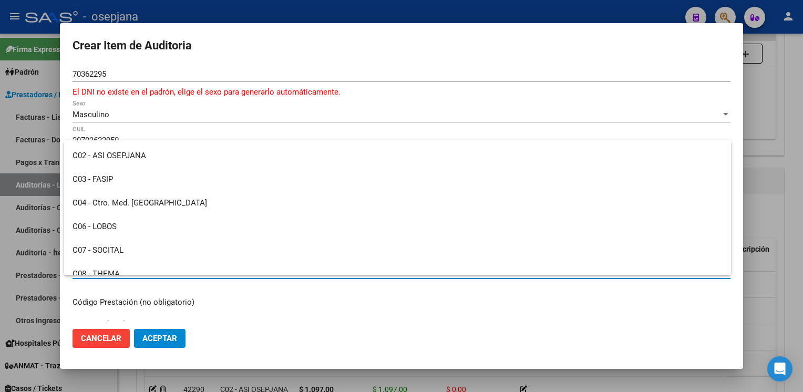
scroll to position [209, 0]
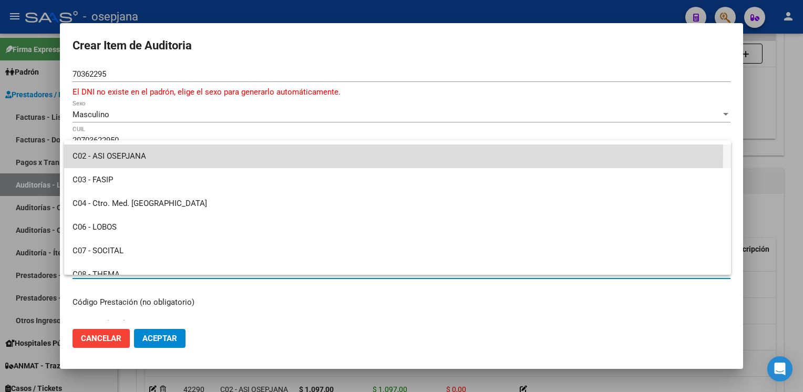
click at [137, 152] on span "C02 - ASI OSEPJANA" at bounding box center [398, 157] width 650 height 24
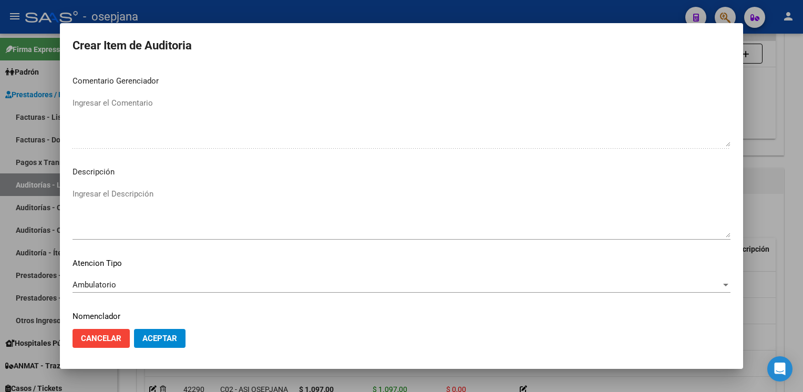
scroll to position [613, 0]
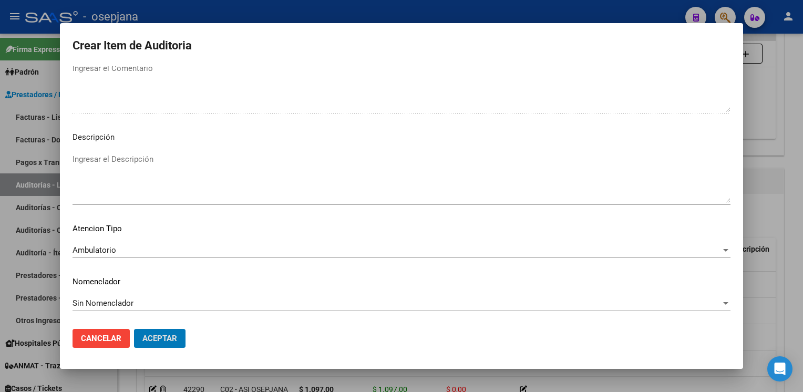
click at [134, 329] on button "Aceptar" at bounding box center [159, 338] width 51 height 19
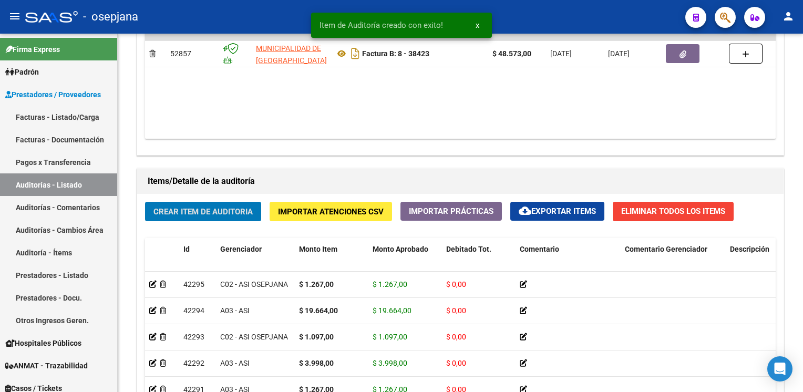
click at [145, 202] on button "Crear Item de Auditoria" at bounding box center [203, 211] width 116 height 19
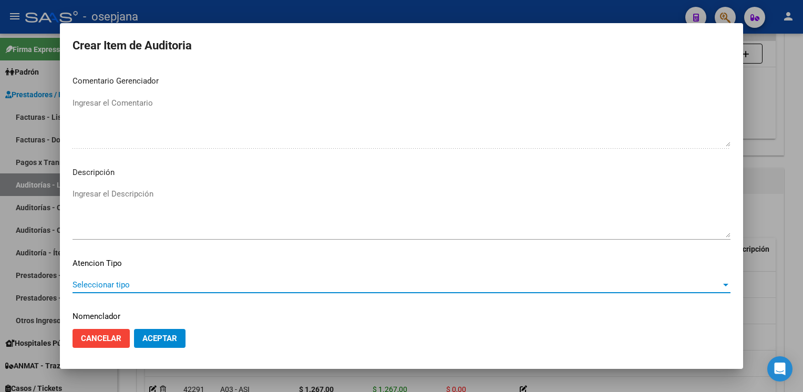
scroll to position [600, 0]
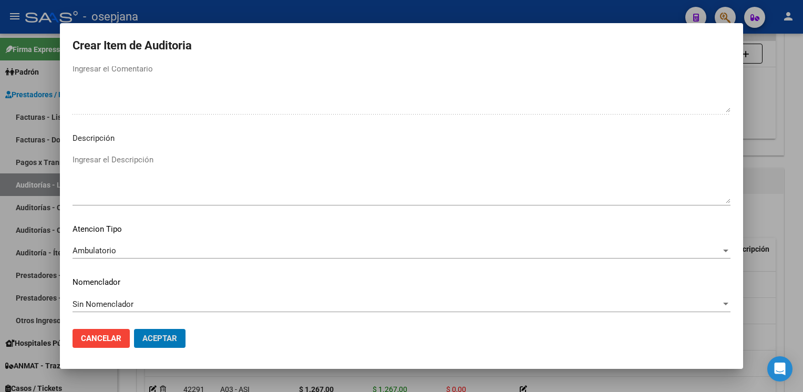
click at [134, 329] on button "Aceptar" at bounding box center [159, 338] width 51 height 19
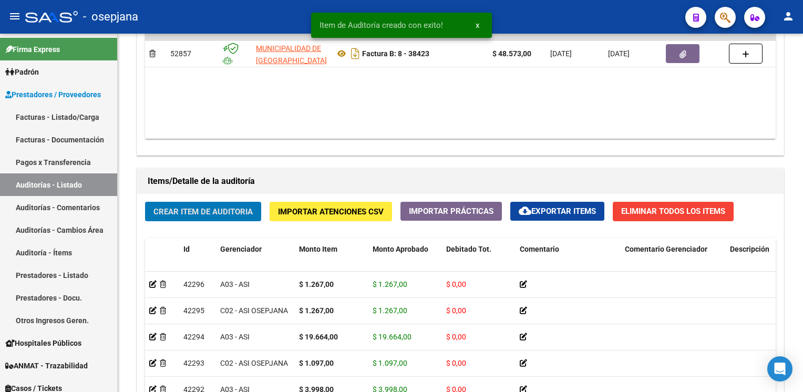
click at [145, 202] on button "Crear Item de Auditoria" at bounding box center [203, 211] width 116 height 19
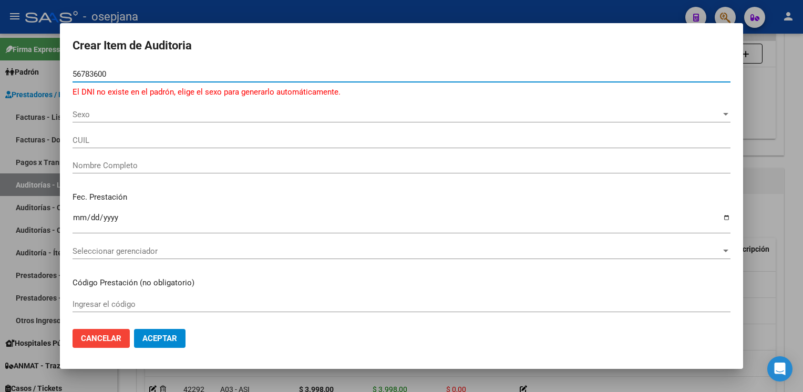
click at [91, 118] on span "Sexo" at bounding box center [397, 114] width 648 height 9
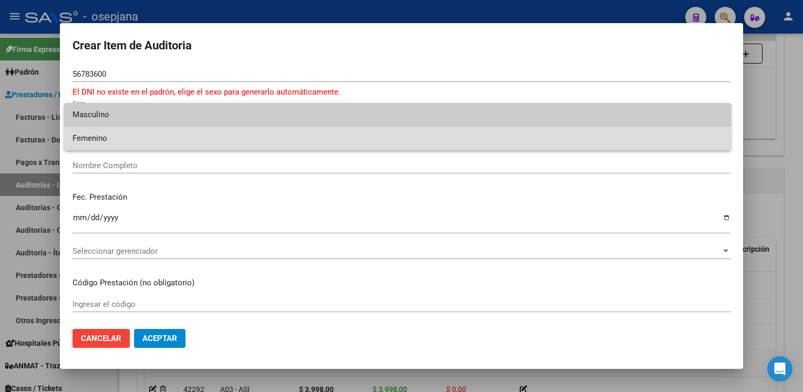
click at [106, 138] on span "Femenino" at bounding box center [398, 139] width 650 height 24
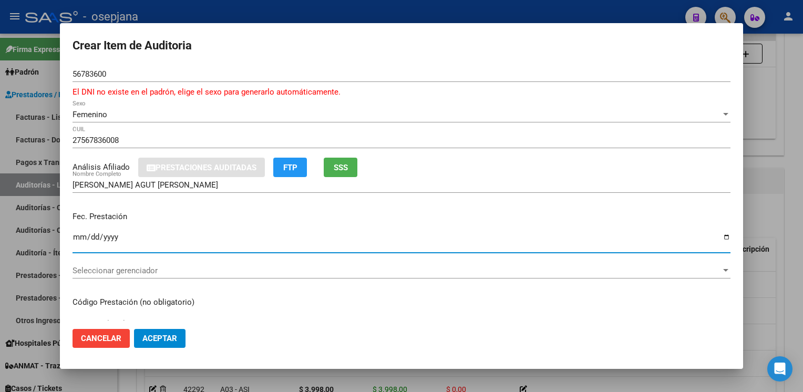
click at [80, 235] on input "Ingresar la fecha" at bounding box center [402, 241] width 658 height 17
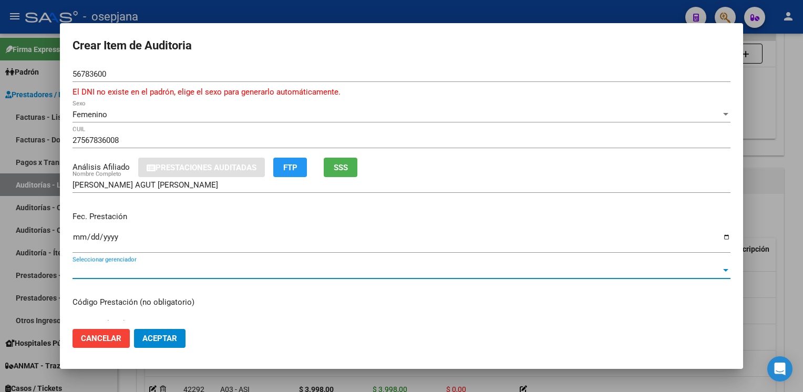
click at [704, 271] on span "Seleccionar gerenciador" at bounding box center [397, 270] width 648 height 9
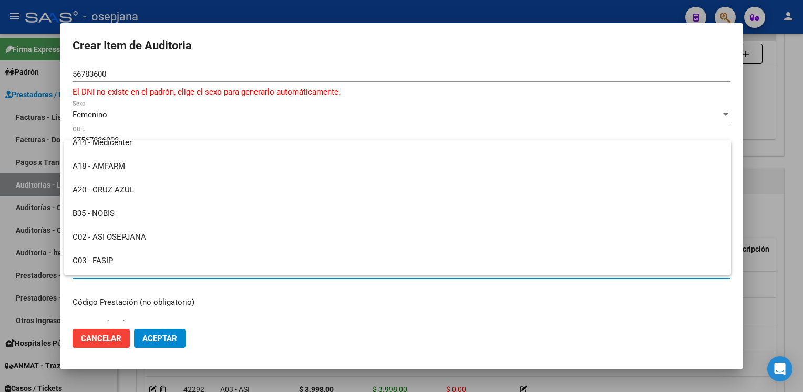
scroll to position [128, 0]
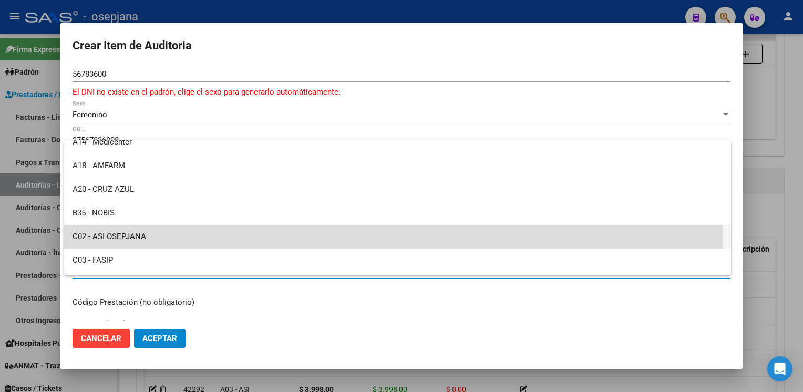
click at [303, 232] on span "C02 - ASI OSEPJANA" at bounding box center [398, 237] width 650 height 24
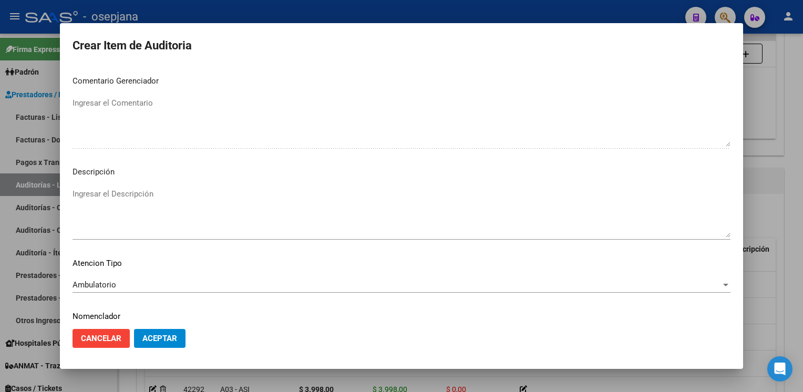
scroll to position [613, 0]
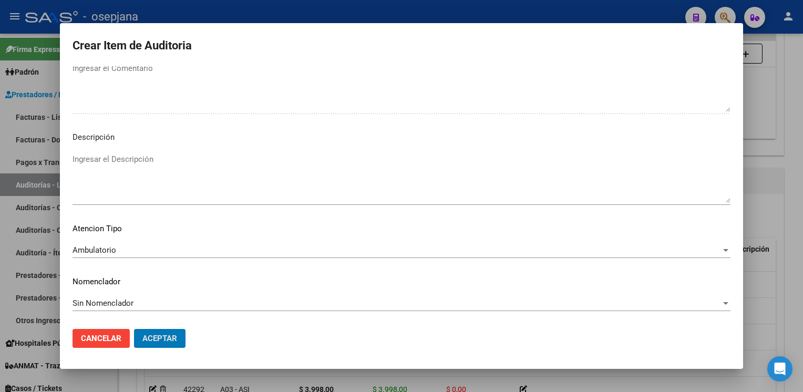
click at [134, 329] on button "Aceptar" at bounding box center [159, 338] width 51 height 19
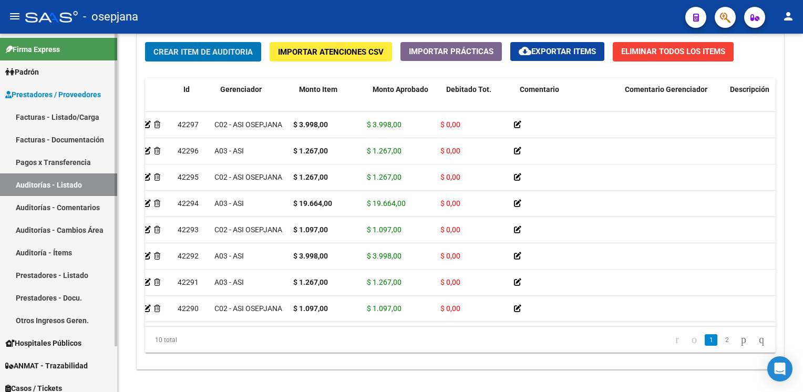
scroll to position [0, 0]
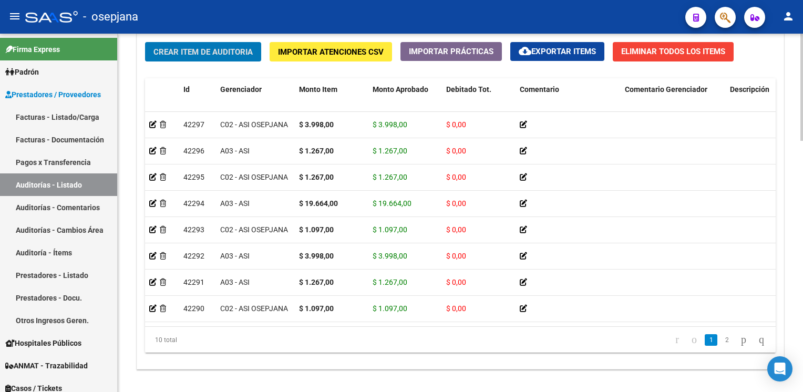
click at [145, 42] on button "Crear Item de Auditoria" at bounding box center [203, 51] width 116 height 19
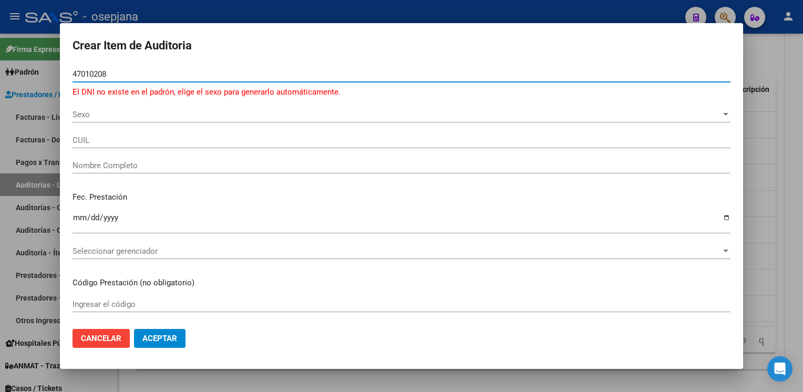
click at [88, 116] on span "Sexo" at bounding box center [397, 114] width 648 height 9
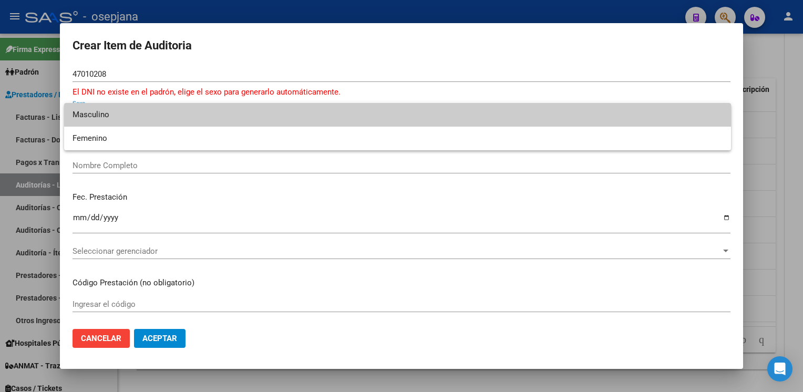
click at [91, 115] on span "Masculino" at bounding box center [398, 115] width 650 height 24
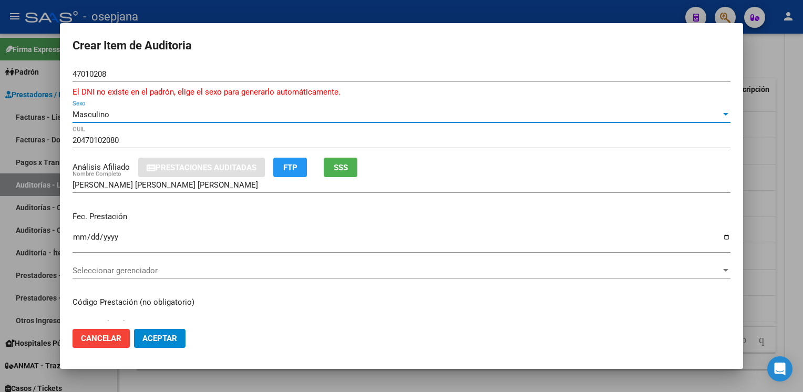
click at [69, 239] on mat-dialog-content "47010208 Nro Documento El DNI no existe en el padrón, elige el sexo para genera…" at bounding box center [401, 193] width 683 height 255
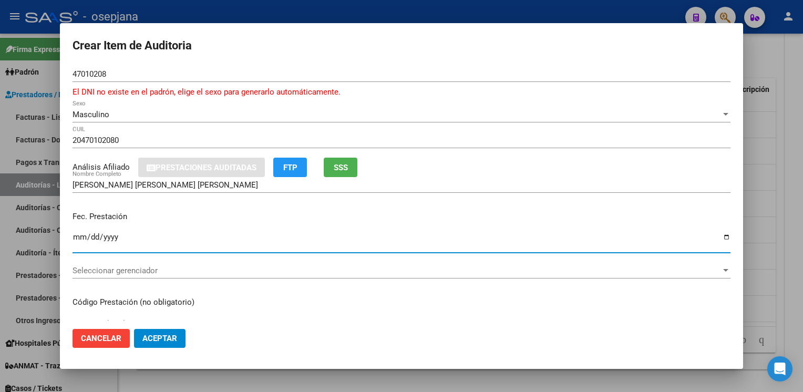
click at [78, 234] on input "Ingresar la fecha" at bounding box center [402, 241] width 658 height 17
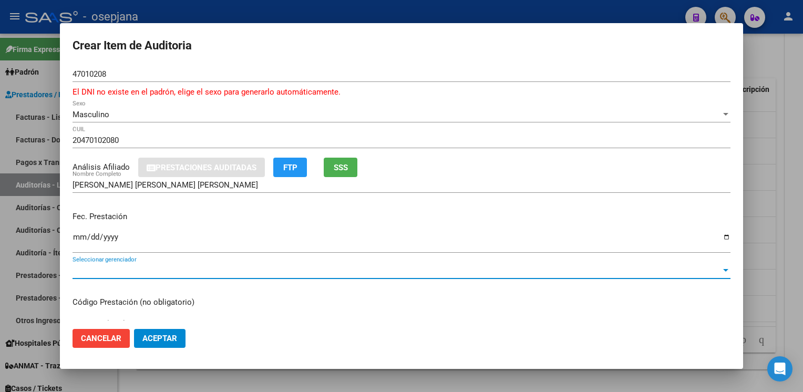
click at [156, 266] on span "Seleccionar gerenciador" at bounding box center [397, 270] width 648 height 9
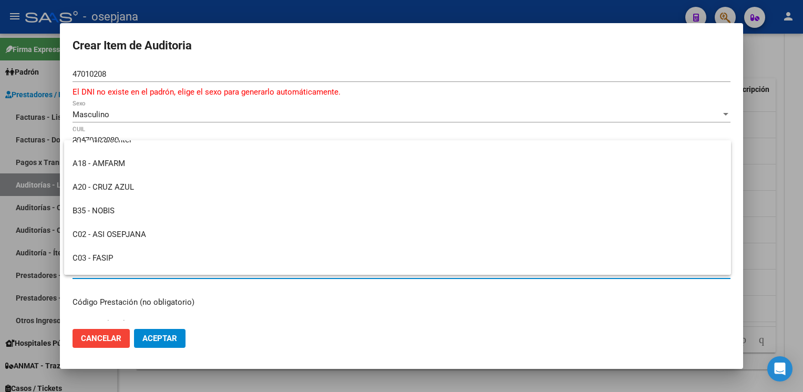
scroll to position [130, 0]
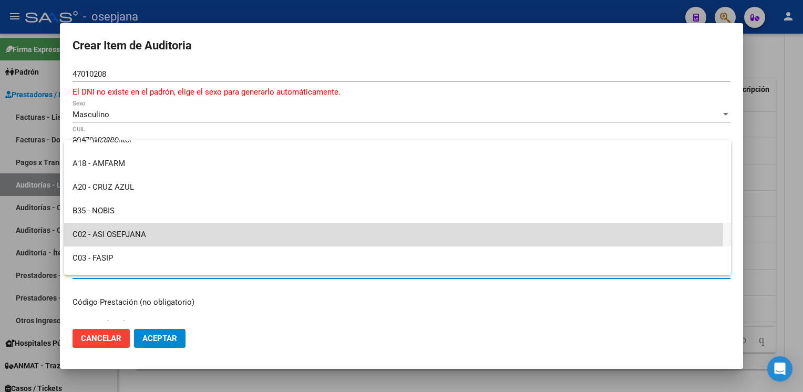
click at [112, 228] on span "C02 - ASI OSEPJANA" at bounding box center [398, 235] width 650 height 24
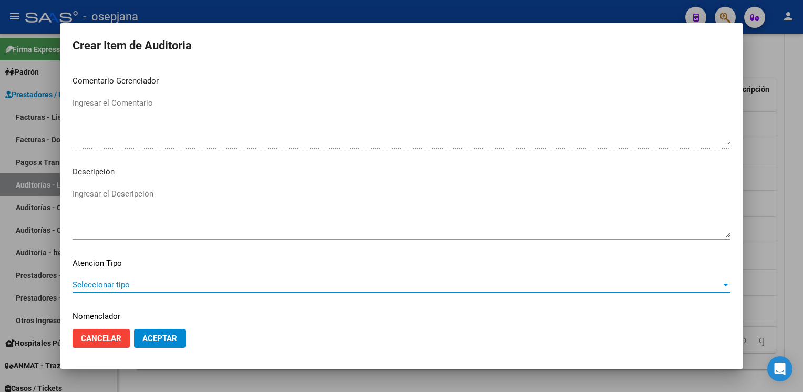
scroll to position [613, 0]
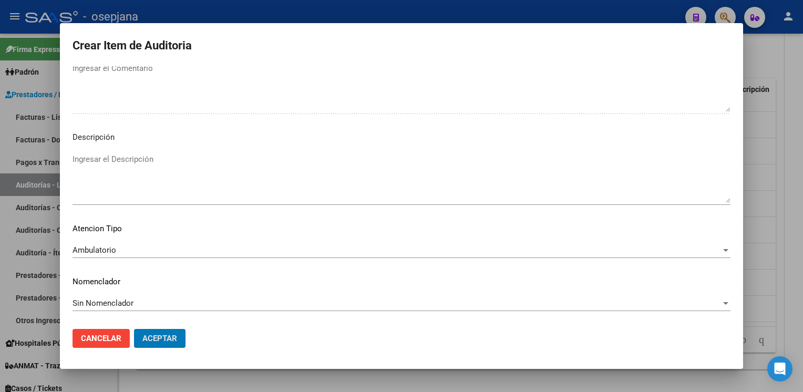
click at [134, 329] on button "Aceptar" at bounding box center [159, 338] width 51 height 19
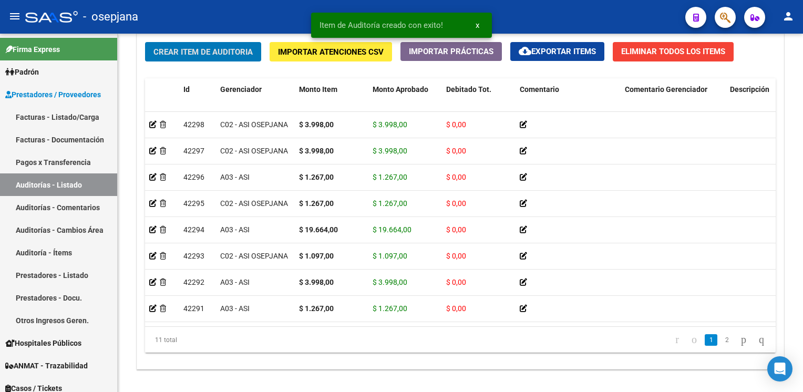
click at [145, 42] on button "Crear Item de Auditoria" at bounding box center [203, 51] width 116 height 19
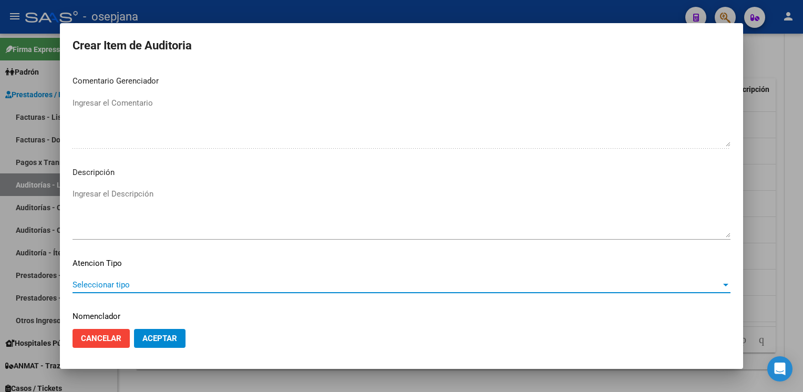
scroll to position [600, 0]
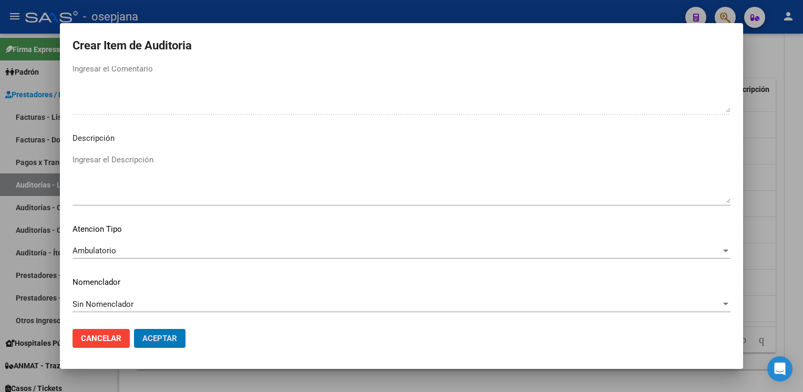
click at [134, 329] on button "Aceptar" at bounding box center [159, 338] width 51 height 19
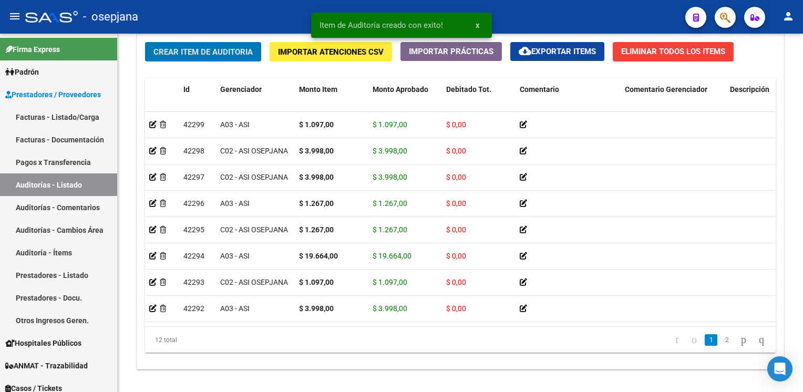
click at [145, 42] on button "Crear Item de Auditoria" at bounding box center [203, 51] width 116 height 19
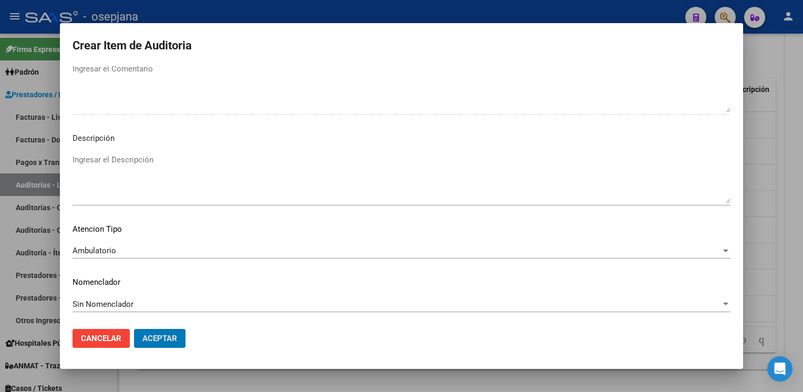
click at [134, 329] on button "Aceptar" at bounding box center [159, 338] width 51 height 19
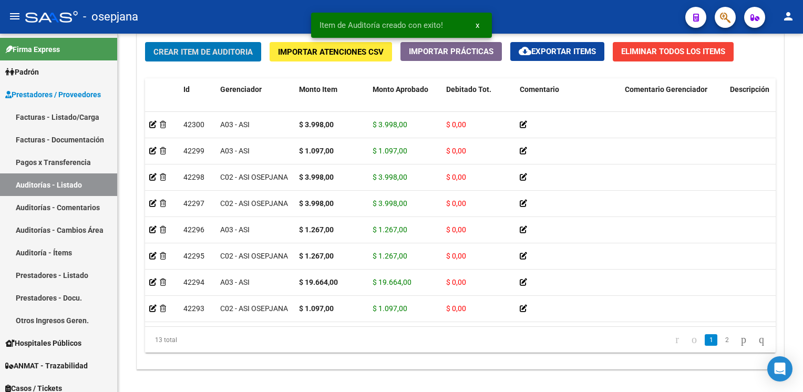
click at [145, 42] on button "Crear Item de Auditoria" at bounding box center [203, 51] width 116 height 19
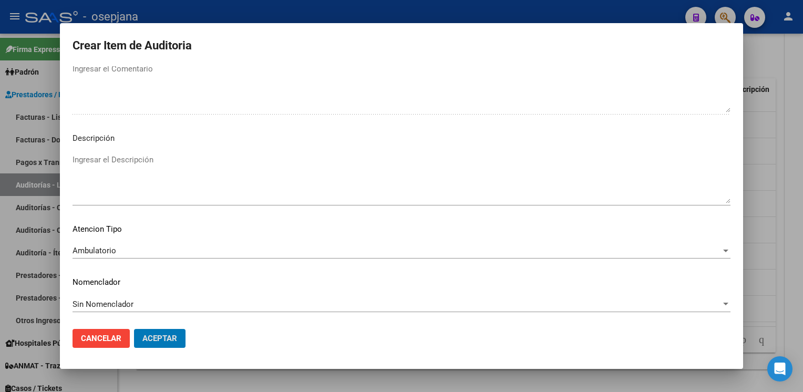
click at [134, 329] on button "Aceptar" at bounding box center [159, 338] width 51 height 19
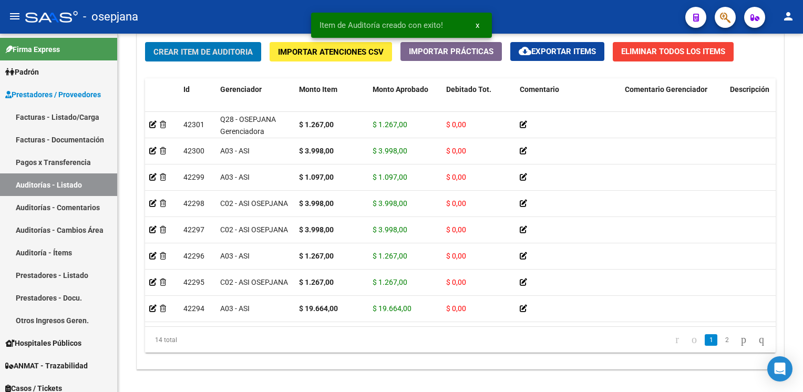
click at [145, 42] on button "Crear Item de Auditoria" at bounding box center [203, 51] width 116 height 19
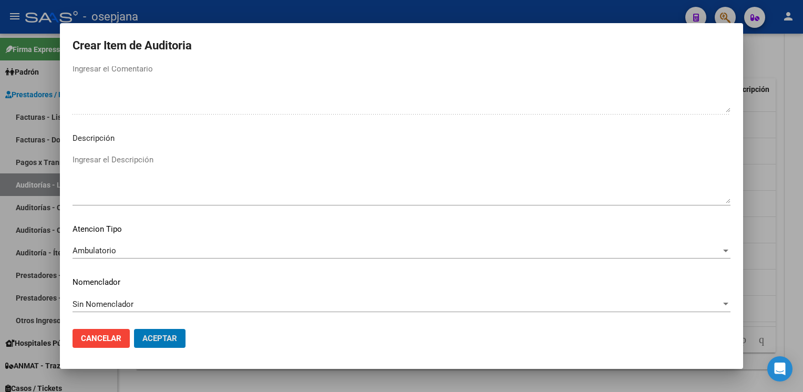
click at [134, 329] on button "Aceptar" at bounding box center [159, 338] width 51 height 19
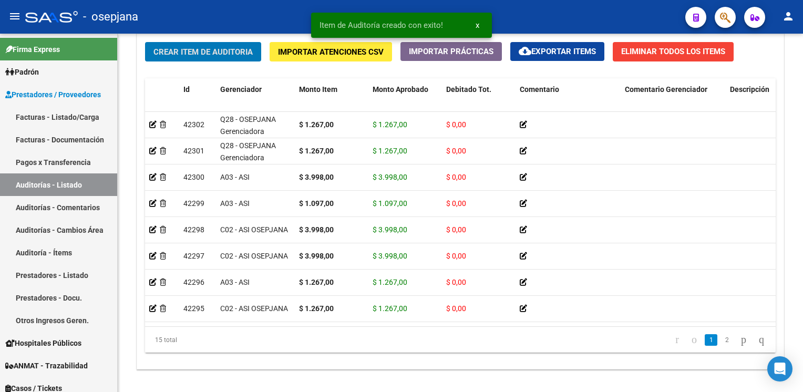
click at [145, 42] on button "Crear Item de Auditoria" at bounding box center [203, 51] width 116 height 19
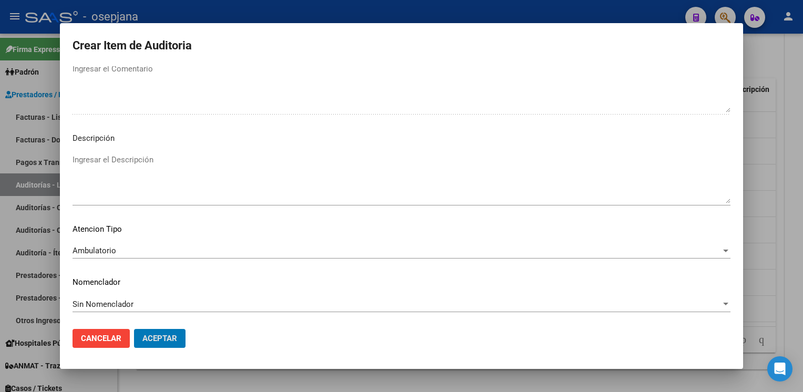
click at [134, 329] on button "Aceptar" at bounding box center [159, 338] width 51 height 19
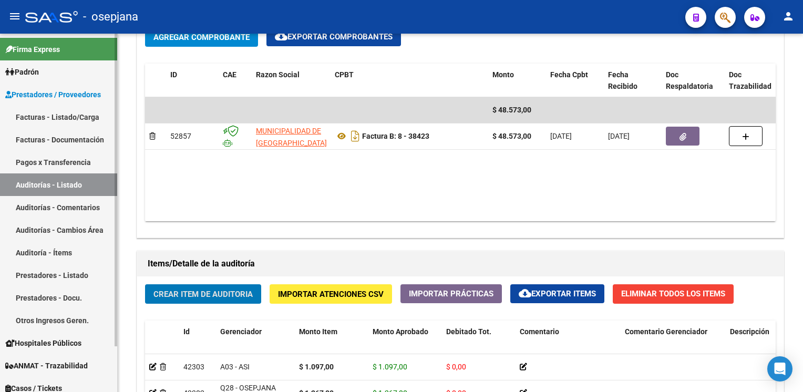
scroll to position [548, 0]
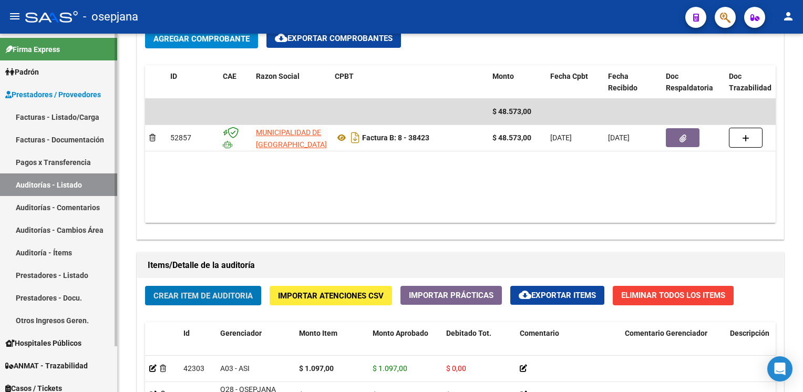
click at [77, 182] on link "Auditorías - Listado" at bounding box center [58, 184] width 117 height 23
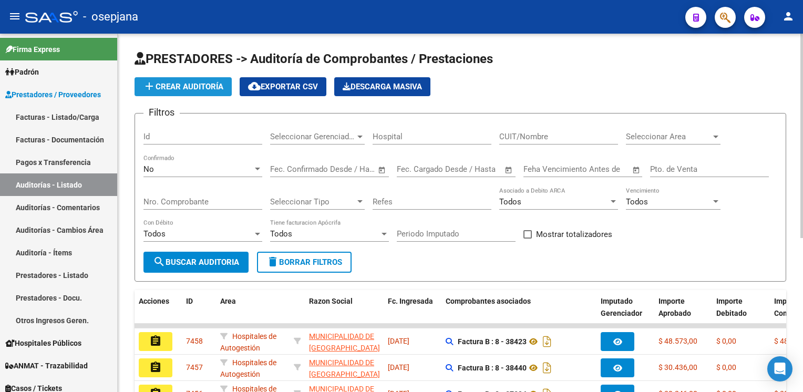
click at [171, 83] on span "add Crear Auditoría" at bounding box center [183, 86] width 80 height 9
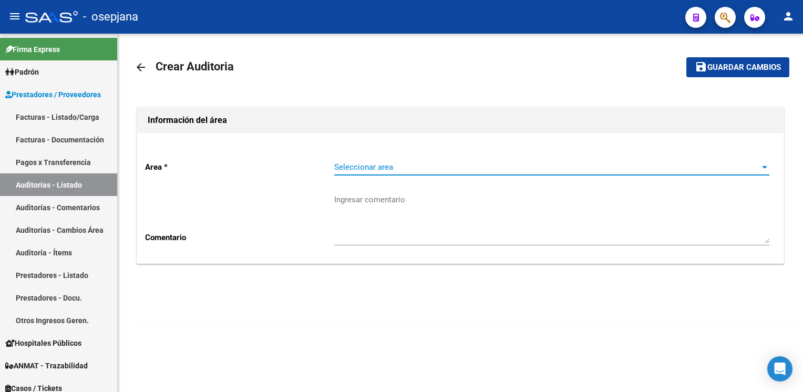
click at [416, 168] on span "Seleccionar area" at bounding box center [547, 166] width 426 height 9
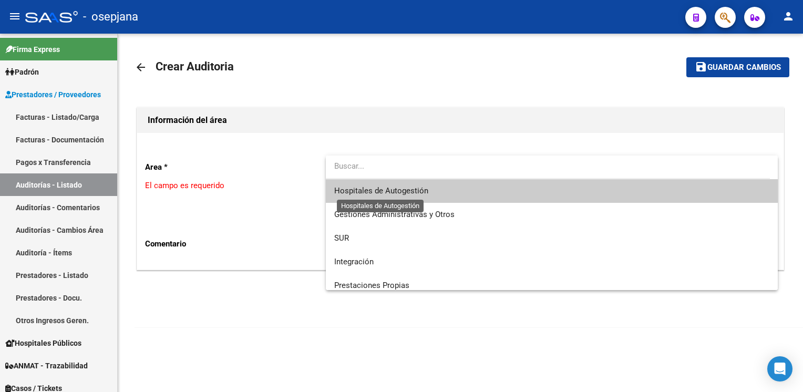
click at [397, 190] on span "Hospitales de Autogestión" at bounding box center [381, 190] width 94 height 9
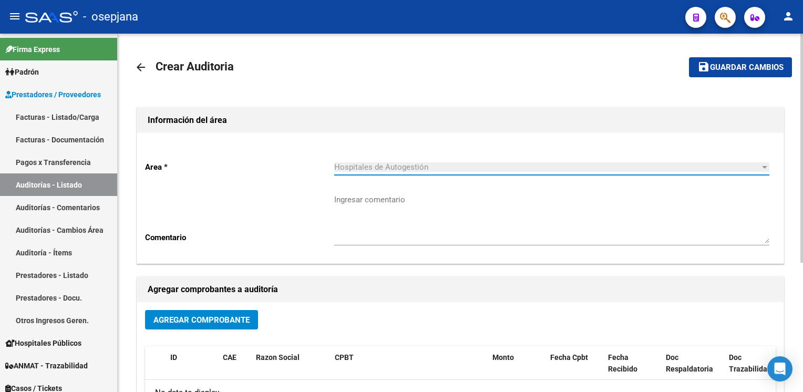
click at [185, 318] on span "Agregar Comprobante" at bounding box center [201, 319] width 96 height 9
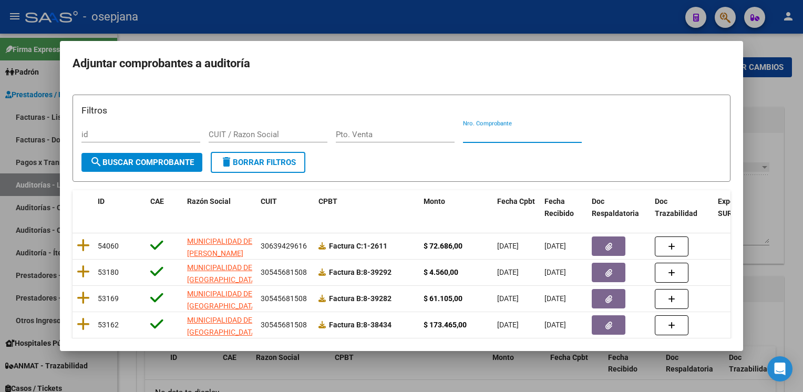
click at [514, 134] on input "Nro. Comprobante" at bounding box center [522, 134] width 119 height 9
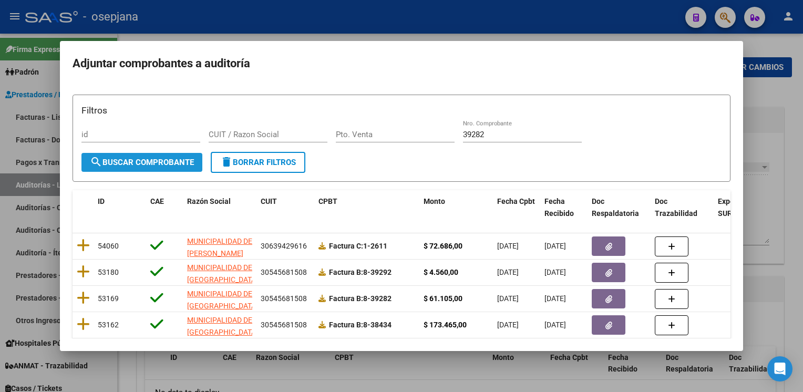
click at [133, 163] on span "search Buscar Comprobante" at bounding box center [142, 162] width 104 height 9
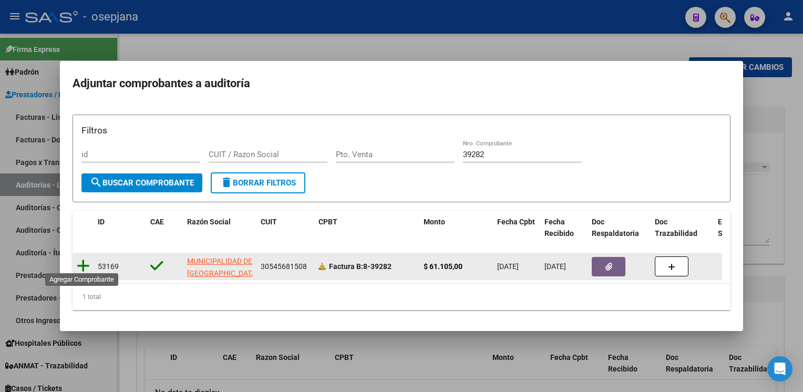
click at [78, 262] on icon at bounding box center [83, 266] width 13 height 15
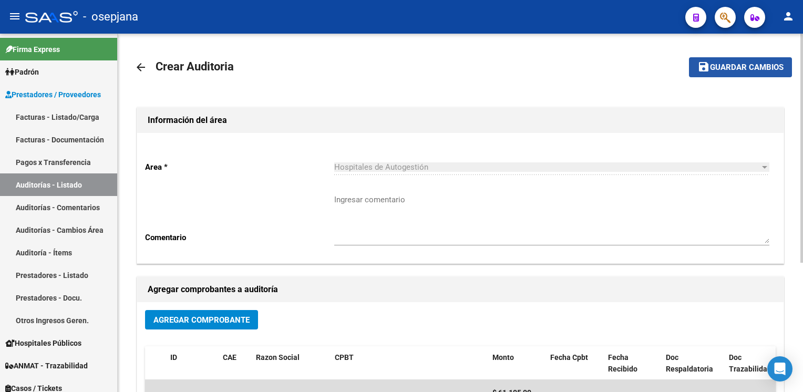
click at [741, 63] on span "Guardar cambios" at bounding box center [747, 67] width 74 height 9
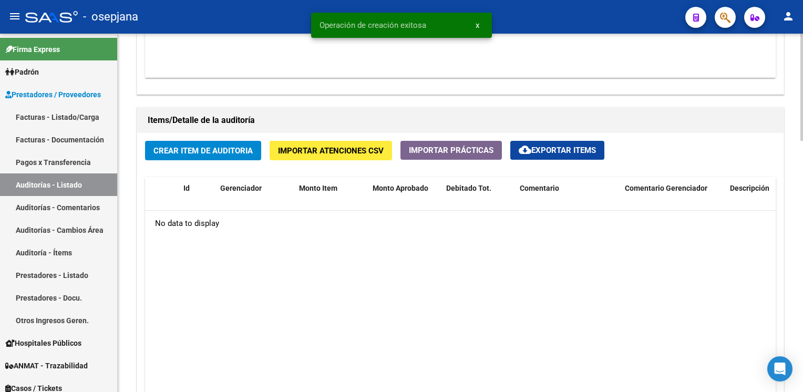
scroll to position [685, 0]
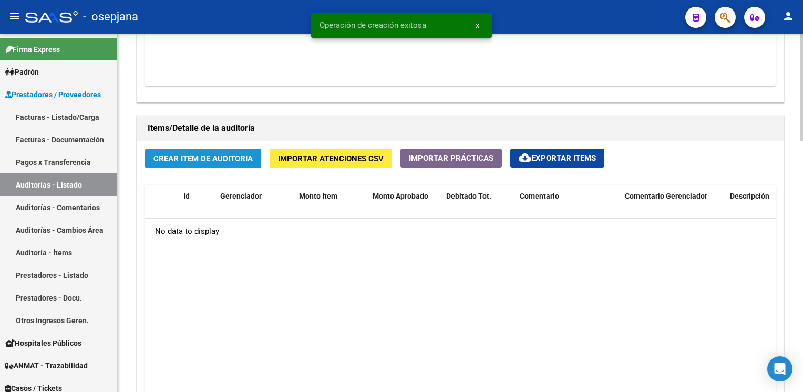
click at [198, 154] on span "Crear Item de Auditoria" at bounding box center [202, 158] width 99 height 9
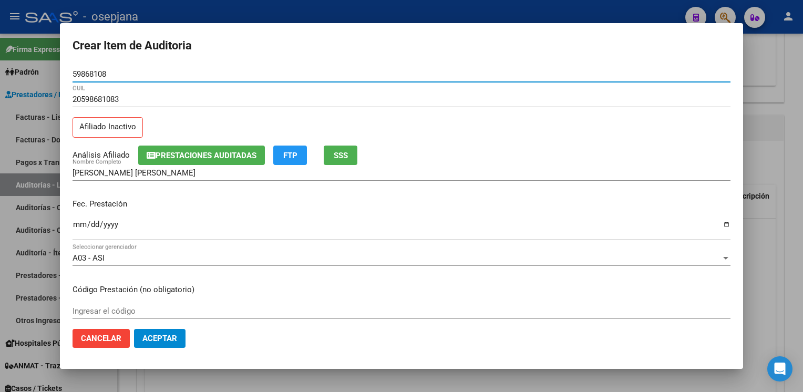
click at [348, 154] on span "SSS" at bounding box center [341, 155] width 14 height 9
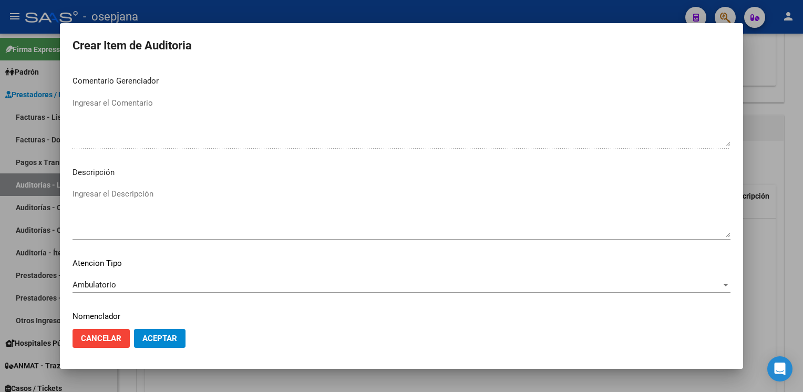
scroll to position [600, 0]
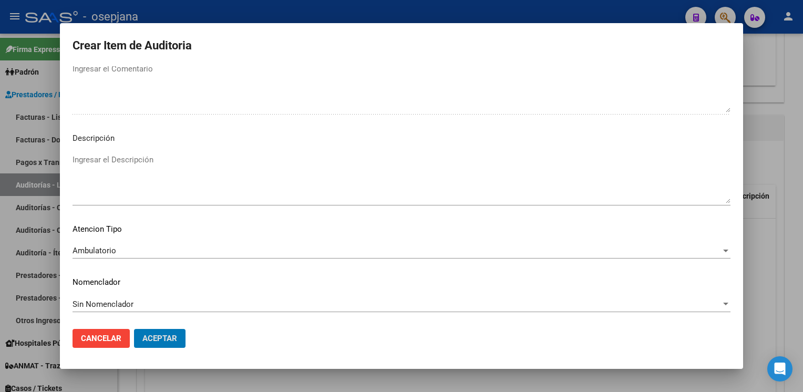
click at [134, 329] on button "Aceptar" at bounding box center [159, 338] width 51 height 19
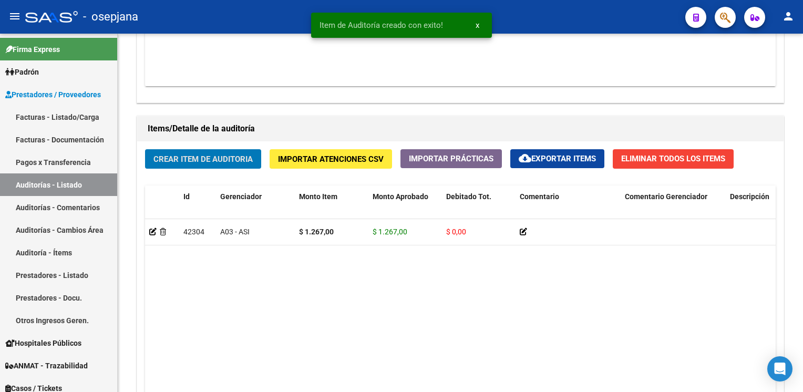
scroll to position [685, 0]
click at [145, 149] on button "Crear Item de Auditoria" at bounding box center [203, 158] width 116 height 19
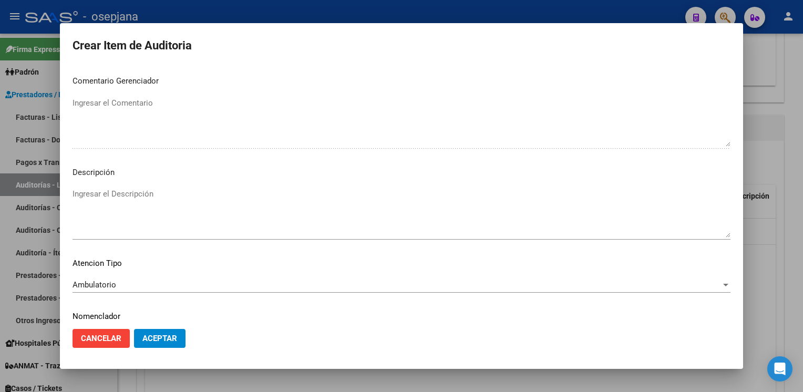
scroll to position [600, 0]
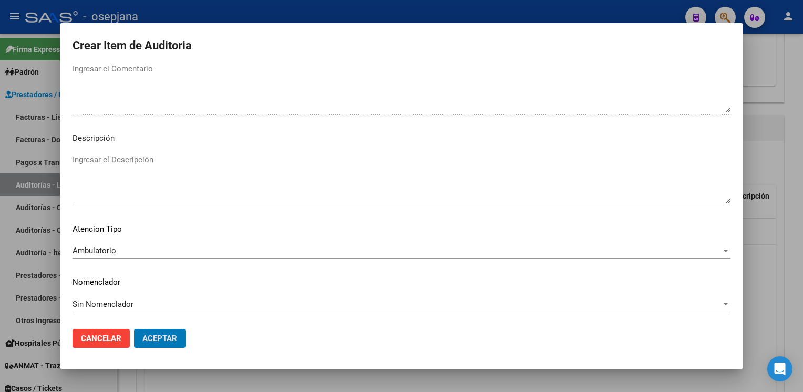
click at [134, 329] on button "Aceptar" at bounding box center [159, 338] width 51 height 19
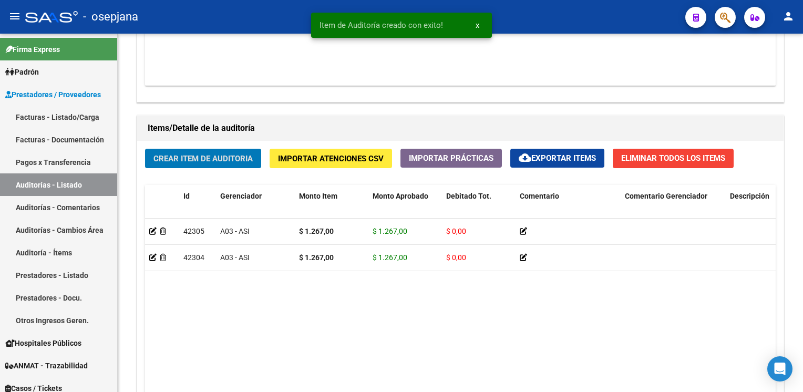
click at [145, 149] on button "Crear Item de Auditoria" at bounding box center [203, 158] width 116 height 19
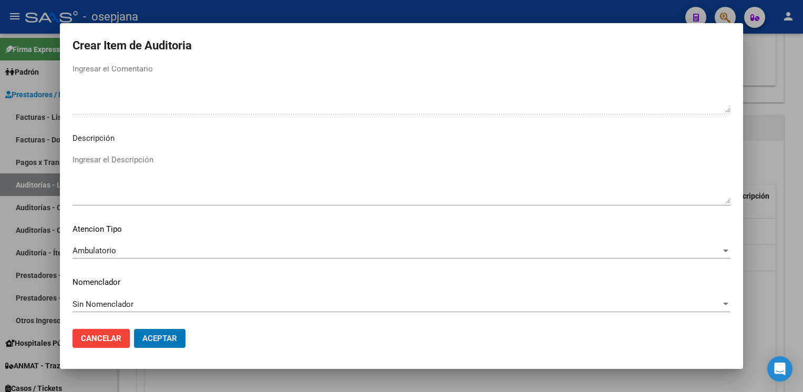
click at [134, 329] on button "Aceptar" at bounding box center [159, 338] width 51 height 19
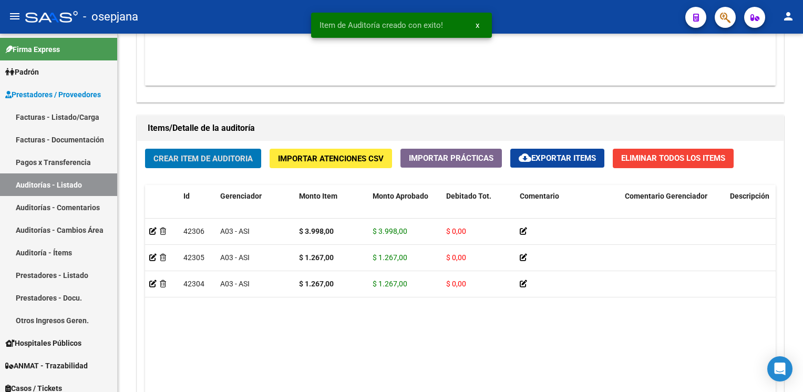
click at [145, 149] on button "Crear Item de Auditoria" at bounding box center [203, 158] width 116 height 19
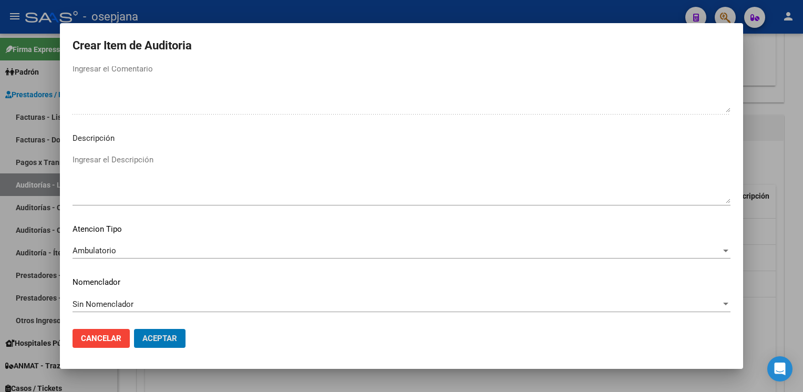
click at [134, 329] on button "Aceptar" at bounding box center [159, 338] width 51 height 19
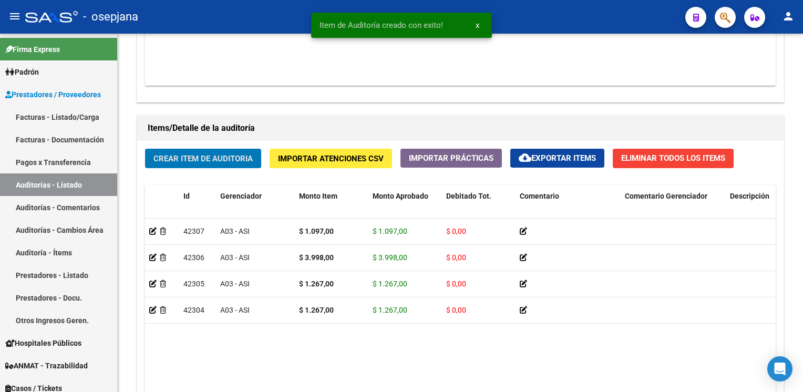
click at [145, 149] on button "Crear Item de Auditoria" at bounding box center [203, 158] width 116 height 19
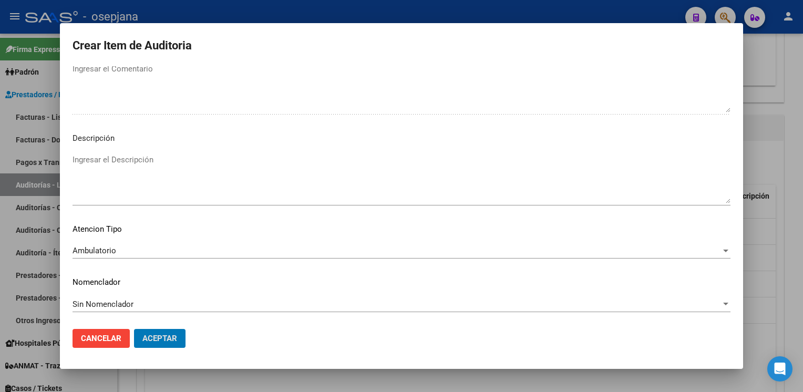
click at [134, 329] on button "Aceptar" at bounding box center [159, 338] width 51 height 19
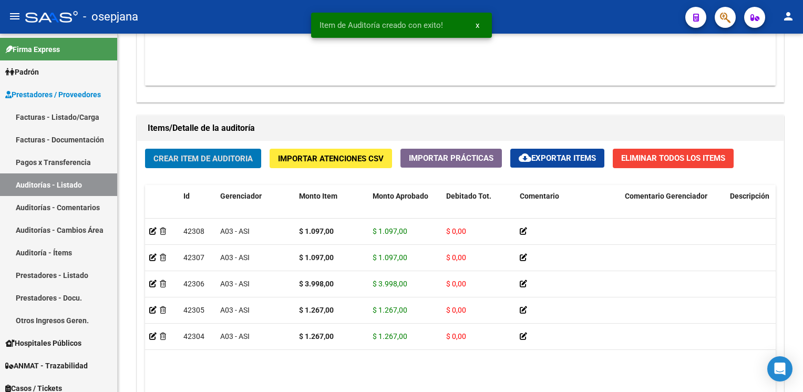
click at [145, 149] on button "Crear Item de Auditoria" at bounding box center [203, 158] width 116 height 19
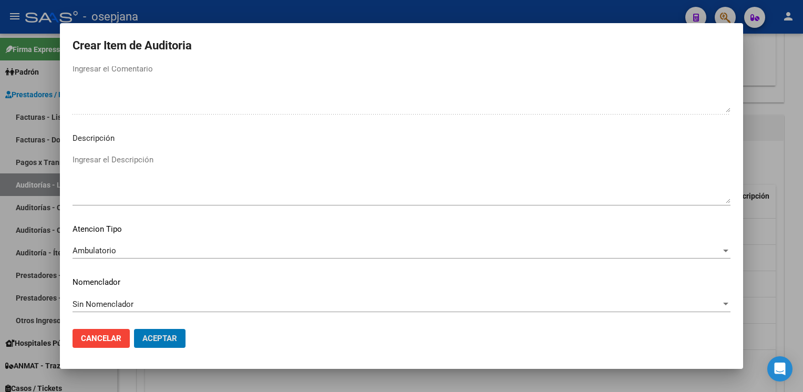
click at [134, 329] on button "Aceptar" at bounding box center [159, 338] width 51 height 19
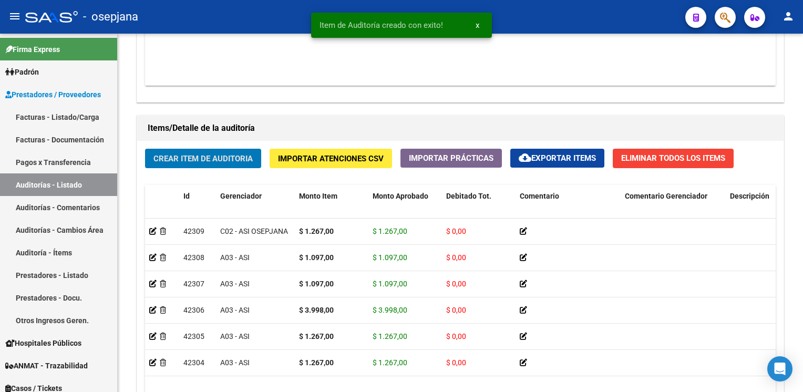
click at [145, 149] on button "Crear Item de Auditoria" at bounding box center [203, 158] width 116 height 19
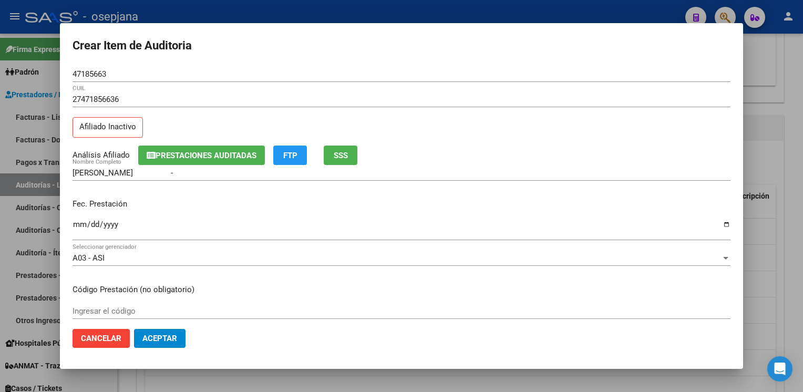
click at [353, 165] on div "CASALS CAMILA - Nombre Completo" at bounding box center [402, 173] width 658 height 16
click at [353, 153] on button "SSS" at bounding box center [341, 155] width 34 height 19
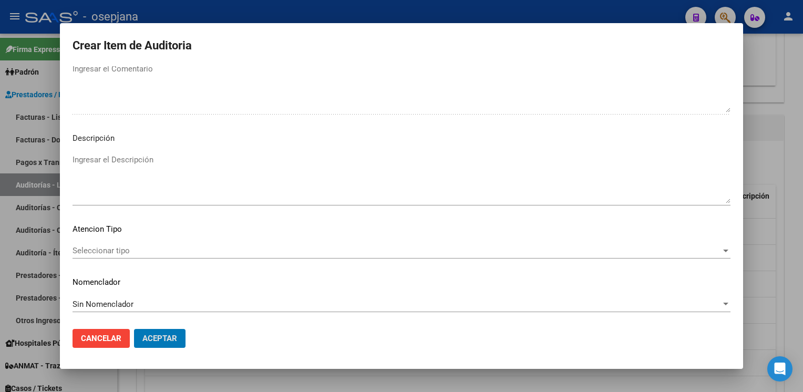
click at [134, 329] on button "Aceptar" at bounding box center [159, 338] width 51 height 19
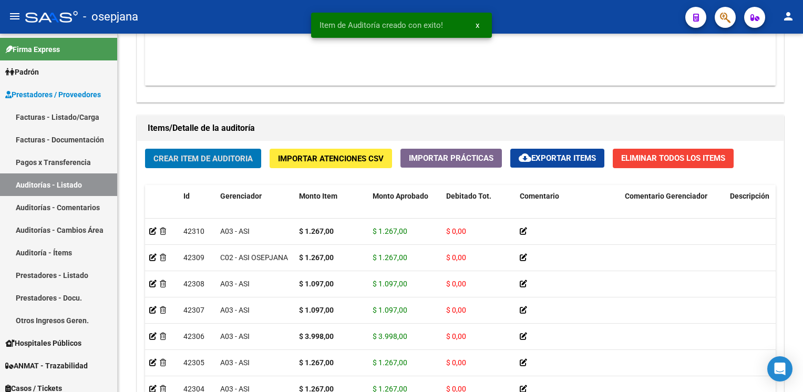
click at [145, 149] on button "Crear Item de Auditoria" at bounding box center [203, 158] width 116 height 19
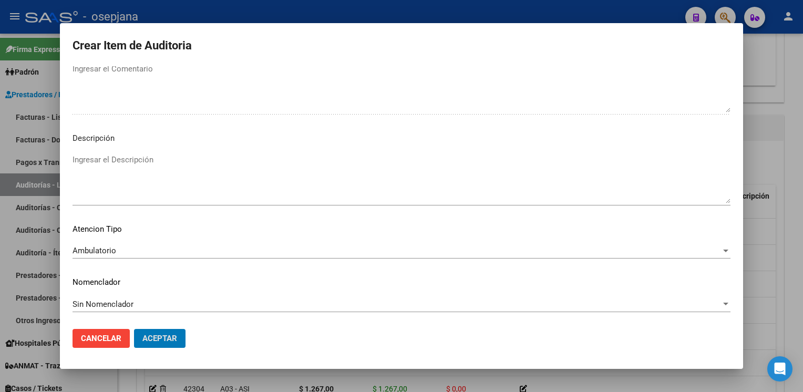
click at [134, 329] on button "Aceptar" at bounding box center [159, 338] width 51 height 19
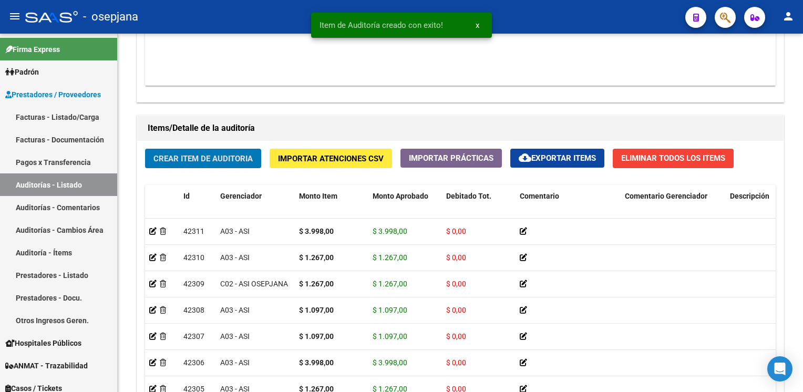
click at [145, 149] on button "Crear Item de Auditoria" at bounding box center [203, 158] width 116 height 19
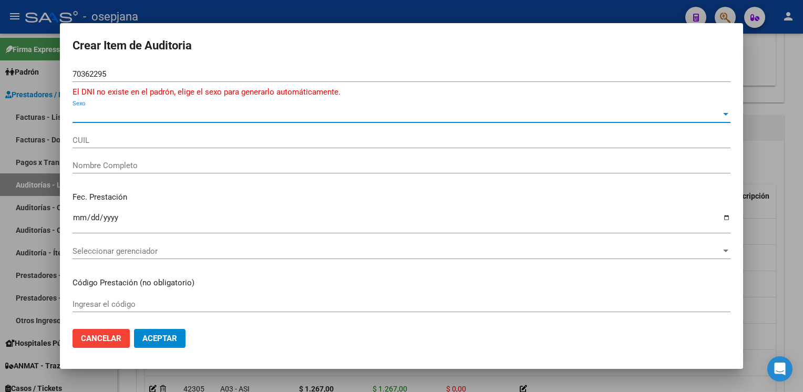
click at [100, 117] on span "Sexo" at bounding box center [397, 114] width 648 height 9
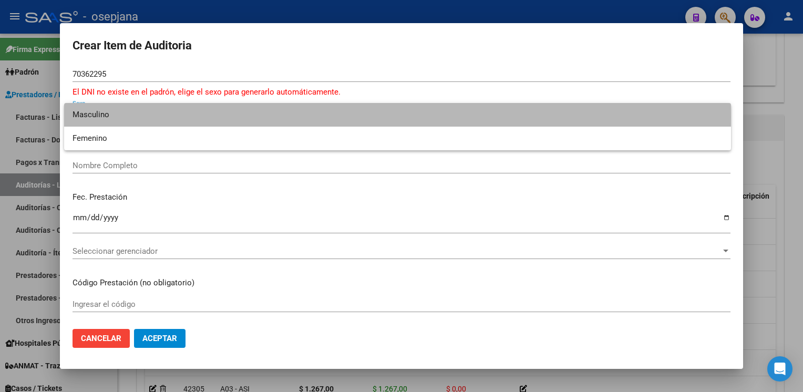
click at [100, 117] on span "Masculino" at bounding box center [398, 115] width 650 height 24
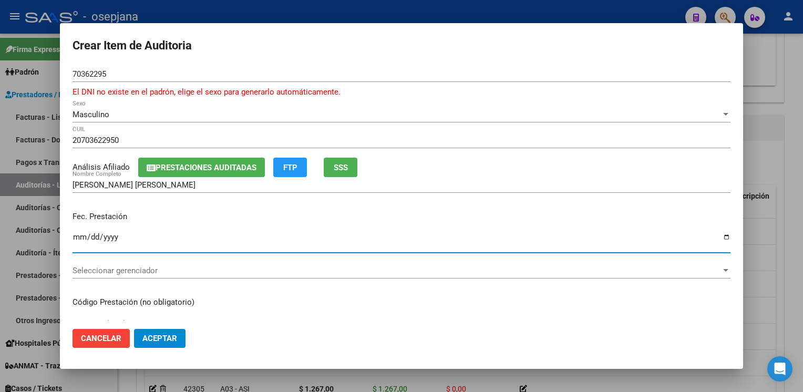
click at [76, 236] on input "Ingresar la fecha" at bounding box center [402, 241] width 658 height 17
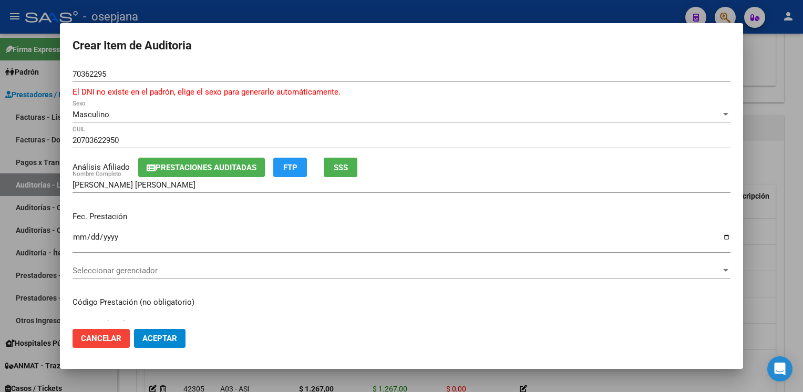
click at [105, 265] on div "Seleccionar gerenciador Seleccionar gerenciador" at bounding box center [402, 271] width 658 height 16
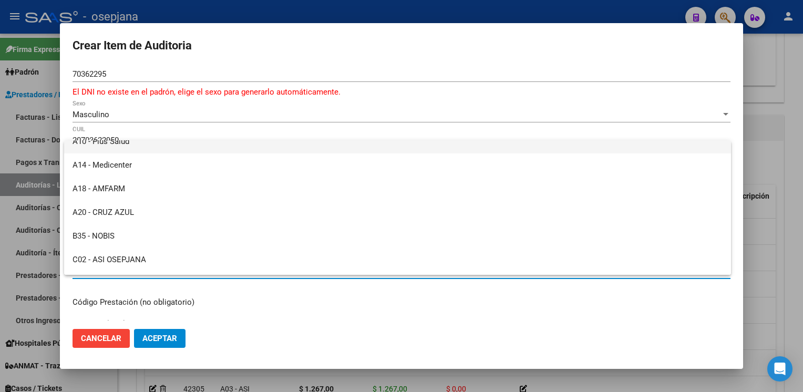
scroll to position [107, 0]
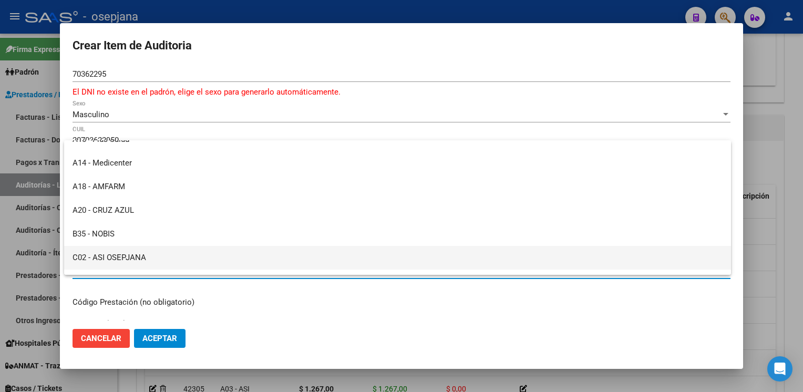
click at [110, 257] on span "C02 - ASI OSEPJANA" at bounding box center [398, 258] width 650 height 24
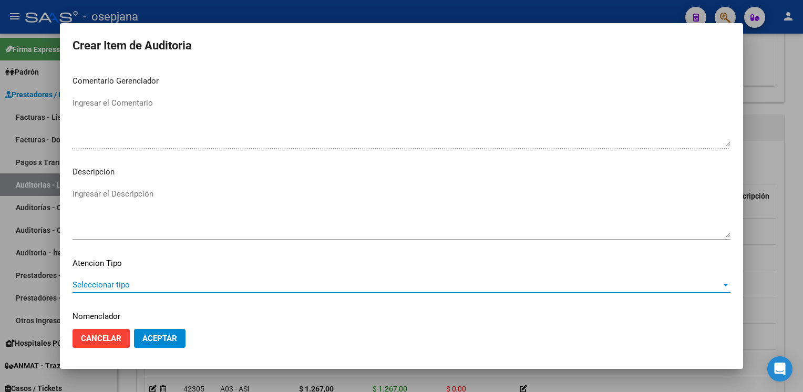
scroll to position [613, 0]
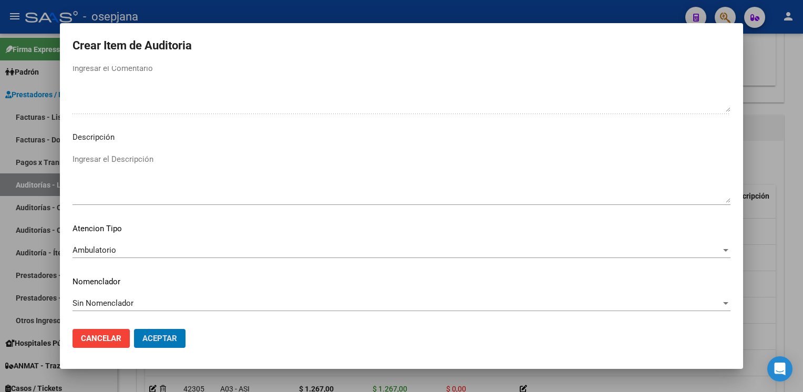
click at [134, 329] on button "Aceptar" at bounding box center [159, 338] width 51 height 19
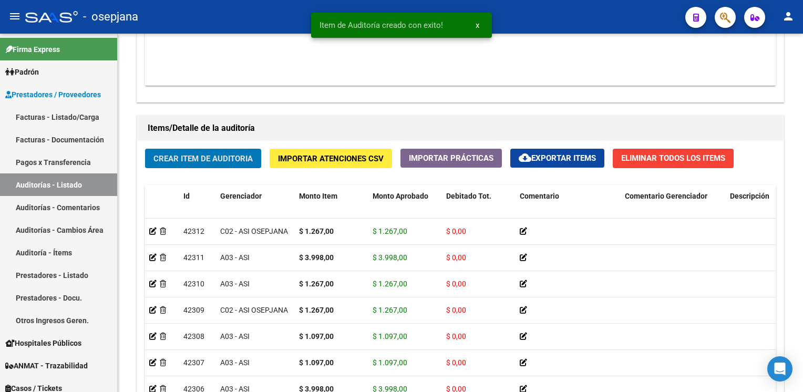
click at [145, 149] on button "Crear Item de Auditoria" at bounding box center [203, 158] width 116 height 19
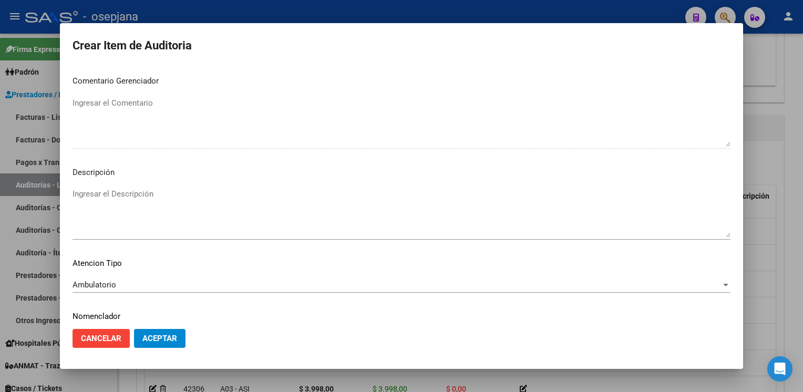
scroll to position [600, 0]
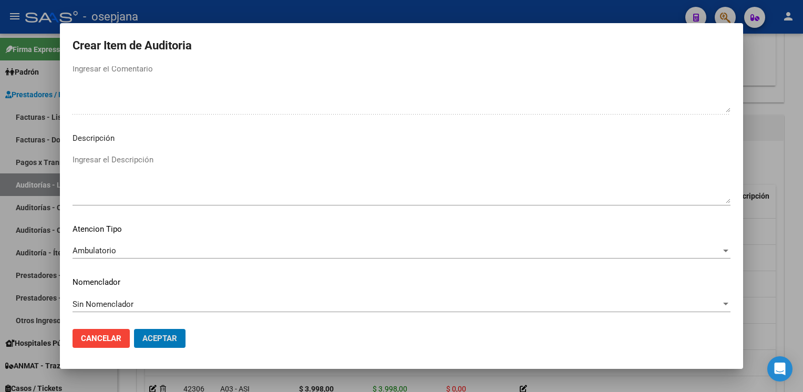
click at [134, 329] on button "Aceptar" at bounding box center [159, 338] width 51 height 19
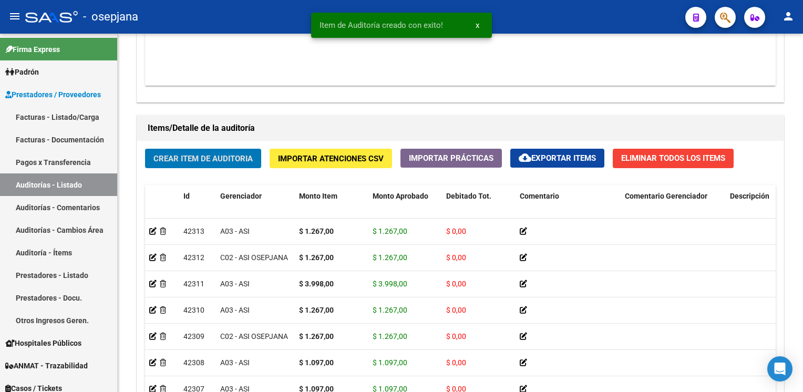
click at [145, 149] on button "Crear Item de Auditoria" at bounding box center [203, 158] width 116 height 19
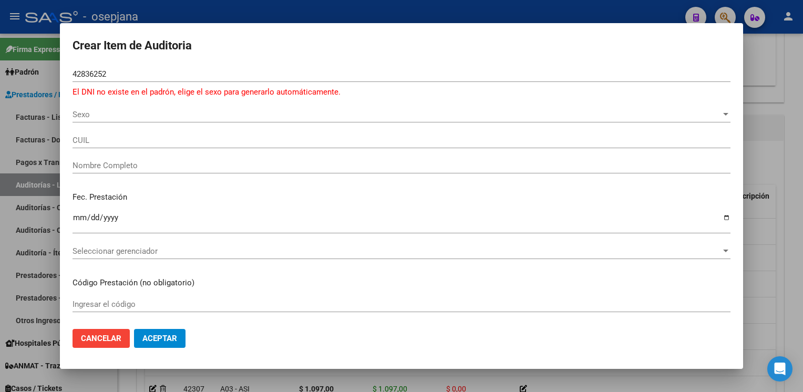
click at [97, 121] on div "Sexo Sexo" at bounding box center [402, 115] width 658 height 16
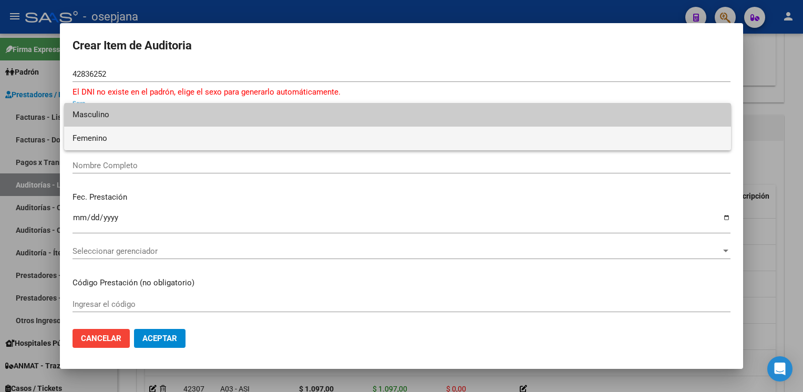
click at [82, 142] on span "Femenino" at bounding box center [398, 139] width 650 height 24
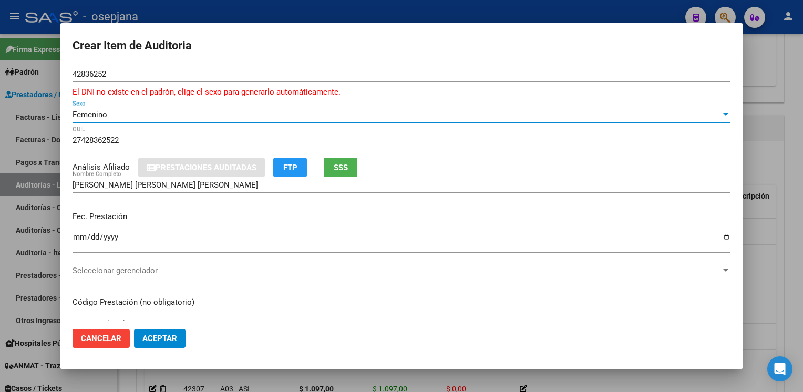
click at [76, 235] on input "Ingresar la fecha" at bounding box center [402, 241] width 658 height 17
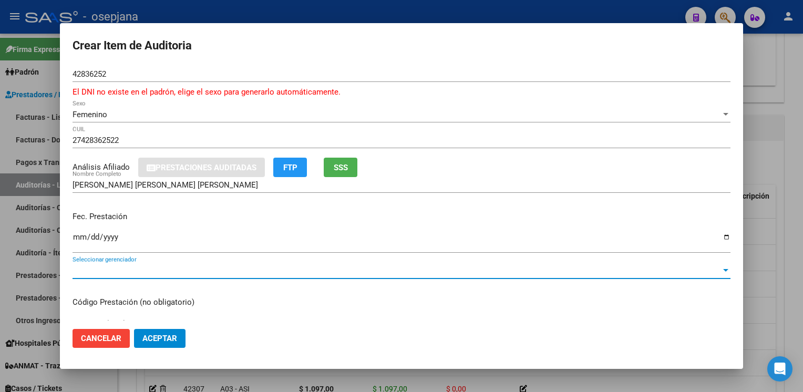
click at [97, 269] on span "Seleccionar gerenciador" at bounding box center [397, 270] width 648 height 9
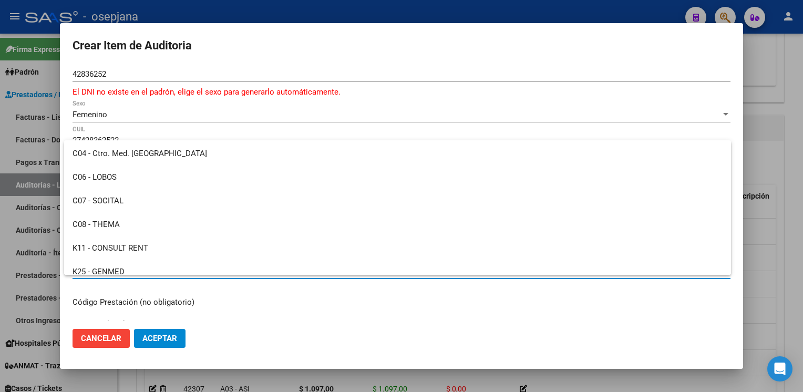
scroll to position [385, 0]
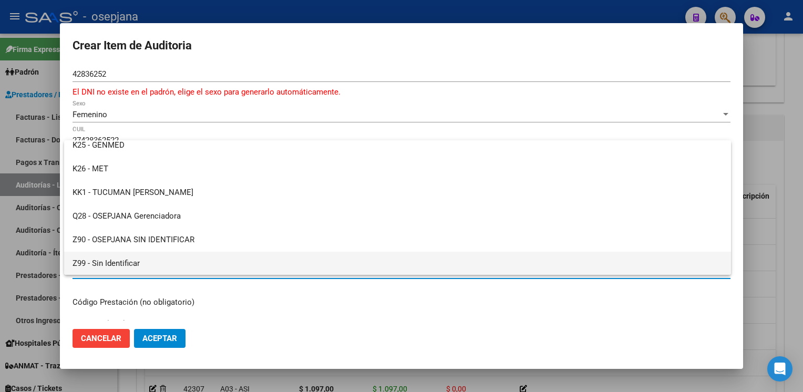
click at [97, 267] on span "Z99 - Sin Identificar" at bounding box center [398, 264] width 650 height 24
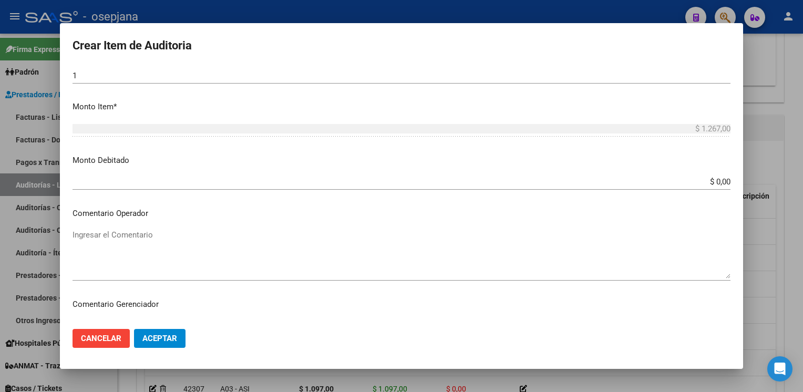
scroll to position [338, 0]
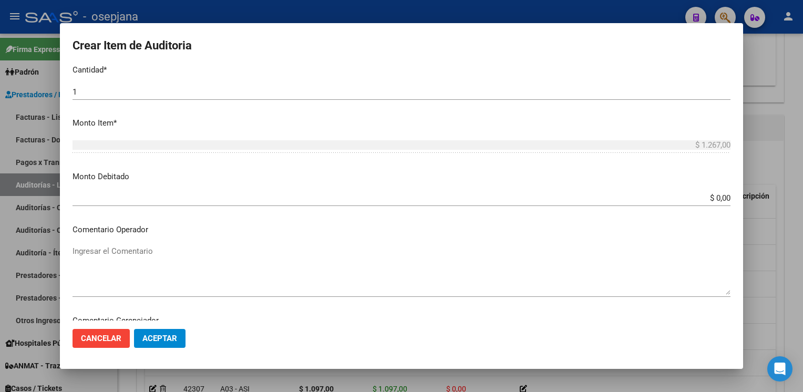
click at [698, 192] on div "$ 0,00 Ingresar el monto" at bounding box center [402, 198] width 658 height 16
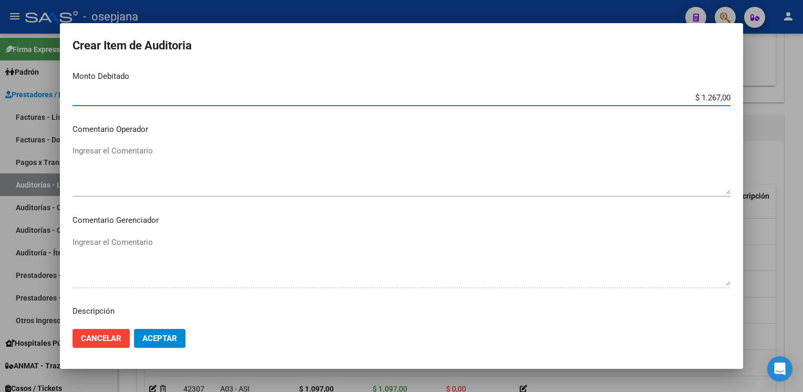
scroll to position [440, 0]
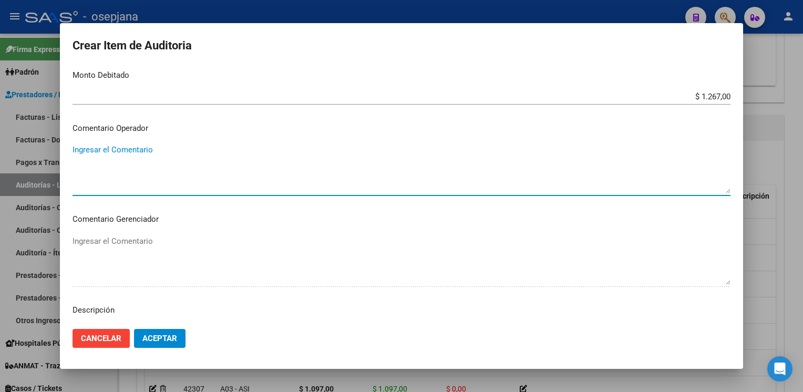
click at [153, 163] on textarea "Ingresar el Comentario" at bounding box center [402, 168] width 658 height 49
paste textarea "PACIENTE NO PERTENECE A LA OBRA SOCIAL"
click at [167, 341] on span "Aceptar" at bounding box center [159, 338] width 35 height 9
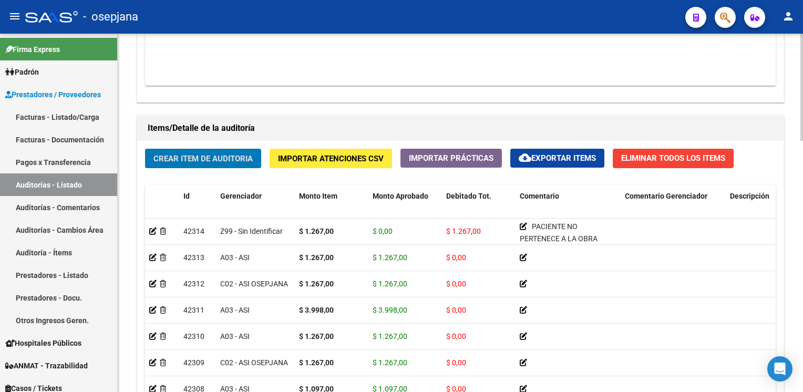
click at [145, 149] on button "Crear Item de Auditoria" at bounding box center [203, 158] width 116 height 19
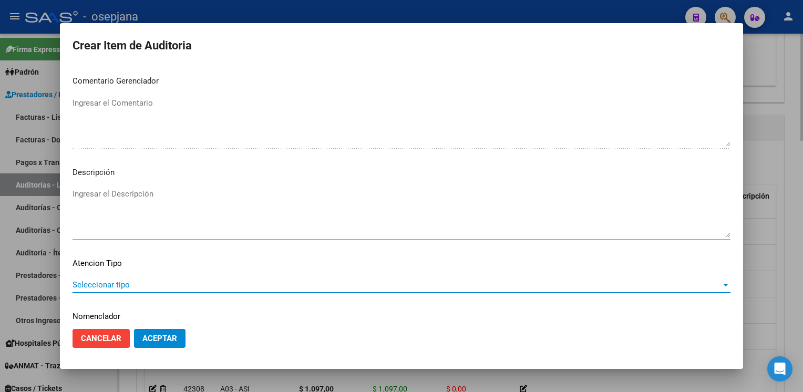
scroll to position [600, 0]
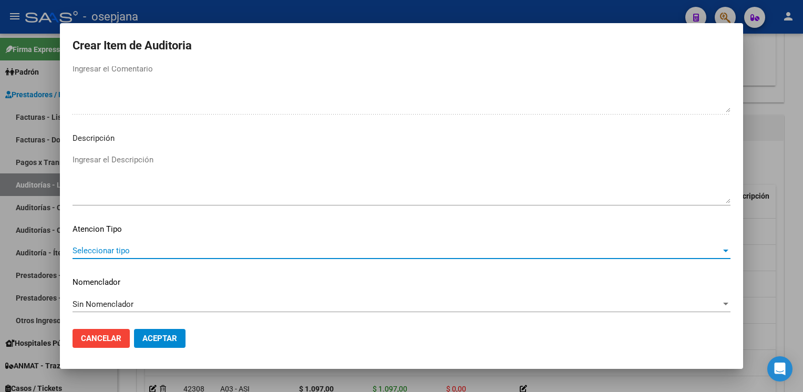
click at [84, 246] on span "Seleccionar tipo" at bounding box center [397, 250] width 648 height 9
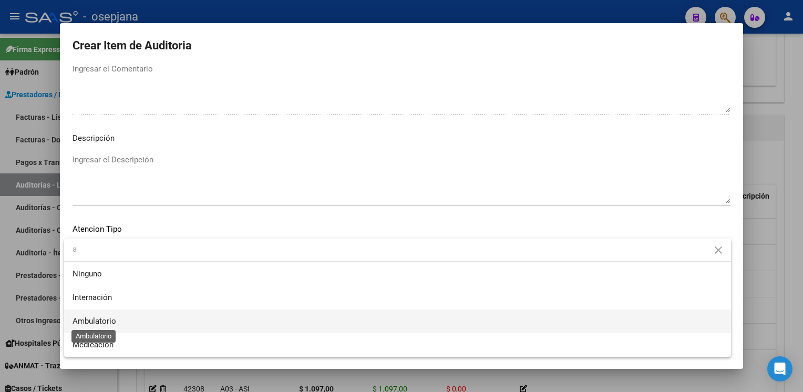
click at [90, 325] on span "Ambulatorio" at bounding box center [95, 320] width 44 height 9
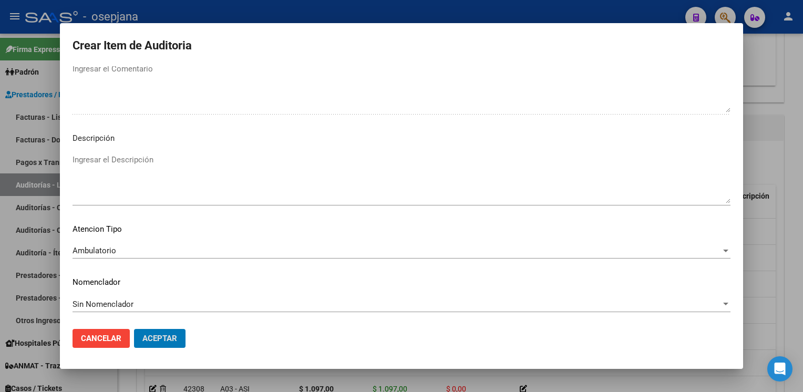
click at [134, 329] on button "Aceptar" at bounding box center [159, 338] width 51 height 19
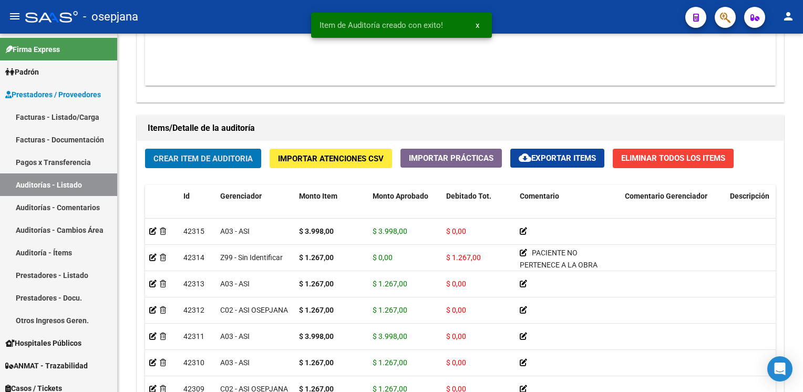
click at [145, 149] on button "Crear Item de Auditoria" at bounding box center [203, 158] width 116 height 19
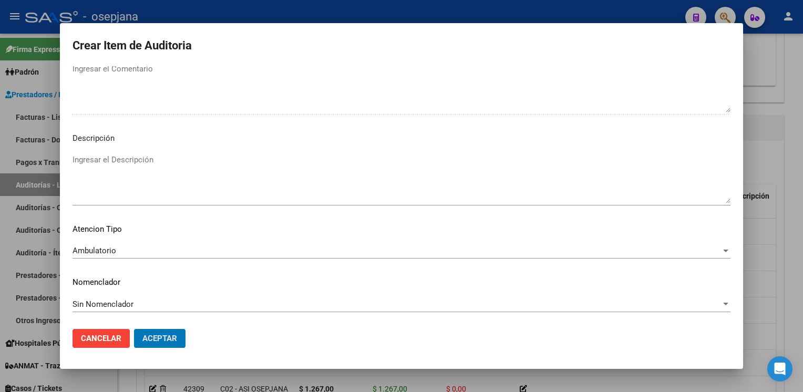
click at [134, 329] on button "Aceptar" at bounding box center [159, 338] width 51 height 19
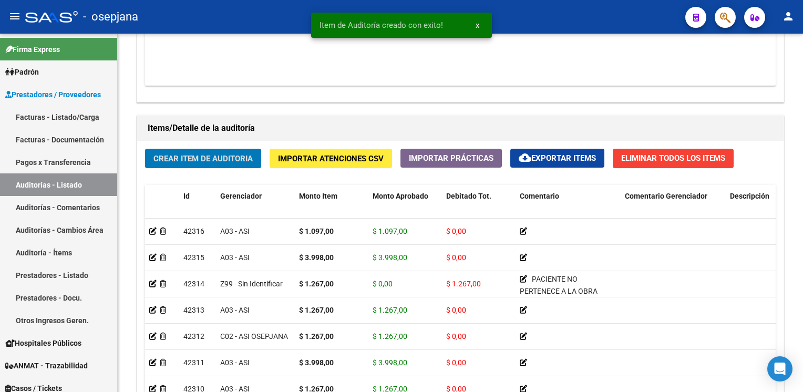
click at [145, 149] on button "Crear Item de Auditoria" at bounding box center [203, 158] width 116 height 19
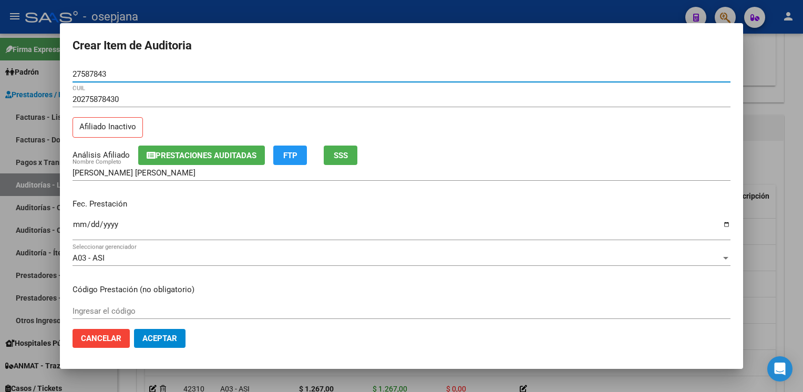
click at [355, 159] on button "SSS" at bounding box center [341, 155] width 34 height 19
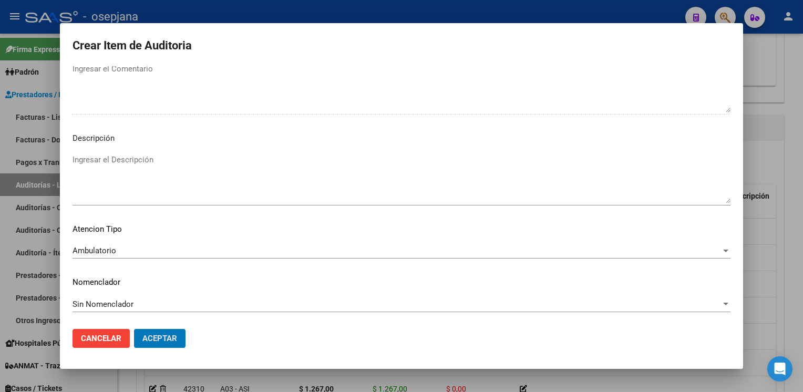
click at [134, 329] on button "Aceptar" at bounding box center [159, 338] width 51 height 19
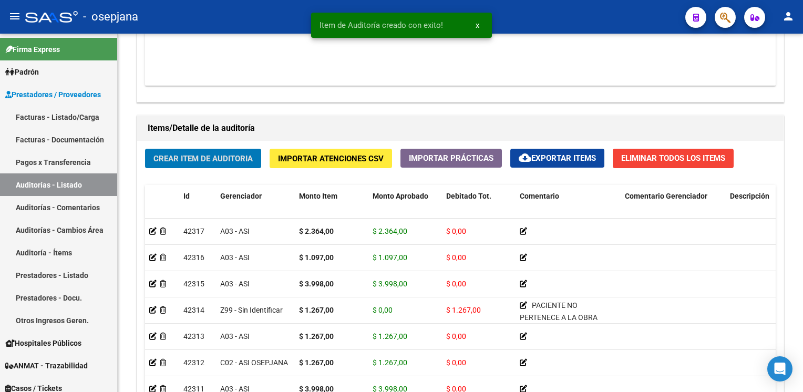
click at [145, 149] on button "Crear Item de Auditoria" at bounding box center [203, 158] width 116 height 19
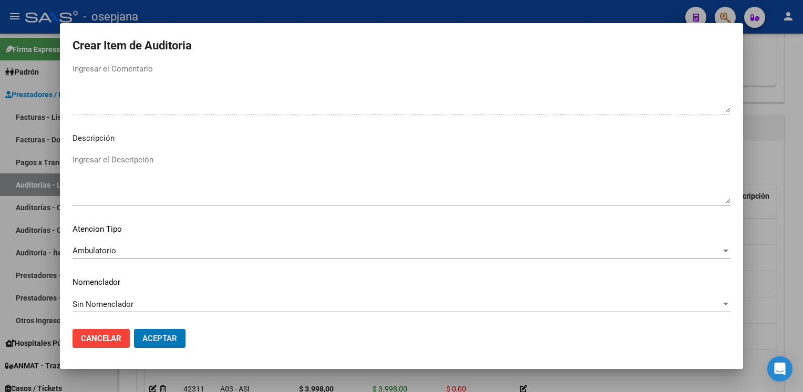
click at [134, 329] on button "Aceptar" at bounding box center [159, 338] width 51 height 19
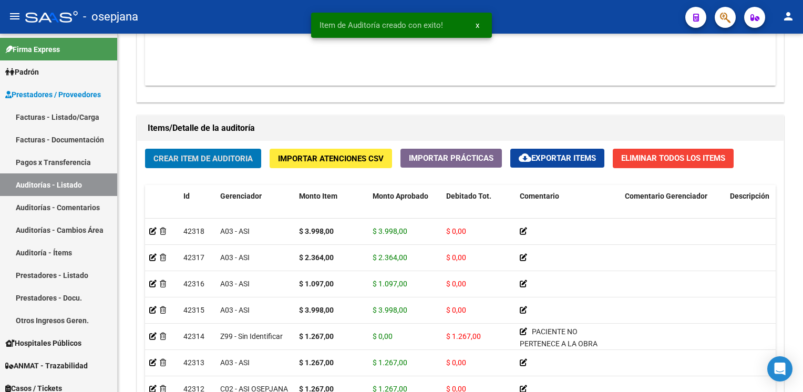
click at [145, 149] on button "Crear Item de Auditoria" at bounding box center [203, 158] width 116 height 19
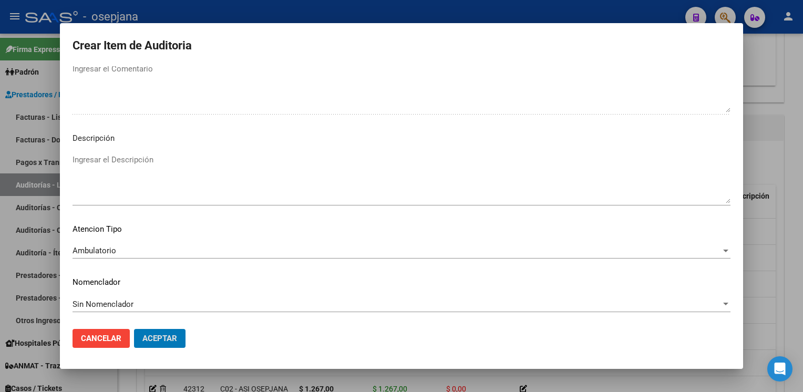
click at [134, 329] on button "Aceptar" at bounding box center [159, 338] width 51 height 19
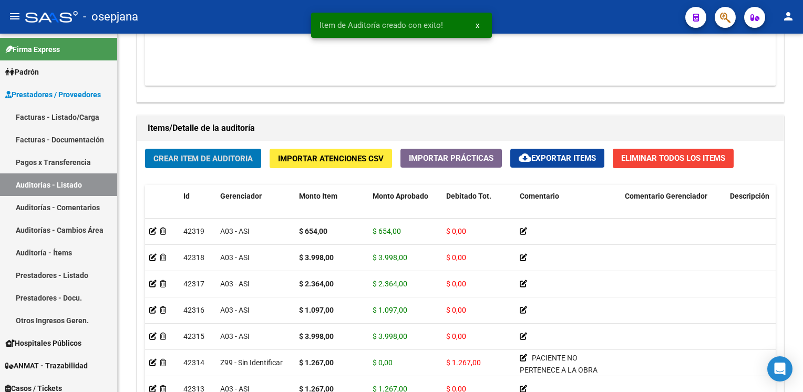
click at [145, 149] on button "Crear Item de Auditoria" at bounding box center [203, 158] width 116 height 19
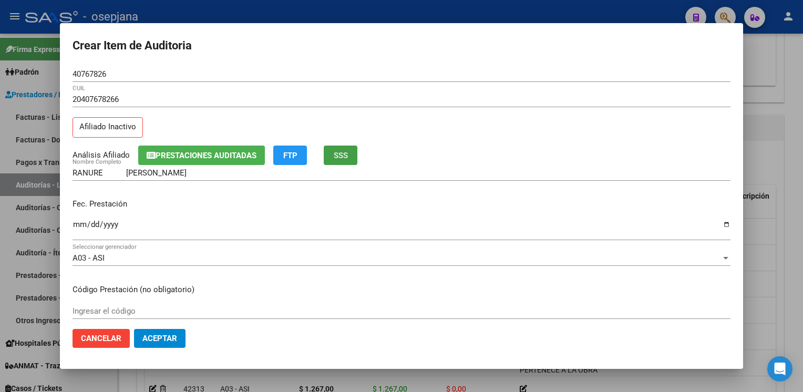
click at [342, 153] on span "SSS" at bounding box center [341, 155] width 14 height 9
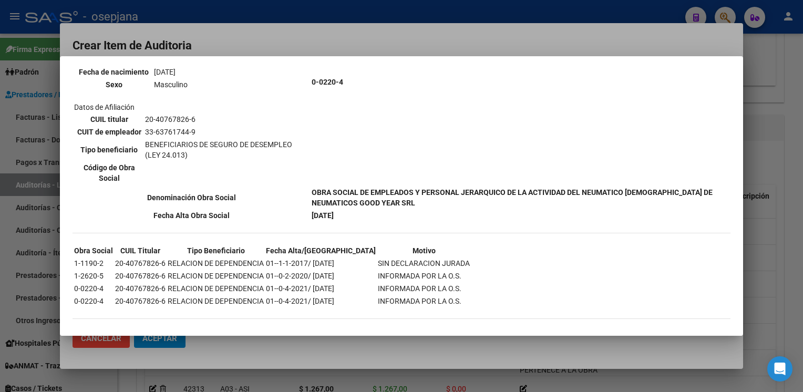
scroll to position [143, 0]
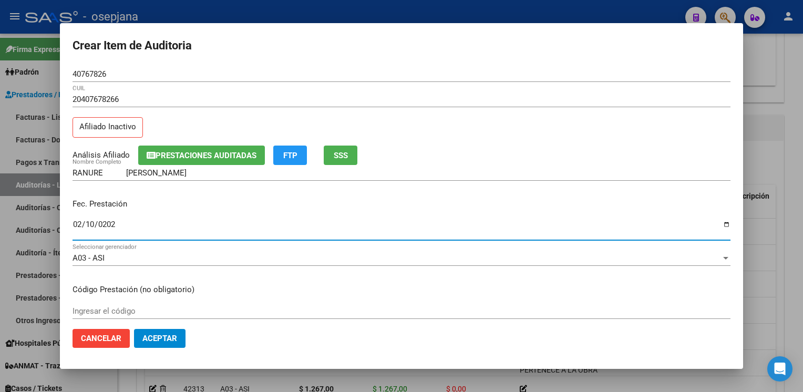
type input "[DATE]"
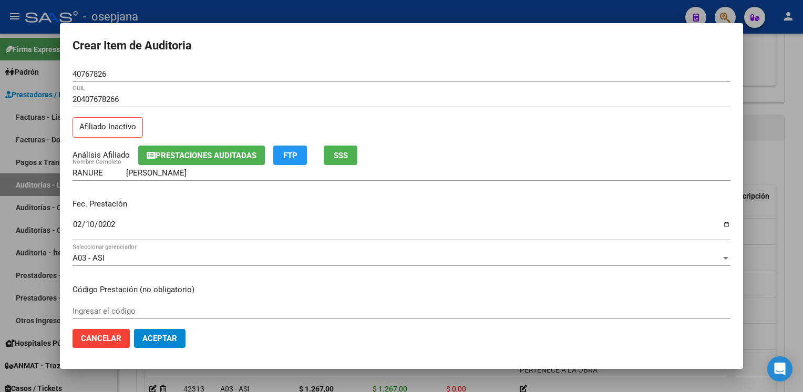
scroll to position [170, 0]
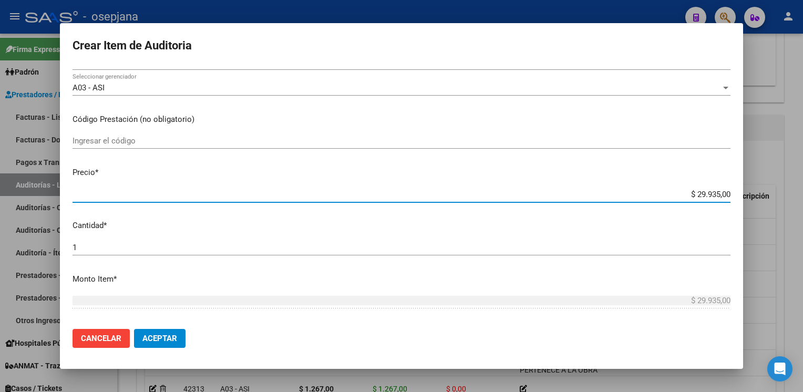
type input "$ 0,01"
type input "$ 0,12"
type input "$ 1,26"
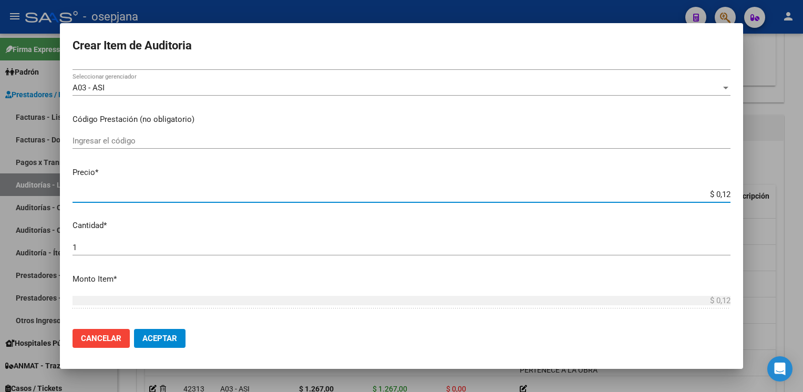
type input "$ 1,26"
type input "$ 12,67"
type input "$ 126,70"
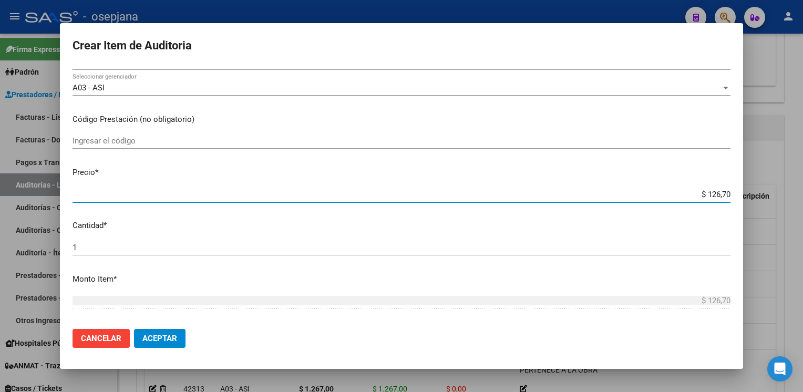
type input "$ 1.267,00"
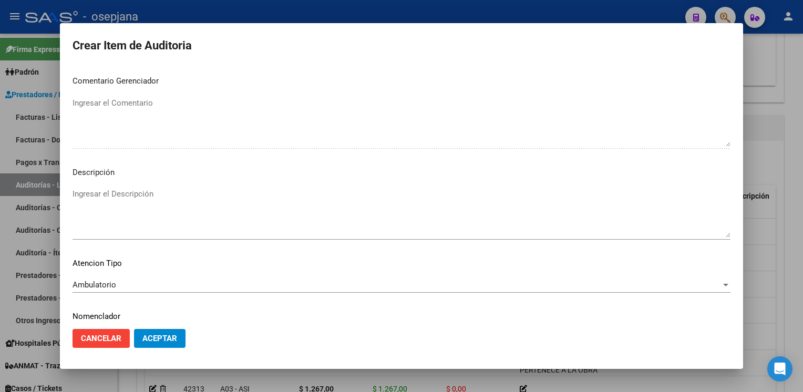
scroll to position [600, 0]
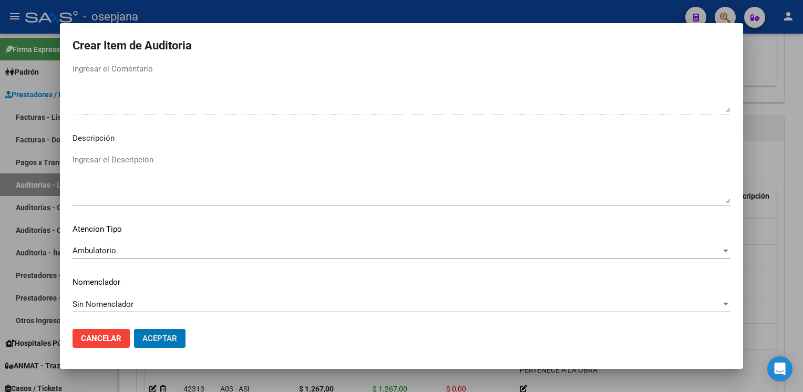
click at [134, 329] on button "Aceptar" at bounding box center [159, 338] width 51 height 19
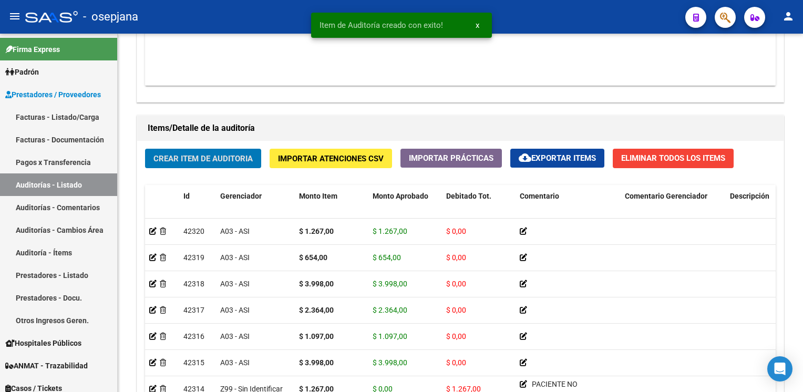
click at [145, 149] on button "Crear Item de Auditoria" at bounding box center [203, 158] width 116 height 19
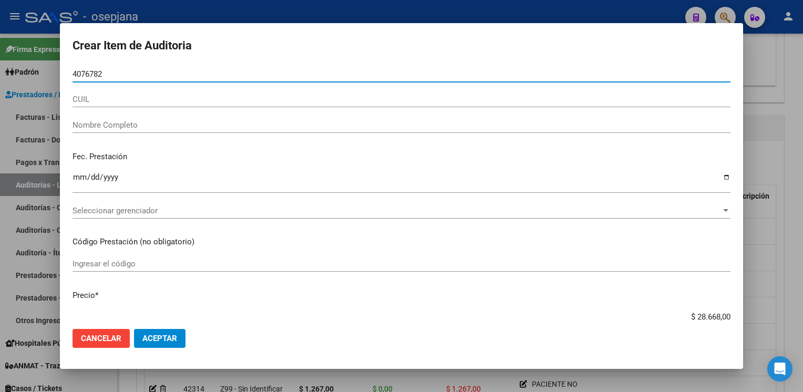
type input "40767826"
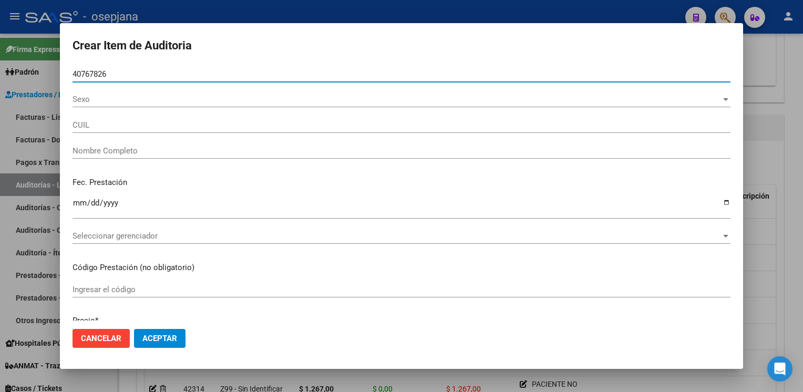
type input "20407678266"
type input "RANURE [PERSON_NAME]"
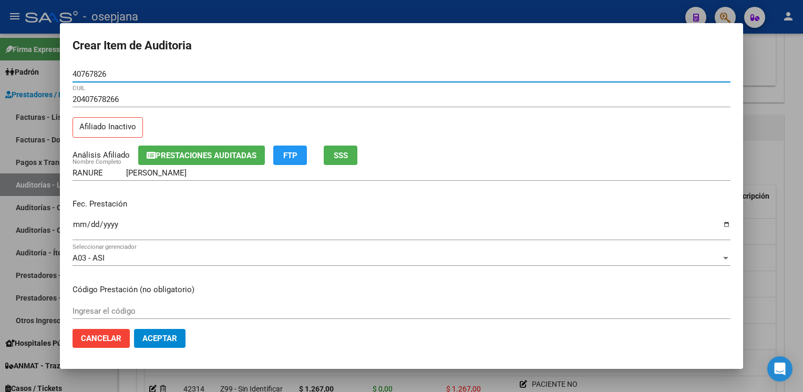
type input "40767826"
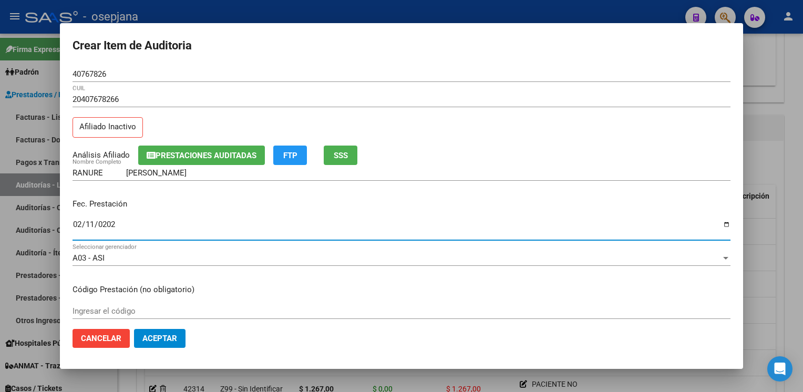
type input "[DATE]"
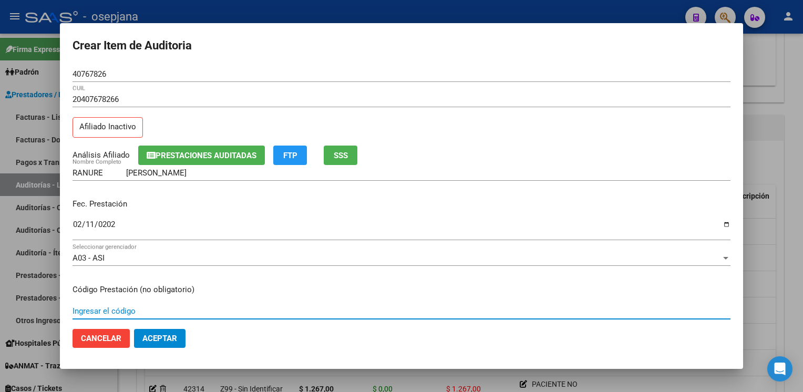
scroll to position [170, 0]
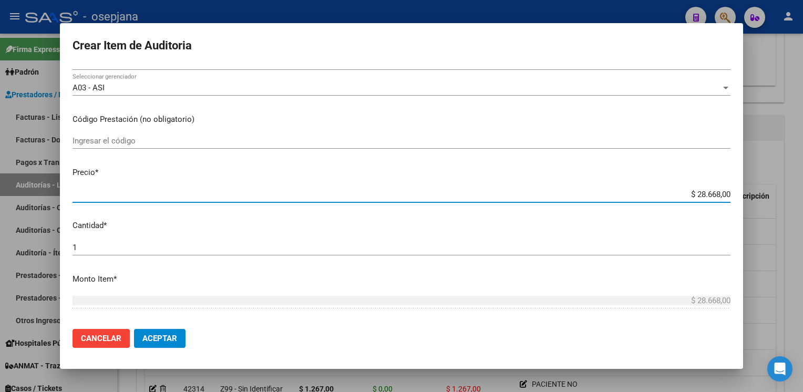
type input "$ 0,01"
type input "$ 0,12"
type input "$ 1,26"
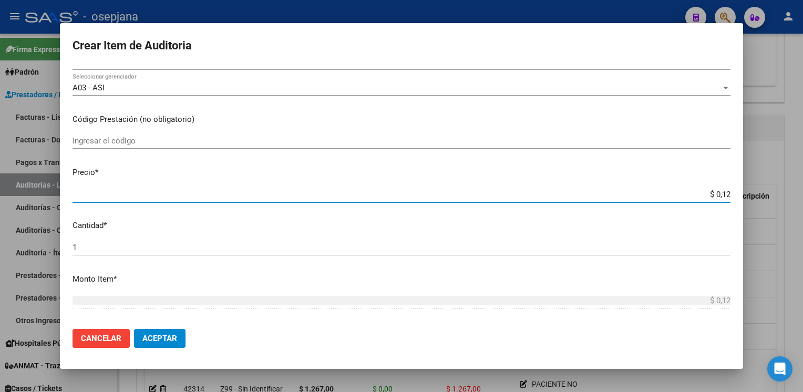
type input "$ 1,26"
type input "$ 12,67"
type input "$ 126,70"
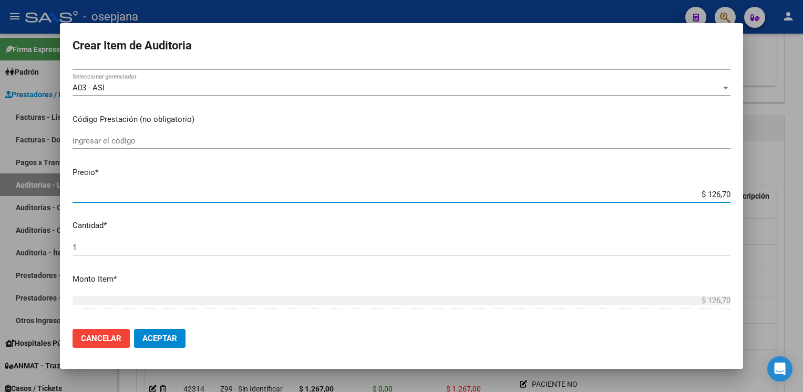
type input "$ 1.267,00"
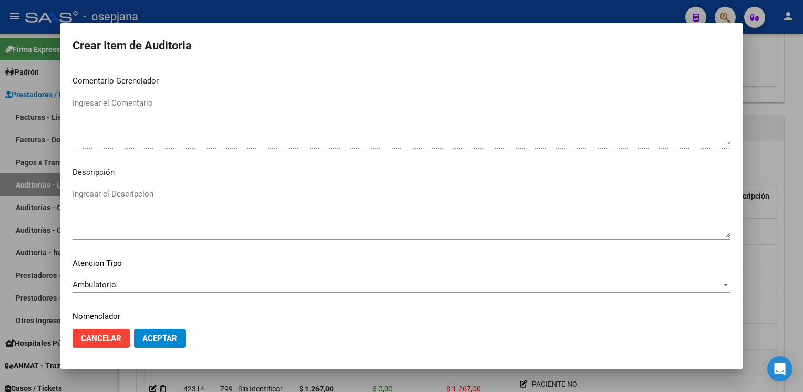
scroll to position [600, 0]
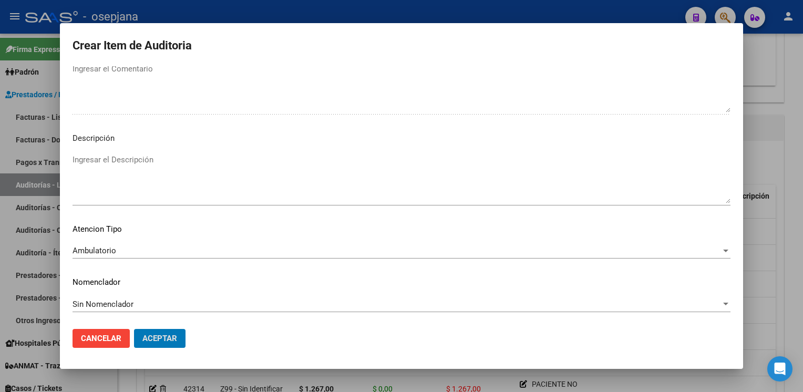
click at [134, 329] on button "Aceptar" at bounding box center [159, 338] width 51 height 19
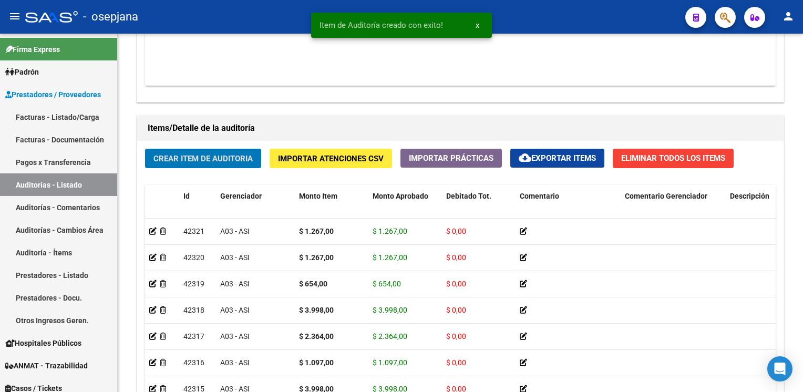
click at [145, 149] on button "Crear Item de Auditoria" at bounding box center [203, 158] width 116 height 19
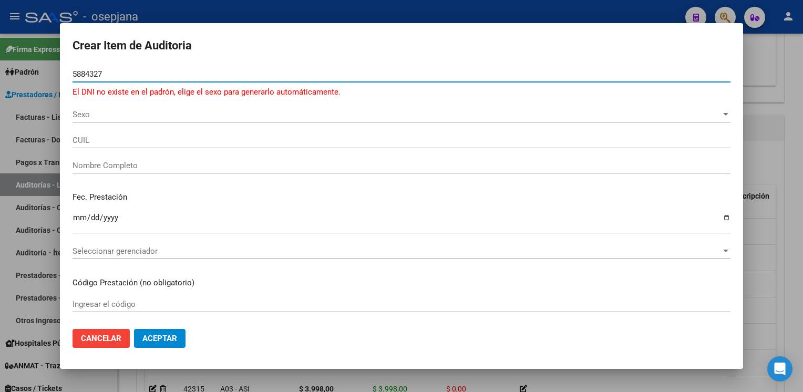
type input "58843278"
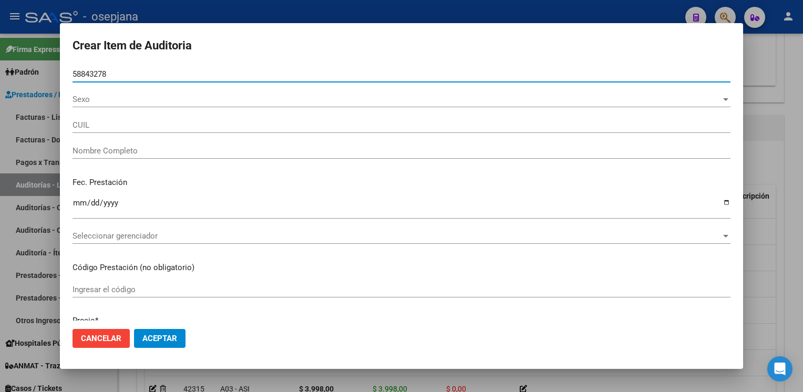
type input "27588432780"
type input "[PERSON_NAME] [PERSON_NAME] -"
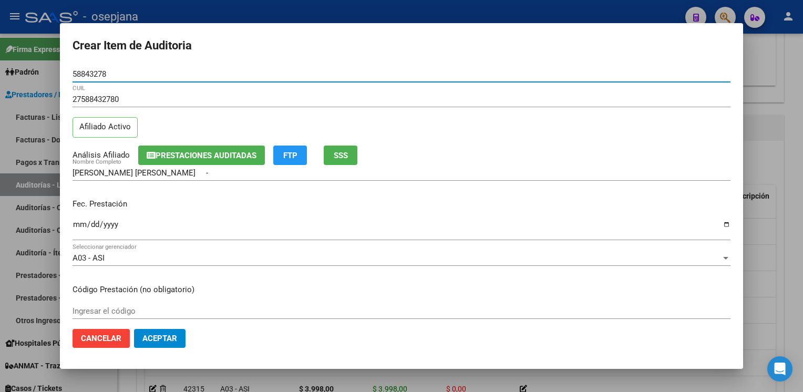
type input "58843278"
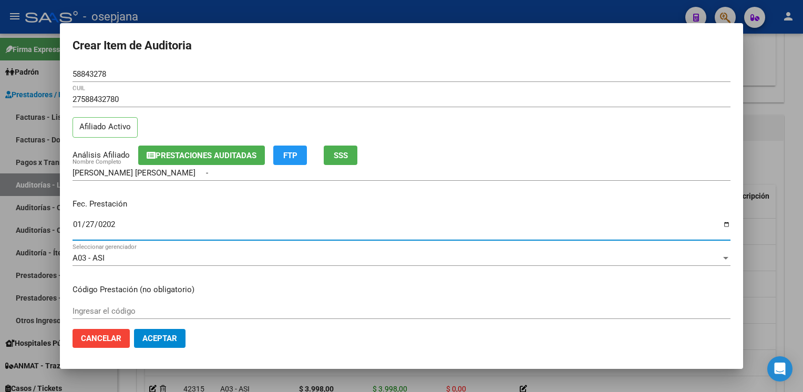
type input "[DATE]"
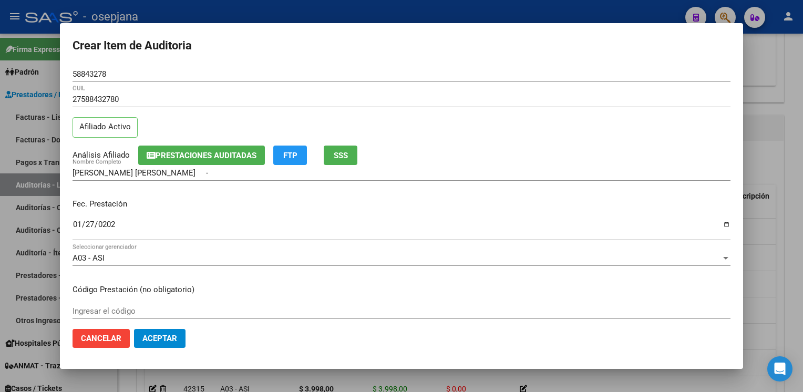
scroll to position [170, 0]
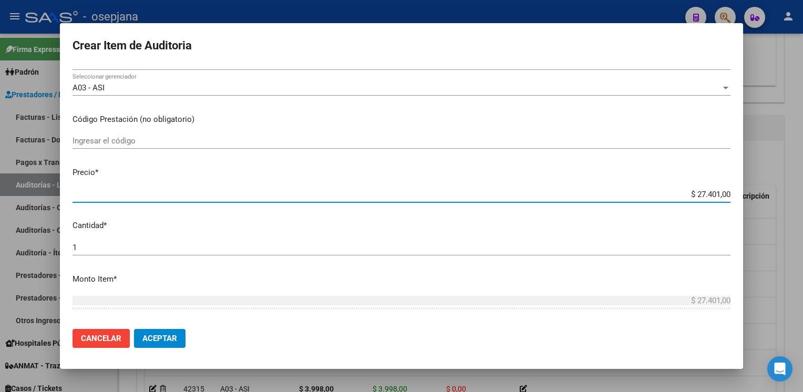
type input "$ 0,04"
type input "$ 0,41"
type input "$ 4,18"
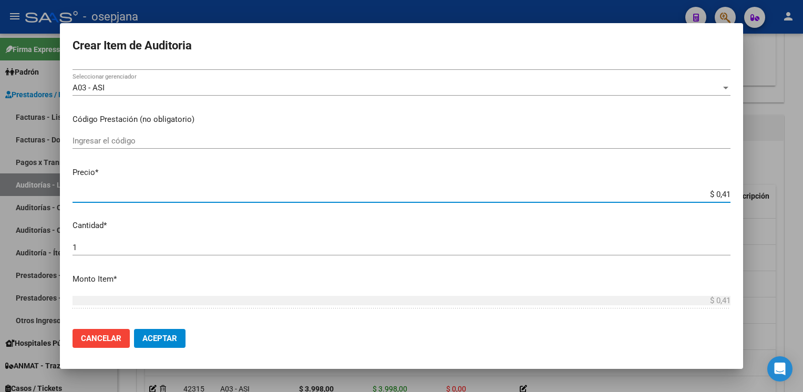
type input "$ 4,18"
type input "$ 41,89"
type input "$ 418,90"
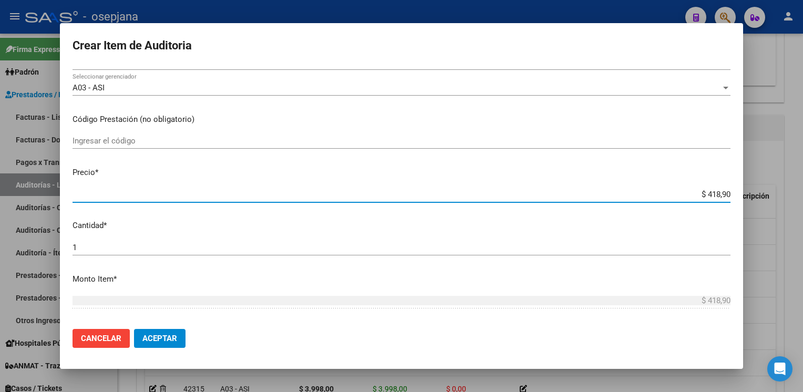
type input "$ 4.189,00"
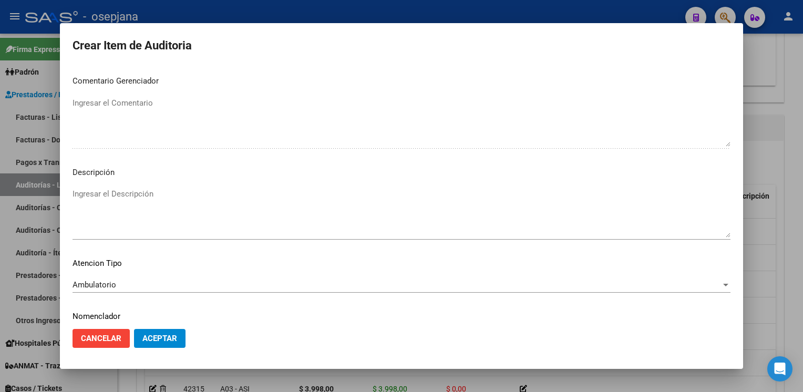
scroll to position [600, 0]
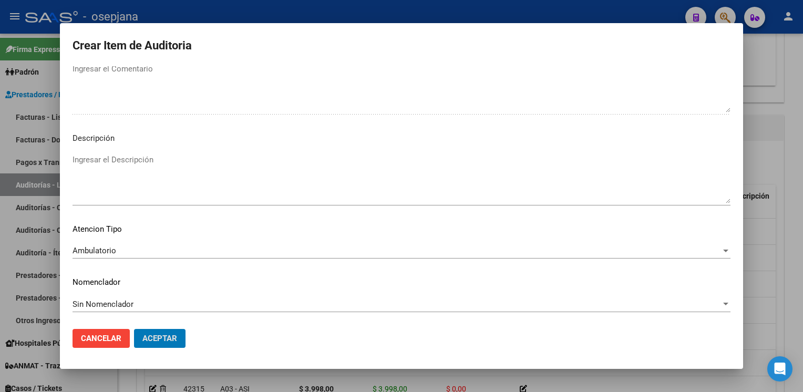
click at [134, 329] on button "Aceptar" at bounding box center [159, 338] width 51 height 19
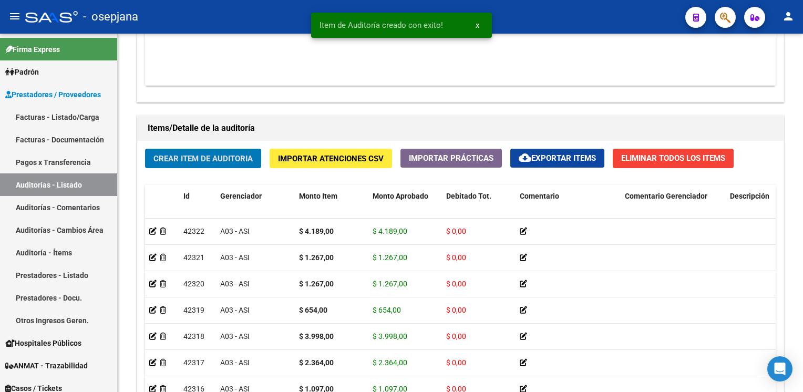
click at [145, 149] on button "Crear Item de Auditoria" at bounding box center [203, 158] width 116 height 19
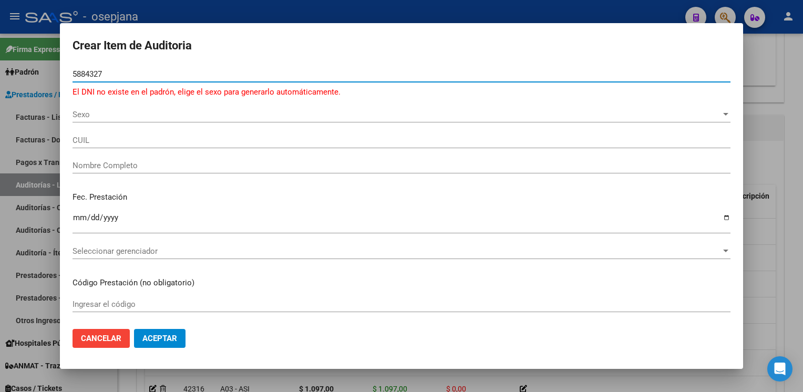
type input "58843278"
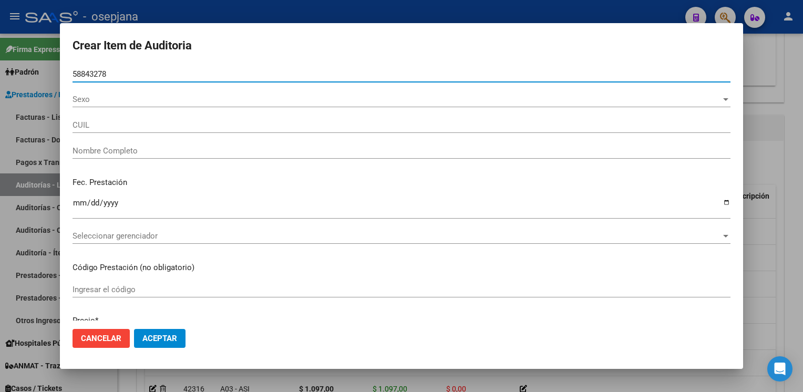
type input "27588432780"
type input "[PERSON_NAME] [PERSON_NAME] -"
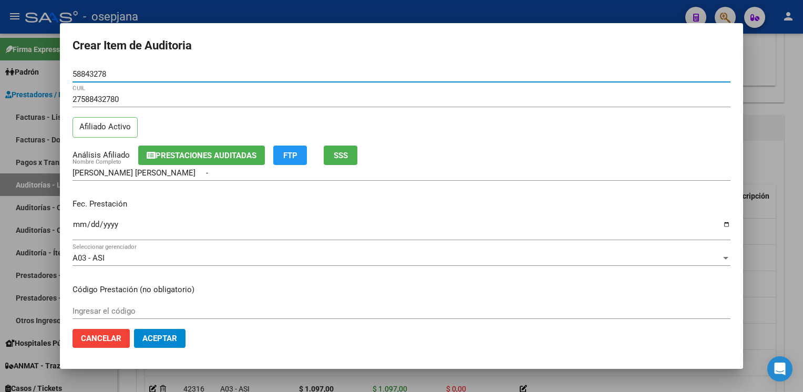
type input "58843278"
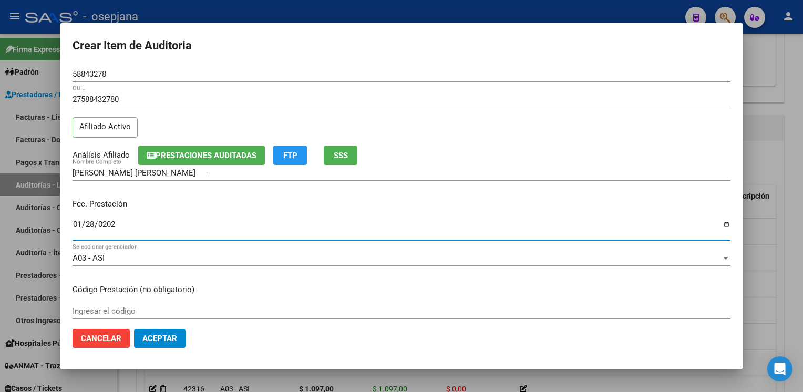
type input "[DATE]"
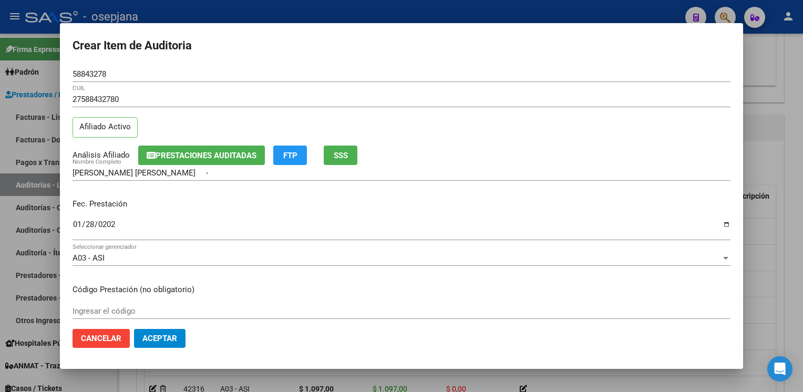
scroll to position [170, 0]
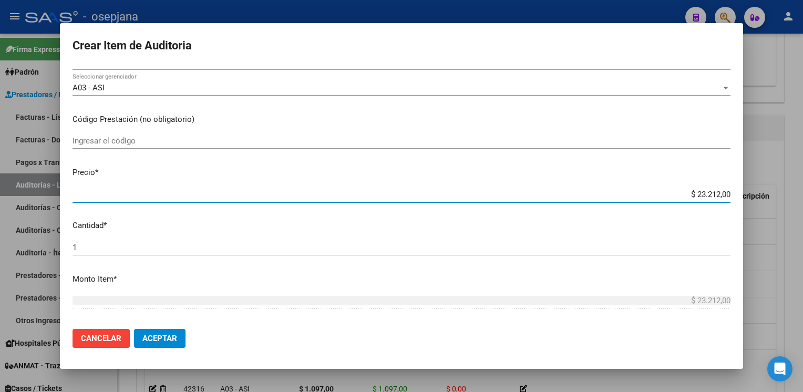
type input "$ 0,03"
type input "$ 0,39"
type input "$ 3,59"
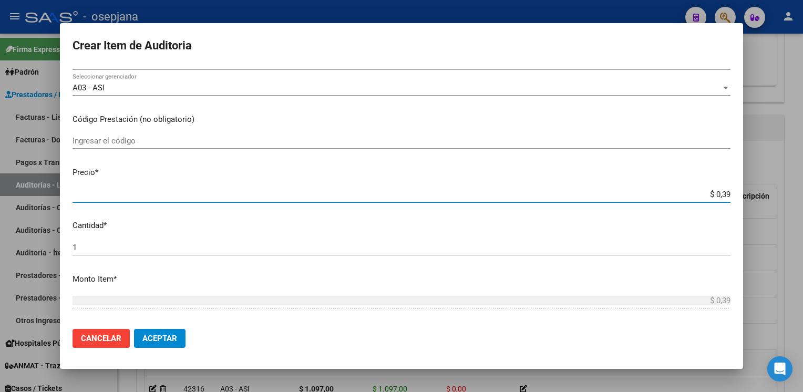
type input "$ 3,59"
type input "$ 35,99"
type input "$ 3,59"
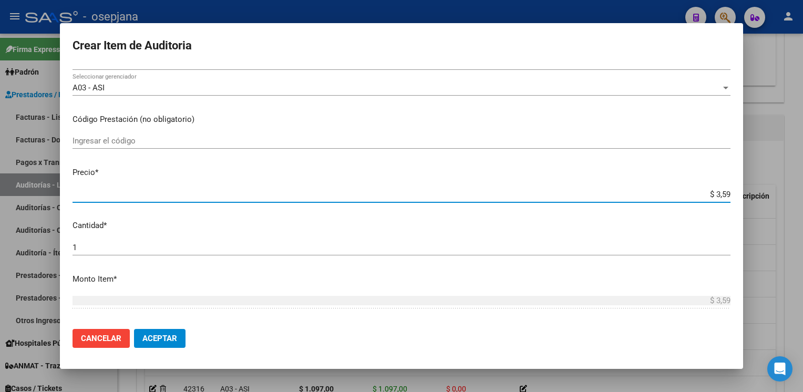
type input "$ 0,35"
type input "$ 0,03"
type input "$ 0,39"
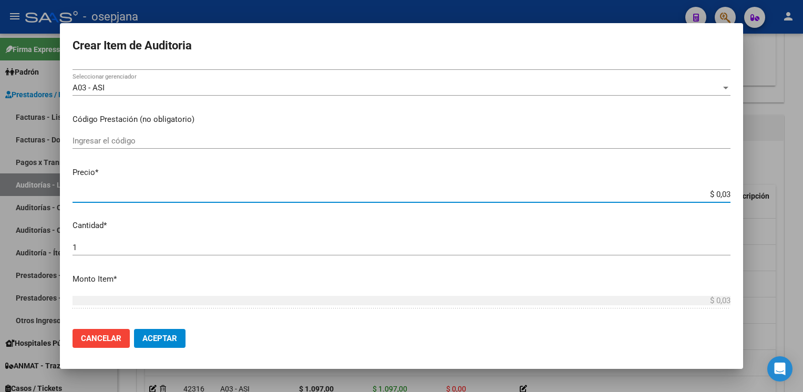
type input "$ 0,39"
type input "$ 3,95"
type input "$ 39,56"
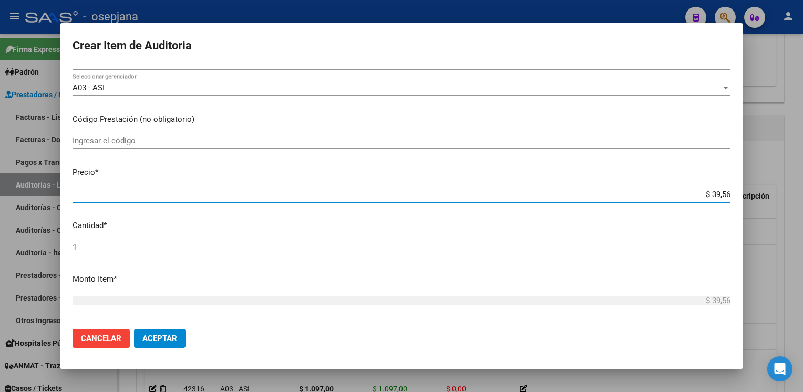
type input "$ 395,60"
type input "$ 3.956,00"
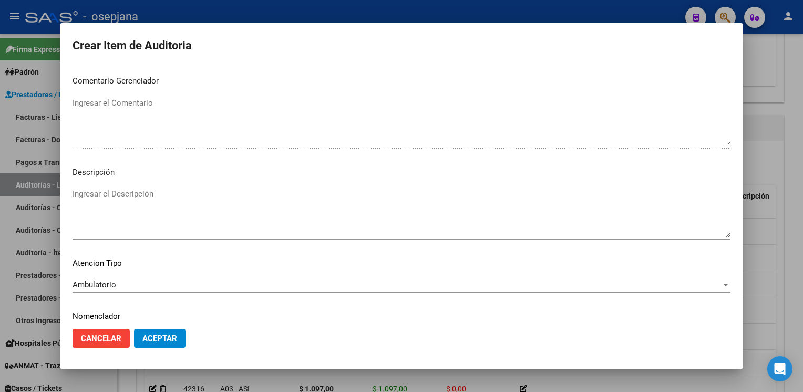
scroll to position [600, 0]
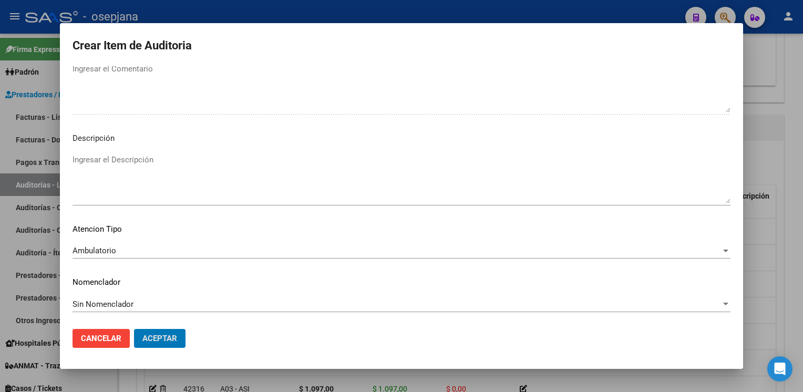
click at [134, 329] on button "Aceptar" at bounding box center [159, 338] width 51 height 19
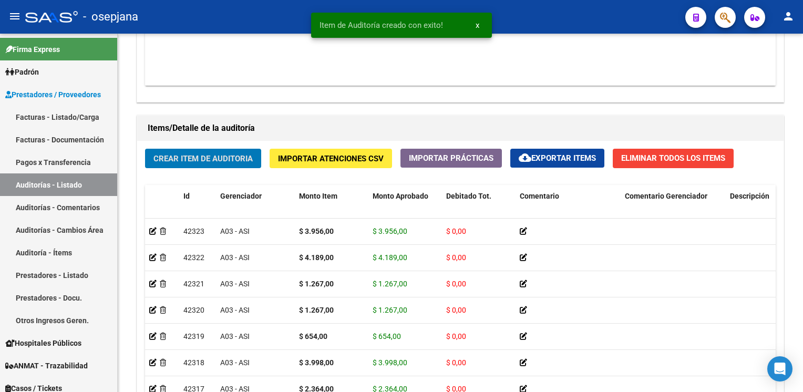
click at [145, 149] on button "Crear Item de Auditoria" at bounding box center [203, 158] width 116 height 19
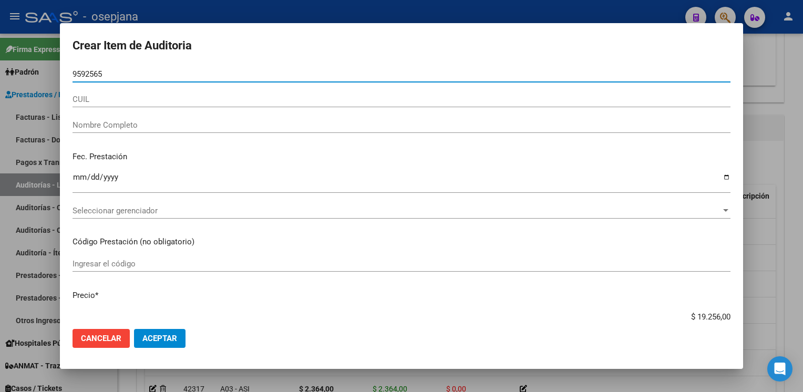
type input "95925654"
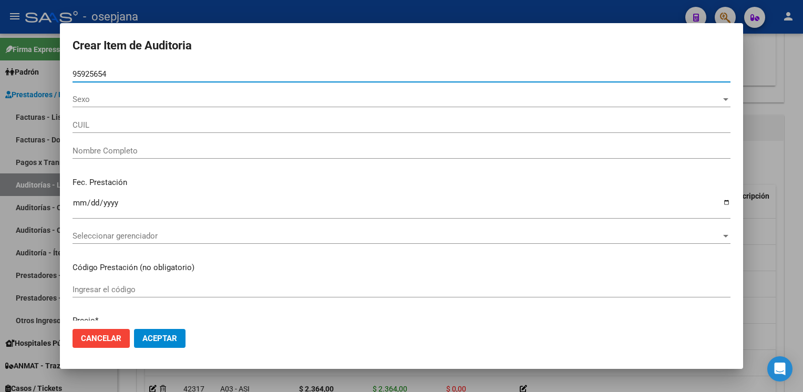
type input "20959256544"
type input "[PERSON_NAME] [PERSON_NAME]"
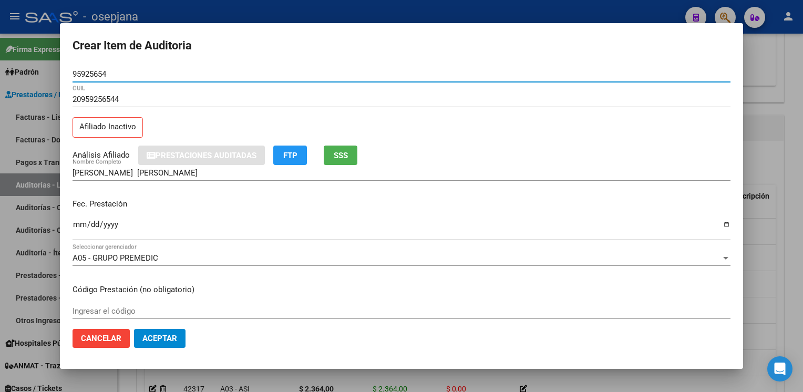
type input "95925654"
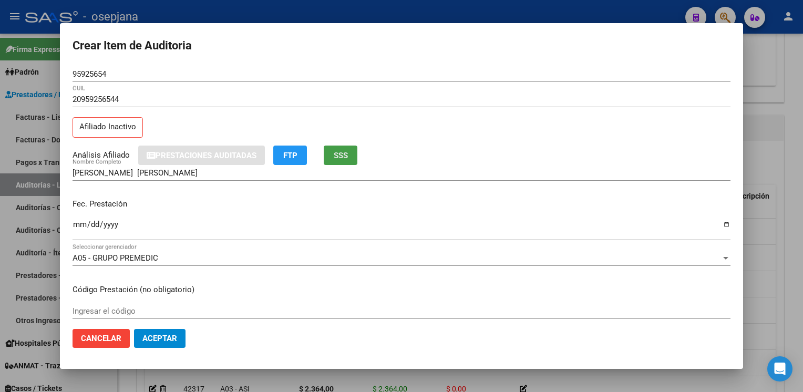
click at [347, 160] on button "SSS" at bounding box center [341, 155] width 34 height 19
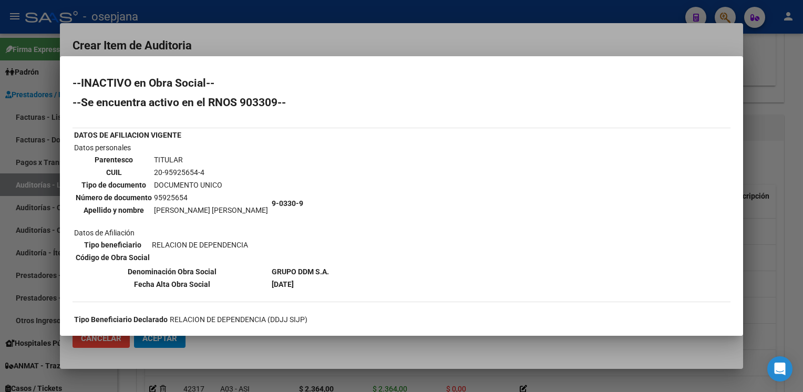
scroll to position [105, 0]
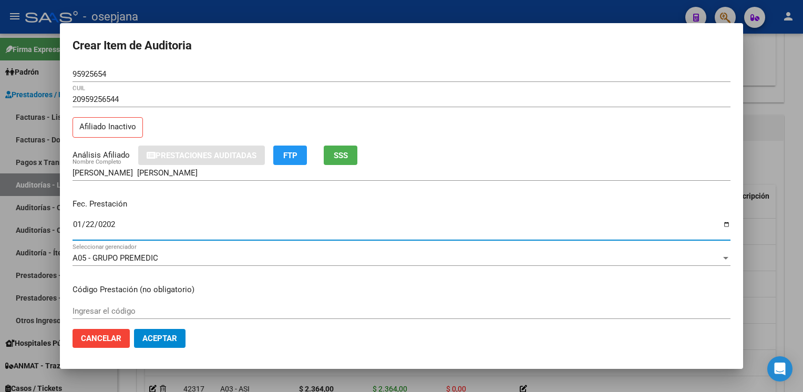
type input "[DATE]"
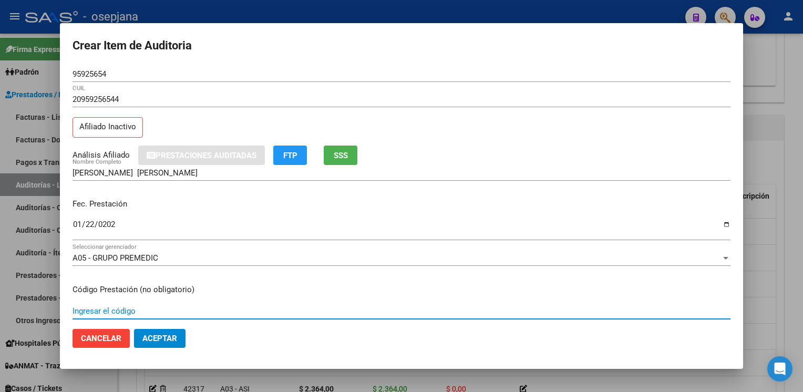
scroll to position [170, 0]
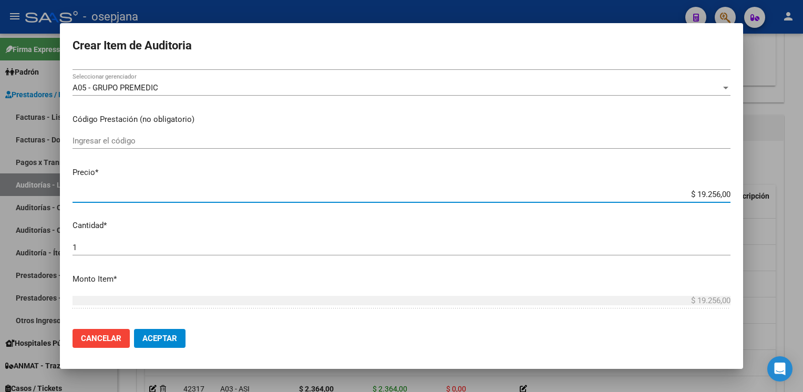
type input "$ 0,03"
type input "$ 0,39"
type input "$ 3,99"
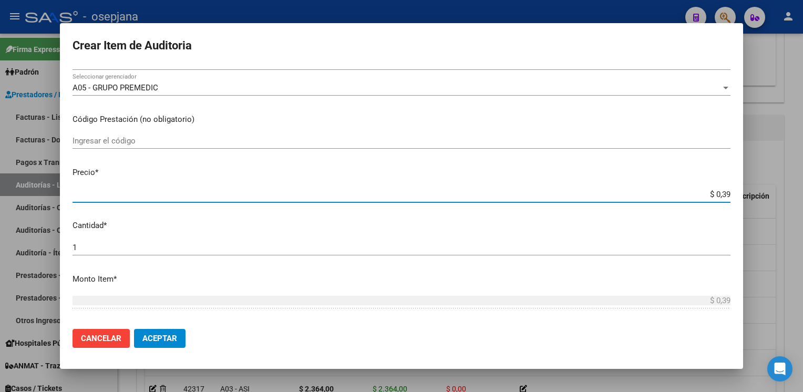
type input "$ 3,99"
type input "$ 39,98"
type input "$ 399,80"
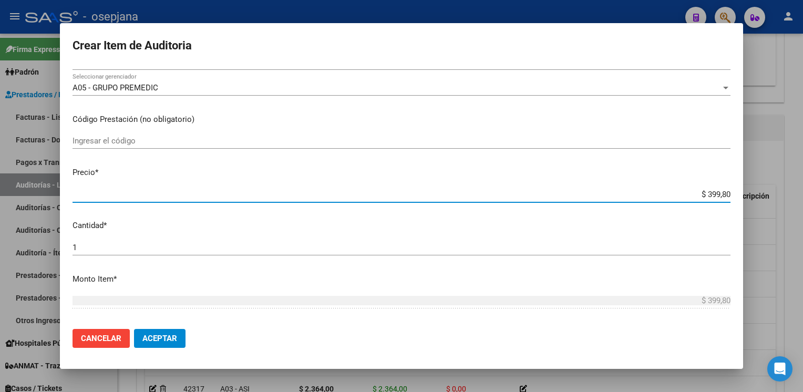
type input "$ 3.998,00"
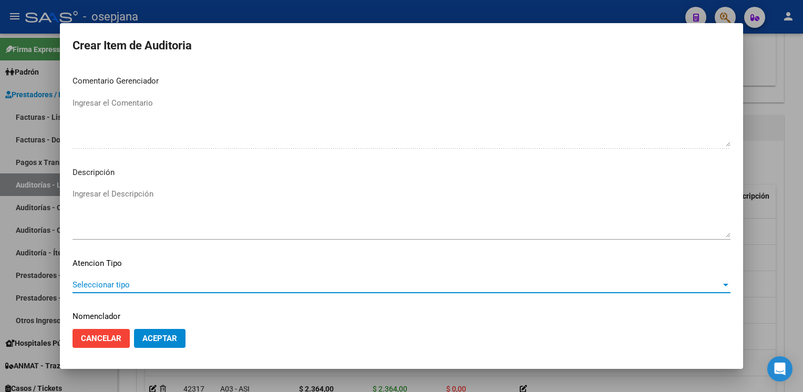
scroll to position [600, 0]
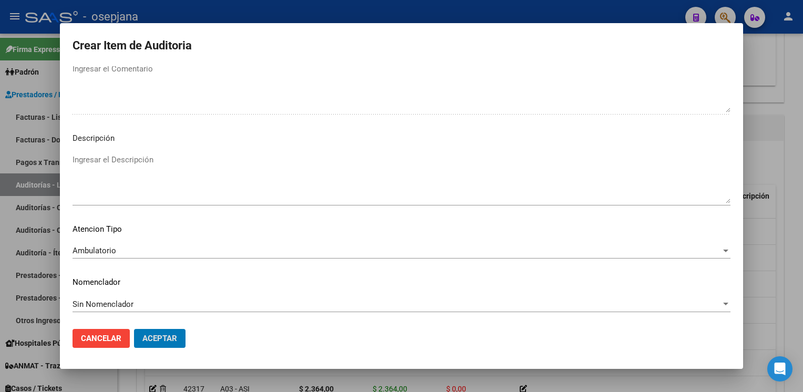
click at [134, 329] on button "Aceptar" at bounding box center [159, 338] width 51 height 19
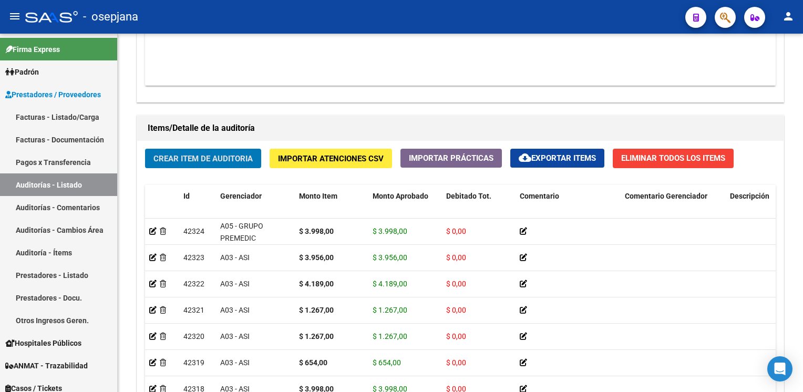
click at [145, 149] on button "Crear Item de Auditoria" at bounding box center [203, 158] width 116 height 19
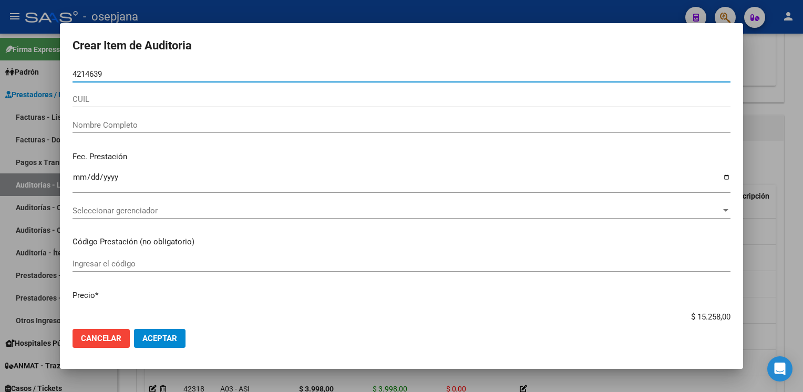
type input "42146398"
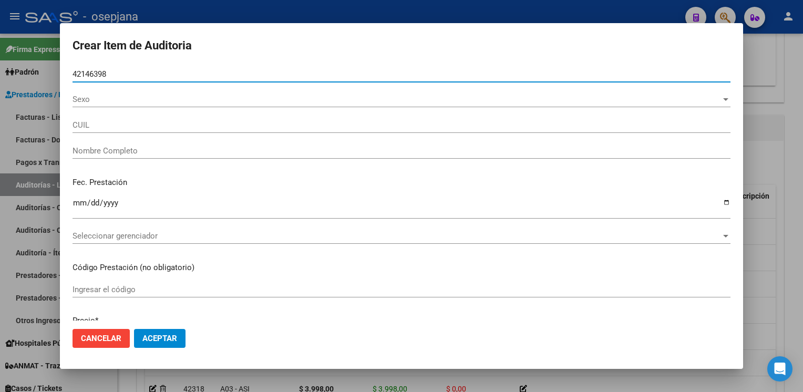
type input "27421463986"
type input "ROAS [PERSON_NAME]"
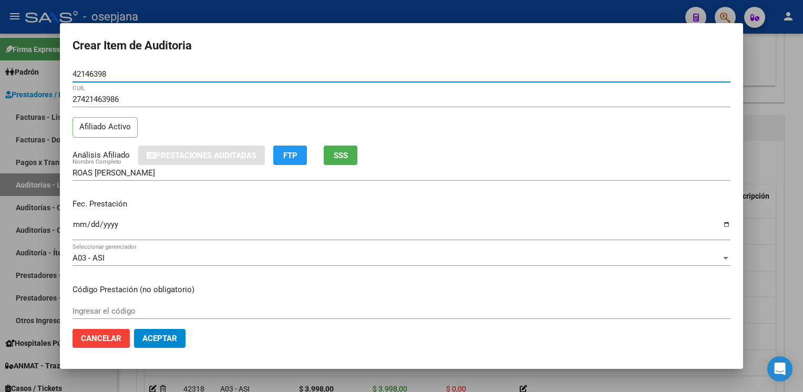
type input "42146398"
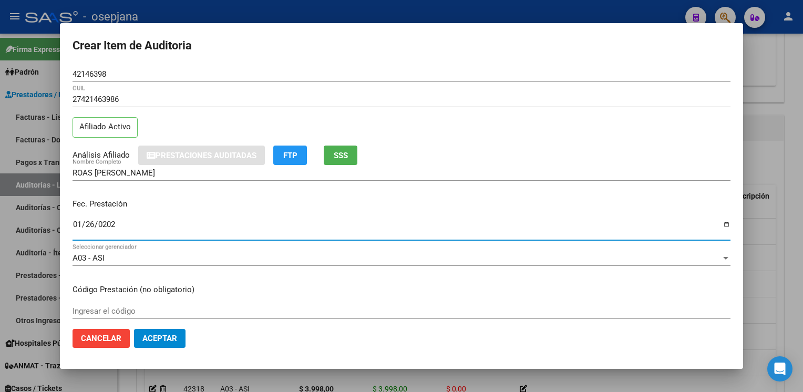
type input "[DATE]"
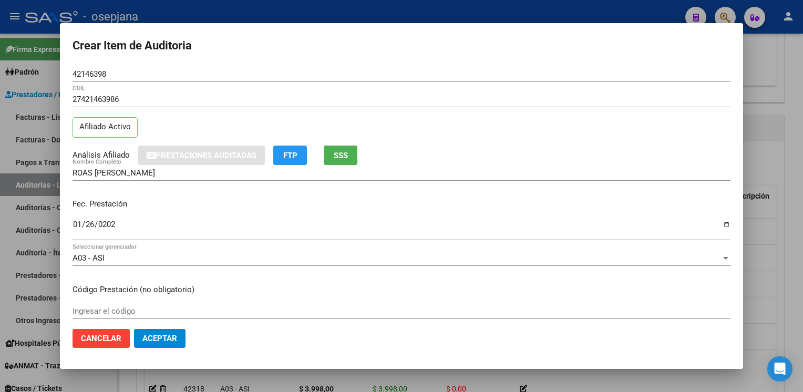
scroll to position [170, 0]
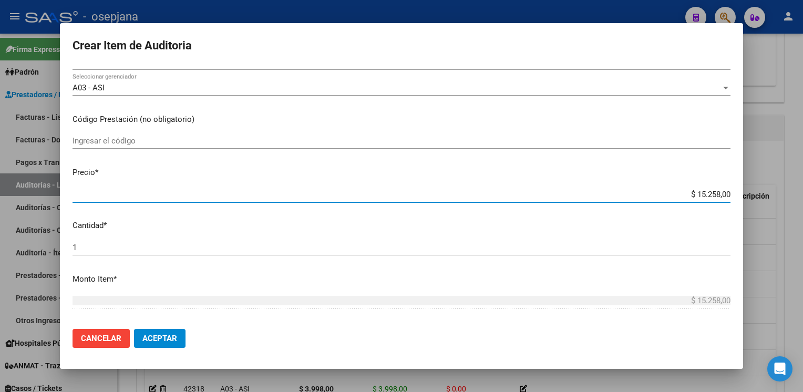
type input "$ 0,01"
type input "$ 0,10"
type input "$ 1,09"
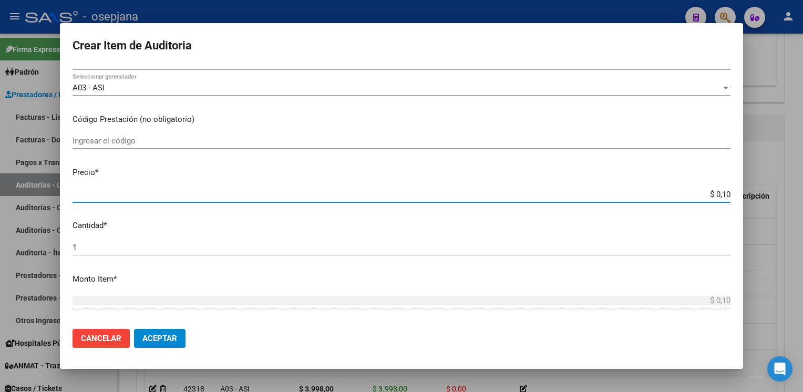
type input "$ 1,09"
type input "$ 10,97"
type input "$ 109,70"
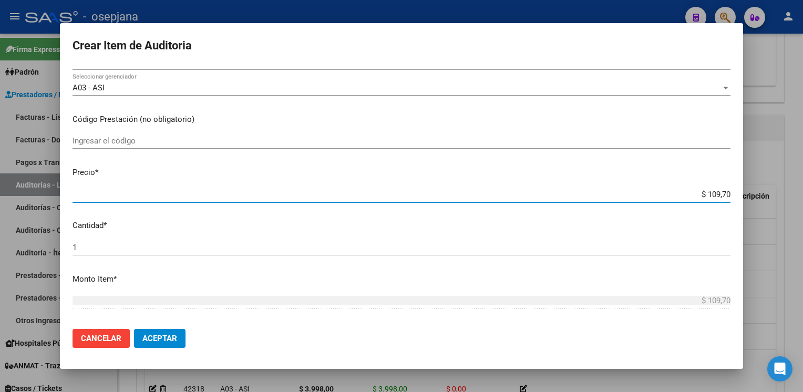
type input "$ 1.097,00"
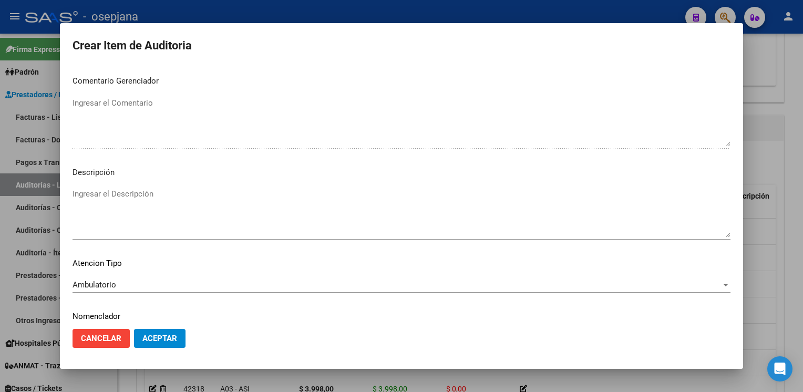
scroll to position [600, 0]
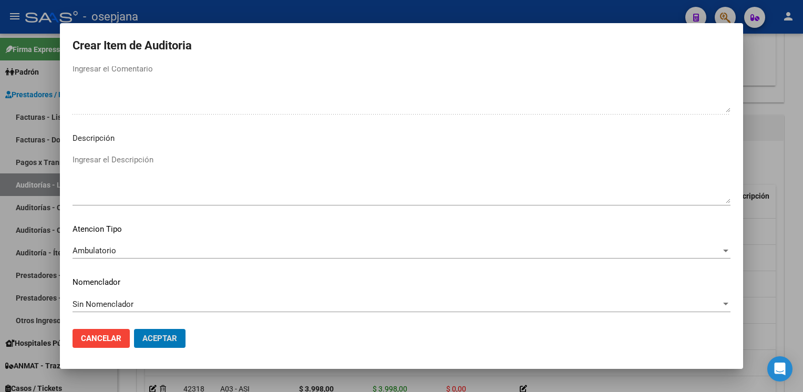
click at [134, 329] on button "Aceptar" at bounding box center [159, 338] width 51 height 19
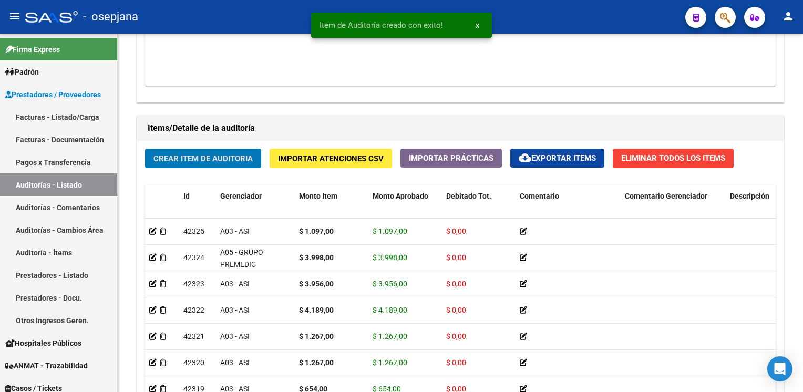
click at [145, 149] on button "Crear Item de Auditoria" at bounding box center [203, 158] width 116 height 19
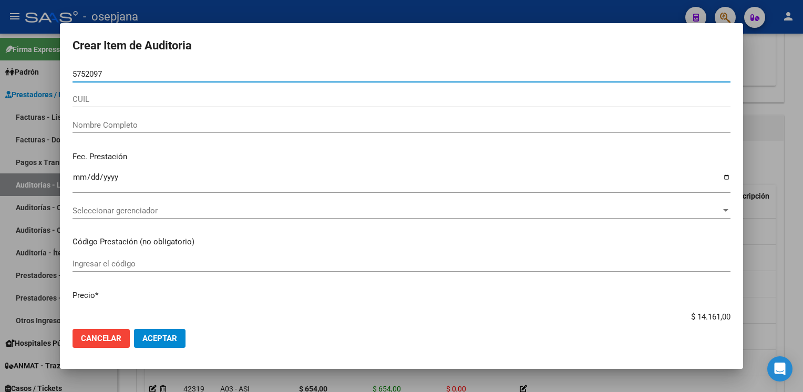
type input "57520971"
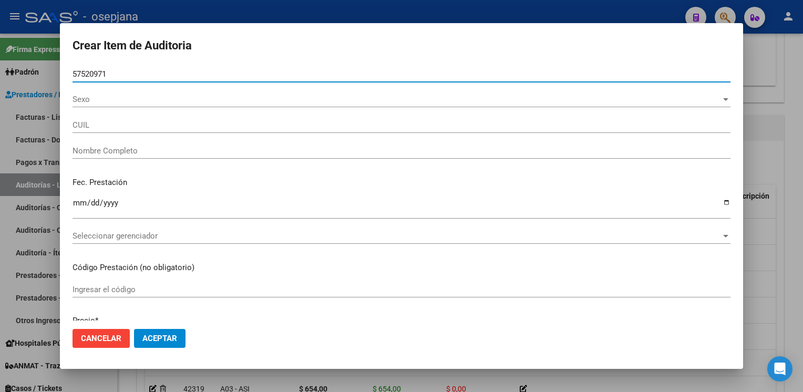
type input "27575209713"
type input "SALAS [PERSON_NAME]"
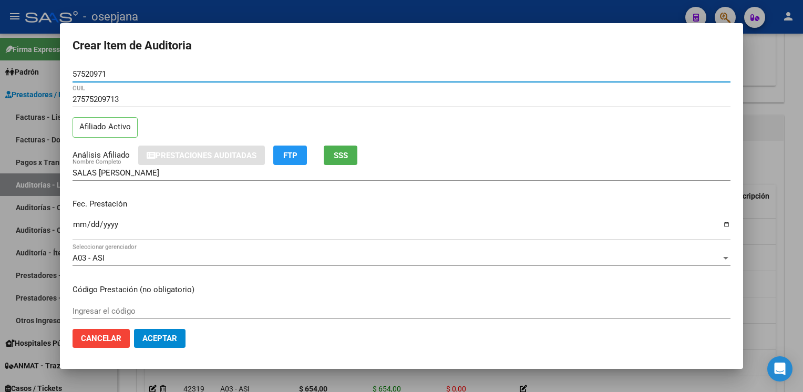
type input "57520971"
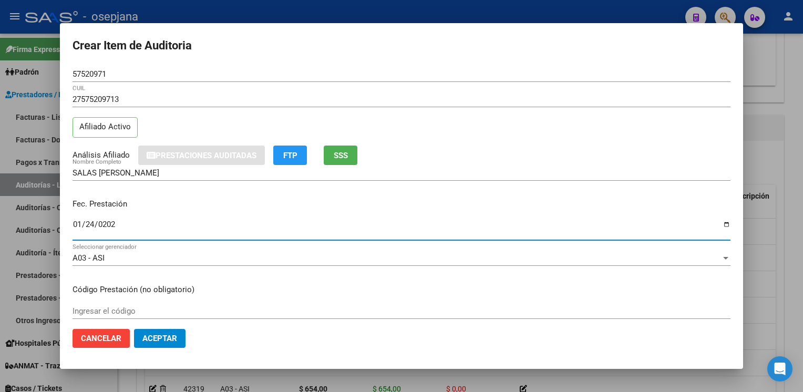
type input "[DATE]"
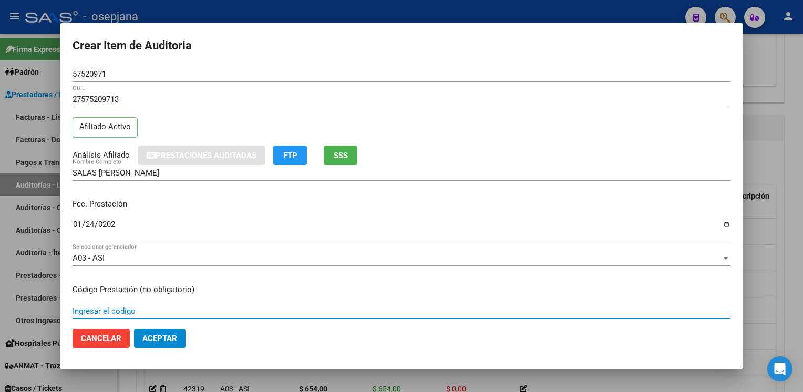
scroll to position [170, 0]
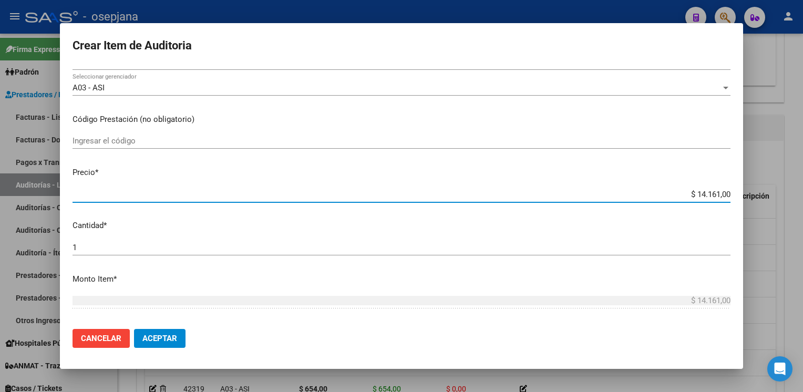
type input "$ 0,01"
type input "$ 0,12"
type input "$ 1,26"
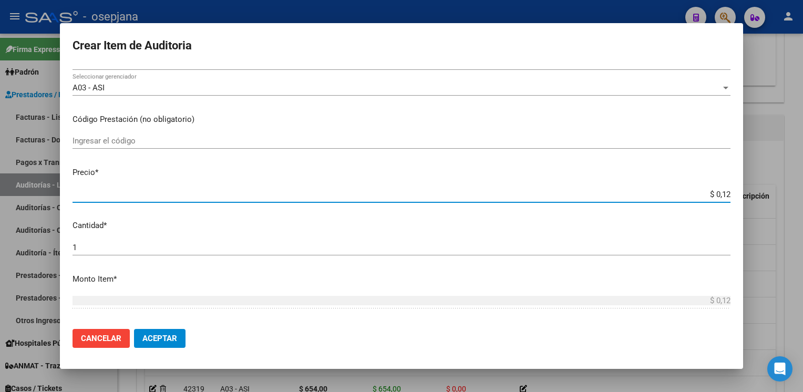
type input "$ 1,26"
type input "$ 12,67"
type input "$ 126,70"
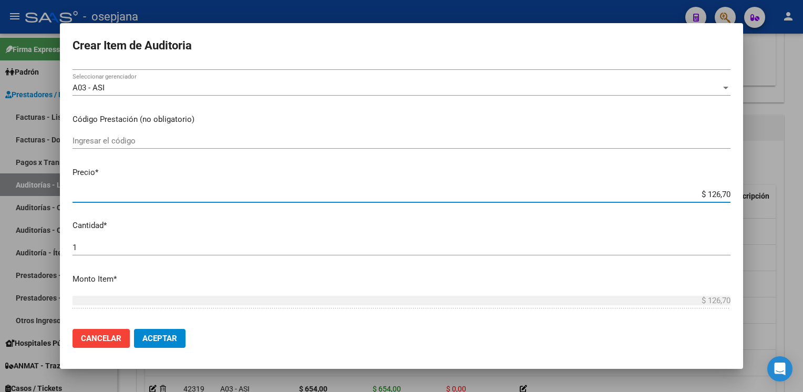
type input "$ 1.267,00"
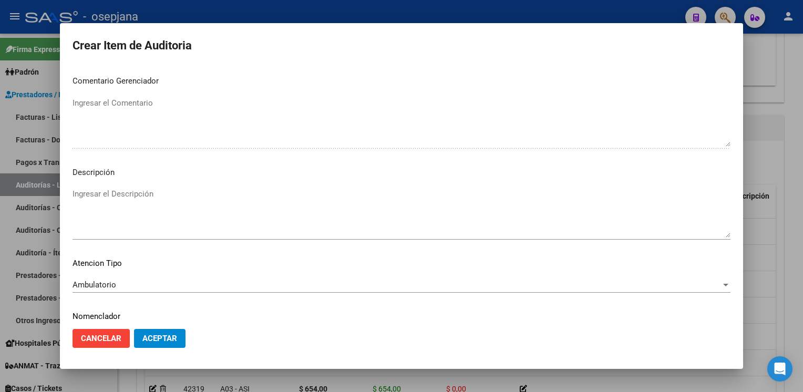
scroll to position [600, 0]
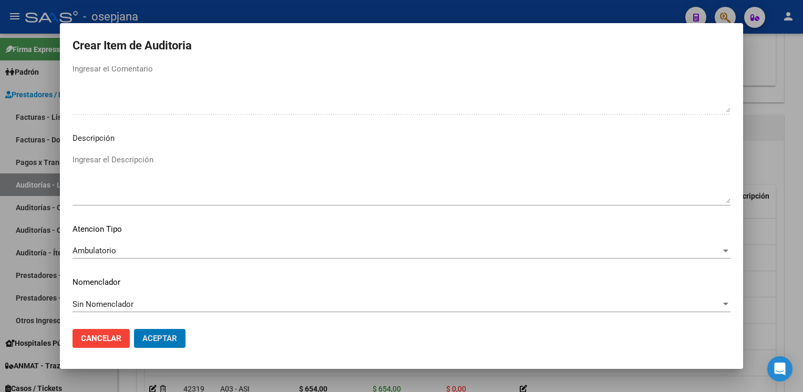
click at [134, 329] on button "Aceptar" at bounding box center [159, 338] width 51 height 19
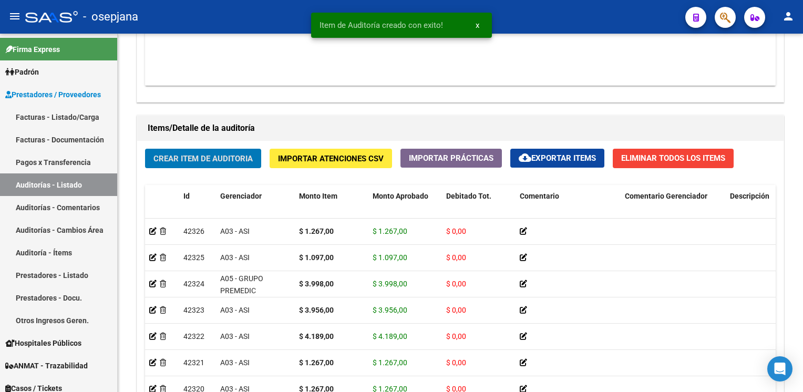
click at [145, 149] on button "Crear Item de Auditoria" at bounding box center [203, 158] width 116 height 19
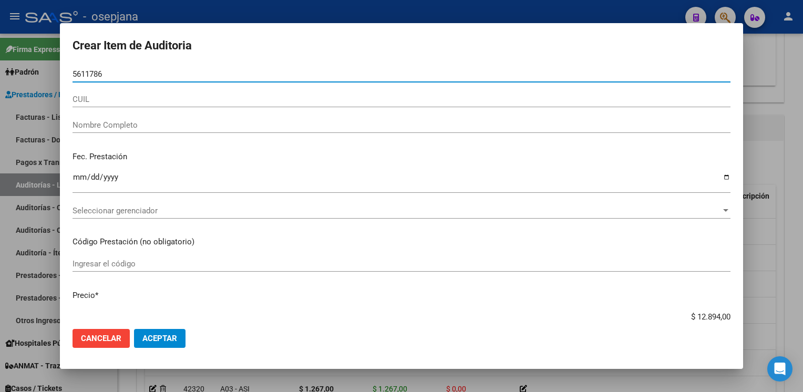
type input "56117860"
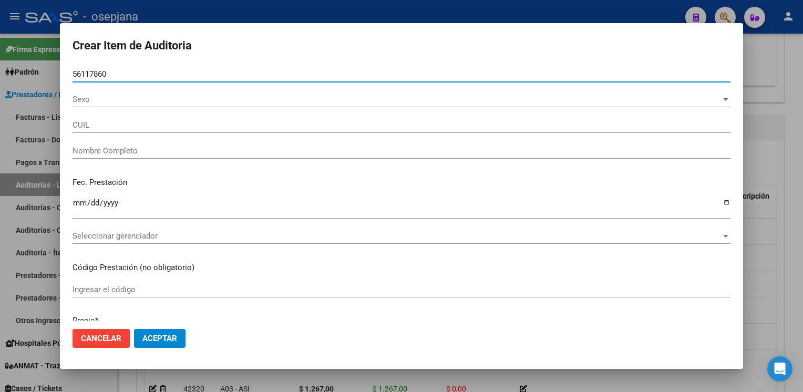
type input "27561178602"
type input "[PERSON_NAME]"
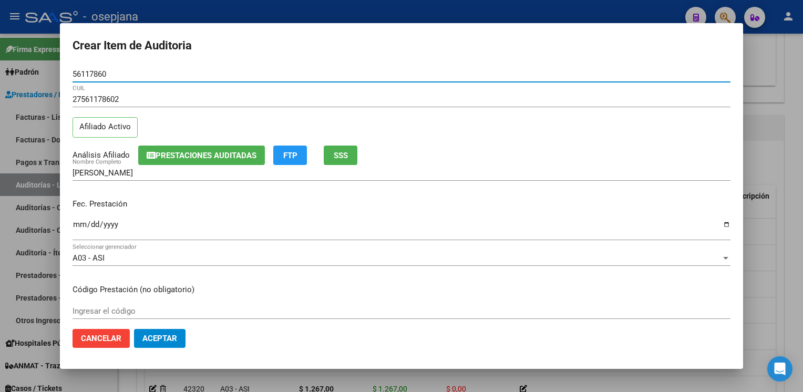
type input "56117860"
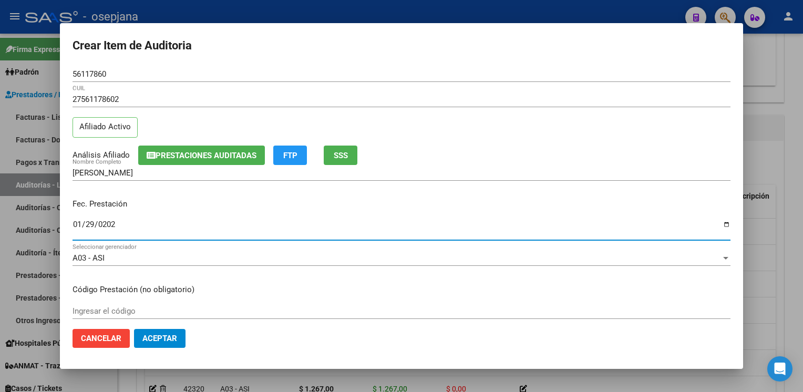
type input "[DATE]"
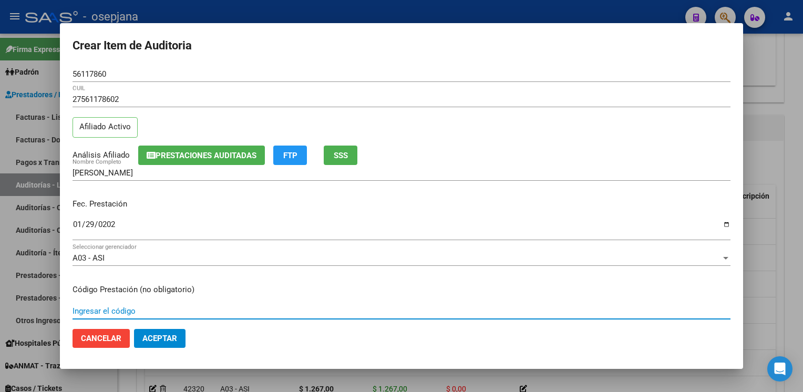
scroll to position [170, 0]
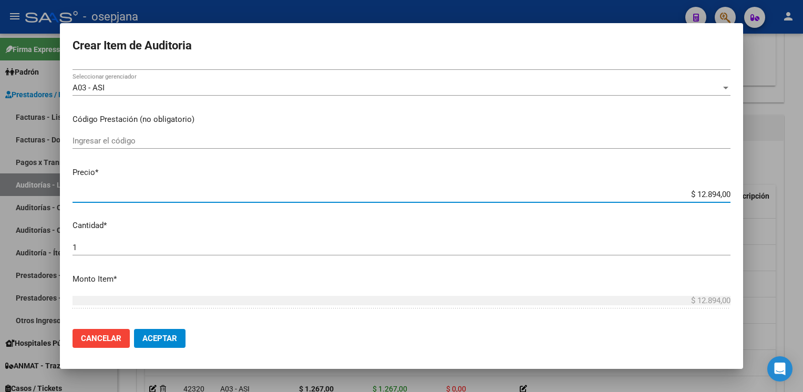
type input "$ 0,03"
type input "$ 0,39"
type input "$ 3,99"
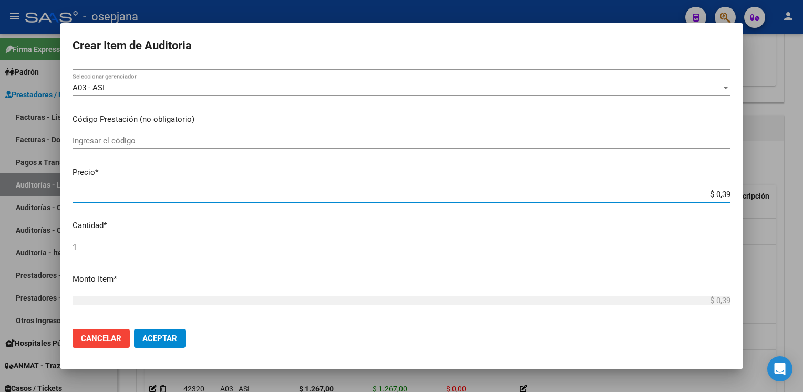
type input "$ 3,99"
type input "$ 39,98"
type input "$ 399,80"
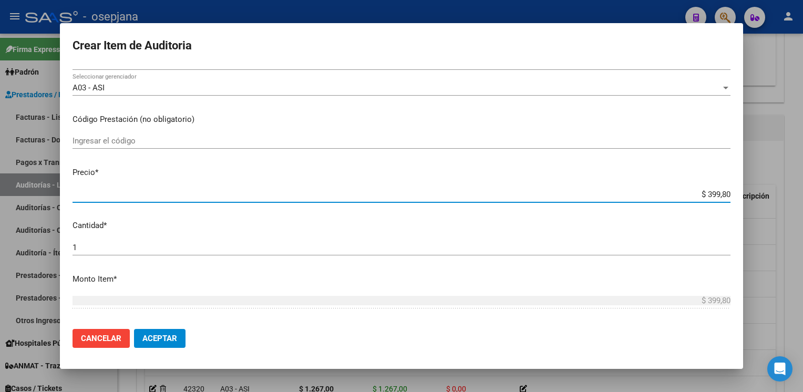
type input "$ 3.998,00"
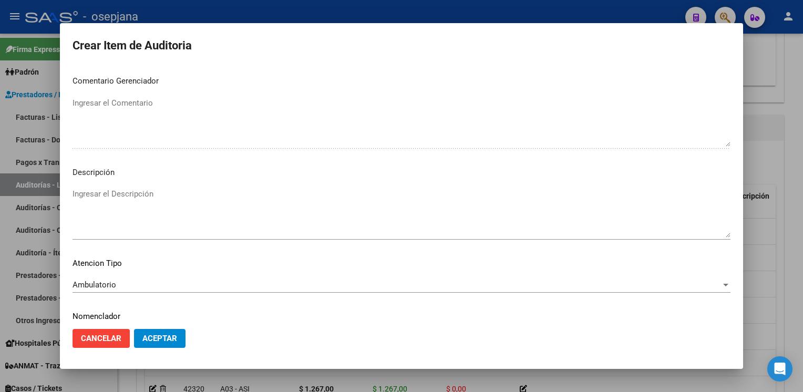
scroll to position [600, 0]
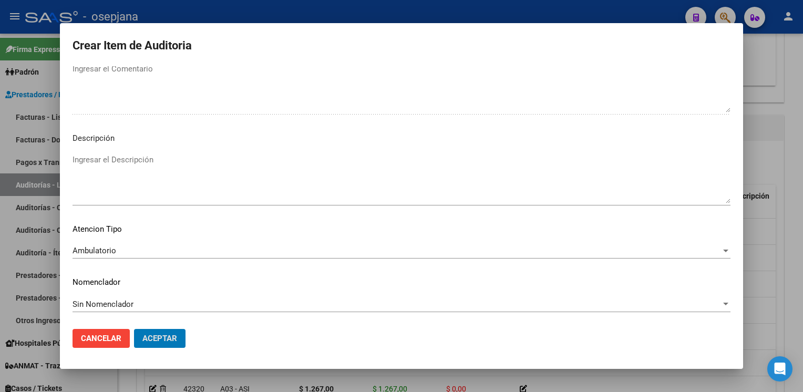
click at [134, 329] on button "Aceptar" at bounding box center [159, 338] width 51 height 19
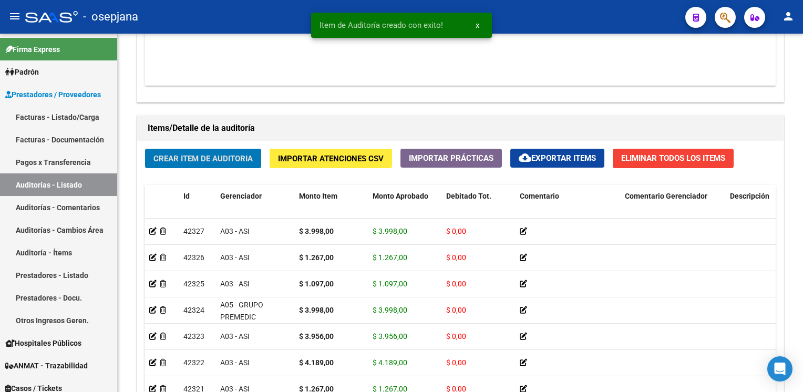
click at [145, 149] on button "Crear Item de Auditoria" at bounding box center [203, 158] width 116 height 19
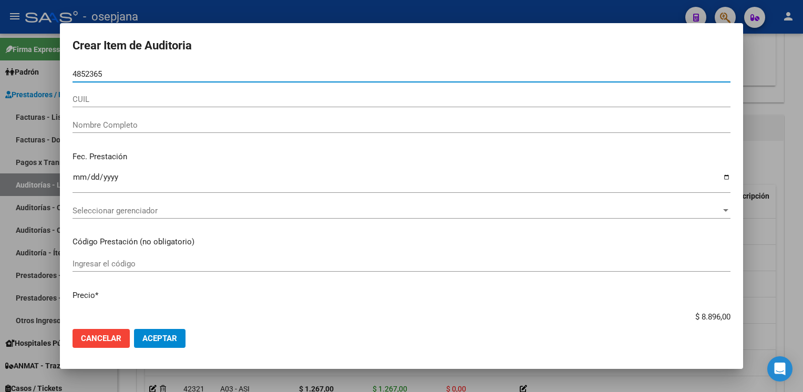
type input "48523659"
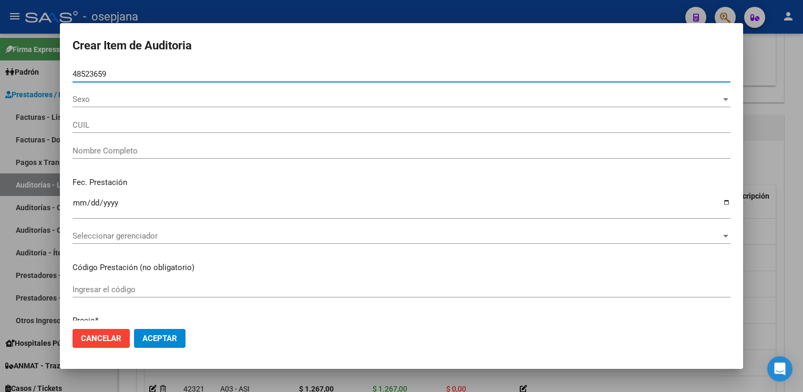
type input "20485236598"
type input "[PERSON_NAME]"
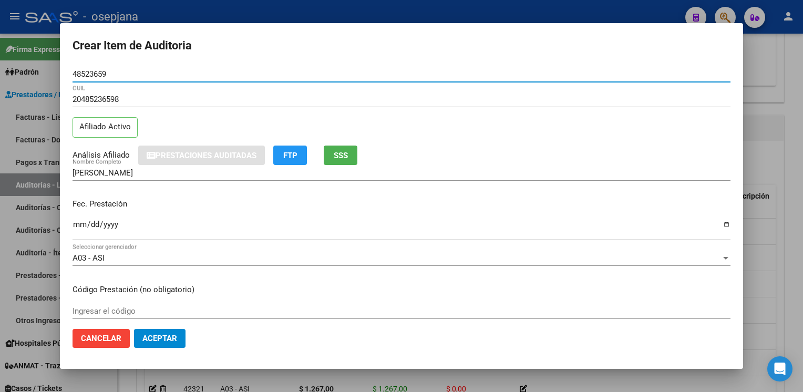
type input "48523659"
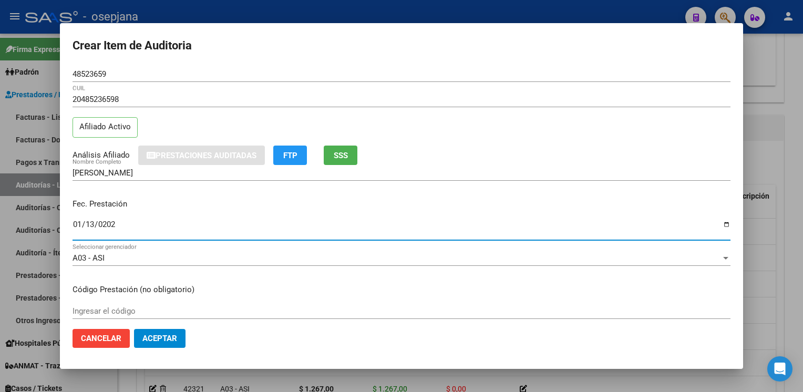
type input "[DATE]"
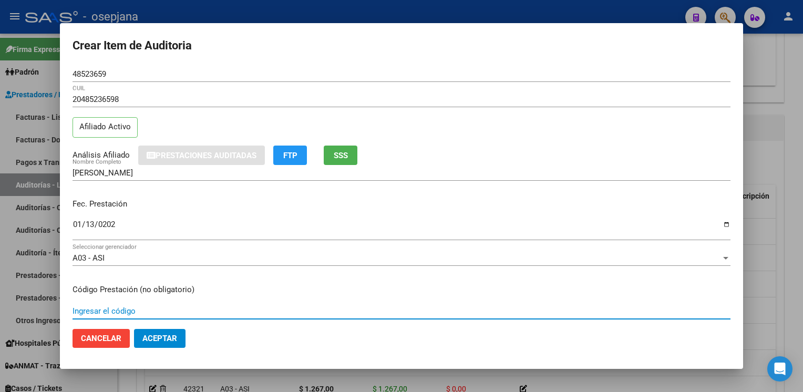
scroll to position [170, 0]
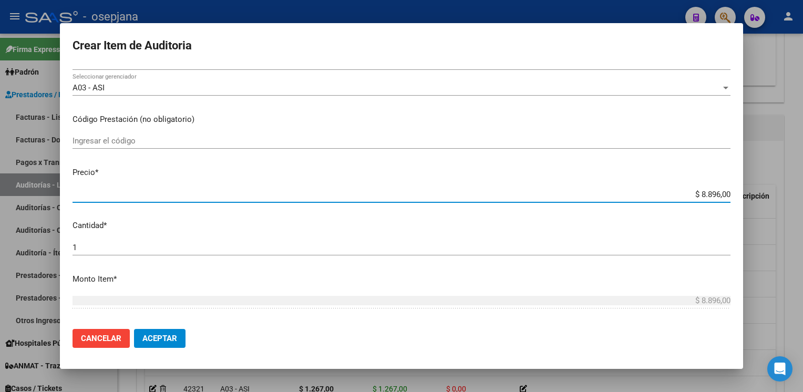
type input "$ 0,01"
type input "$ 0,10"
type input "$ 1,09"
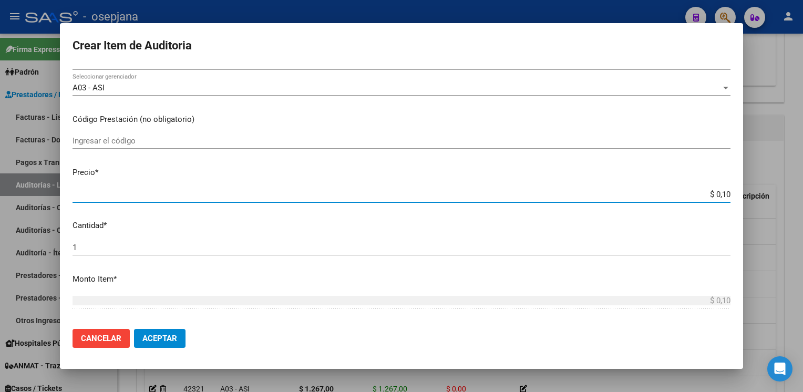
type input "$ 1,09"
type input "$ 10,97"
type input "$ 109,70"
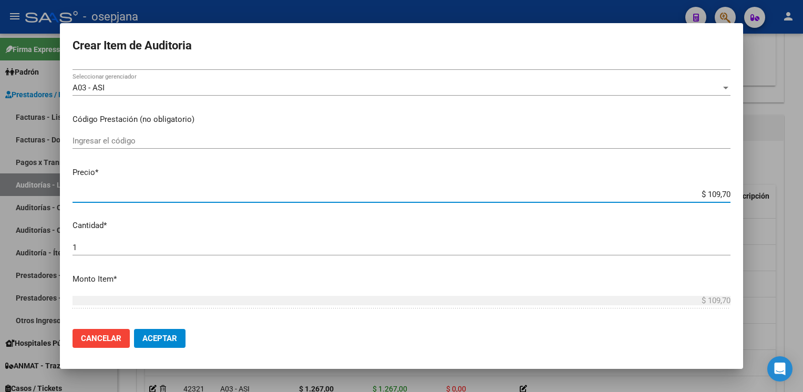
type input "$ 1.097,00"
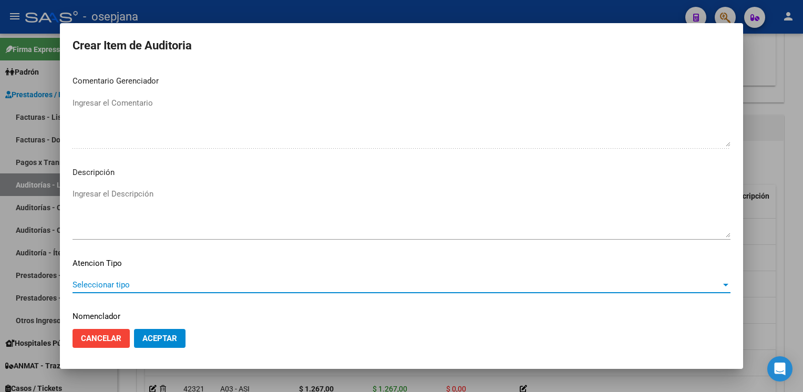
scroll to position [600, 0]
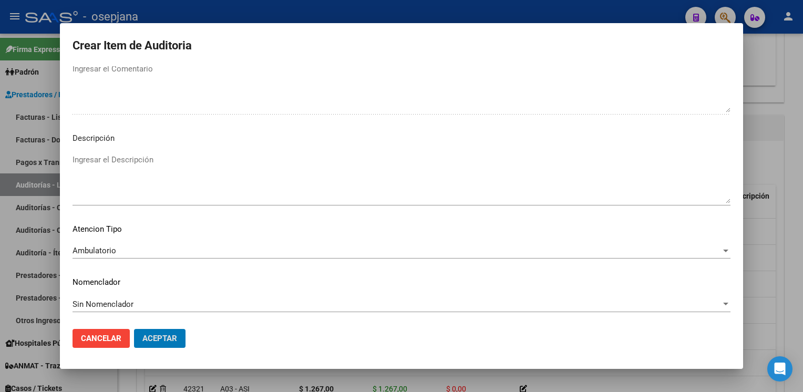
click at [134, 329] on button "Aceptar" at bounding box center [159, 338] width 51 height 19
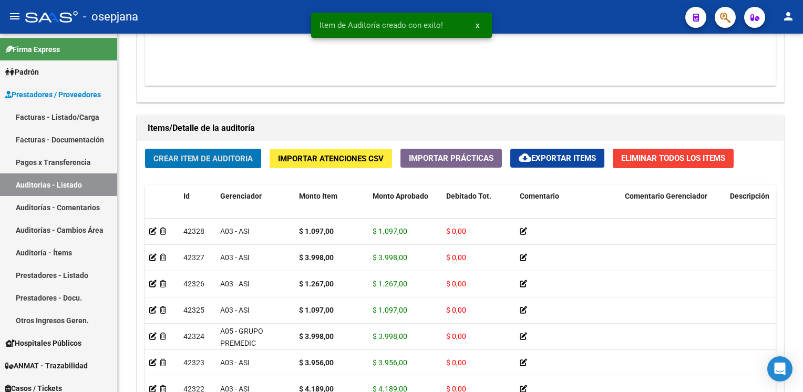
click at [145, 149] on button "Crear Item de Auditoria" at bounding box center [203, 158] width 116 height 19
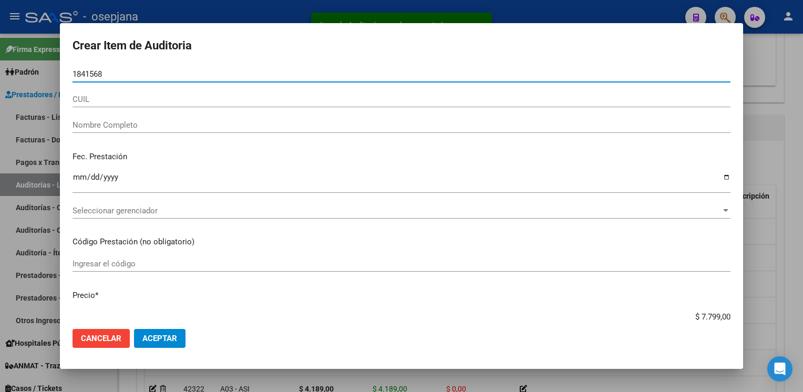
type input "18415682"
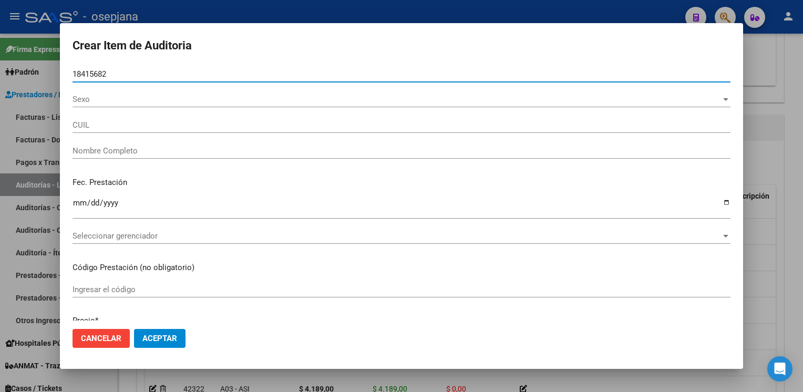
type input "27184156828"
type input "VICARIO [PERSON_NAME]"
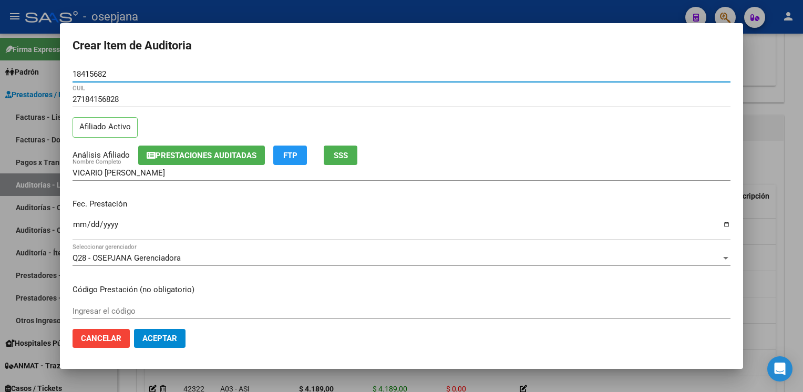
type input "18415682"
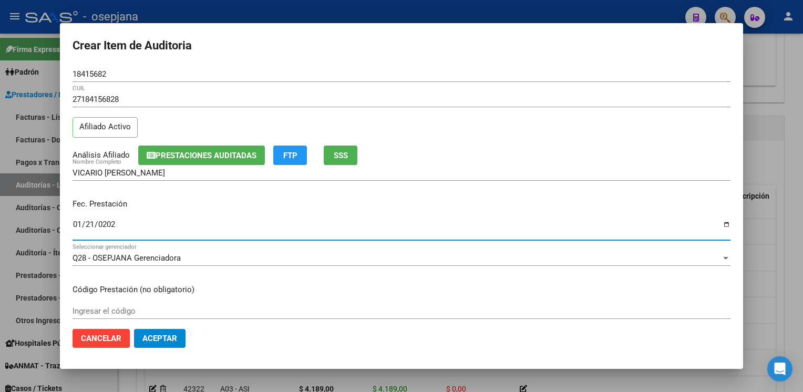
type input "[DATE]"
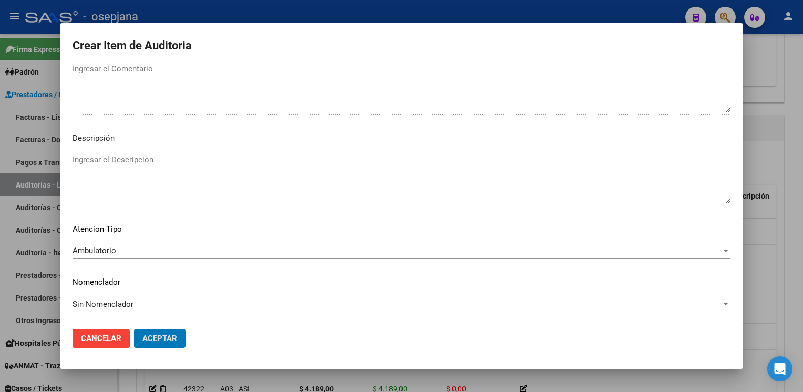
click at [134, 329] on button "Aceptar" at bounding box center [159, 338] width 51 height 19
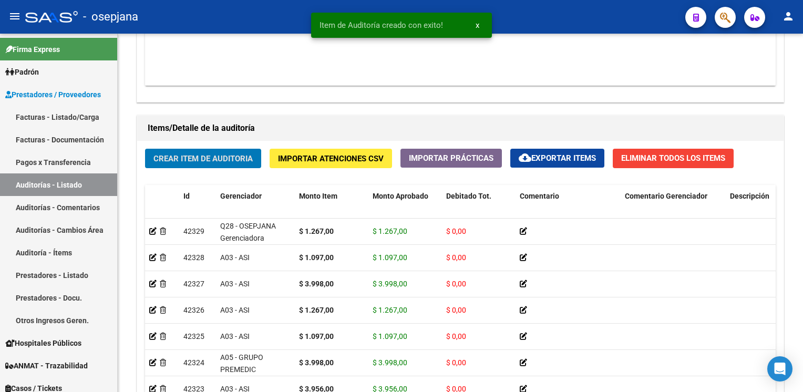
click at [145, 149] on button "Crear Item de Auditoria" at bounding box center [203, 158] width 116 height 19
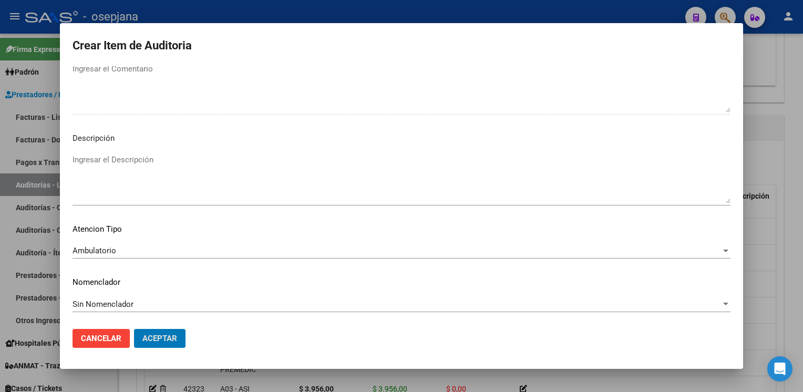
click at [134, 329] on button "Aceptar" at bounding box center [159, 338] width 51 height 19
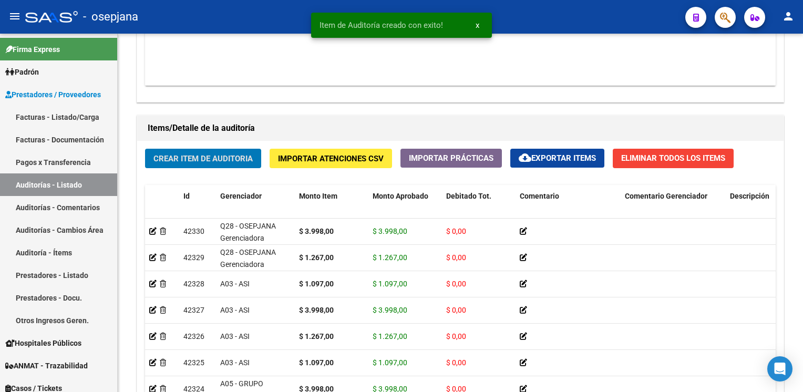
click at [145, 149] on button "Crear Item de Auditoria" at bounding box center [203, 158] width 116 height 19
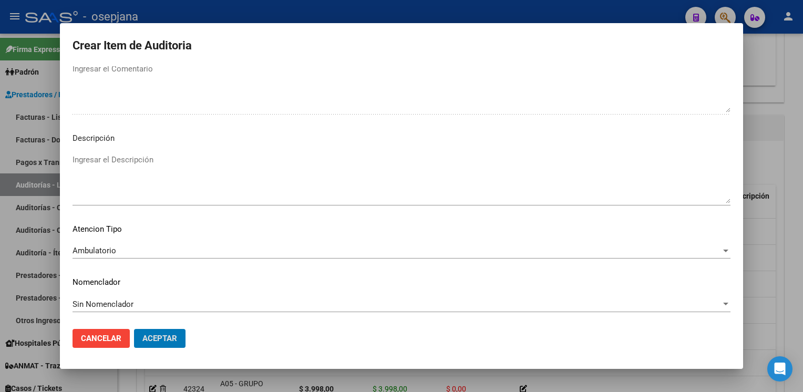
click at [134, 329] on button "Aceptar" at bounding box center [159, 338] width 51 height 19
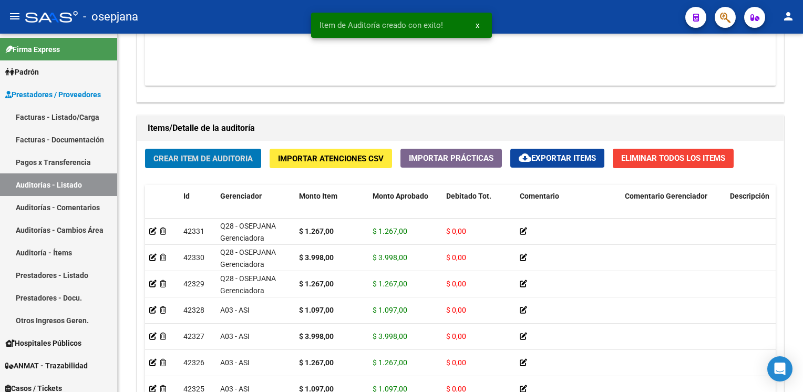
click at [145, 149] on button "Crear Item de Auditoria" at bounding box center [203, 158] width 116 height 19
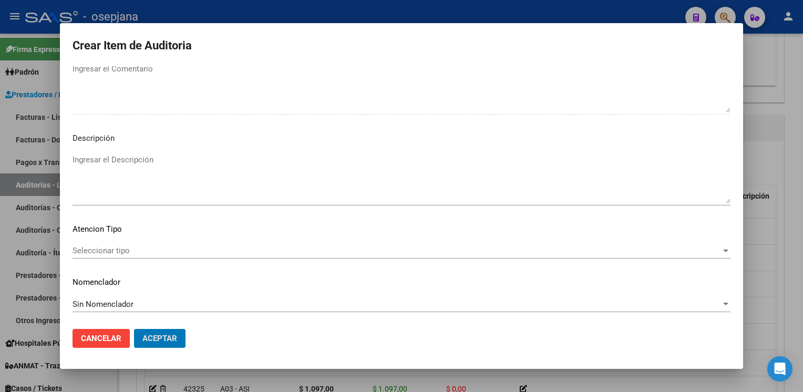
click at [134, 329] on button "Aceptar" at bounding box center [159, 338] width 51 height 19
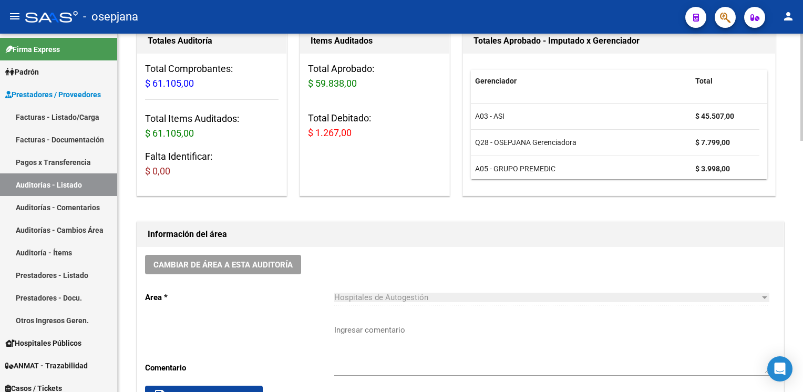
scroll to position [127, 0]
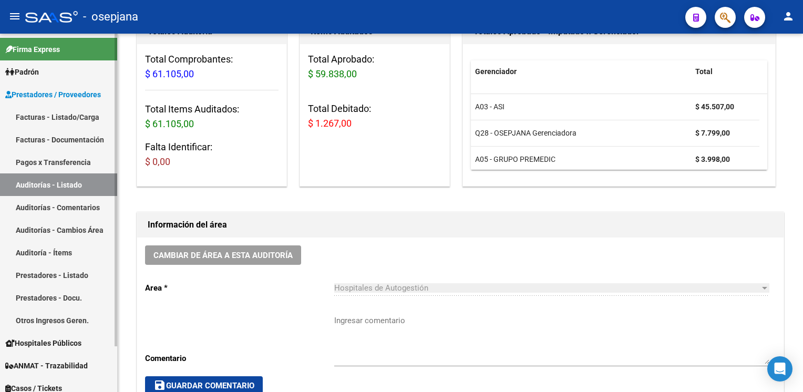
click at [96, 186] on link "Auditorías - Listado" at bounding box center [58, 184] width 117 height 23
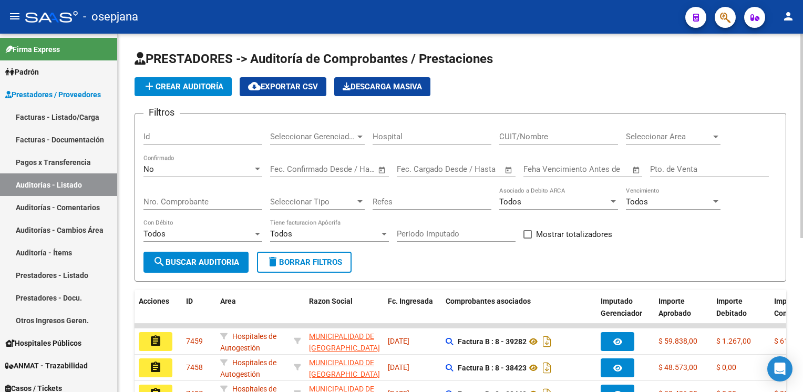
click at [183, 86] on span "add Crear Auditoría" at bounding box center [183, 86] width 80 height 9
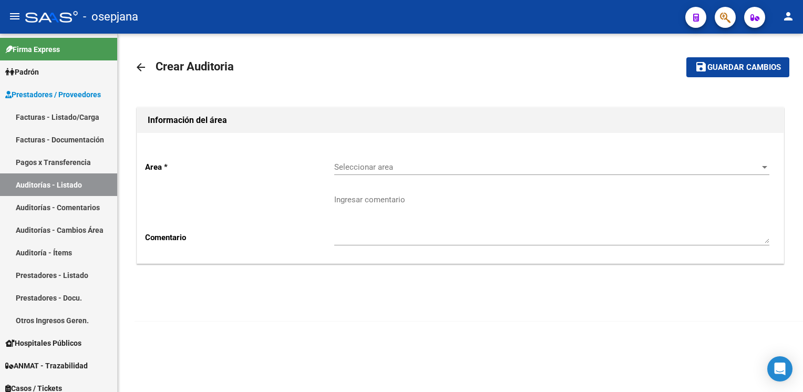
click at [420, 170] on span "Seleccionar area" at bounding box center [547, 166] width 426 height 9
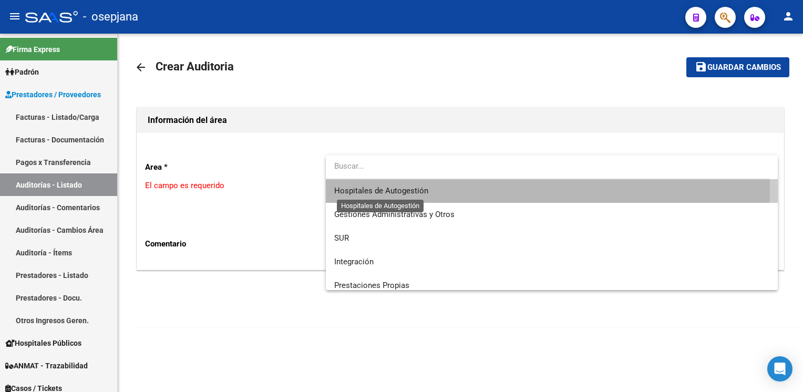
click at [405, 191] on span "Hospitales de Autogestión" at bounding box center [381, 190] width 94 height 9
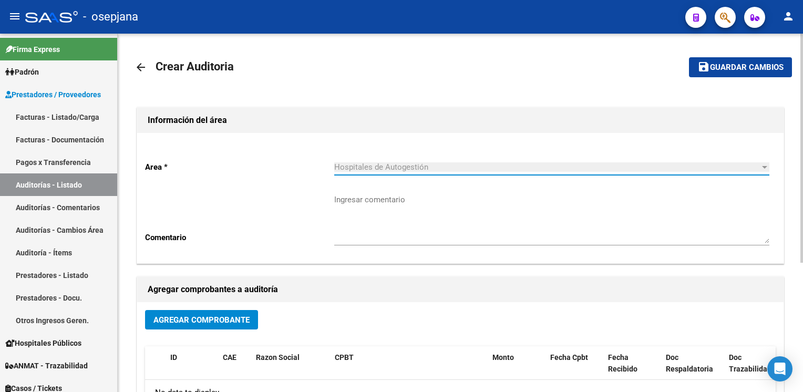
click at [180, 315] on span "Agregar Comprobante" at bounding box center [201, 319] width 96 height 9
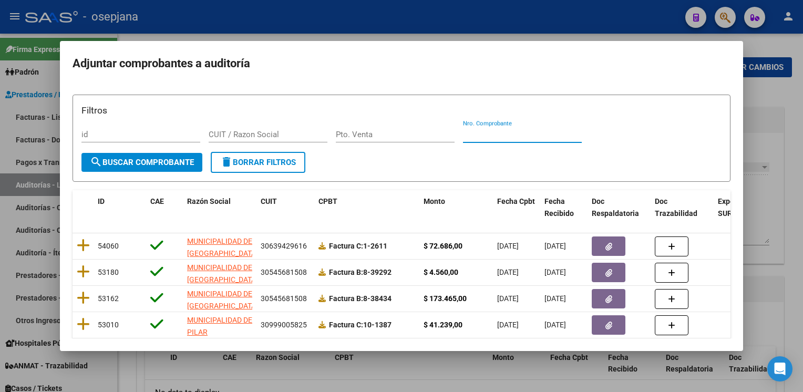
click at [518, 137] on input "Nro. Comprobante" at bounding box center [522, 134] width 119 height 9
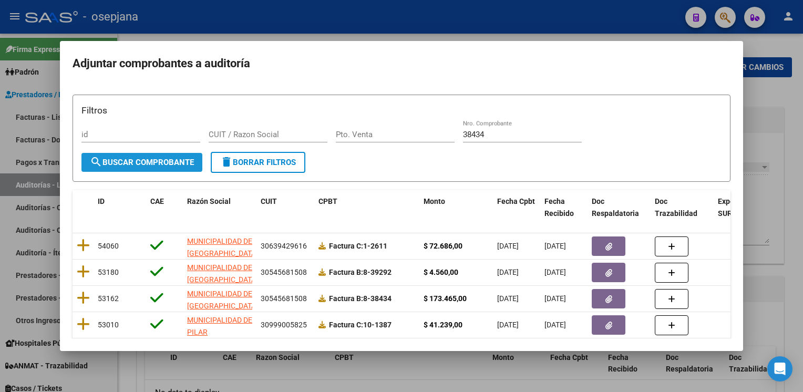
click at [161, 167] on button "search Buscar Comprobante" at bounding box center [141, 162] width 121 height 19
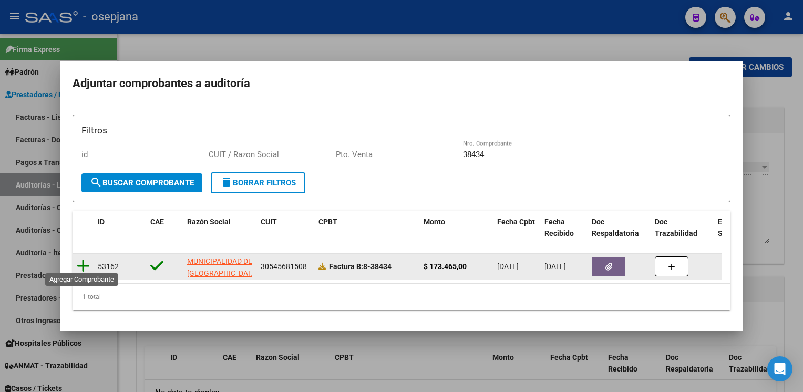
click at [81, 262] on icon at bounding box center [83, 266] width 13 height 15
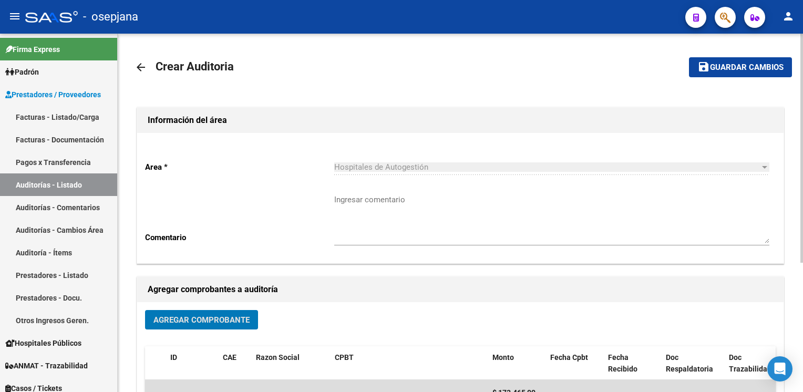
click at [773, 67] on span "Guardar cambios" at bounding box center [747, 67] width 74 height 9
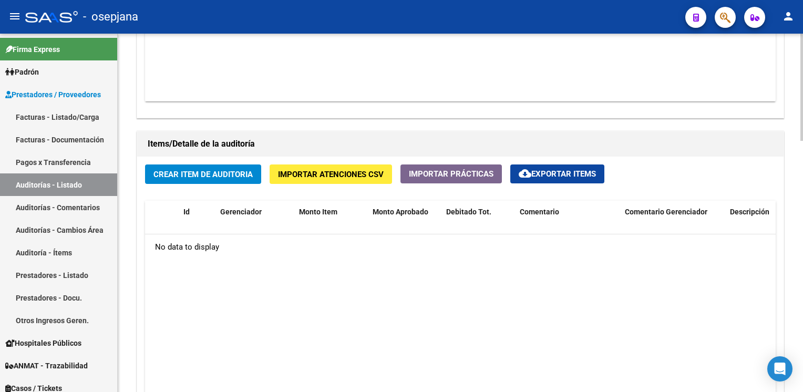
scroll to position [674, 0]
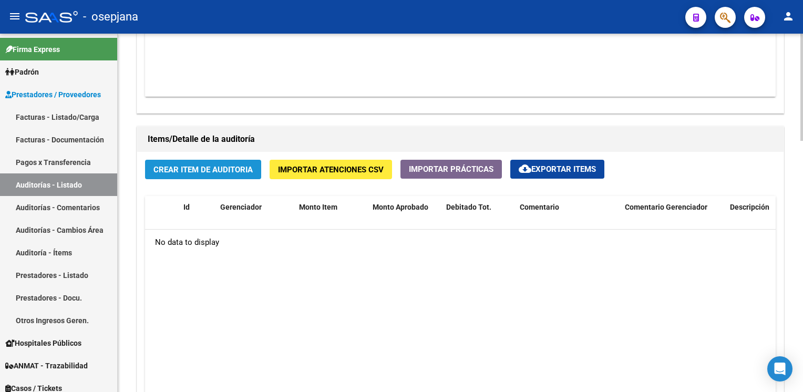
click at [219, 165] on span "Crear Item de Auditoria" at bounding box center [202, 169] width 99 height 9
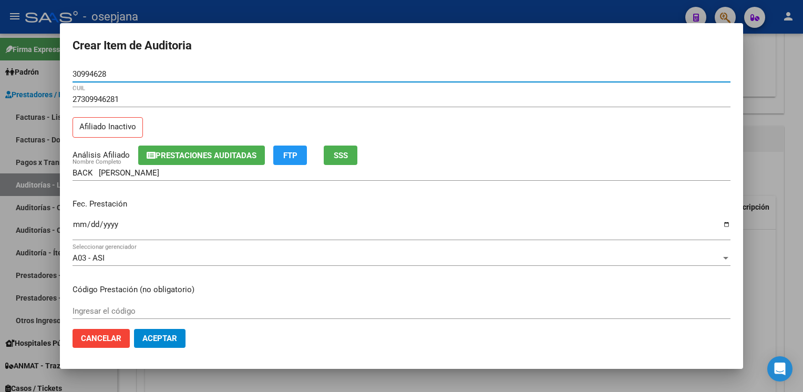
click at [338, 156] on span "SSS" at bounding box center [341, 155] width 14 height 9
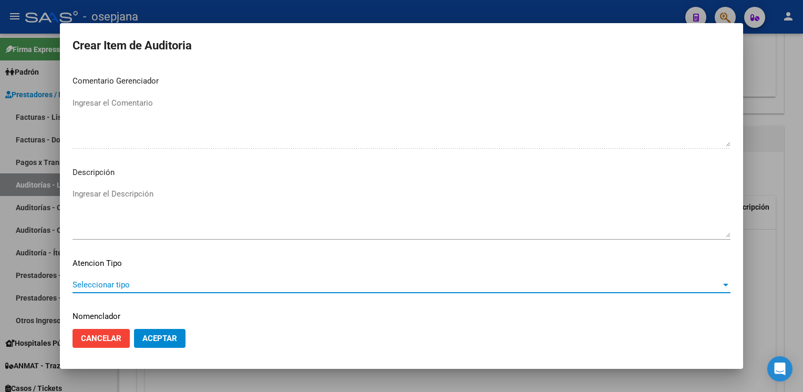
scroll to position [600, 0]
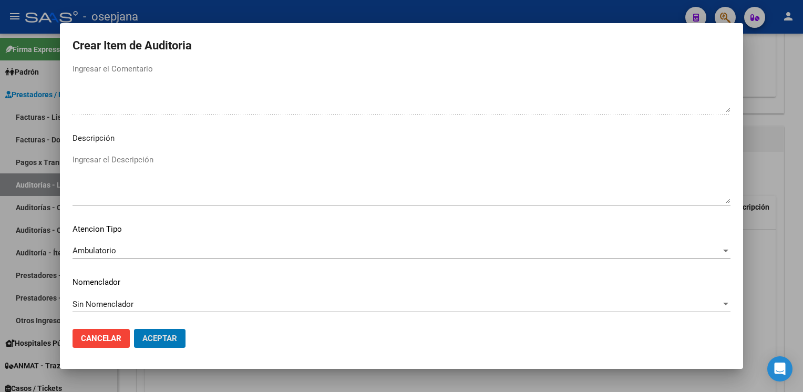
click at [134, 329] on button "Aceptar" at bounding box center [159, 338] width 51 height 19
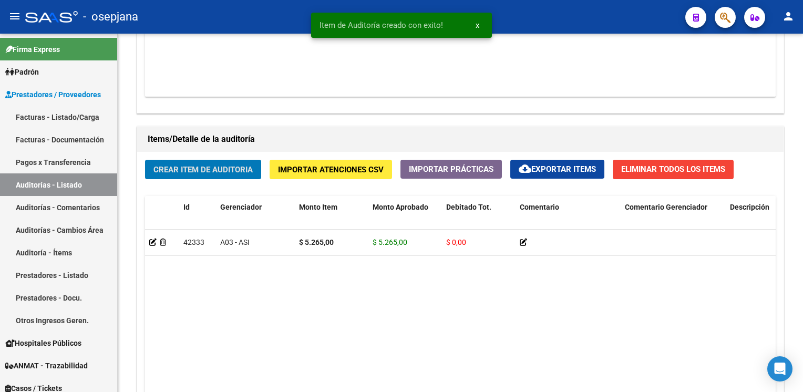
scroll to position [675, 0]
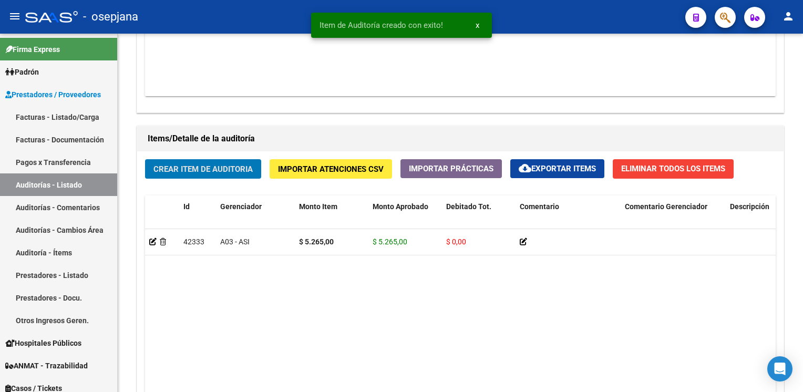
click at [145, 159] on button "Crear Item de Auditoria" at bounding box center [203, 168] width 116 height 19
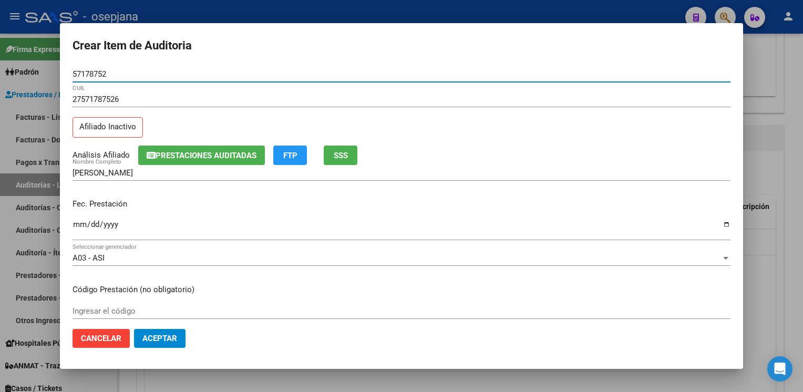
click at [354, 154] on button "SSS" at bounding box center [341, 155] width 34 height 19
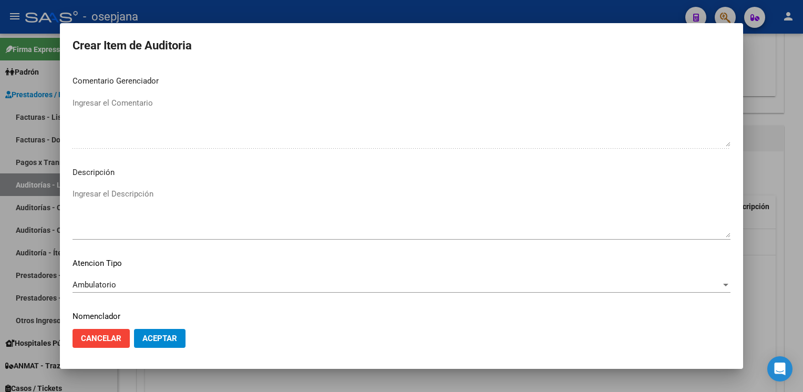
scroll to position [600, 0]
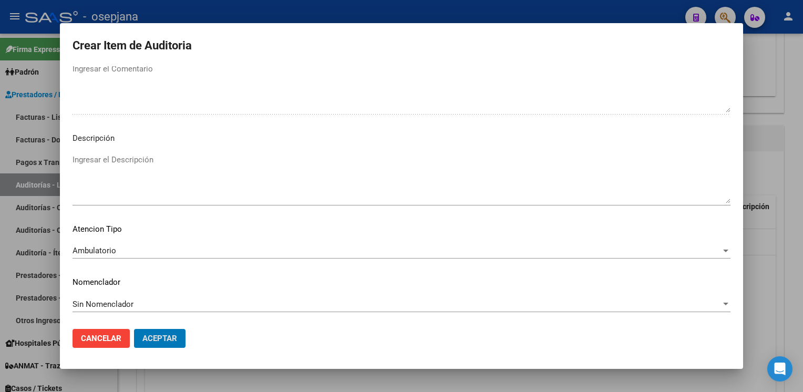
click at [134, 329] on button "Aceptar" at bounding box center [159, 338] width 51 height 19
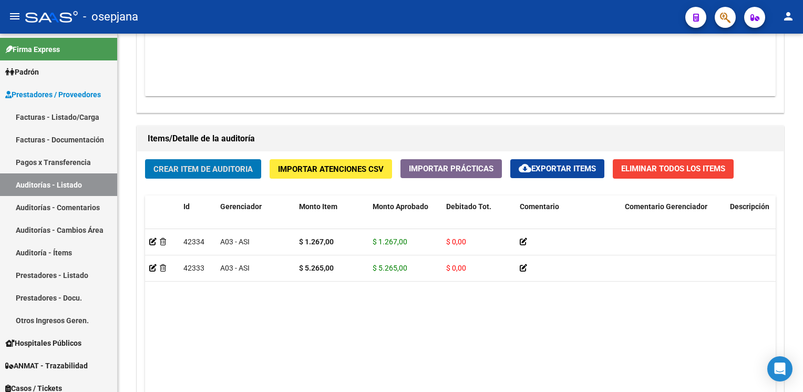
click at [145, 159] on button "Crear Item de Auditoria" at bounding box center [203, 168] width 116 height 19
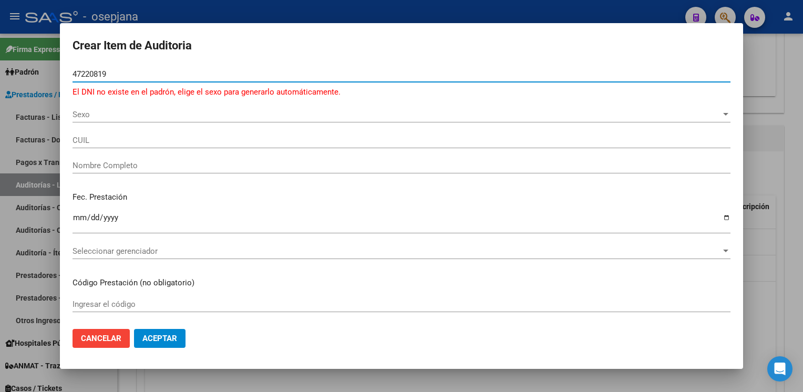
click at [88, 115] on span "Sexo" at bounding box center [397, 114] width 648 height 9
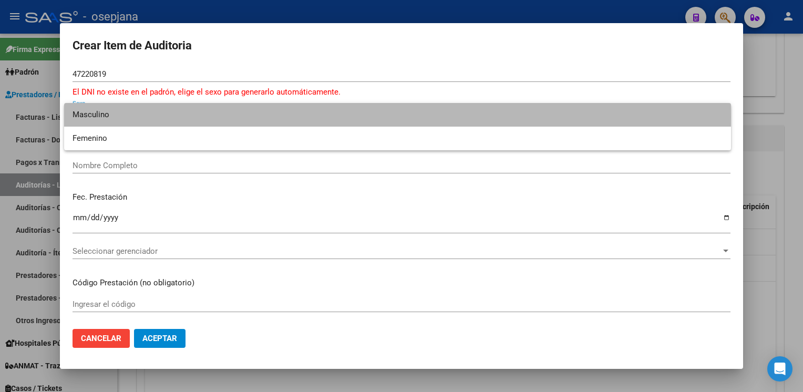
click at [98, 117] on span "Masculino" at bounding box center [398, 115] width 650 height 24
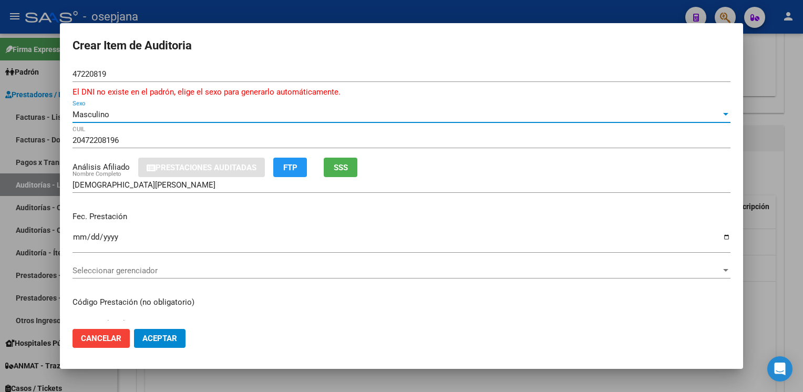
click at [76, 234] on input "Ingresar la fecha" at bounding box center [402, 241] width 658 height 17
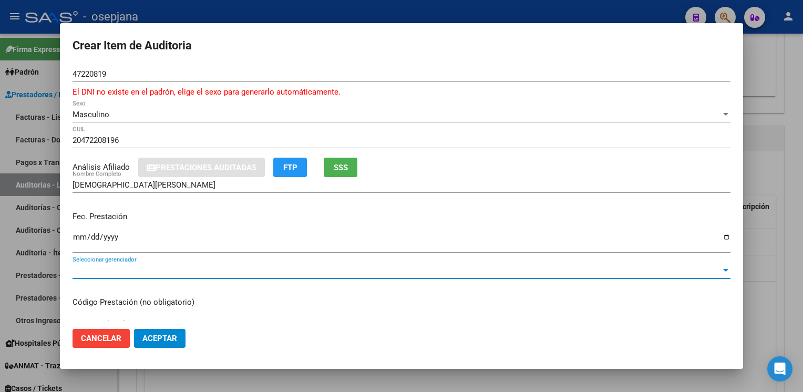
click at [107, 276] on div "Seleccionar gerenciador Seleccionar gerenciador" at bounding box center [402, 271] width 658 height 16
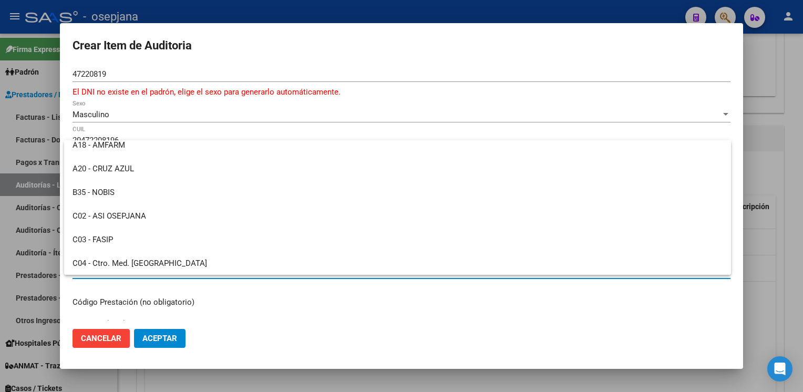
scroll to position [154, 0]
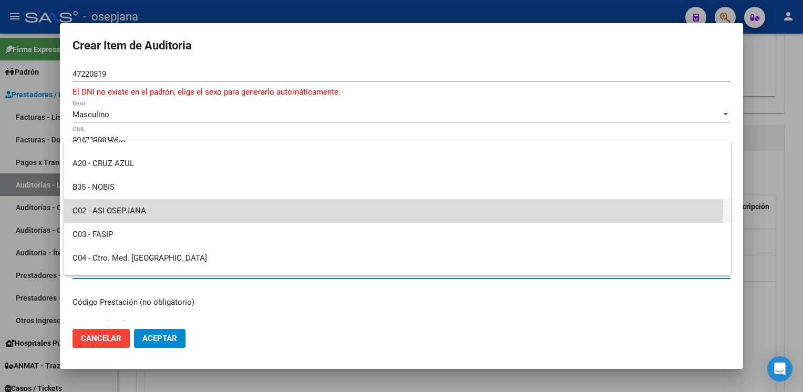
click at [181, 205] on span "C02 - ASI OSEPJANA" at bounding box center [398, 211] width 650 height 24
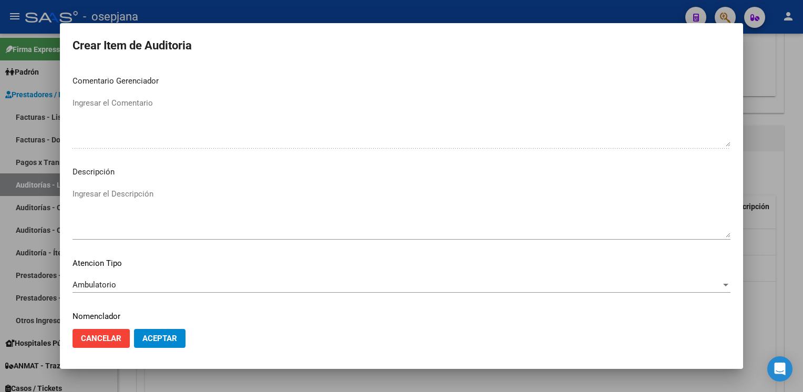
scroll to position [613, 0]
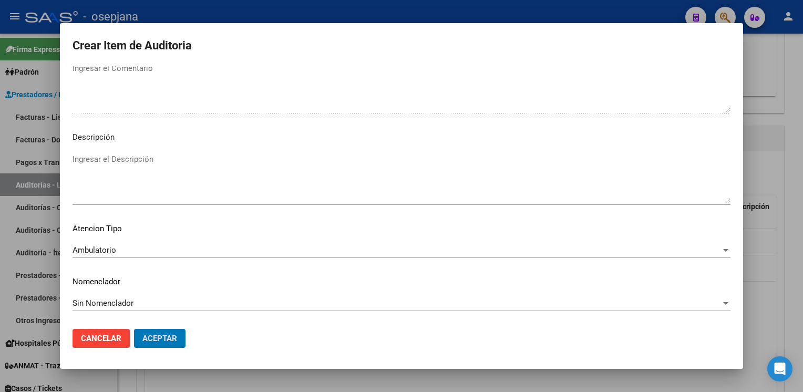
click at [134, 329] on button "Aceptar" at bounding box center [159, 338] width 51 height 19
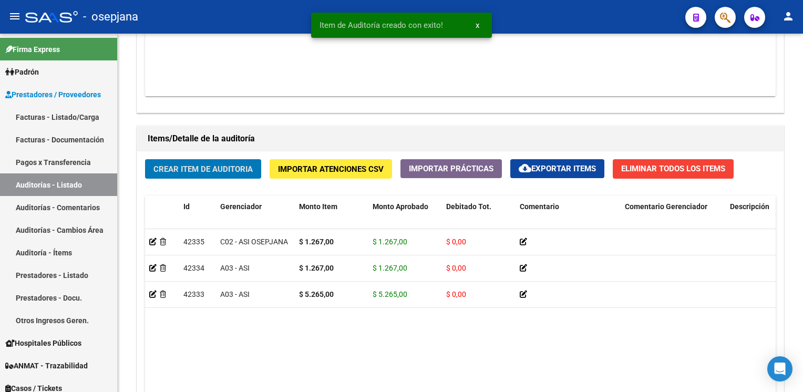
click at [145, 159] on button "Crear Item de Auditoria" at bounding box center [203, 168] width 116 height 19
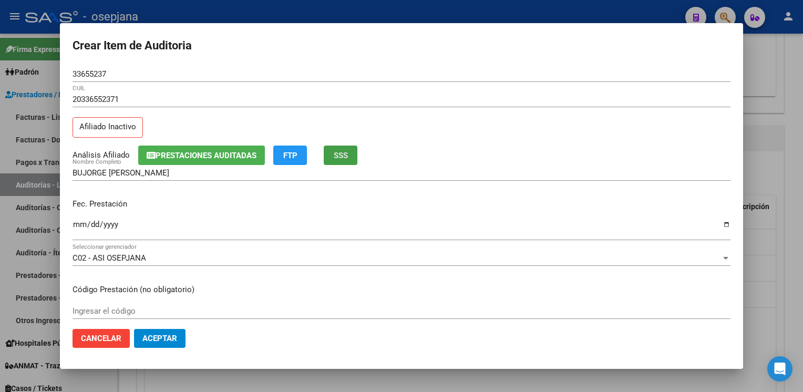
click at [347, 159] on span "SSS" at bounding box center [341, 155] width 14 height 9
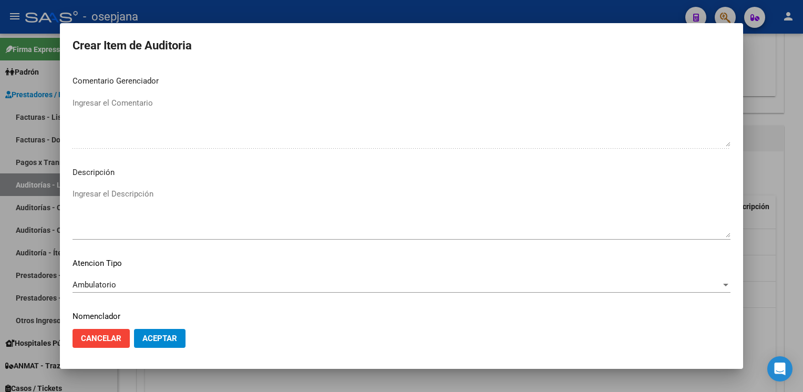
scroll to position [600, 0]
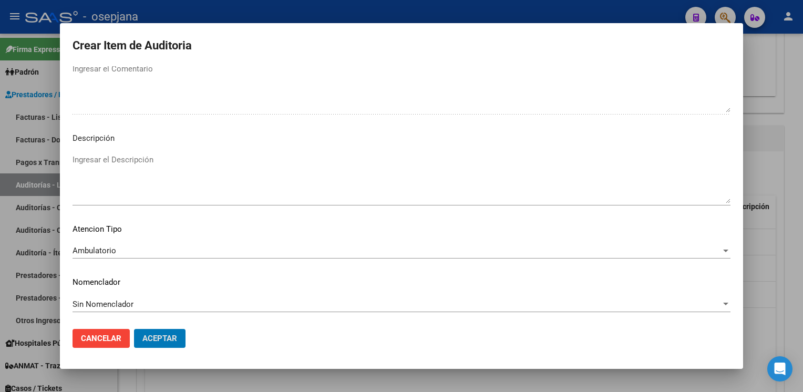
click at [134, 329] on button "Aceptar" at bounding box center [159, 338] width 51 height 19
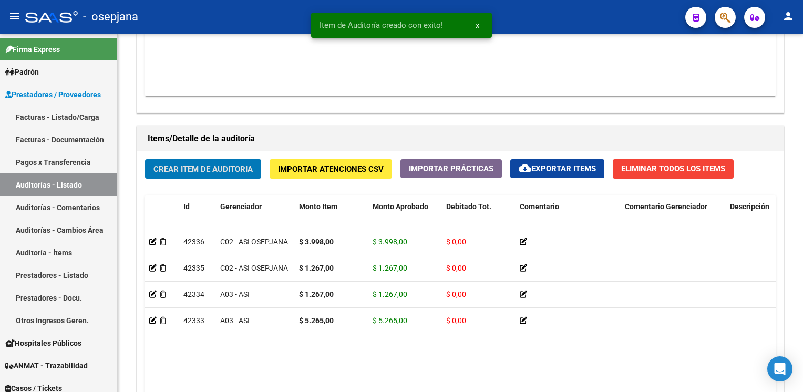
click at [145, 159] on button "Crear Item de Auditoria" at bounding box center [203, 168] width 116 height 19
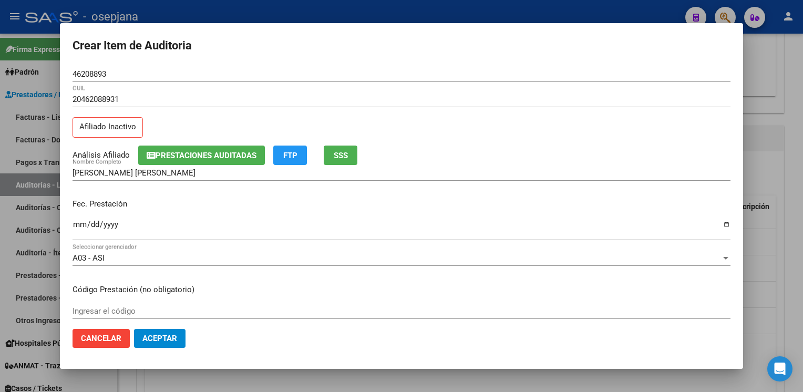
click at [344, 144] on div "20462088931 CUIL Afiliado Inactivo" at bounding box center [402, 118] width 658 height 54
click at [345, 152] on span "SSS" at bounding box center [341, 155] width 14 height 9
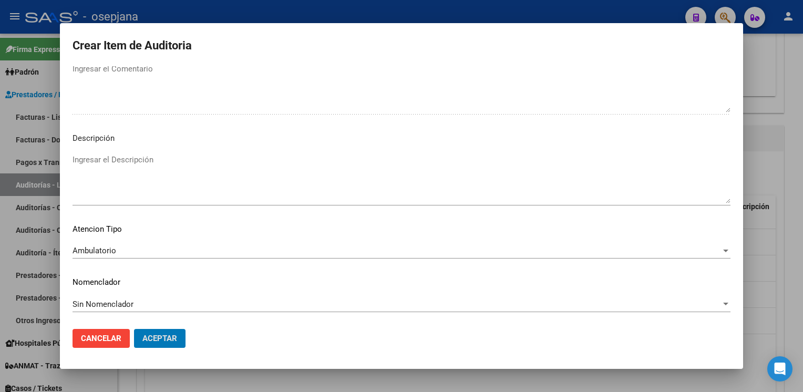
click at [134, 329] on button "Aceptar" at bounding box center [159, 338] width 51 height 19
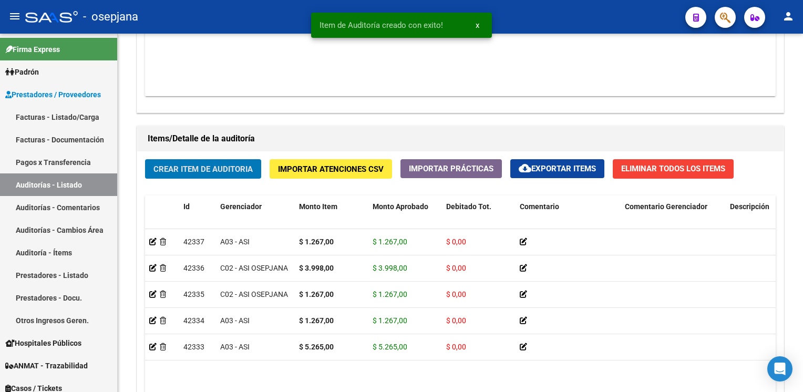
click at [145, 159] on button "Crear Item de Auditoria" at bounding box center [203, 168] width 116 height 19
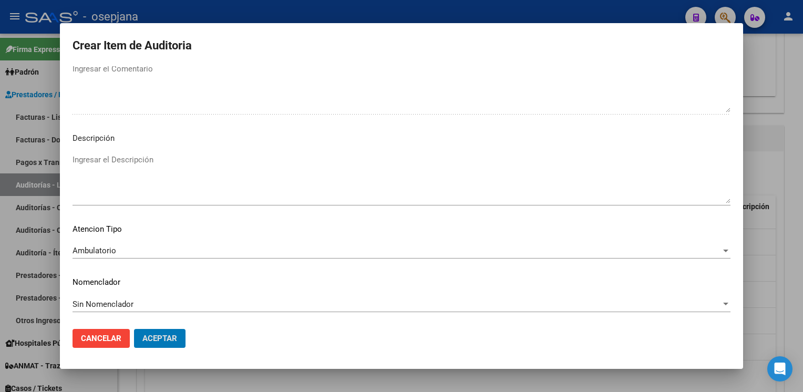
click at [134, 329] on button "Aceptar" at bounding box center [159, 338] width 51 height 19
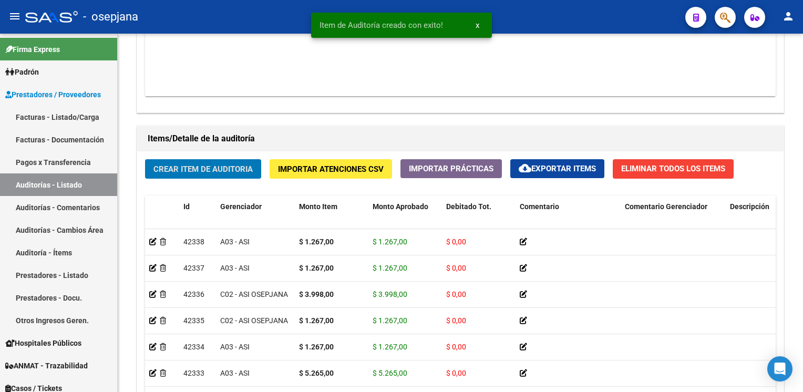
click at [145, 159] on button "Crear Item de Auditoria" at bounding box center [203, 168] width 116 height 19
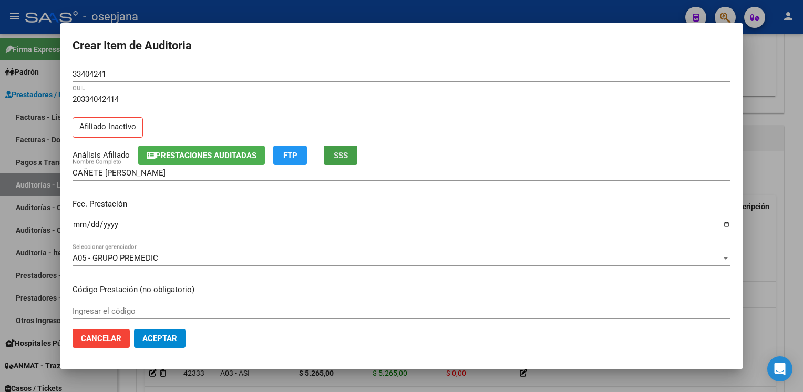
click at [343, 154] on span "SSS" at bounding box center [341, 155] width 14 height 9
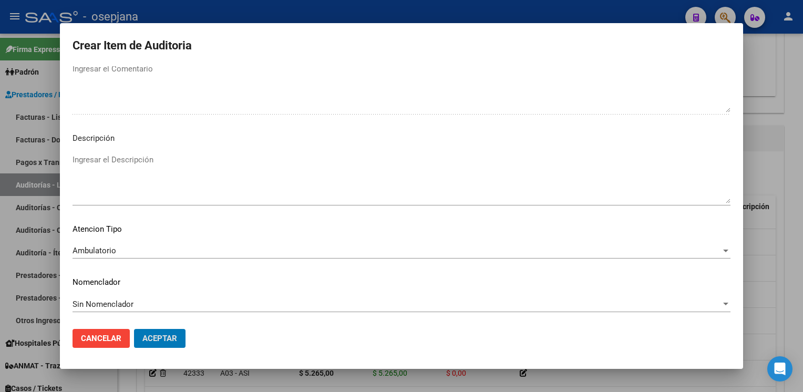
click at [134, 329] on button "Aceptar" at bounding box center [159, 338] width 51 height 19
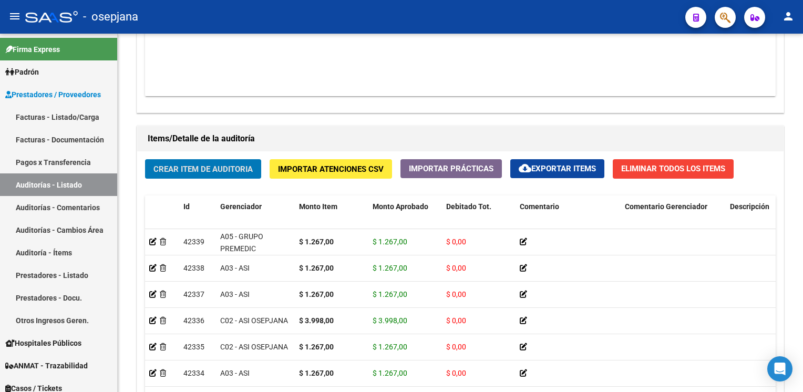
click at [145, 159] on button "Crear Item de Auditoria" at bounding box center [203, 168] width 116 height 19
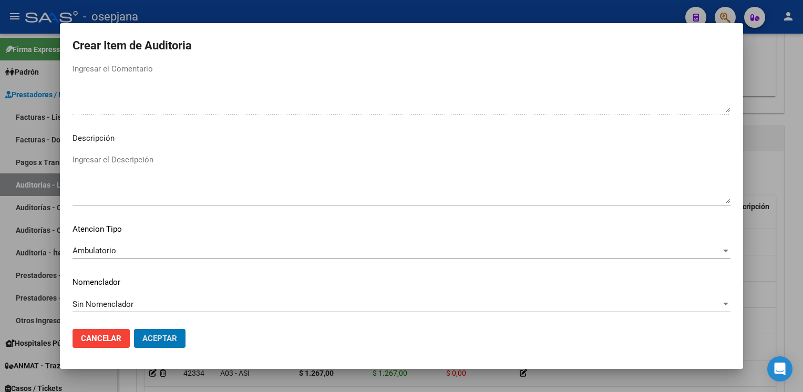
click at [134, 329] on button "Aceptar" at bounding box center [159, 338] width 51 height 19
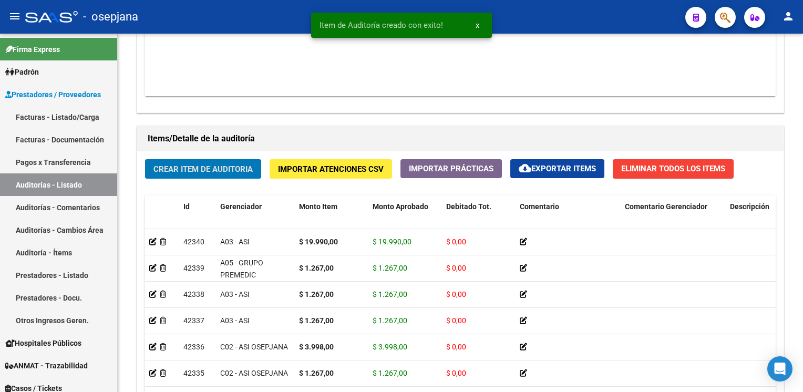
click at [145, 159] on button "Crear Item de Auditoria" at bounding box center [203, 168] width 116 height 19
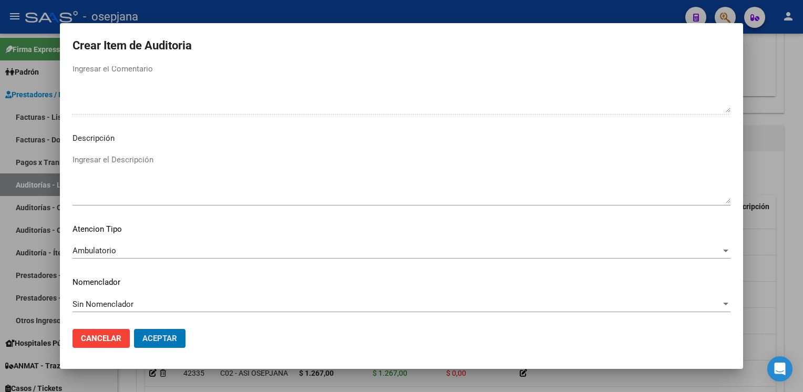
click at [134, 329] on button "Aceptar" at bounding box center [159, 338] width 51 height 19
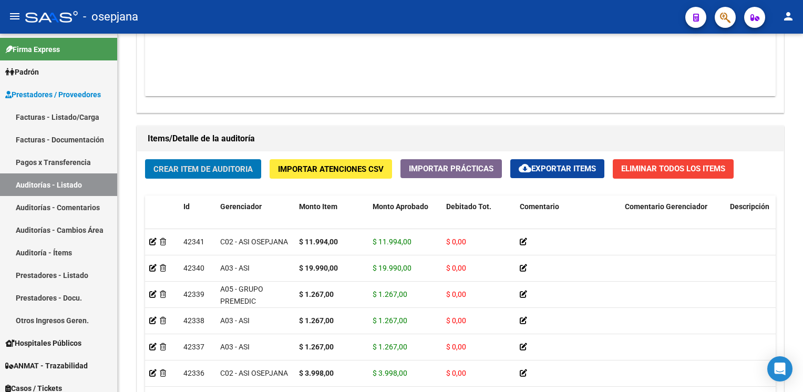
click at [145, 159] on button "Crear Item de Auditoria" at bounding box center [203, 168] width 116 height 19
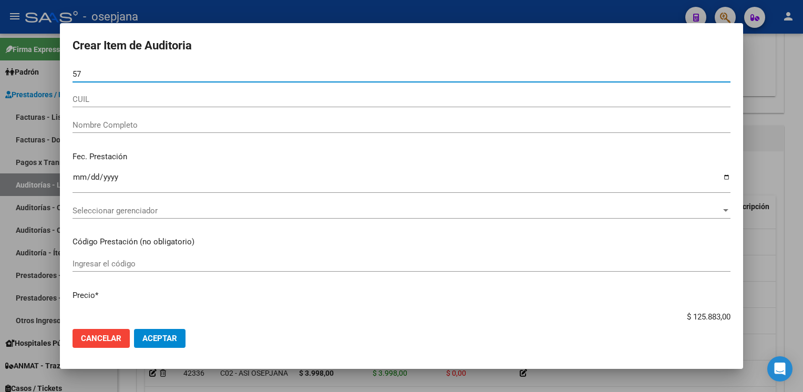
click at [134, 329] on button "Aceptar" at bounding box center [159, 338] width 51 height 19
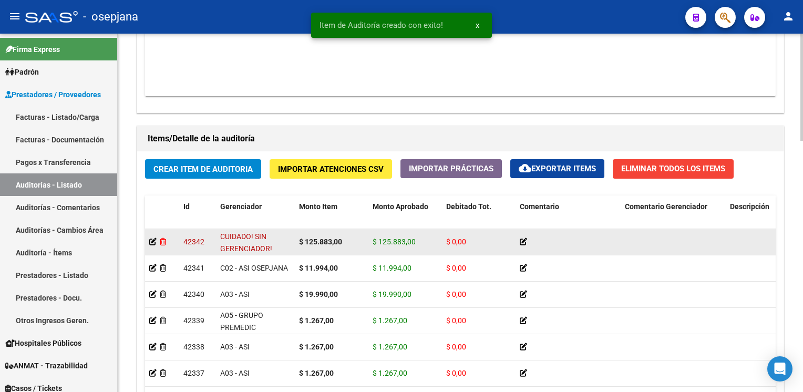
click at [165, 238] on icon at bounding box center [163, 241] width 6 height 7
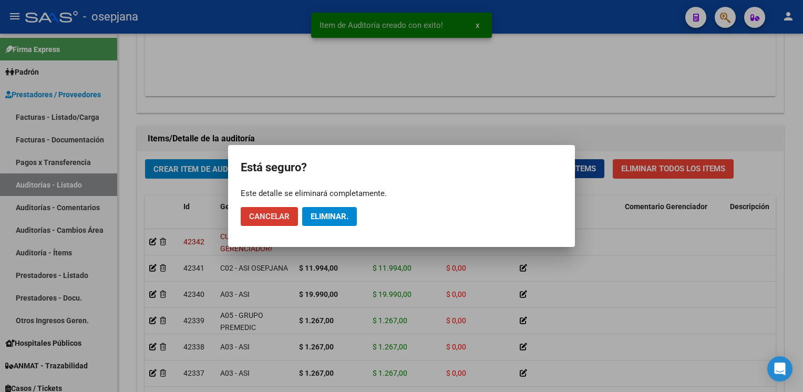
click at [328, 213] on span "Eliminar." at bounding box center [330, 216] width 38 height 9
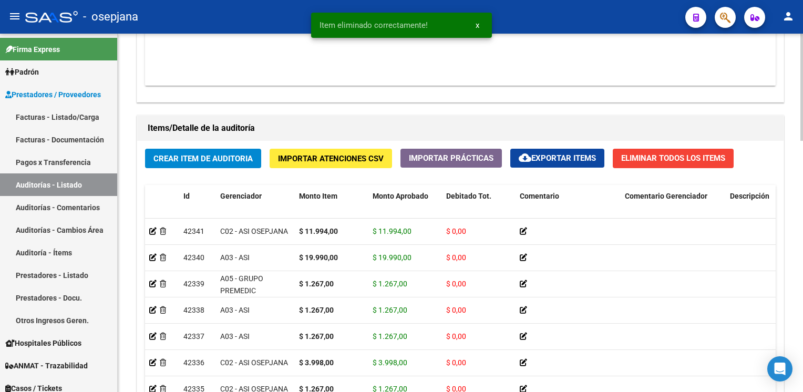
scroll to position [675, 0]
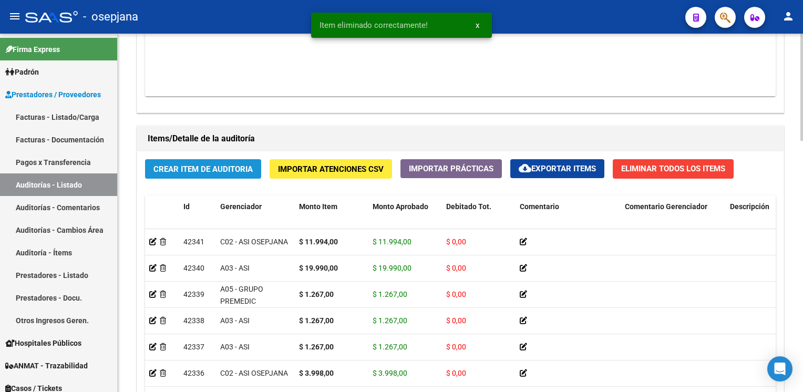
click at [201, 165] on span "Crear Item de Auditoria" at bounding box center [202, 168] width 99 height 9
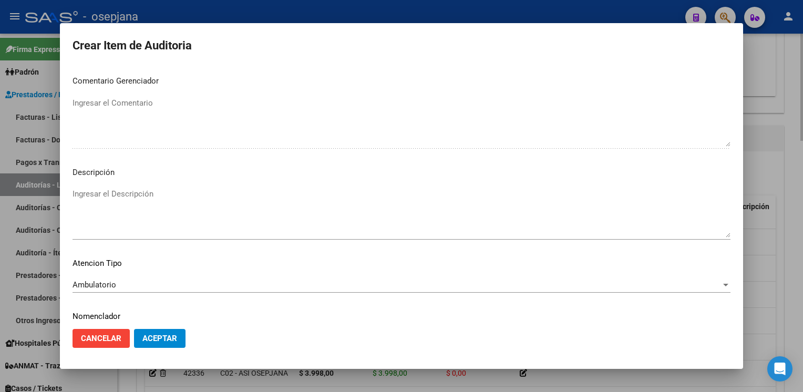
scroll to position [600, 0]
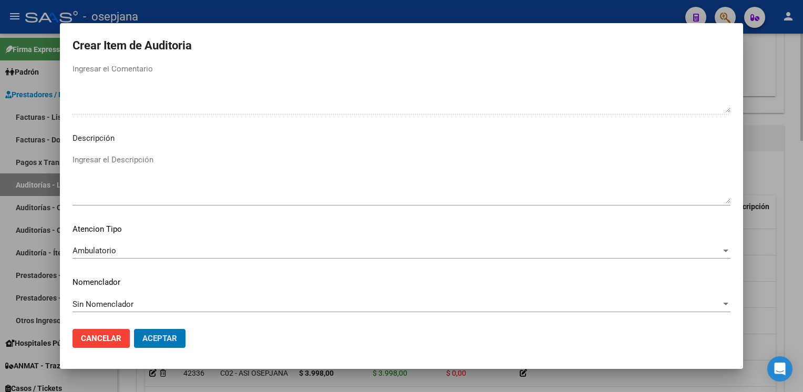
click at [134, 329] on button "Aceptar" at bounding box center [159, 338] width 51 height 19
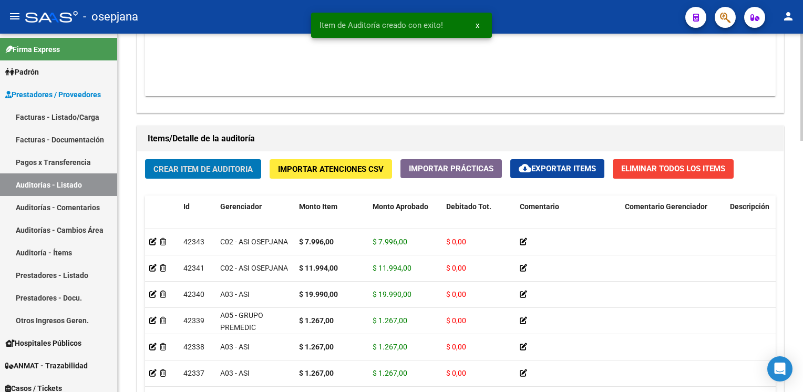
click at [145, 159] on button "Crear Item de Auditoria" at bounding box center [203, 168] width 116 height 19
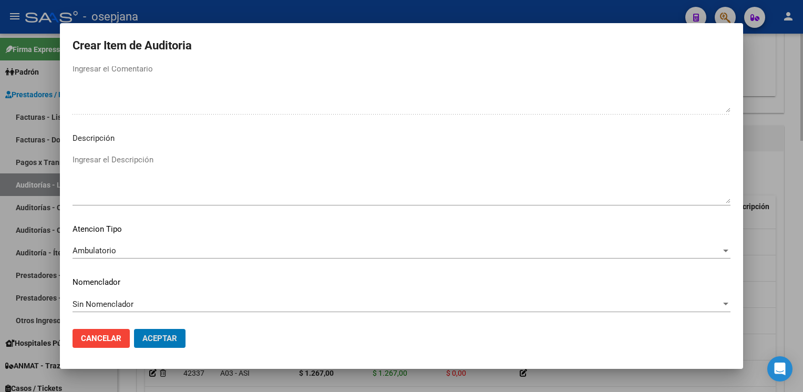
click at [134, 329] on button "Aceptar" at bounding box center [159, 338] width 51 height 19
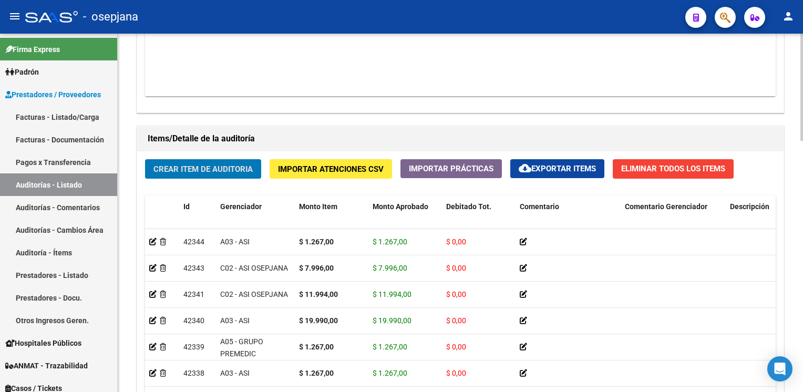
click at [145, 159] on button "Crear Item de Auditoria" at bounding box center [203, 168] width 116 height 19
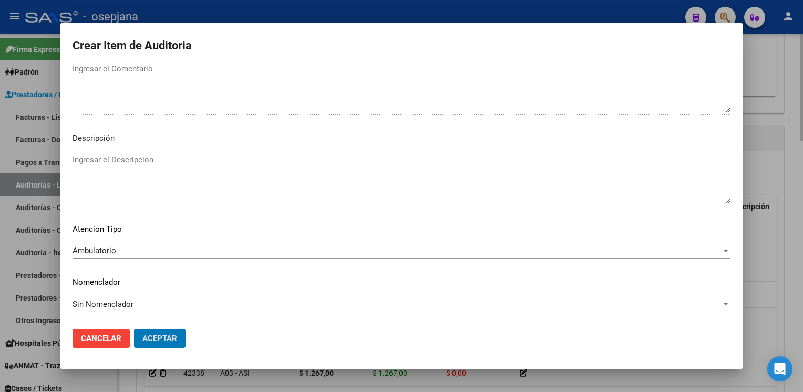
click at [134, 329] on button "Aceptar" at bounding box center [159, 338] width 51 height 19
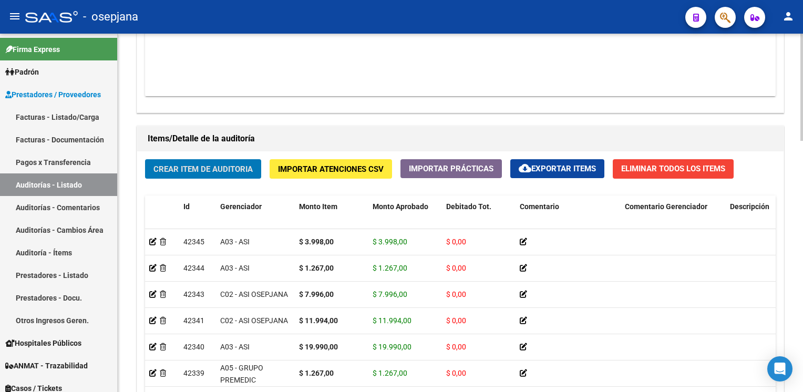
click at [145, 159] on button "Crear Item de Auditoria" at bounding box center [203, 168] width 116 height 19
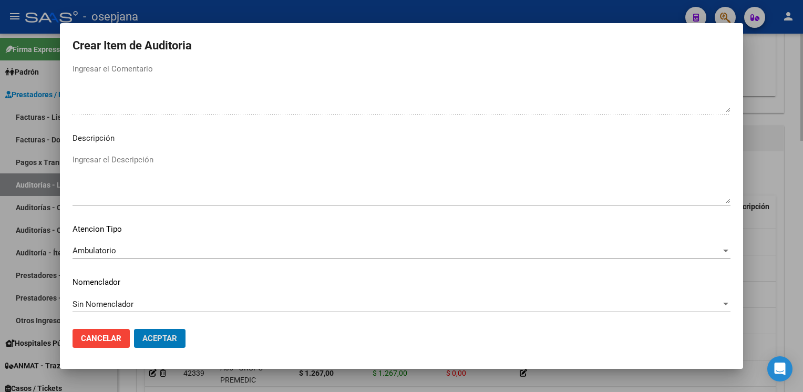
click at [134, 329] on button "Aceptar" at bounding box center [159, 338] width 51 height 19
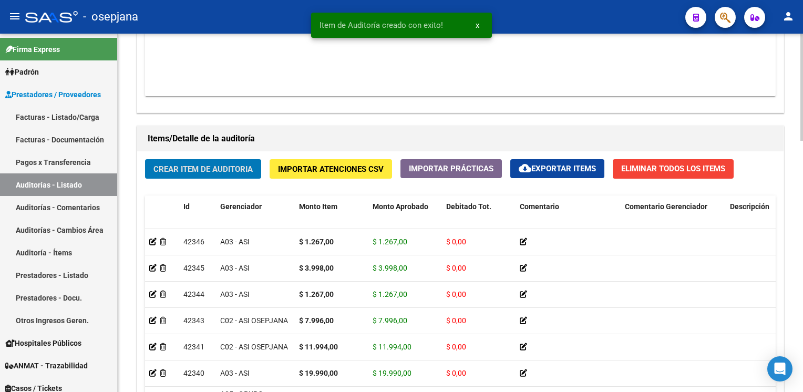
click at [145, 159] on button "Crear Item de Auditoria" at bounding box center [203, 168] width 116 height 19
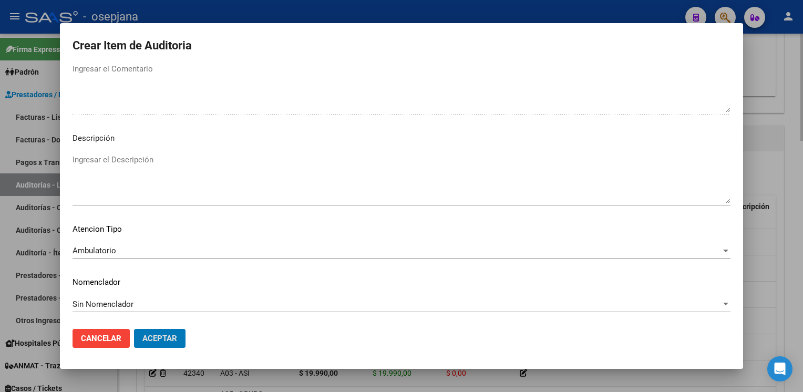
click at [134, 329] on button "Aceptar" at bounding box center [159, 338] width 51 height 19
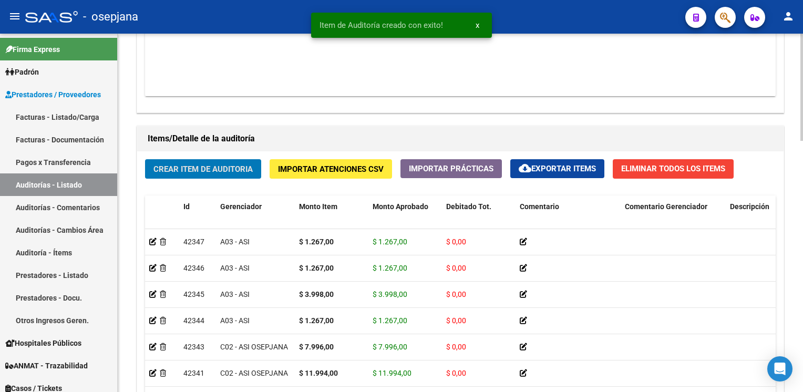
click at [145, 159] on button "Crear Item de Auditoria" at bounding box center [203, 168] width 116 height 19
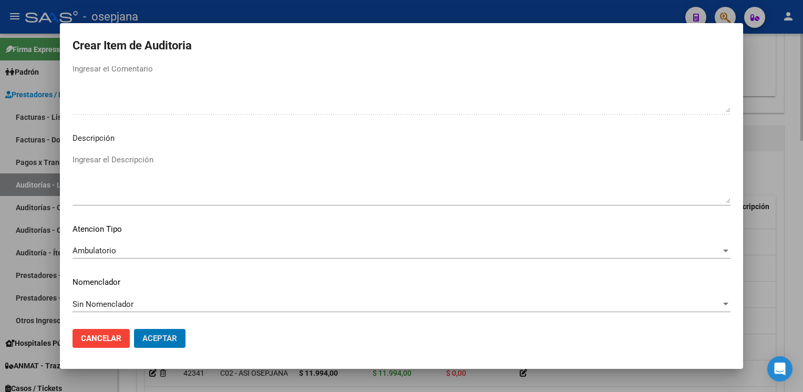
click at [134, 329] on button "Aceptar" at bounding box center [159, 338] width 51 height 19
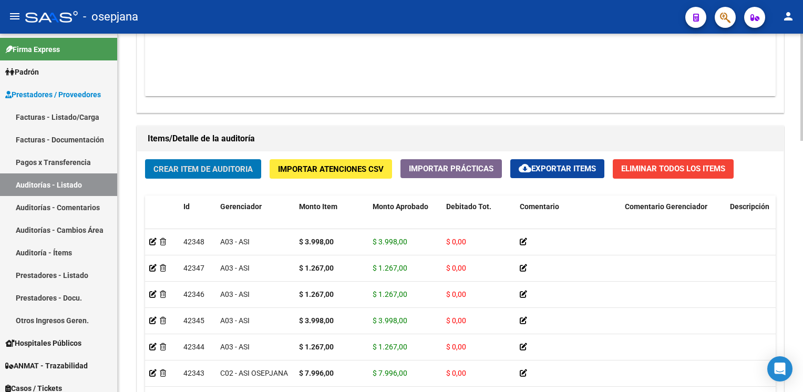
click at [145, 159] on button "Crear Item de Auditoria" at bounding box center [203, 168] width 116 height 19
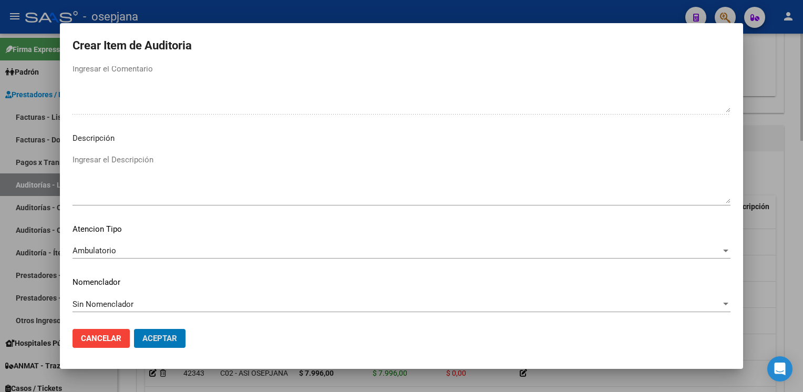
click at [134, 329] on button "Aceptar" at bounding box center [159, 338] width 51 height 19
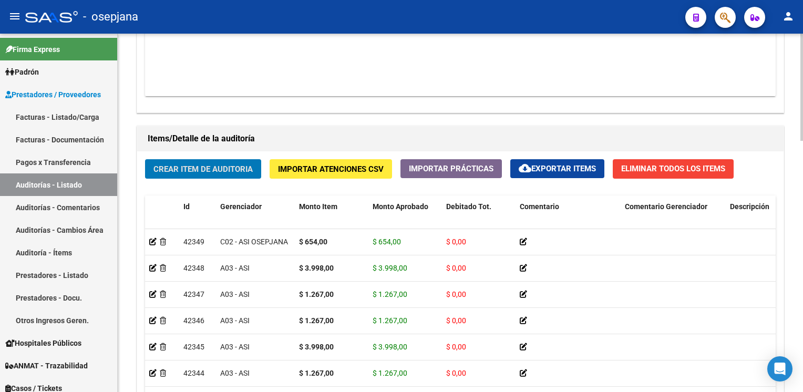
click at [145, 159] on button "Crear Item de Auditoria" at bounding box center [203, 168] width 116 height 19
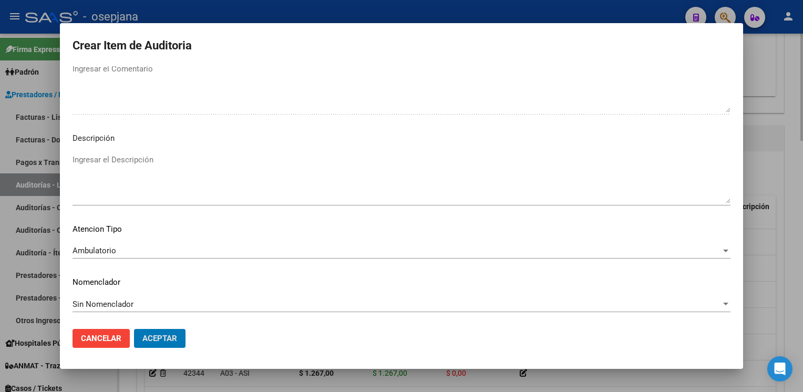
click at [134, 329] on button "Aceptar" at bounding box center [159, 338] width 51 height 19
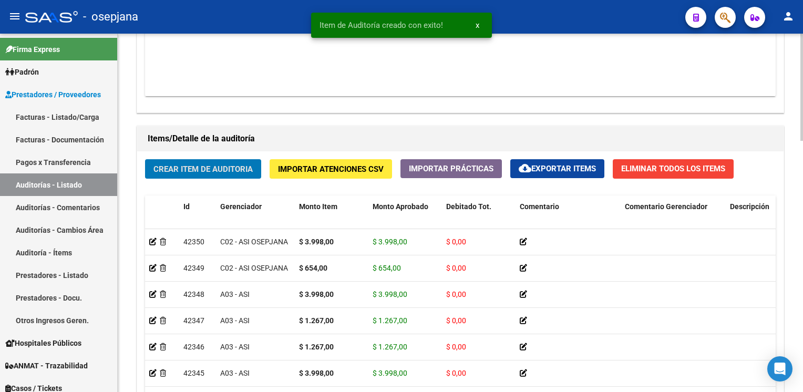
click at [145, 159] on button "Crear Item de Auditoria" at bounding box center [203, 168] width 116 height 19
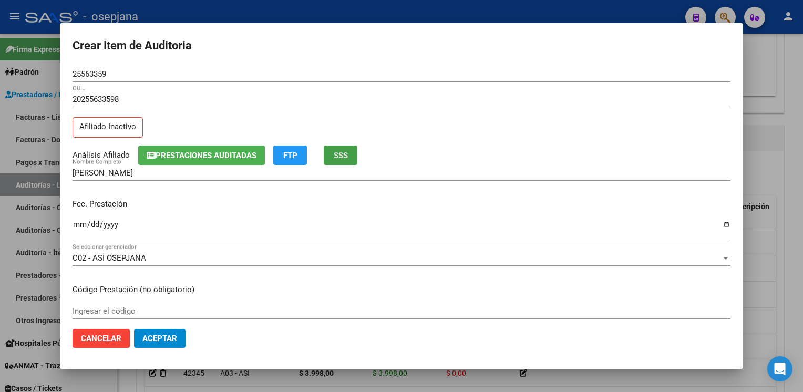
click at [346, 151] on span "SSS" at bounding box center [341, 155] width 14 height 9
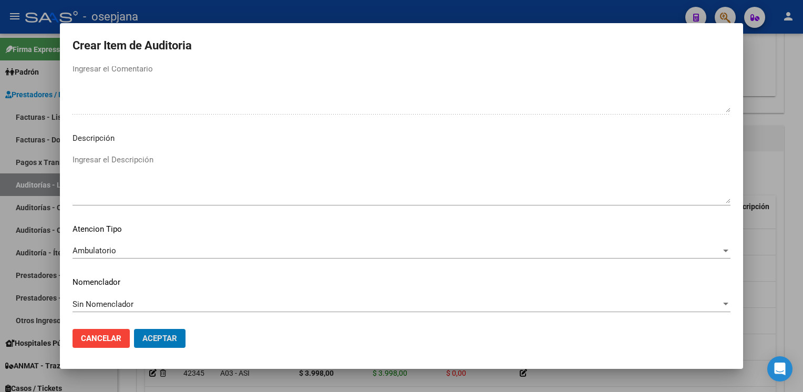
click at [134, 329] on button "Aceptar" at bounding box center [159, 338] width 51 height 19
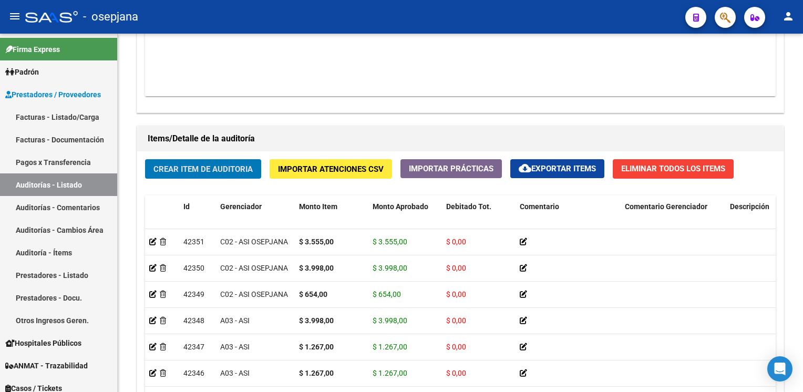
click at [145, 159] on button "Crear Item de Auditoria" at bounding box center [203, 168] width 116 height 19
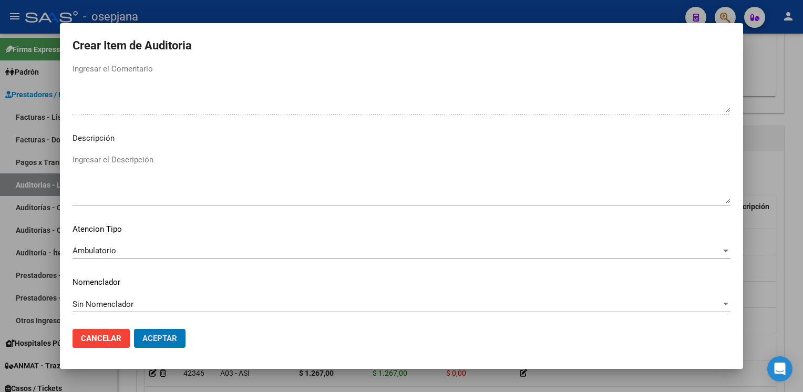
click at [134, 329] on button "Aceptar" at bounding box center [159, 338] width 51 height 19
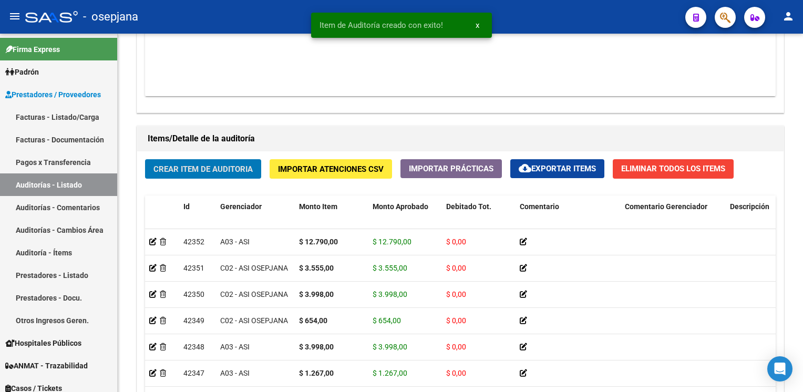
click at [145, 159] on button "Crear Item de Auditoria" at bounding box center [203, 168] width 116 height 19
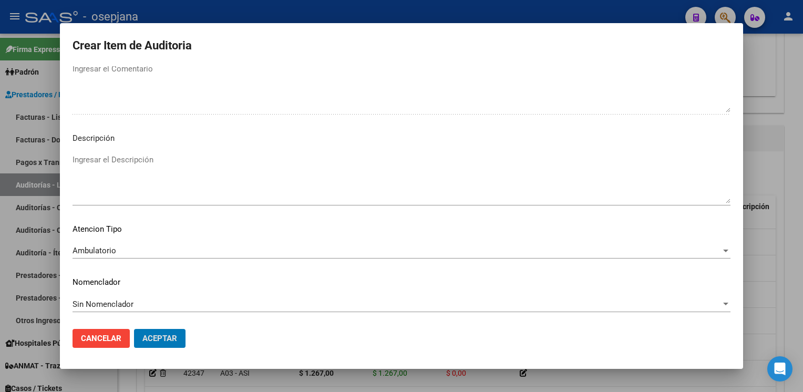
click at [134, 329] on button "Aceptar" at bounding box center [159, 338] width 51 height 19
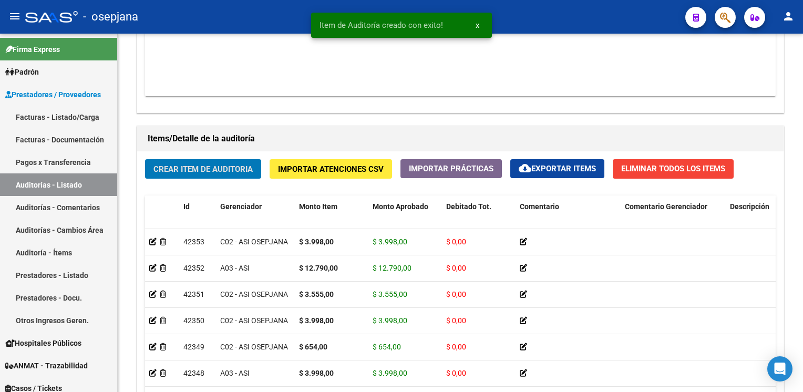
click at [145, 159] on button "Crear Item de Auditoria" at bounding box center [203, 168] width 116 height 19
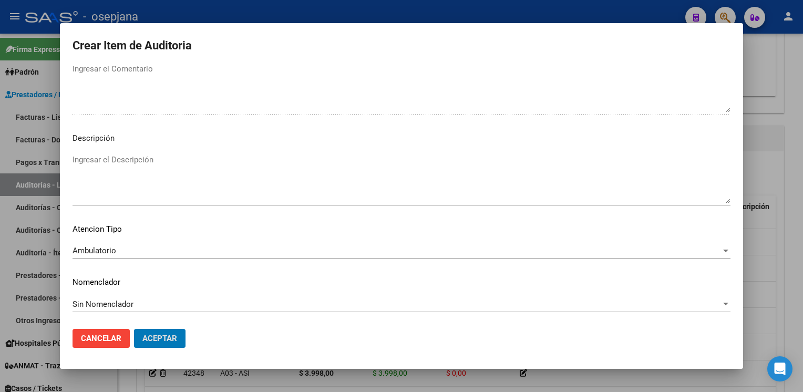
click at [134, 329] on button "Aceptar" at bounding box center [159, 338] width 51 height 19
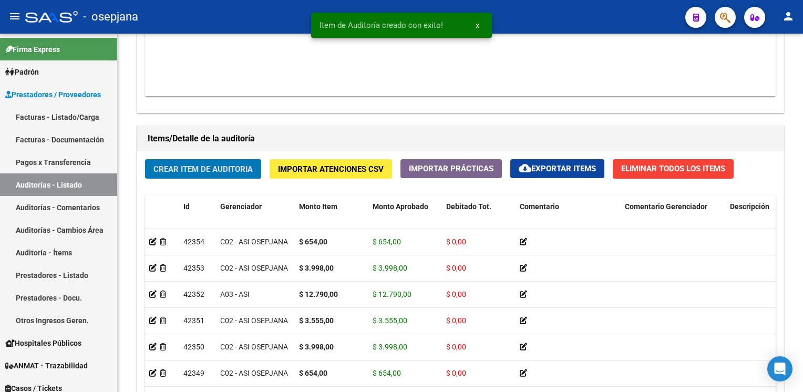
click at [145, 159] on button "Crear Item de Auditoria" at bounding box center [203, 168] width 116 height 19
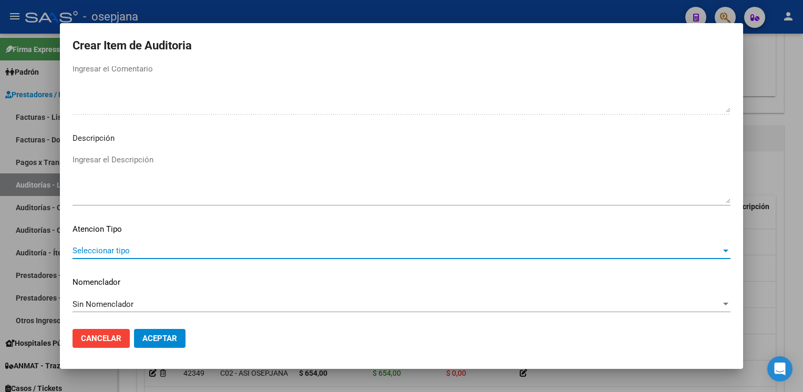
click at [208, 246] on span "Seleccionar tipo" at bounding box center [397, 250] width 648 height 9
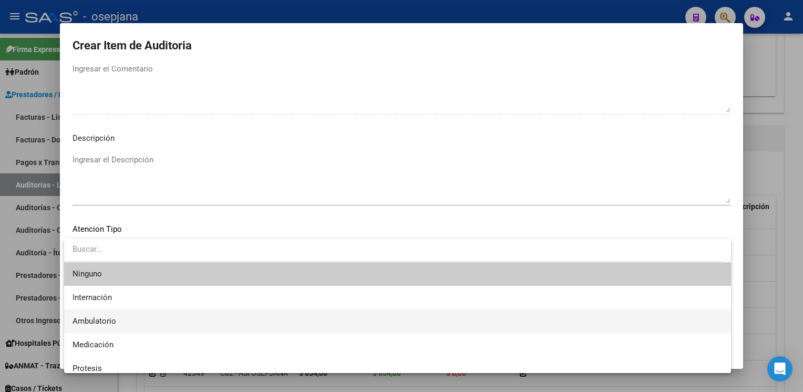
click at [164, 322] on span "Ambulatorio" at bounding box center [398, 322] width 650 height 24
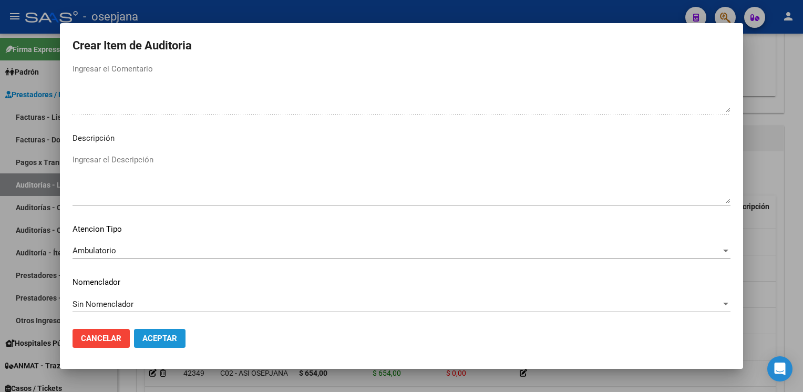
click at [146, 341] on span "Aceptar" at bounding box center [159, 338] width 35 height 9
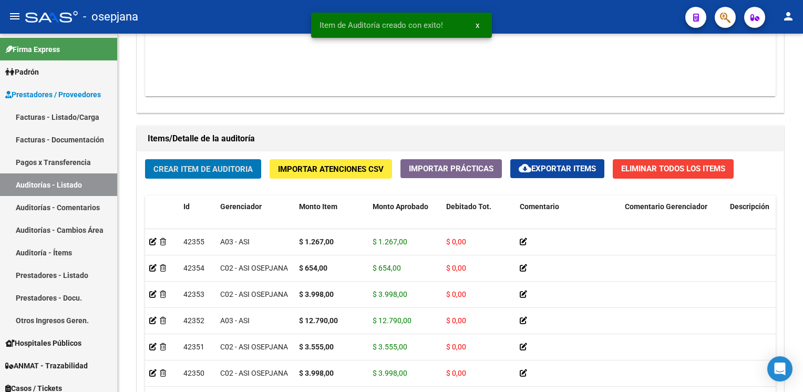
click at [145, 159] on button "Crear Item de Auditoria" at bounding box center [203, 168] width 116 height 19
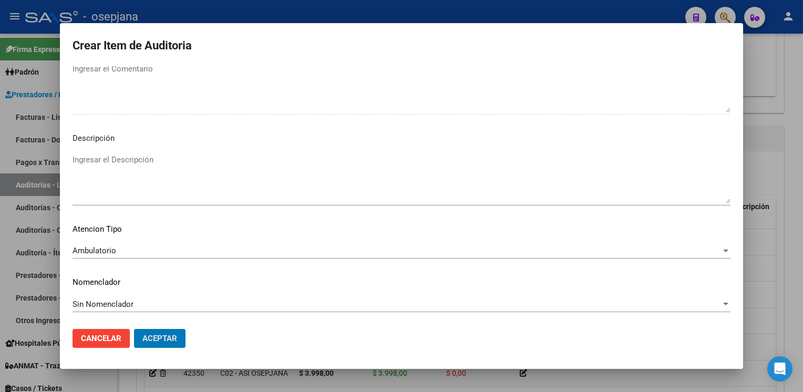
click at [134, 329] on button "Aceptar" at bounding box center [159, 338] width 51 height 19
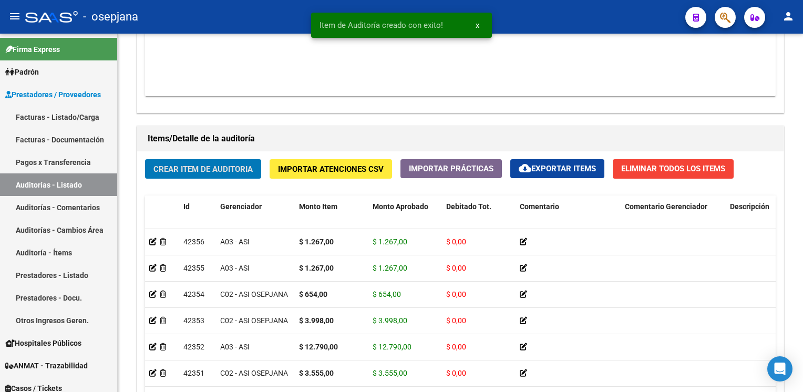
click at [145, 159] on button "Crear Item de Auditoria" at bounding box center [203, 168] width 116 height 19
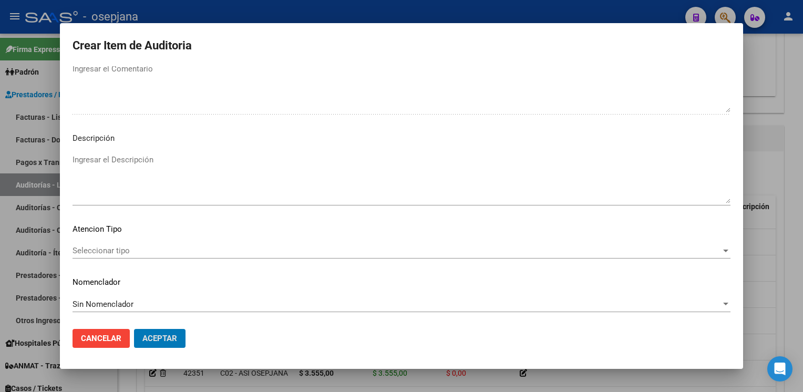
click at [134, 329] on button "Aceptar" at bounding box center [159, 338] width 51 height 19
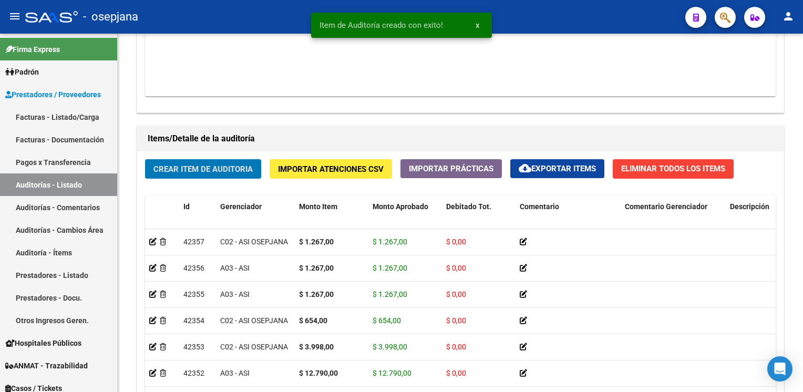
click at [145, 159] on button "Crear Item de Auditoria" at bounding box center [203, 168] width 116 height 19
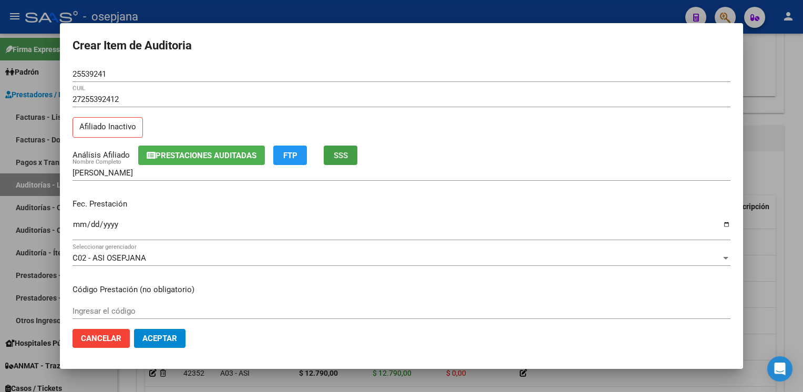
click at [347, 163] on button "SSS" at bounding box center [341, 155] width 34 height 19
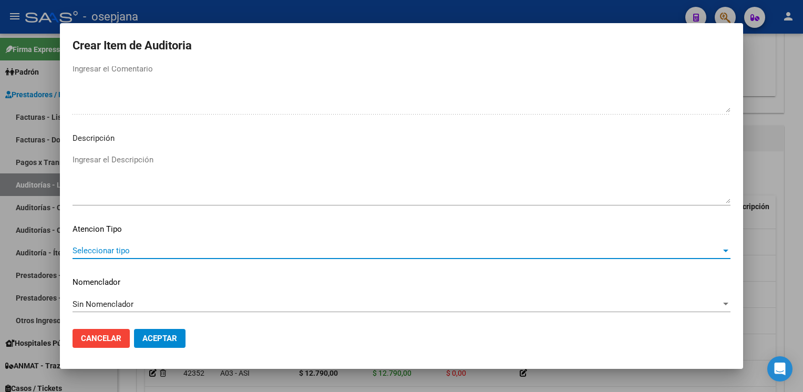
click at [123, 248] on span "Seleccionar tipo" at bounding box center [397, 250] width 648 height 9
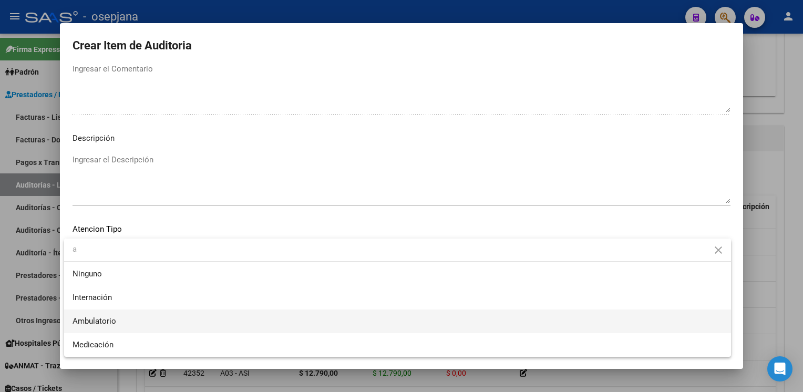
click at [84, 314] on span "Ambulatorio" at bounding box center [398, 322] width 650 height 24
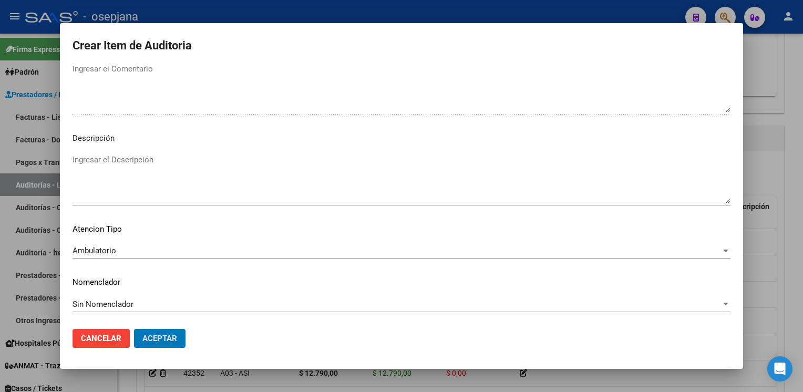
click at [134, 329] on button "Aceptar" at bounding box center [159, 338] width 51 height 19
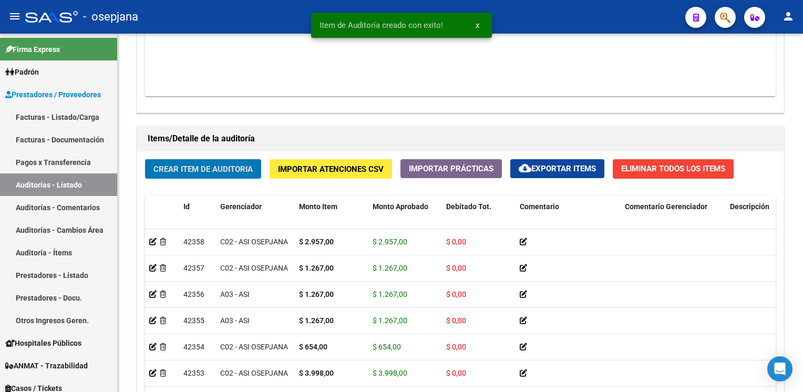
click at [145, 159] on button "Crear Item de Auditoria" at bounding box center [203, 168] width 116 height 19
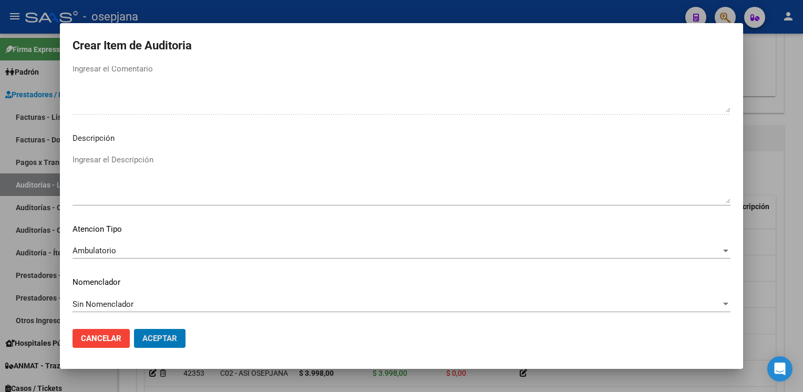
click at [134, 329] on button "Aceptar" at bounding box center [159, 338] width 51 height 19
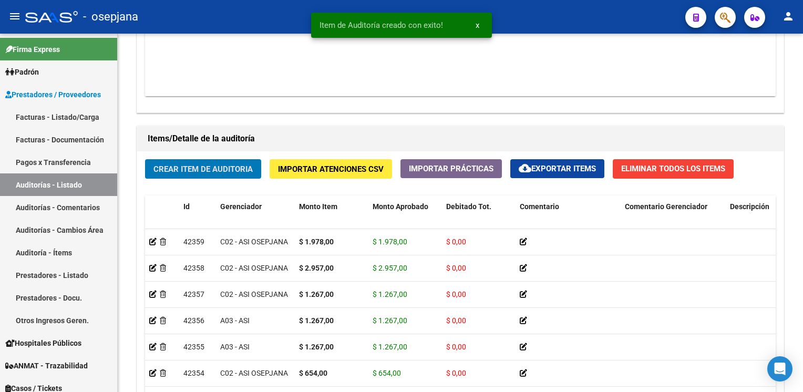
click at [145, 159] on button "Crear Item de Auditoria" at bounding box center [203, 168] width 116 height 19
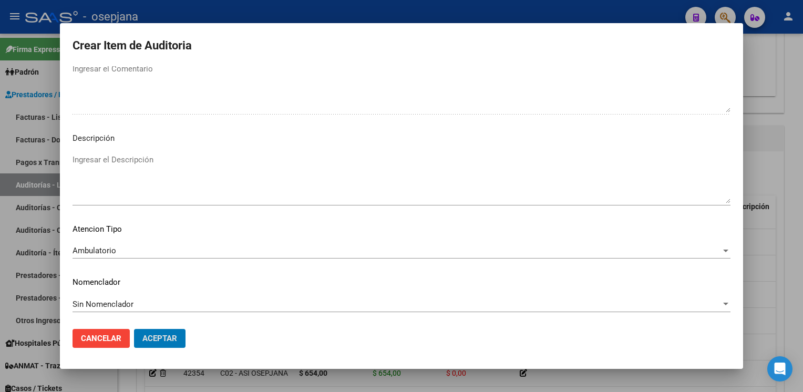
click at [134, 329] on button "Aceptar" at bounding box center [159, 338] width 51 height 19
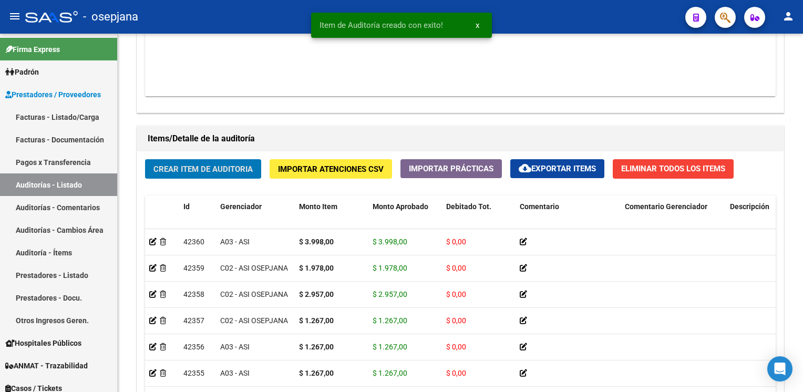
click at [145, 159] on button "Crear Item de Auditoria" at bounding box center [203, 168] width 116 height 19
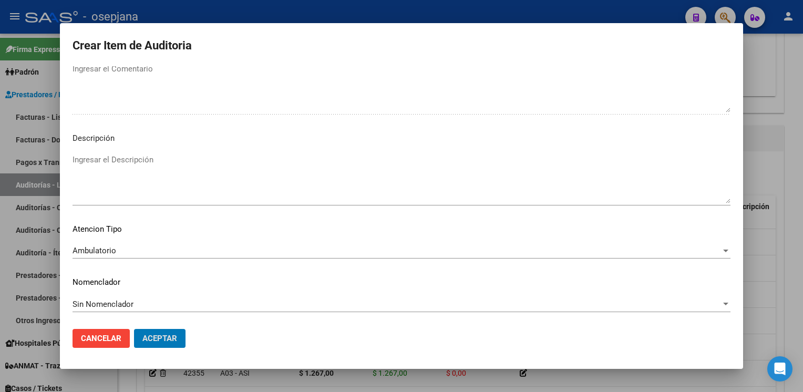
click at [134, 329] on button "Aceptar" at bounding box center [159, 338] width 51 height 19
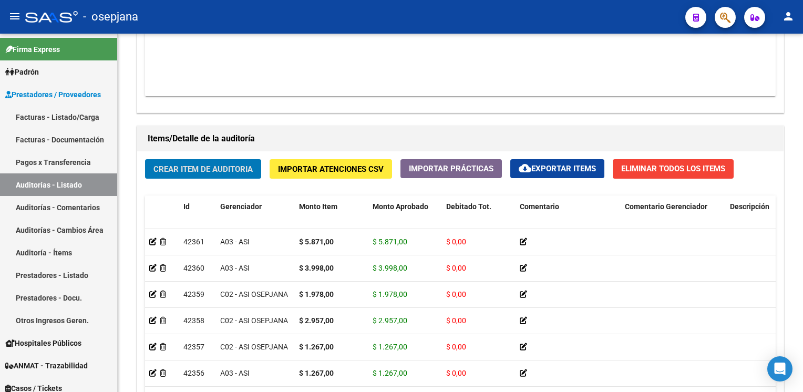
click at [145, 159] on button "Crear Item de Auditoria" at bounding box center [203, 168] width 116 height 19
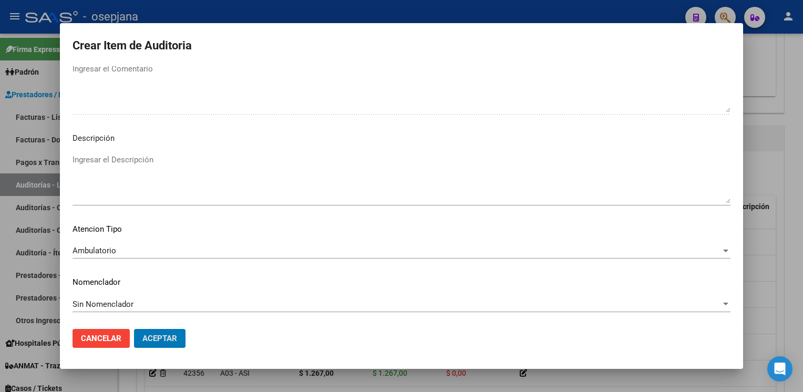
click at [134, 329] on button "Aceptar" at bounding box center [159, 338] width 51 height 19
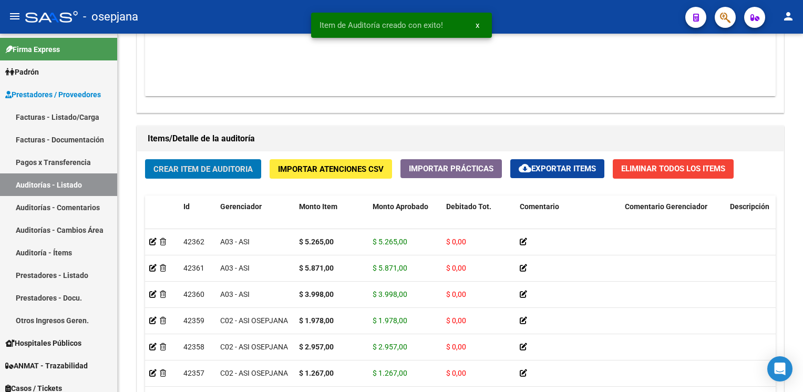
click at [145, 159] on button "Crear Item de Auditoria" at bounding box center [203, 168] width 116 height 19
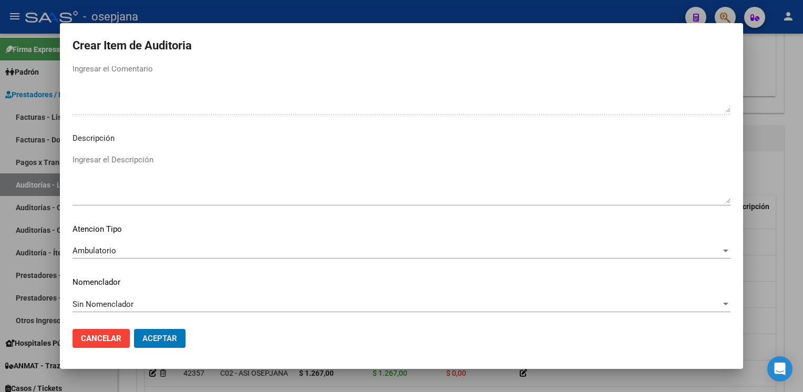
click at [134, 329] on button "Aceptar" at bounding box center [159, 338] width 51 height 19
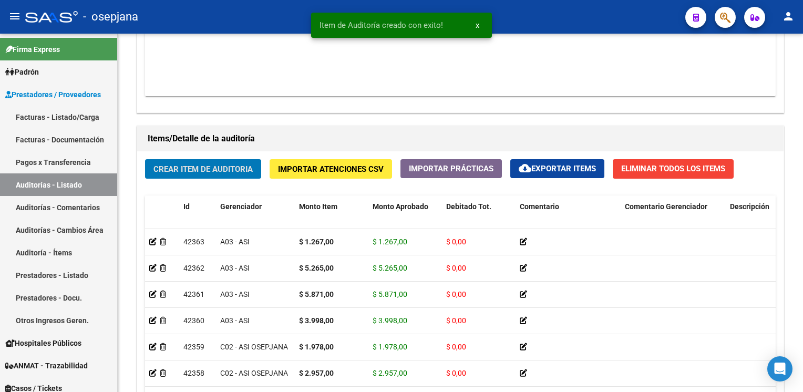
click at [145, 159] on button "Crear Item de Auditoria" at bounding box center [203, 168] width 116 height 19
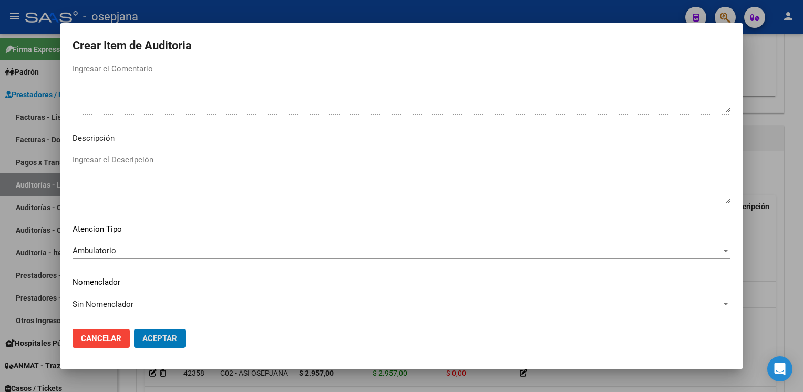
click at [134, 329] on button "Aceptar" at bounding box center [159, 338] width 51 height 19
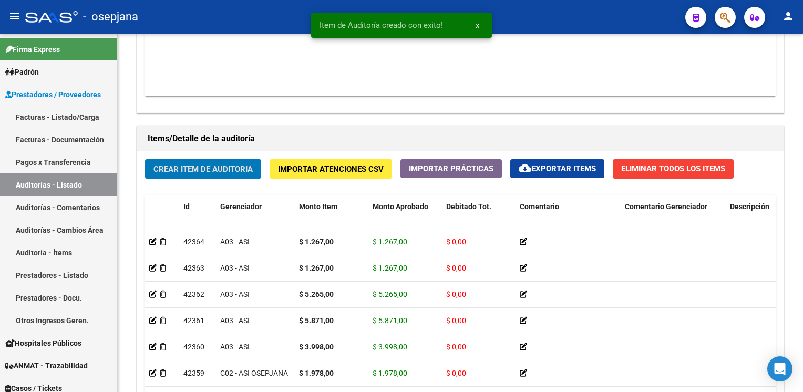
click at [145, 159] on button "Crear Item de Auditoria" at bounding box center [203, 168] width 116 height 19
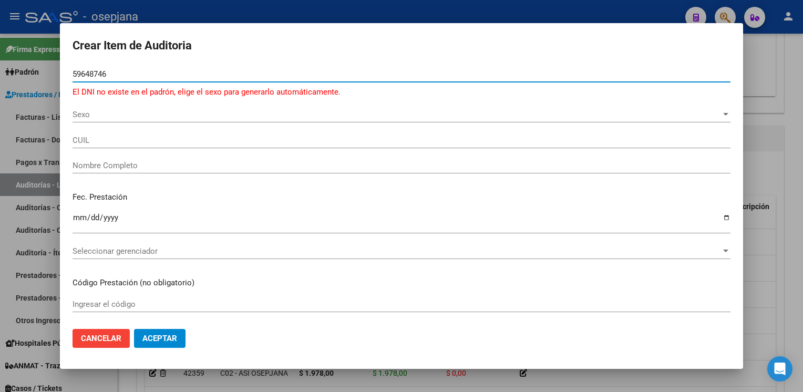
click at [94, 110] on span "Sexo" at bounding box center [397, 114] width 648 height 9
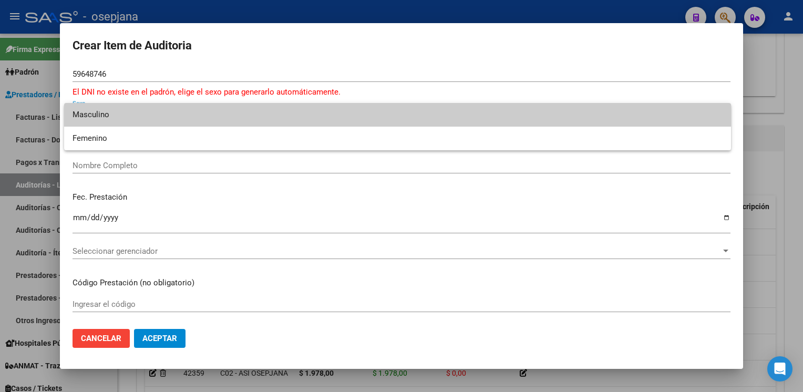
click at [97, 118] on span "Masculino" at bounding box center [398, 115] width 650 height 24
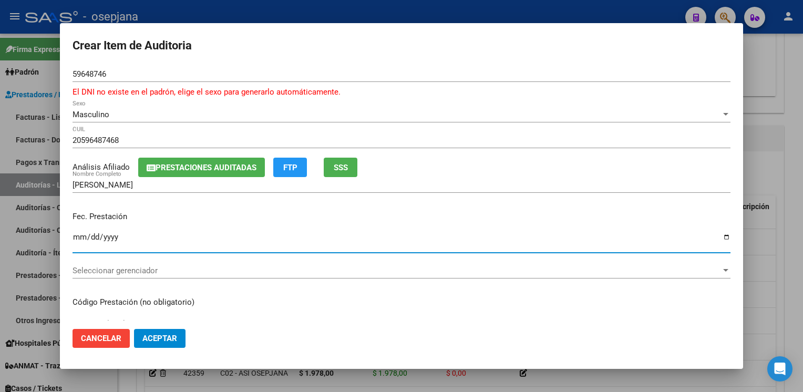
click at [73, 235] on input "Ingresar la fecha" at bounding box center [402, 241] width 658 height 17
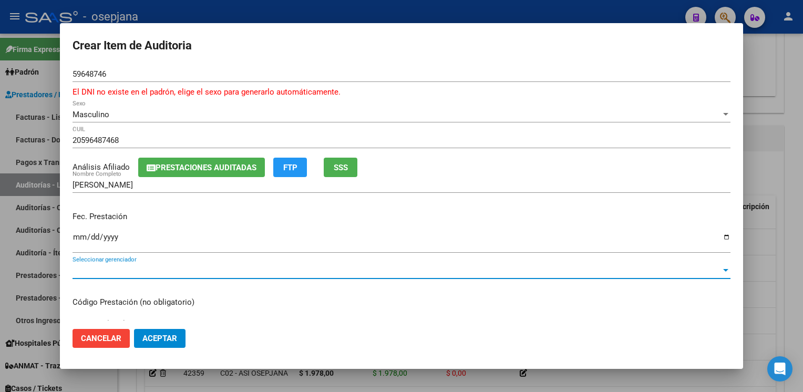
click at [117, 272] on span "Seleccionar gerenciador" at bounding box center [397, 270] width 648 height 9
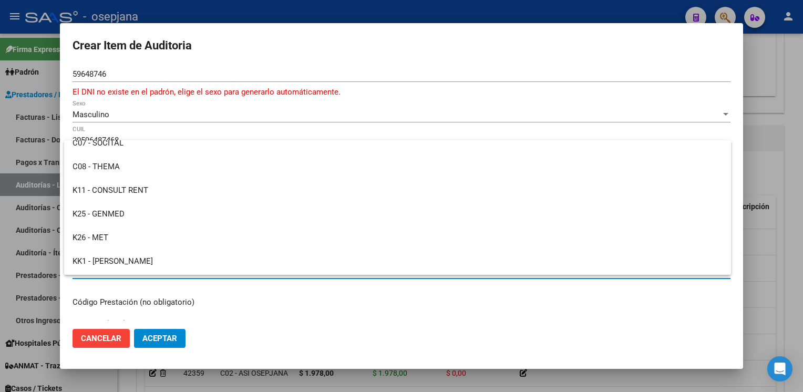
scroll to position [385, 0]
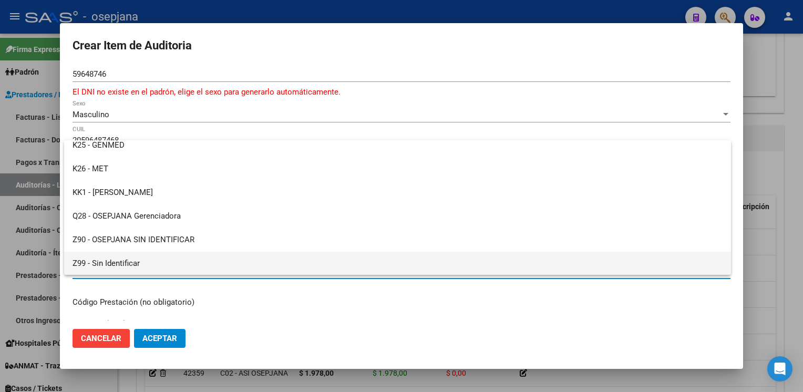
click at [116, 263] on span "Z99 - Sin Identificar" at bounding box center [398, 264] width 650 height 24
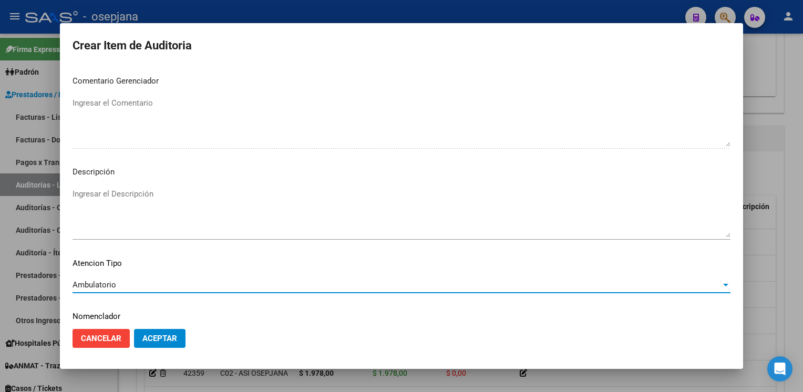
scroll to position [613, 0]
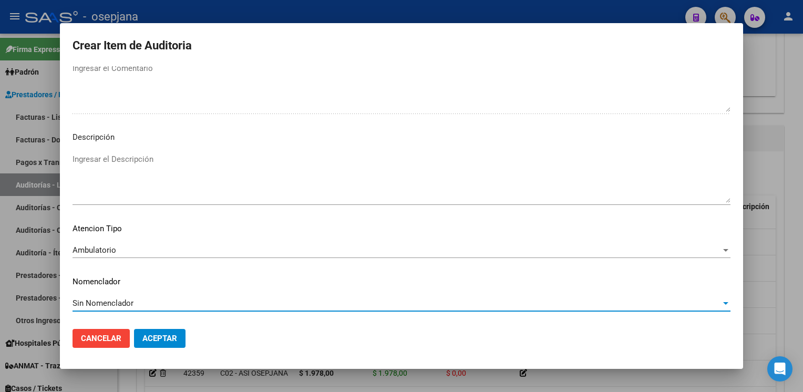
click at [233, 190] on textarea "Ingresar el Descripción" at bounding box center [402, 177] width 658 height 49
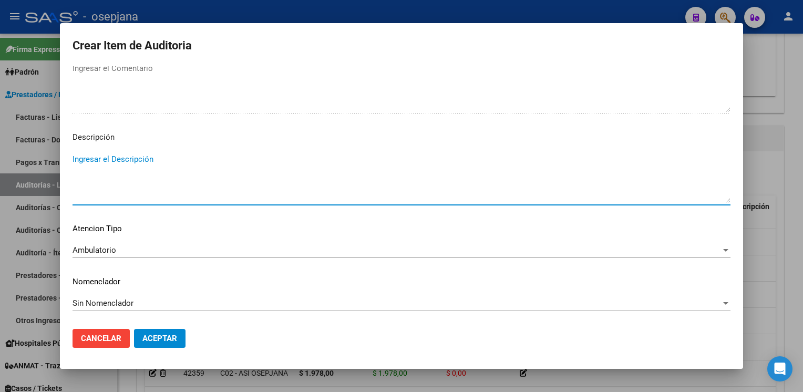
paste textarea "PACIENTE NO PERTENECE A LA OBRA SOCIAL"
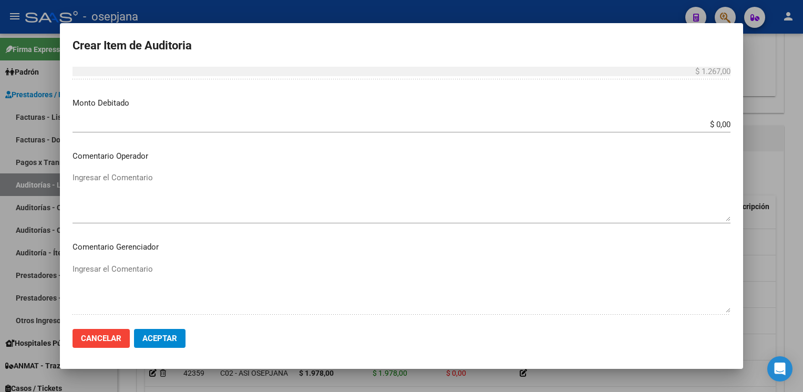
scroll to position [401, 0]
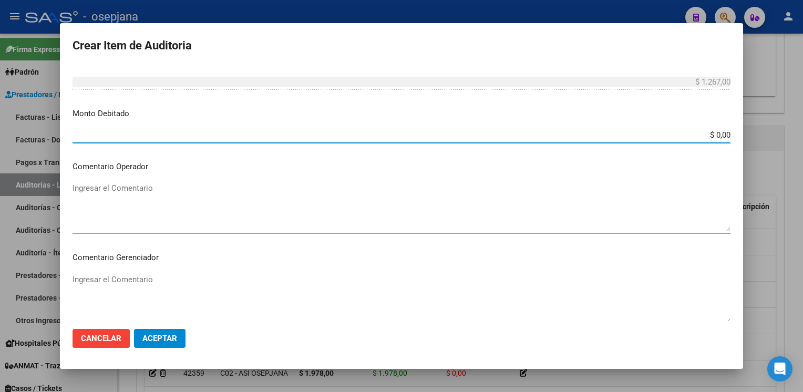
click at [713, 137] on input "$ 0,00" at bounding box center [402, 134] width 658 height 9
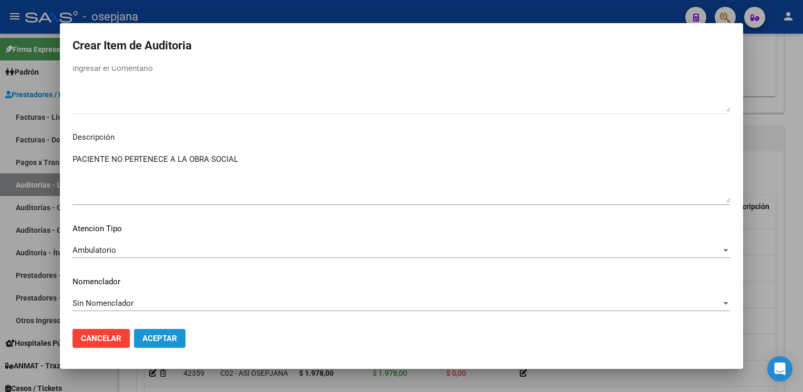
click at [160, 335] on span "Aceptar" at bounding box center [159, 338] width 35 height 9
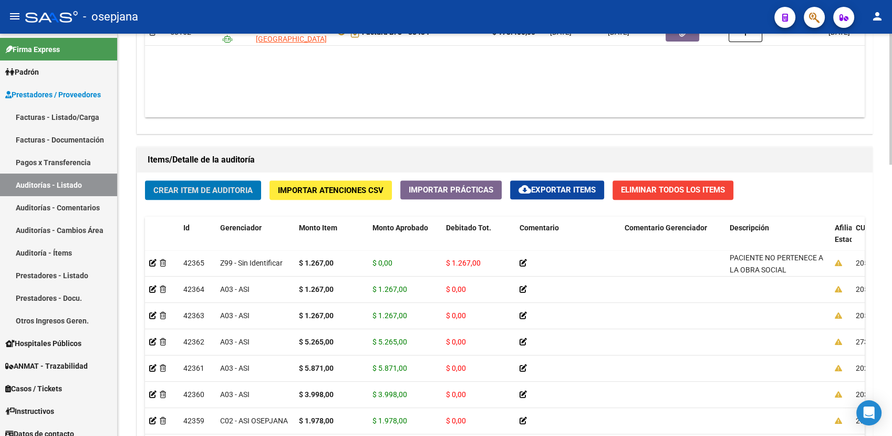
scroll to position [611, 0]
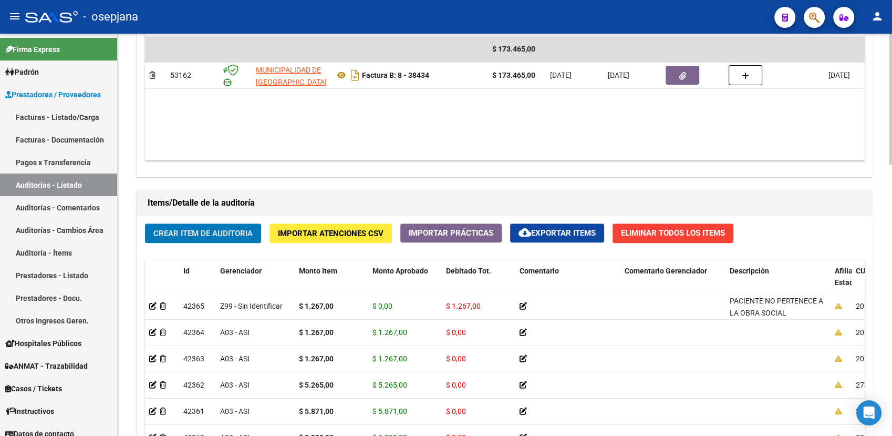
click at [145, 223] on button "Crear Item de Auditoria" at bounding box center [203, 232] width 116 height 19
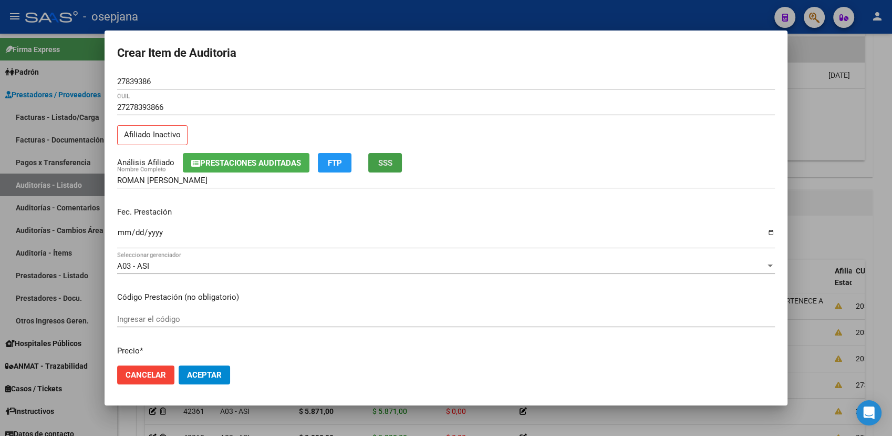
click at [394, 161] on button "SSS" at bounding box center [385, 162] width 34 height 19
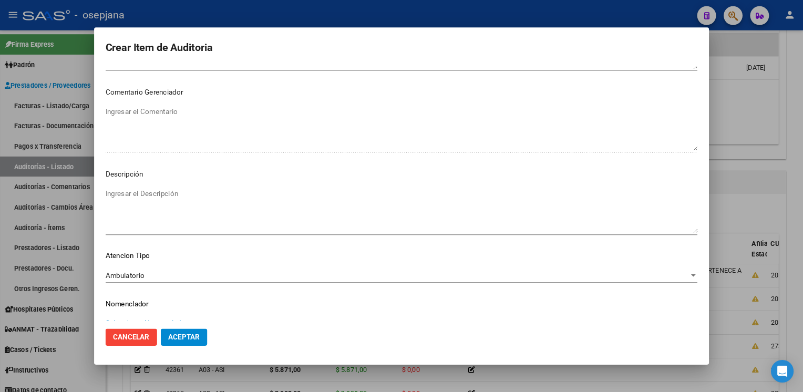
scroll to position [559, 0]
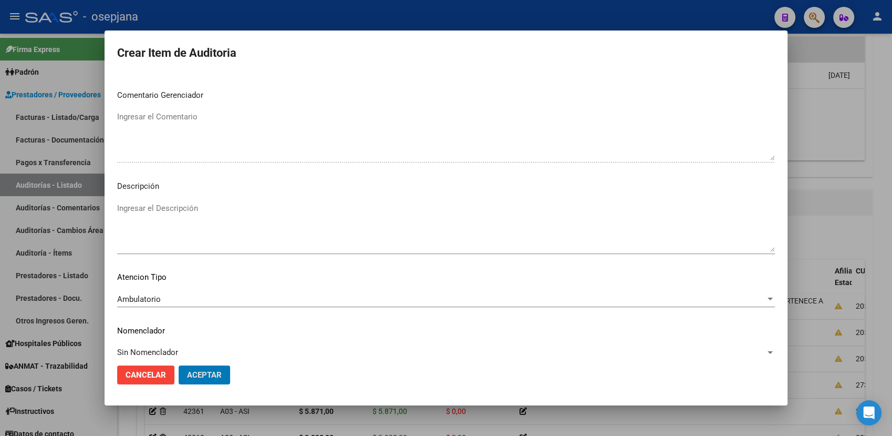
click at [179, 365] on button "Aceptar" at bounding box center [204, 374] width 51 height 19
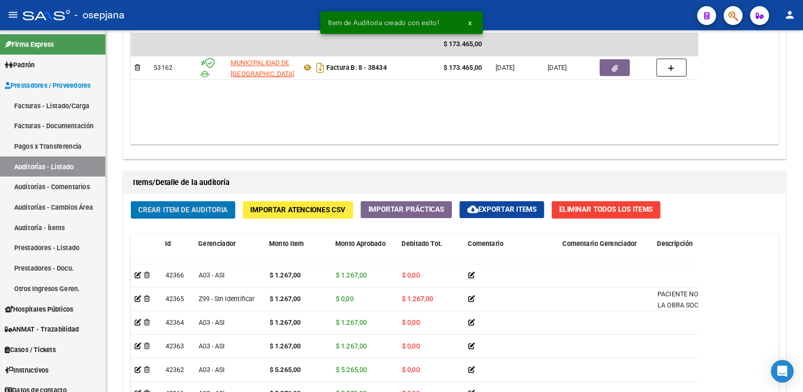
scroll to position [611, 0]
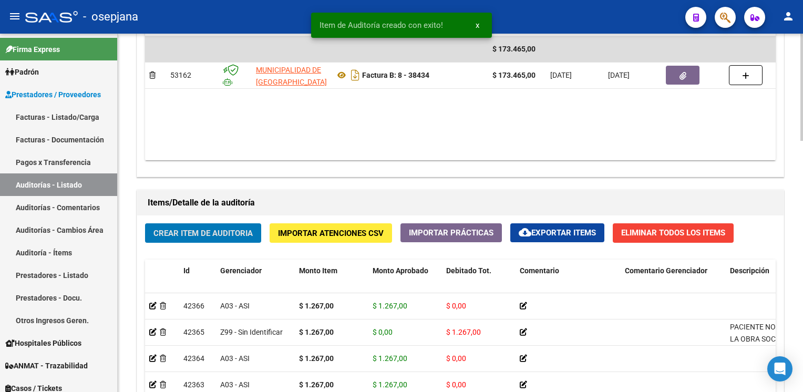
drag, startPoint x: 862, startPoint y: 2, endPoint x: 238, endPoint y: 225, distance: 663.0
click at [238, 225] on button "Crear Item de Auditoria" at bounding box center [203, 232] width 116 height 19
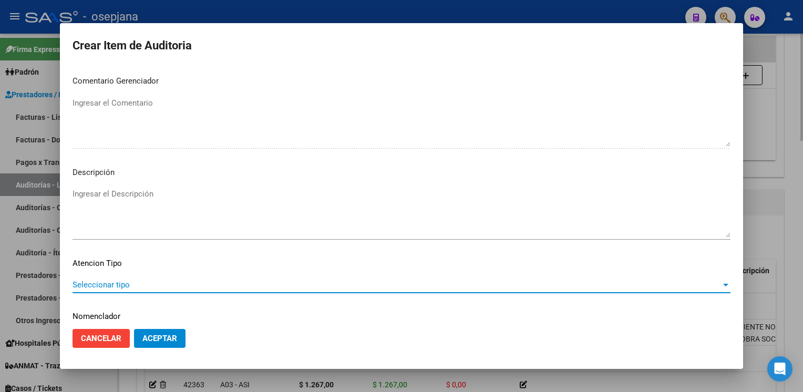
scroll to position [600, 0]
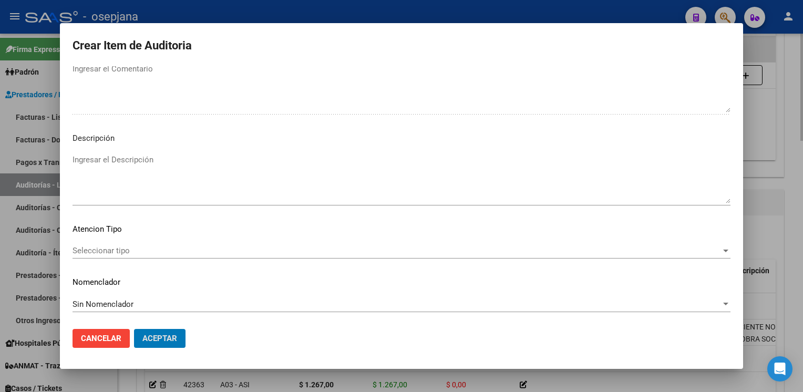
click at [134, 329] on button "Aceptar" at bounding box center [159, 338] width 51 height 19
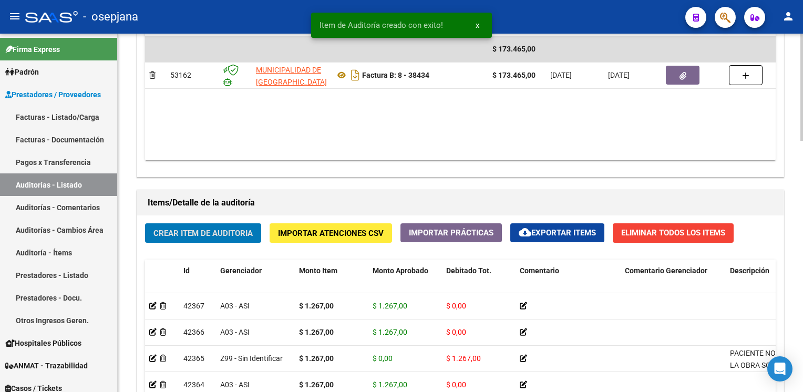
click at [145, 223] on button "Crear Item de Auditoria" at bounding box center [203, 232] width 116 height 19
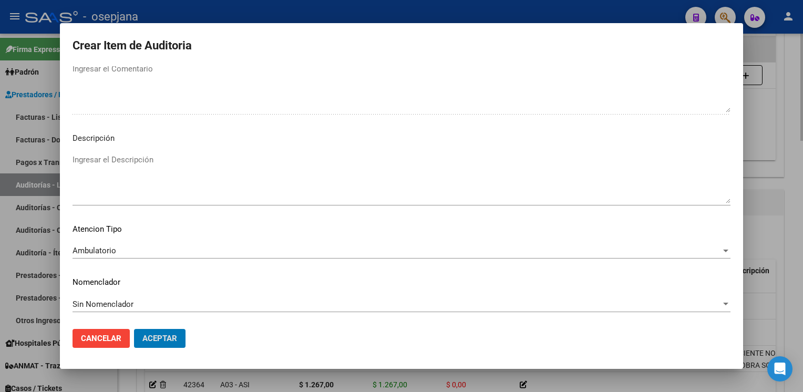
click at [134, 329] on button "Aceptar" at bounding box center [159, 338] width 51 height 19
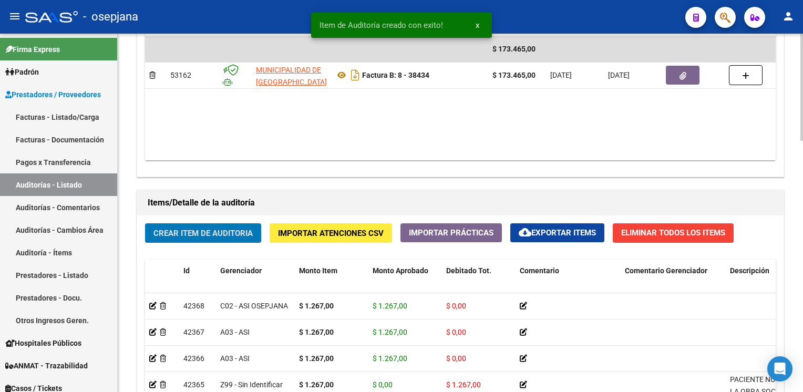
click at [145, 223] on button "Crear Item de Auditoria" at bounding box center [203, 232] width 116 height 19
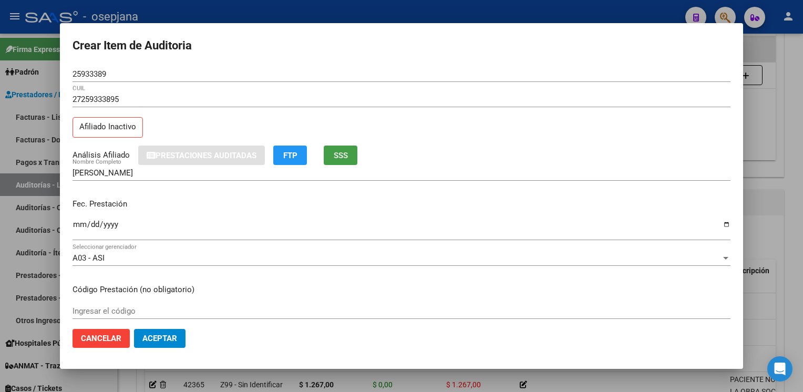
click at [346, 151] on span "SSS" at bounding box center [341, 155] width 14 height 9
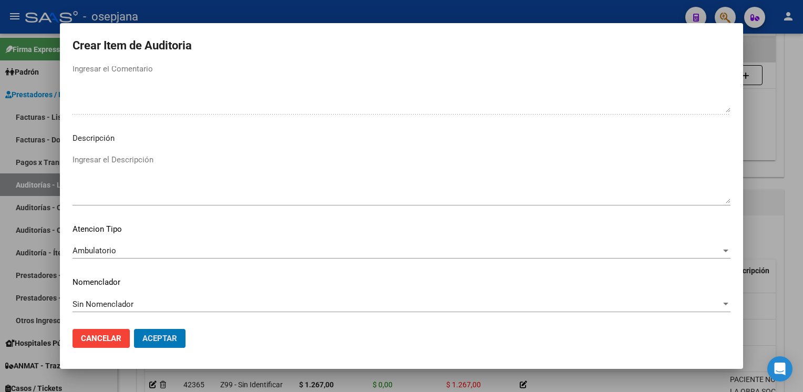
click at [134, 329] on button "Aceptar" at bounding box center [159, 338] width 51 height 19
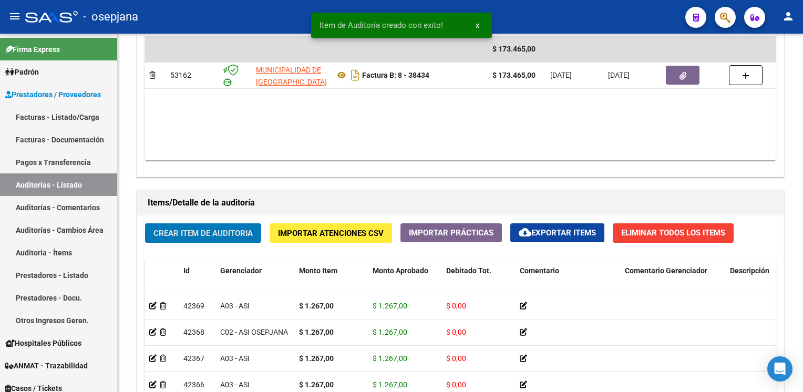
click at [145, 223] on button "Crear Item de Auditoria" at bounding box center [203, 232] width 116 height 19
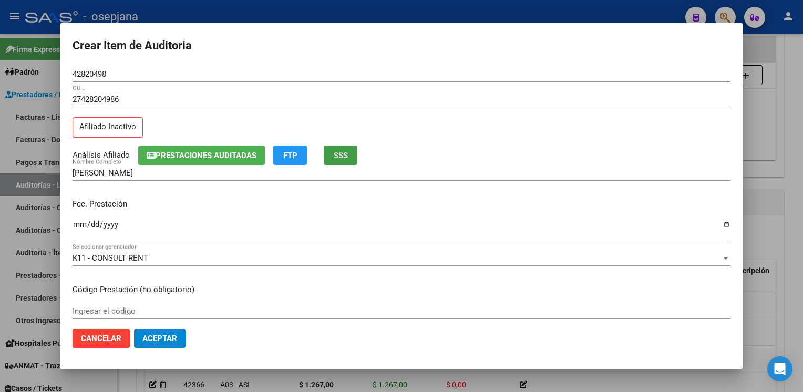
click at [335, 158] on button "SSS" at bounding box center [341, 155] width 34 height 19
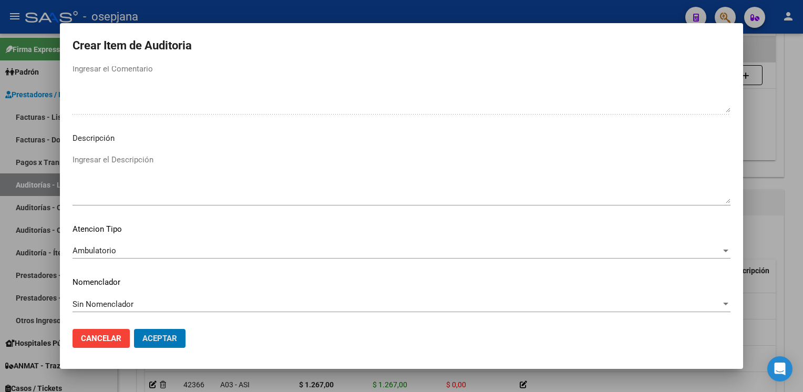
click at [134, 329] on button "Aceptar" at bounding box center [159, 338] width 51 height 19
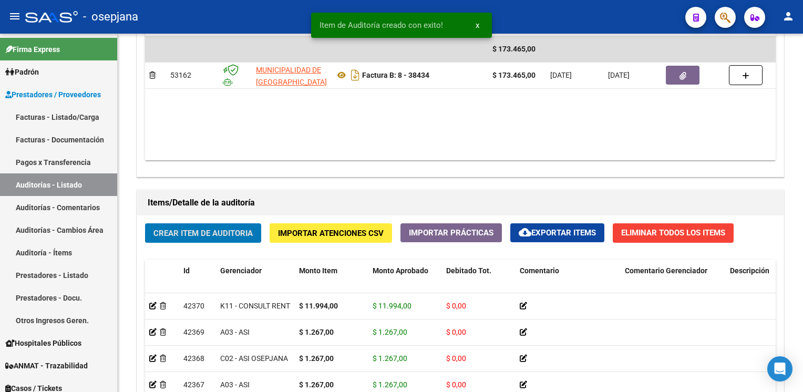
click at [145, 223] on button "Crear Item de Auditoria" at bounding box center [203, 232] width 116 height 19
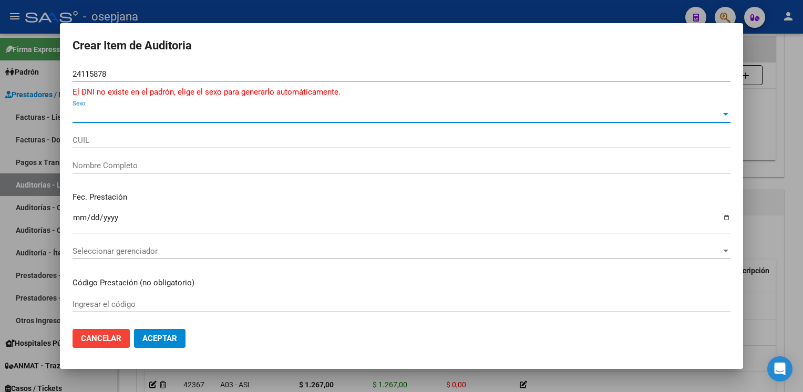
click at [97, 114] on span "Sexo" at bounding box center [397, 114] width 648 height 9
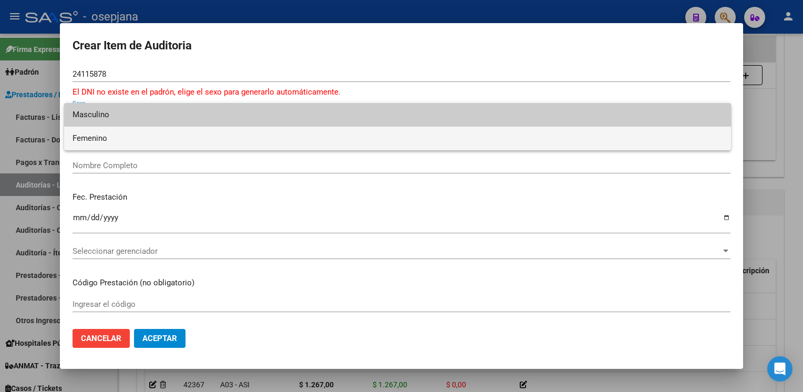
click at [91, 138] on span "Femenino" at bounding box center [398, 139] width 650 height 24
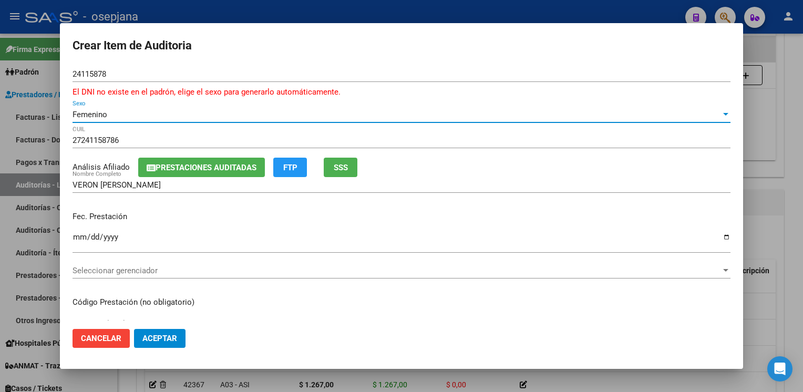
click at [78, 235] on input "Ingresar la fecha" at bounding box center [402, 241] width 658 height 17
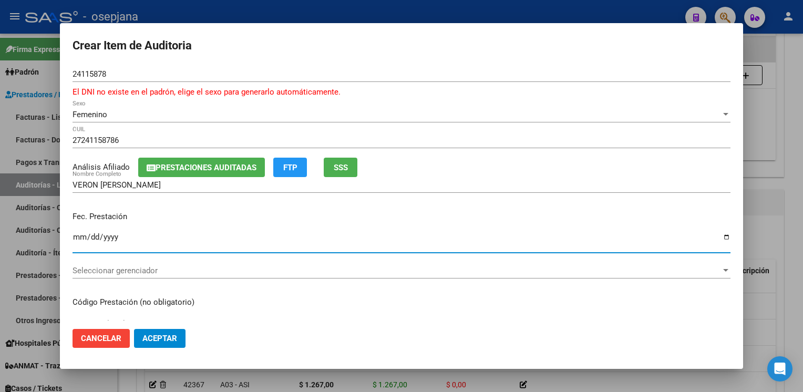
click at [106, 273] on span "Seleccionar gerenciador" at bounding box center [397, 270] width 648 height 9
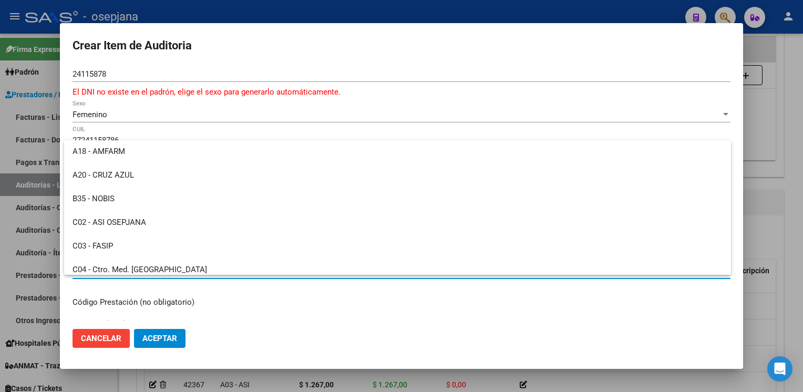
scroll to position [131, 0]
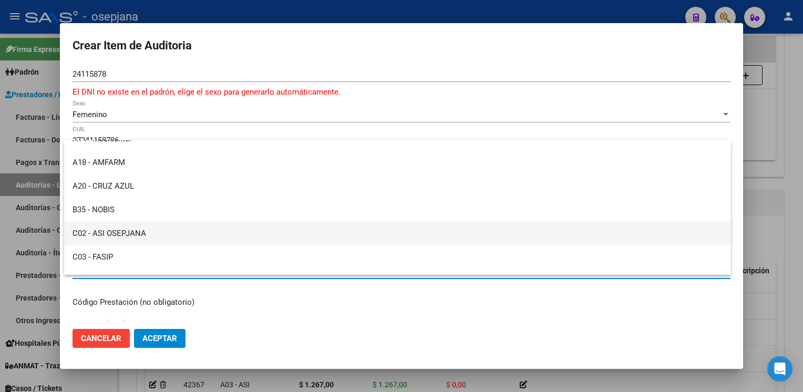
click at [128, 233] on span "C02 - ASI OSEPJANA" at bounding box center [398, 234] width 650 height 24
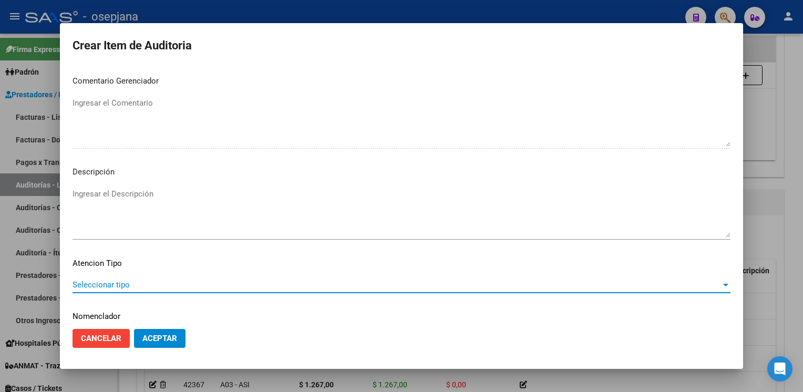
scroll to position [613, 0]
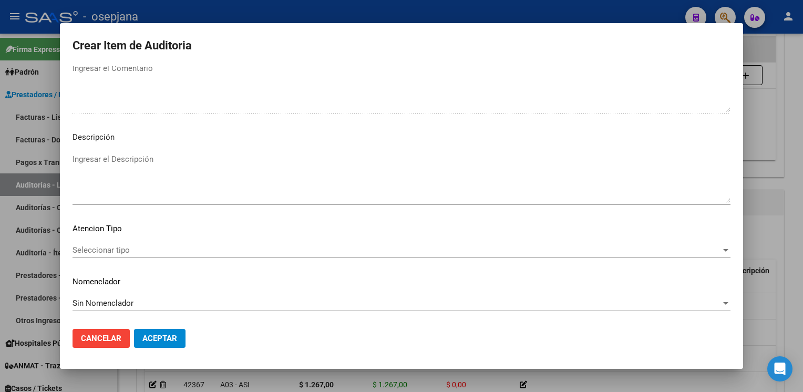
click at [126, 242] on div "Seleccionar tipo Seleccionar tipo" at bounding box center [402, 250] width 658 height 16
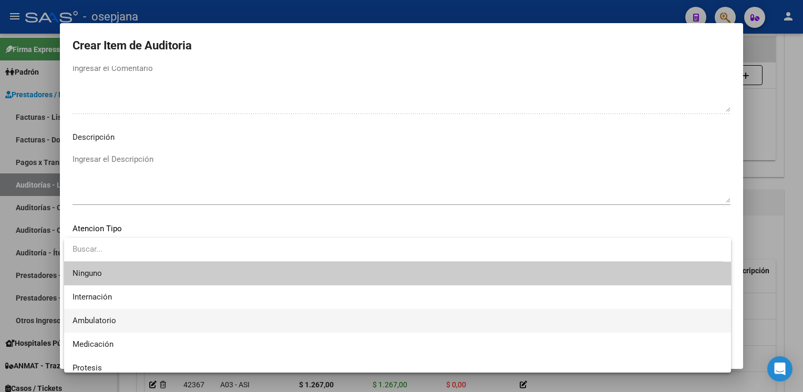
click at [97, 314] on span "Ambulatorio" at bounding box center [398, 321] width 650 height 24
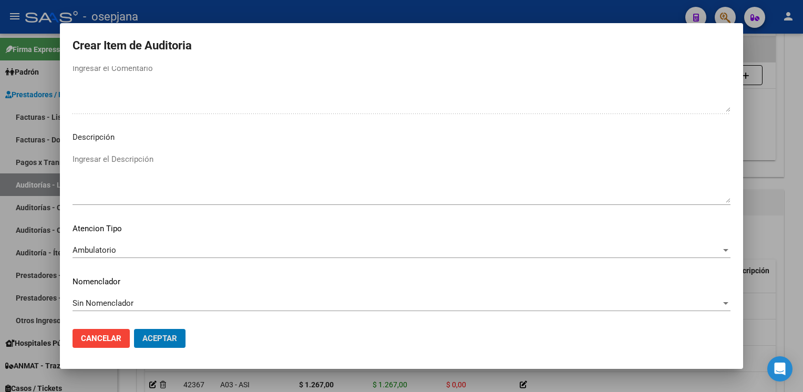
click at [134, 329] on button "Aceptar" at bounding box center [159, 338] width 51 height 19
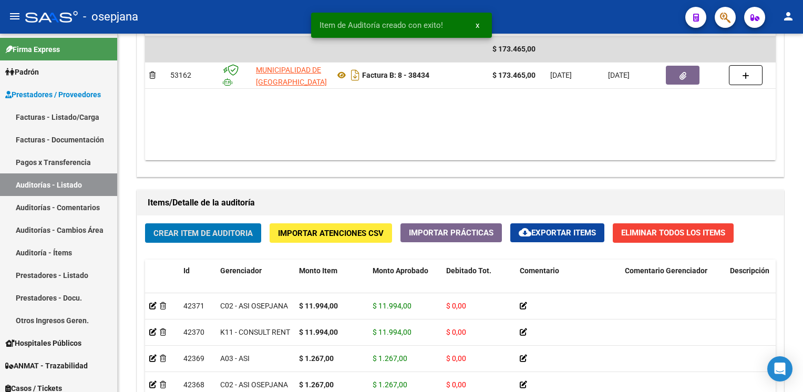
click at [145, 223] on button "Crear Item de Auditoria" at bounding box center [203, 232] width 116 height 19
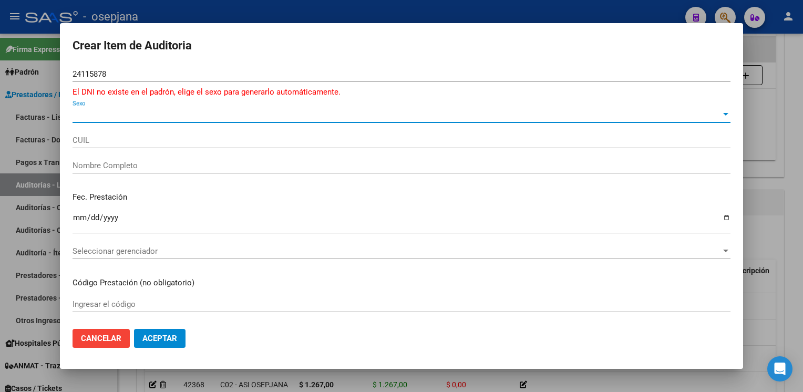
click at [321, 115] on span "Sexo" at bounding box center [397, 114] width 648 height 9
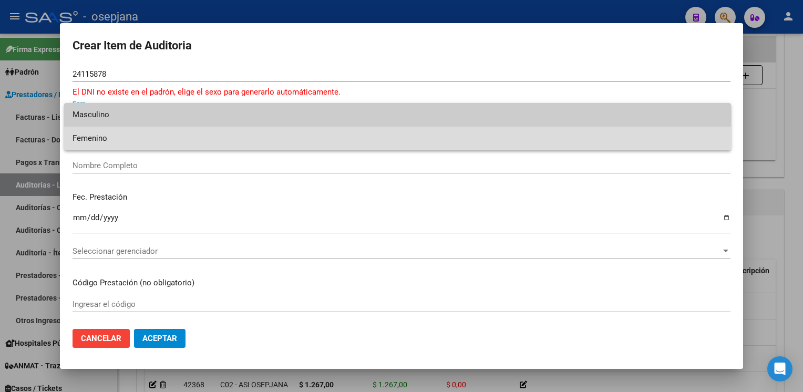
click at [235, 138] on span "Femenino" at bounding box center [398, 139] width 650 height 24
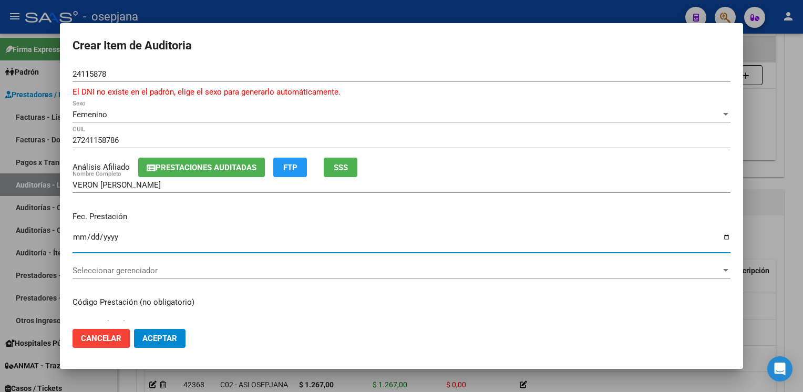
click at [73, 238] on input "Ingresar la fecha" at bounding box center [402, 241] width 658 height 17
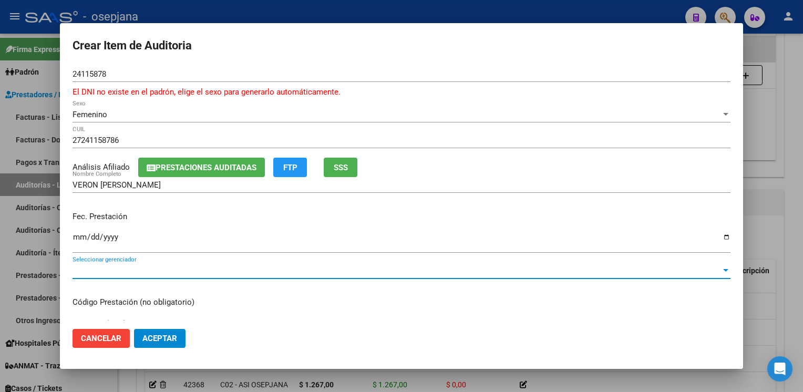
click at [107, 273] on span "Seleccionar gerenciador" at bounding box center [397, 270] width 648 height 9
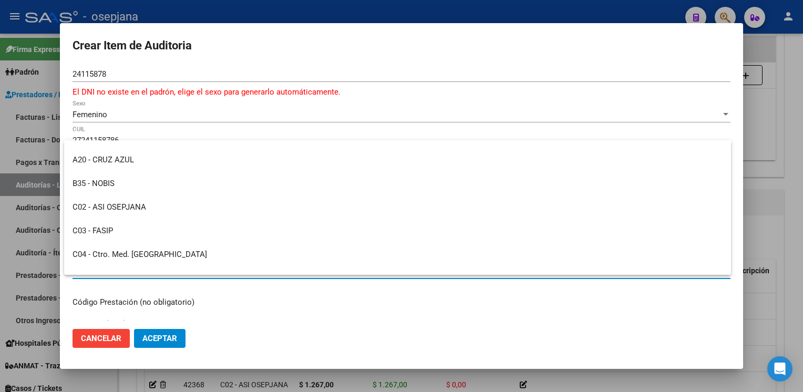
scroll to position [159, 0]
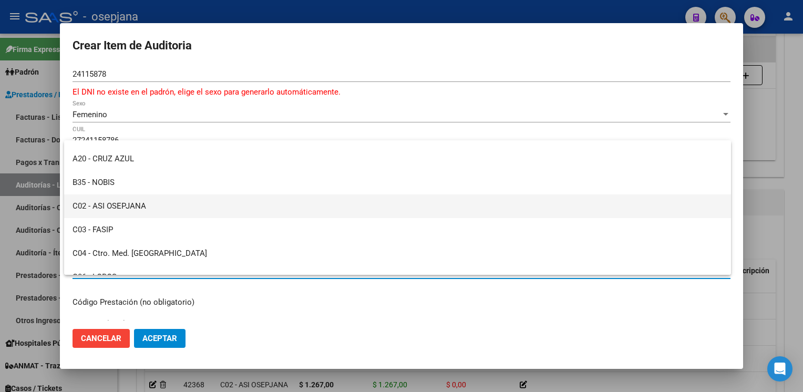
click at [140, 207] on span "C02 - ASI OSEPJANA" at bounding box center [398, 206] width 650 height 24
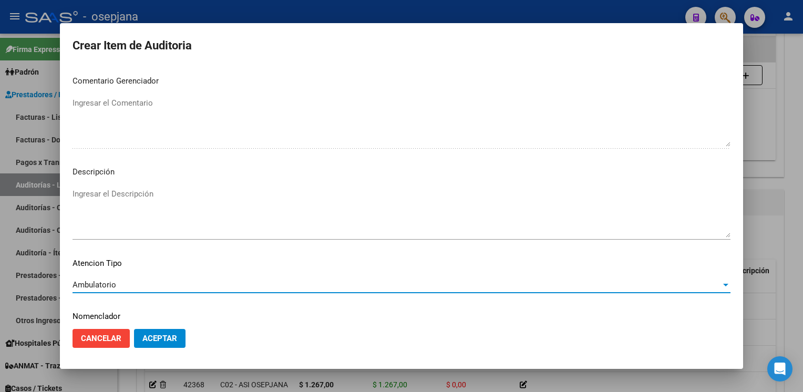
scroll to position [613, 0]
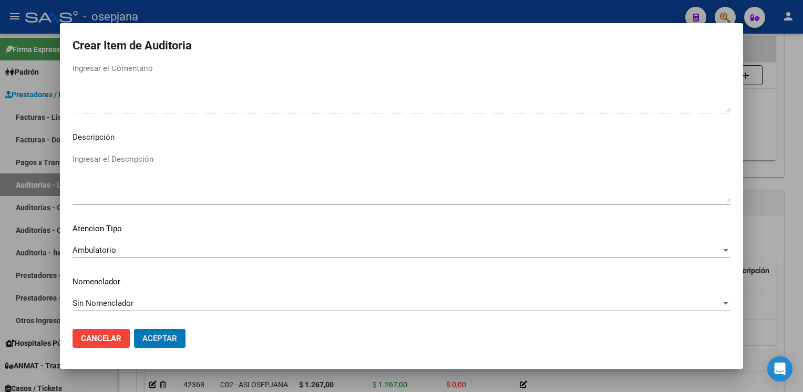
click at [134, 329] on button "Aceptar" at bounding box center [159, 338] width 51 height 19
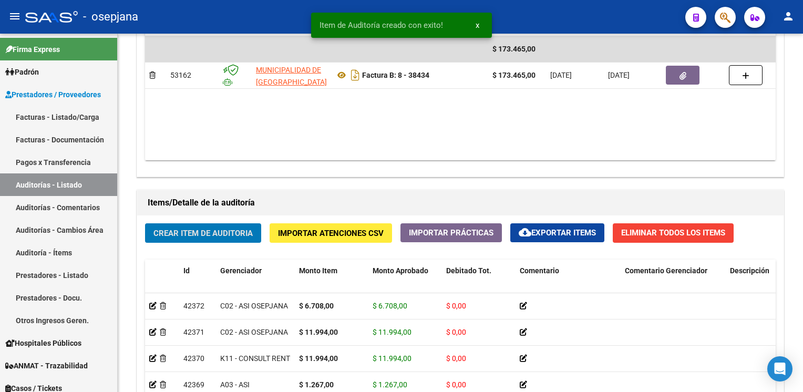
click at [145, 223] on button "Crear Item de Auditoria" at bounding box center [203, 232] width 116 height 19
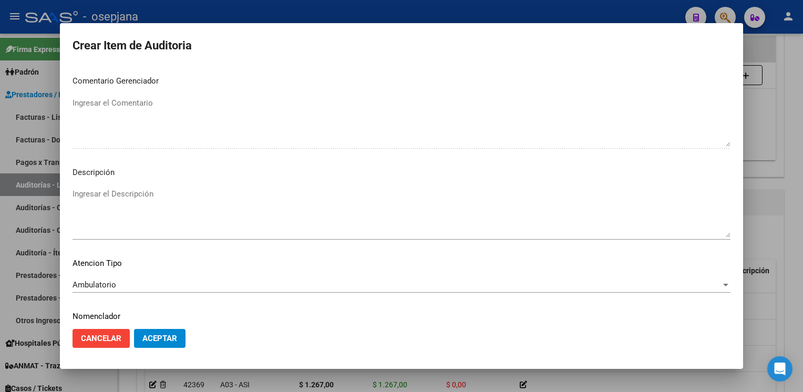
scroll to position [600, 0]
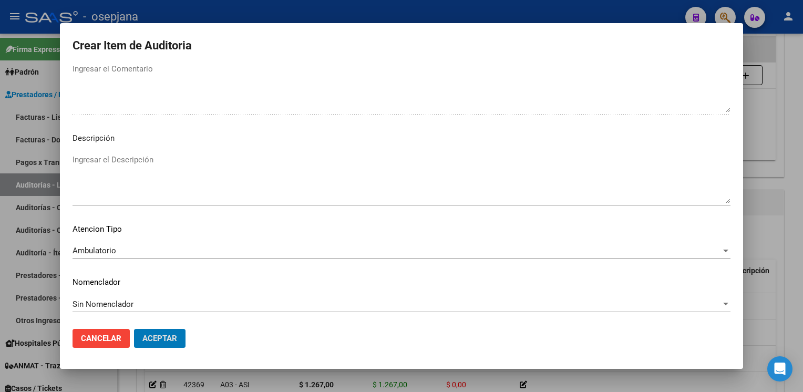
click at [134, 329] on button "Aceptar" at bounding box center [159, 338] width 51 height 19
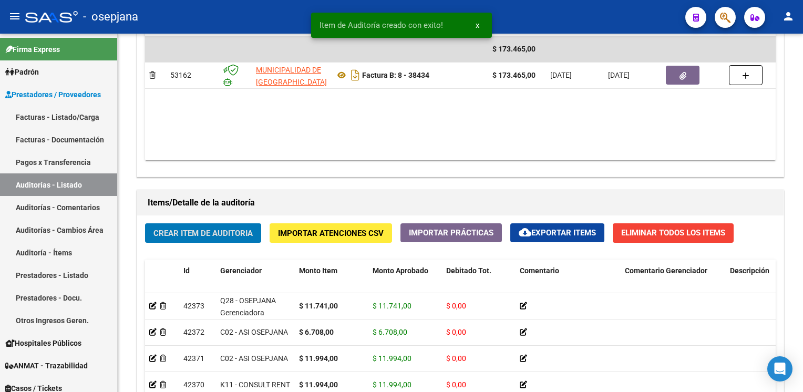
click at [145, 223] on button "Crear Item de Auditoria" at bounding box center [203, 232] width 116 height 19
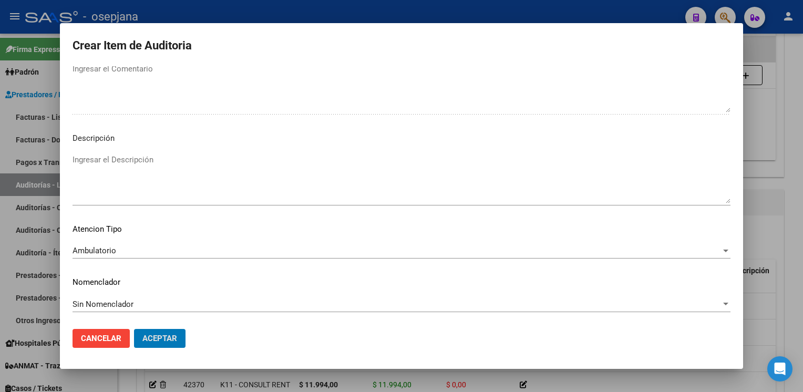
click at [134, 329] on button "Aceptar" at bounding box center [159, 338] width 51 height 19
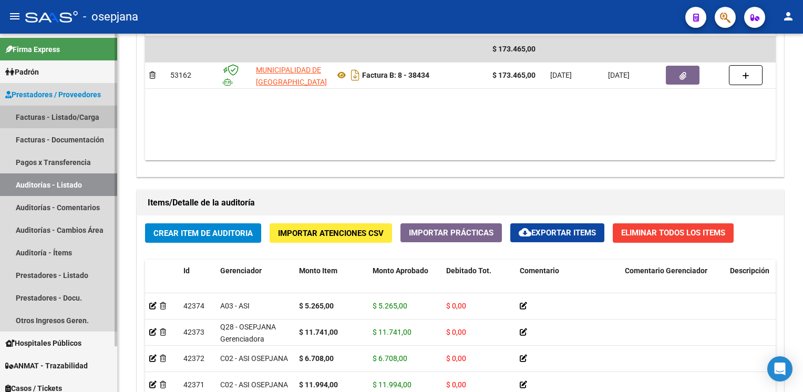
drag, startPoint x: 60, startPoint y: 118, endPoint x: 45, endPoint y: 109, distance: 17.9
click at [45, 109] on link "Facturas - Listado/Carga" at bounding box center [58, 117] width 117 height 23
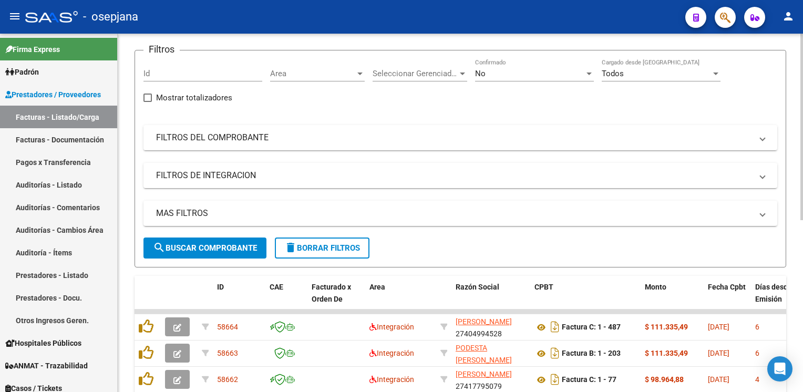
scroll to position [1, 0]
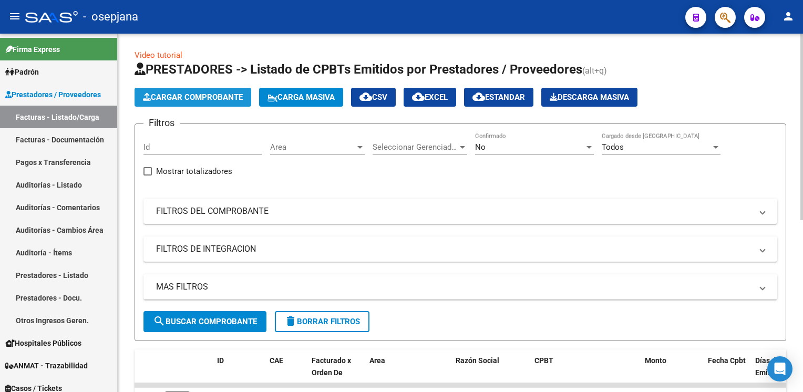
click at [219, 94] on span "Cargar Comprobante" at bounding box center [193, 96] width 100 height 9
click at [381, 213] on mat-panel-title "FILTROS DEL COMPROBANTE" at bounding box center [454, 211] width 596 height 12
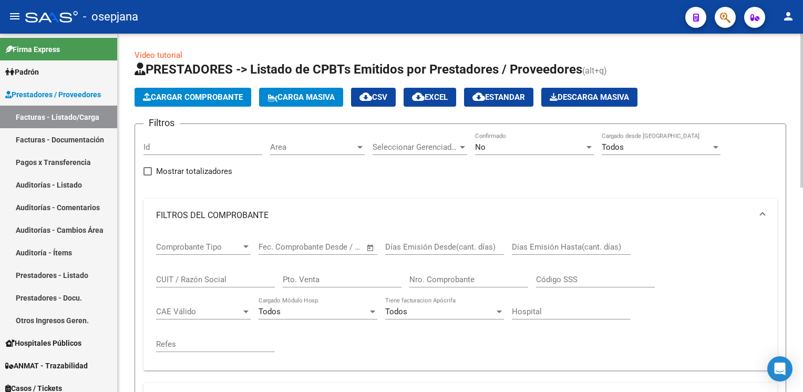
click at [294, 152] on div "Area Area" at bounding box center [317, 143] width 95 height 23
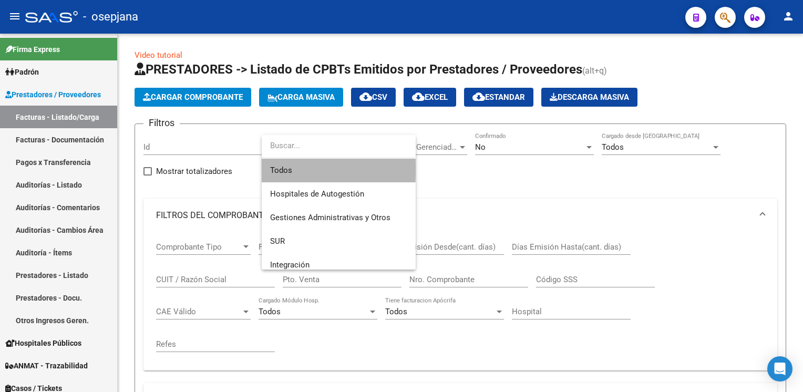
click at [293, 169] on span "Todos" at bounding box center [338, 171] width 137 height 24
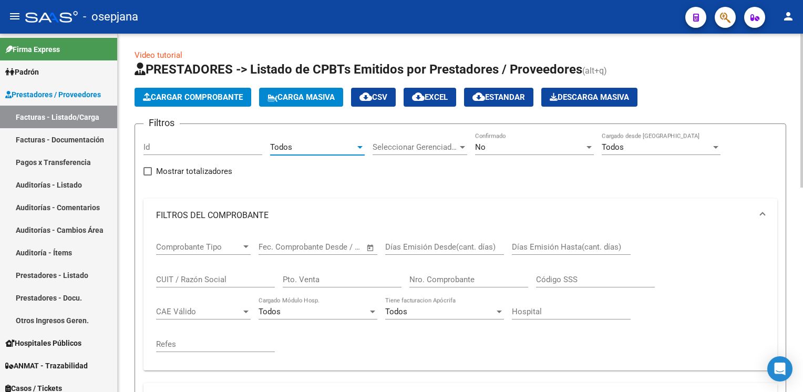
click at [424, 145] on span "Seleccionar Gerenciador" at bounding box center [415, 146] width 85 height 9
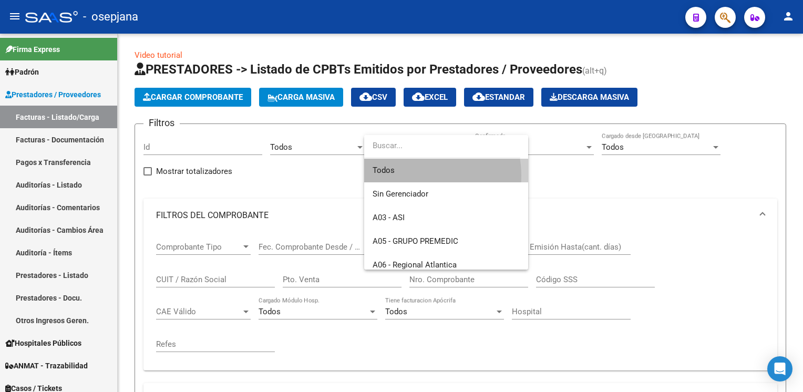
click at [415, 176] on span "Todos" at bounding box center [446, 171] width 147 height 24
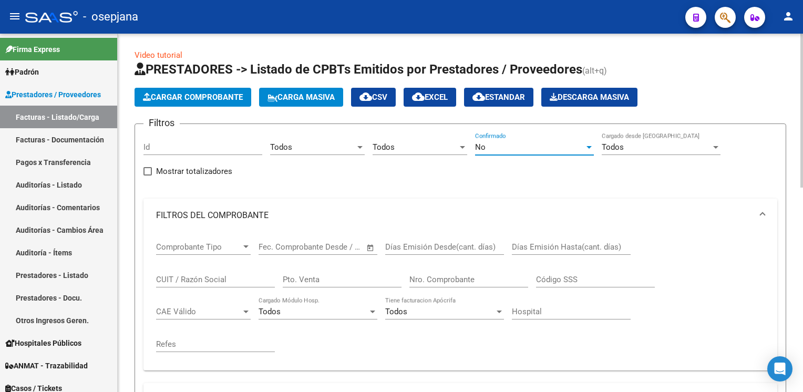
click at [514, 146] on div "No" at bounding box center [529, 146] width 109 height 9
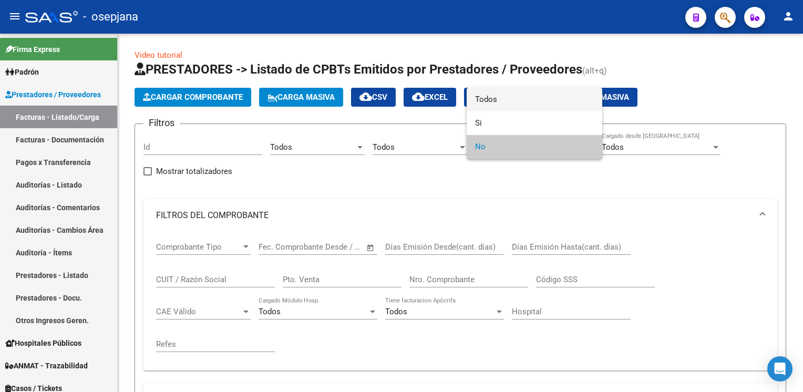
click at [560, 107] on span "Todos" at bounding box center [534, 100] width 119 height 24
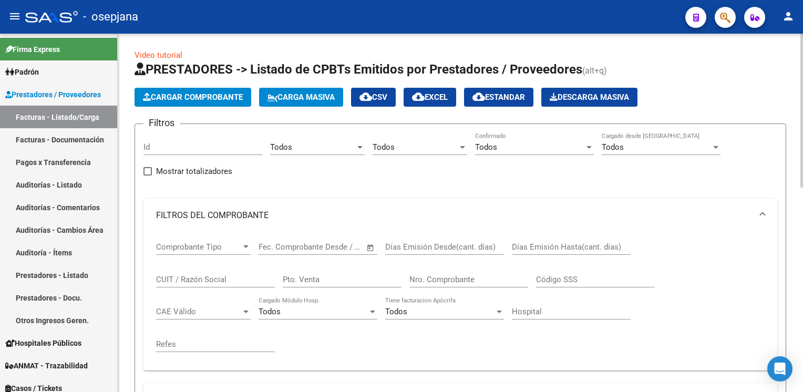
click at [559, 192] on div "Filtros Id Todos Area Todos Seleccionar Gerenciador Todos Confirmado Todos Carg…" at bounding box center [460, 294] width 634 height 325
click at [332, 284] on div "Pto. Venta" at bounding box center [342, 276] width 119 height 23
click at [421, 277] on input "Nro. Comprobante" at bounding box center [468, 279] width 119 height 9
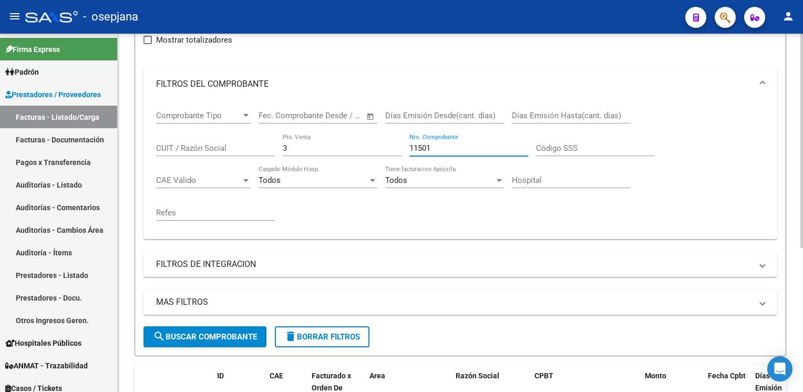
scroll to position [240, 0]
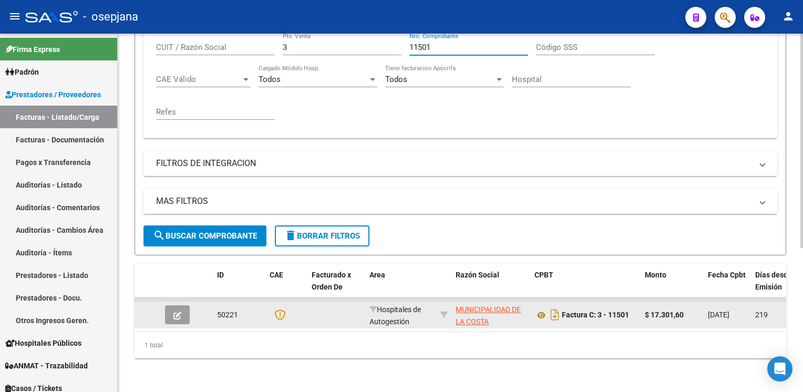
click at [174, 312] on icon "button" at bounding box center [177, 316] width 8 height 8
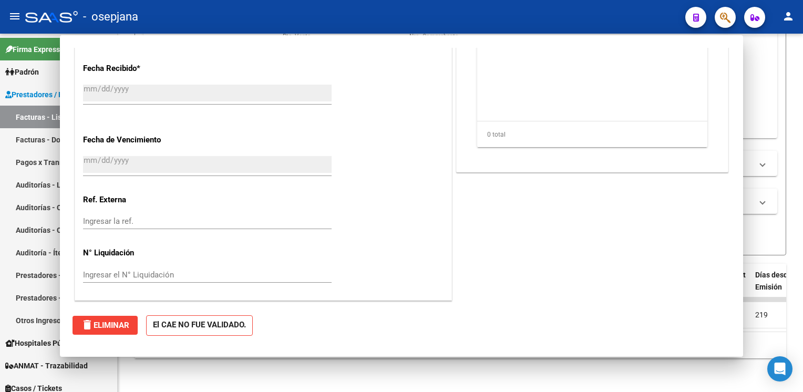
scroll to position [597, 0]
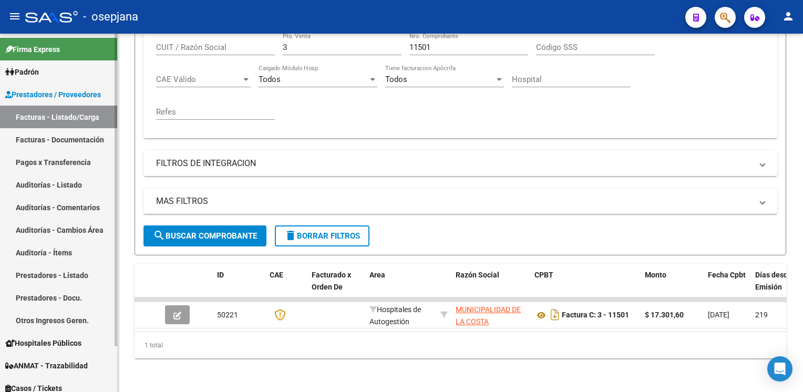
click at [56, 190] on link "Auditorías - Listado" at bounding box center [58, 184] width 117 height 23
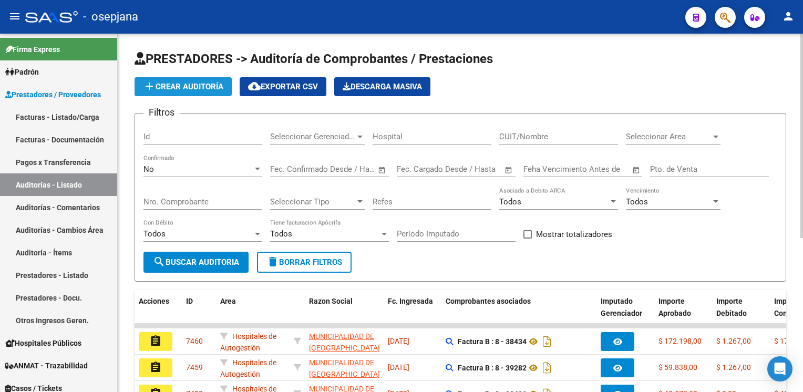
click at [178, 95] on button "add Crear Auditoría" at bounding box center [183, 86] width 97 height 19
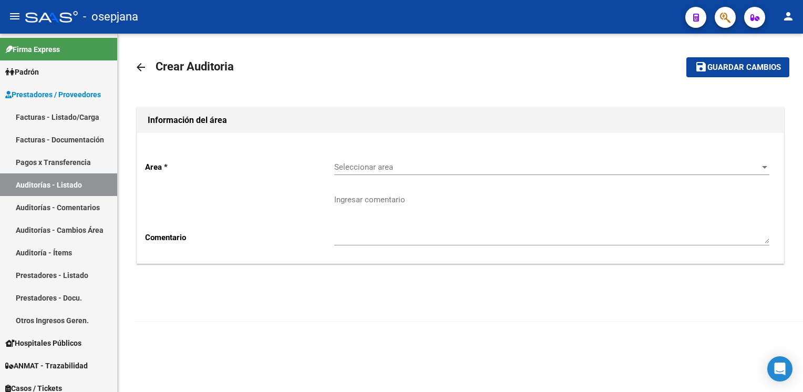
click at [415, 167] on span "Seleccionar area" at bounding box center [547, 166] width 426 height 9
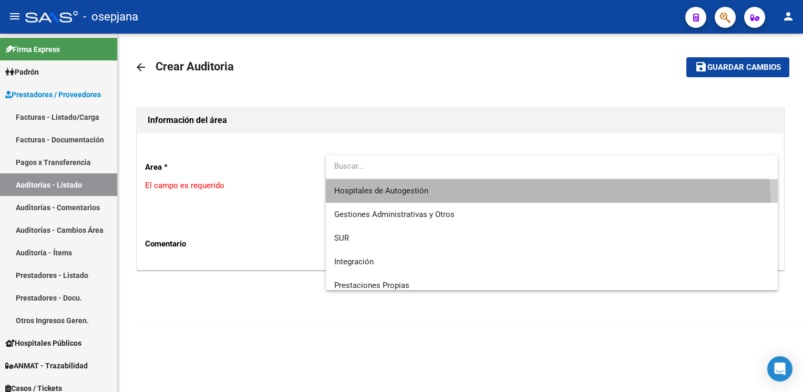
click at [403, 199] on span "Hospitales de Autogestión" at bounding box center [551, 191] width 435 height 24
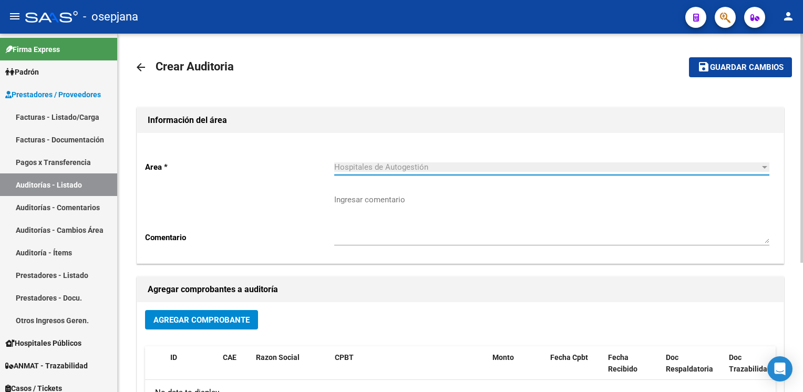
click at [191, 325] on button "Agregar Comprobante" at bounding box center [201, 319] width 113 height 19
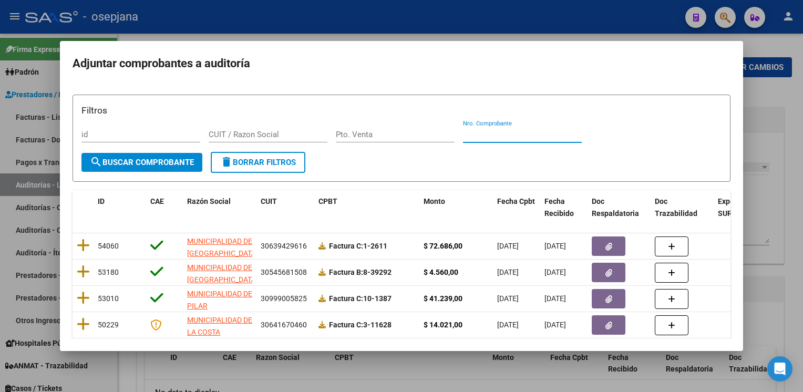
click at [510, 133] on input "Nro. Comprobante" at bounding box center [522, 134] width 119 height 9
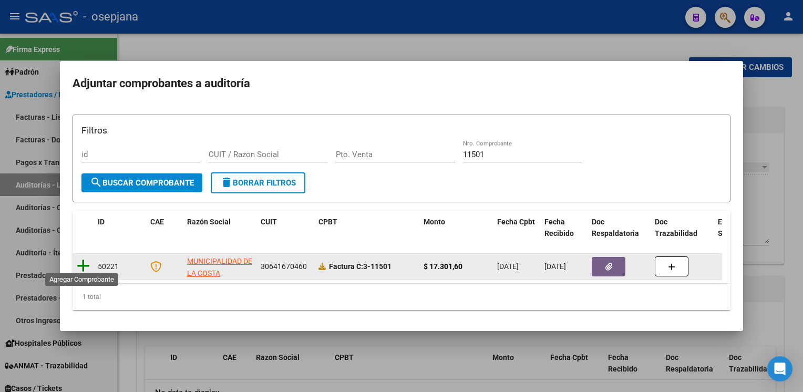
click at [79, 261] on icon at bounding box center [83, 266] width 13 height 15
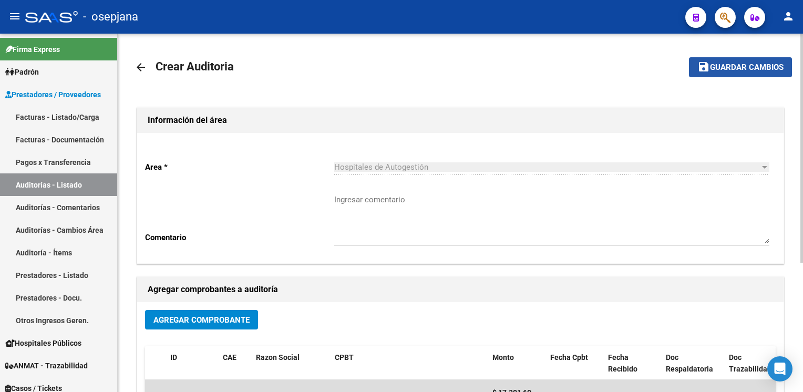
click at [698, 66] on mat-icon "save" at bounding box center [703, 66] width 13 height 13
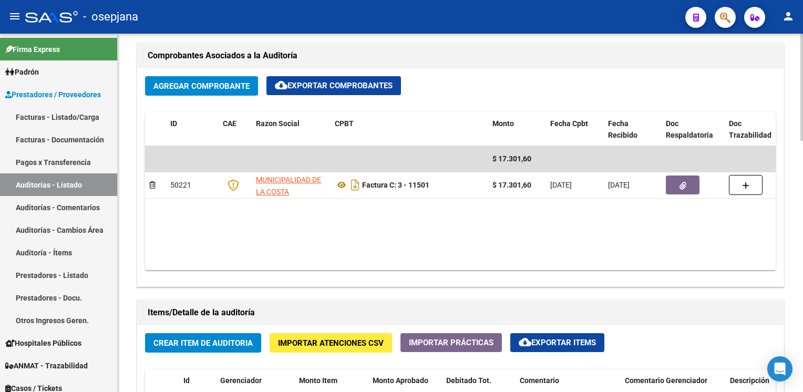
scroll to position [458, 0]
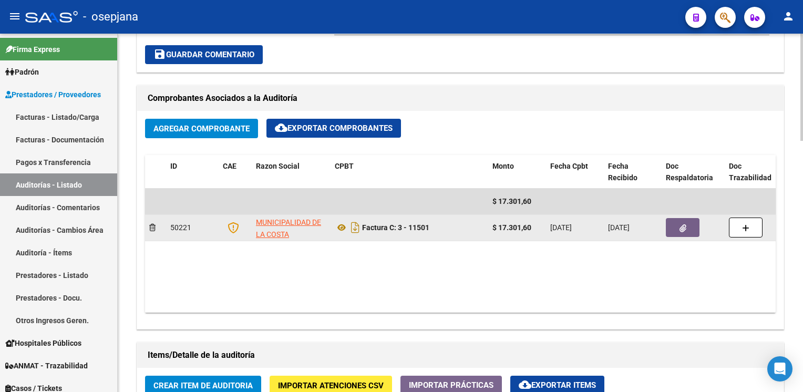
click at [681, 224] on icon "button" at bounding box center [682, 228] width 7 height 8
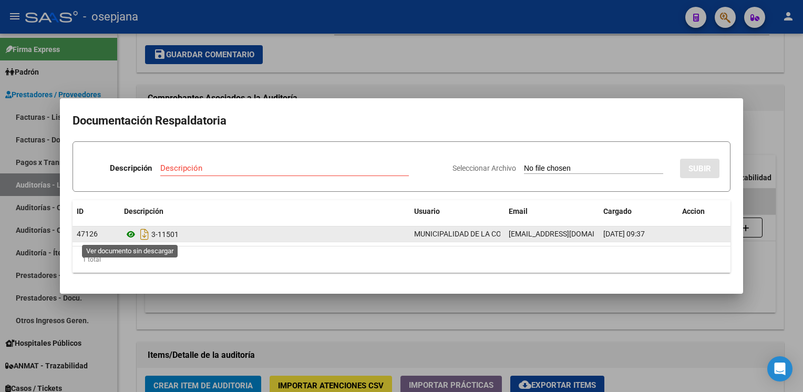
click at [127, 233] on icon at bounding box center [131, 234] width 14 height 13
